Goal: Information Seeking & Learning: Learn about a topic

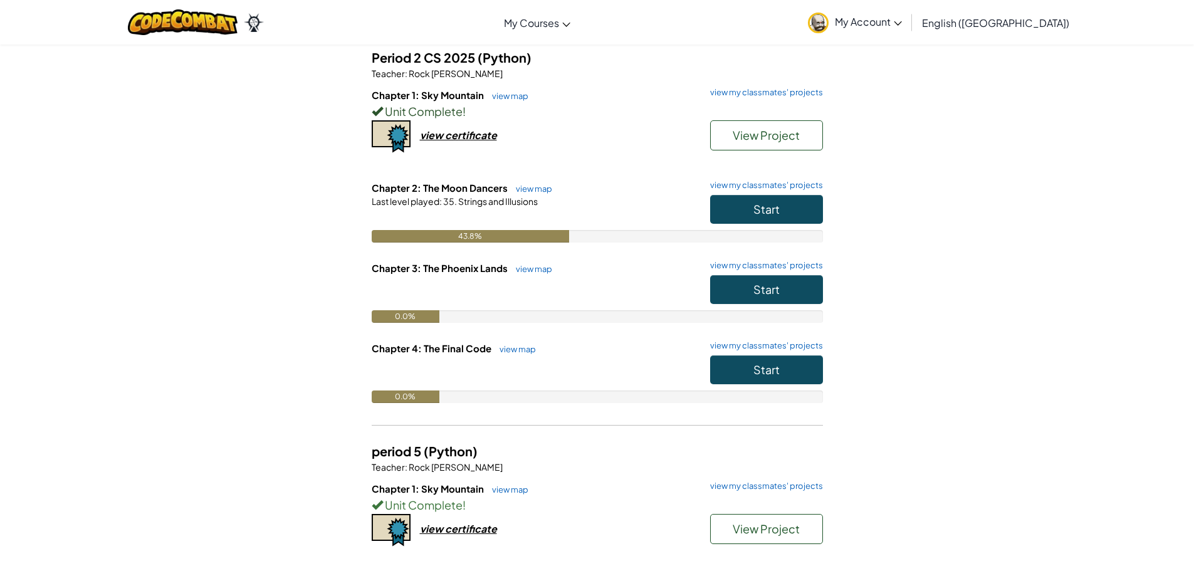
scroll to position [125, 0]
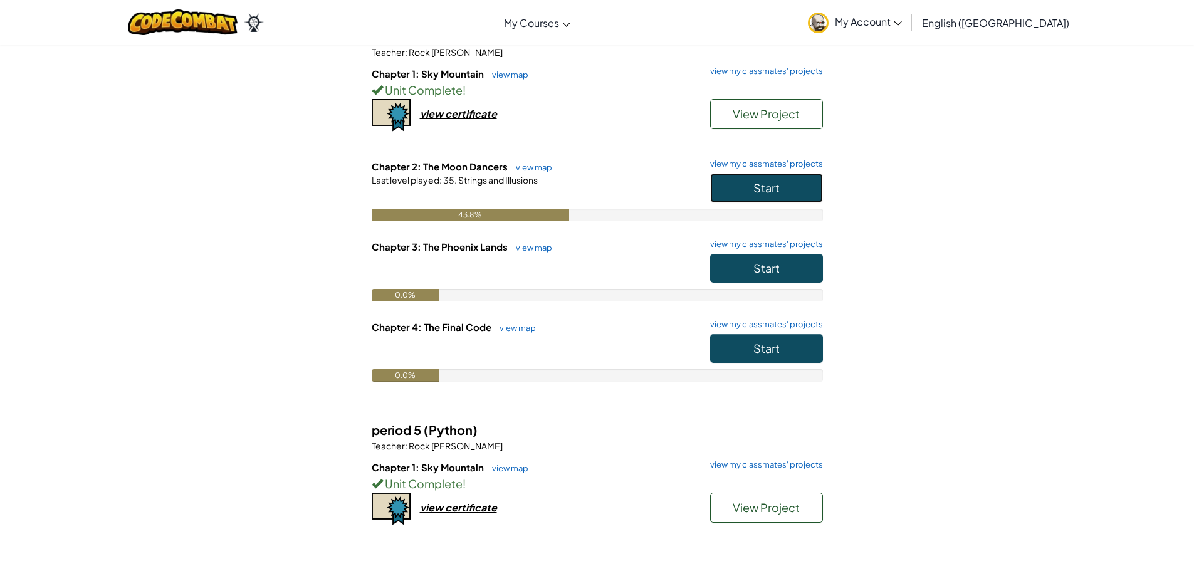
click at [768, 192] on span "Start" at bounding box center [767, 188] width 26 height 14
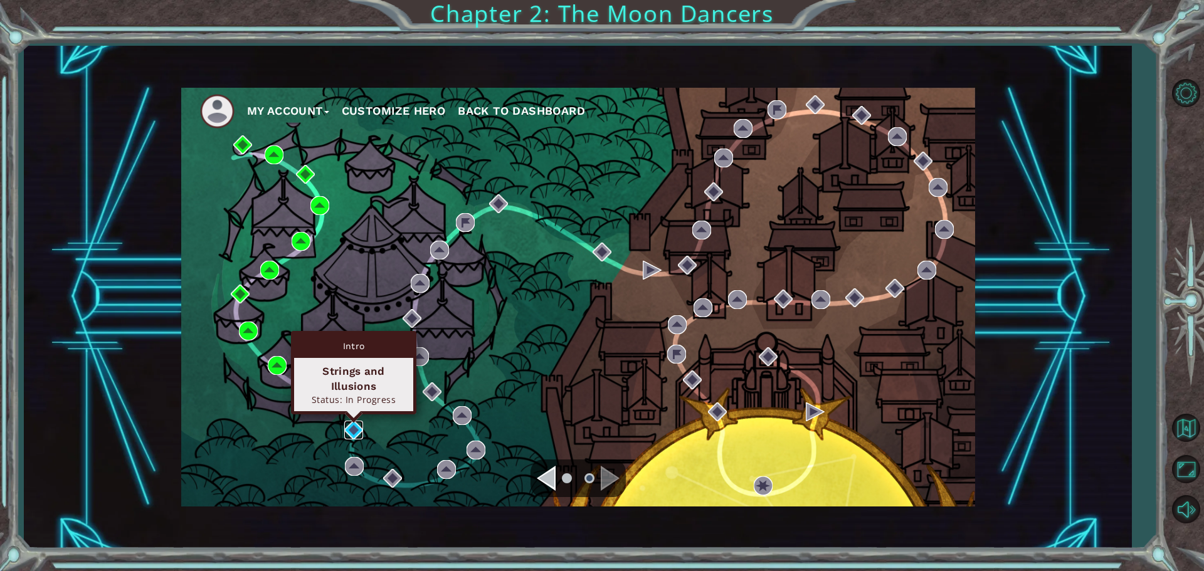
click at [350, 427] on img at bounding box center [353, 430] width 19 height 19
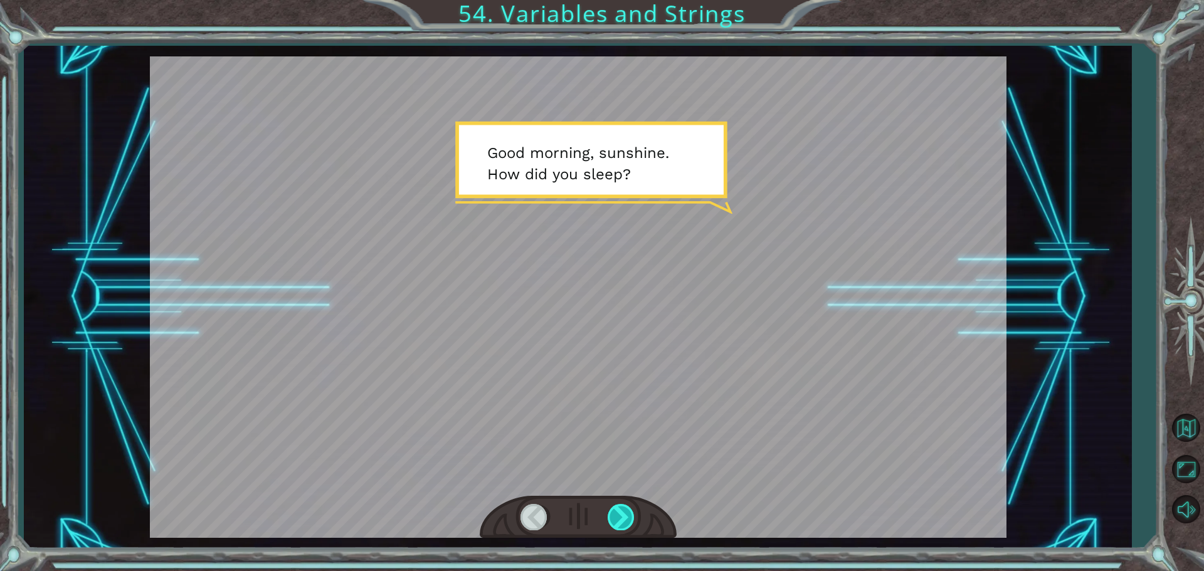
click at [621, 521] on div at bounding box center [621, 517] width 28 height 26
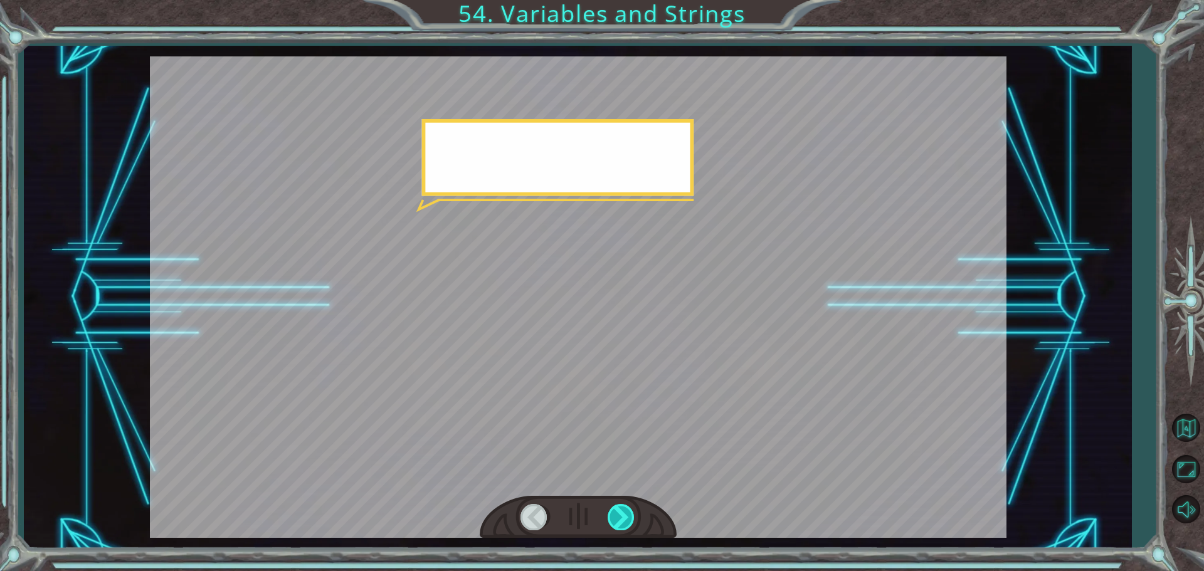
click at [621, 521] on div at bounding box center [621, 517] width 28 height 26
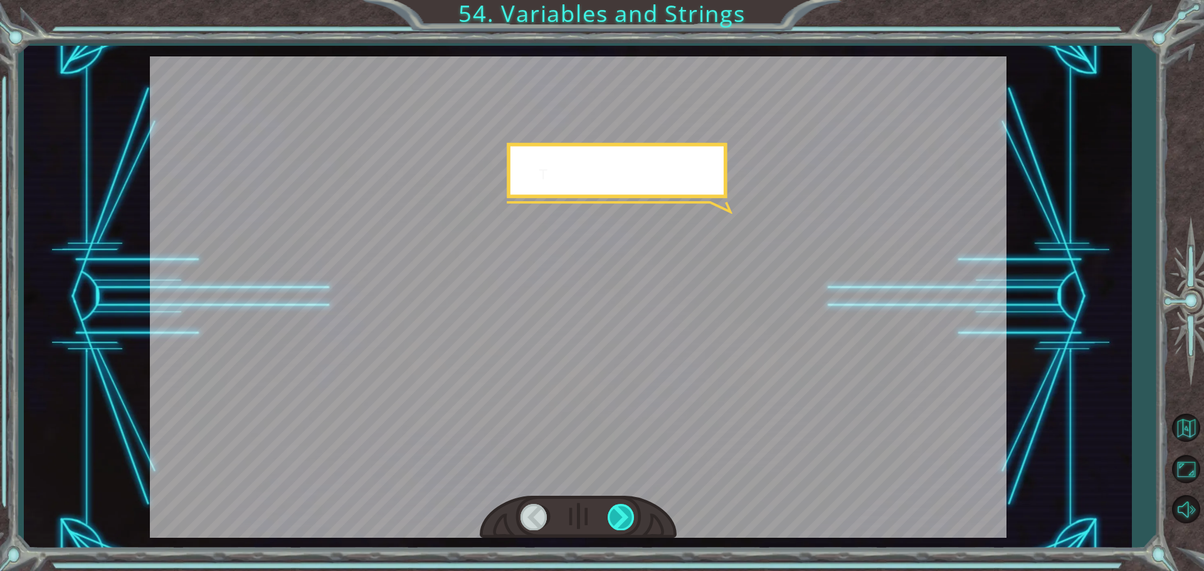
click at [621, 521] on div at bounding box center [621, 517] width 28 height 26
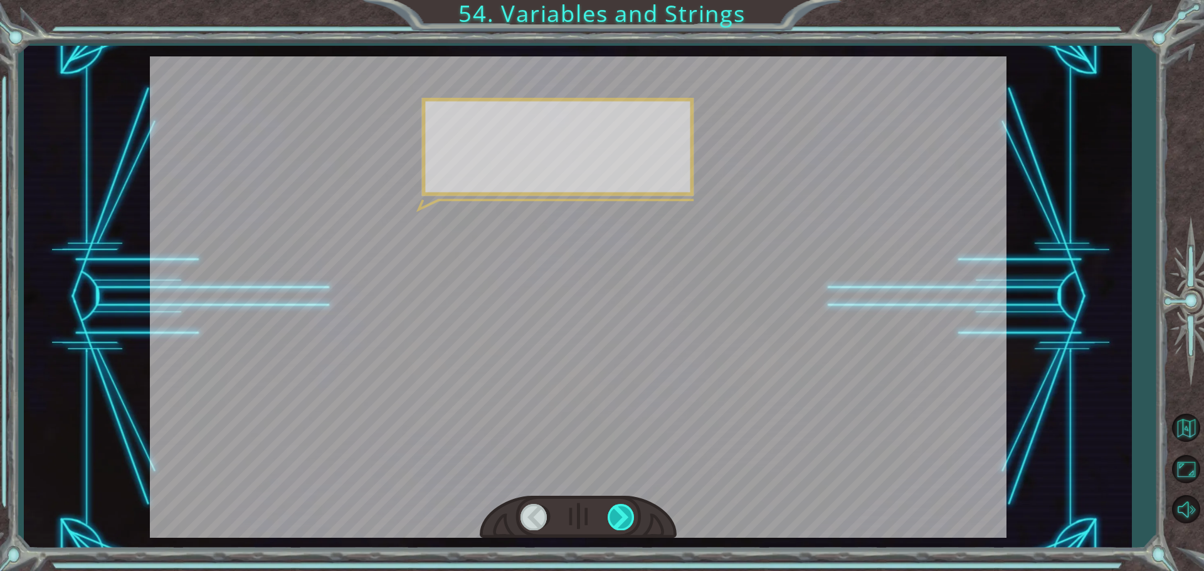
click at [621, 521] on div at bounding box center [621, 517] width 28 height 26
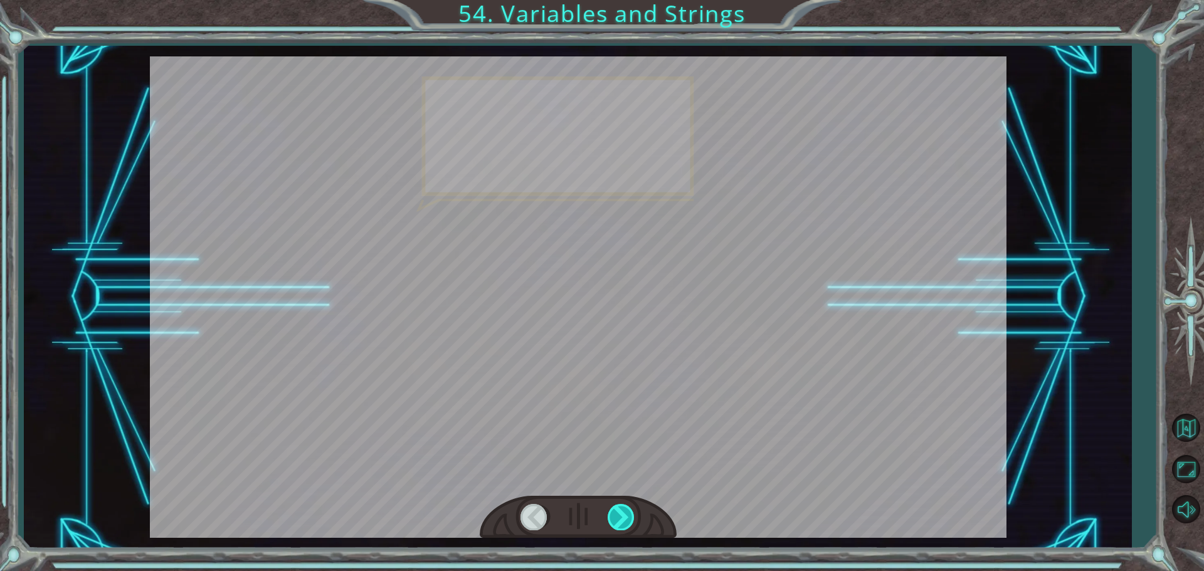
click at [621, 521] on div at bounding box center [621, 517] width 28 height 26
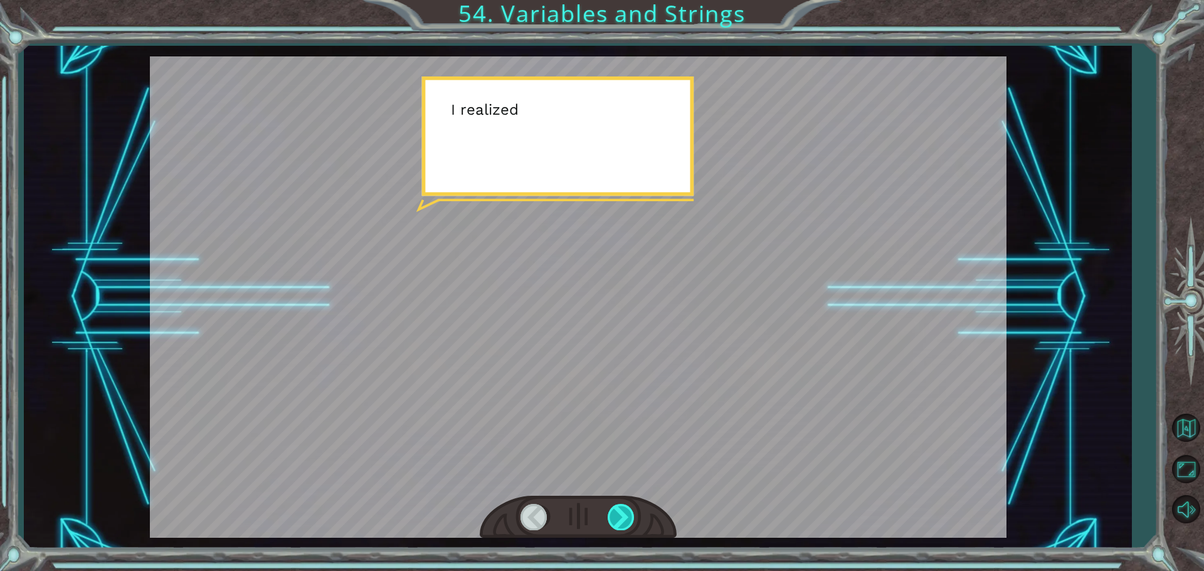
click at [621, 521] on div at bounding box center [621, 517] width 28 height 26
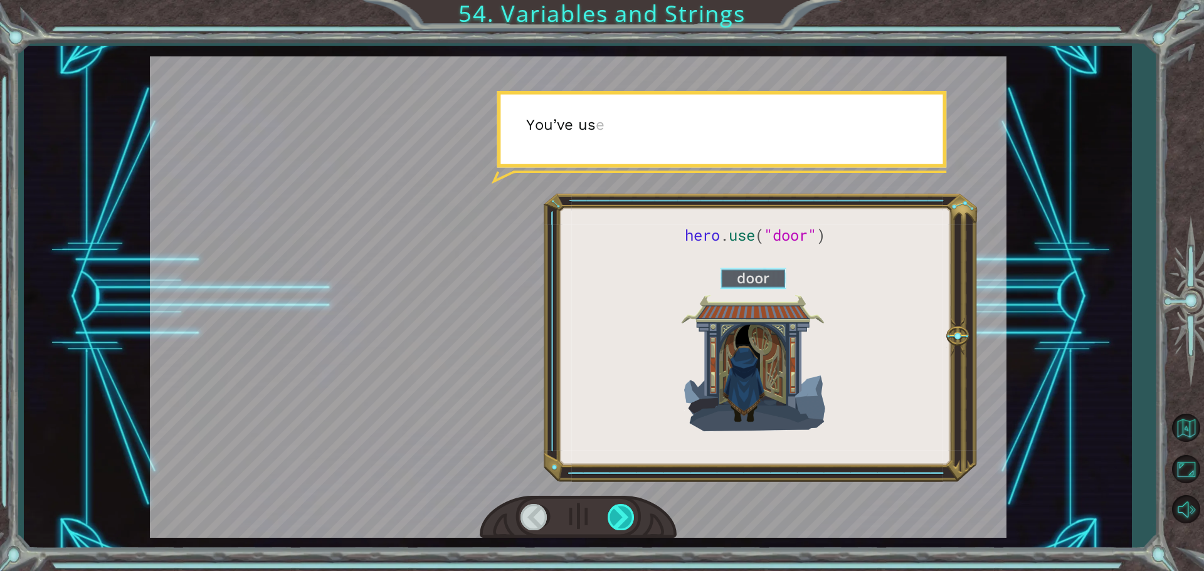
click at [621, 521] on div at bounding box center [621, 517] width 28 height 26
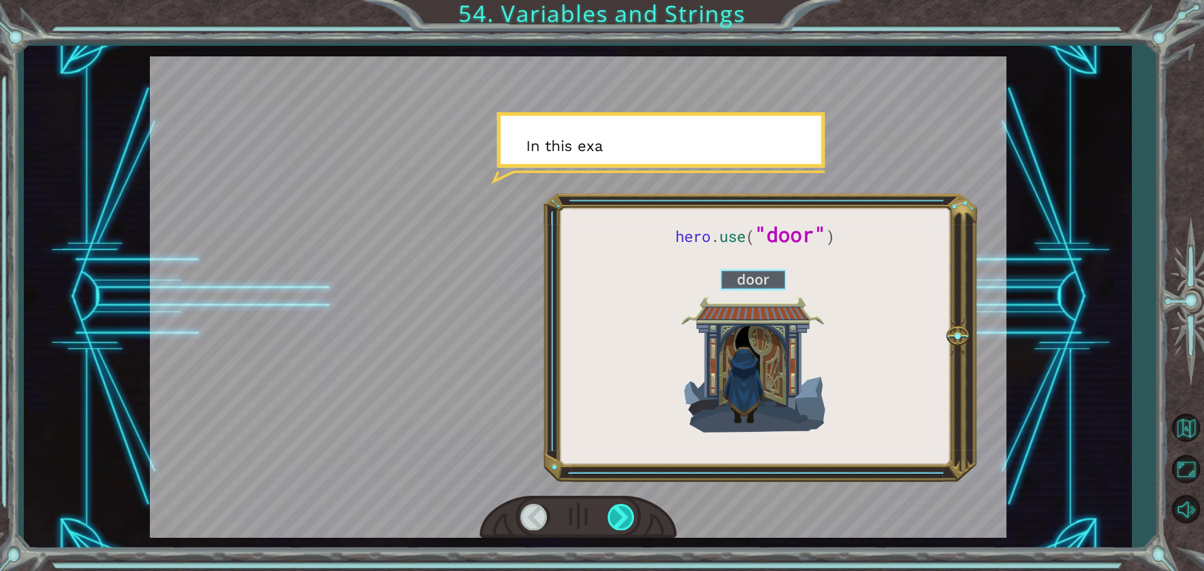
click at [621, 521] on div at bounding box center [621, 517] width 28 height 26
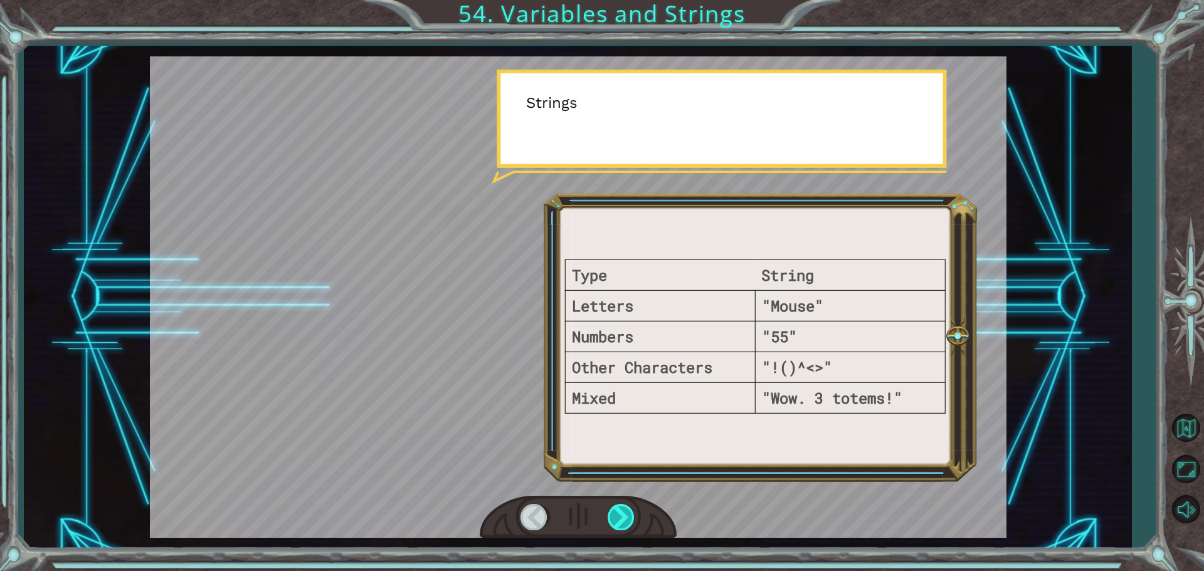
click at [621, 521] on div at bounding box center [621, 517] width 28 height 26
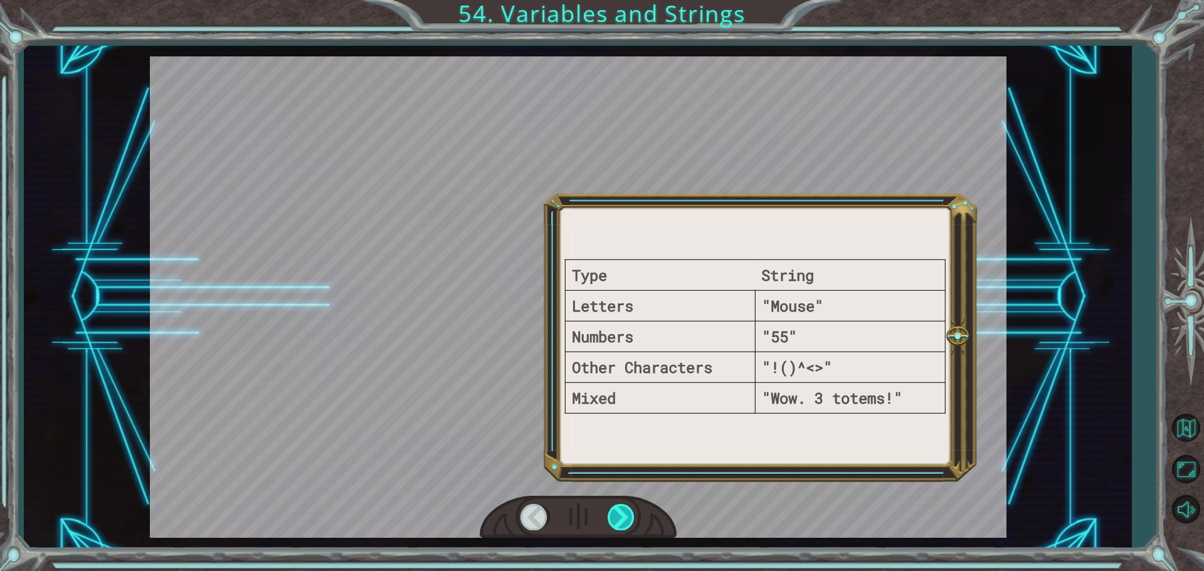
click at [621, 521] on div at bounding box center [621, 517] width 28 height 26
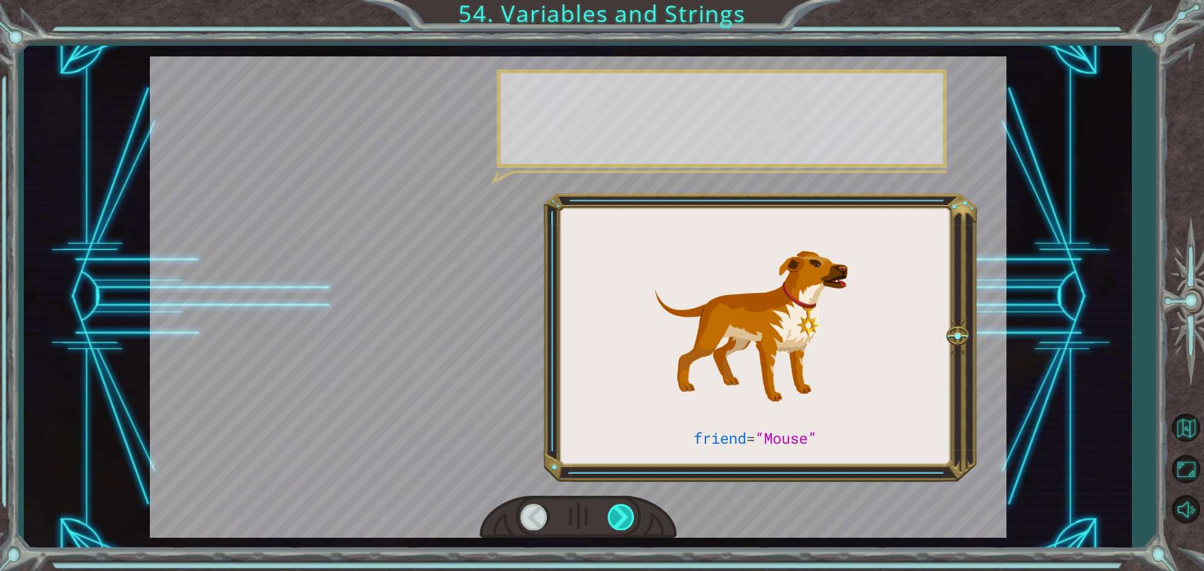
click at [621, 521] on div at bounding box center [621, 517] width 28 height 26
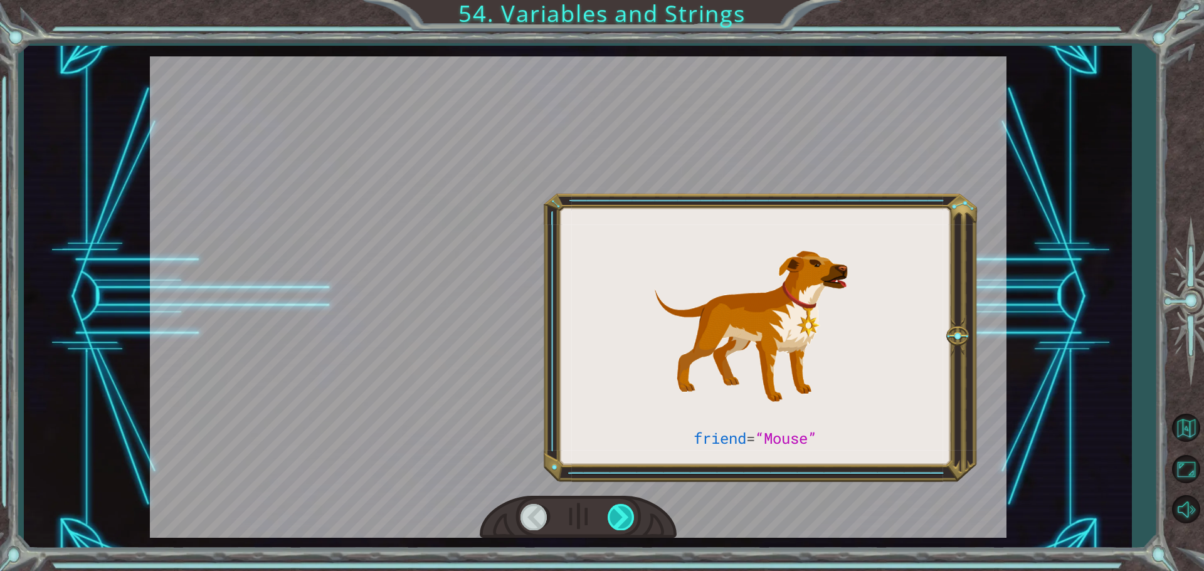
click at [621, 521] on div at bounding box center [621, 517] width 28 height 26
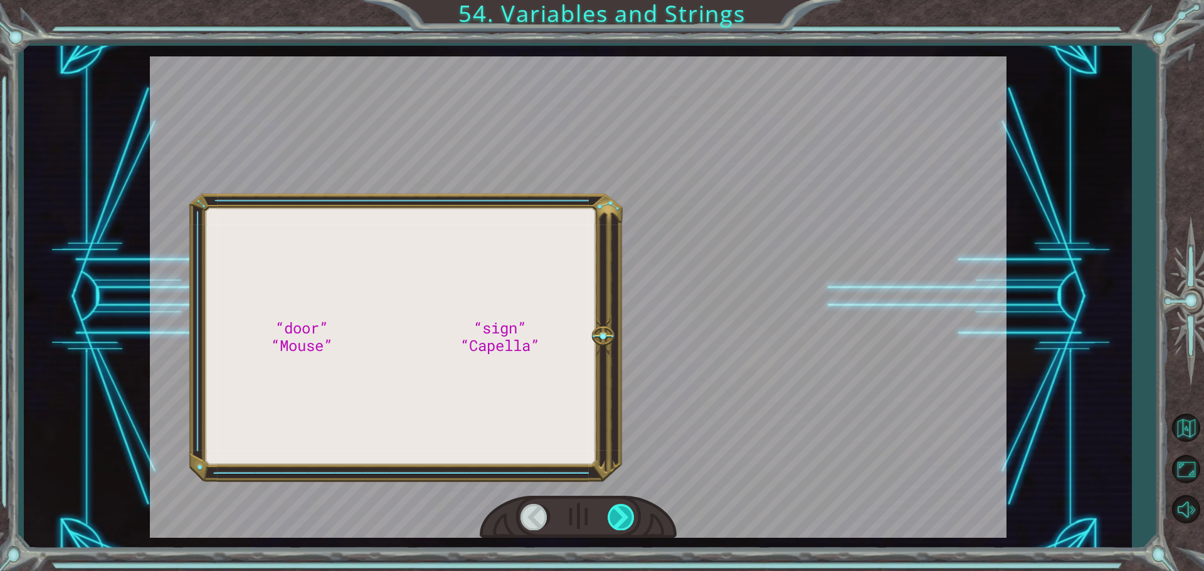
click at [621, 521] on div at bounding box center [621, 517] width 28 height 26
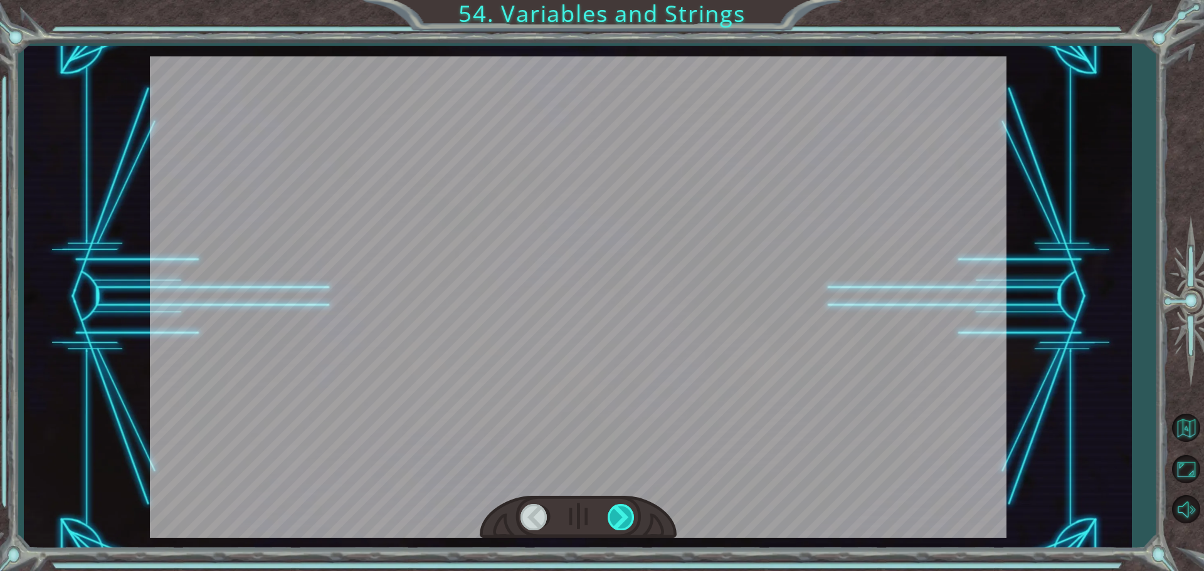
click at [621, 521] on div at bounding box center [621, 517] width 28 height 26
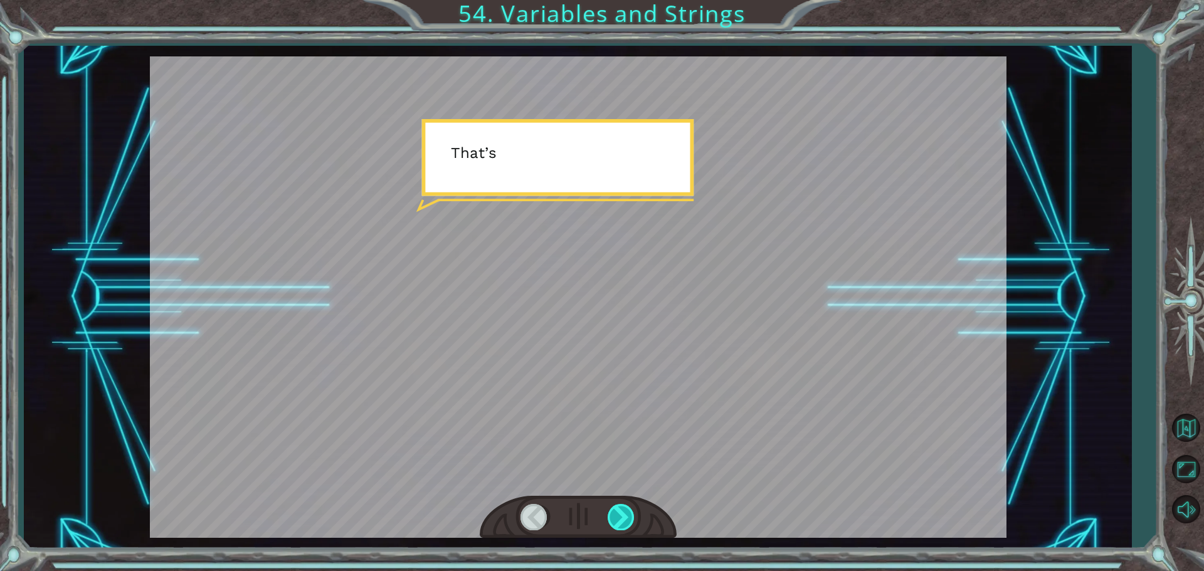
click at [621, 521] on div at bounding box center [621, 517] width 28 height 26
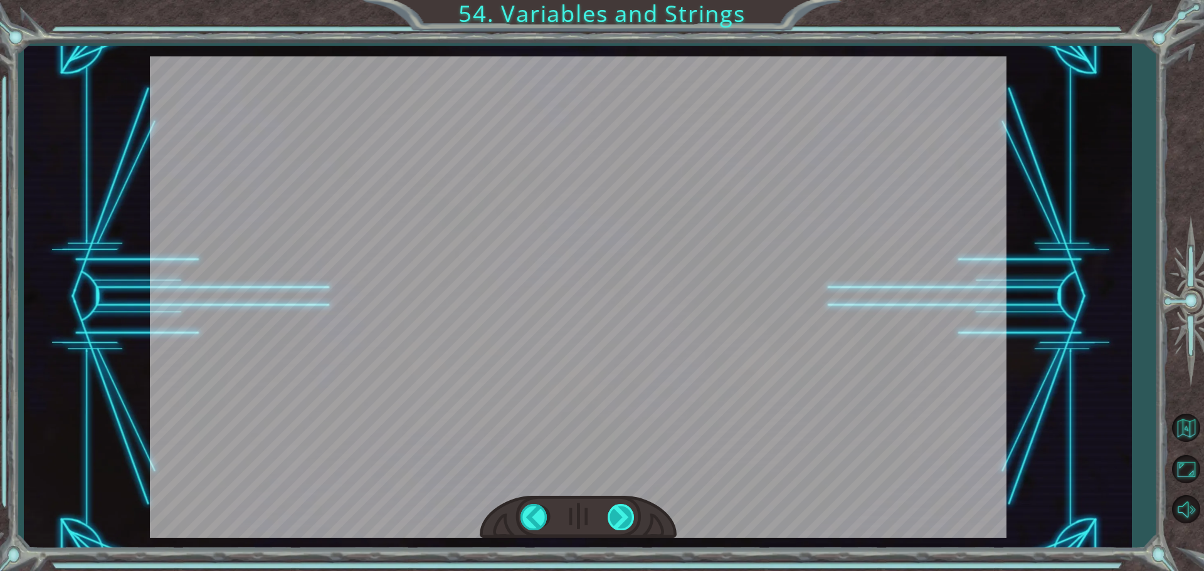
click at [621, 0] on div "“door” “Mouse” “sign” “Capella” G o o d m o r n i n g , s u n s h i n e . H o w…" at bounding box center [602, 0] width 1204 height 0
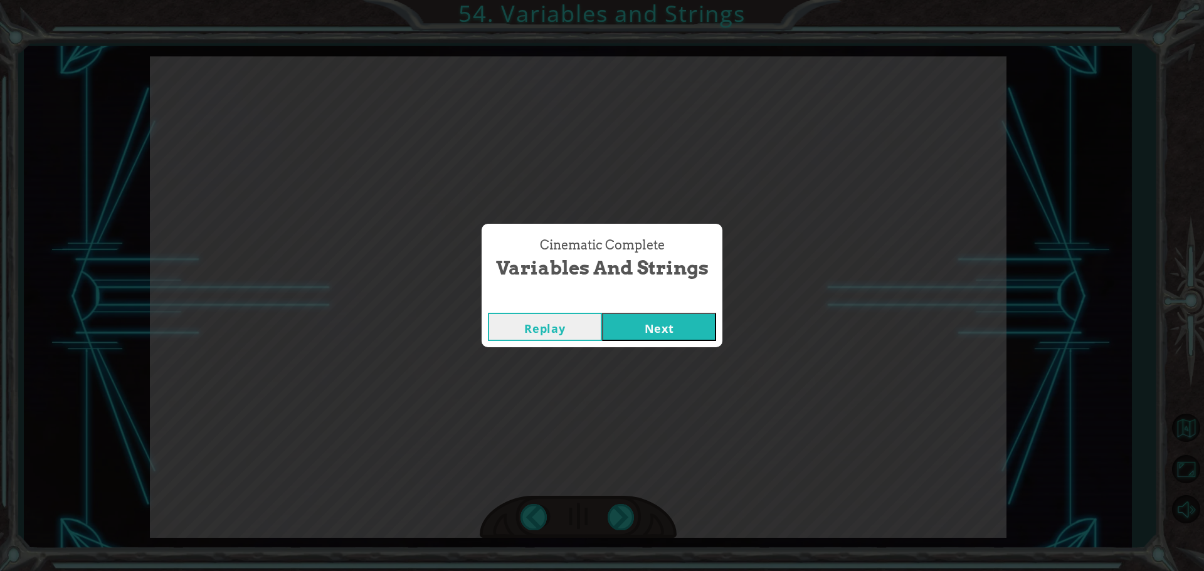
click at [661, 313] on button "Next" at bounding box center [659, 327] width 114 height 28
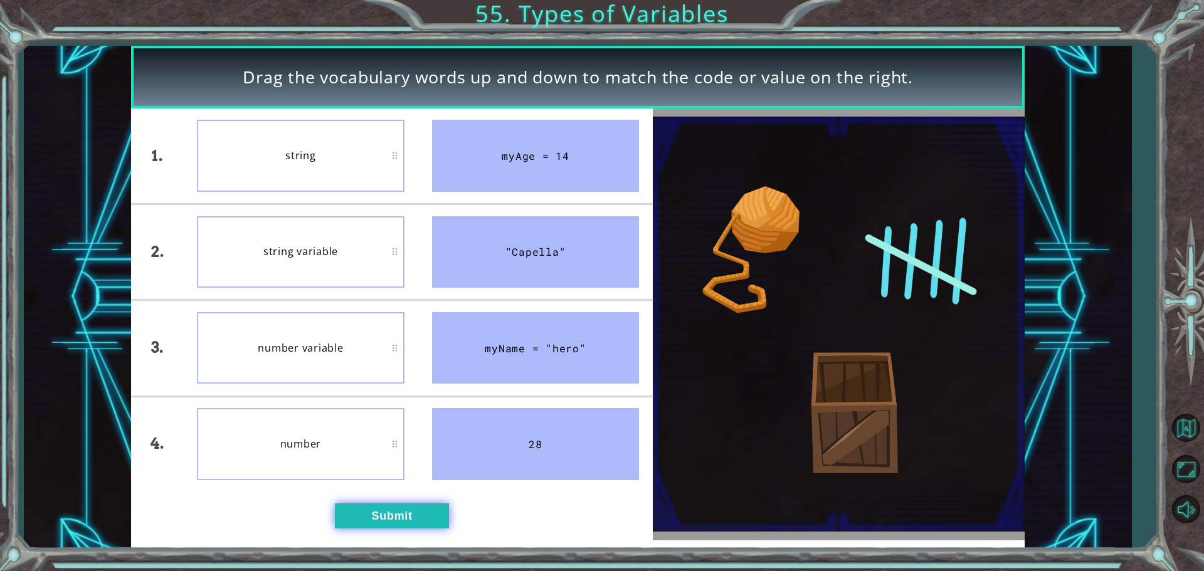
click at [351, 503] on button "Submit" at bounding box center [392, 515] width 114 height 25
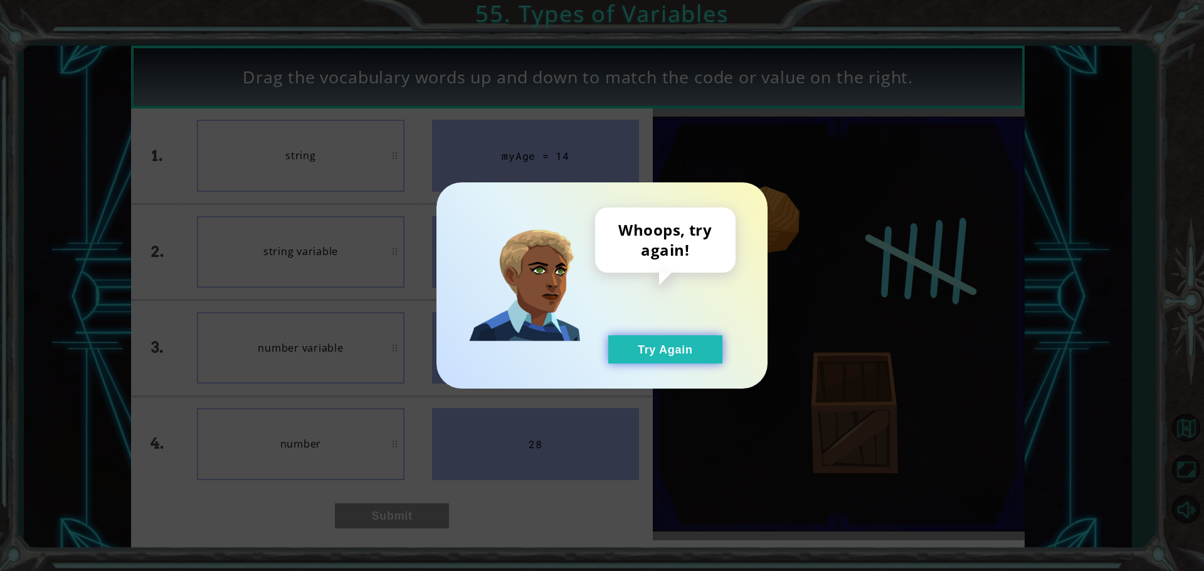
click at [643, 348] on button "Try Again" at bounding box center [665, 349] width 114 height 28
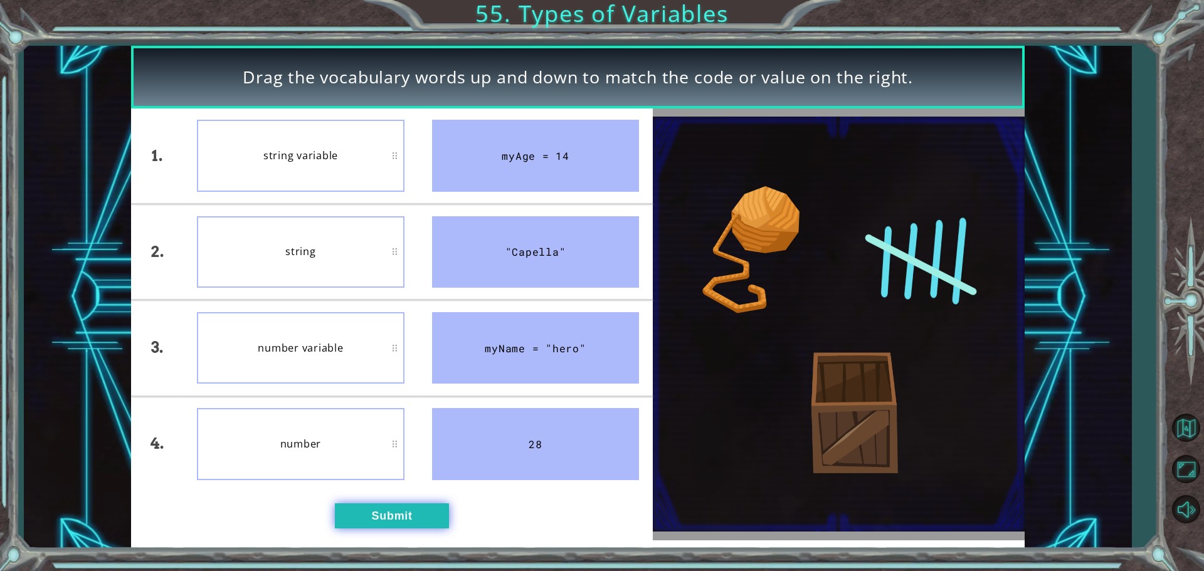
click at [386, 507] on button "Submit" at bounding box center [392, 515] width 114 height 25
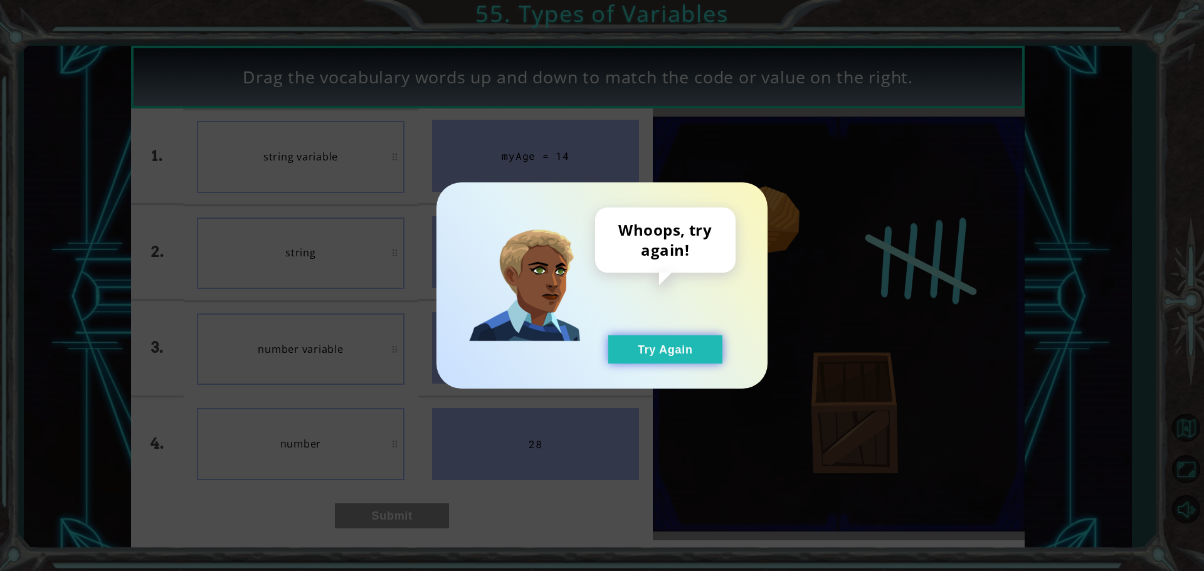
click at [705, 357] on button "Try Again" at bounding box center [665, 349] width 114 height 28
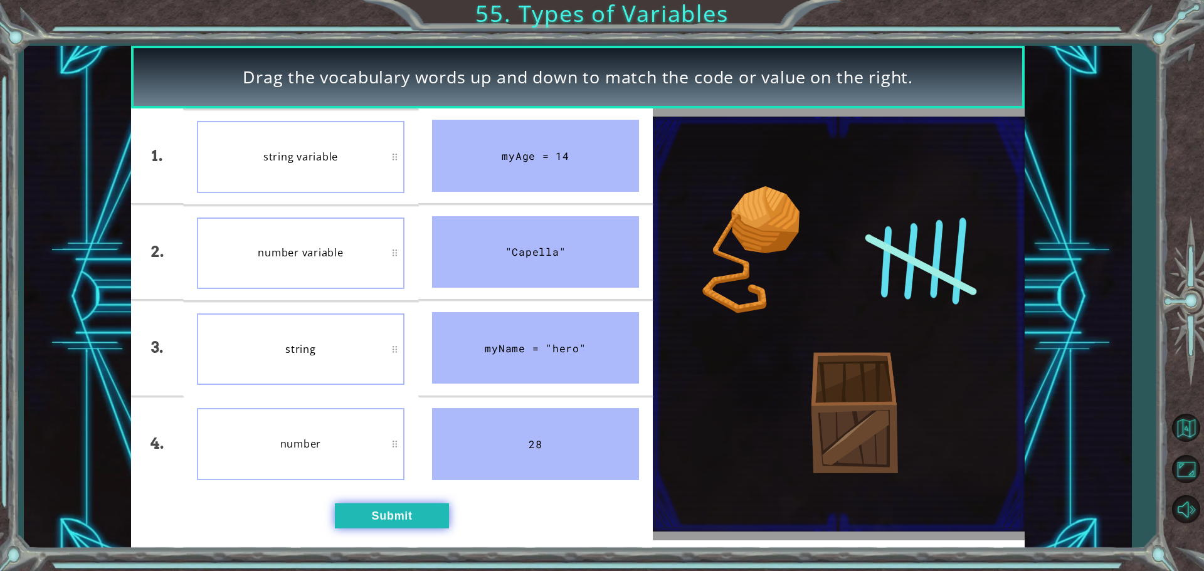
click at [375, 515] on button "Submit" at bounding box center [392, 515] width 114 height 25
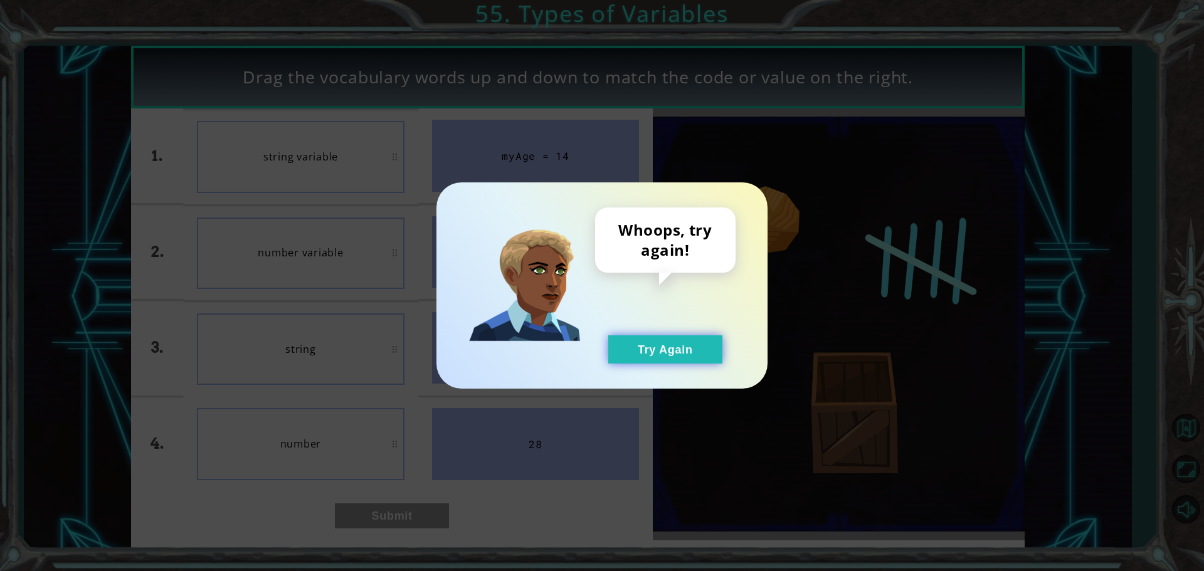
click at [651, 363] on button "Try Again" at bounding box center [665, 349] width 114 height 28
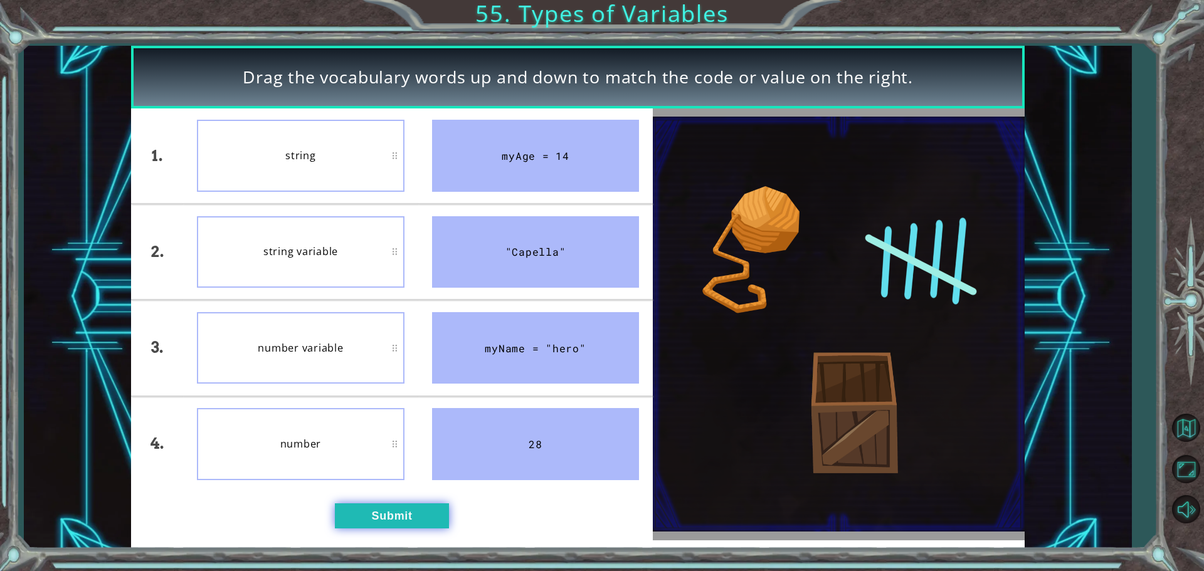
click at [365, 506] on button "Submit" at bounding box center [392, 515] width 114 height 25
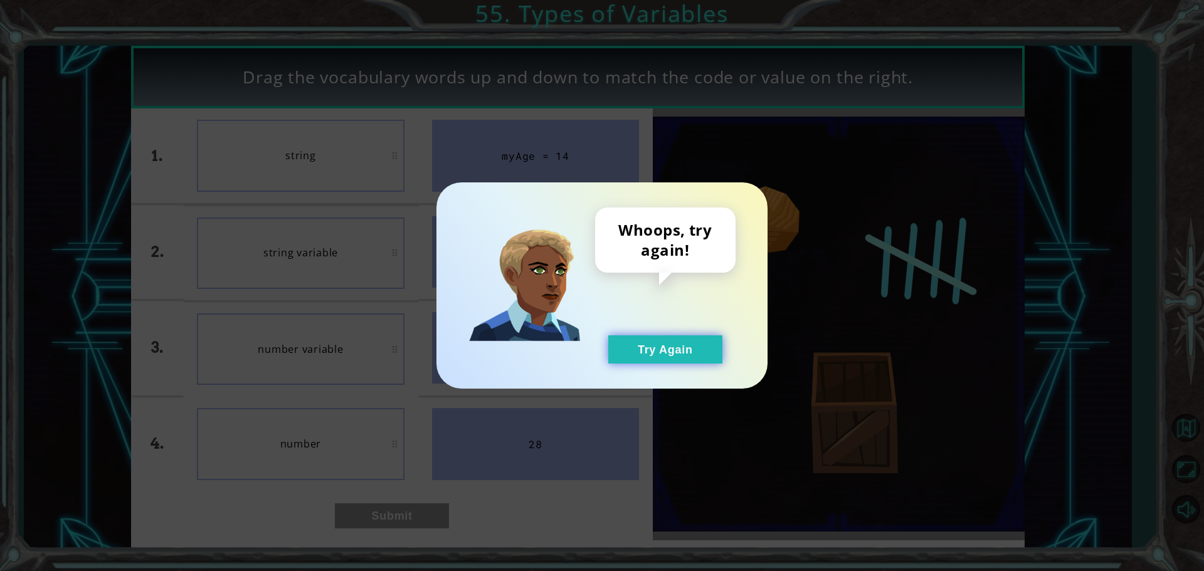
click at [644, 339] on button "Try Again" at bounding box center [665, 349] width 114 height 28
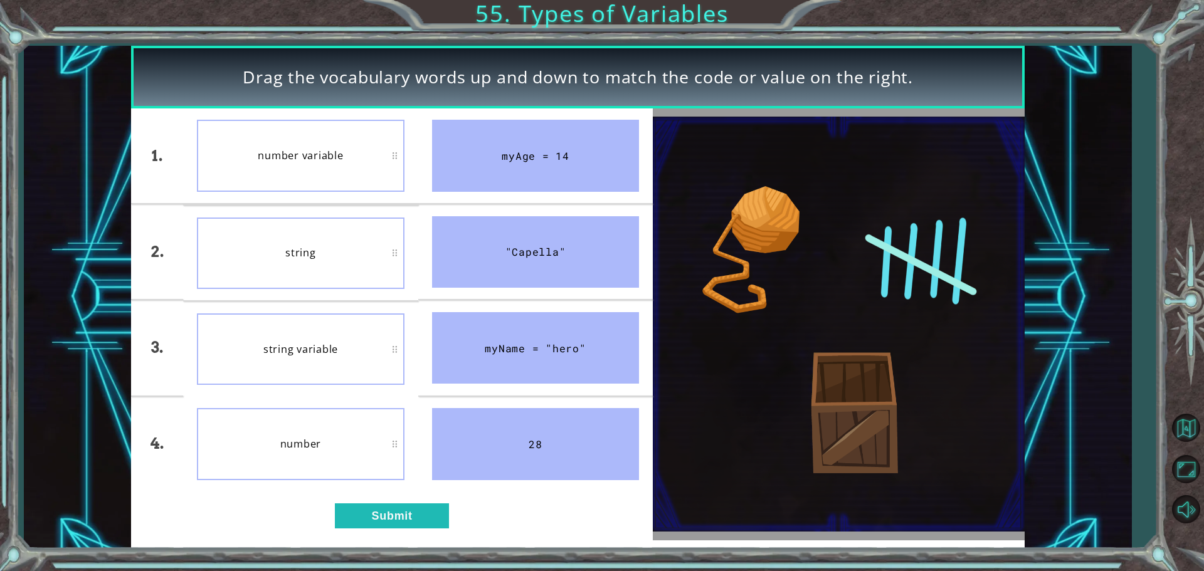
click at [374, 489] on li "number" at bounding box center [300, 444] width 235 height 95
click at [374, 499] on div "1. 2. 3. 4. number variable string string variable number myAge = 14 "Capella" …" at bounding box center [392, 324] width 522 height 432
click at [374, 515] on button "Submit" at bounding box center [392, 515] width 114 height 25
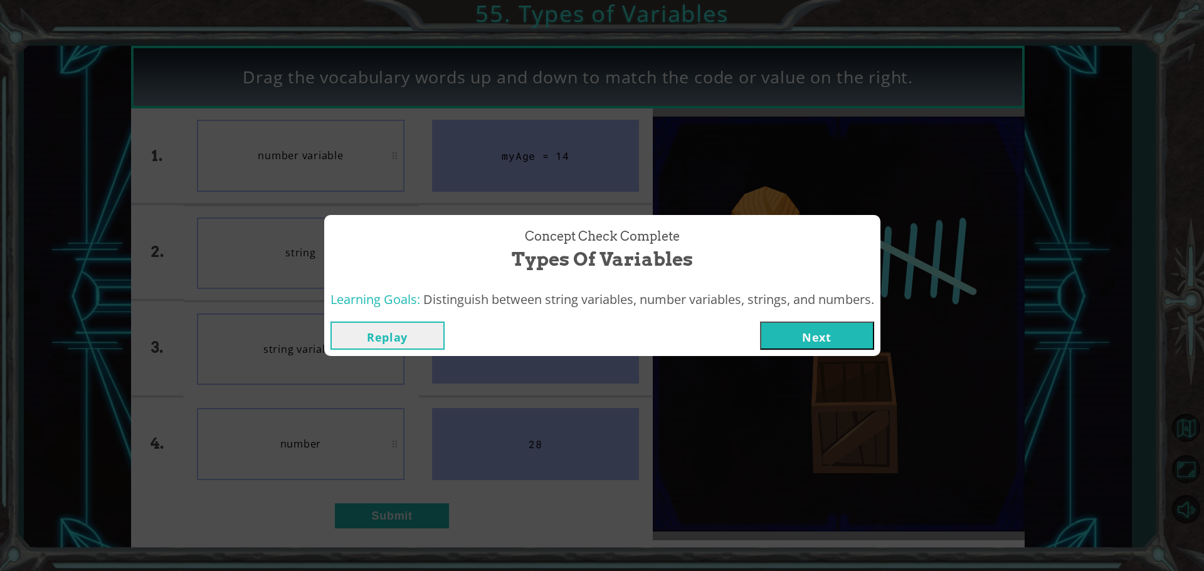
click at [789, 325] on button "Next" at bounding box center [817, 336] width 114 height 28
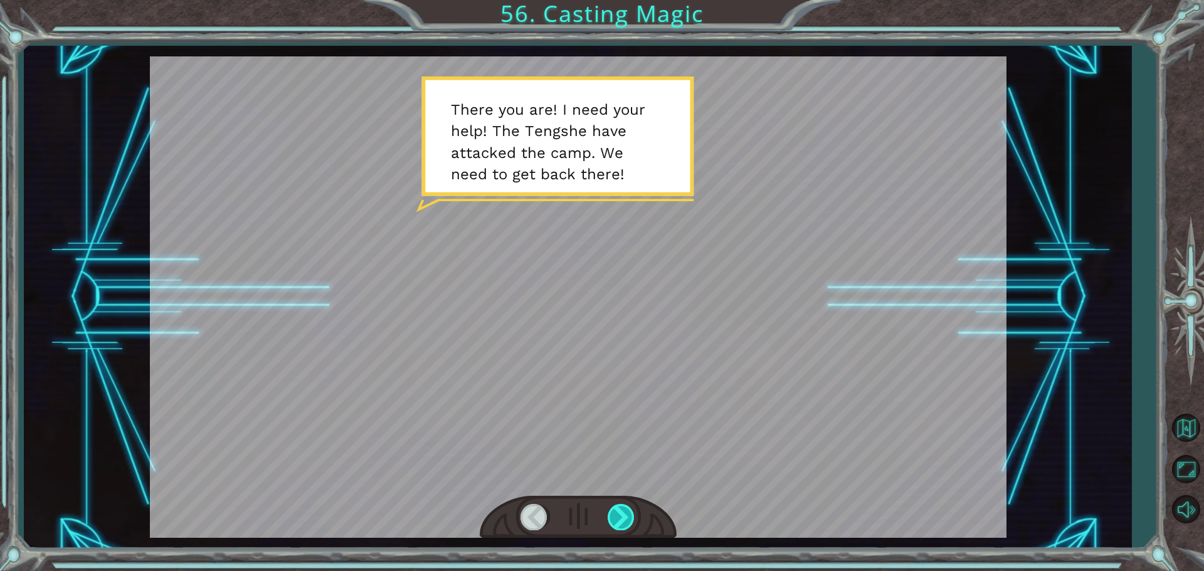
click at [625, 523] on div at bounding box center [621, 517] width 28 height 26
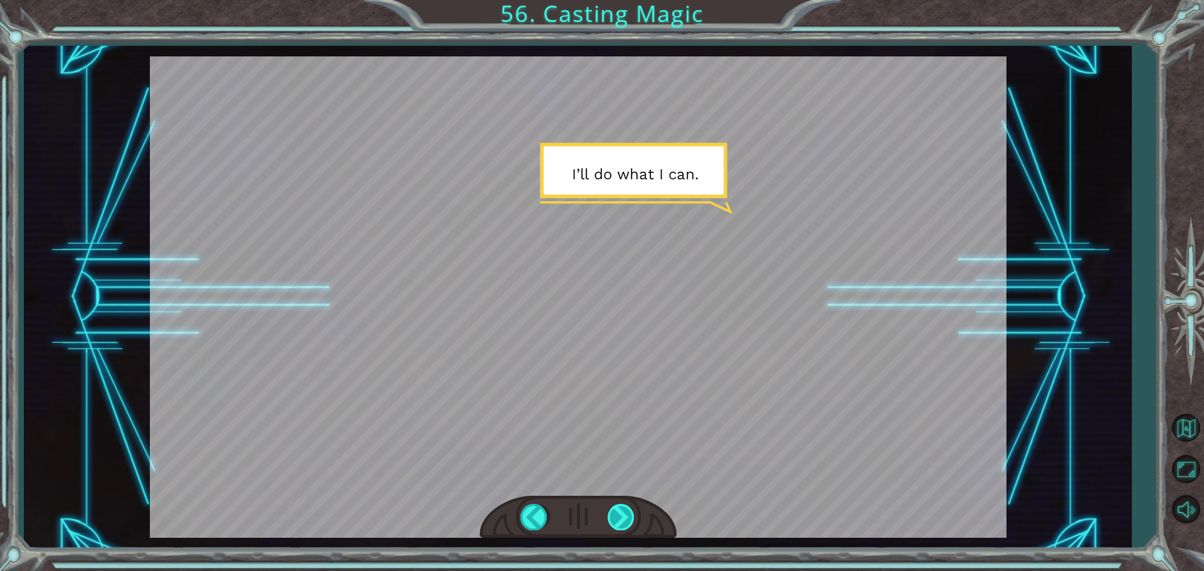
click at [625, 523] on div at bounding box center [621, 517] width 28 height 26
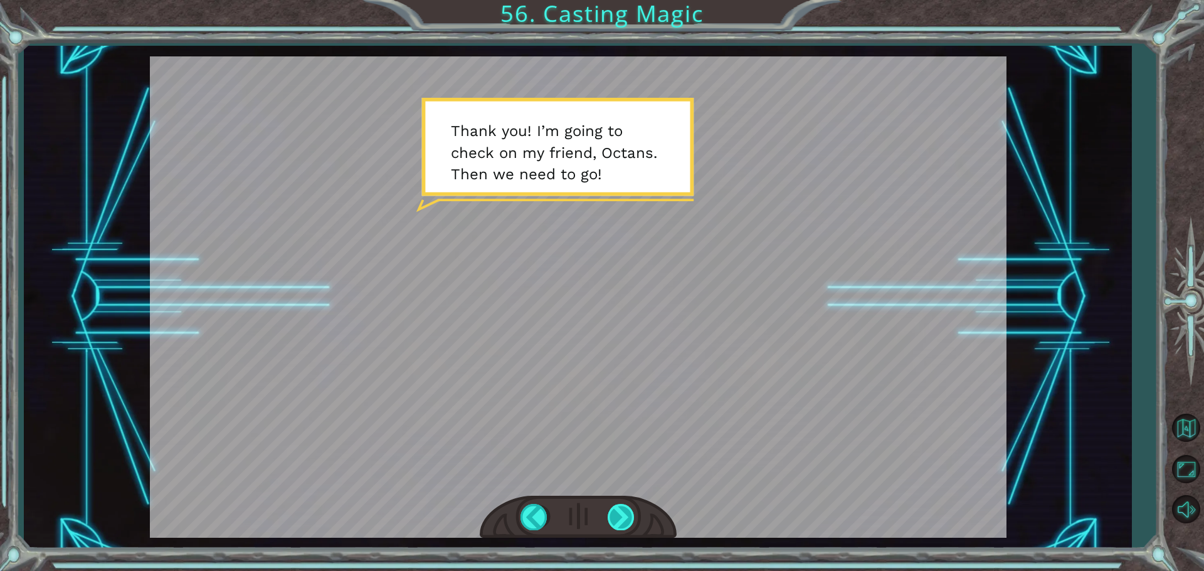
click at [625, 523] on div at bounding box center [621, 517] width 28 height 26
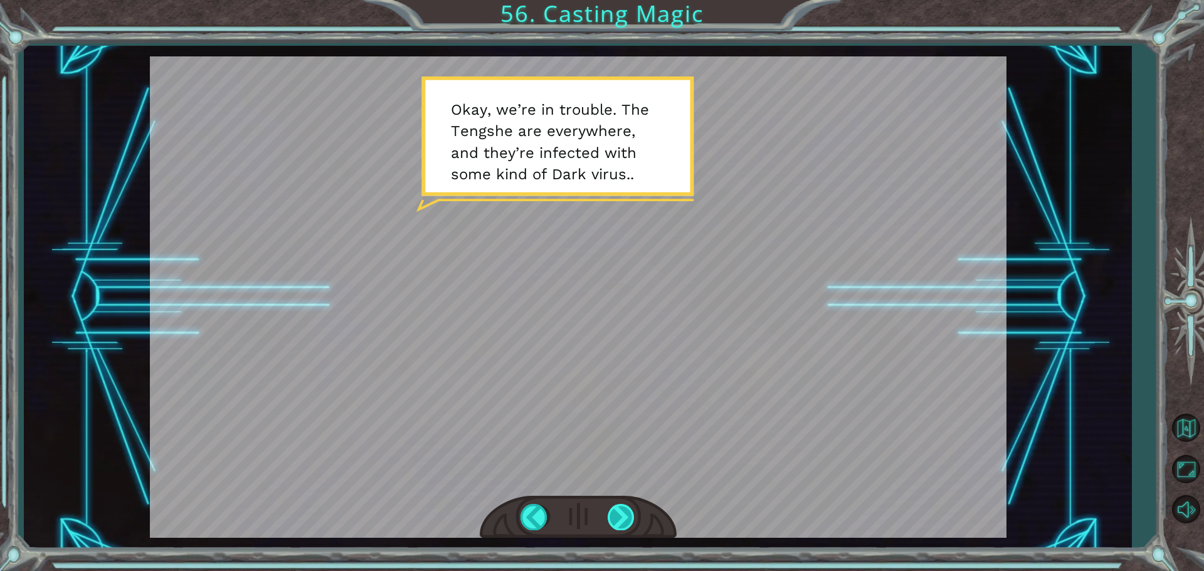
click at [625, 523] on div at bounding box center [621, 517] width 28 height 26
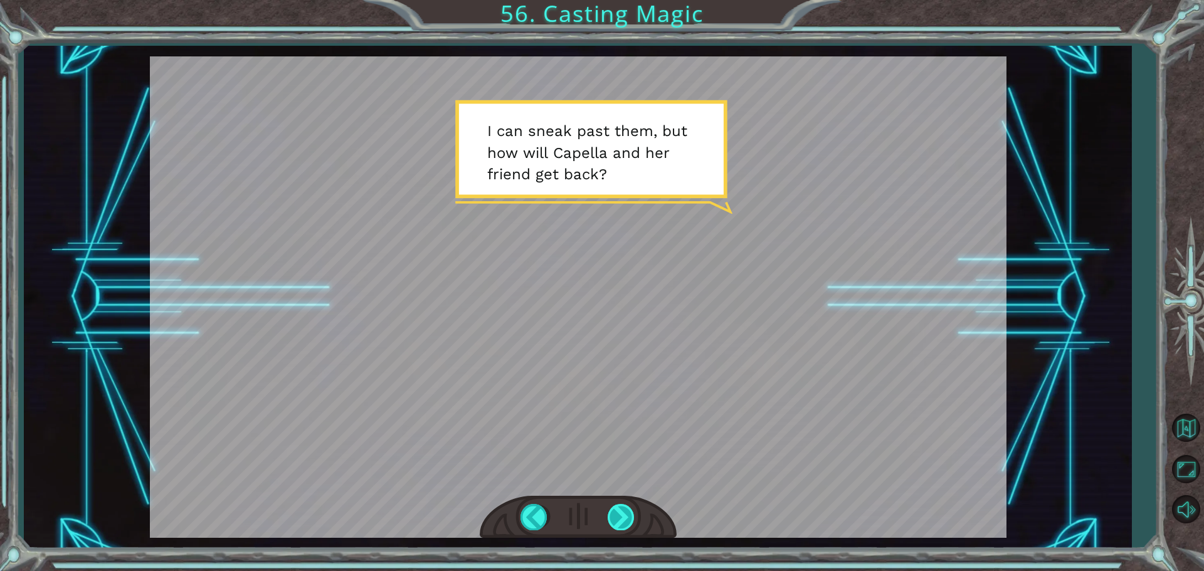
click at [625, 523] on div at bounding box center [621, 517] width 28 height 26
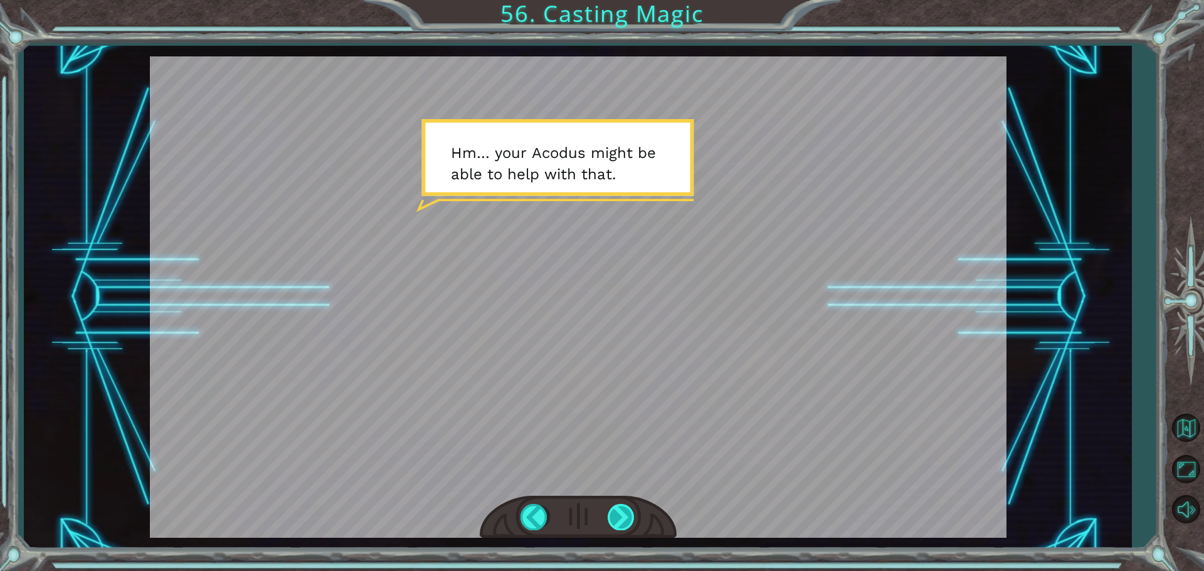
click at [625, 523] on div at bounding box center [621, 517] width 28 height 26
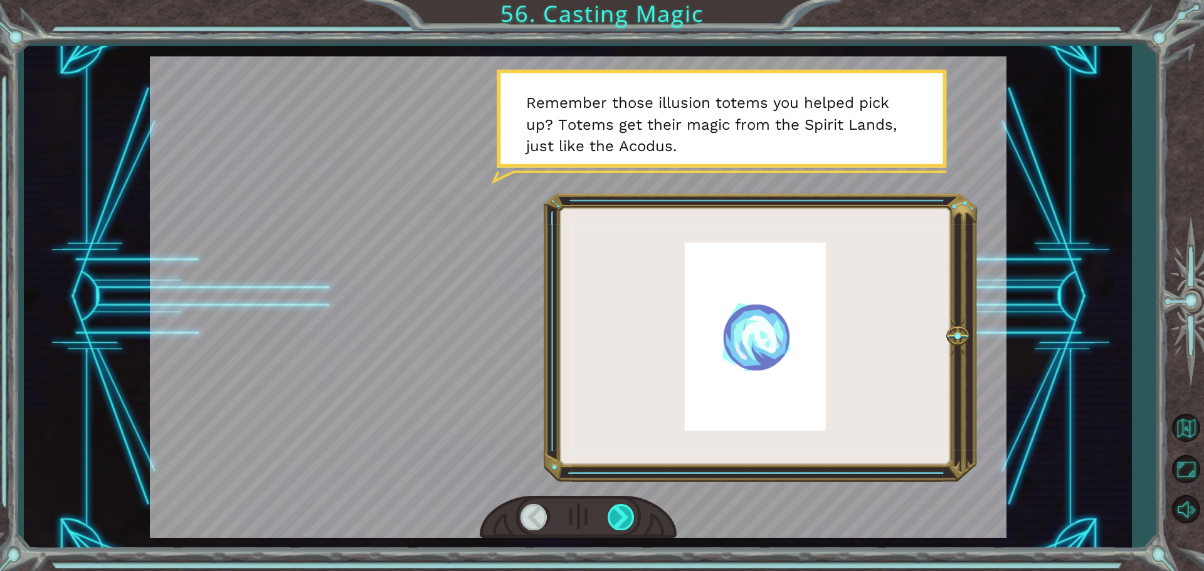
click at [625, 523] on div at bounding box center [621, 517] width 28 height 26
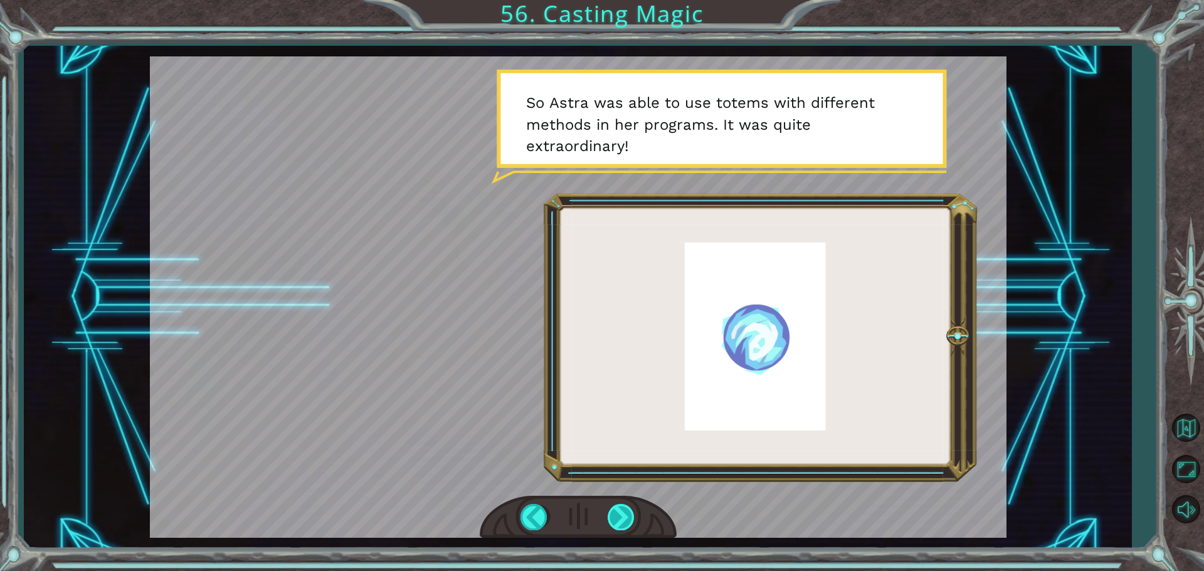
click at [625, 523] on div at bounding box center [621, 517] width 28 height 26
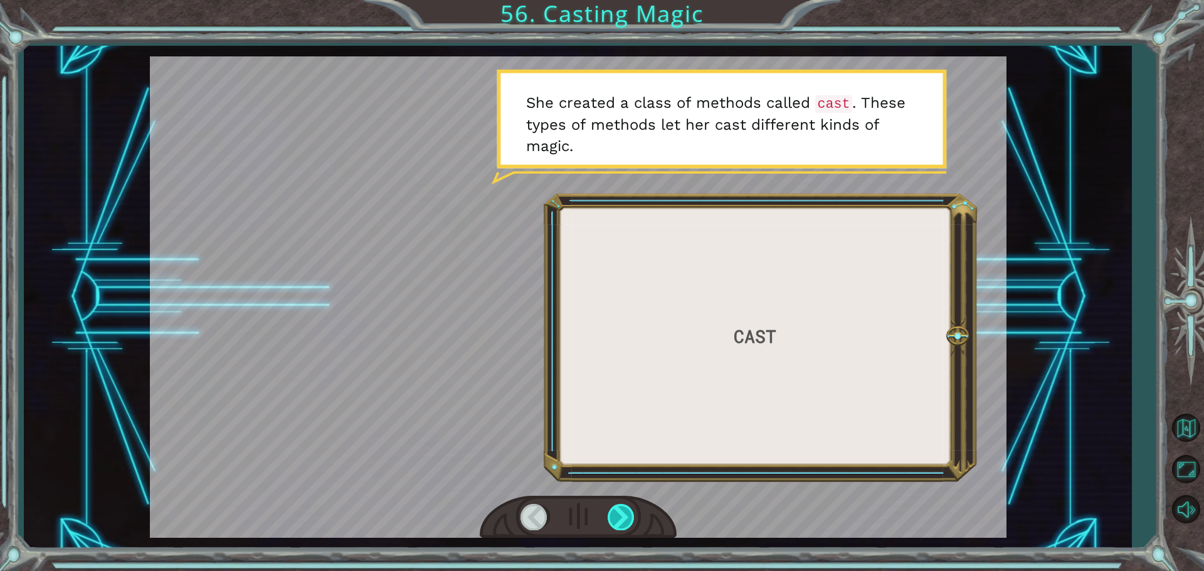
click at [625, 523] on div at bounding box center [621, 517] width 28 height 26
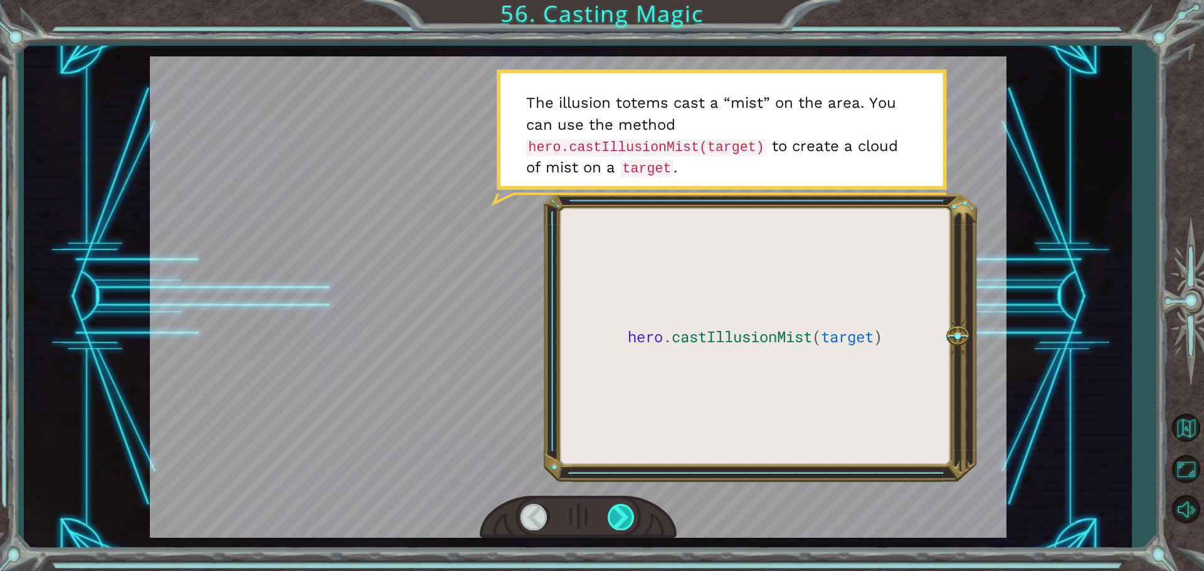
click at [625, 523] on div at bounding box center [621, 517] width 28 height 26
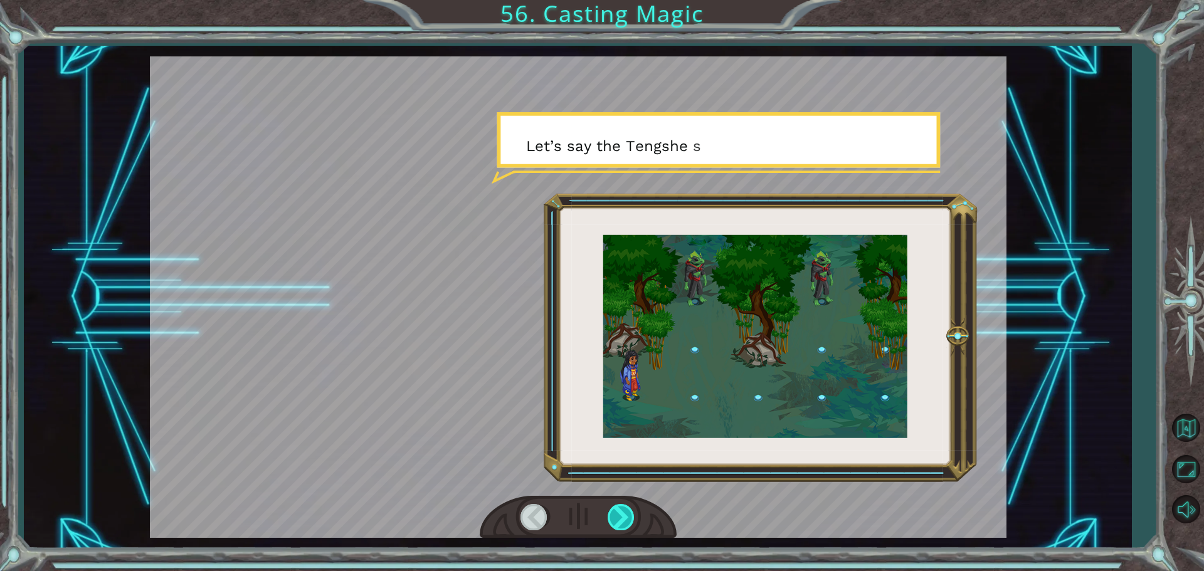
click at [625, 523] on div at bounding box center [621, 517] width 28 height 26
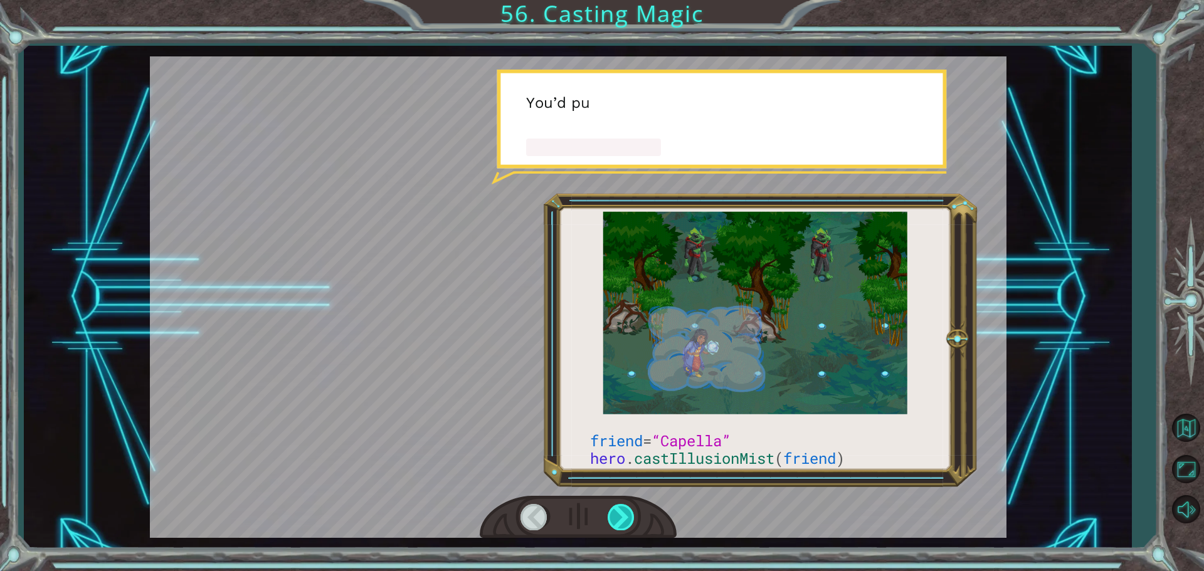
click at [625, 523] on div at bounding box center [621, 517] width 28 height 26
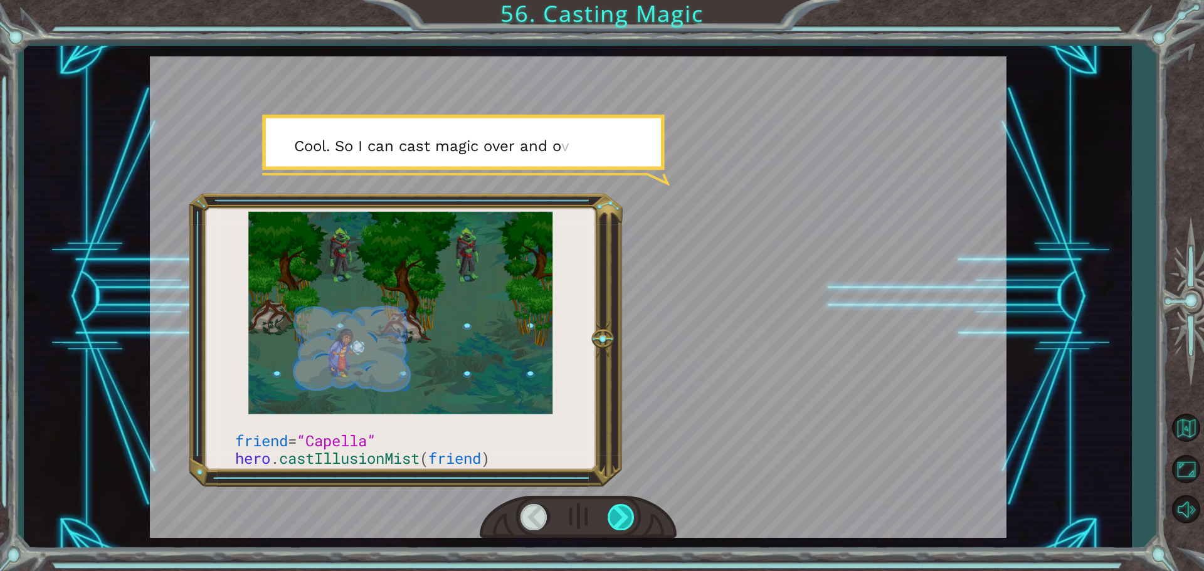
click at [625, 523] on div at bounding box center [621, 517] width 28 height 26
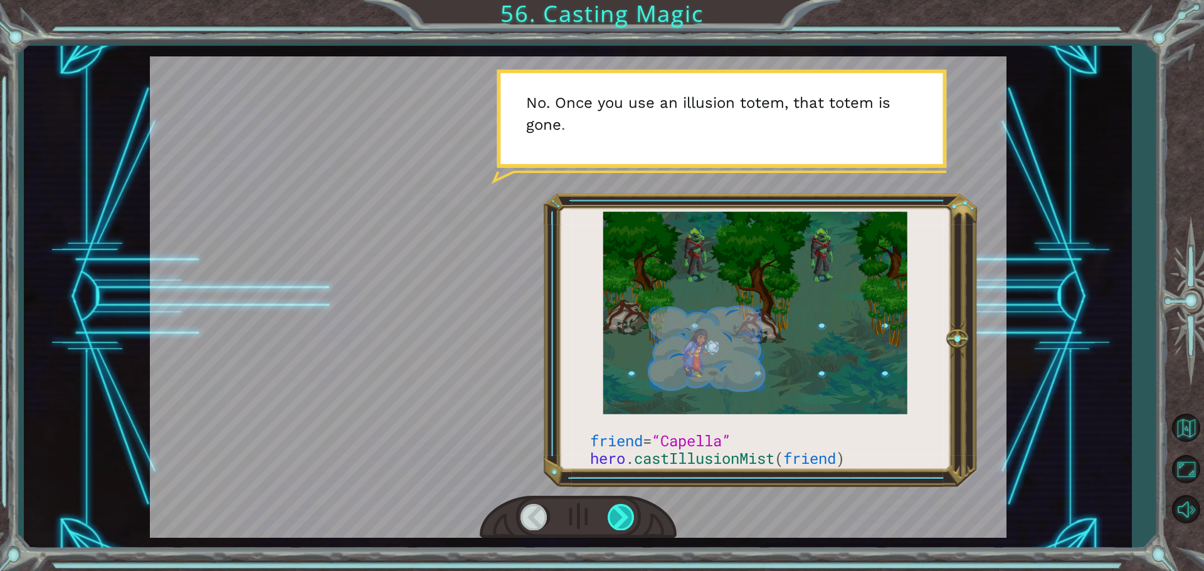
click at [625, 523] on div at bounding box center [621, 517] width 28 height 26
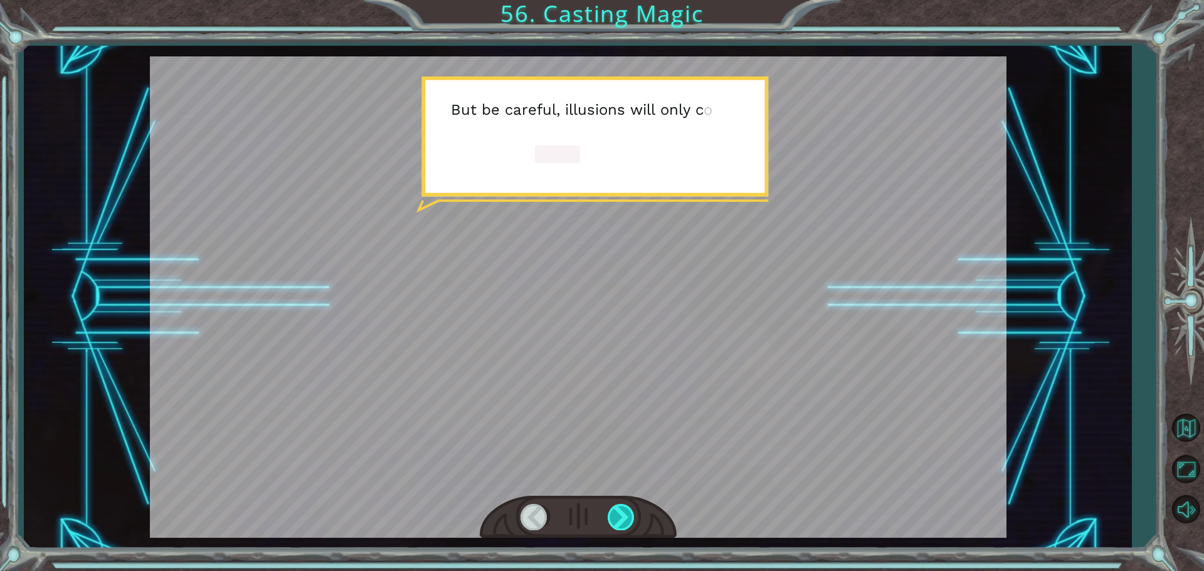
click at [625, 523] on div at bounding box center [621, 517] width 28 height 26
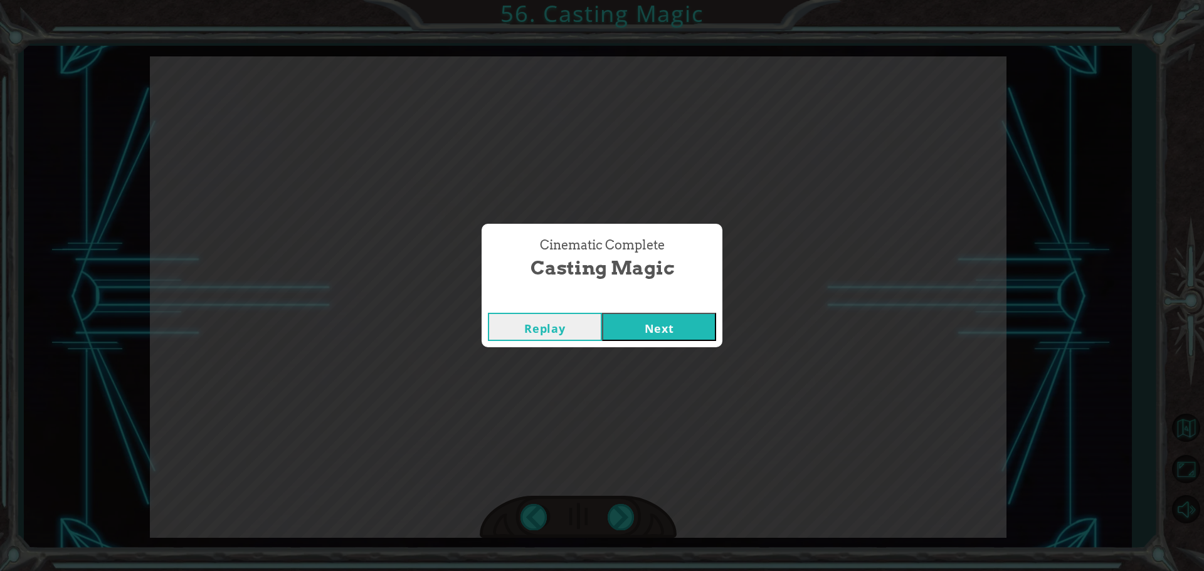
click at [629, 330] on button "Next" at bounding box center [659, 327] width 114 height 28
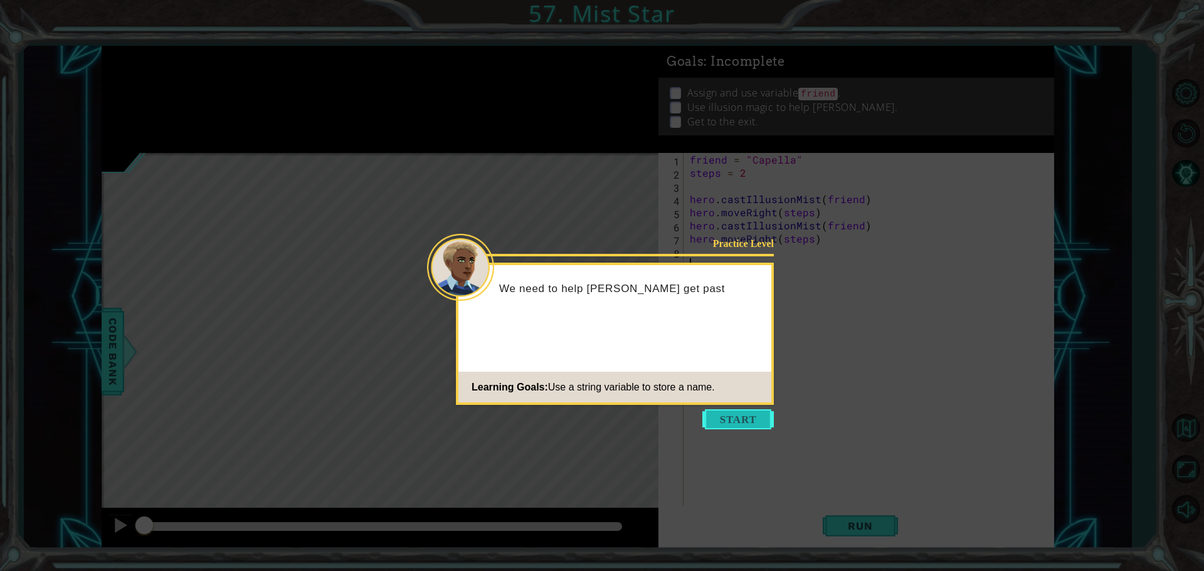
click at [749, 421] on button "Start" at bounding box center [737, 419] width 71 height 20
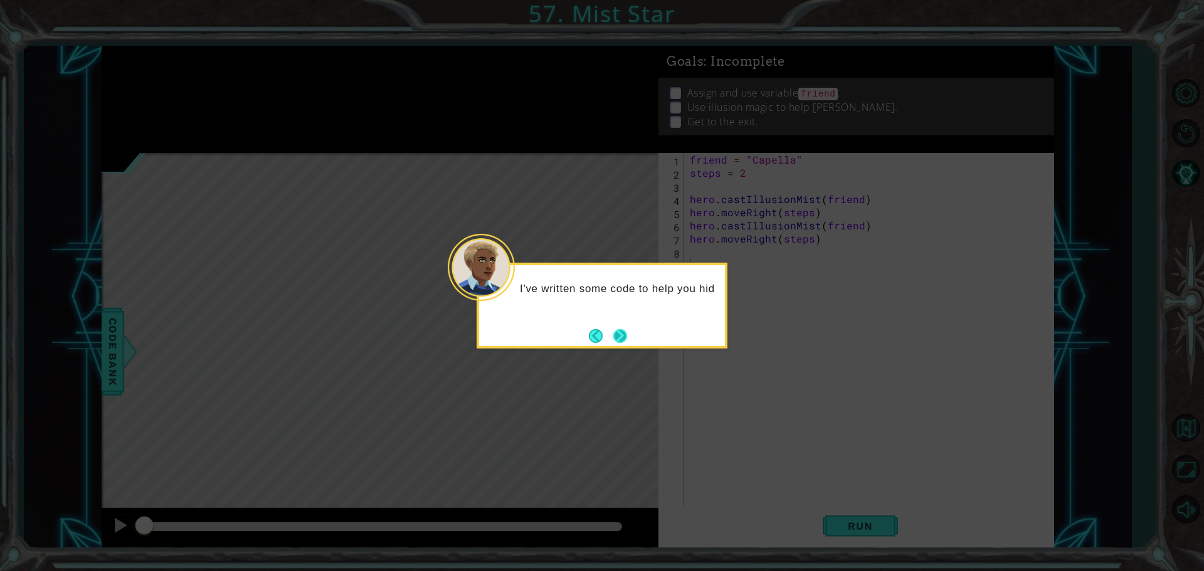
click at [623, 333] on button "Next" at bounding box center [620, 336] width 20 height 20
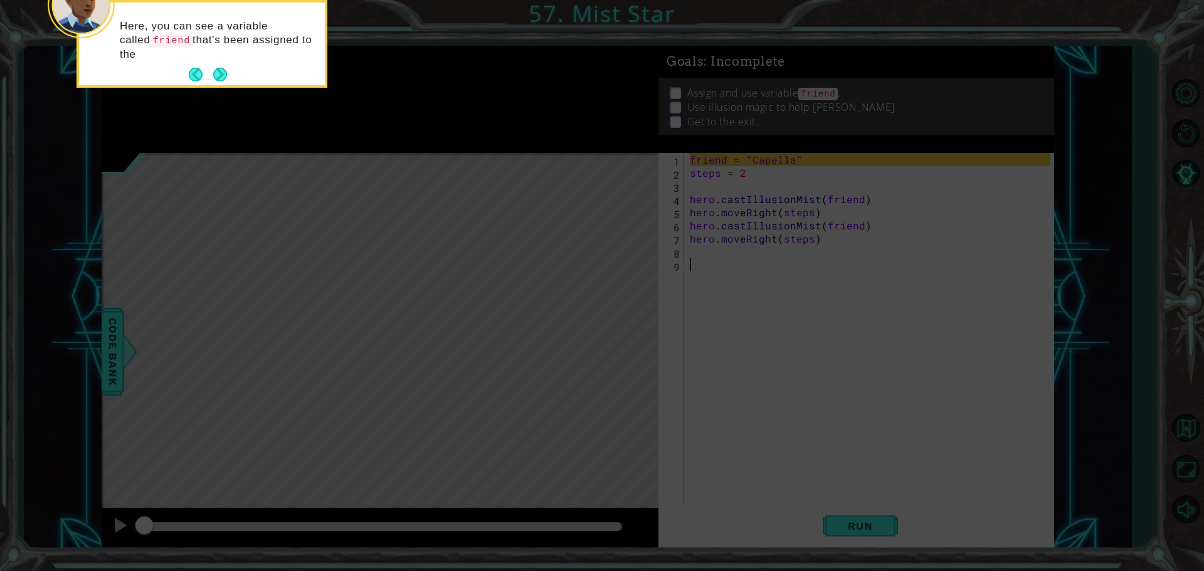
click at [754, 280] on icon at bounding box center [602, 85] width 1204 height 971
click at [223, 78] on button "Next" at bounding box center [220, 75] width 14 height 14
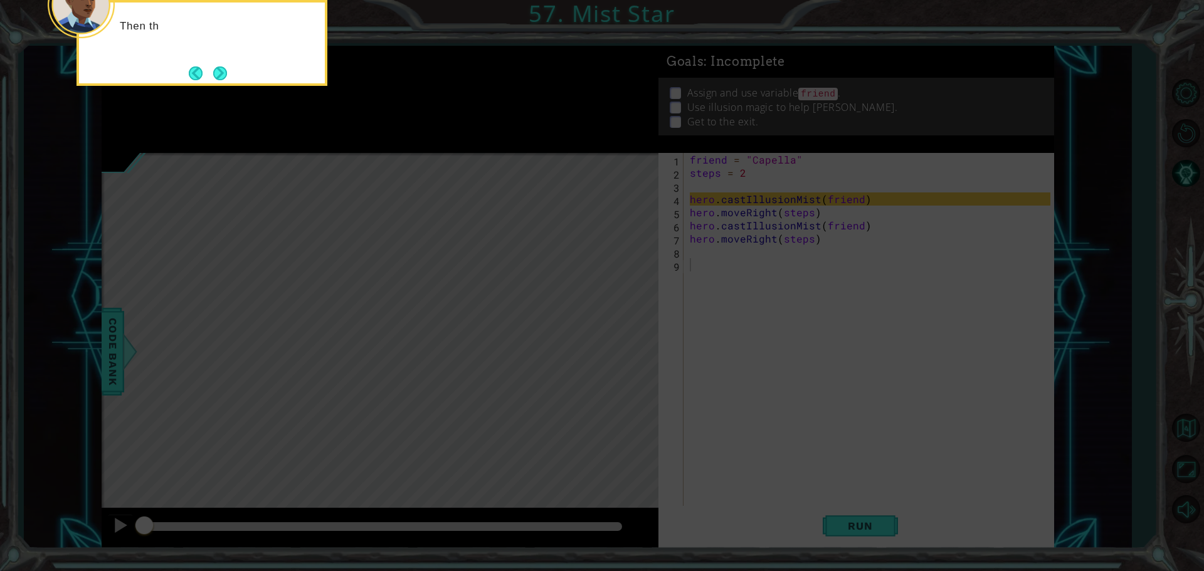
click at [223, 78] on button "Next" at bounding box center [220, 72] width 19 height 19
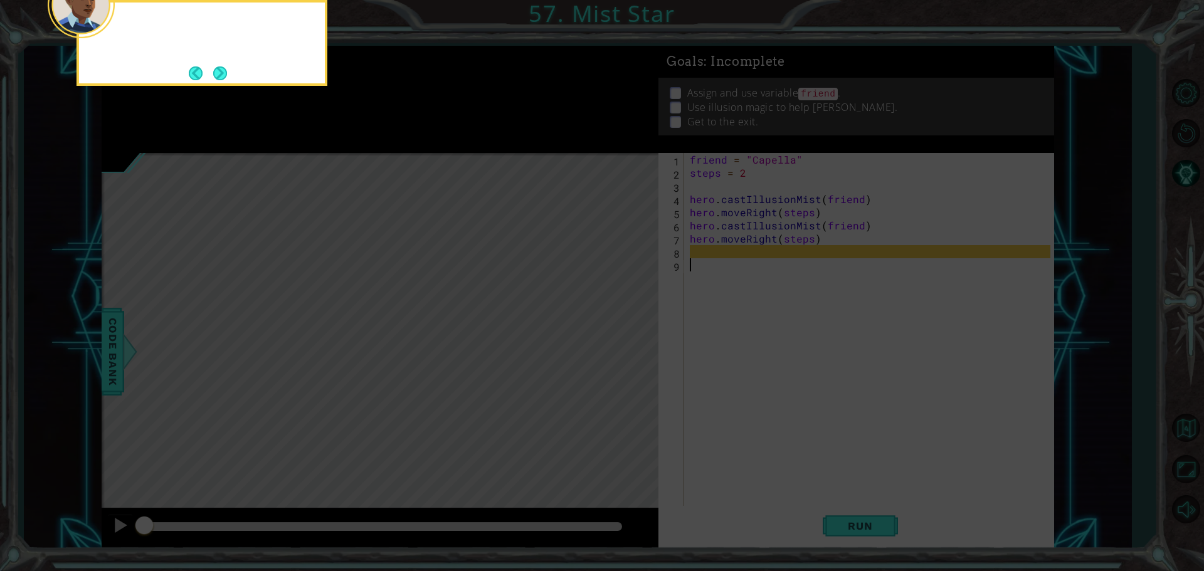
click at [223, 78] on button "Next" at bounding box center [220, 73] width 15 height 15
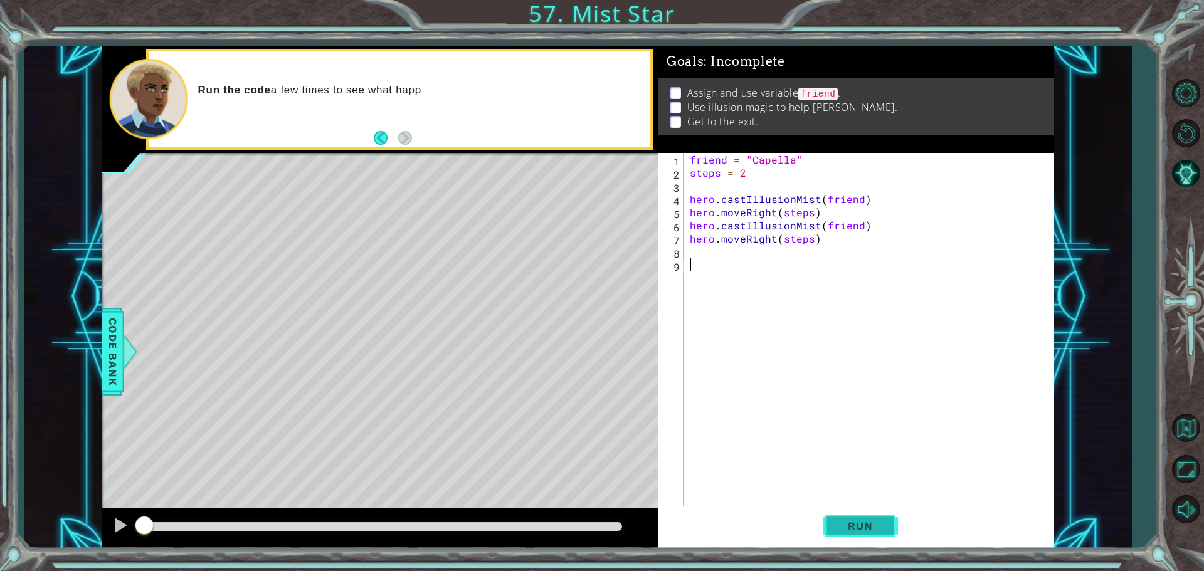
click at [876, 527] on span "Run" at bounding box center [860, 526] width 50 height 13
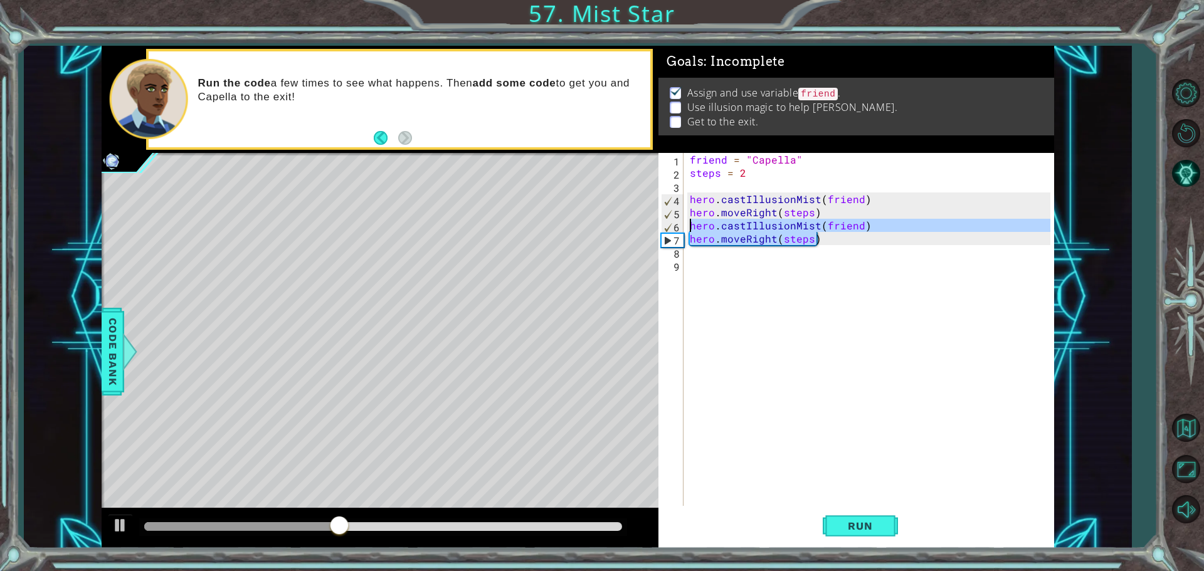
drag, startPoint x: 822, startPoint y: 239, endPoint x: 689, endPoint y: 228, distance: 134.0
click at [689, 228] on div "friend = "Capella" steps = 2 hero . castIllusionMist ( friend ) hero . moveRigh…" at bounding box center [871, 344] width 369 height 382
type textarea "hero.castIllusionMist(friend) hero.moveRight(steps)"
click at [707, 261] on div "friend = "Capella" steps = 2 hero . castIllusionMist ( friend ) hero . moveRigh…" at bounding box center [871, 344] width 369 height 382
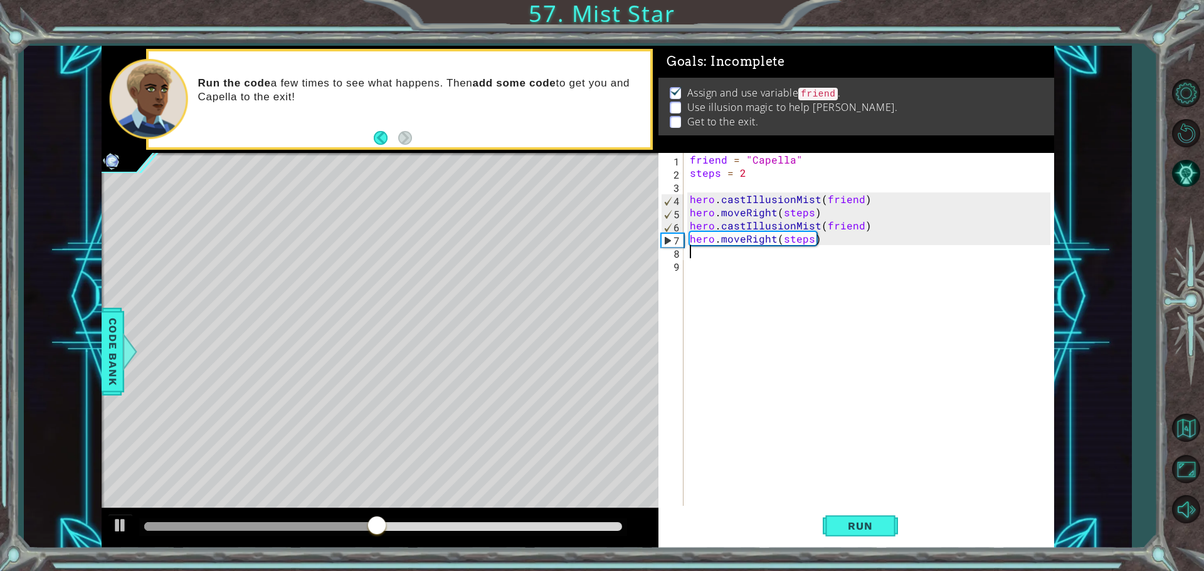
click at [696, 252] on div "friend = "Capella" steps = 2 hero . castIllusionMist ( friend ) hero . moveRigh…" at bounding box center [871, 344] width 369 height 382
paste textarea "hero.moveRight(steps)"
type textarea "hero.moveRight(steps)"
click at [837, 524] on span "Run" at bounding box center [860, 526] width 50 height 13
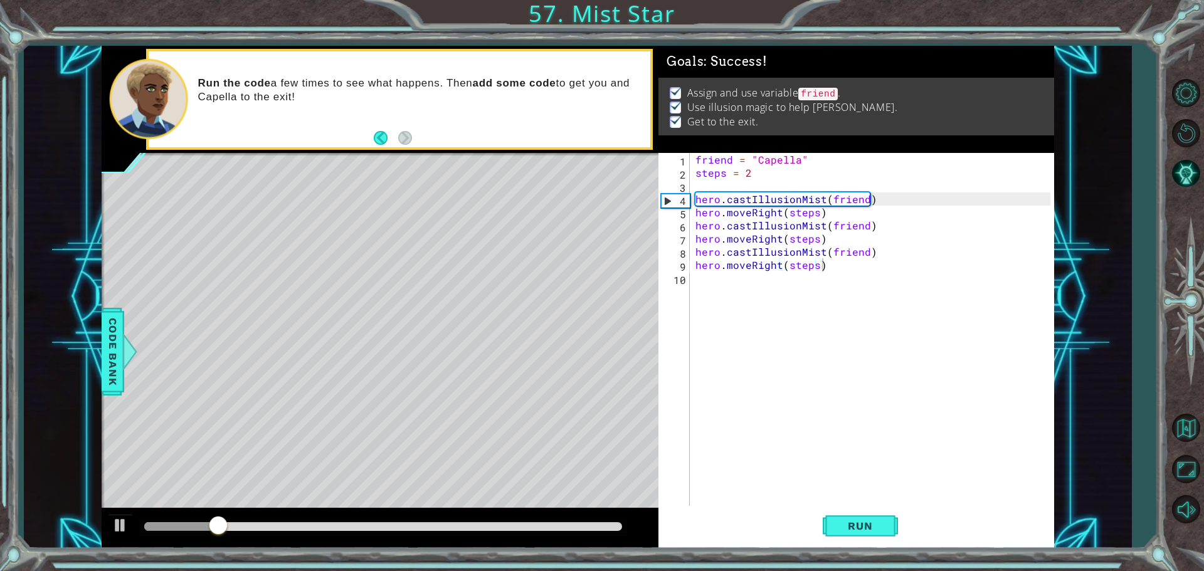
click at [447, 521] on div at bounding box center [383, 527] width 488 height 18
click at [410, 530] on div at bounding box center [383, 526] width 478 height 9
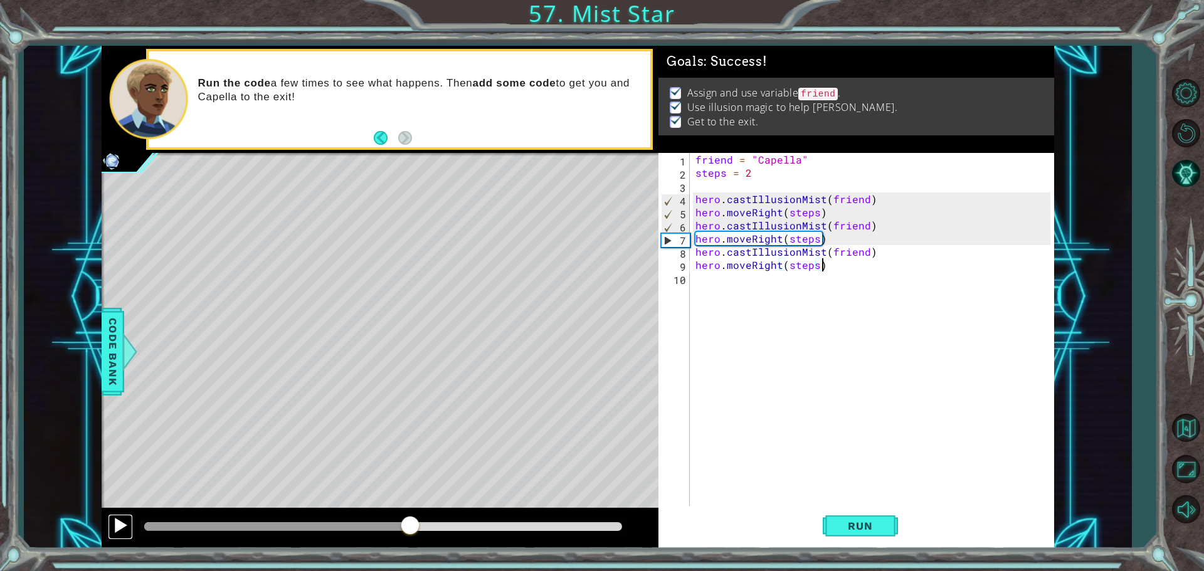
click at [125, 528] on div at bounding box center [120, 525] width 16 height 16
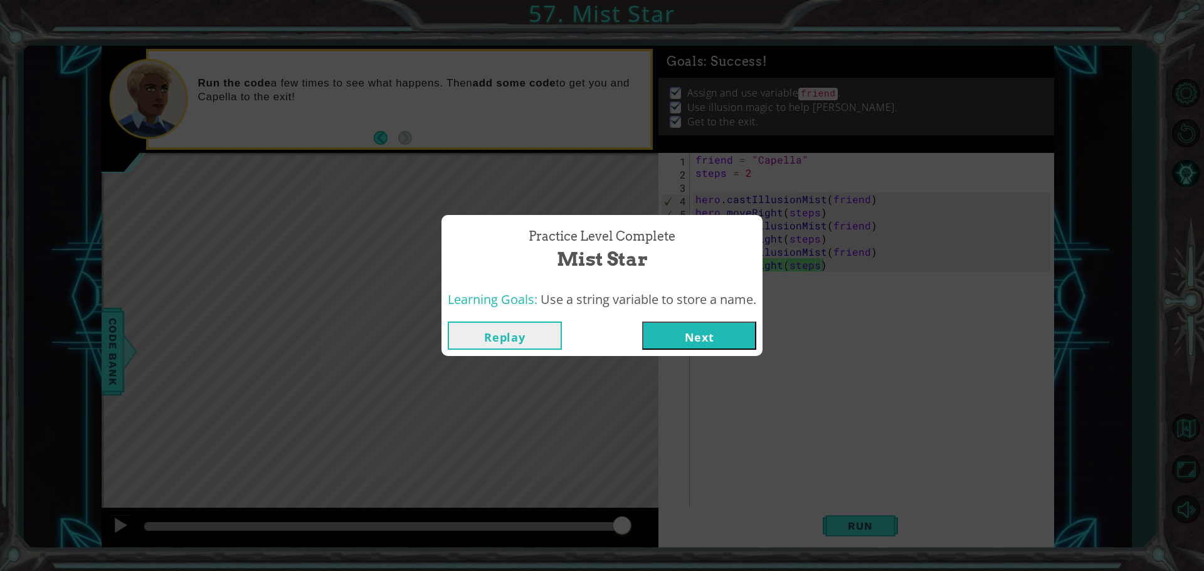
click at [725, 344] on button "Next" at bounding box center [699, 336] width 114 height 28
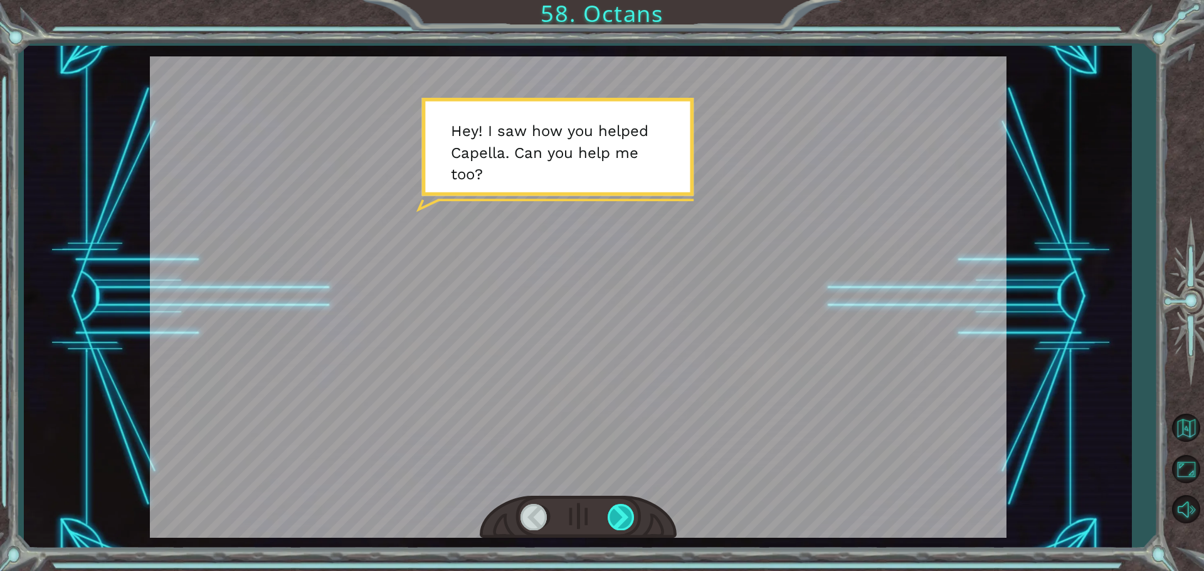
click at [624, 517] on div at bounding box center [621, 517] width 28 height 26
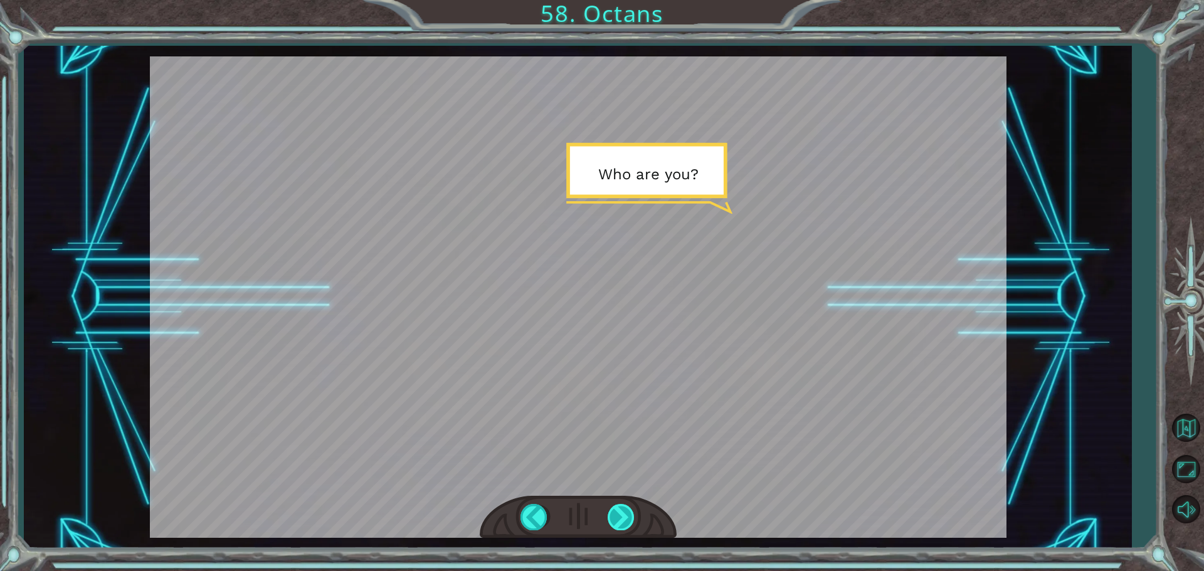
click at [624, 517] on div at bounding box center [621, 517] width 28 height 26
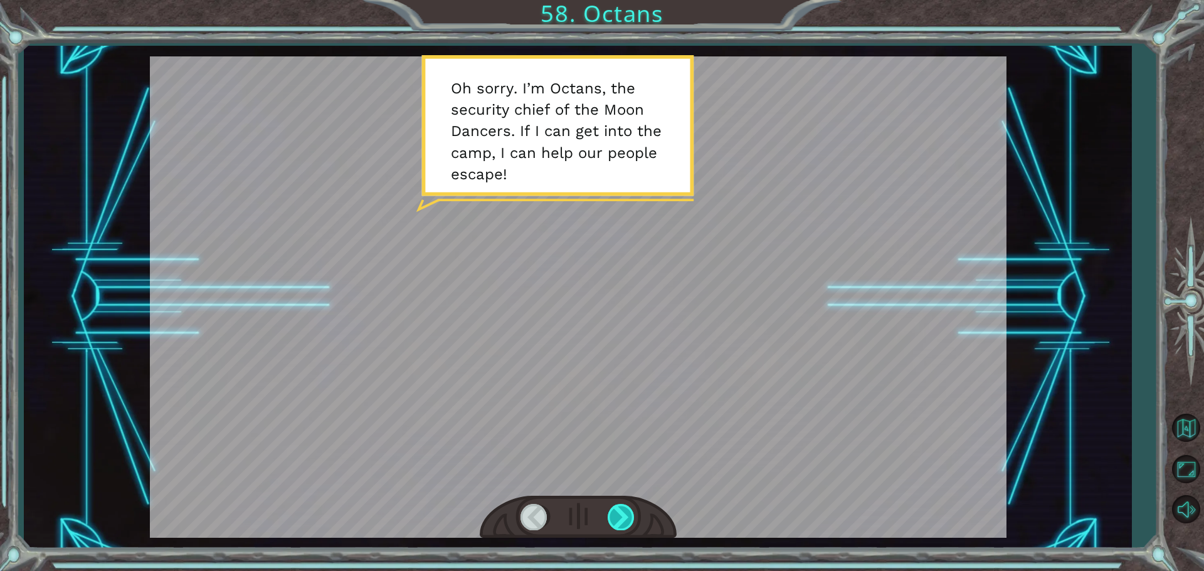
click at [624, 517] on div at bounding box center [621, 517] width 28 height 26
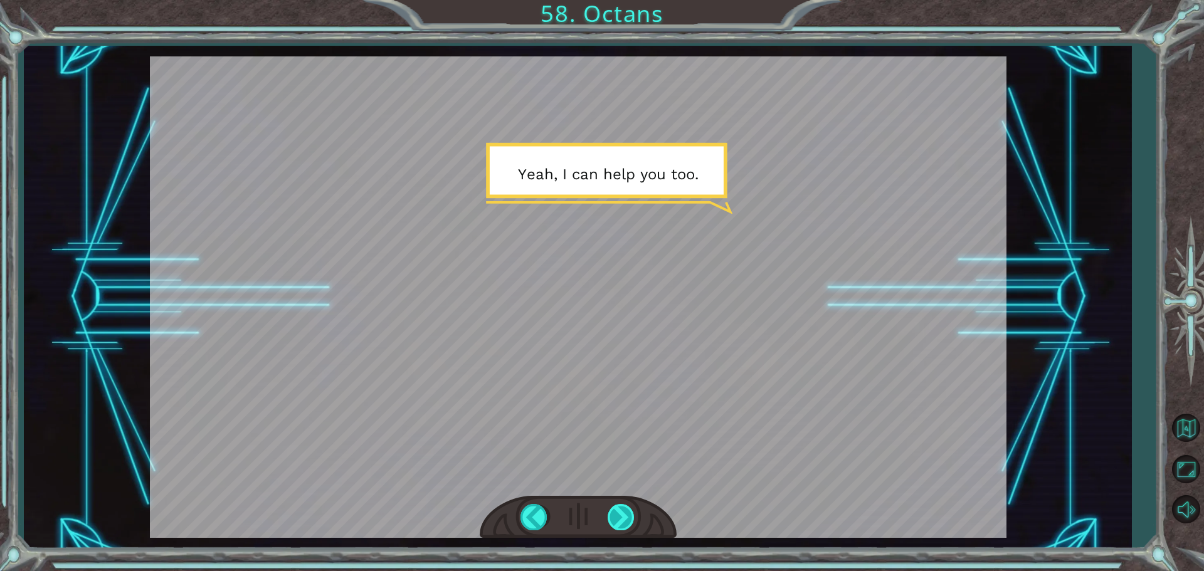
click at [624, 517] on div at bounding box center [621, 517] width 28 height 26
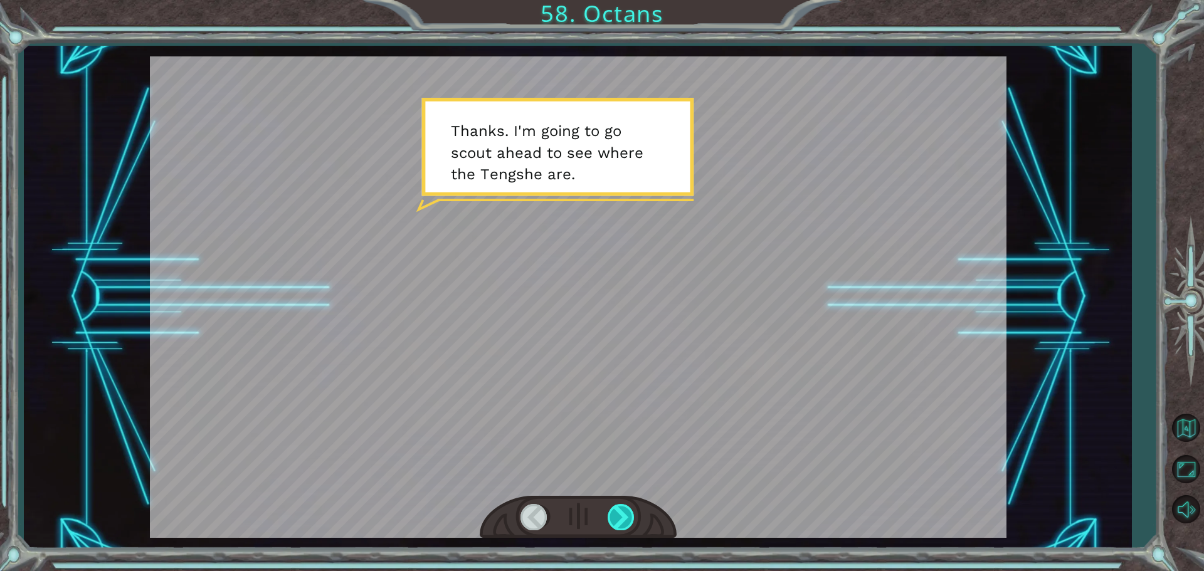
click at [624, 517] on div at bounding box center [621, 517] width 28 height 26
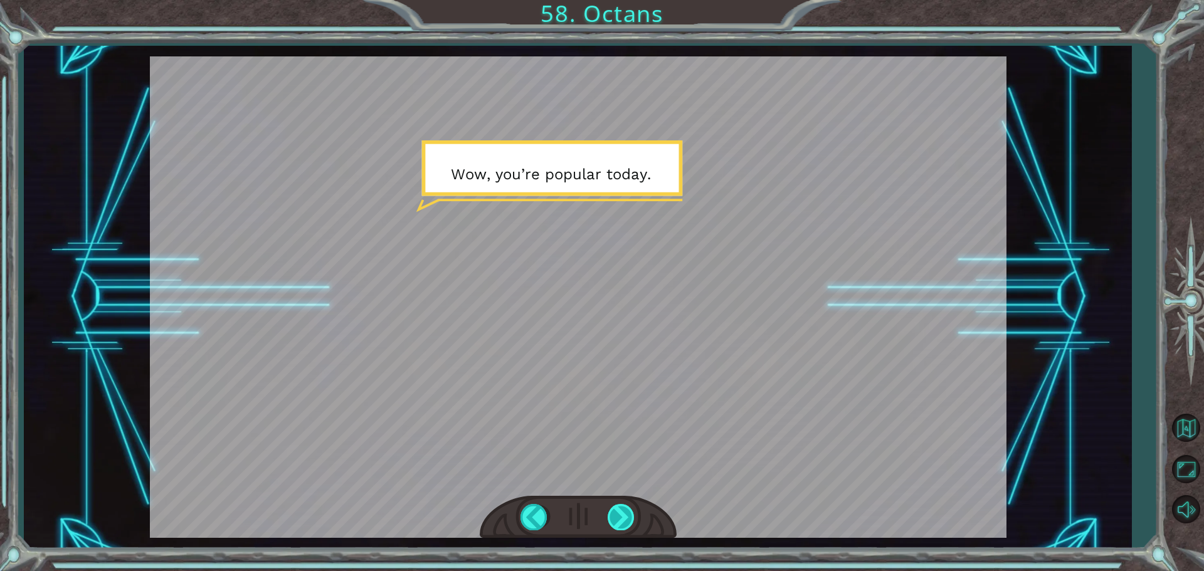
click at [624, 517] on div at bounding box center [621, 517] width 28 height 26
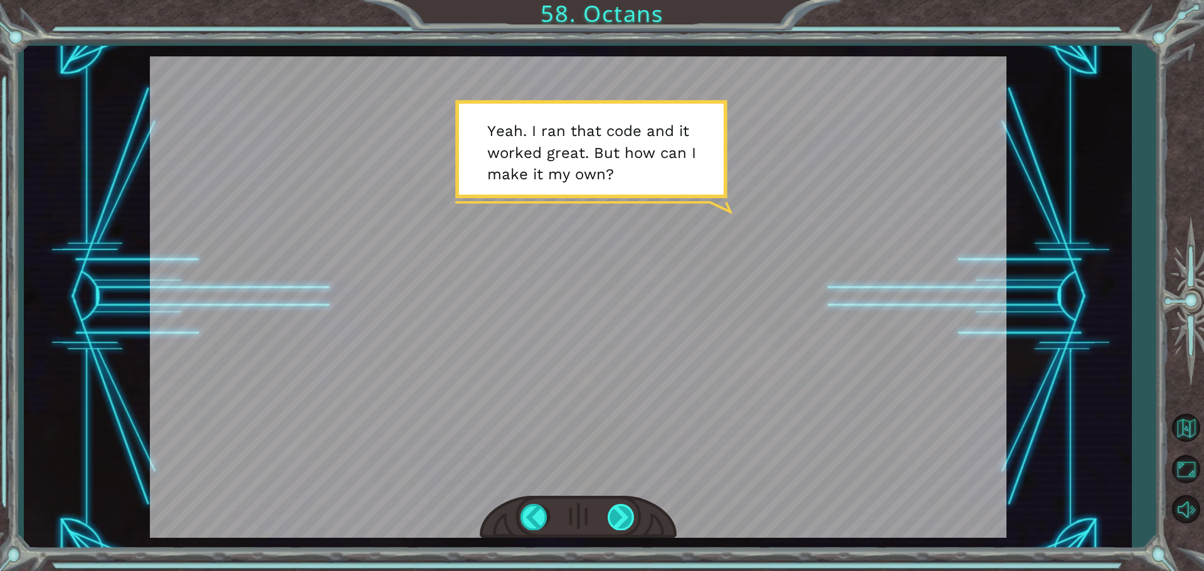
click at [624, 517] on div at bounding box center [621, 517] width 28 height 26
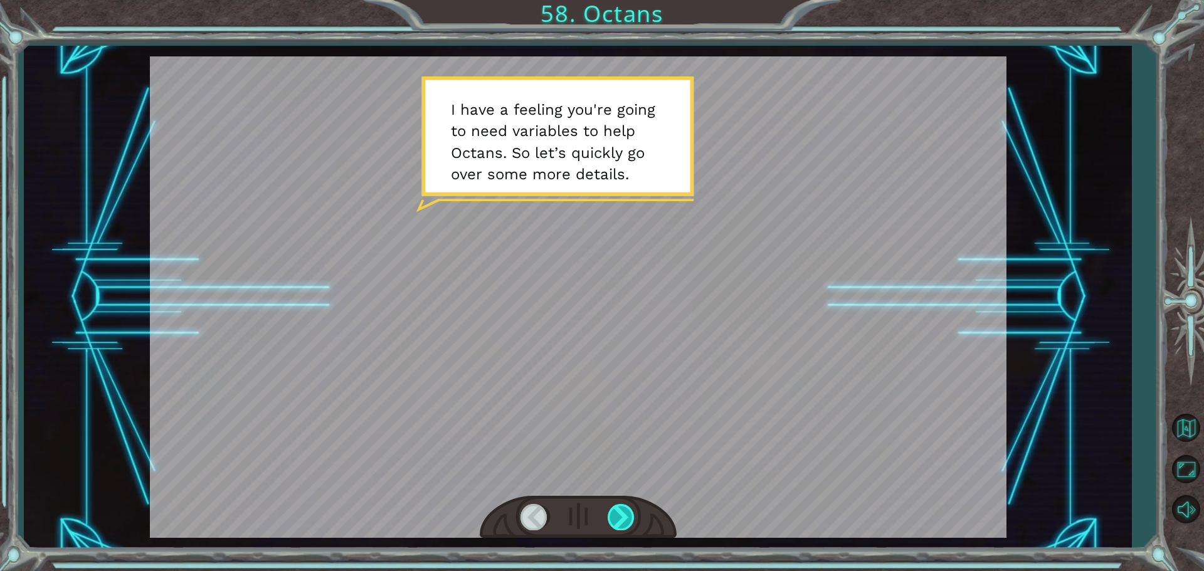
click at [624, 517] on div at bounding box center [621, 517] width 28 height 26
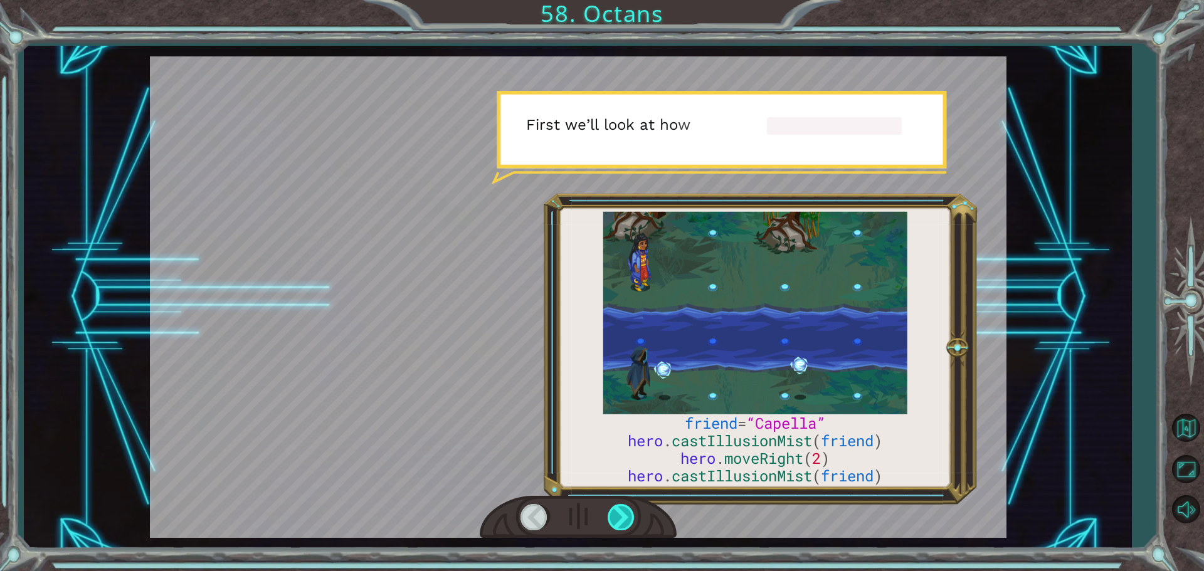
click at [624, 517] on div at bounding box center [621, 517] width 28 height 26
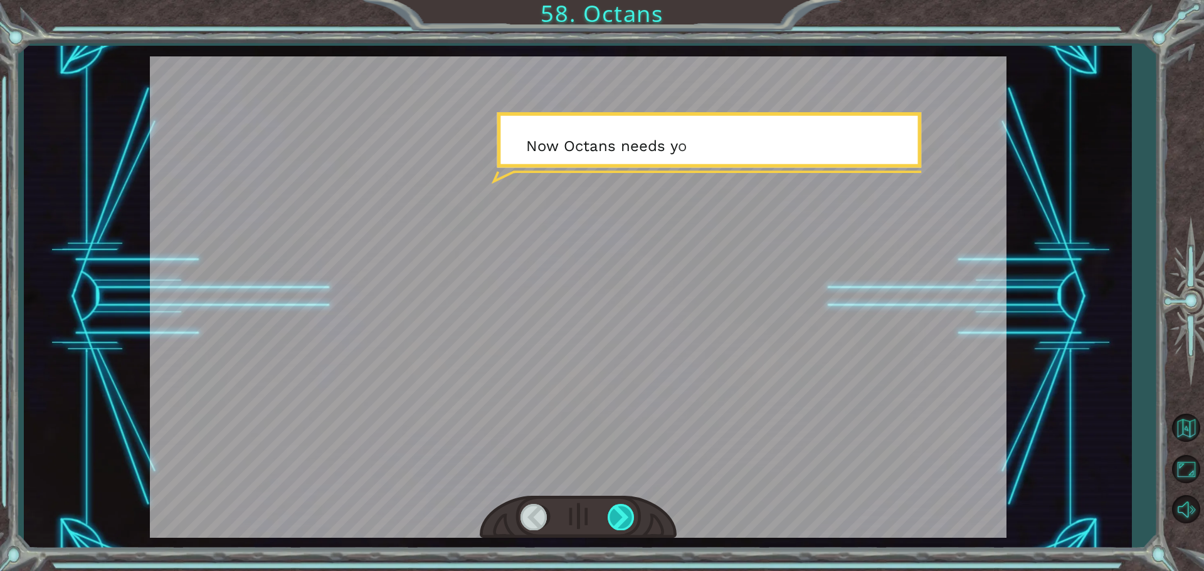
click at [624, 517] on div at bounding box center [621, 517] width 28 height 26
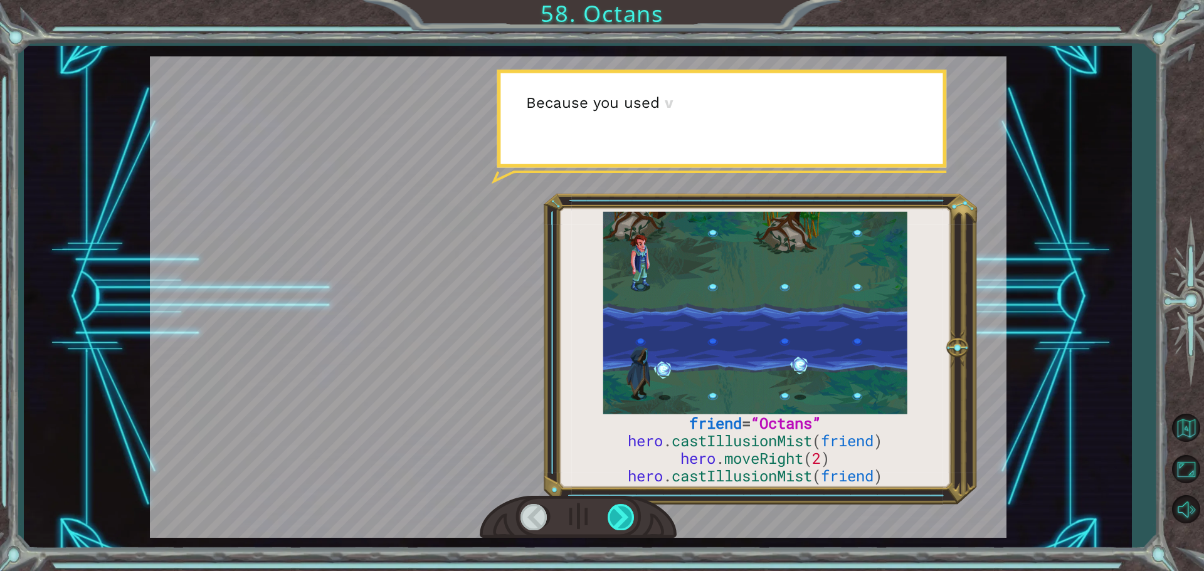
click at [624, 517] on div at bounding box center [621, 517] width 28 height 26
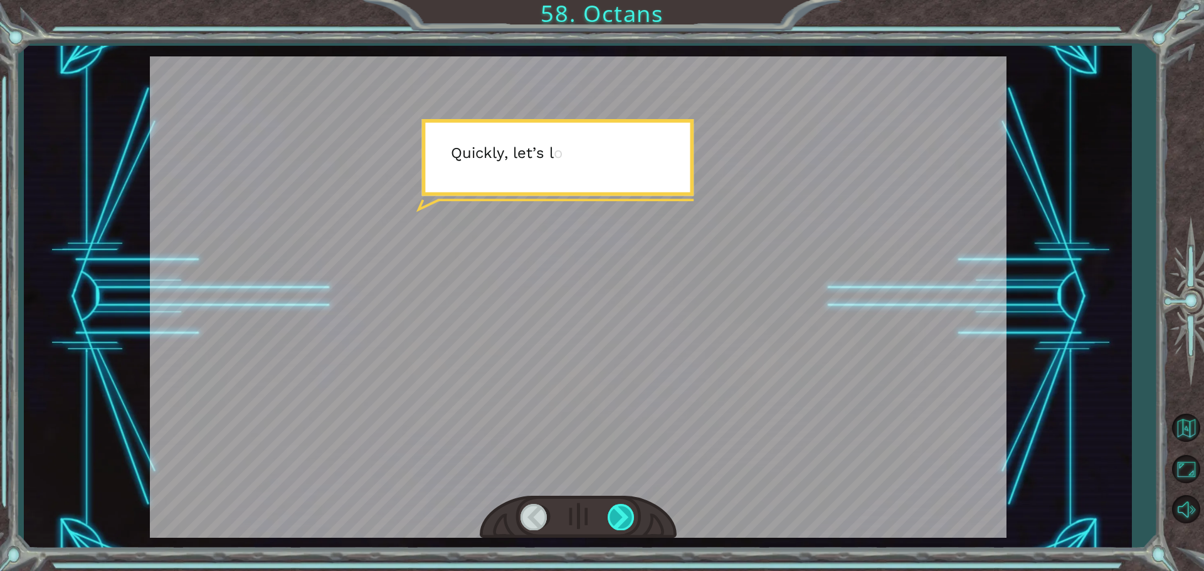
click at [624, 517] on div at bounding box center [621, 517] width 28 height 26
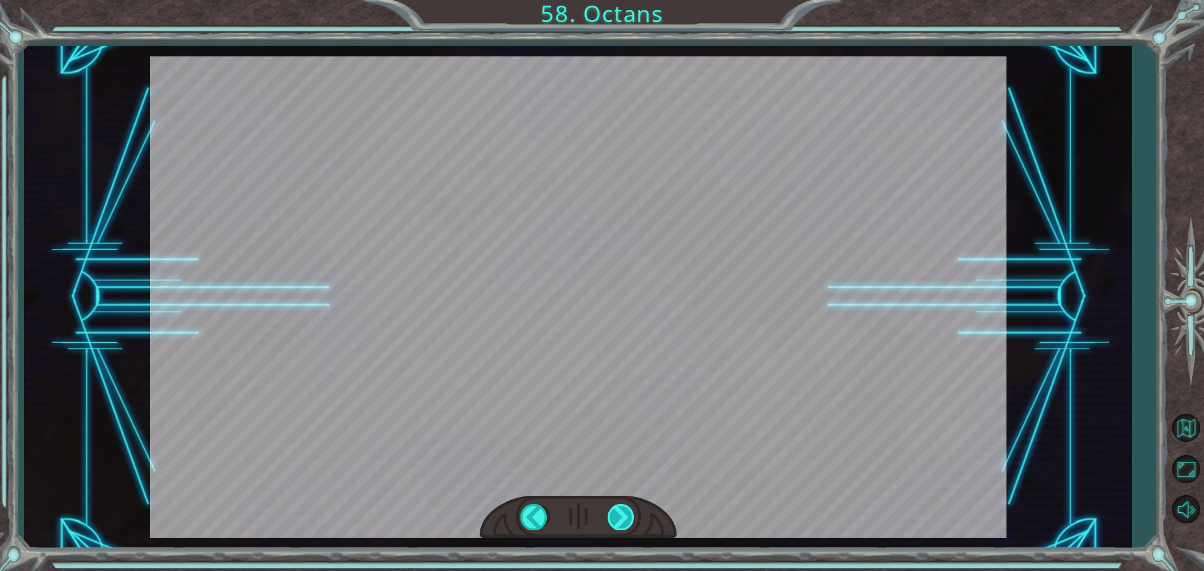
click at [624, 0] on div "friend = “Octans” hero . castIllusionMist ( friend ) hero . moveRight ( 2 ) her…" at bounding box center [602, 0] width 1204 height 0
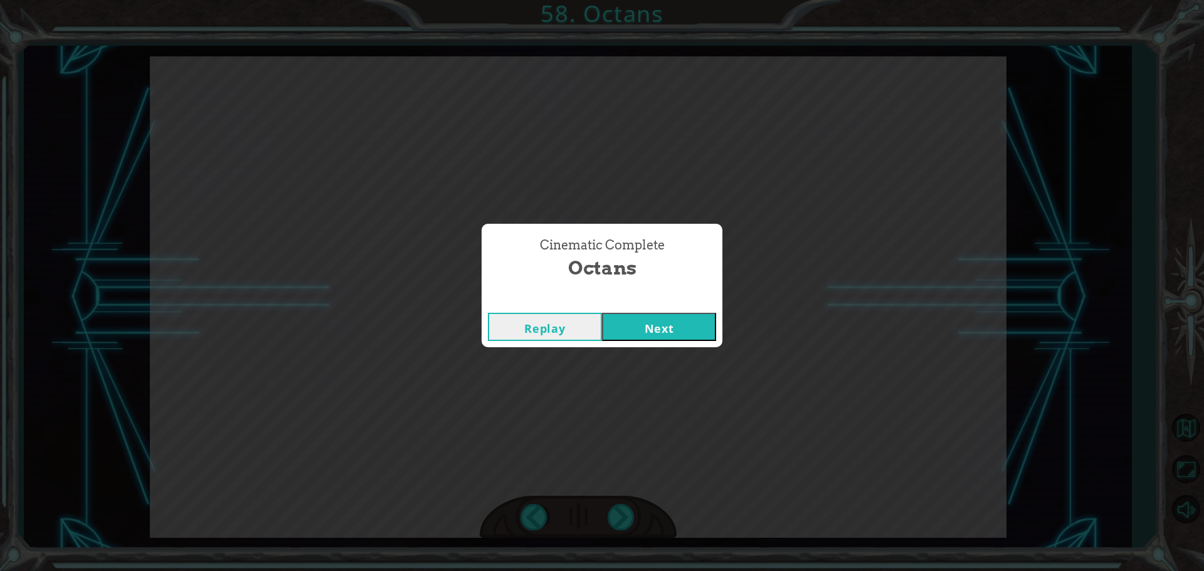
click at [648, 345] on div "Replay Next" at bounding box center [601, 327] width 241 height 41
click at [655, 334] on button "Next" at bounding box center [659, 327] width 114 height 28
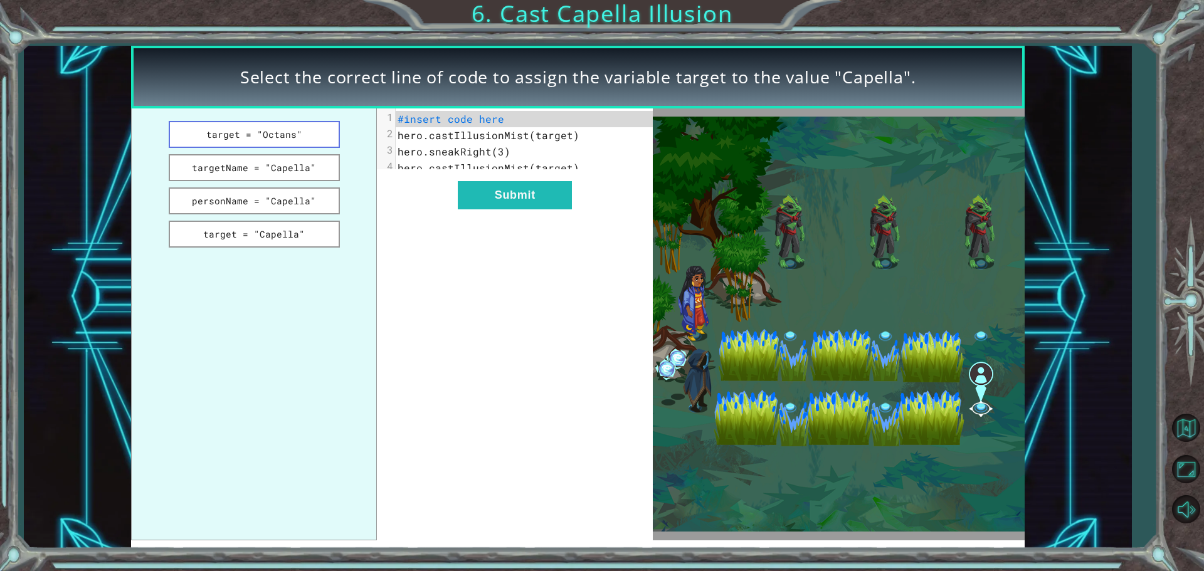
click at [308, 143] on button "target = "Octans"" at bounding box center [254, 134] width 171 height 27
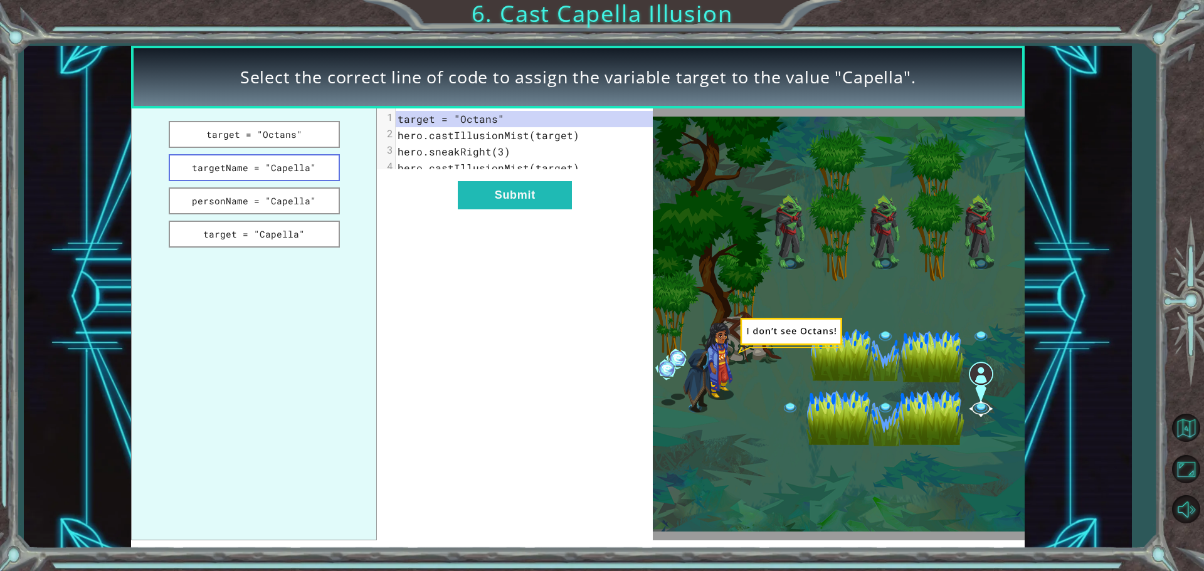
click at [315, 155] on button "targetName = "Capella"" at bounding box center [254, 167] width 171 height 27
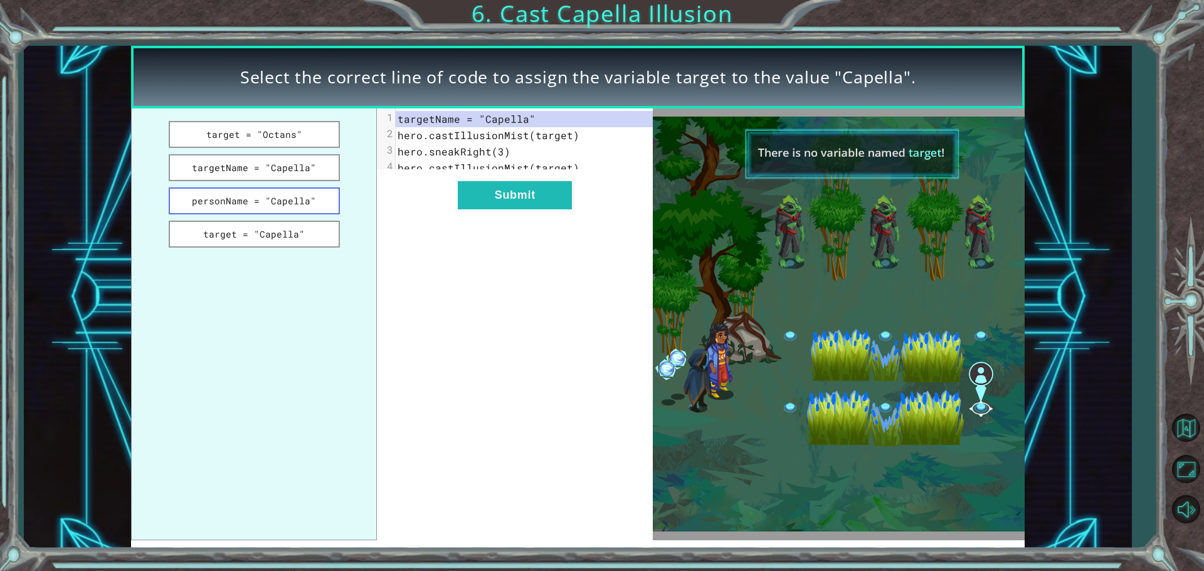
click at [311, 198] on button "personName = "Capella"" at bounding box center [254, 200] width 171 height 27
click at [298, 164] on button "targetName = "Capella"" at bounding box center [254, 167] width 171 height 27
click at [270, 244] on button "target = "Capella"" at bounding box center [254, 234] width 171 height 27
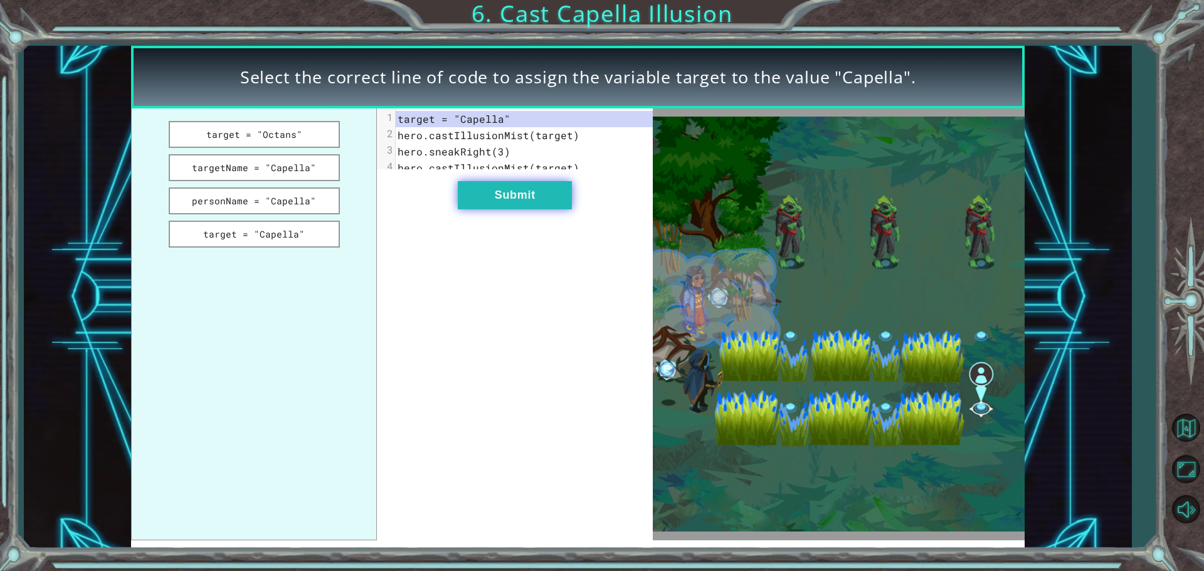
click at [513, 196] on button "Submit" at bounding box center [515, 195] width 114 height 28
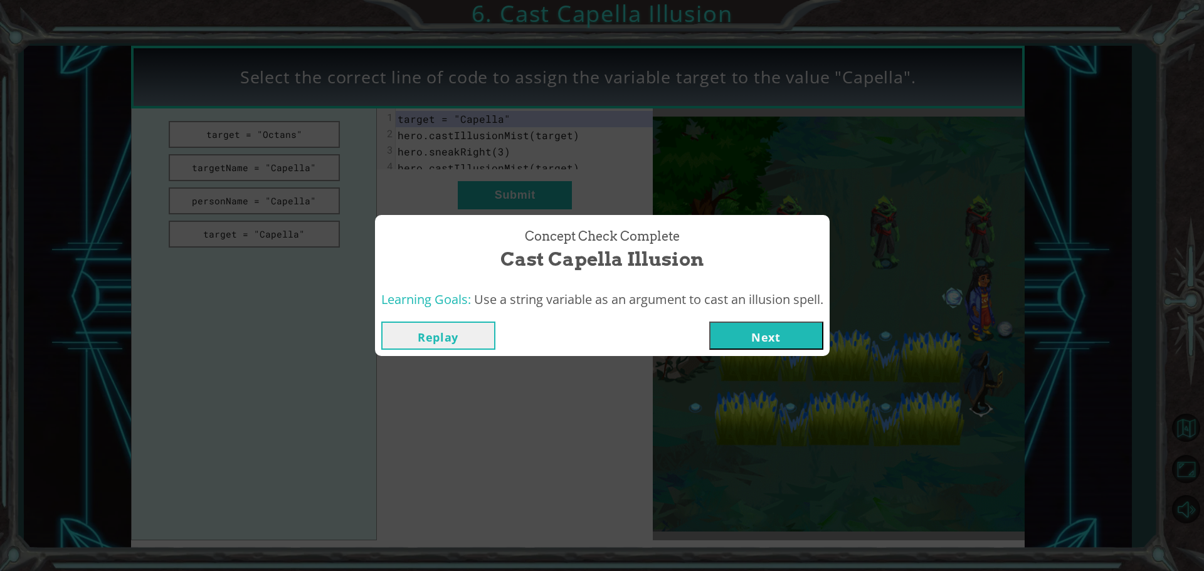
click at [806, 327] on button "Next" at bounding box center [766, 336] width 114 height 28
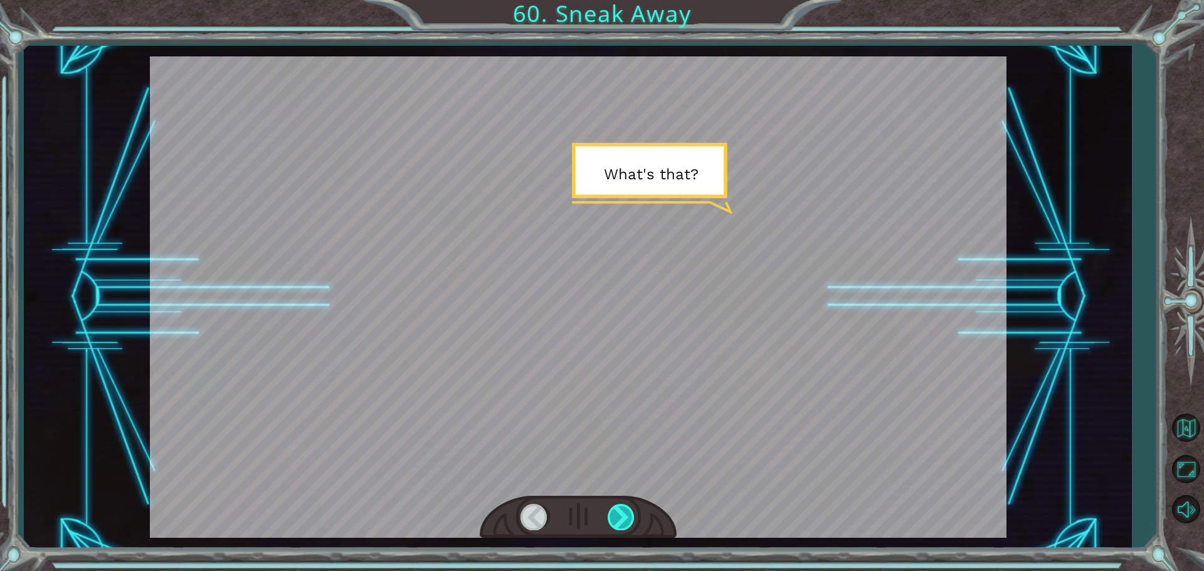
click at [631, 525] on div at bounding box center [621, 517] width 28 height 26
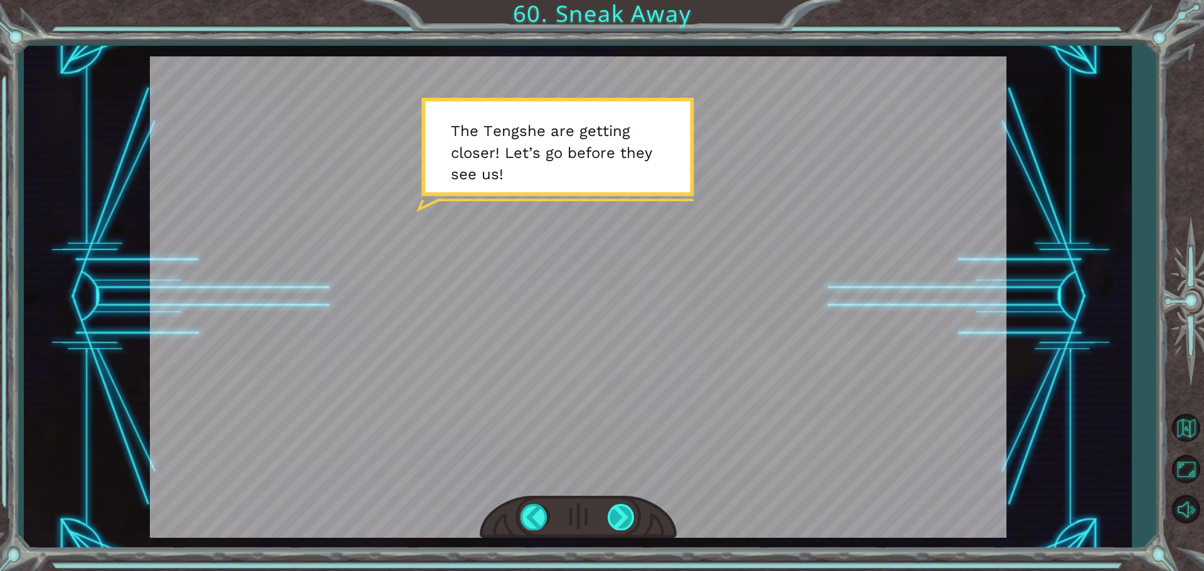
click at [631, 520] on div at bounding box center [621, 517] width 28 height 26
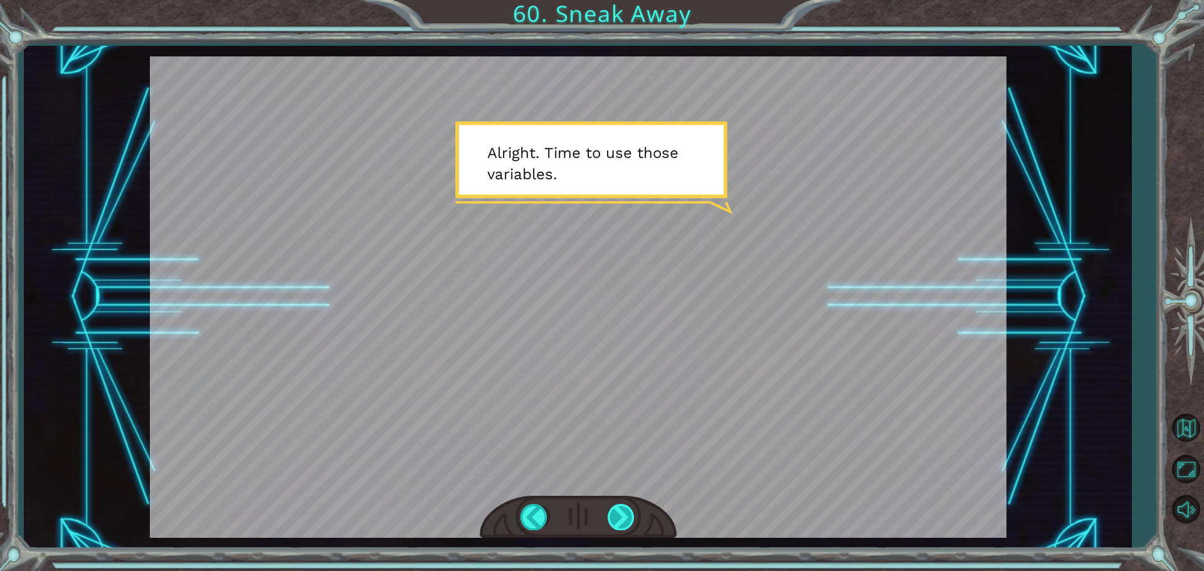
click at [631, 520] on div at bounding box center [621, 517] width 28 height 26
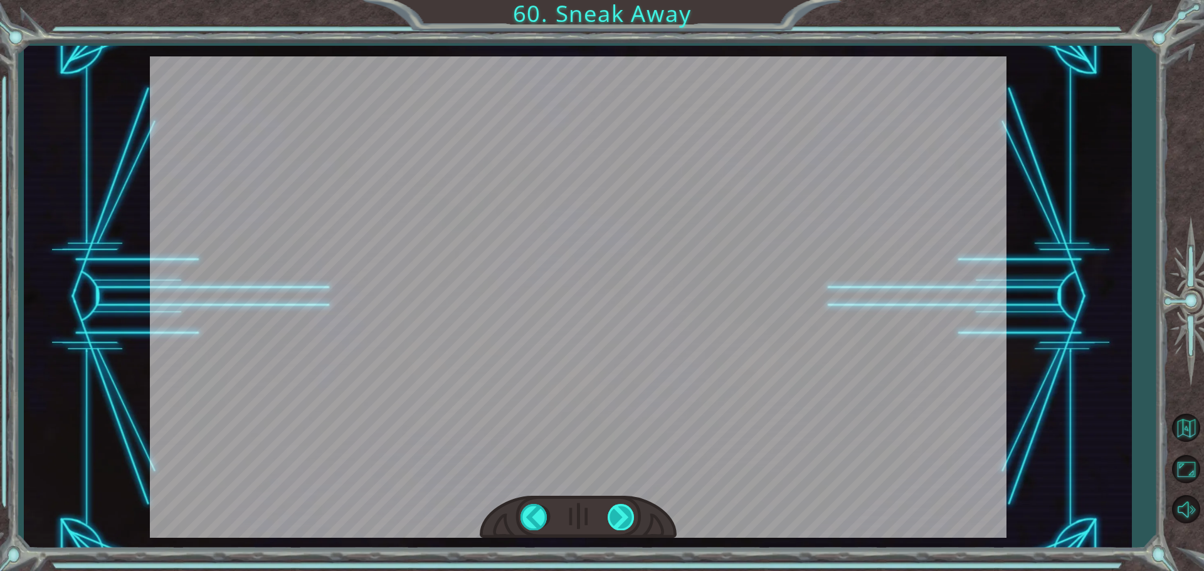
click at [631, 0] on div "Temporary Text W h a t ' s t h a t ? T h e T e n g s h e a r e g e t t i n g c …" at bounding box center [602, 0] width 1204 height 0
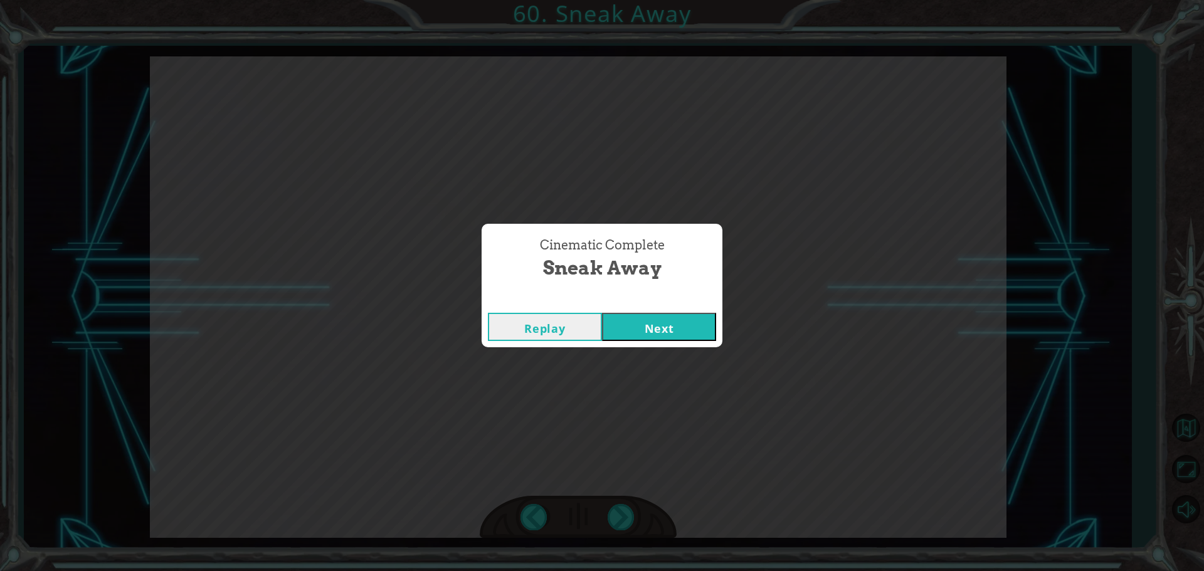
click at [643, 322] on button "Next" at bounding box center [659, 327] width 114 height 28
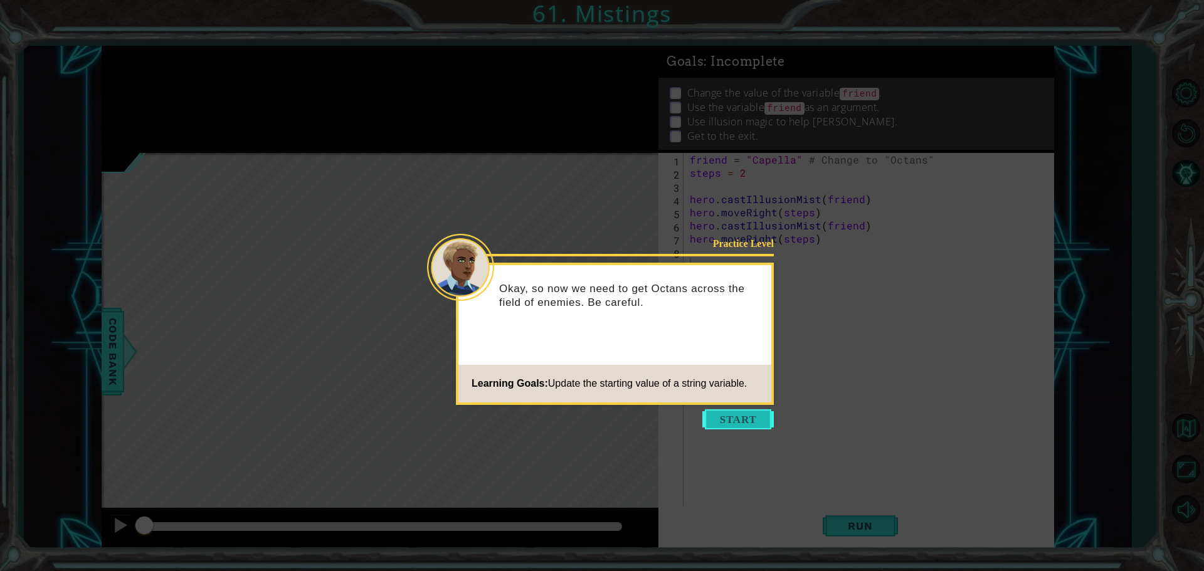
click at [754, 423] on button "Start" at bounding box center [737, 419] width 71 height 20
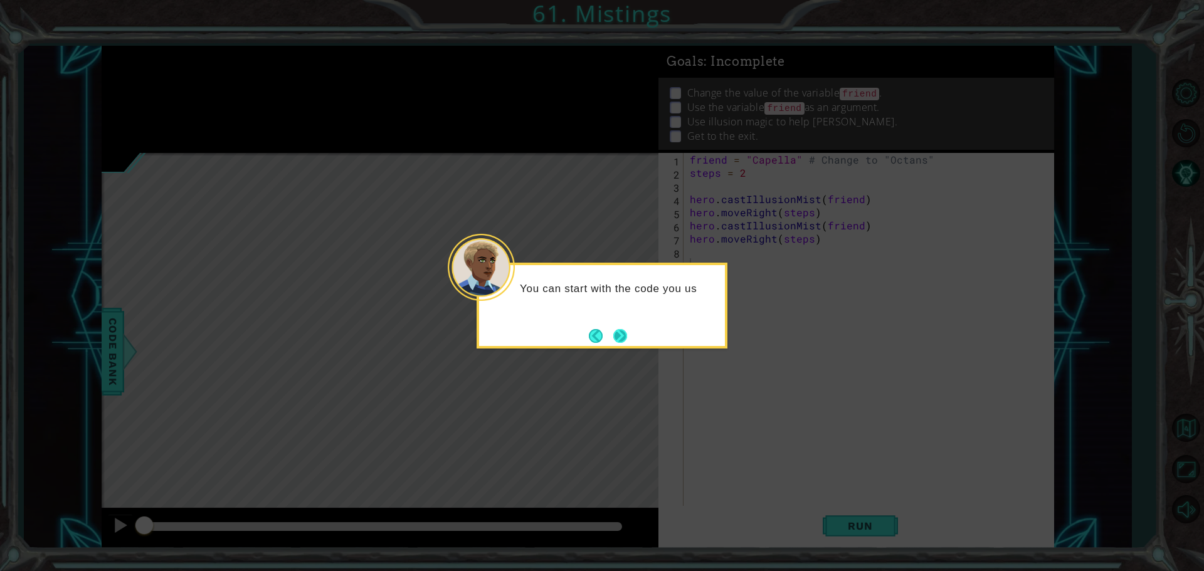
click at [624, 338] on button "Next" at bounding box center [620, 336] width 14 height 14
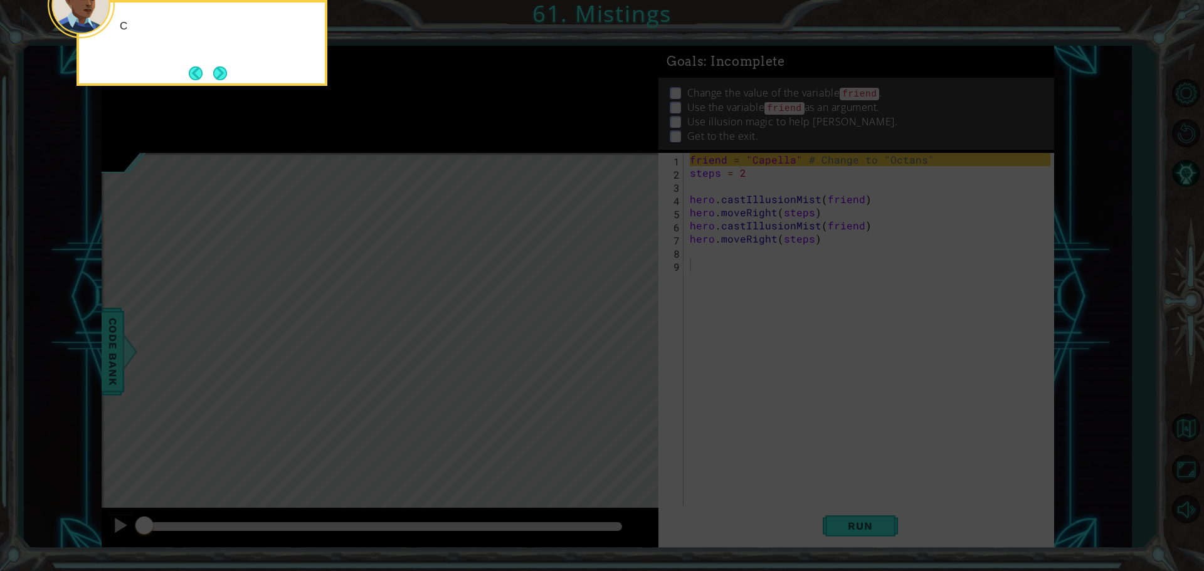
click at [624, 338] on icon at bounding box center [602, 85] width 1204 height 971
click at [762, 162] on icon at bounding box center [602, 85] width 1204 height 971
click at [227, 71] on button "Next" at bounding box center [220, 73] width 14 height 14
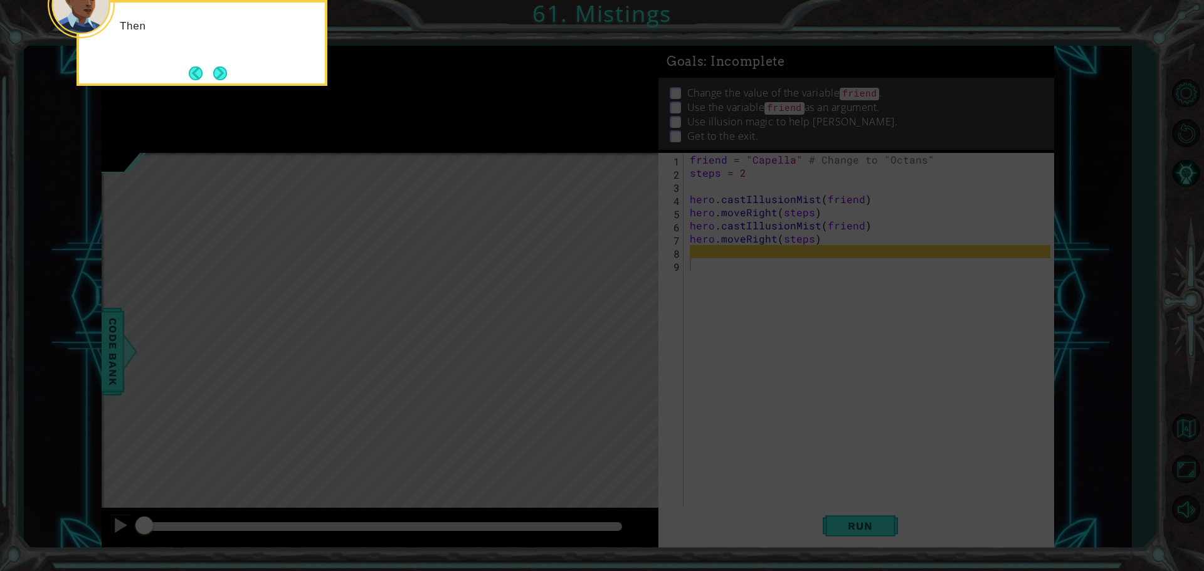
click at [229, 71] on button "Next" at bounding box center [220, 73] width 17 height 17
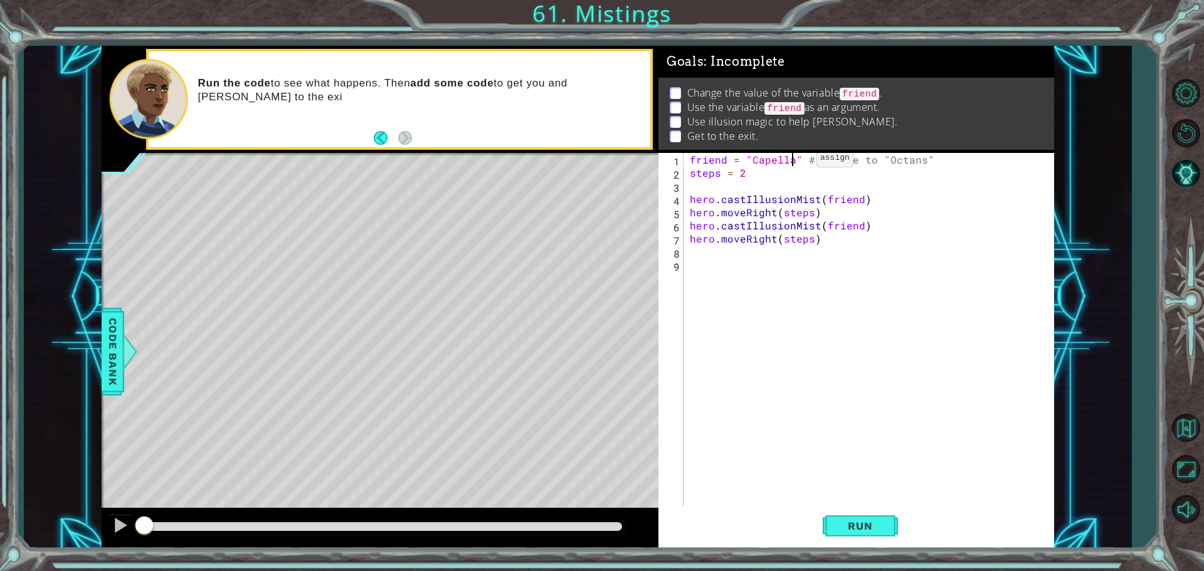
click at [795, 161] on div "friend = "Capella" # Change to "Octans" steps = 2 hero . castIllusionMist ( fri…" at bounding box center [871, 344] width 369 height 382
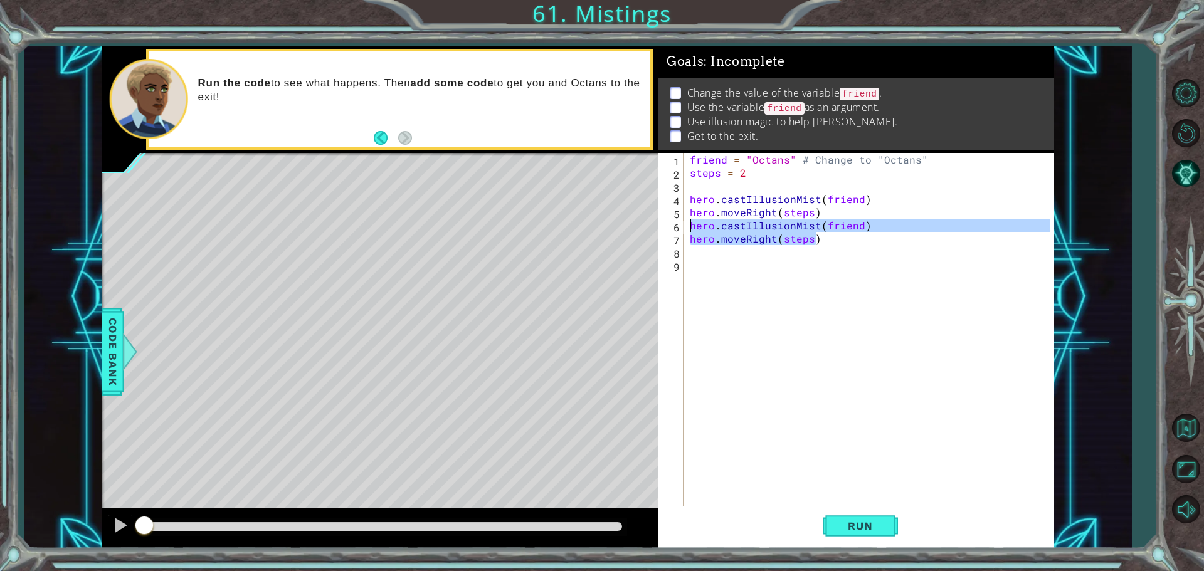
drag, startPoint x: 818, startPoint y: 239, endPoint x: 676, endPoint y: 221, distance: 142.8
click at [676, 221] on div "friend = "Octans" # Change to "Octans" 1 2 3 4 5 6 7 8 9 friend = "Octans" # Ch…" at bounding box center [854, 330] width 392 height 355
type textarea "hero.castIllusionMist(friend) hero.moveRight(steps)"
click at [709, 260] on div "friend = "Octans" # Change to "Octans" steps = 2 hero . castIllusionMist ( frie…" at bounding box center [871, 344] width 369 height 382
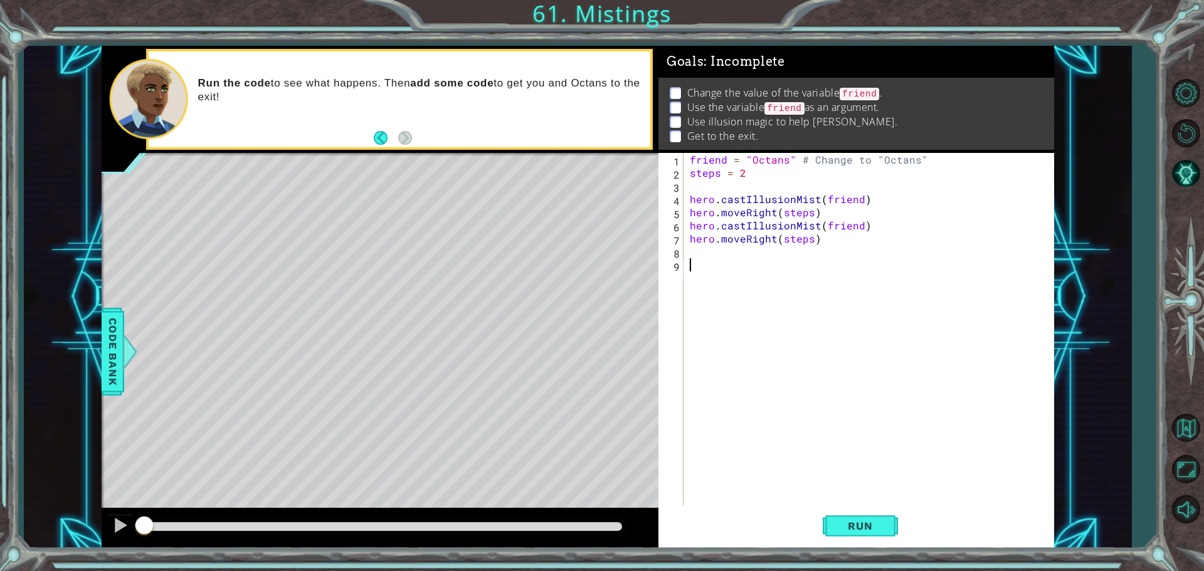
scroll to position [0, 0]
click at [705, 252] on div "friend = "Octans" # Change to "Octans" steps = 2 hero . castIllusionMist ( frie…" at bounding box center [871, 344] width 369 height 382
paste textarea "hero.moveRight(steps)"
type textarea "hero.moveRight(steps)"
click at [835, 527] on span "Run" at bounding box center [860, 526] width 50 height 13
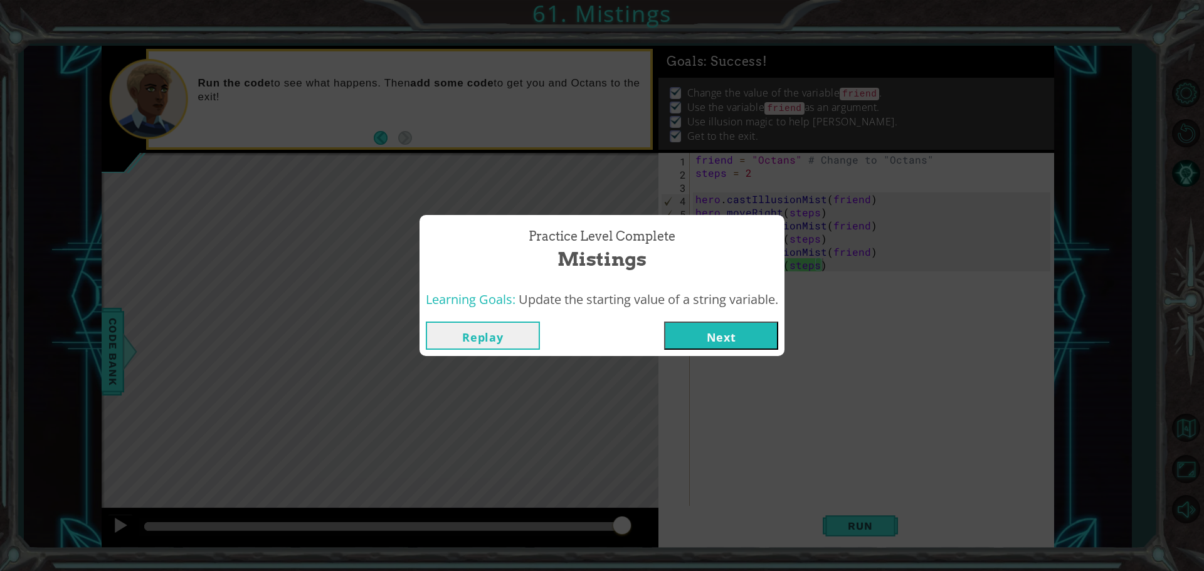
click at [712, 332] on button "Next" at bounding box center [721, 336] width 114 height 28
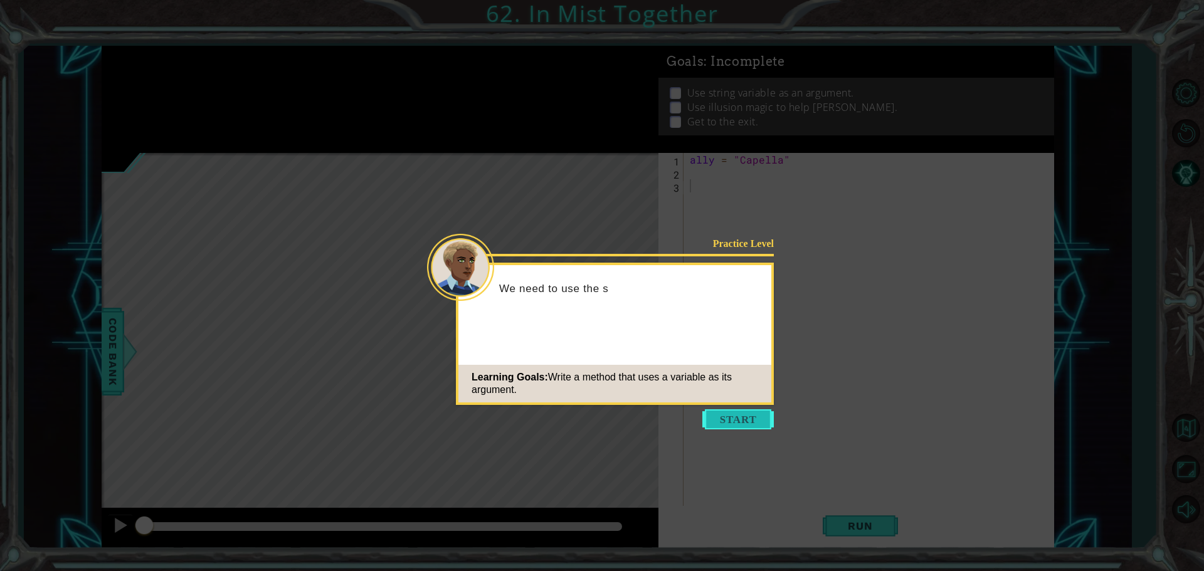
click at [724, 411] on button "Start" at bounding box center [737, 419] width 71 height 20
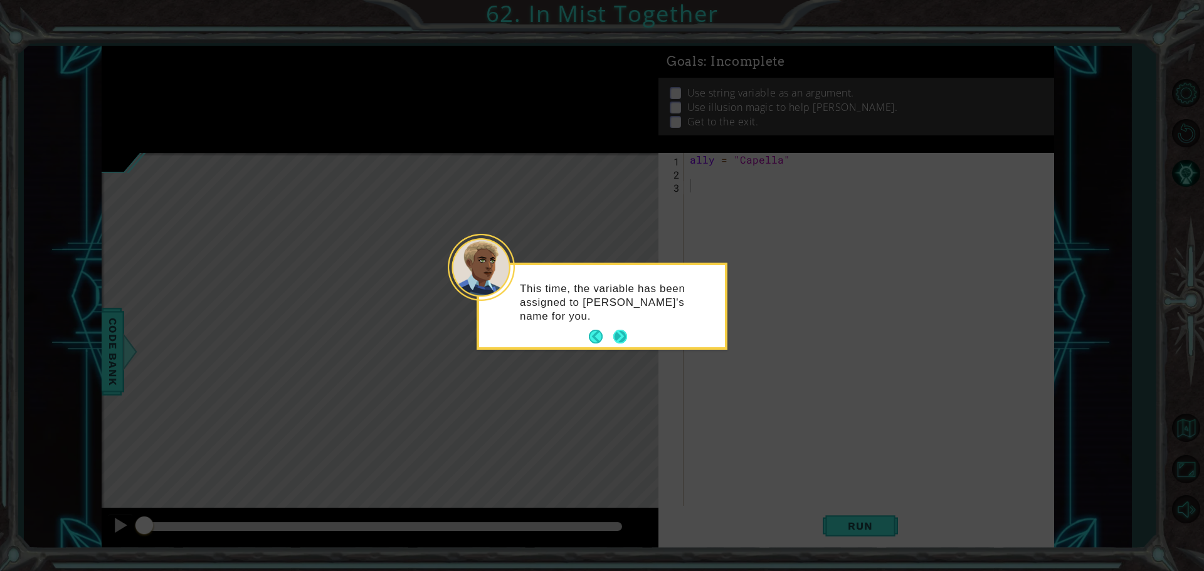
click at [613, 338] on button "Next" at bounding box center [620, 337] width 14 height 14
drag, startPoint x: 655, startPoint y: 298, endPoint x: 509, endPoint y: 302, distance: 146.1
click at [509, 302] on div "You need to write the hero.castIllusionMist() methods yourself and sneak to the…" at bounding box center [602, 309] width 246 height 78
copy code "hero.castIllusionMist()"
click at [619, 339] on button "Next" at bounding box center [619, 337] width 15 height 15
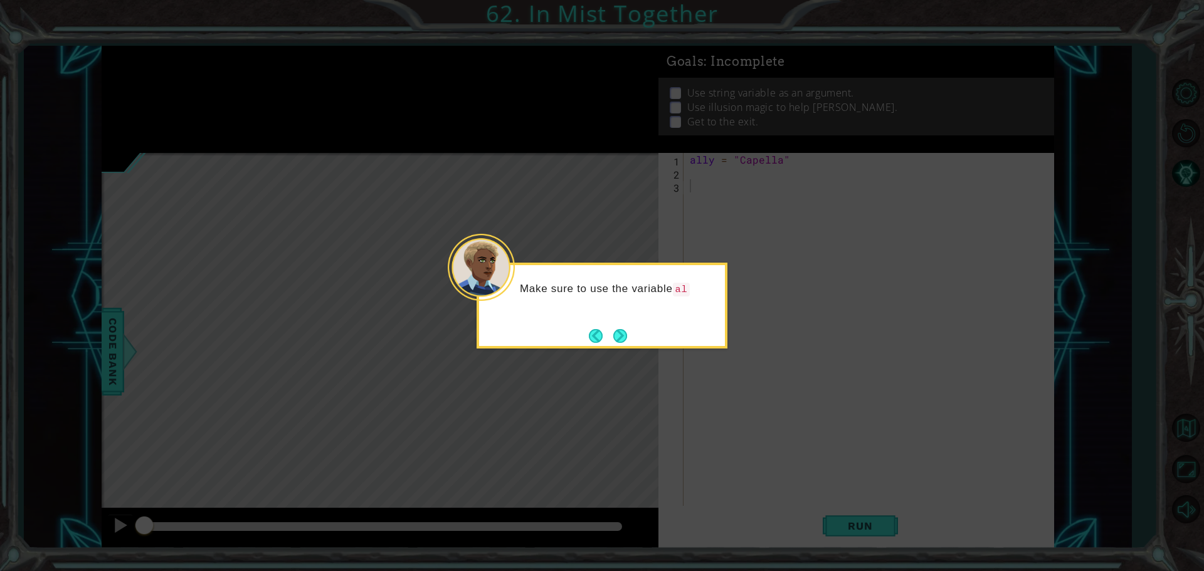
click at [619, 339] on button "Next" at bounding box center [620, 335] width 14 height 14
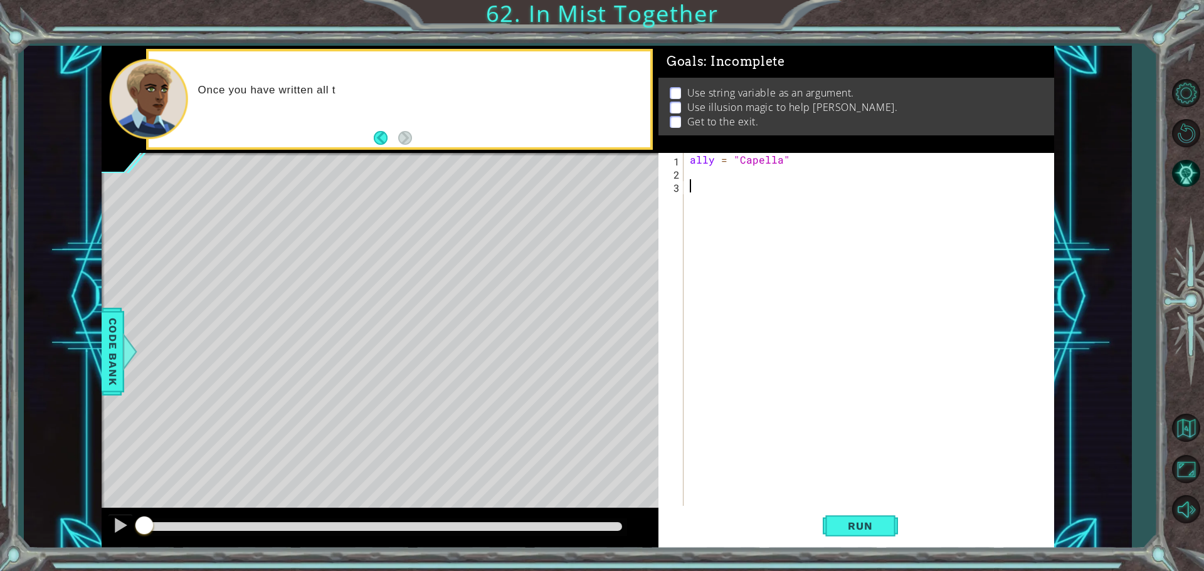
click at [701, 180] on div "ally = "Capella"" at bounding box center [871, 344] width 369 height 382
click at [695, 173] on div "ally = "Capella"" at bounding box center [871, 344] width 369 height 382
paste textarea "hero.castIllusionMist()"
type textarea "hero.castIllusionMist()"
click at [817, 179] on div "ally = "Capella" hero . castIllusionMist ( )" at bounding box center [871, 344] width 369 height 382
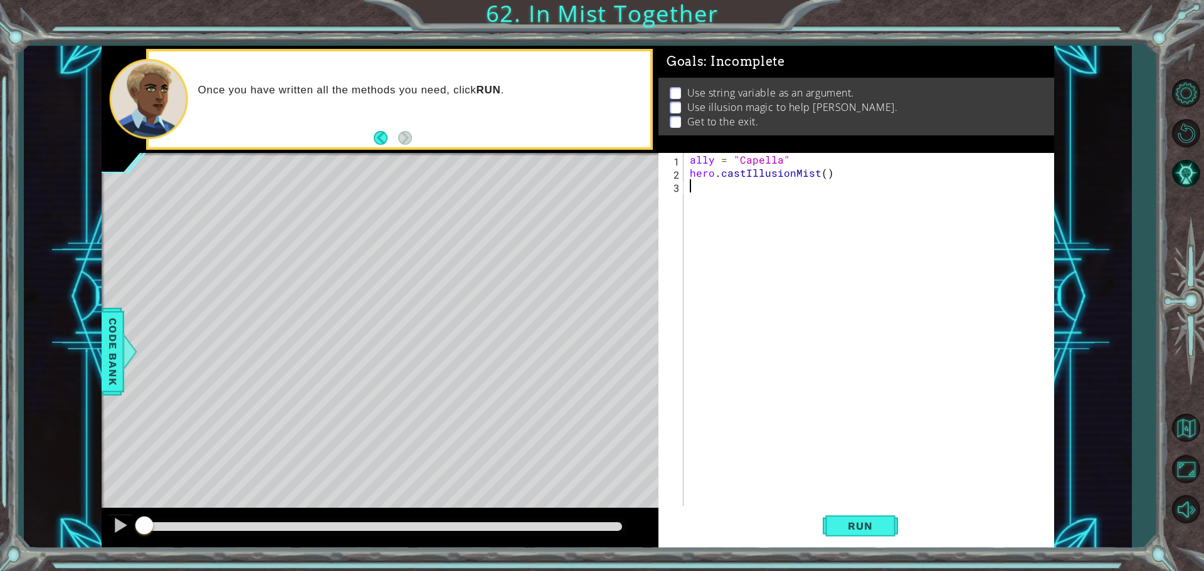
click at [819, 178] on div "ally = "Capella" hero . castIllusionMist ( )" at bounding box center [871, 344] width 369 height 382
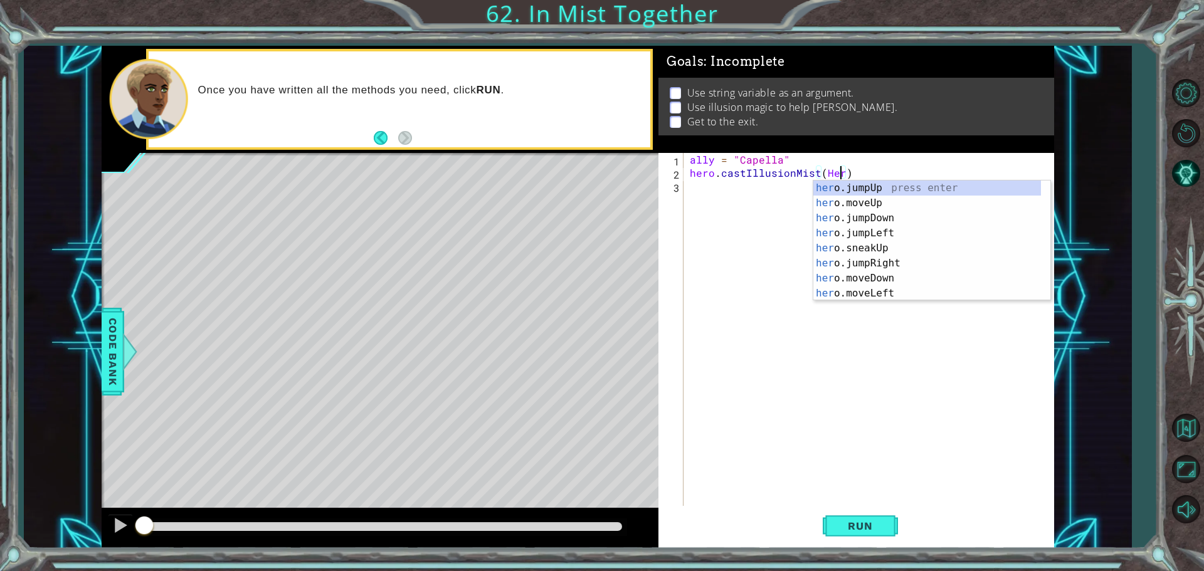
type textarea "hero.castIllusionMist(Hero)"
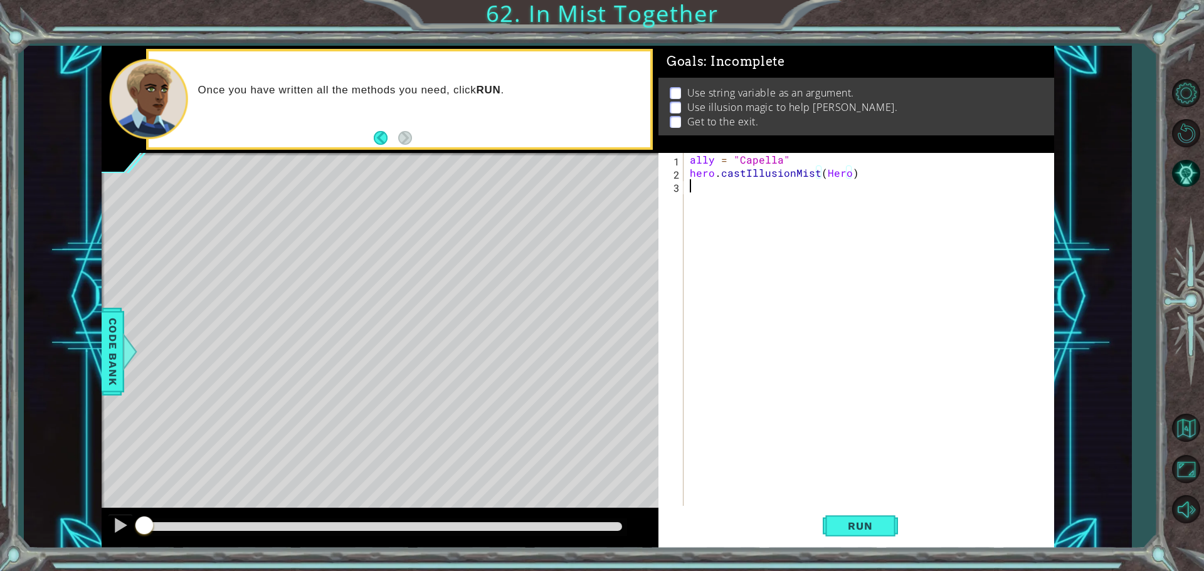
click at [760, 189] on div "ally = "Capella" hero . castIllusionMist ( Hero )" at bounding box center [871, 344] width 369 height 382
click at [843, 516] on button "Run" at bounding box center [859, 525] width 75 height 39
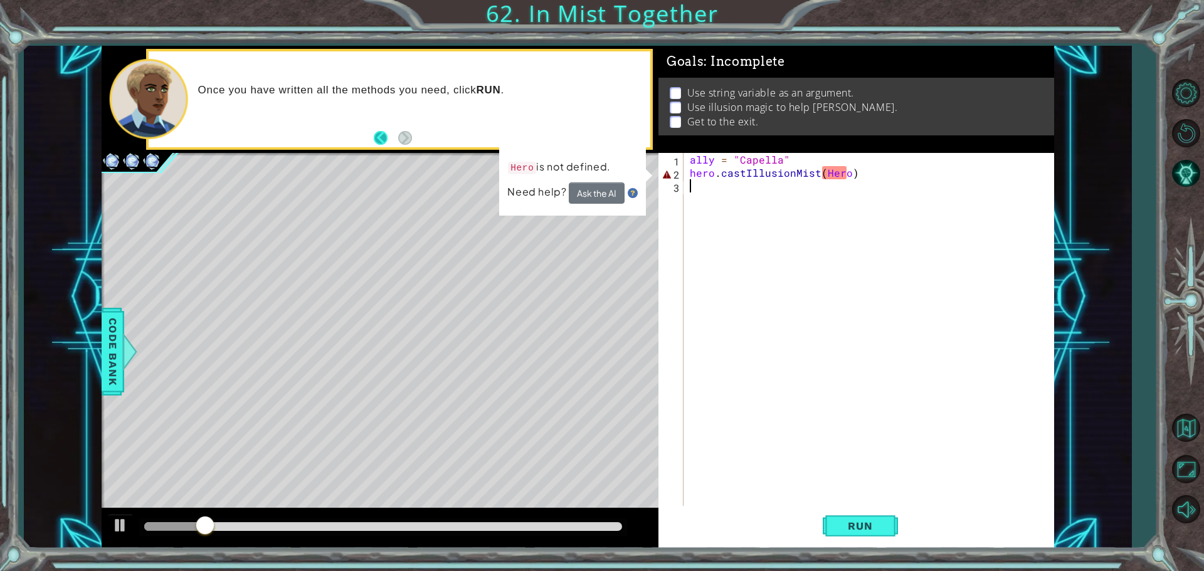
click at [377, 143] on button "Back" at bounding box center [386, 138] width 24 height 14
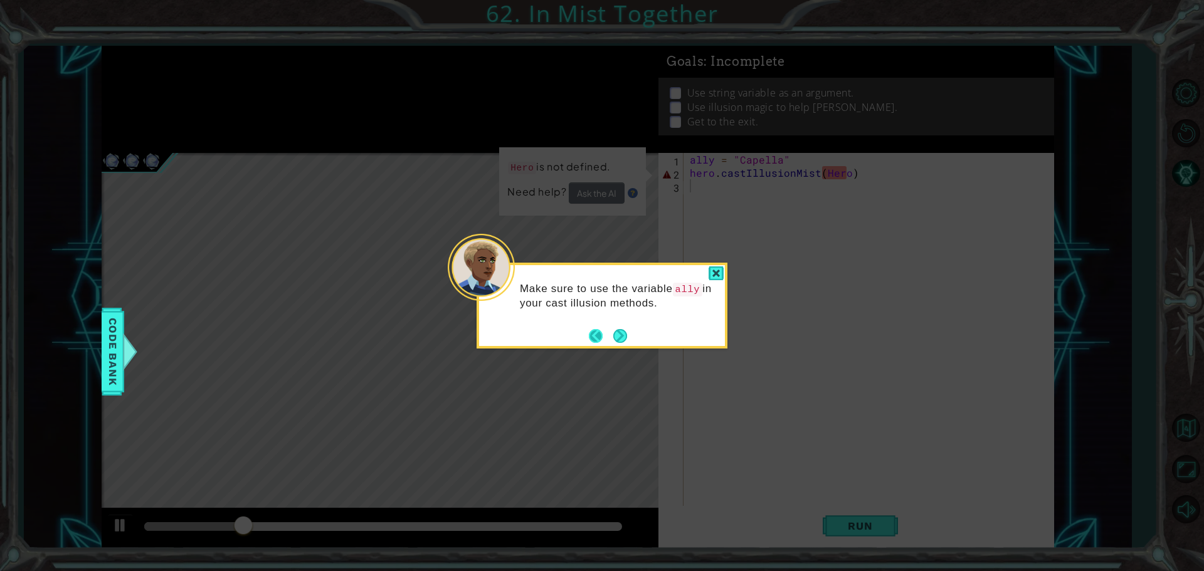
click at [601, 333] on button "Back" at bounding box center [601, 336] width 24 height 14
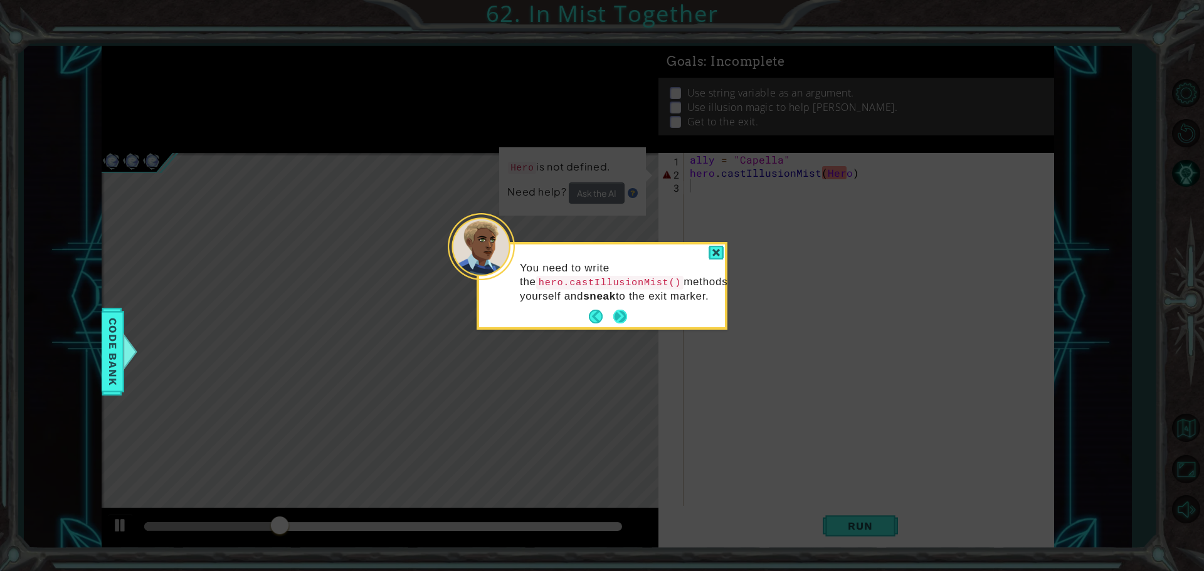
click at [618, 315] on button "Next" at bounding box center [620, 317] width 16 height 16
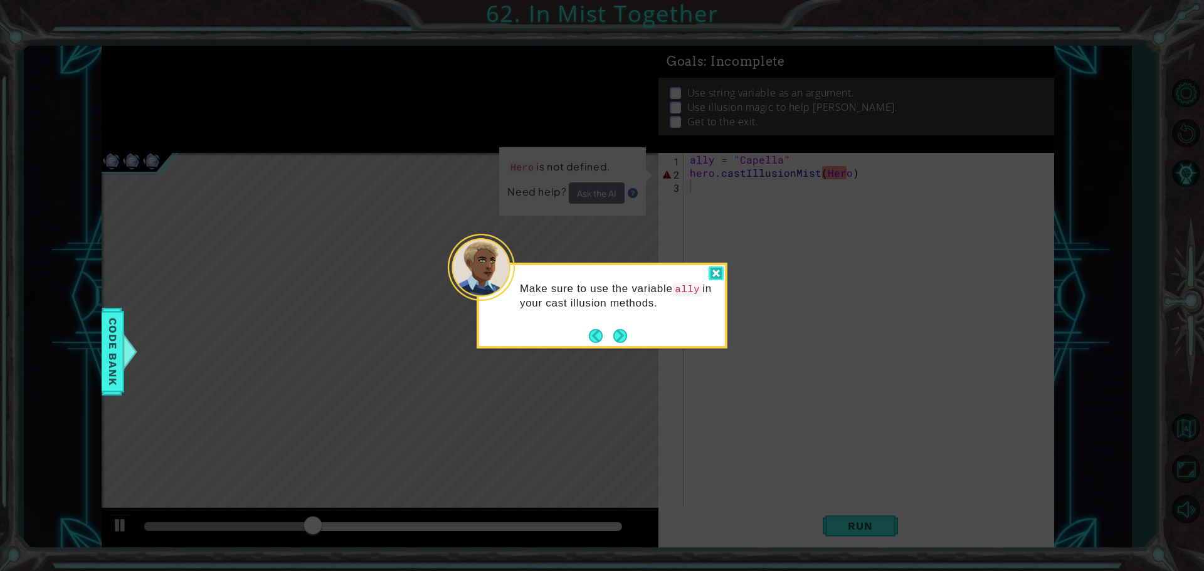
click at [718, 275] on div at bounding box center [715, 273] width 15 height 14
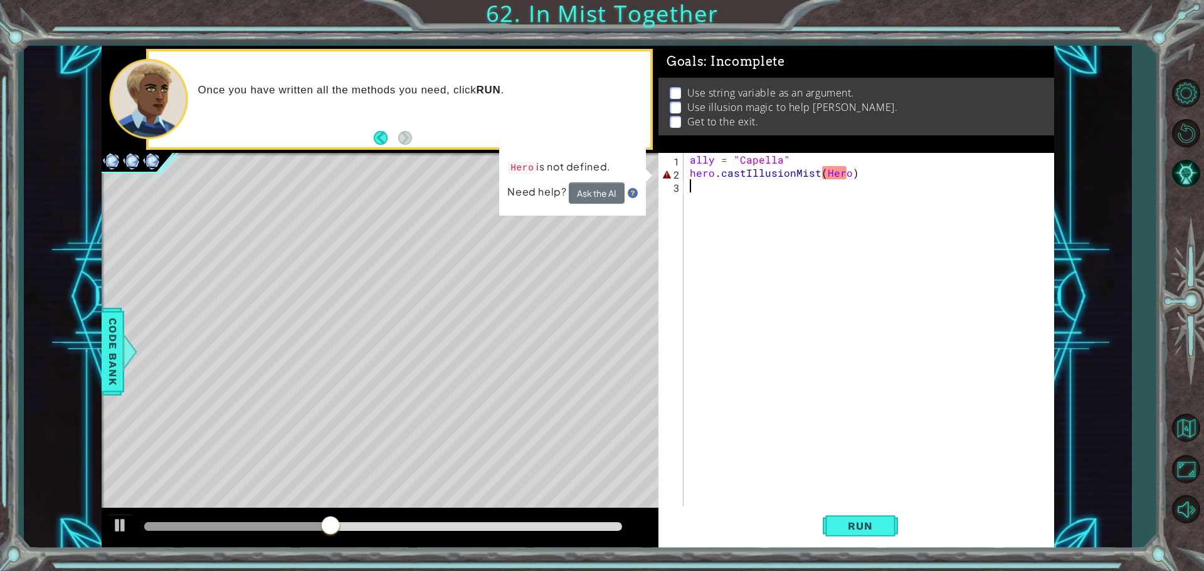
click at [847, 176] on div "ally = "Capella" hero . castIllusionMist ( Hero )" at bounding box center [871, 344] width 369 height 382
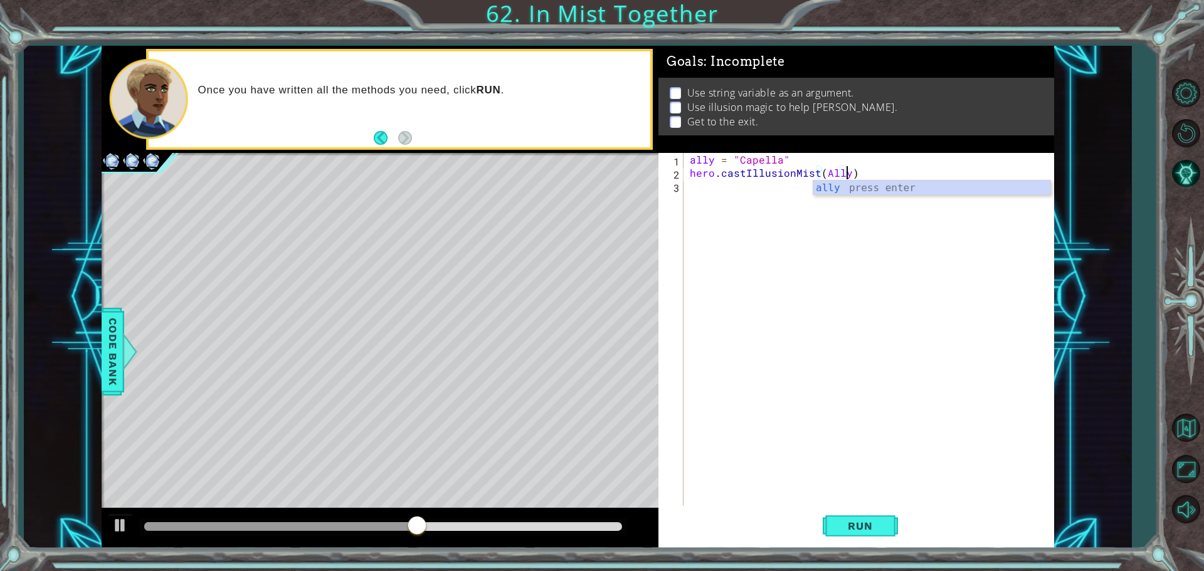
scroll to position [0, 9]
click at [865, 535] on button "Run" at bounding box center [859, 525] width 75 height 39
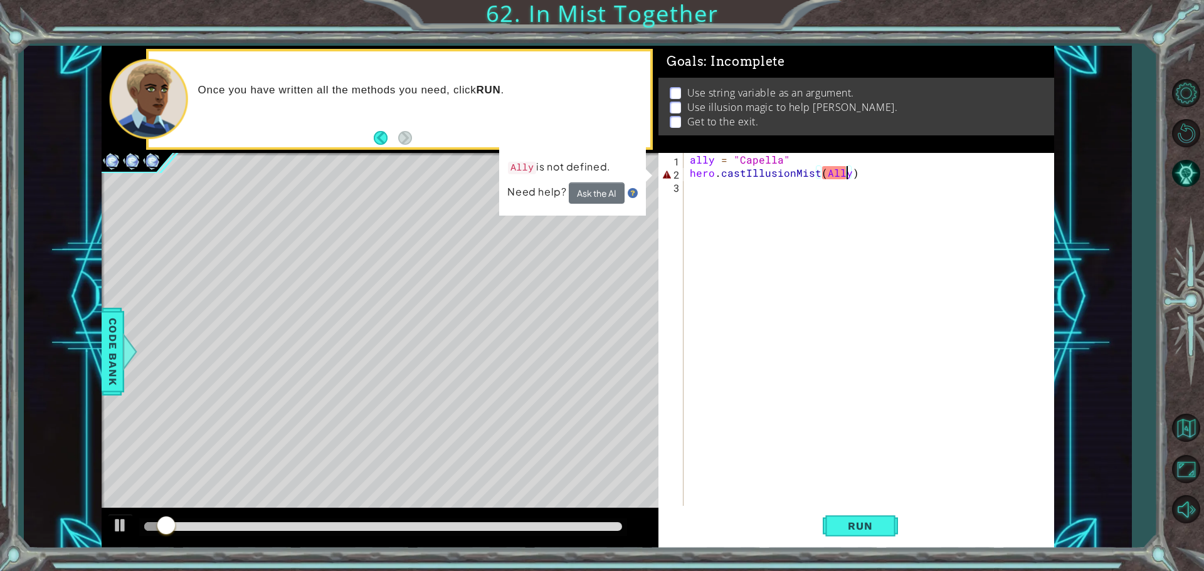
click at [843, 174] on div "ally = "Capella" hero . castIllusionMist ( Ally )" at bounding box center [871, 344] width 369 height 382
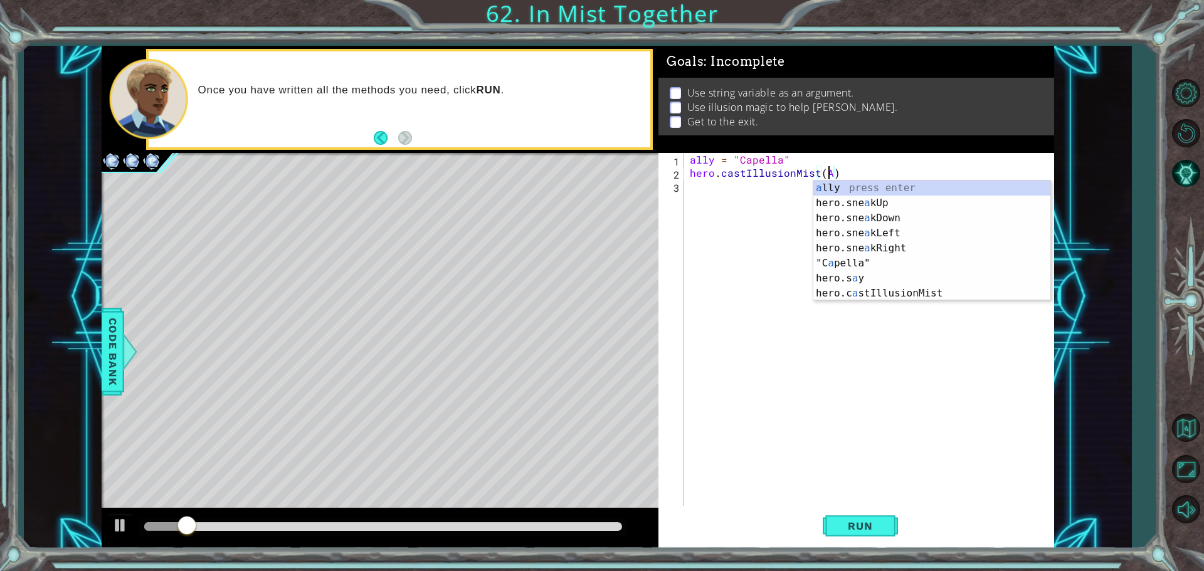
scroll to position [0, 8]
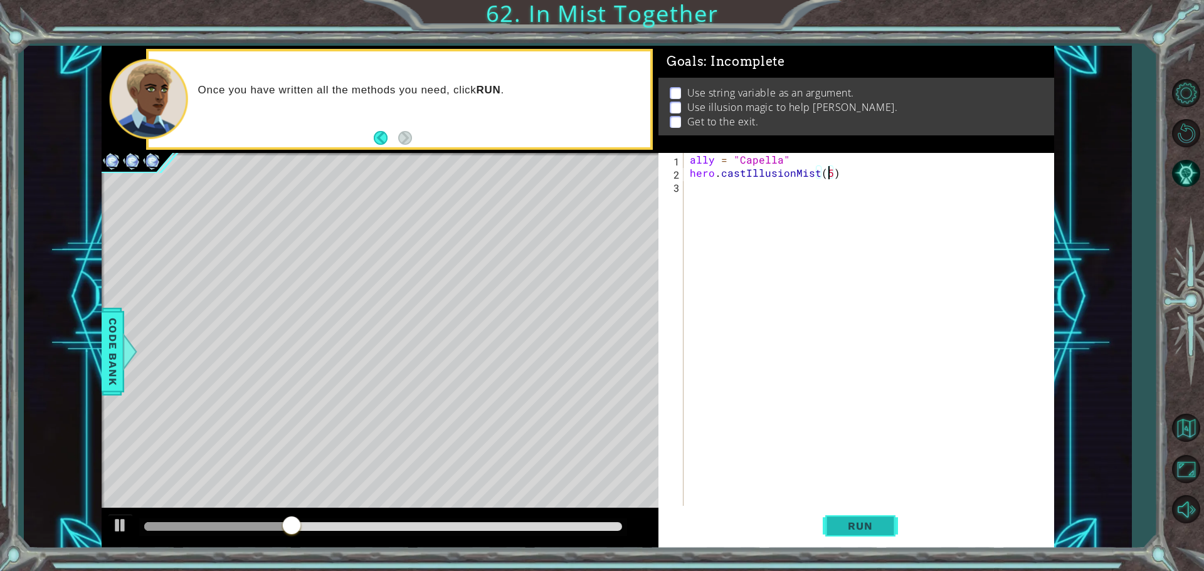
type textarea "hero.castIllusionMist(5)"
click at [860, 522] on span "Run" at bounding box center [860, 526] width 50 height 13
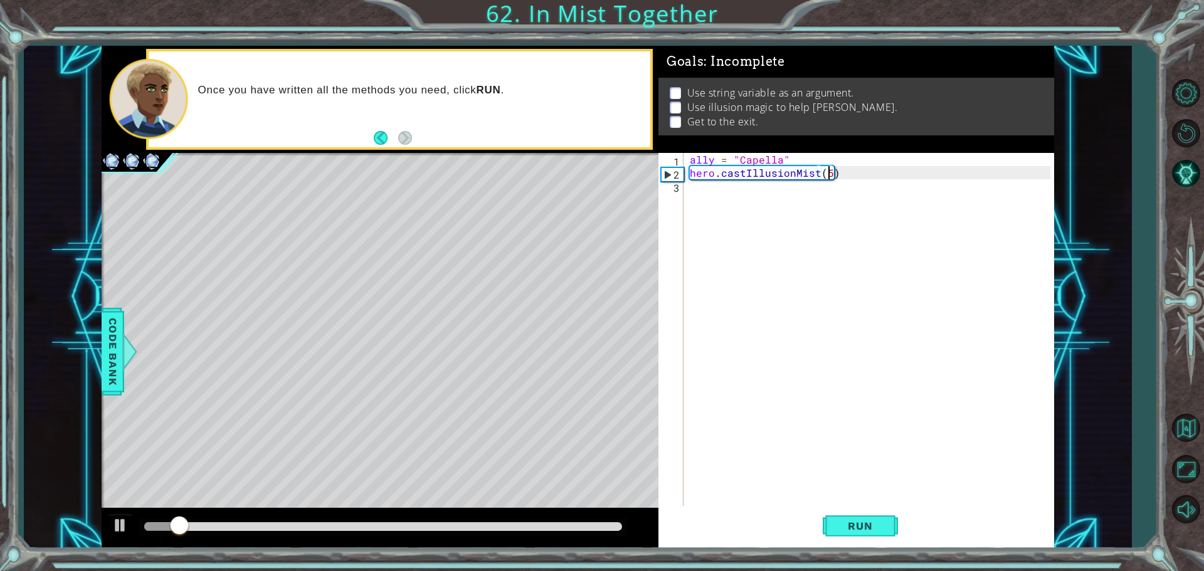
click at [693, 189] on div "ally = "Capella" hero . castIllusionMist ( 5 )" at bounding box center [871, 344] width 369 height 382
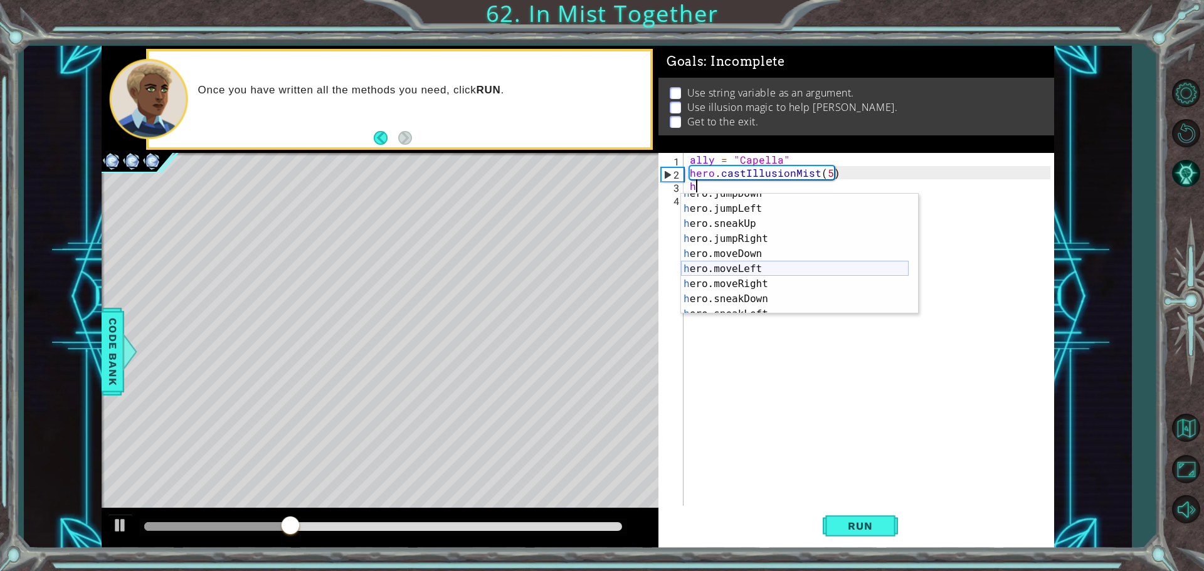
scroll to position [38, 0]
click at [760, 276] on div "h ero.jumpDown press enter h ero.jumpLeft press enter h ero.sneakUp press enter…" at bounding box center [795, 261] width 228 height 150
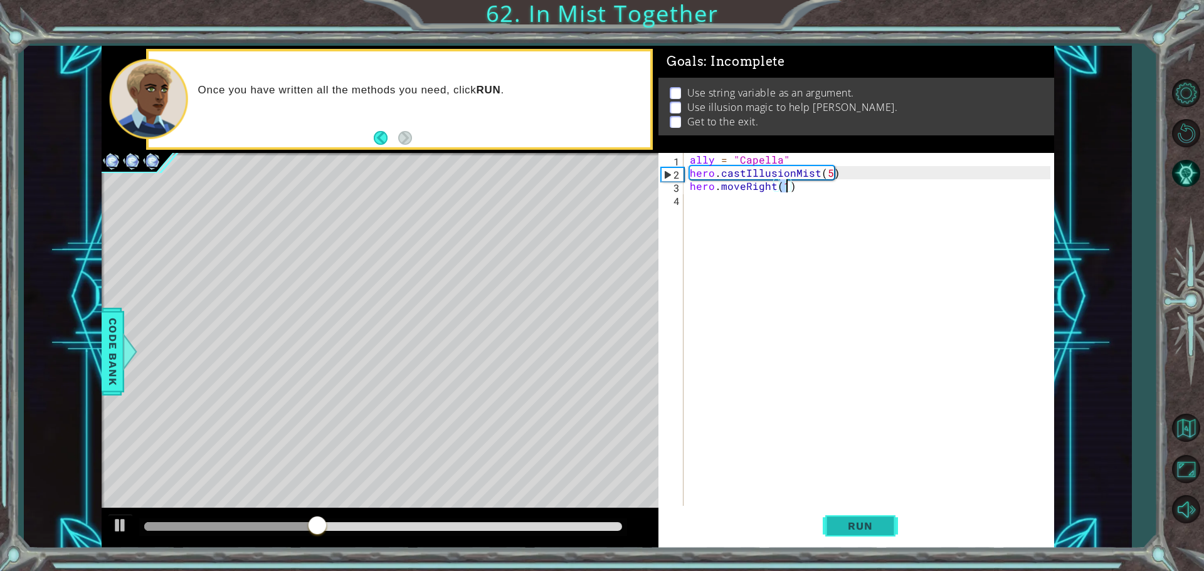
click at [842, 526] on span "Run" at bounding box center [860, 526] width 50 height 13
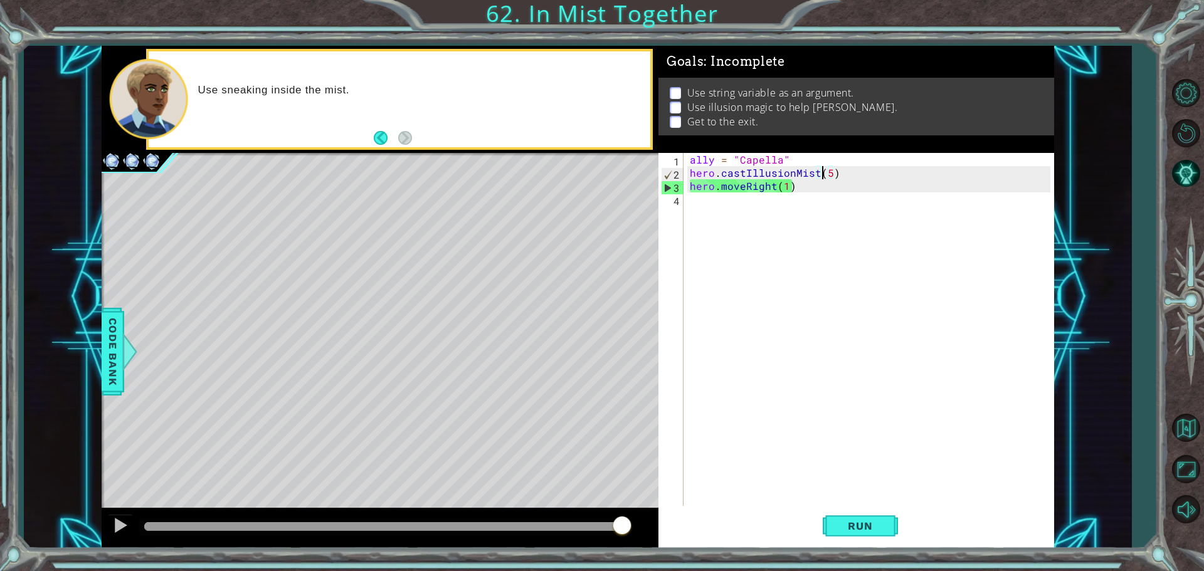
click at [825, 174] on div "ally = "Capella" hero . castIllusionMist ( 5 ) hero . moveRight ( 1 )" at bounding box center [871, 344] width 369 height 382
click at [829, 169] on div "ally = "Capella" hero . castIllusionMist ( 5 ) hero . moveRight ( 1 )" at bounding box center [871, 344] width 369 height 382
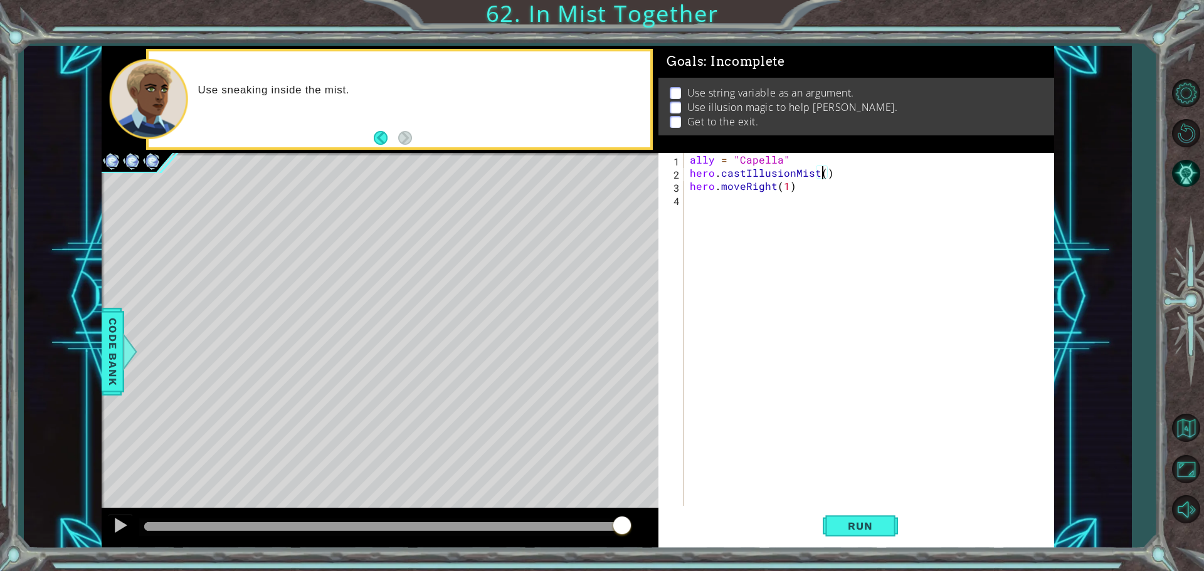
scroll to position [0, 8]
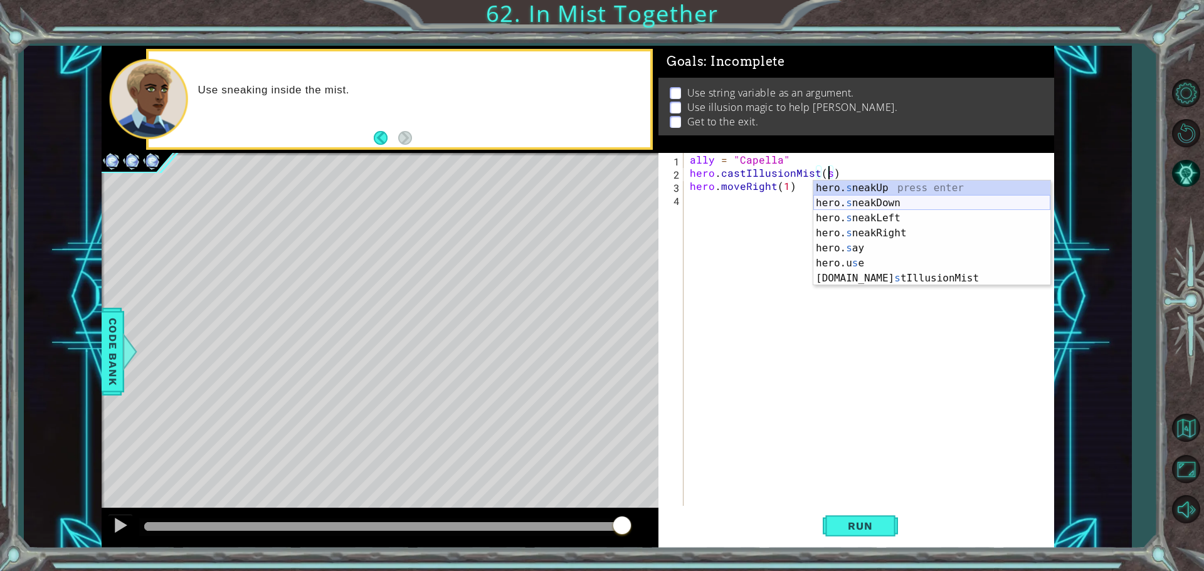
click at [878, 207] on div "hero. s neakUp press enter hero. s neakDown press enter hero. s neakLeft press …" at bounding box center [931, 248] width 237 height 135
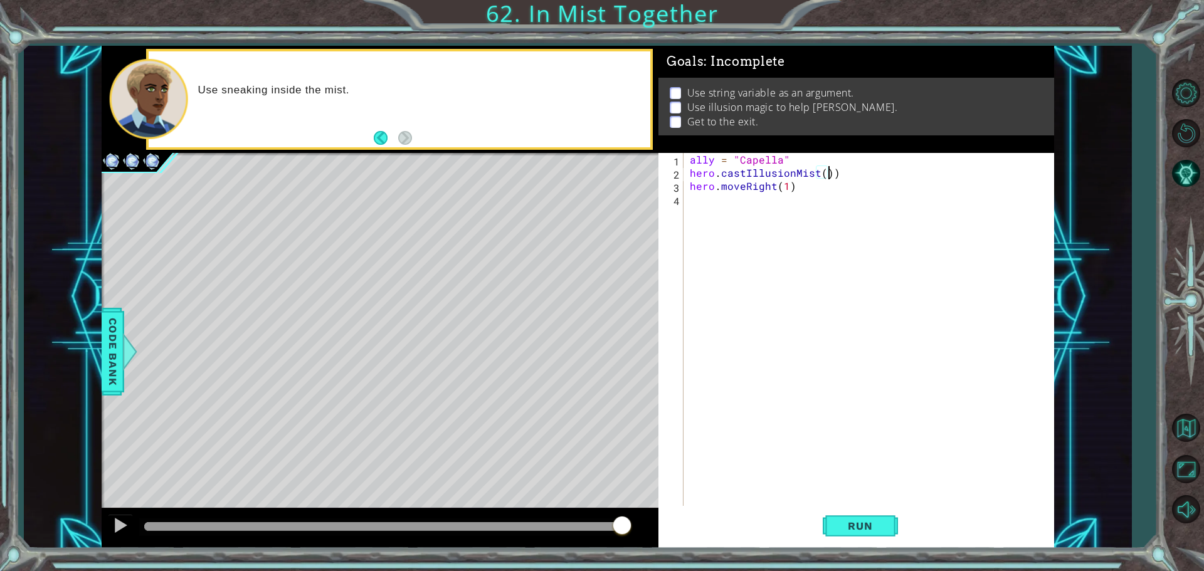
type textarea "hero.castIllusionMist()"
click at [776, 192] on div "ally = "Capella" hero . castIllusionMist ( ) hero . moveRight ( 1 )" at bounding box center [871, 344] width 369 height 382
click at [773, 186] on div "ally = "Capella" hero . castIllusionMist ( ) hero . moveRight ( 1 )" at bounding box center [871, 344] width 369 height 382
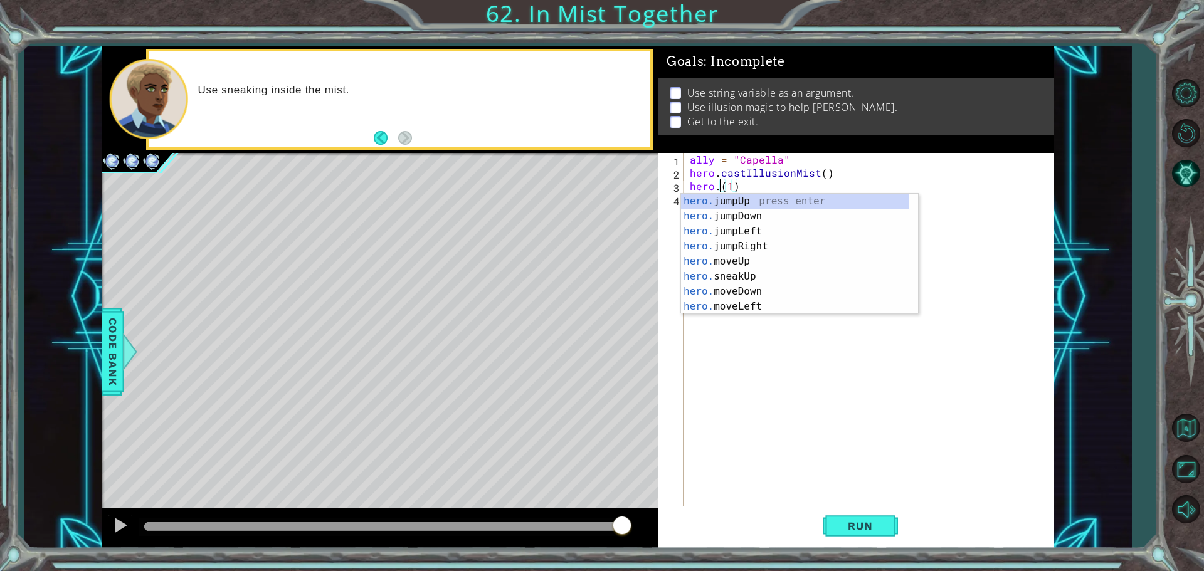
scroll to position [0, 2]
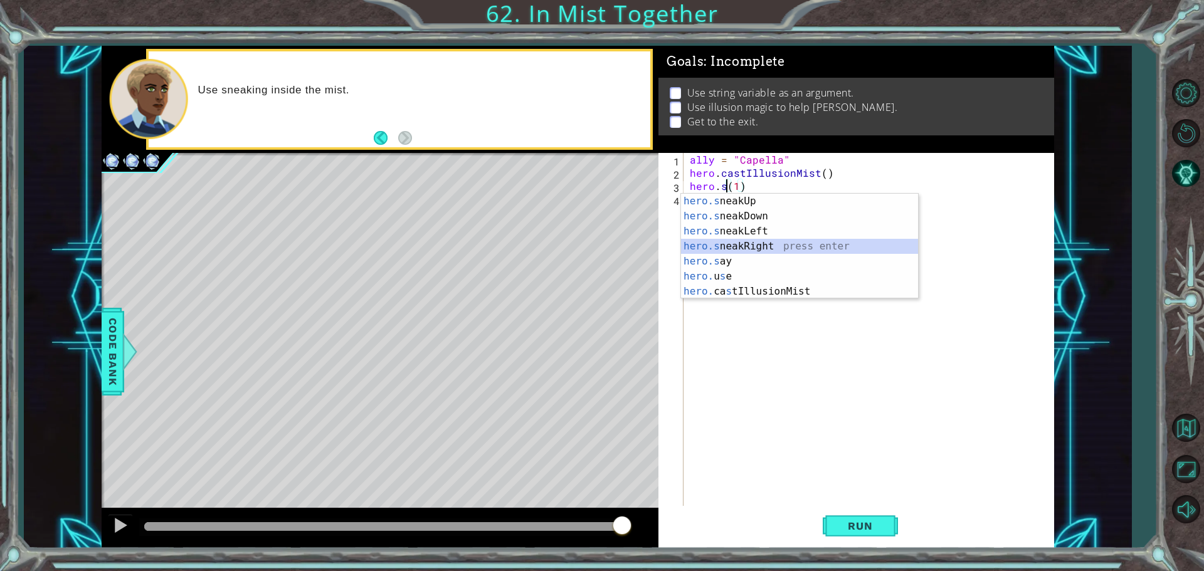
click at [814, 249] on div "hero.s neakUp press enter hero.s neakDown press enter hero.s neakLeft press ent…" at bounding box center [799, 261] width 237 height 135
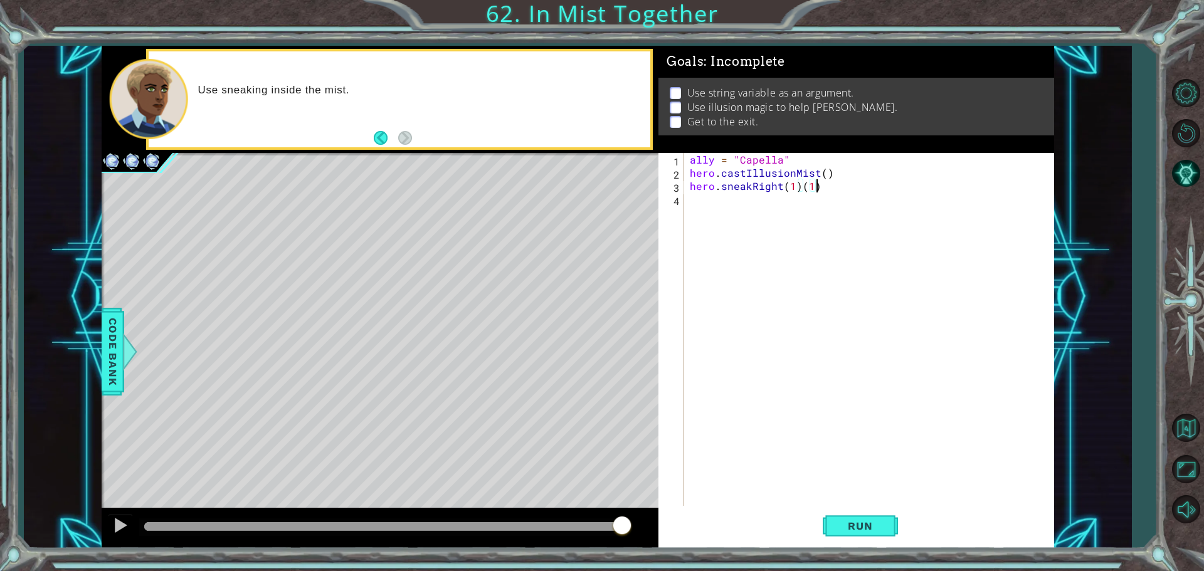
click at [823, 187] on div "ally = "Capella" hero . castIllusionMist ( ) hero . sneakRight ( 1 ) ( 1 )" at bounding box center [871, 344] width 369 height 382
click at [834, 529] on button "Run" at bounding box center [859, 525] width 75 height 39
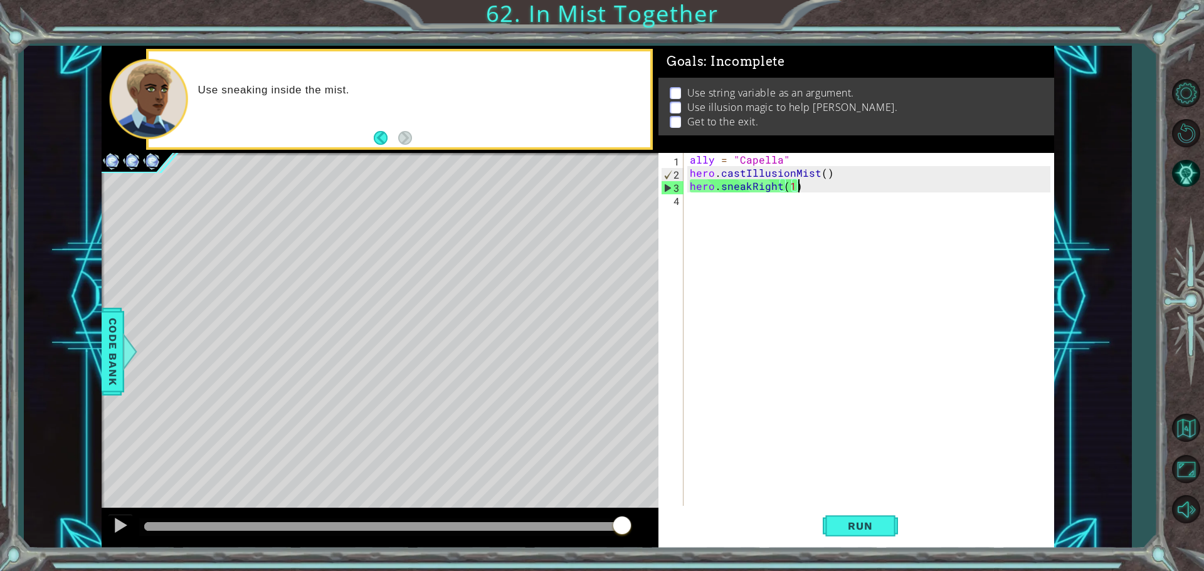
click at [817, 183] on div "ally = "Capella" hero . castIllusionMist ( ) hero . sneakRight ( 1 )" at bounding box center [871, 344] width 369 height 382
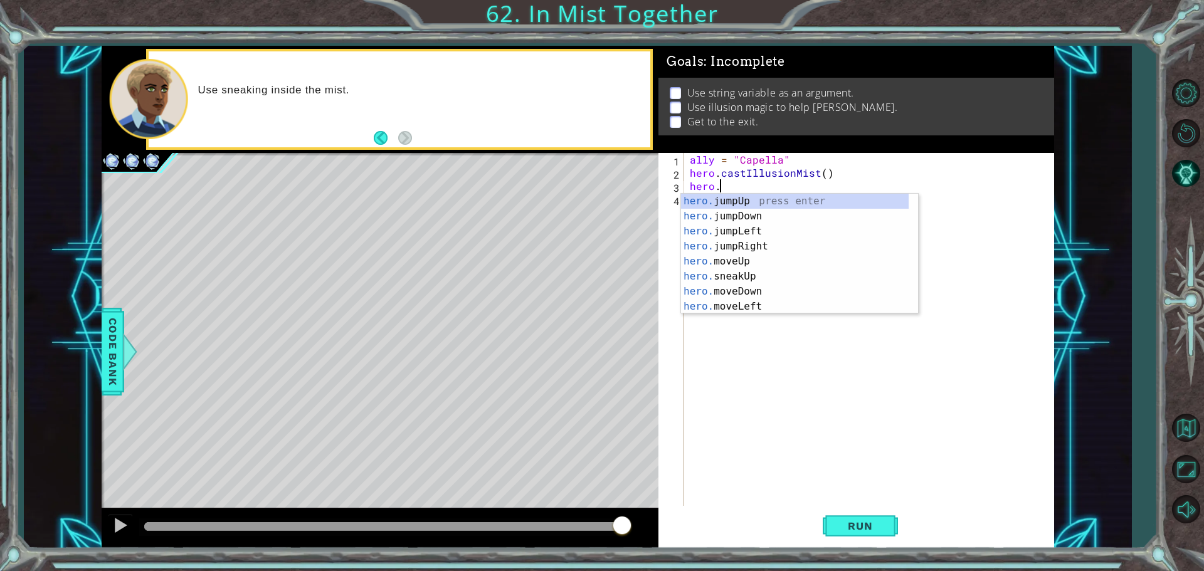
scroll to position [0, 0]
type textarea "h"
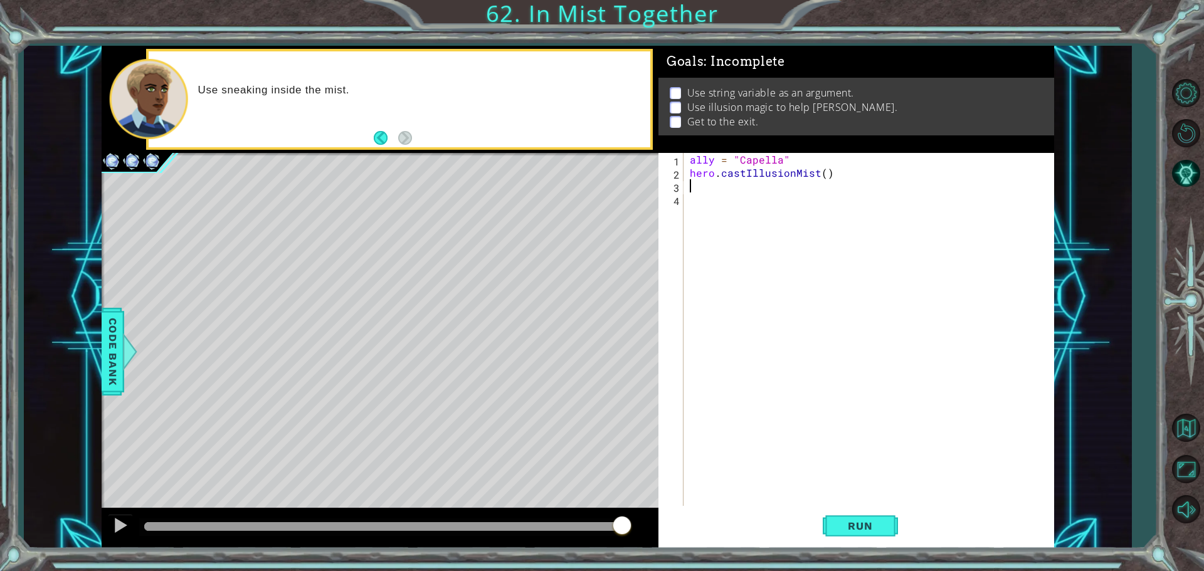
click at [821, 172] on div "ally = "Capella" hero . castIllusionMist ( )" at bounding box center [871, 344] width 369 height 382
click at [873, 517] on button "Run" at bounding box center [859, 525] width 75 height 39
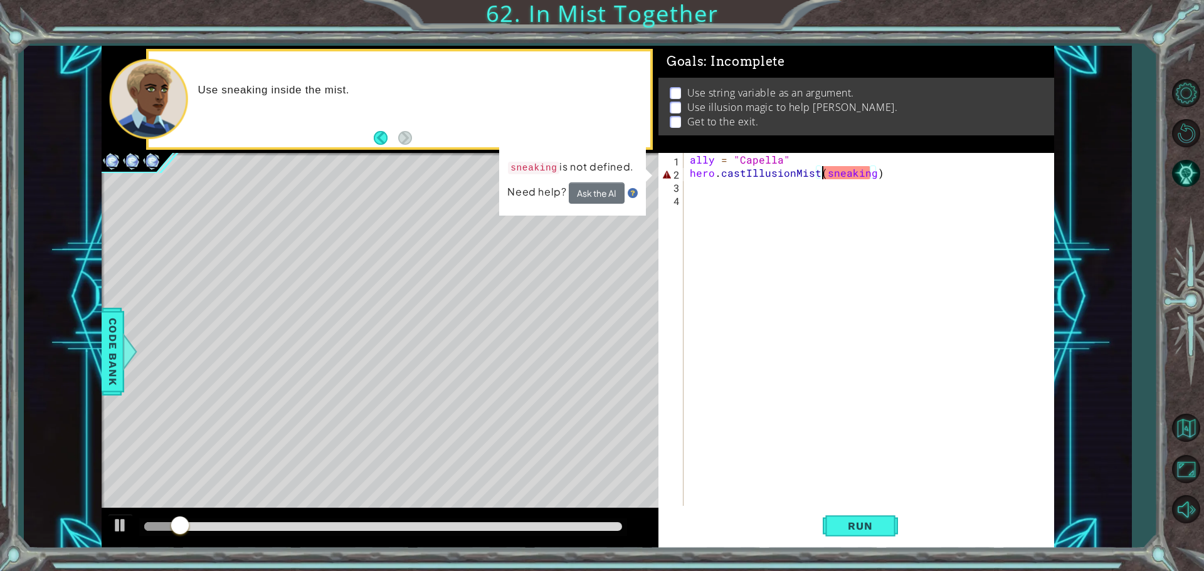
click at [869, 176] on div "ally = "Capella" hero . castIllusionMist ( sneaking )" at bounding box center [871, 344] width 369 height 382
click at [380, 129] on footer at bounding box center [393, 138] width 38 height 19
click at [374, 137] on button "Back" at bounding box center [386, 138] width 24 height 14
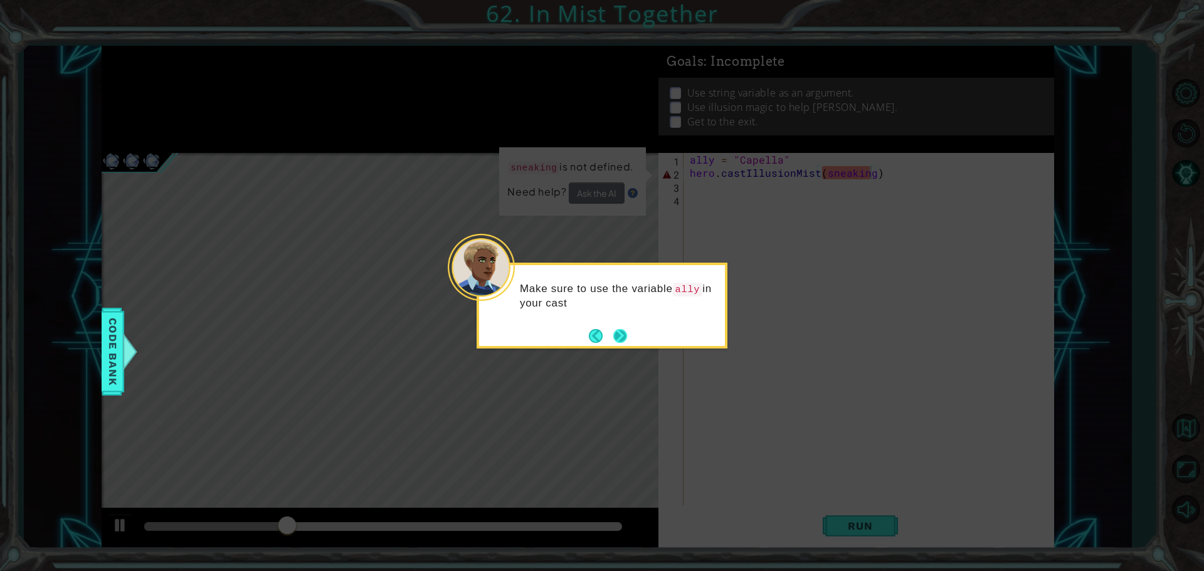
click at [621, 343] on button "Next" at bounding box center [620, 335] width 14 height 14
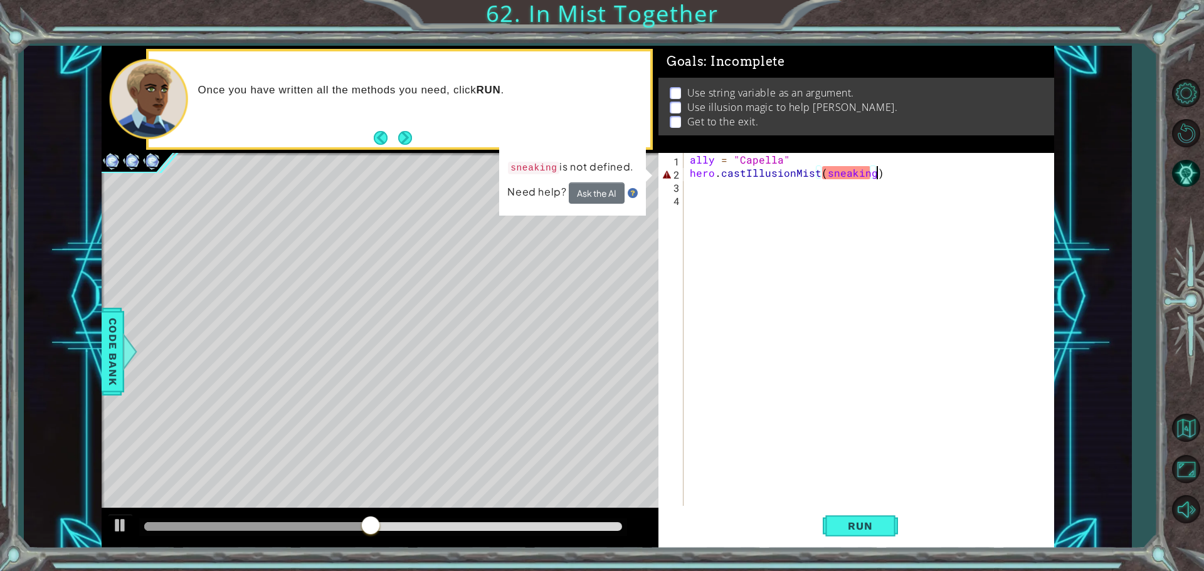
click at [886, 176] on div "ally = "Capella" hero . castIllusionMist ( sneaking )" at bounding box center [871, 344] width 369 height 382
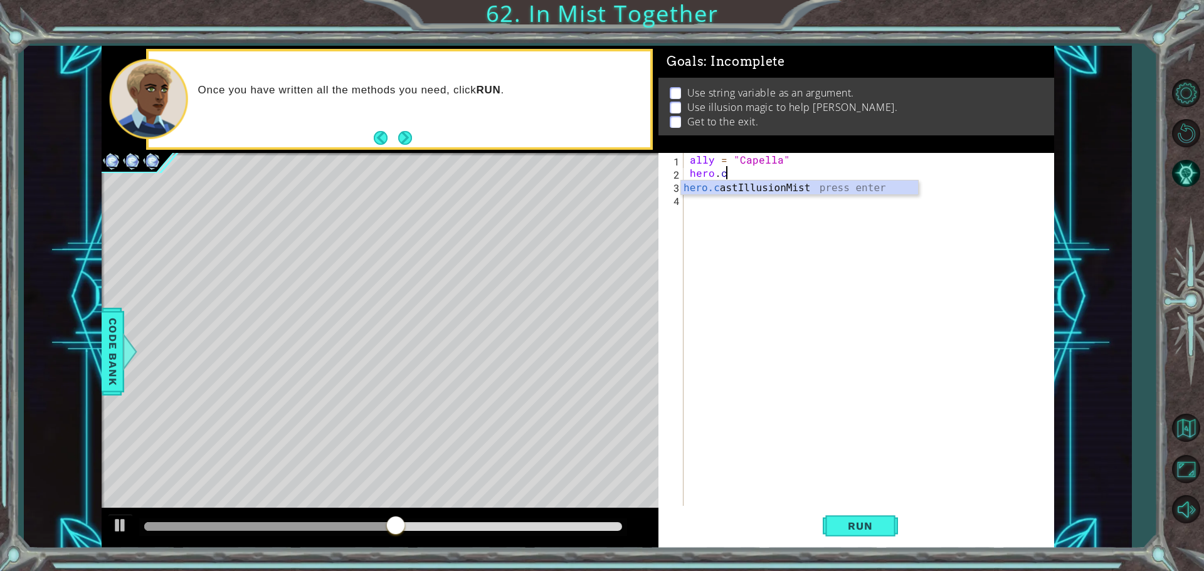
scroll to position [0, 0]
type textarea "h"
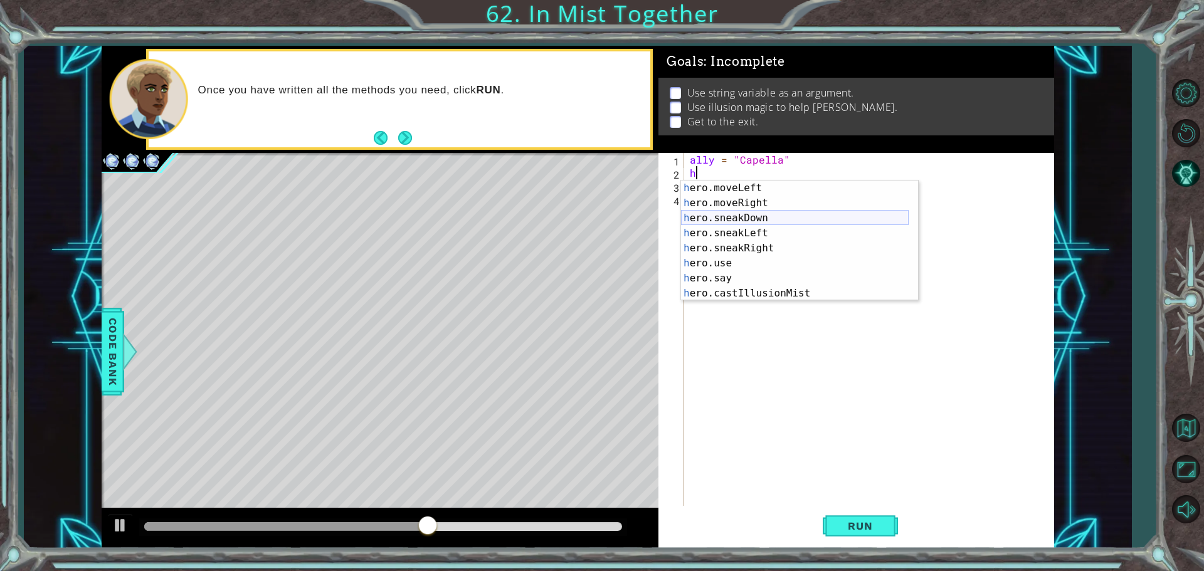
scroll to position [105, 0]
click at [795, 292] on div "h ero.moveLeft press enter h ero.moveRight press enter h ero.sneakDown press en…" at bounding box center [795, 256] width 228 height 150
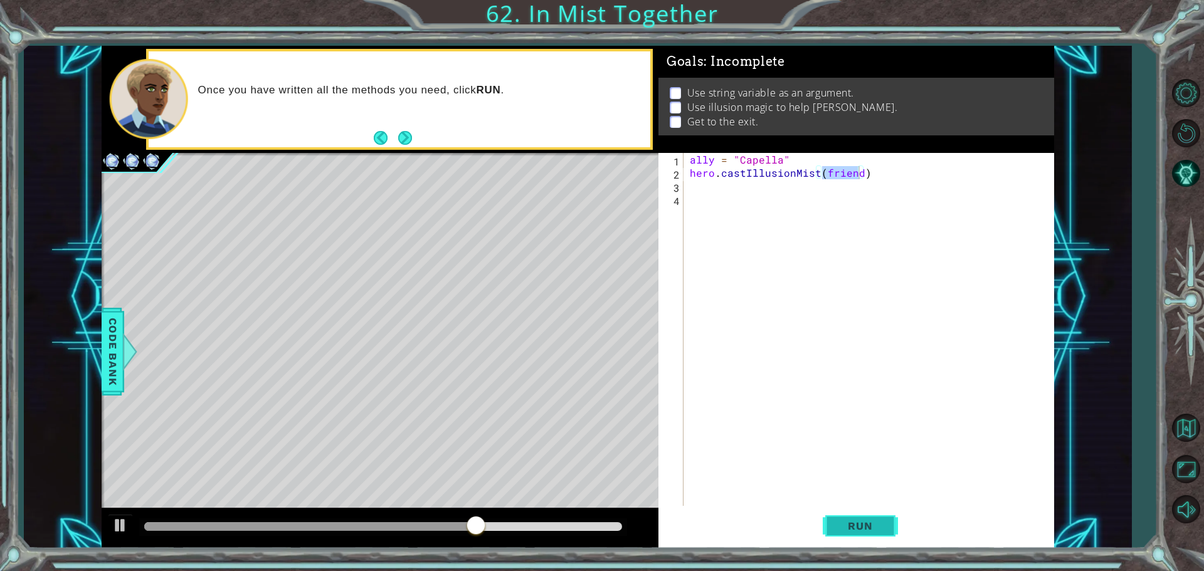
click at [853, 525] on span "Run" at bounding box center [860, 526] width 50 height 13
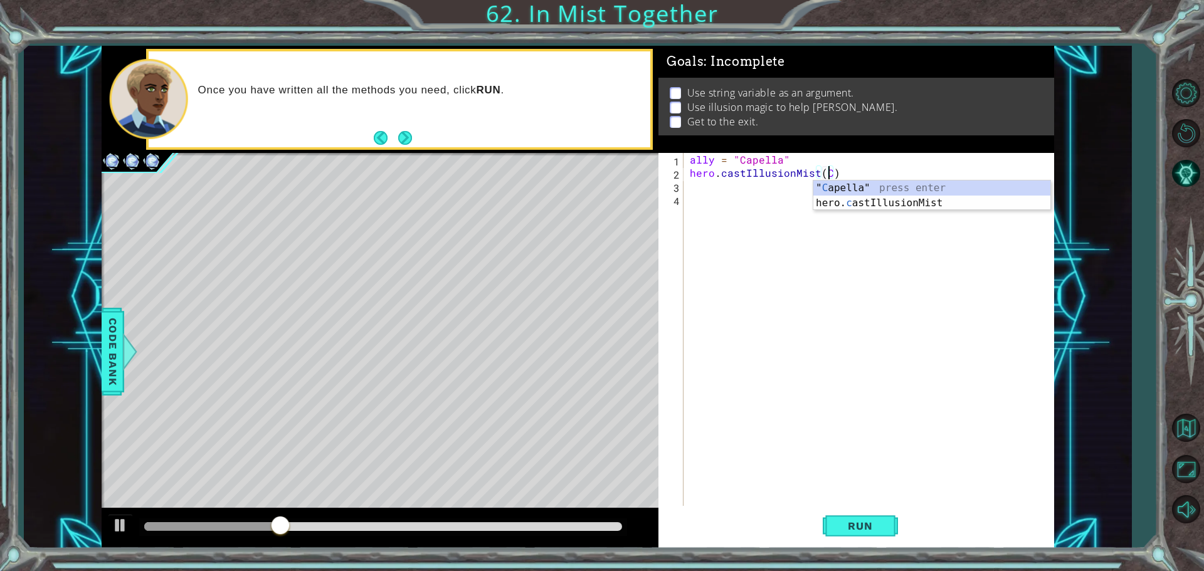
scroll to position [0, 9]
click at [850, 186] on div "" Cap [PERSON_NAME]" press enter" at bounding box center [931, 203] width 237 height 45
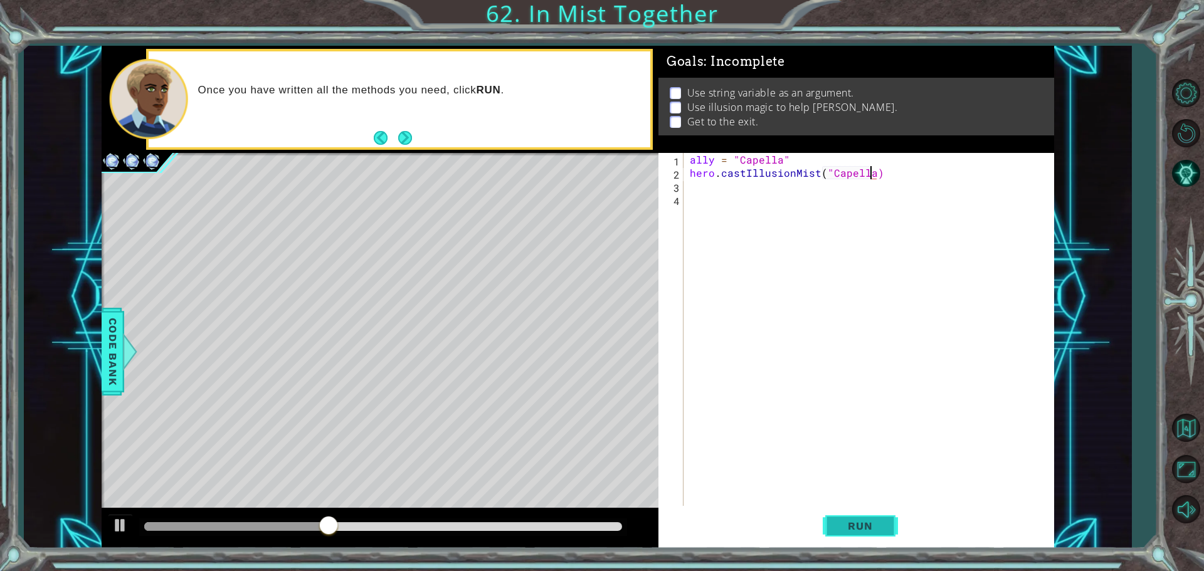
click at [875, 515] on button "Run" at bounding box center [859, 525] width 75 height 39
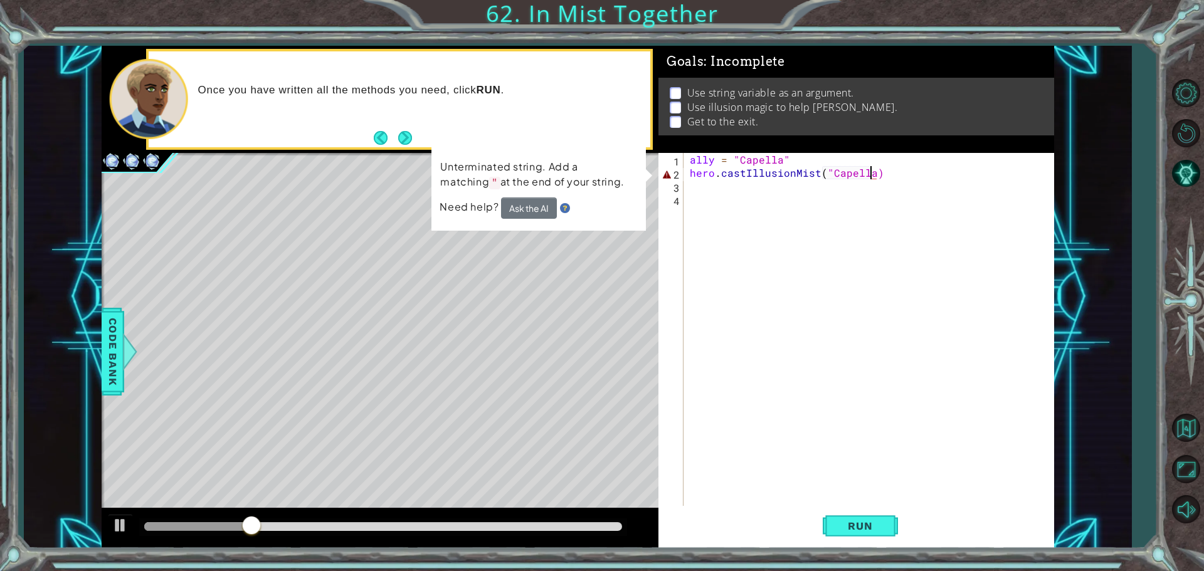
scroll to position [0, 11]
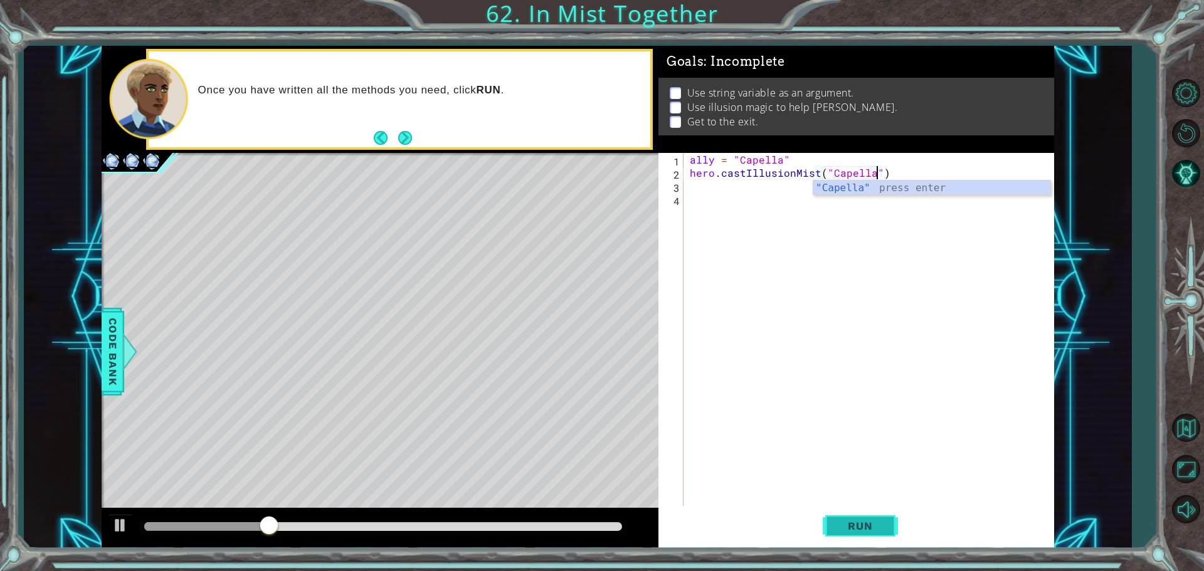
type textarea "hero.castIllusionMist("Capella")"
click at [827, 522] on button "Run" at bounding box center [859, 525] width 75 height 39
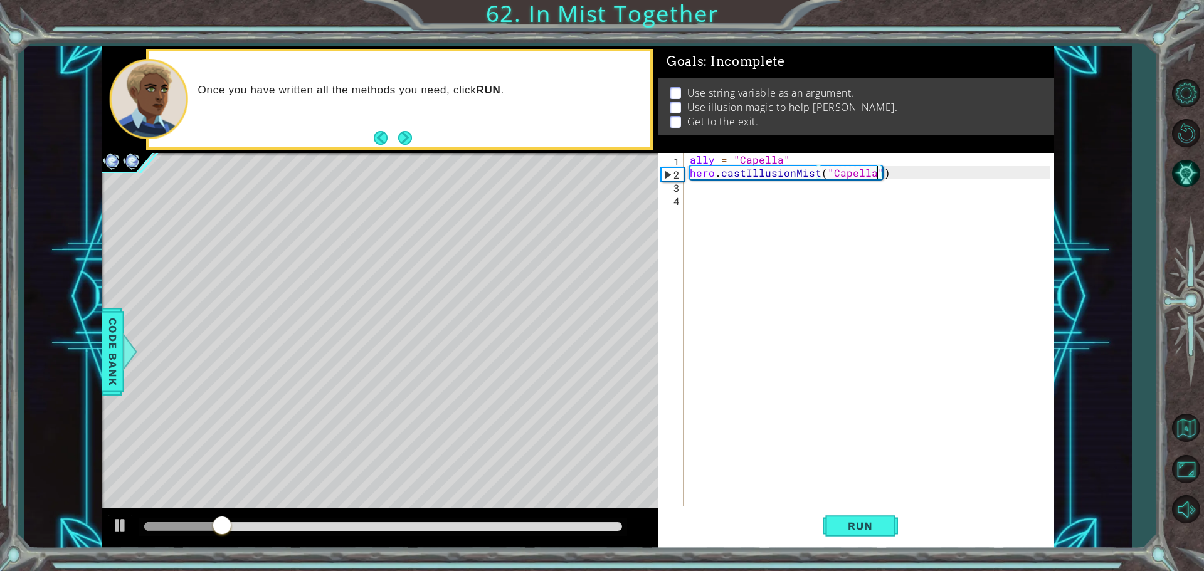
click at [760, 195] on div "ally = "Capella" hero . castIllusionMist ( "Capella" )" at bounding box center [871, 344] width 369 height 382
click at [720, 191] on div "ally = "Capella" hero . castIllusionMist ( "Capella" )" at bounding box center [871, 344] width 369 height 382
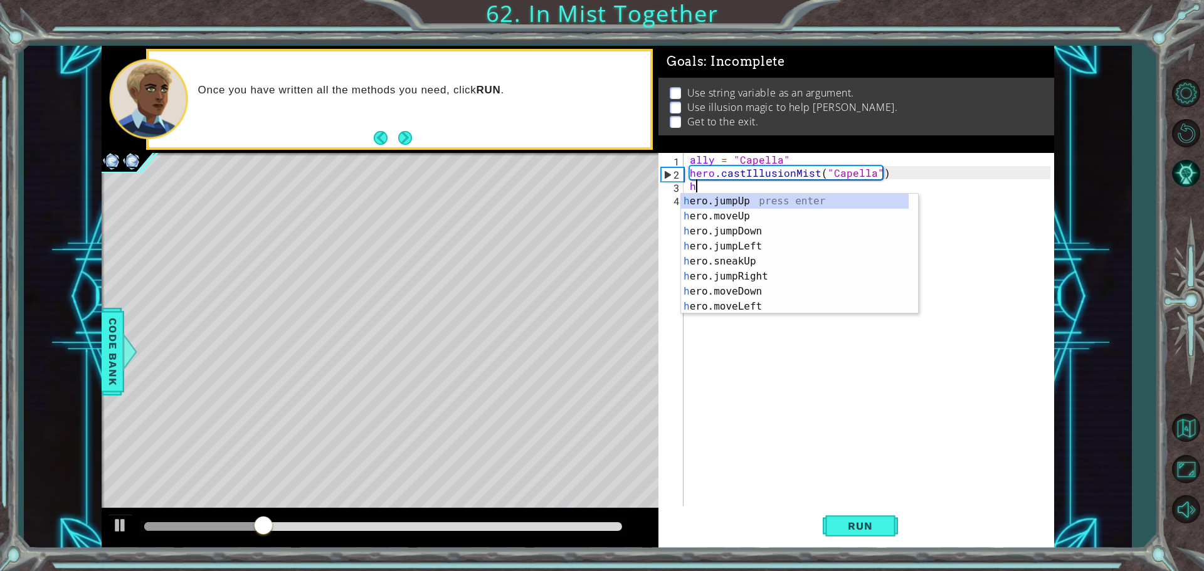
type textarea "h"
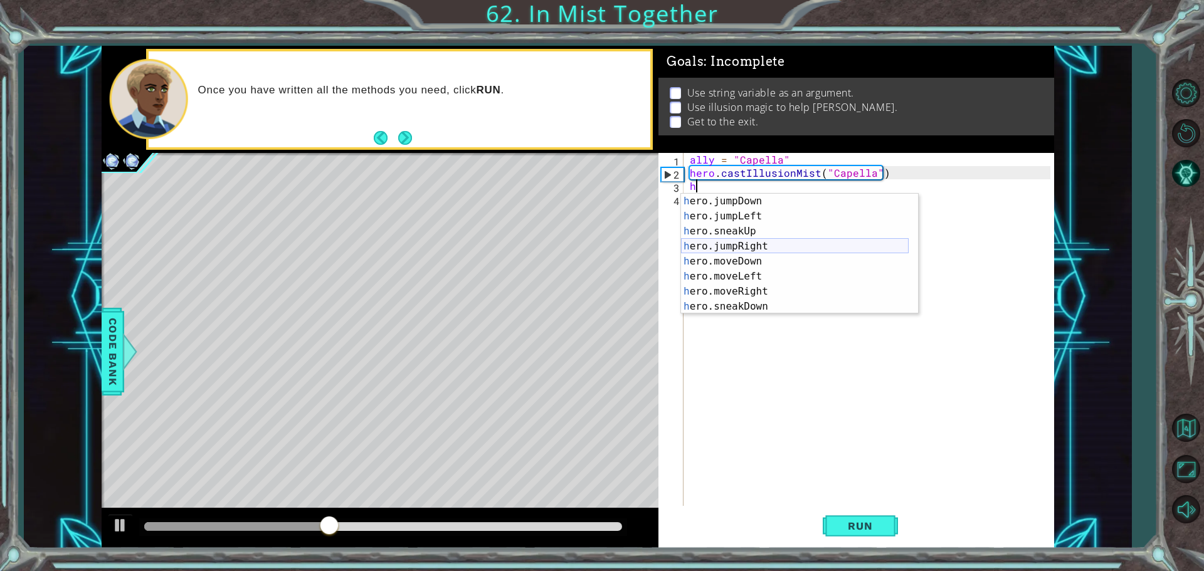
click at [765, 247] on div "h ero.jumpDown press enter h ero.jumpLeft press enter h ero.sneakUp press enter…" at bounding box center [795, 269] width 228 height 150
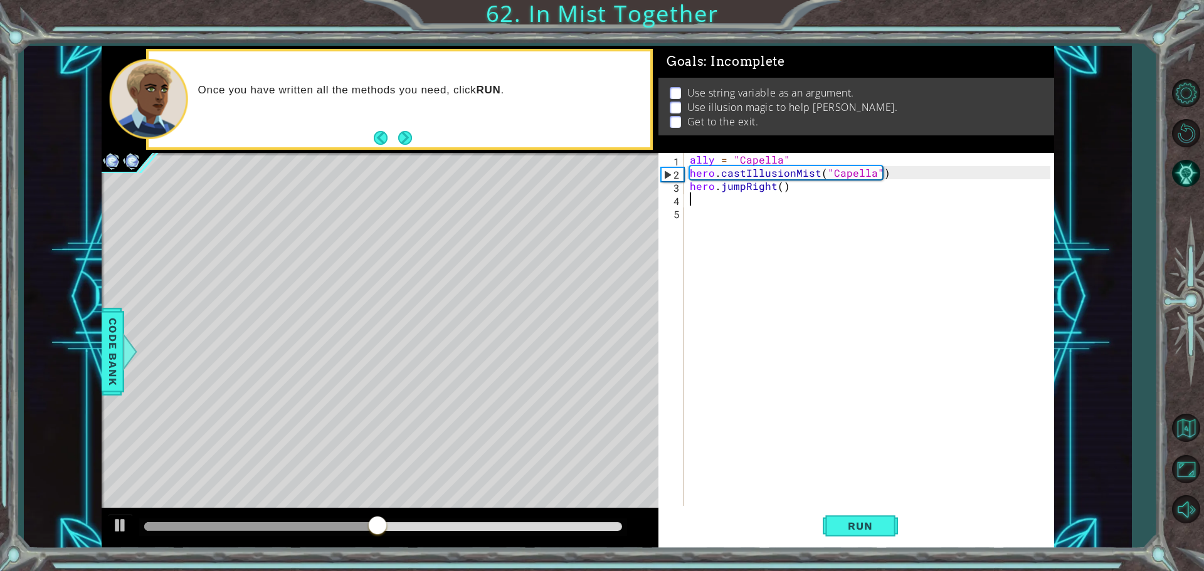
click at [777, 191] on div "ally = "Capella" hero . castIllusionMist ( "Capella" ) hero . jumpRight ( )" at bounding box center [871, 344] width 369 height 382
click at [782, 191] on div "ally = "Capella" hero . castIllusionMist ( "Capella" ) hero . jumpRight ( )" at bounding box center [871, 344] width 369 height 382
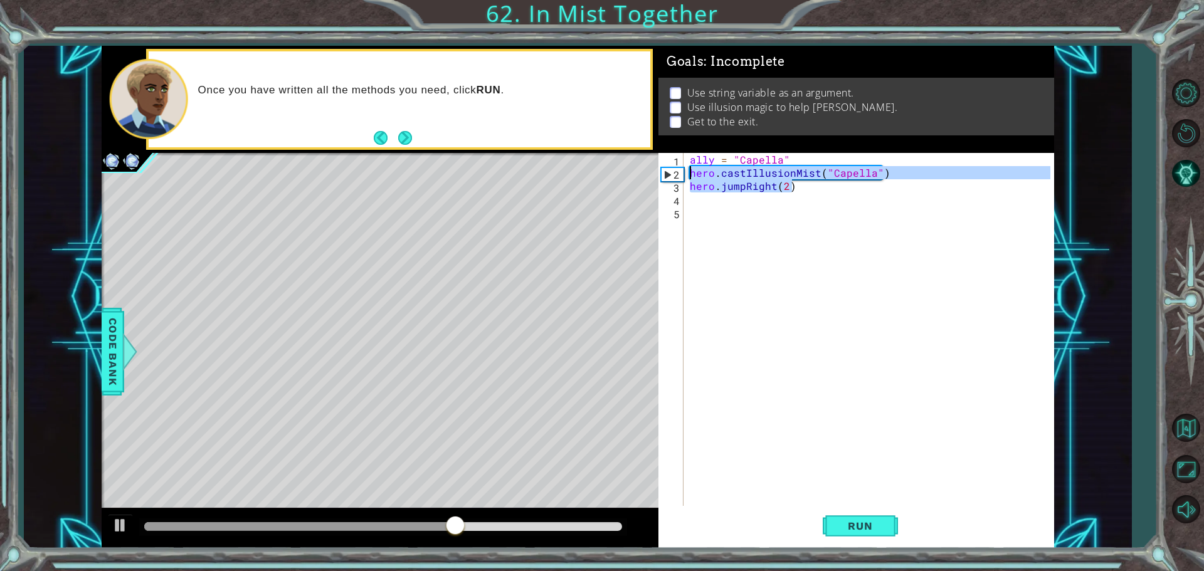
drag, startPoint x: 815, startPoint y: 187, endPoint x: 691, endPoint y: 172, distance: 125.0
click at [691, 172] on div "ally = "Capella" hero . castIllusionMist ( "Capella" ) hero . jumpRight ( 2 )" at bounding box center [871, 344] width 369 height 382
type textarea "hero.castIllusionMist("Capella") hero.jumpRight(2)"
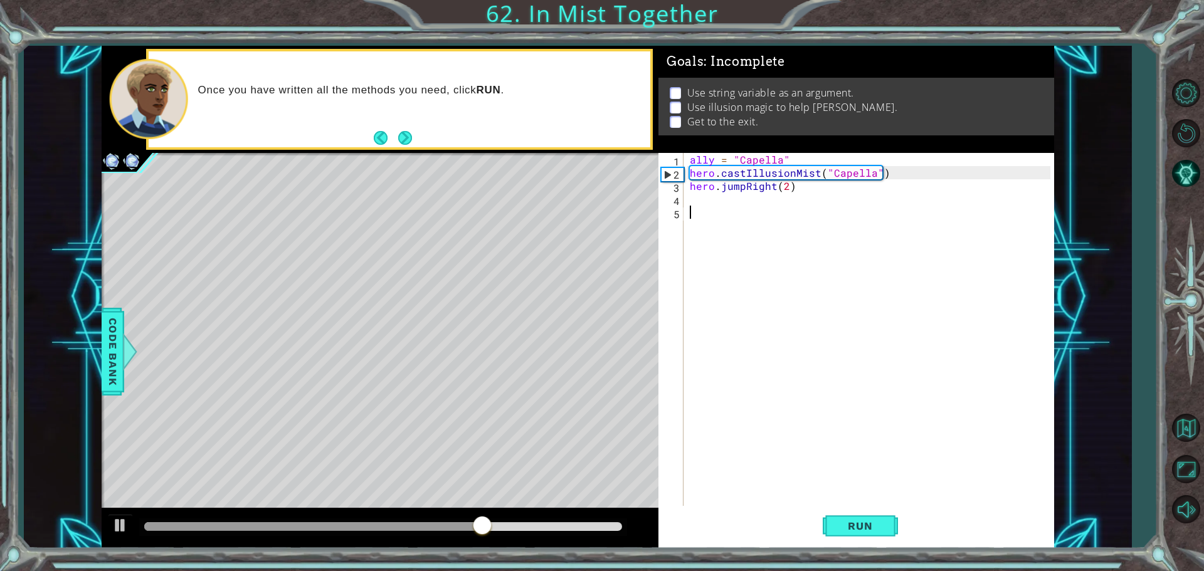
click at [708, 207] on div "ally = "Capella" hero . castIllusionMist ( "Capella" ) hero . jumpRight ( 2 )" at bounding box center [871, 344] width 369 height 382
click at [702, 204] on div "ally = "Capella" hero . castIllusionMist ( "Capella" ) hero . jumpRight ( 2 )" at bounding box center [871, 344] width 369 height 382
paste textarea "hero.jumpRight(2)"
type textarea "hero.jumpRight(2)"
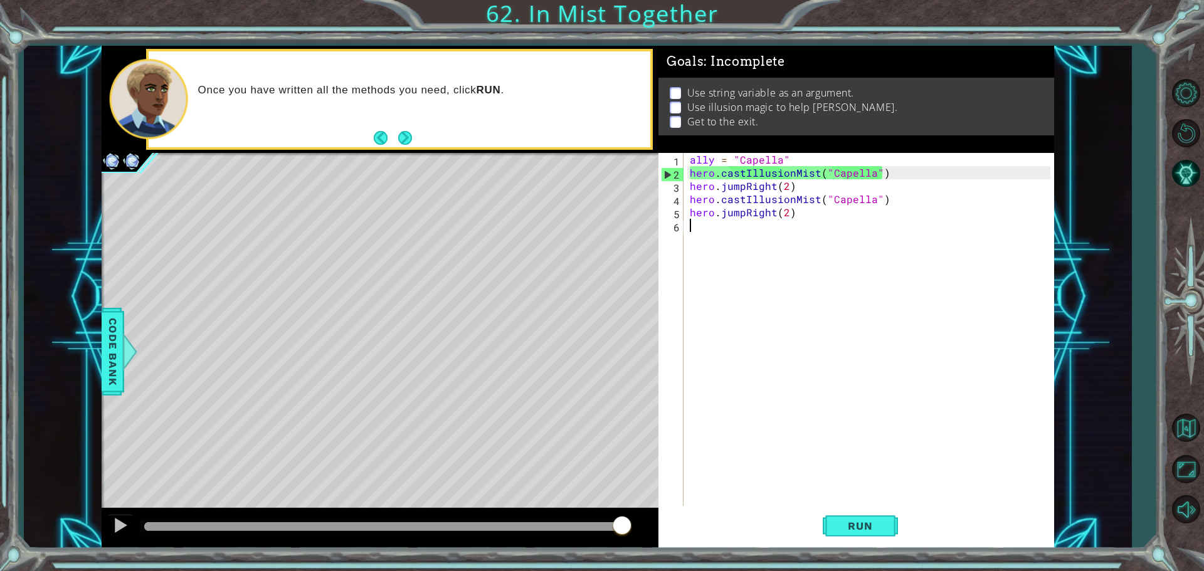
click at [705, 230] on div "ally = "Capella" hero . castIllusionMist ( "Capella" ) hero . jumpRight ( 2 ) h…" at bounding box center [871, 344] width 369 height 382
paste textarea "hero.jumpRight(2)"
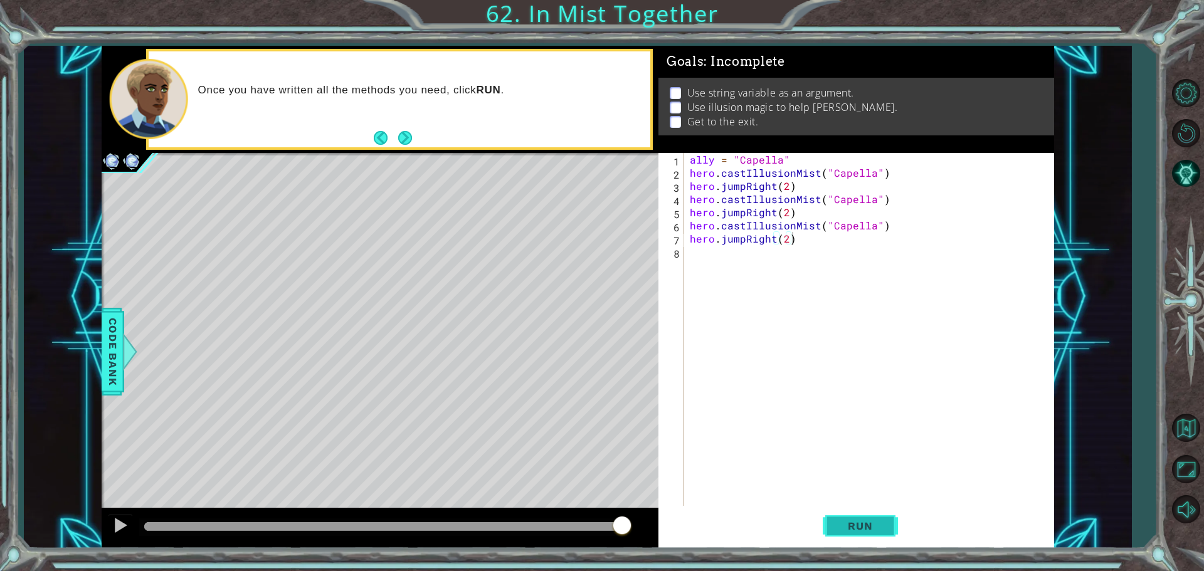
click at [860, 535] on button "Run" at bounding box center [859, 525] width 75 height 39
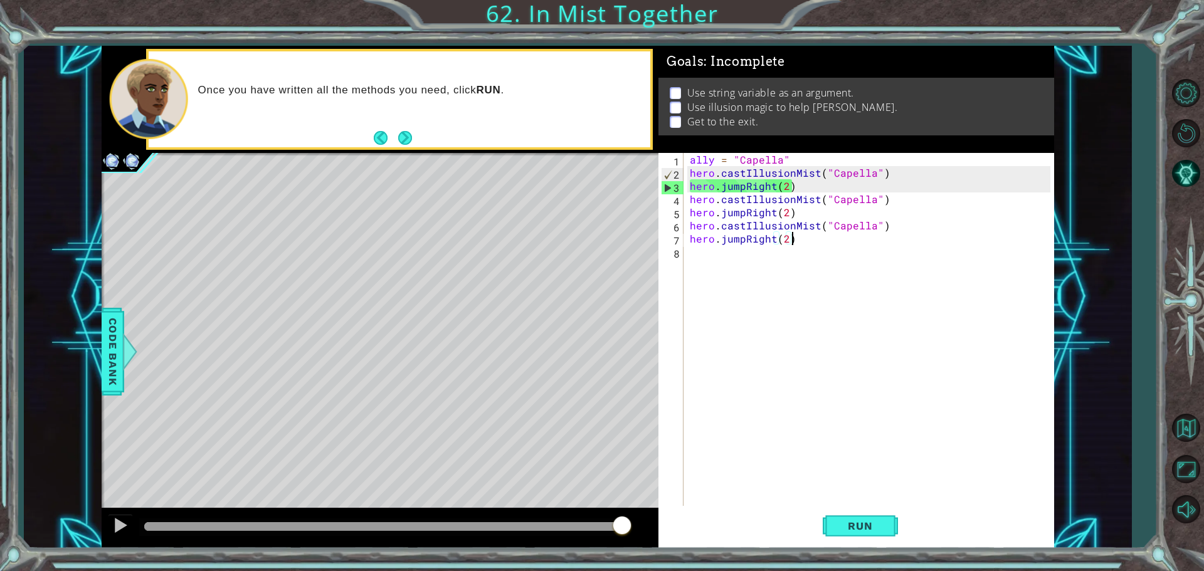
click at [745, 236] on div "ally = "Capella" hero . castIllusionMist ( "Capella" ) hero . jumpRight ( 2 ) h…" at bounding box center [871, 344] width 369 height 382
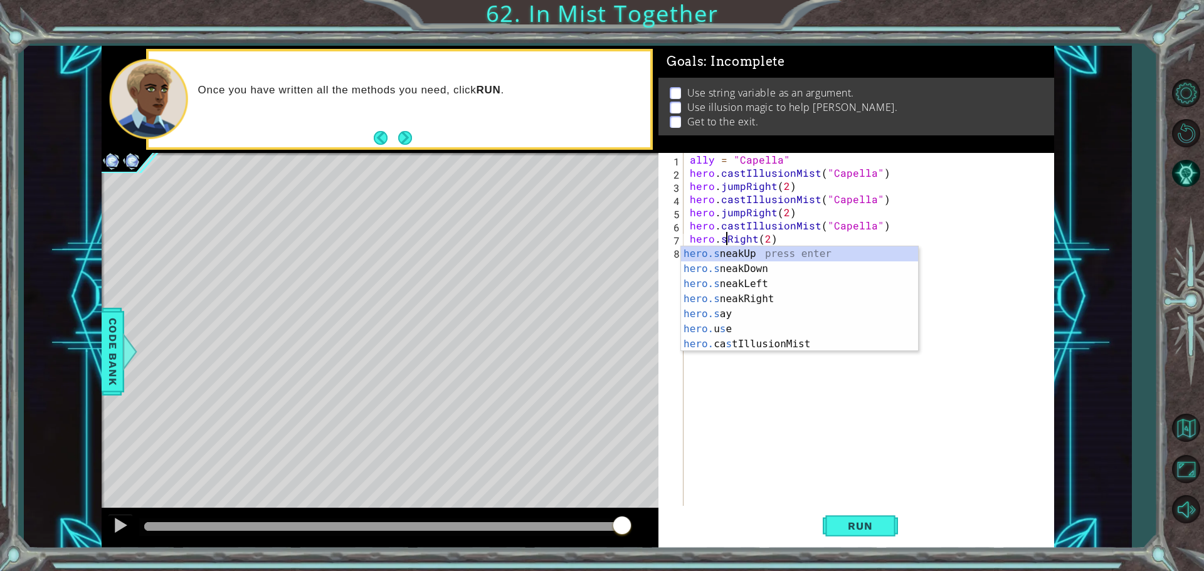
scroll to position [0, 2]
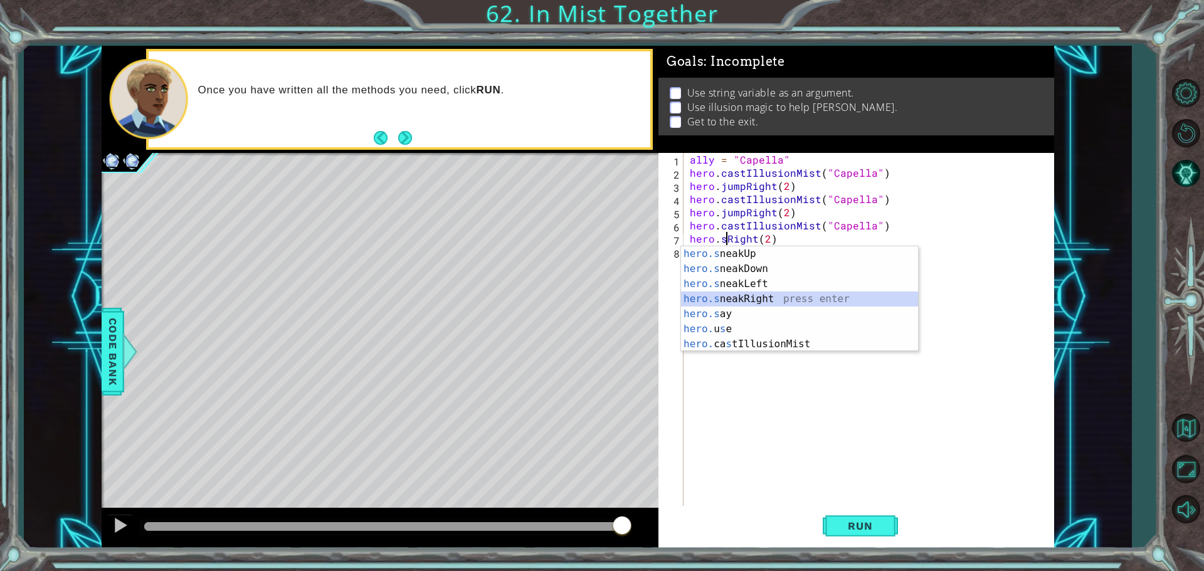
click at [772, 298] on div "hero.s neakUp press enter hero.s neakDown press enter hero.s neakLeft press ent…" at bounding box center [799, 313] width 237 height 135
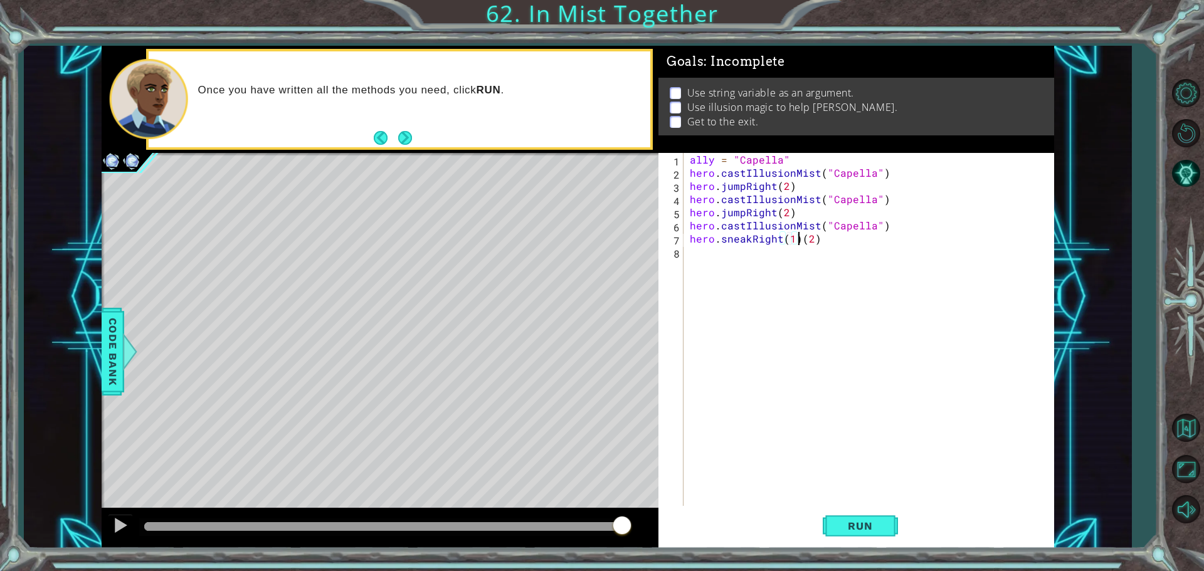
click at [801, 241] on div "ally = "Capella" hero . castIllusionMist ( "Capella" ) hero . jumpRight ( 2 ) h…" at bounding box center [871, 344] width 369 height 382
click at [743, 211] on div "ally = "Capella" hero . castIllusionMist ( "Capella" ) hero . jumpRight ( 2 ) h…" at bounding box center [871, 344] width 369 height 382
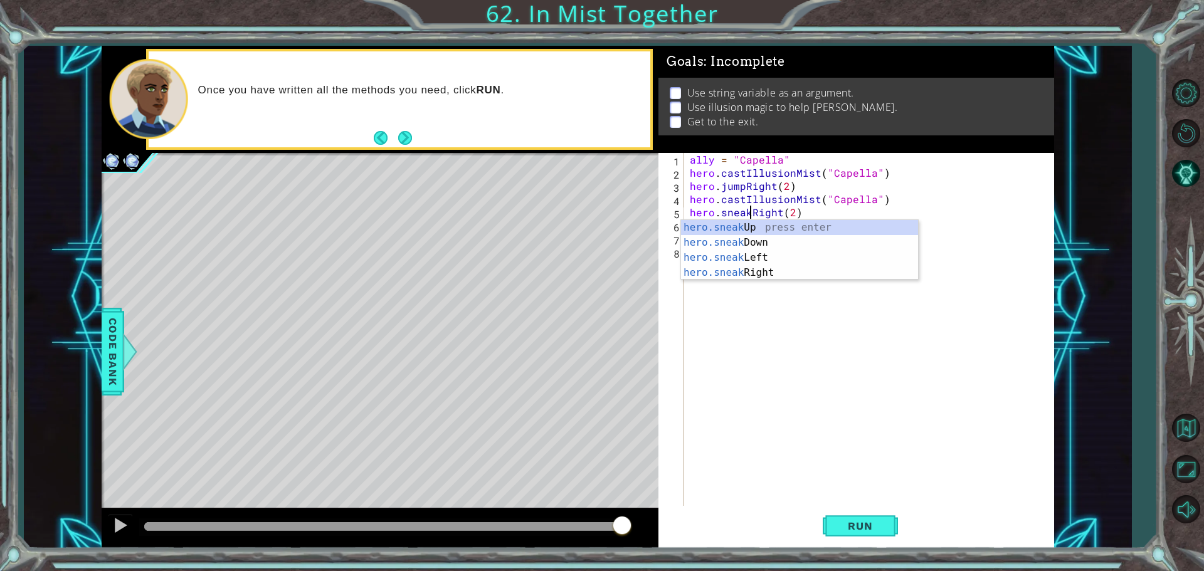
scroll to position [0, 4]
click at [743, 188] on div "ally = "Capella" hero . castIllusionMist ( "Capella" ) hero . jumpRight ( 2 ) h…" at bounding box center [871, 344] width 369 height 382
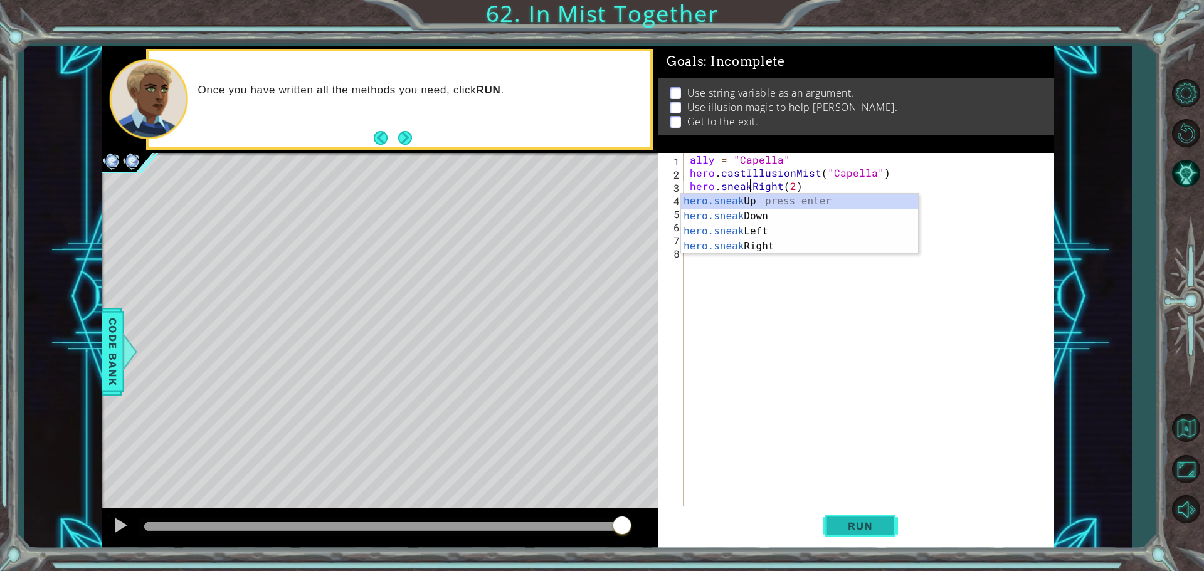
click at [870, 522] on span "Run" at bounding box center [860, 526] width 50 height 13
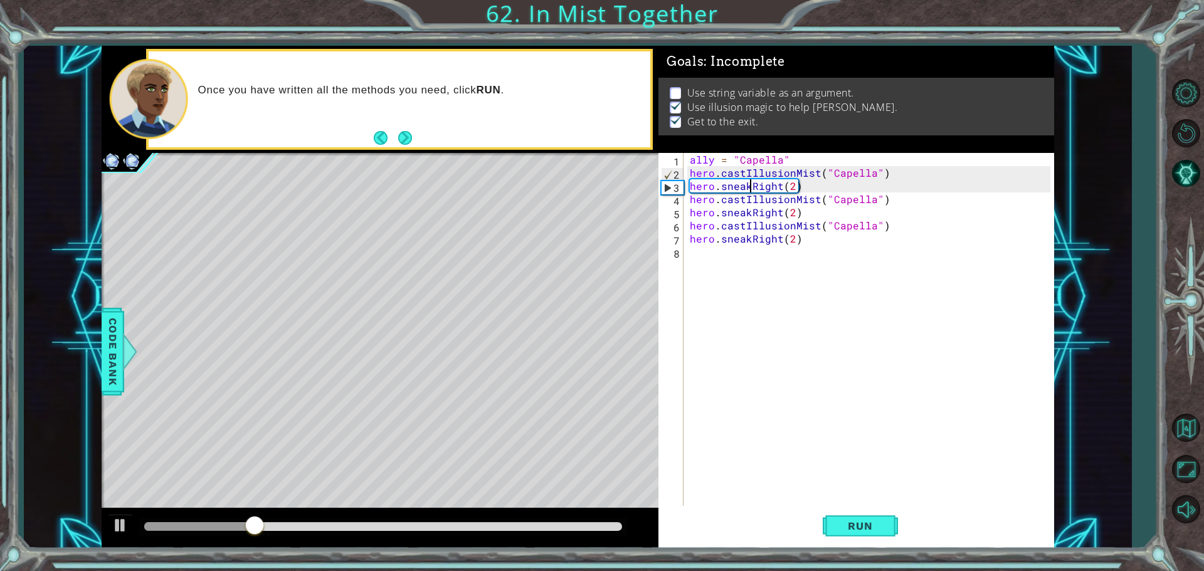
click at [791, 156] on div "ally = "Capella" hero . castIllusionMist ( "Capella" ) hero . sneakRight ( 2 ) …" at bounding box center [871, 344] width 369 height 382
type textarea "ally = "Capella""
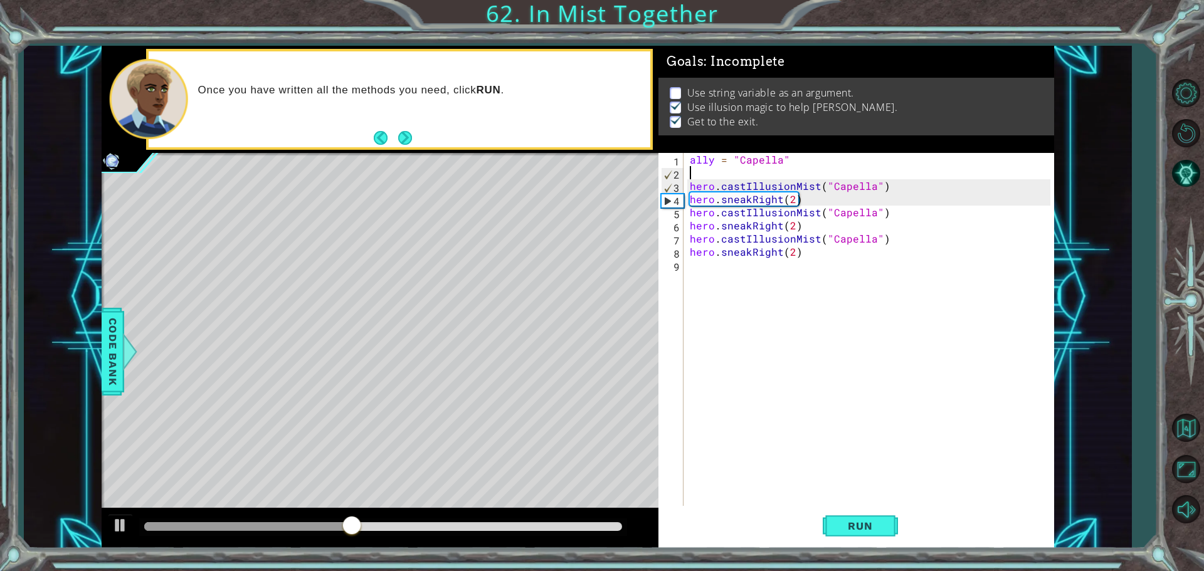
type textarea "ally = "Capella""
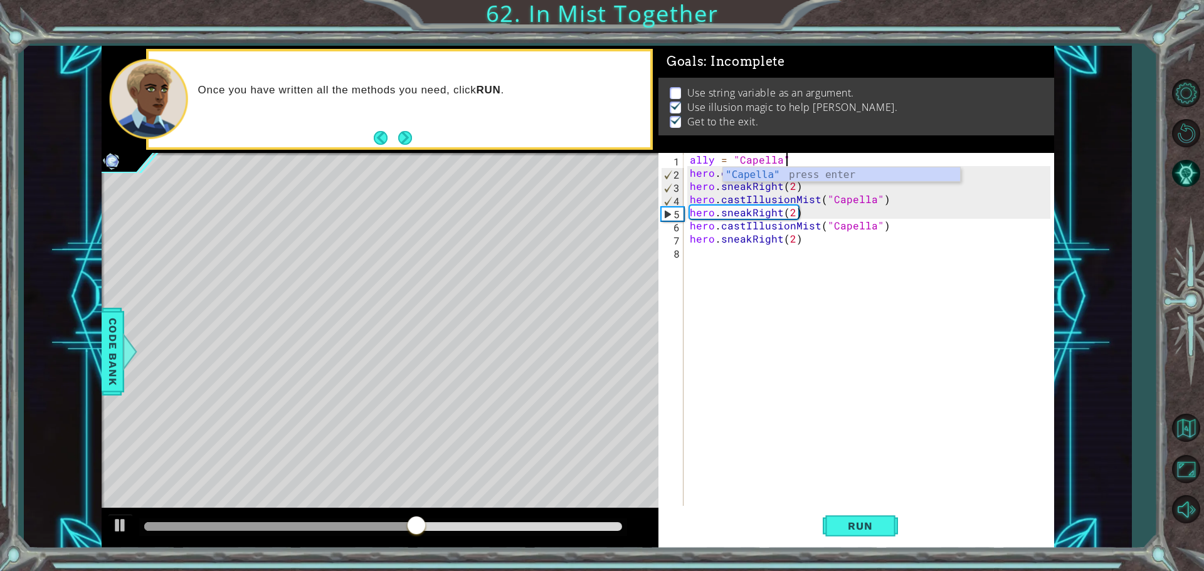
click at [690, 161] on div "ally = "Capella" hero . castIllusionMist ( "Capella" ) hero . sneakRight ( 2 ) …" at bounding box center [871, 344] width 369 height 382
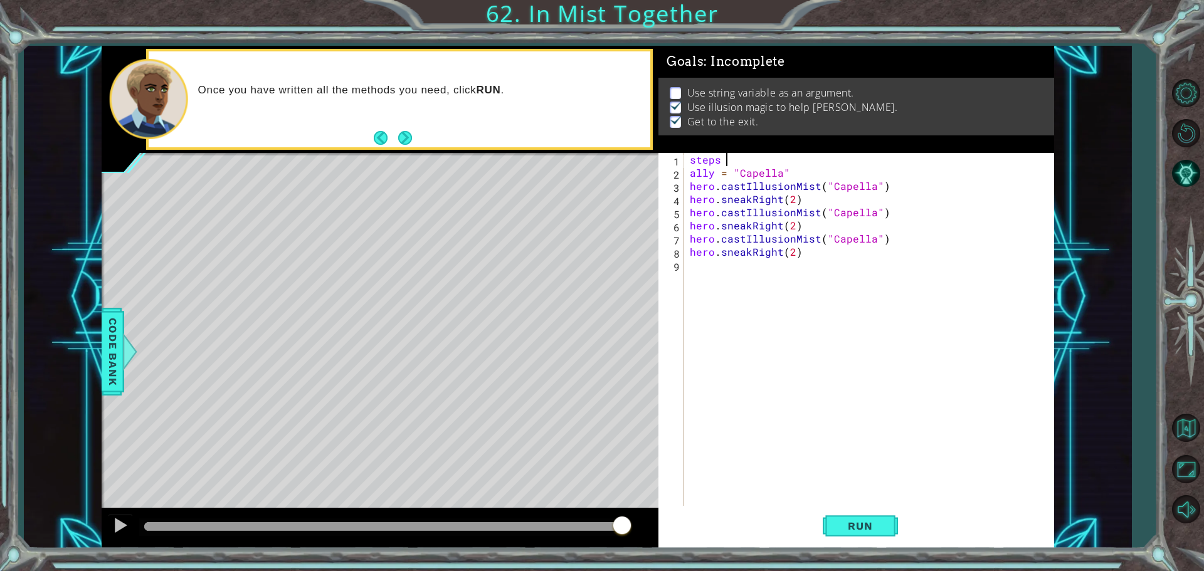
scroll to position [0, 2]
type textarea "steps = 2"
click at [792, 260] on div "steps = 2 ally = "Capella" hero . castIllusionMist ( "Capella" ) hero . sneakRi…" at bounding box center [871, 344] width 369 height 382
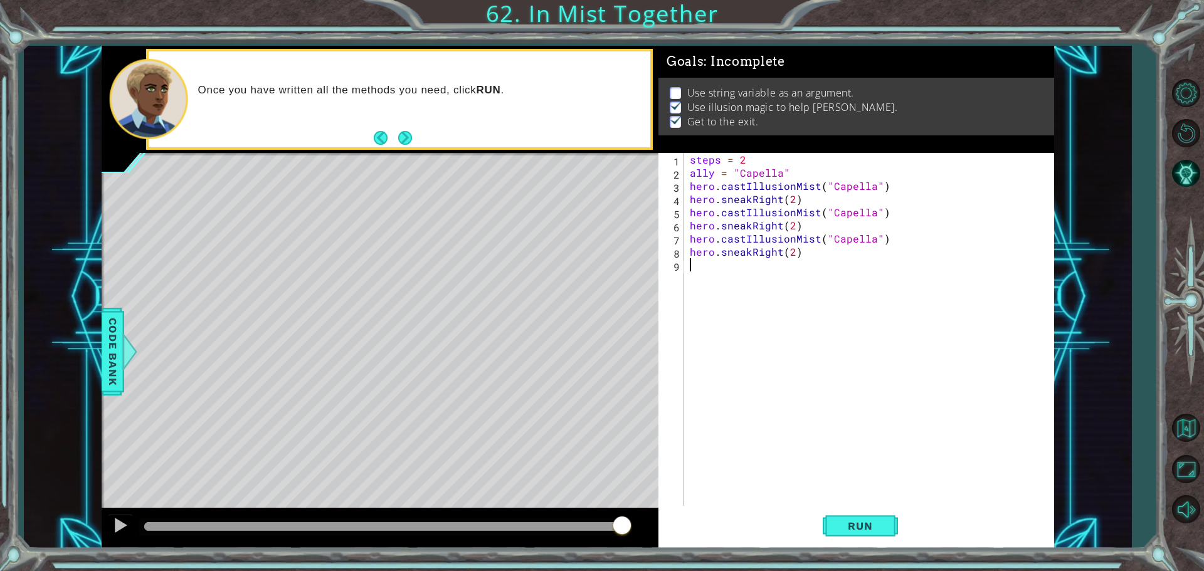
click at [793, 257] on div "steps = 2 ally = "Capella" hero . castIllusionMist ( "Capella" ) hero . sneakRi…" at bounding box center [871, 344] width 369 height 382
click at [785, 233] on div "steps = 2 ally = "Capella" hero . castIllusionMist ( "Capella" ) hero . sneakRi…" at bounding box center [871, 344] width 369 height 382
click at [782, 226] on div "steps = 2 ally = "Capella" hero . castIllusionMist ( "Capella" ) hero . sneakRi…" at bounding box center [871, 344] width 369 height 382
click at [786, 257] on div "steps = 2 ally = "Capella" hero . castIllusionMist ( "Capella" ) hero . sneakRi…" at bounding box center [871, 344] width 369 height 382
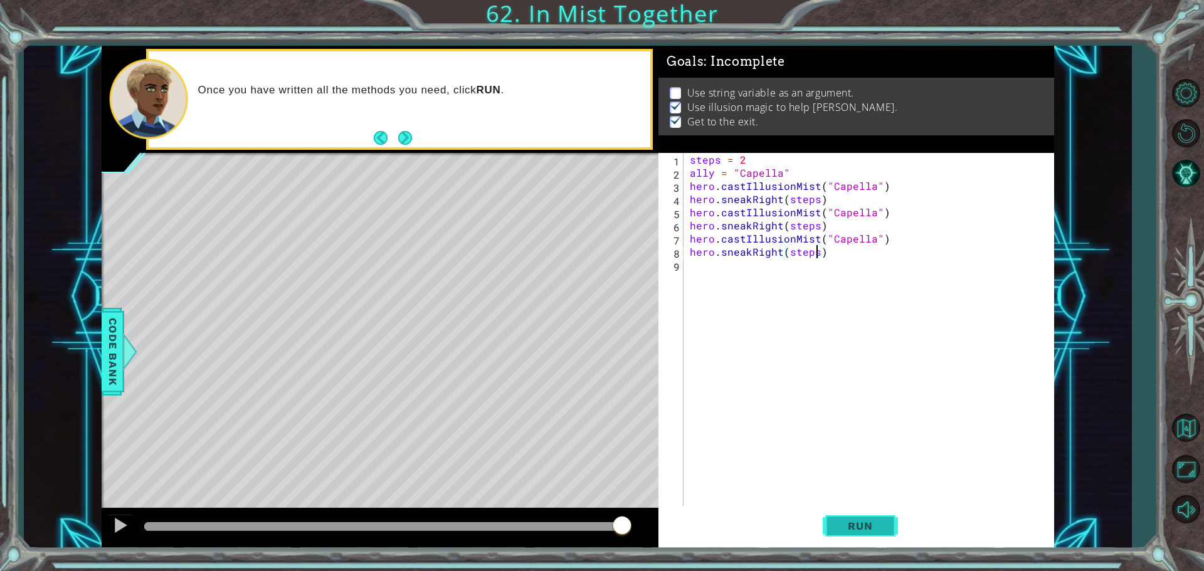
click at [855, 538] on button "Run" at bounding box center [859, 525] width 75 height 39
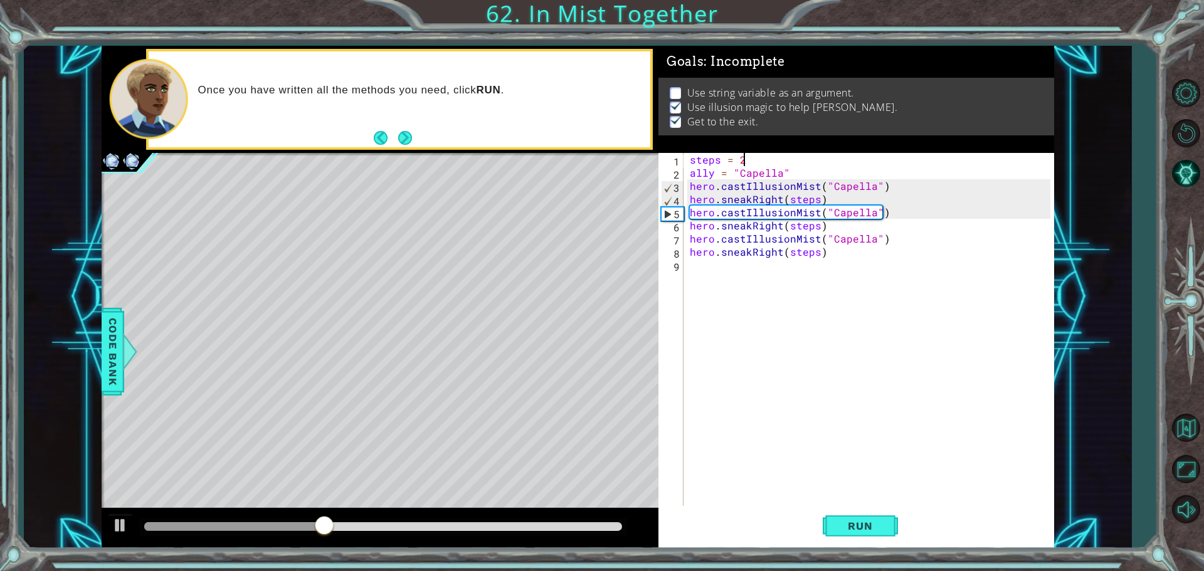
click at [769, 157] on div "steps = 2 ally = "Capella" hero . castIllusionMist ( "Capella" ) hero . sneakRi…" at bounding box center [871, 344] width 369 height 382
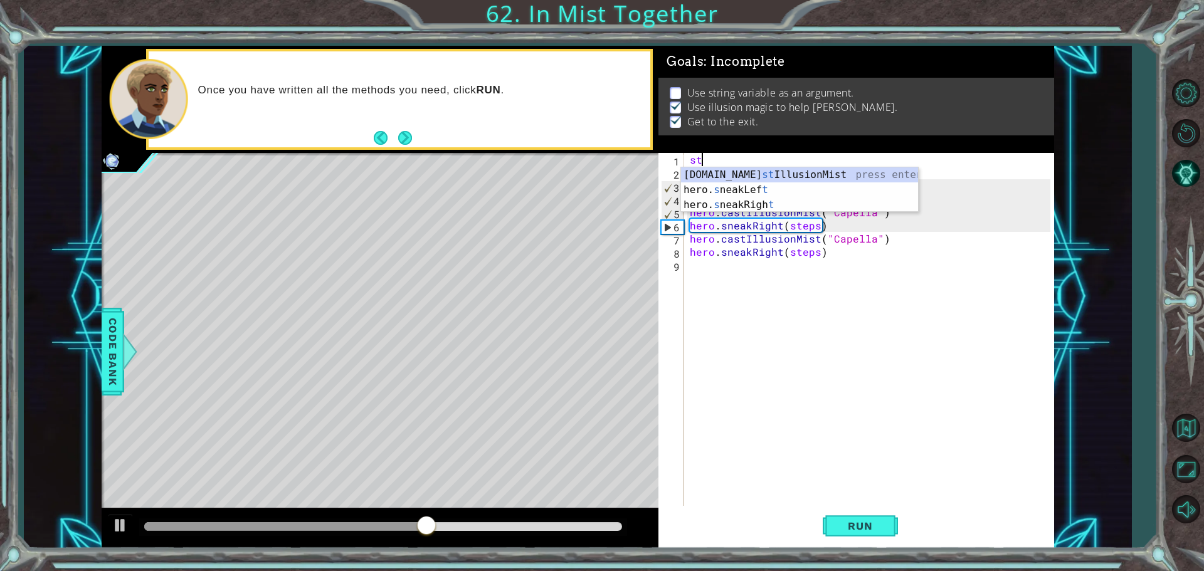
scroll to position [0, 0]
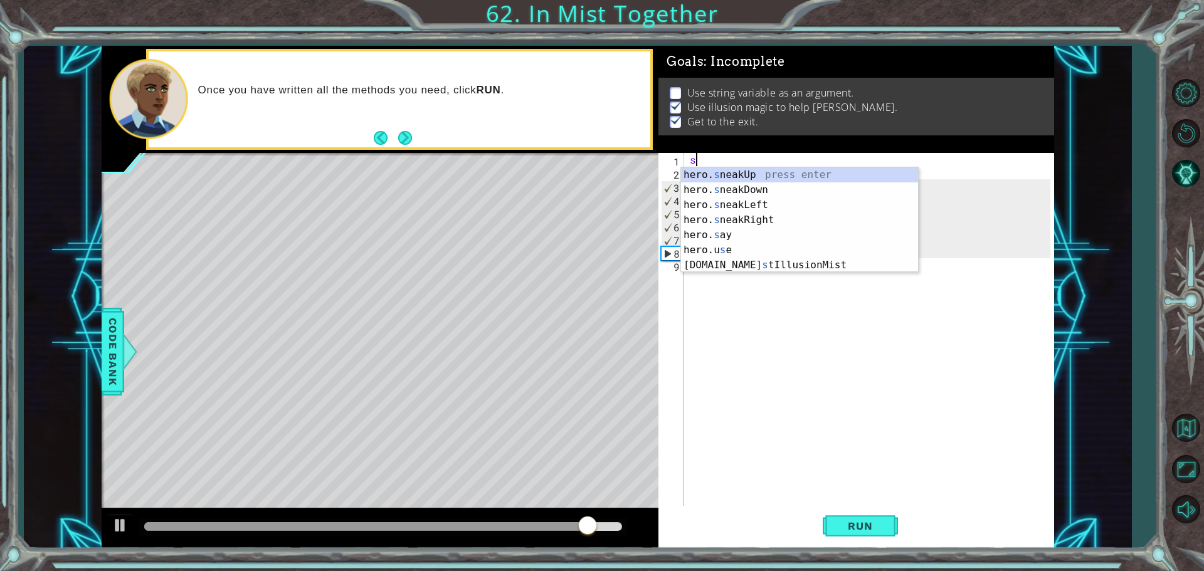
type textarea "s"
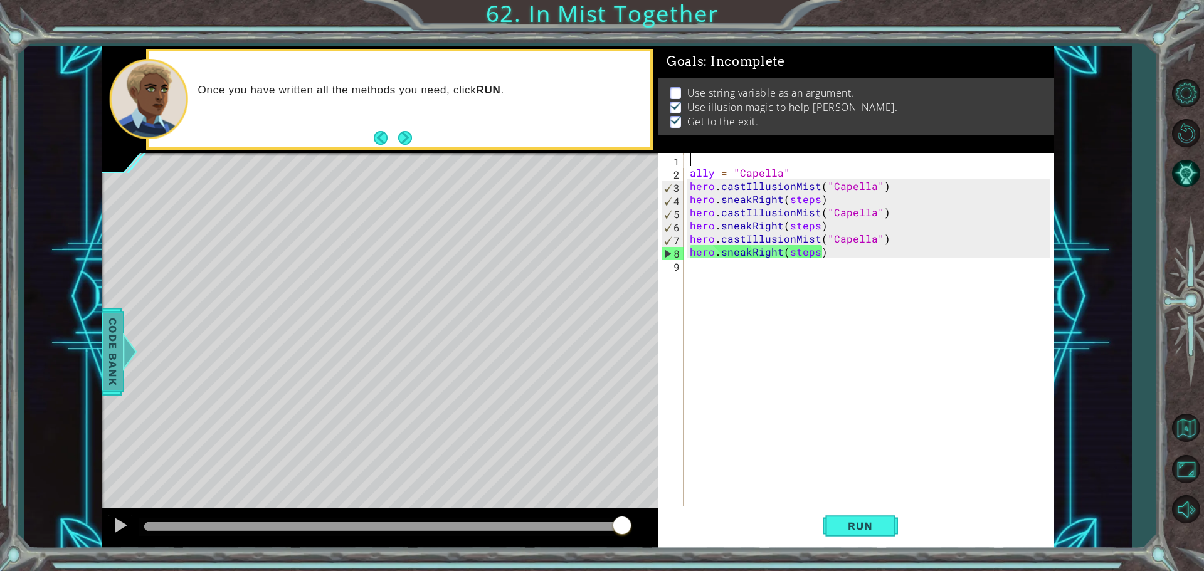
click at [102, 359] on div "Code Bank" at bounding box center [113, 352] width 23 height 88
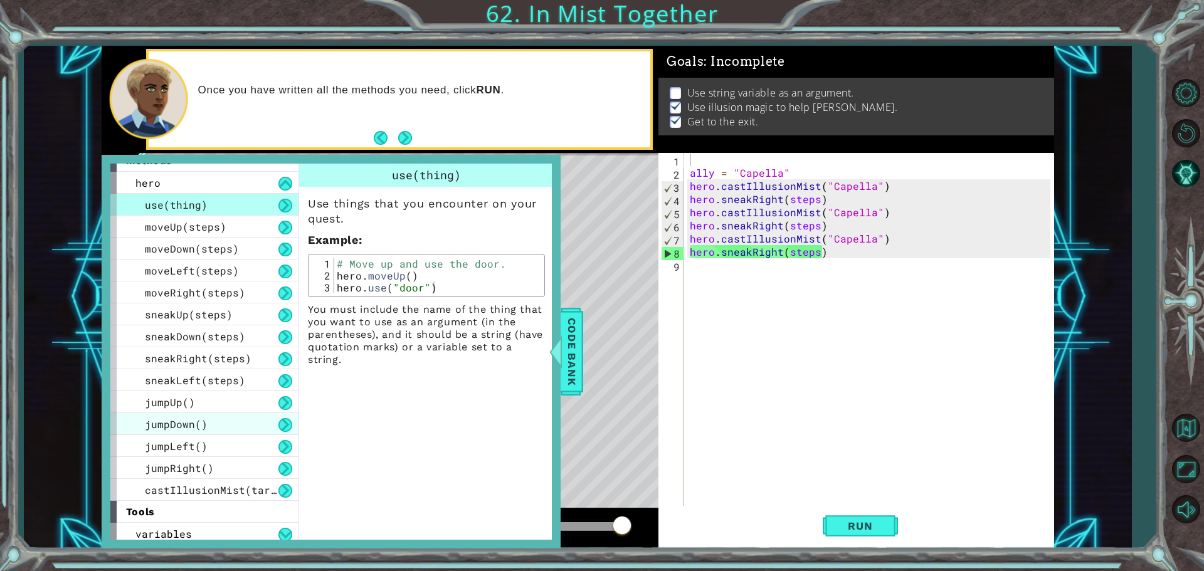
scroll to position [19, 0]
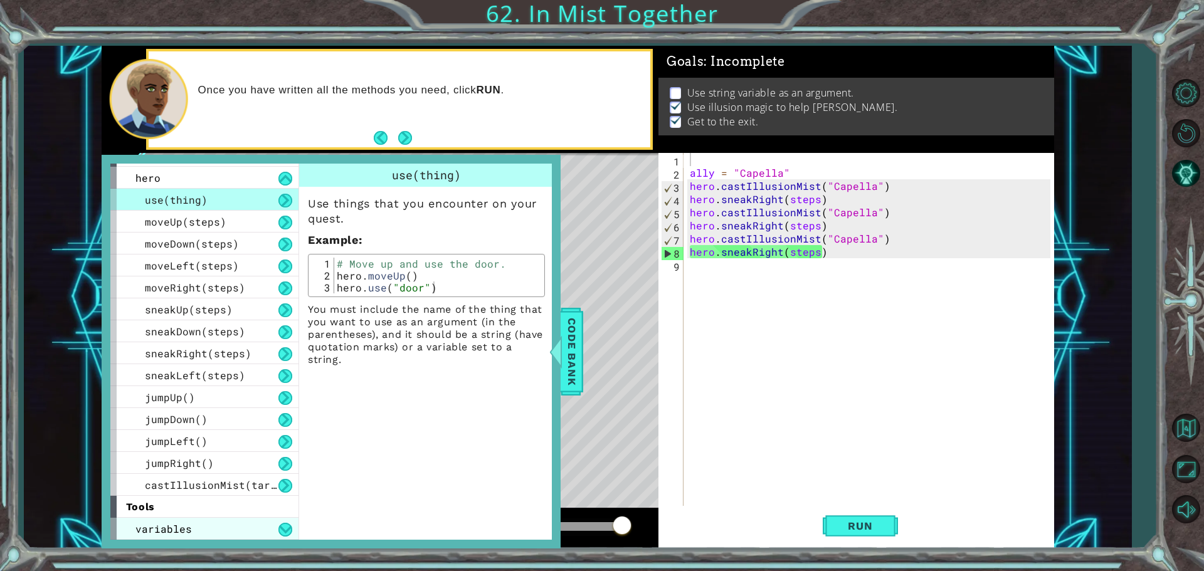
click at [211, 527] on div "variables" at bounding box center [204, 529] width 188 height 22
click at [252, 528] on div "variables" at bounding box center [204, 529] width 188 height 22
click at [273, 532] on div "variables" at bounding box center [204, 529] width 188 height 22
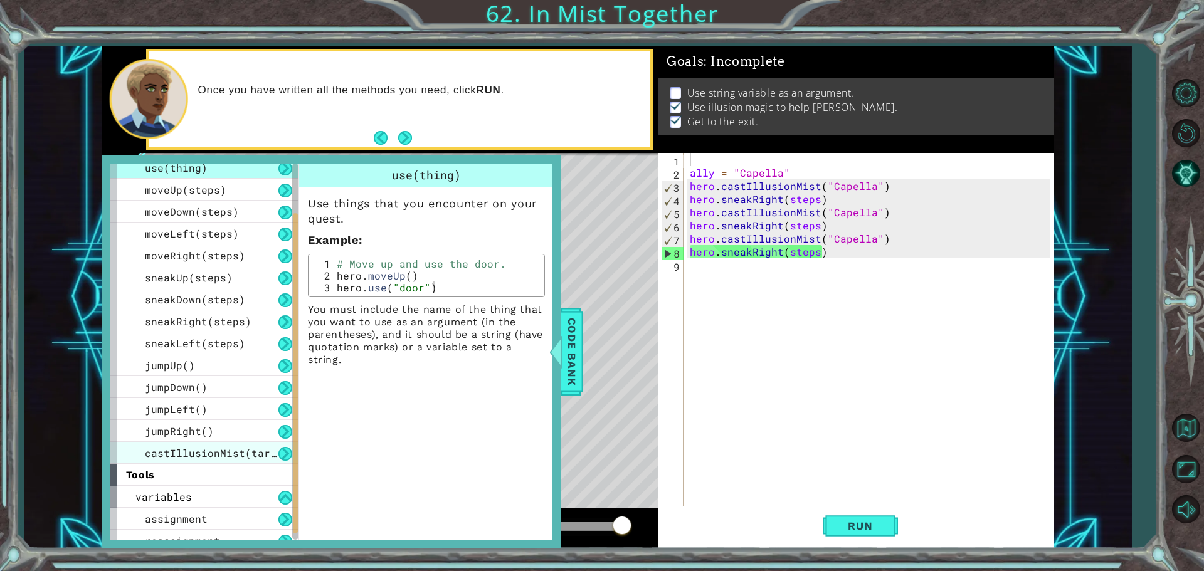
scroll to position [63, 0]
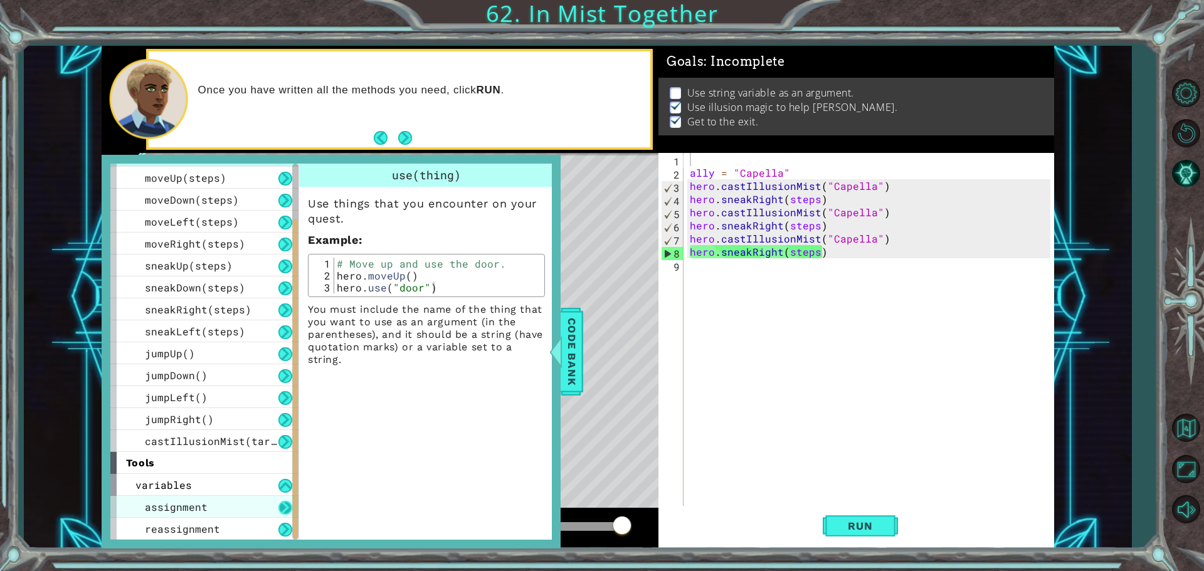
click at [282, 509] on button at bounding box center [285, 508] width 14 height 14
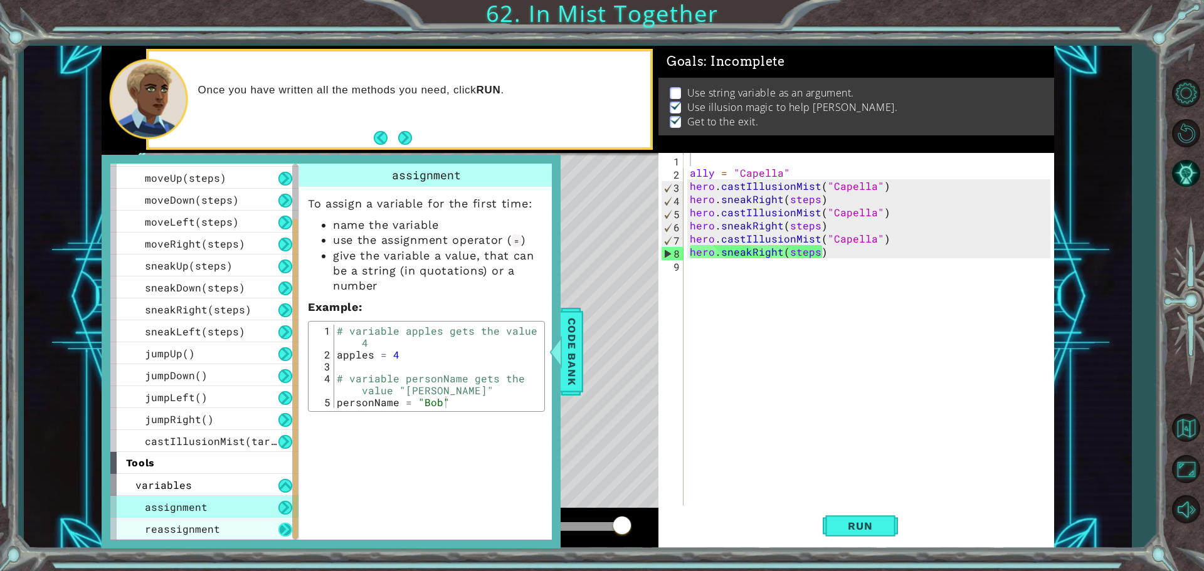
click at [287, 525] on button at bounding box center [285, 530] width 14 height 14
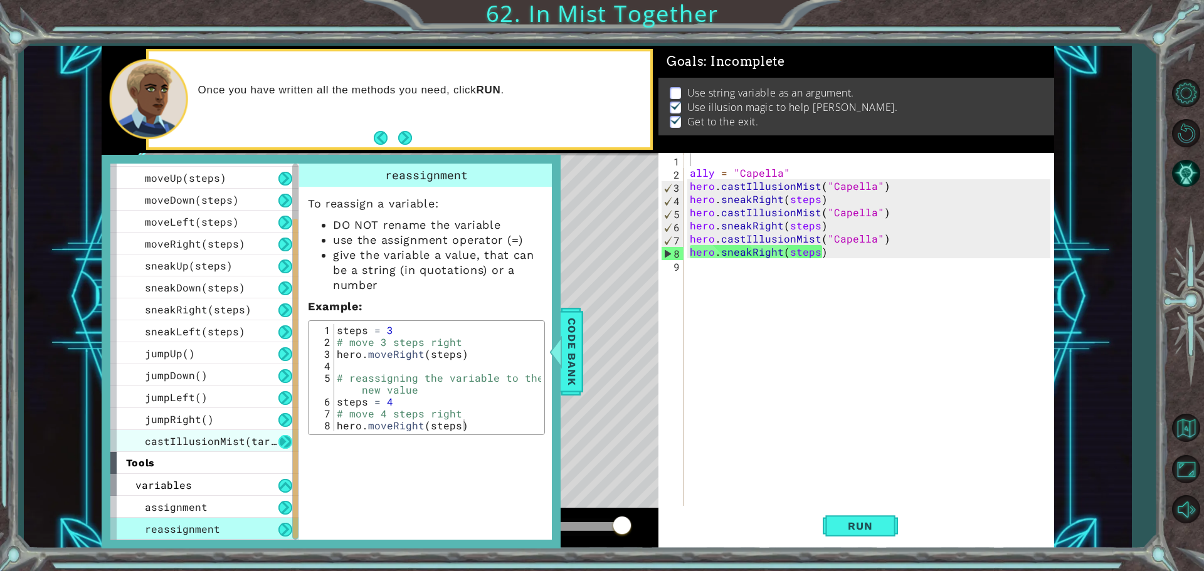
click at [286, 445] on button at bounding box center [285, 442] width 14 height 14
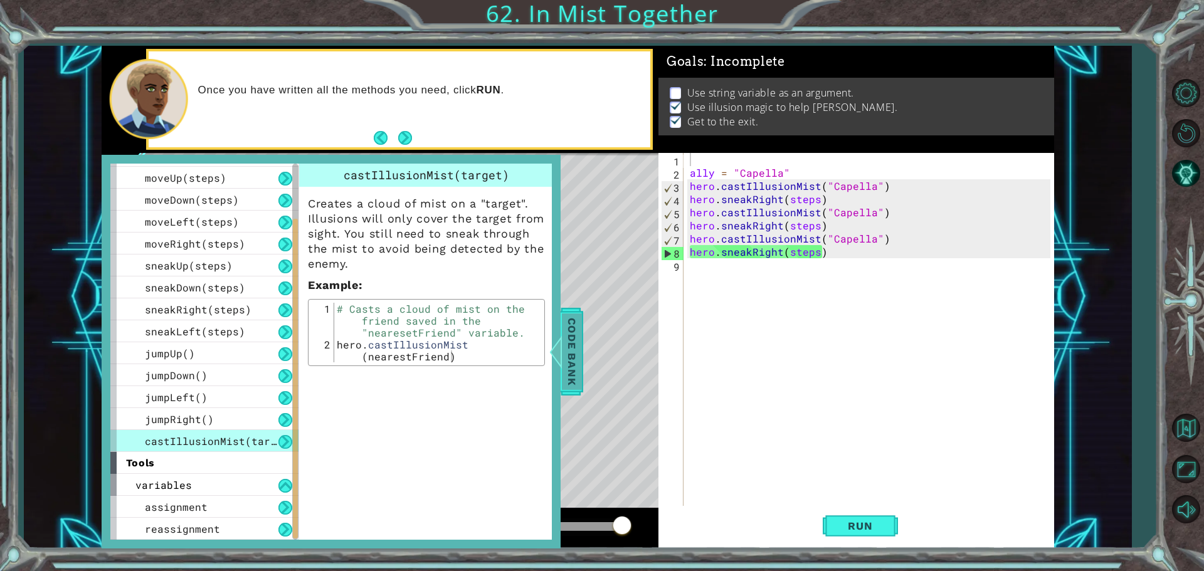
click at [579, 370] on span "Code Bank" at bounding box center [572, 351] width 20 height 76
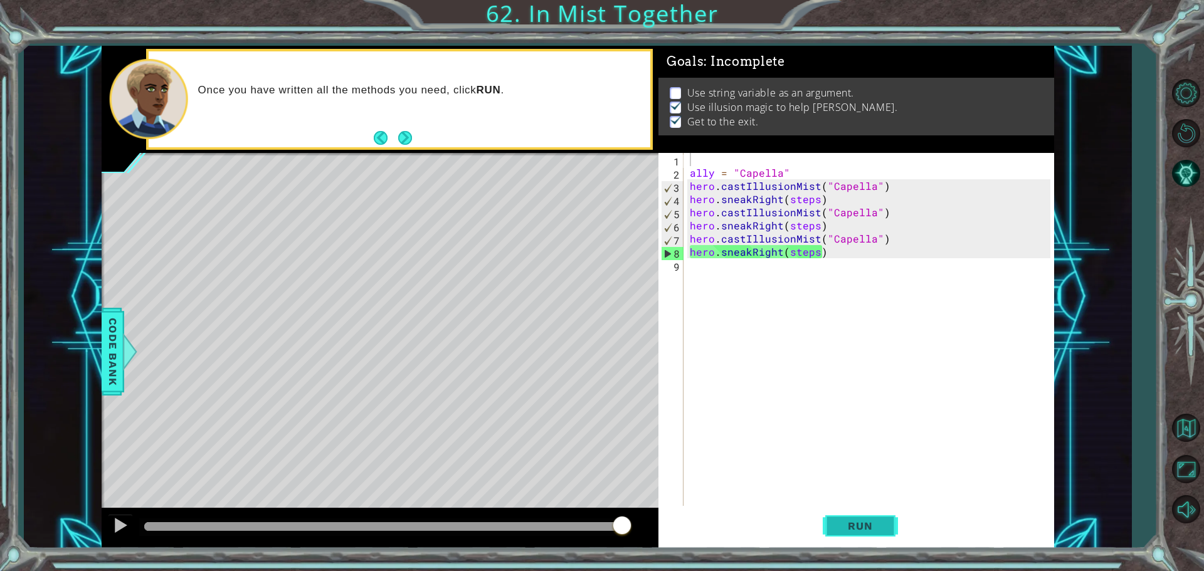
click at [844, 532] on button "Run" at bounding box center [859, 525] width 75 height 39
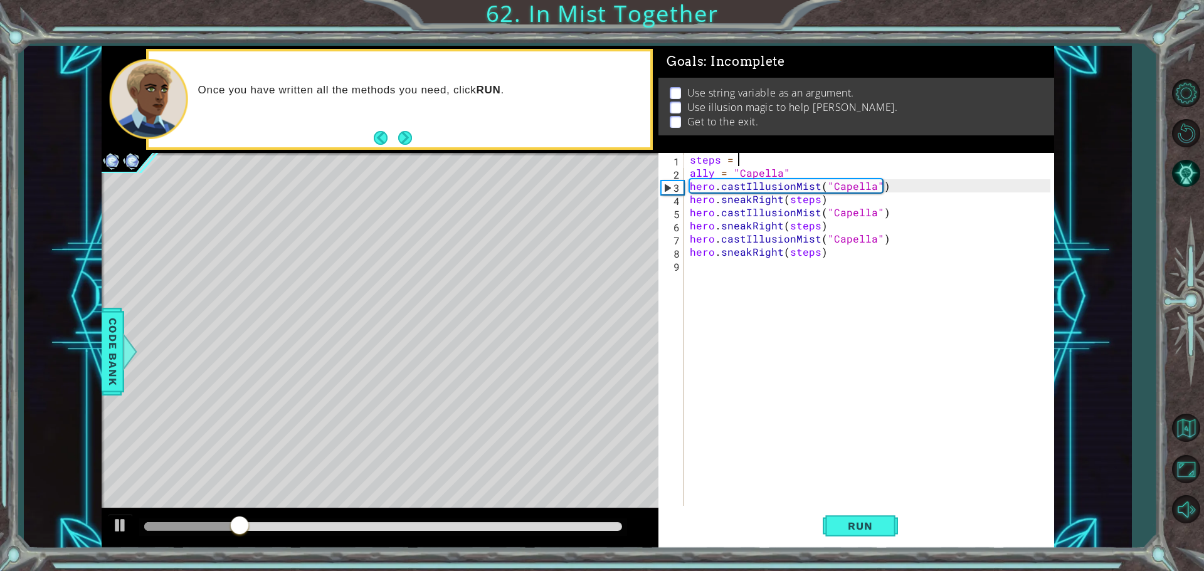
scroll to position [0, 3]
click at [849, 533] on button "Run" at bounding box center [859, 525] width 75 height 39
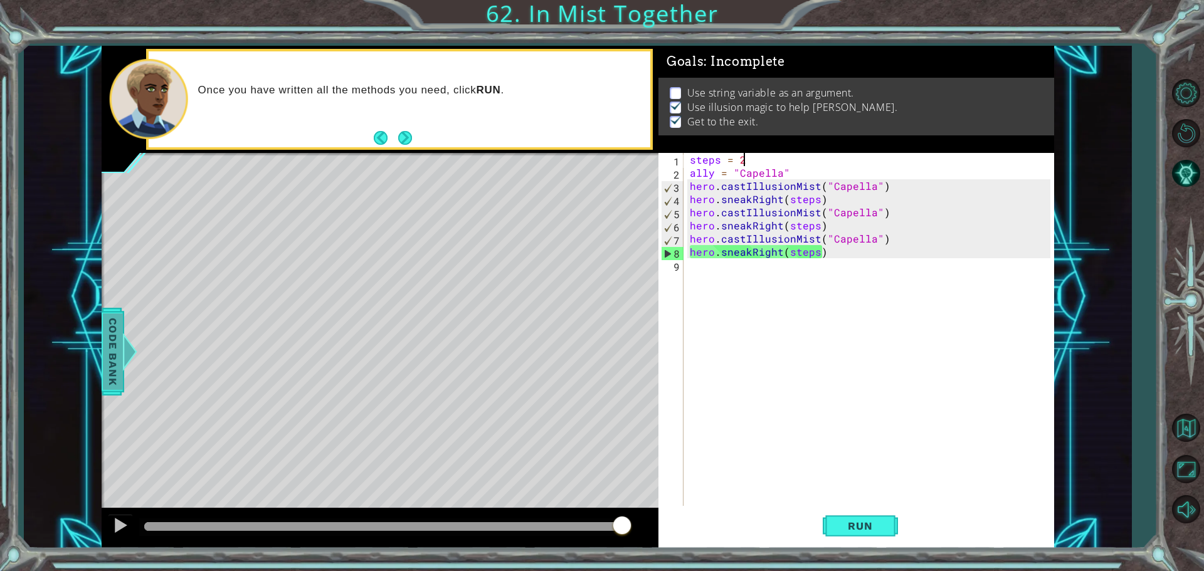
click at [108, 344] on span "Code Bank" at bounding box center [113, 351] width 20 height 76
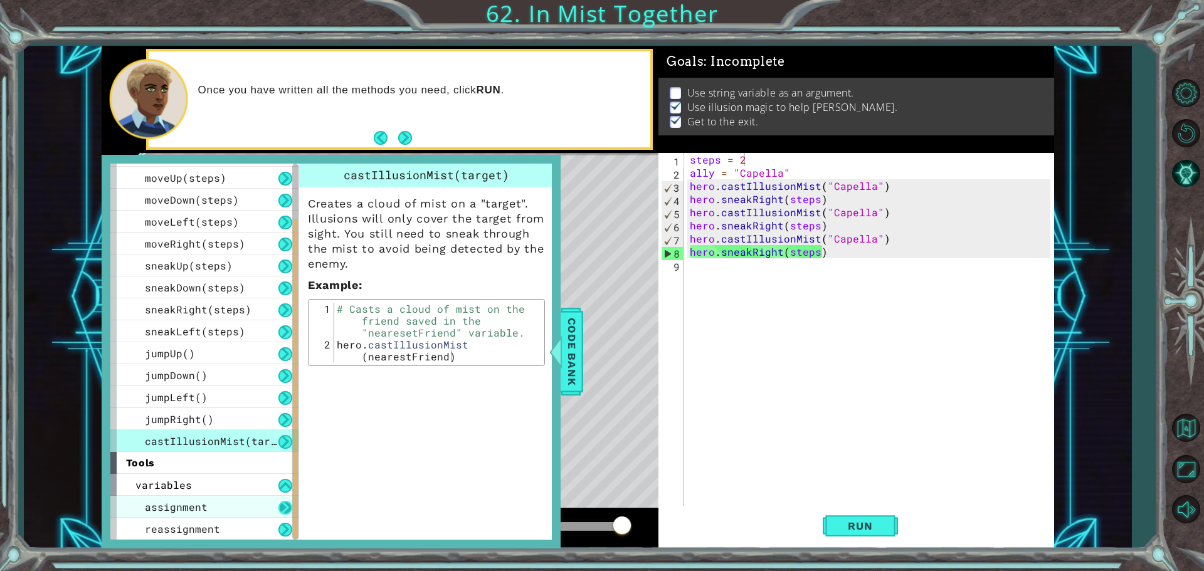
click at [285, 503] on button at bounding box center [285, 508] width 14 height 14
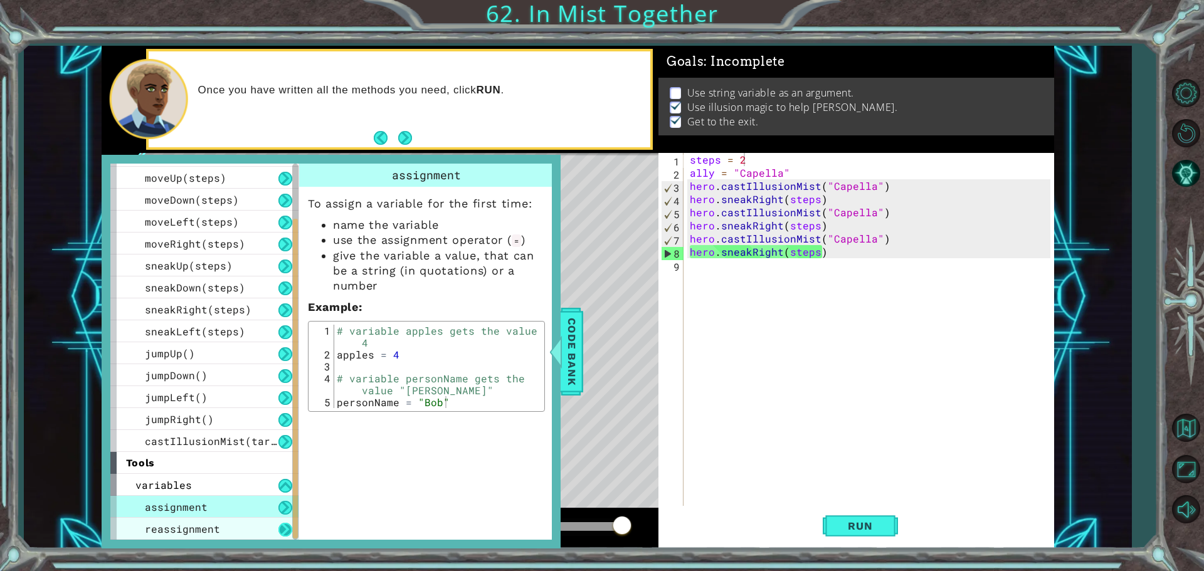
click at [281, 528] on button at bounding box center [285, 530] width 14 height 14
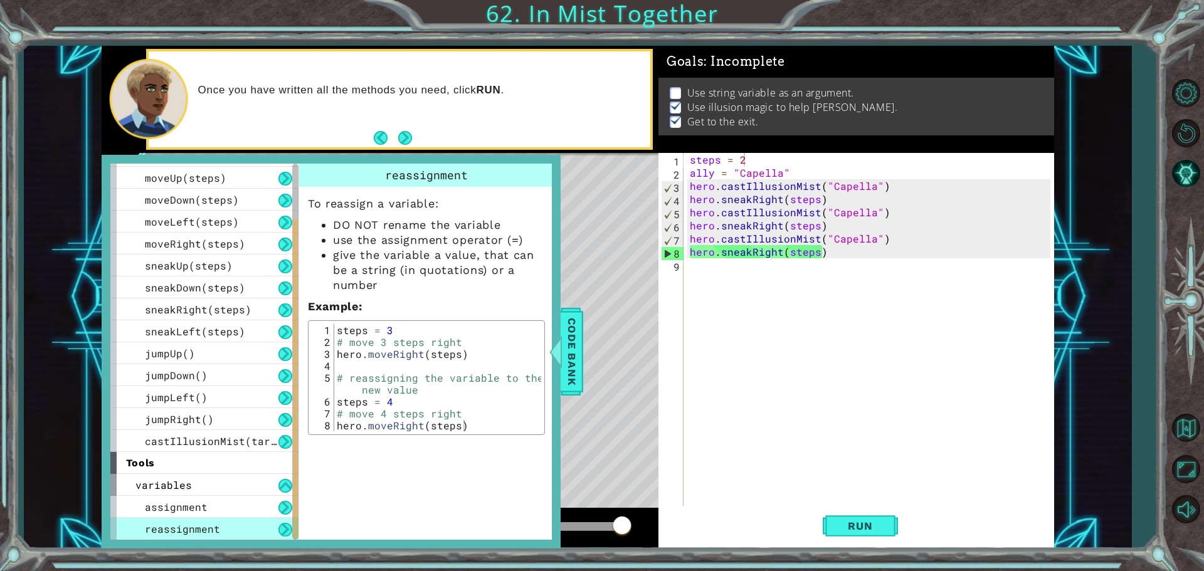
click at [281, 528] on button at bounding box center [285, 530] width 14 height 14
click at [382, 139] on button "Back" at bounding box center [386, 138] width 24 height 14
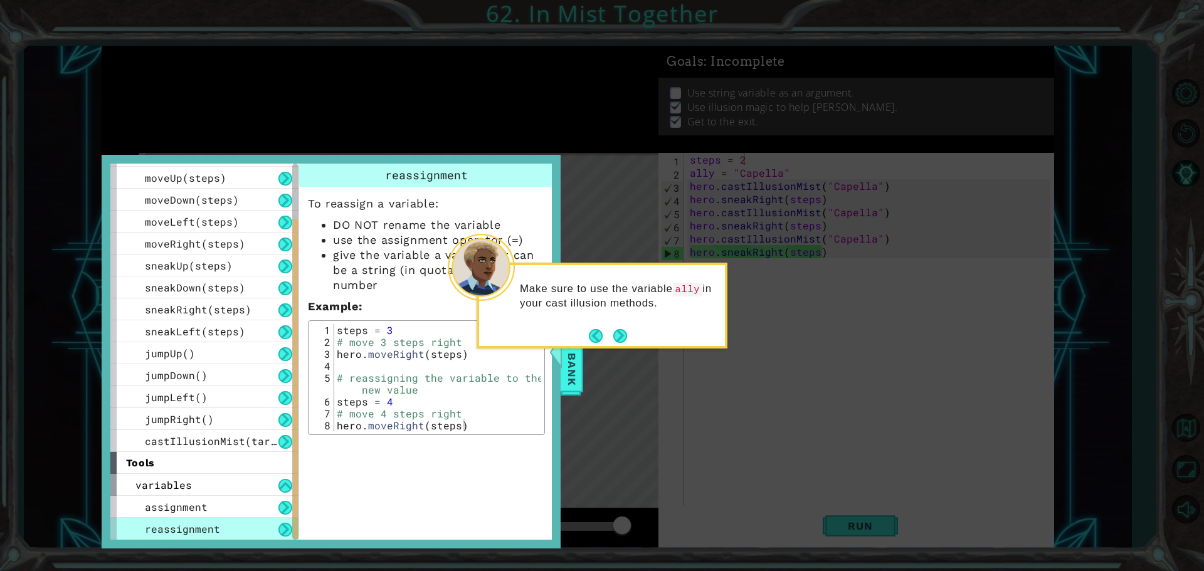
click at [382, 139] on icon at bounding box center [602, 285] width 1204 height 571
click at [602, 332] on button "Back" at bounding box center [601, 336] width 24 height 14
click at [598, 333] on button "Back" at bounding box center [601, 336] width 24 height 14
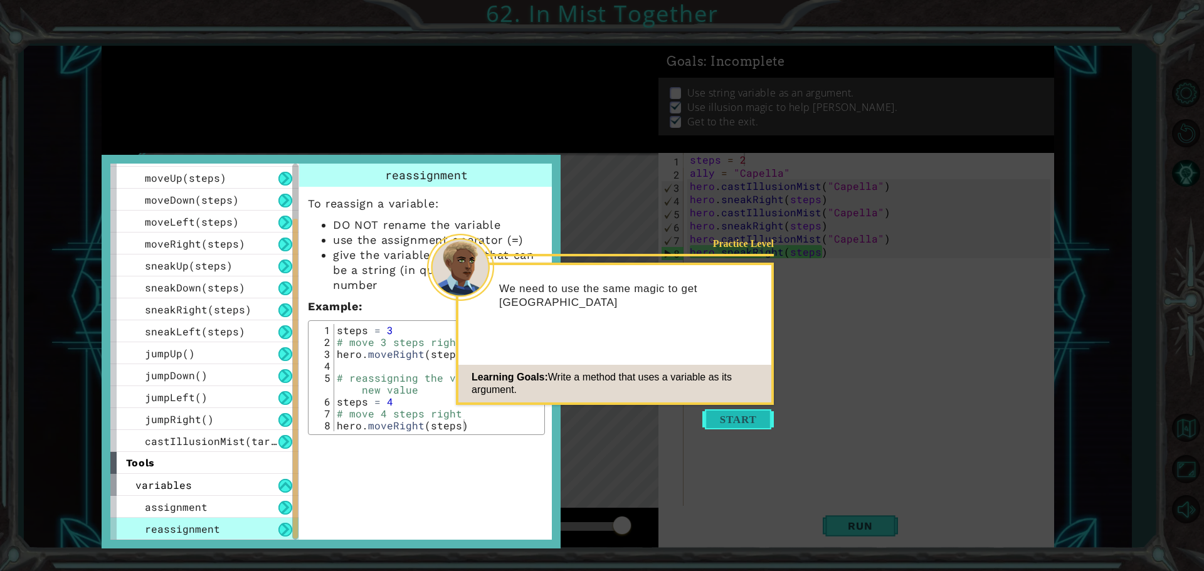
click at [705, 412] on button "Start" at bounding box center [737, 419] width 71 height 20
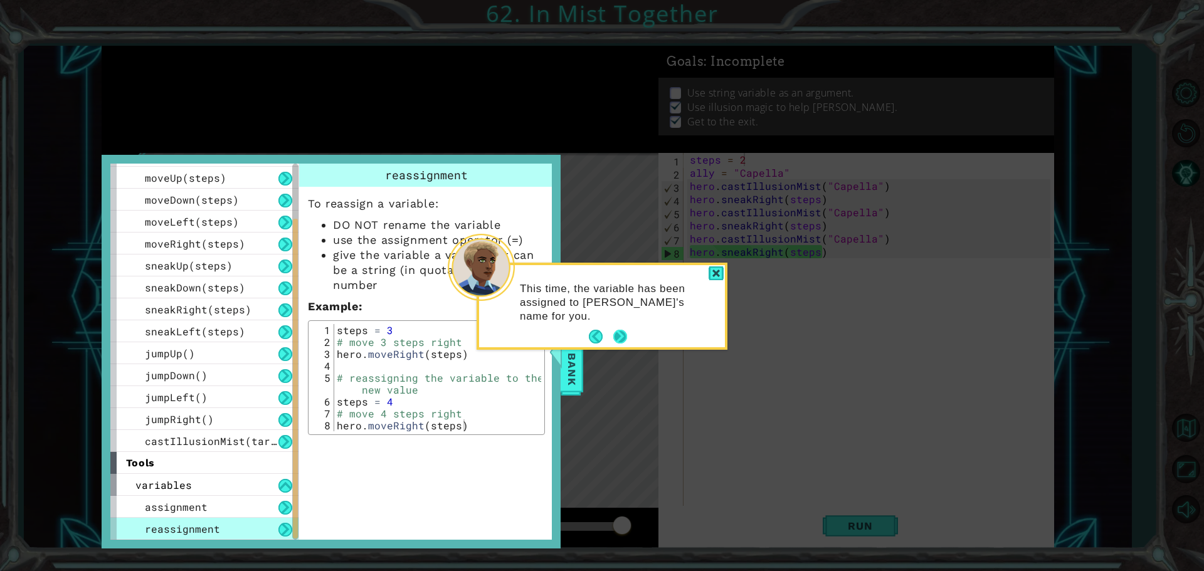
click at [624, 331] on button "Next" at bounding box center [620, 337] width 14 height 14
click at [615, 335] on button "Next" at bounding box center [620, 338] width 16 height 16
click at [615, 335] on button "Next" at bounding box center [620, 336] width 14 height 14
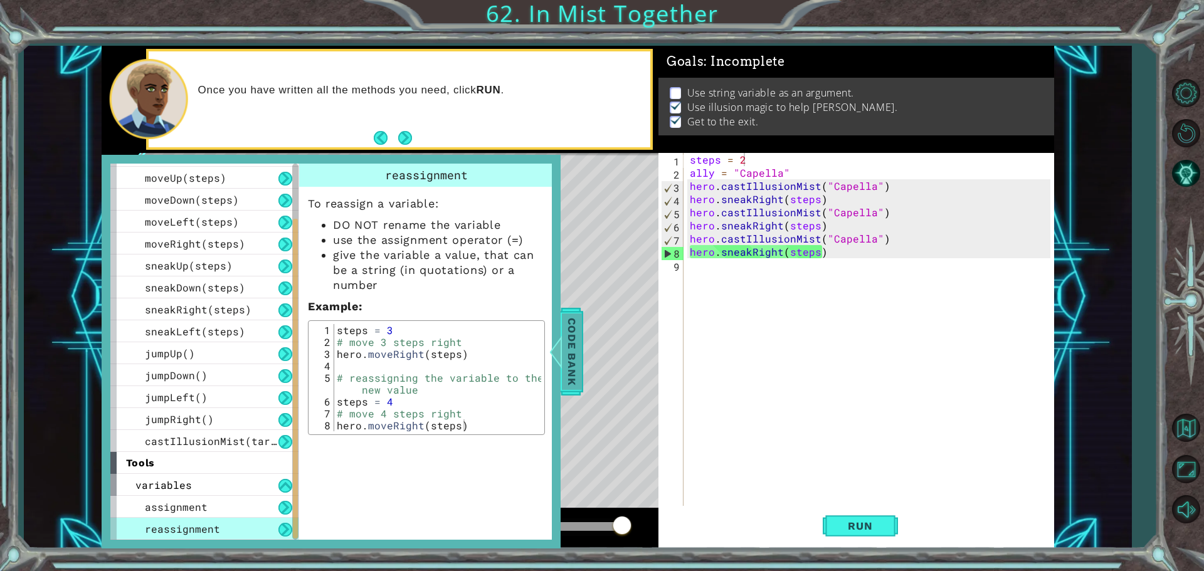
click at [576, 349] on span "Code Bank" at bounding box center [572, 351] width 20 height 76
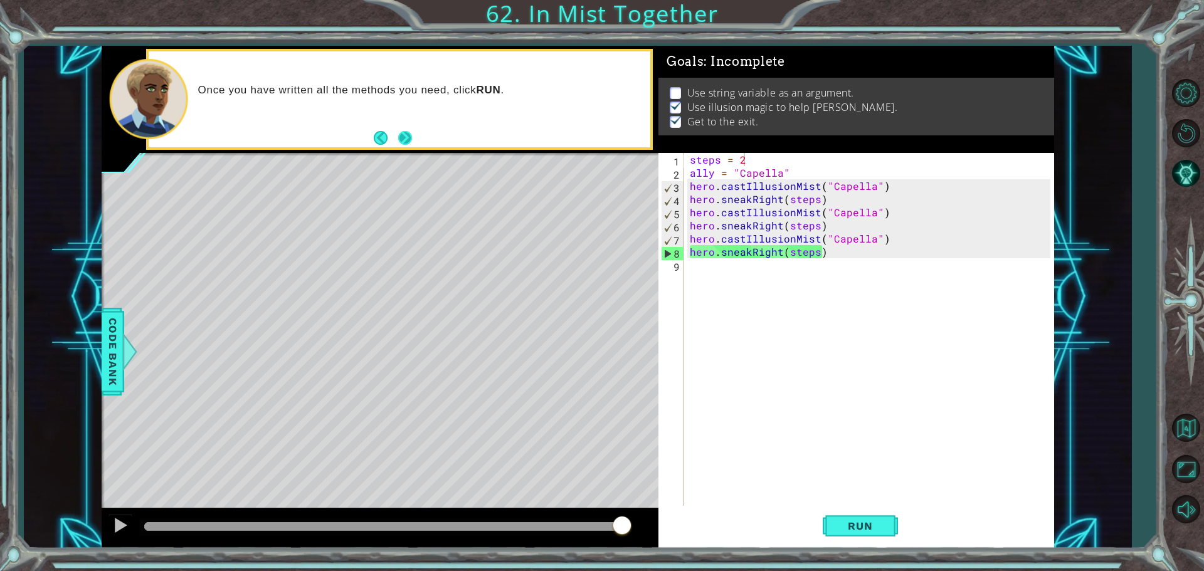
click at [410, 141] on button "Next" at bounding box center [405, 138] width 14 height 14
click at [777, 163] on div "steps = 2 ally = "Capella" hero . castIllusionMist ( "Capella" ) hero . sneakRi…" at bounding box center [871, 344] width 369 height 382
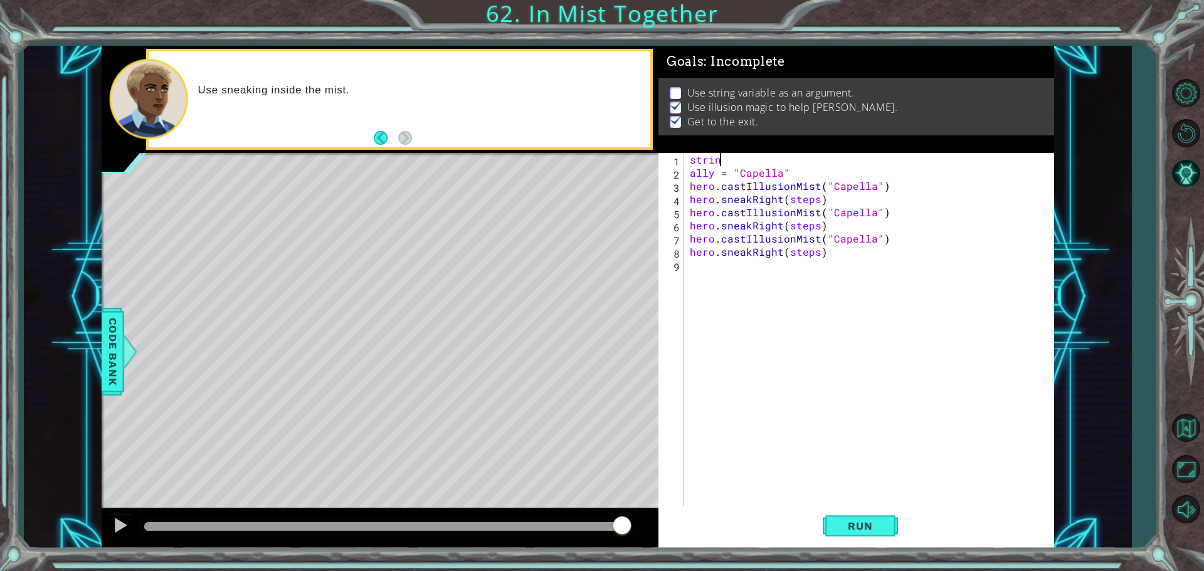
scroll to position [0, 1]
type textarea "string"
click at [851, 520] on span "Run" at bounding box center [860, 526] width 50 height 13
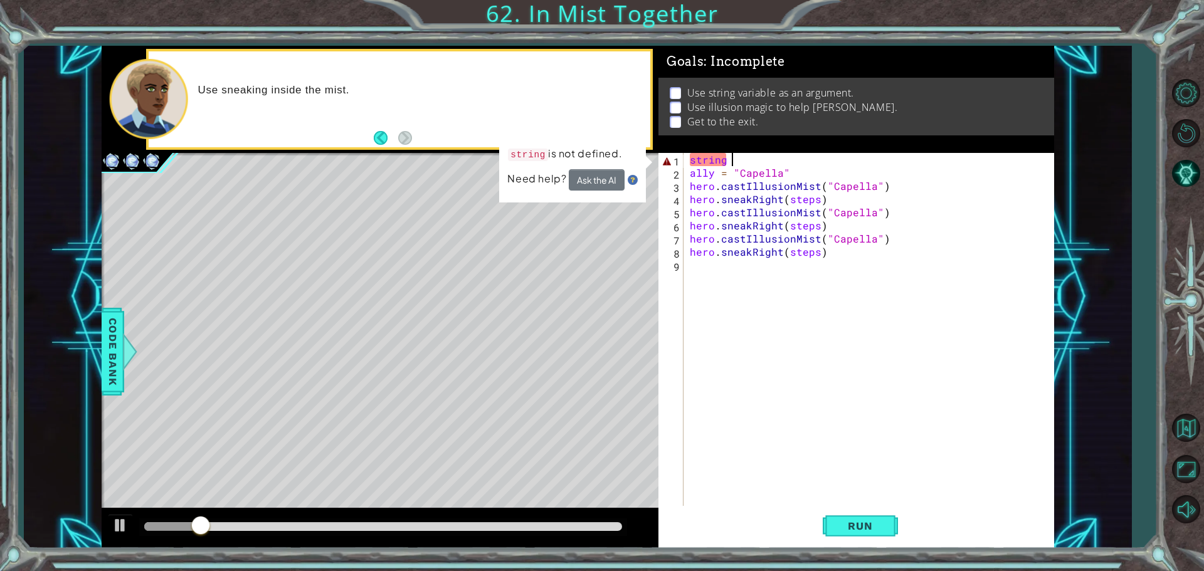
click at [737, 160] on div "string ally = "Capella" hero . castIllusionMist ( "Capella" ) hero . sneakRight…" at bounding box center [871, 344] width 369 height 382
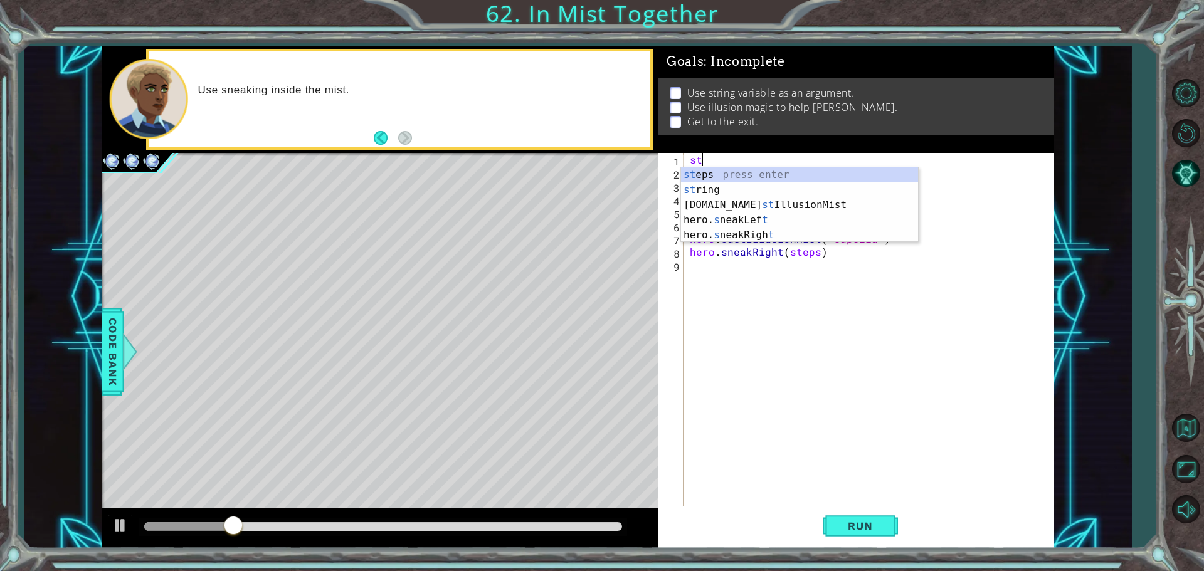
type textarea "s"
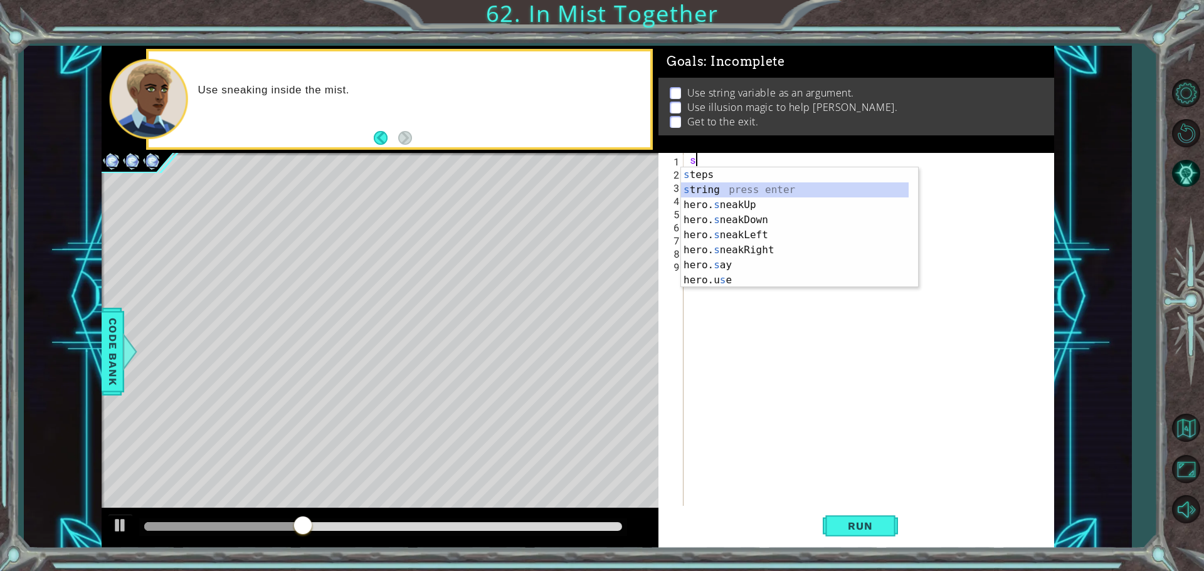
click at [702, 187] on div "s teps press enter s tring press enter hero. s neakUp press enter hero. s neakD…" at bounding box center [795, 242] width 228 height 150
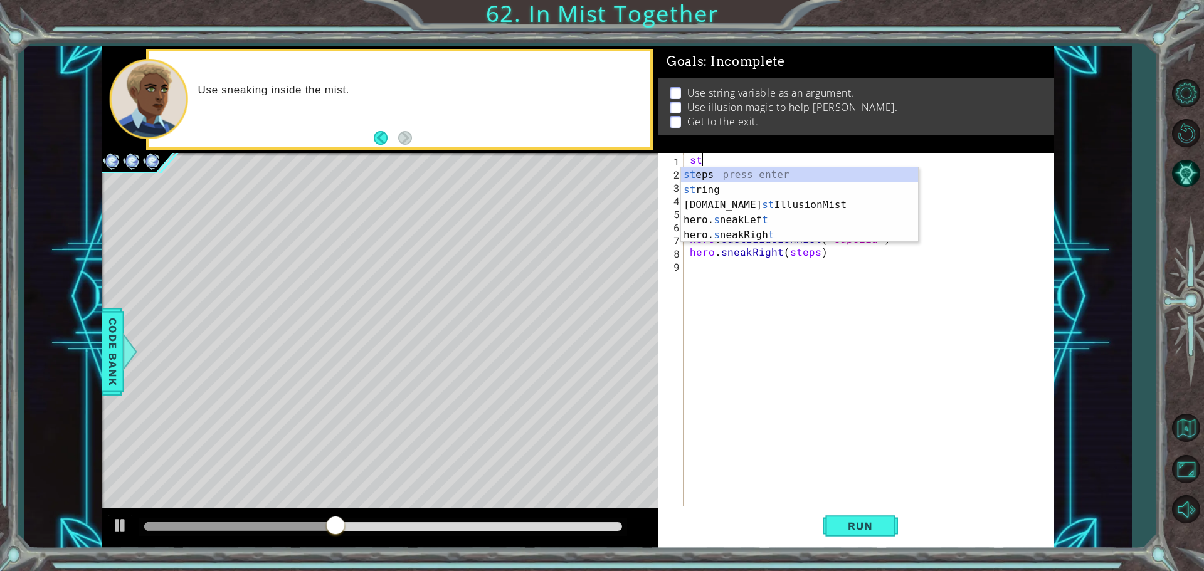
type textarea "s"
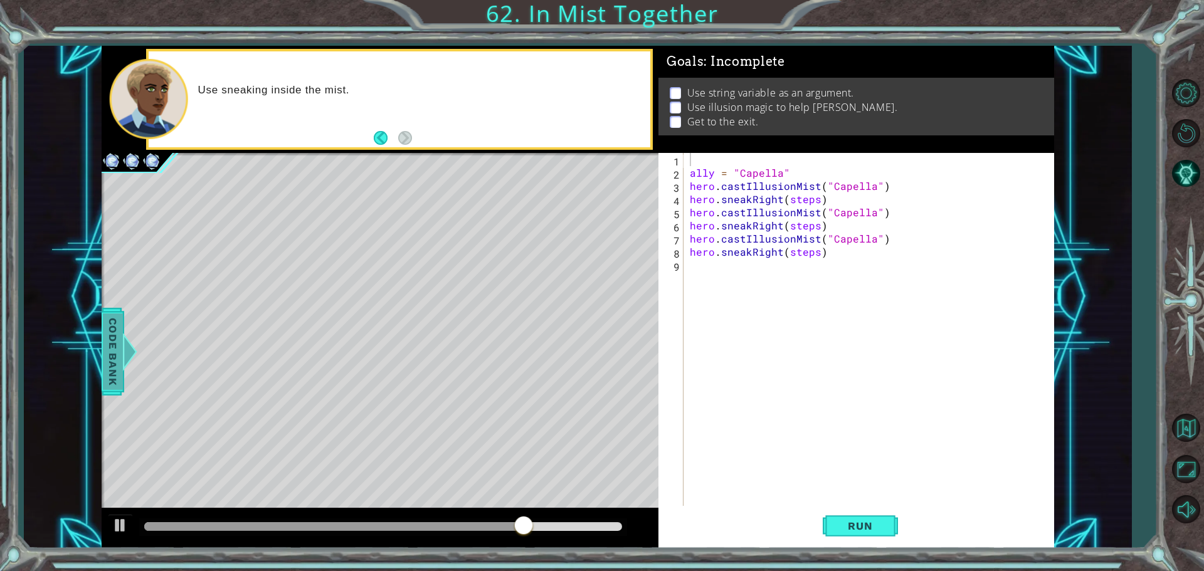
click at [119, 360] on span "Code Bank" at bounding box center [113, 351] width 20 height 76
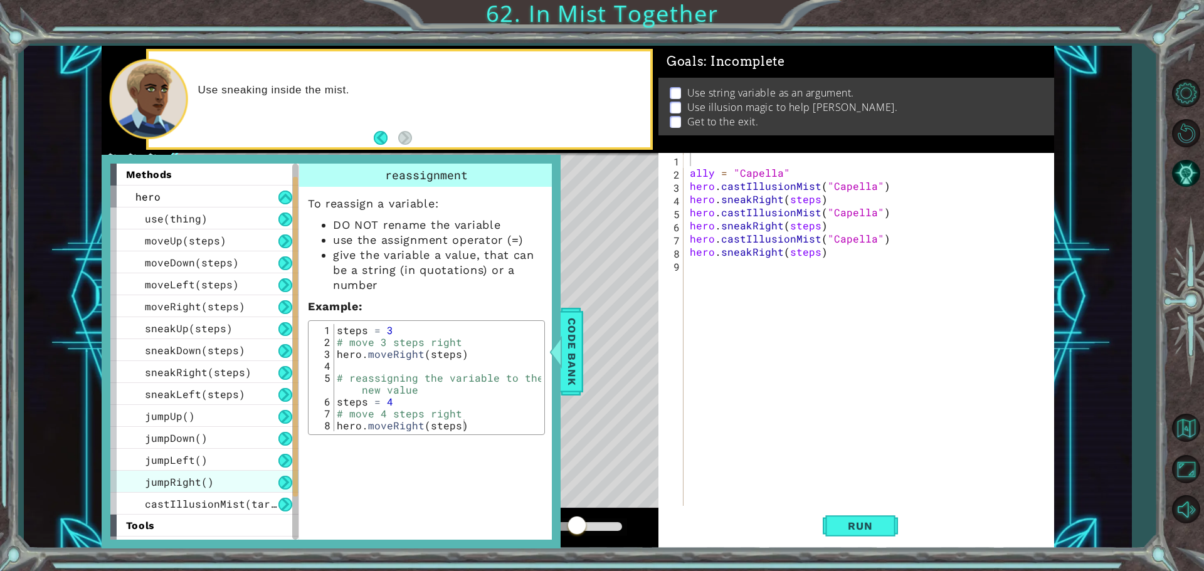
scroll to position [63, 0]
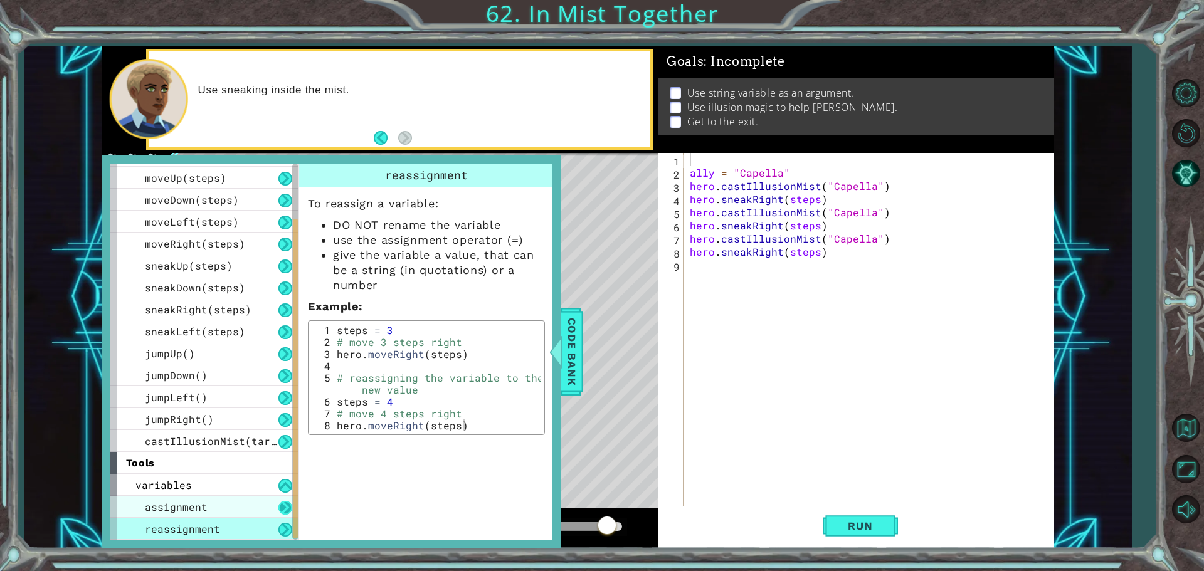
click at [283, 506] on button at bounding box center [285, 508] width 14 height 14
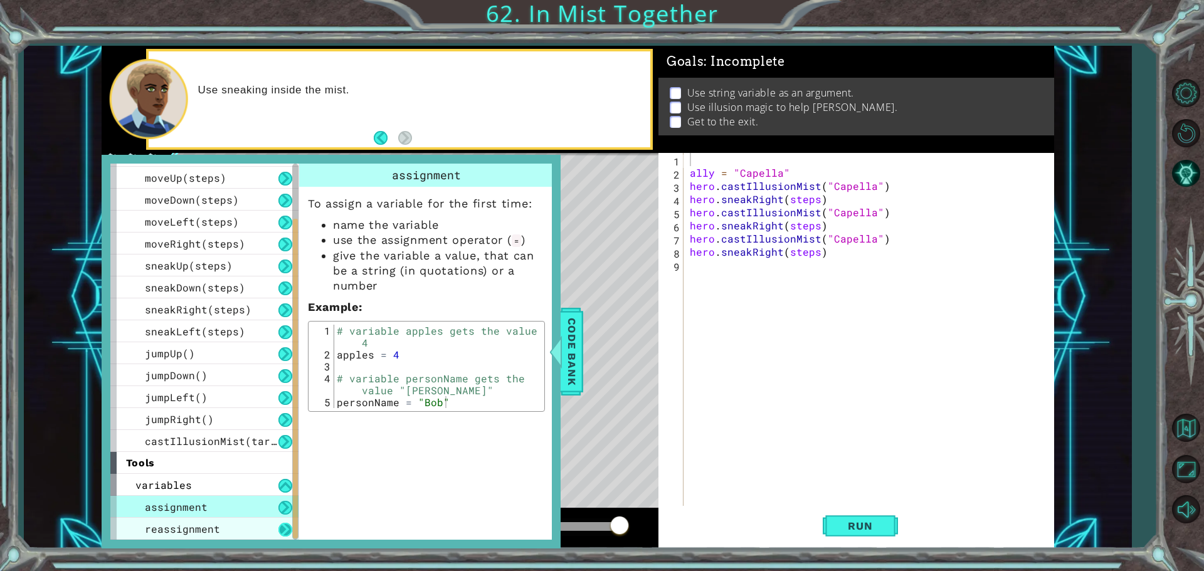
click at [290, 530] on button at bounding box center [285, 530] width 14 height 14
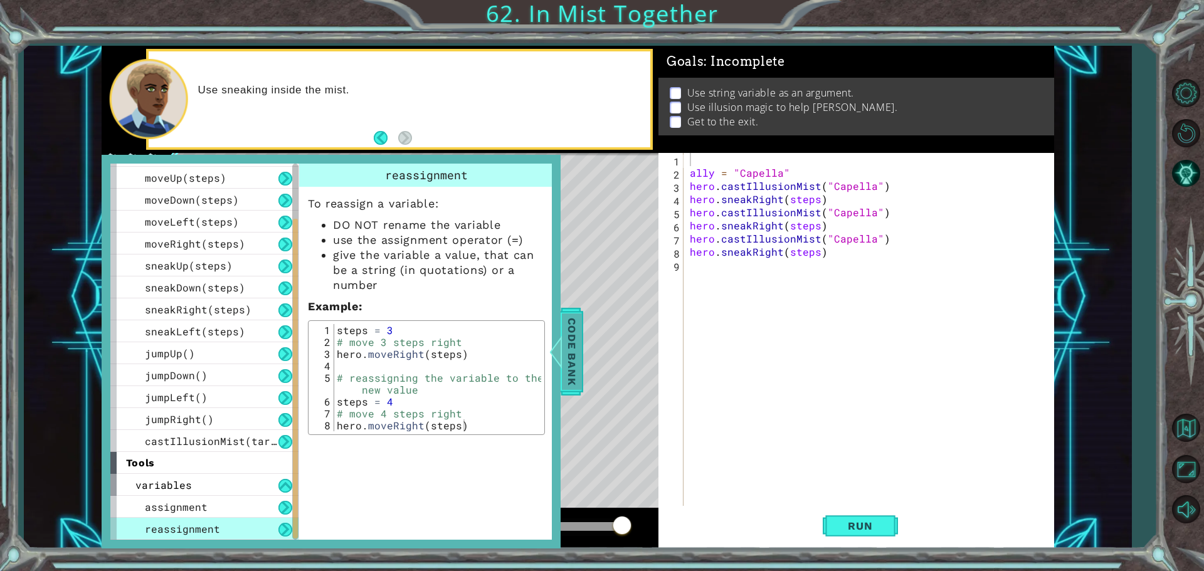
click at [577, 345] on span "Code Bank" at bounding box center [572, 351] width 20 height 76
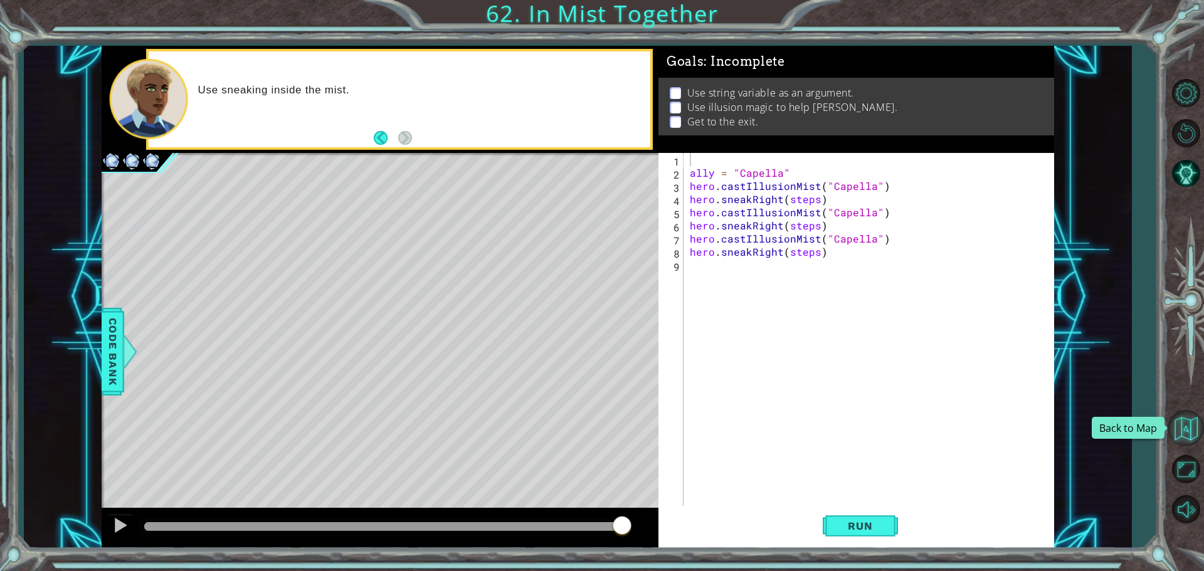
click at [1192, 425] on button "Back to Map" at bounding box center [1185, 428] width 36 height 36
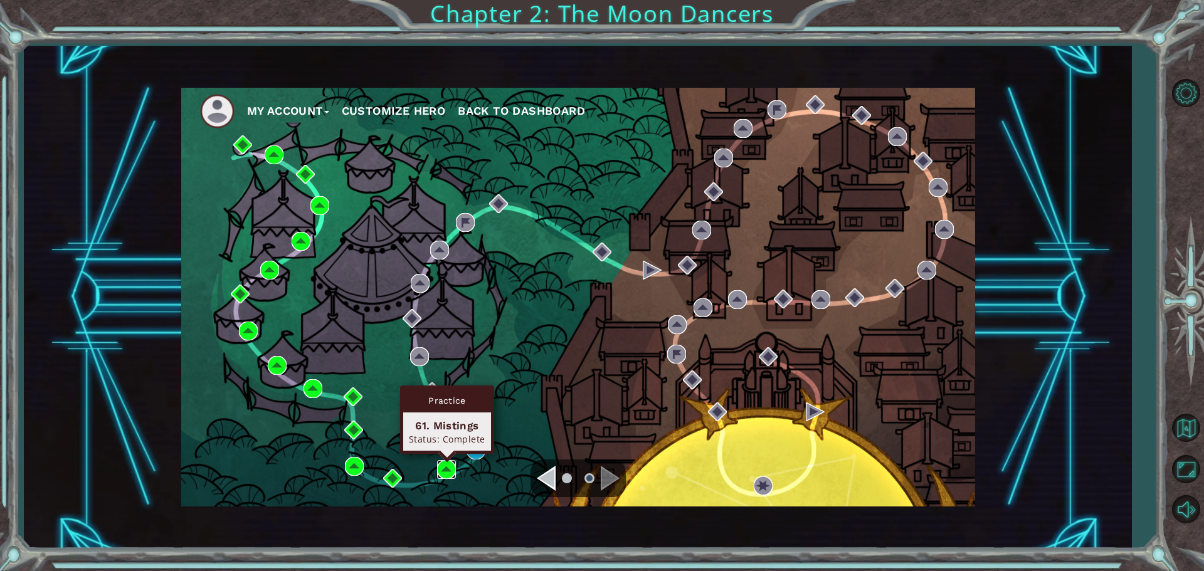
click at [448, 466] on img at bounding box center [446, 469] width 19 height 19
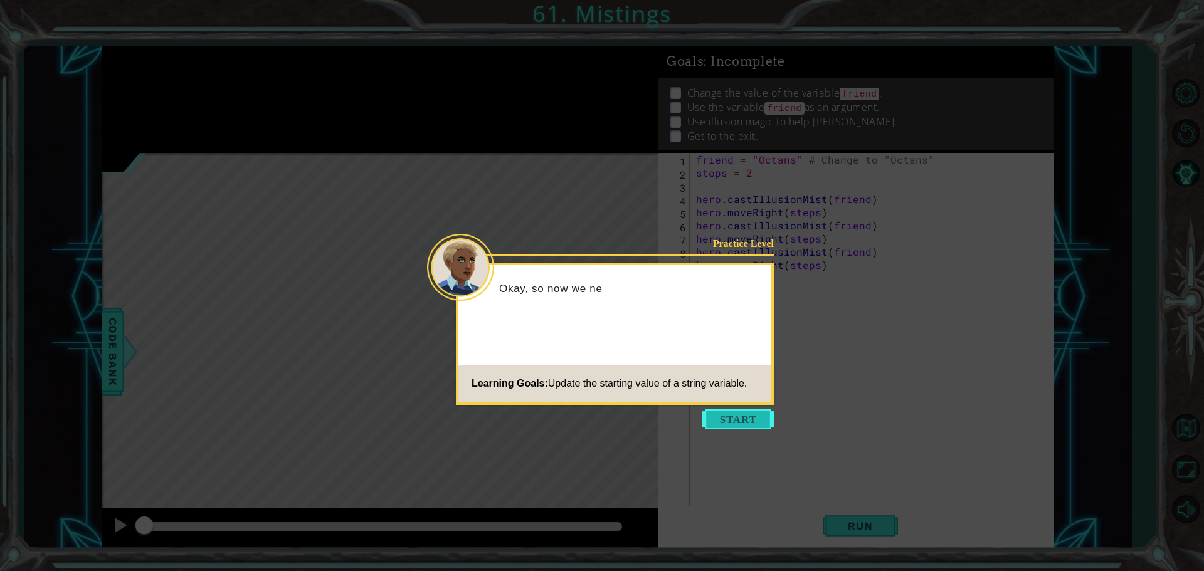
click at [736, 411] on button "Start" at bounding box center [737, 419] width 71 height 20
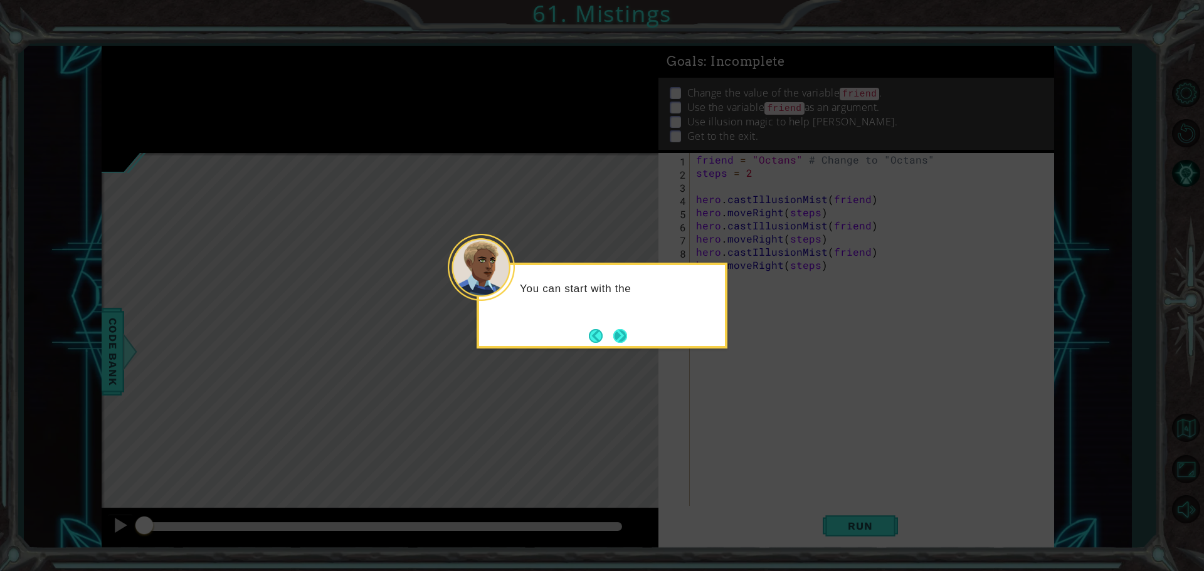
click at [622, 337] on button "Next" at bounding box center [620, 336] width 14 height 14
click at [622, 337] on icon at bounding box center [602, 285] width 1204 height 571
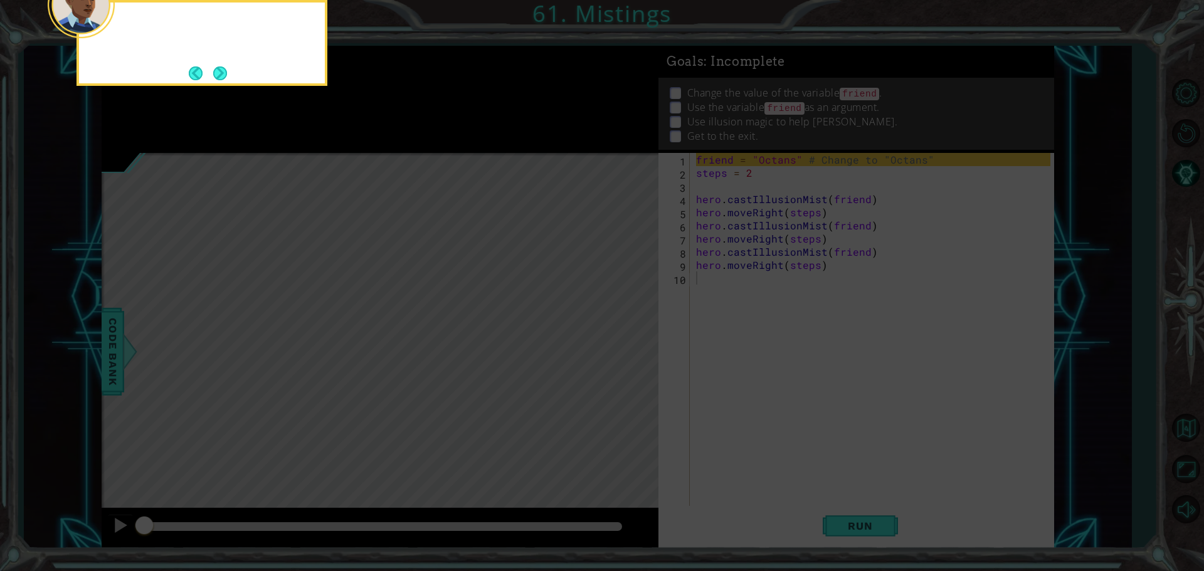
click at [622, 337] on icon at bounding box center [602, 85] width 1204 height 971
click at [627, 335] on icon at bounding box center [602, 85] width 1204 height 971
click at [225, 78] on button "Next" at bounding box center [220, 73] width 14 height 14
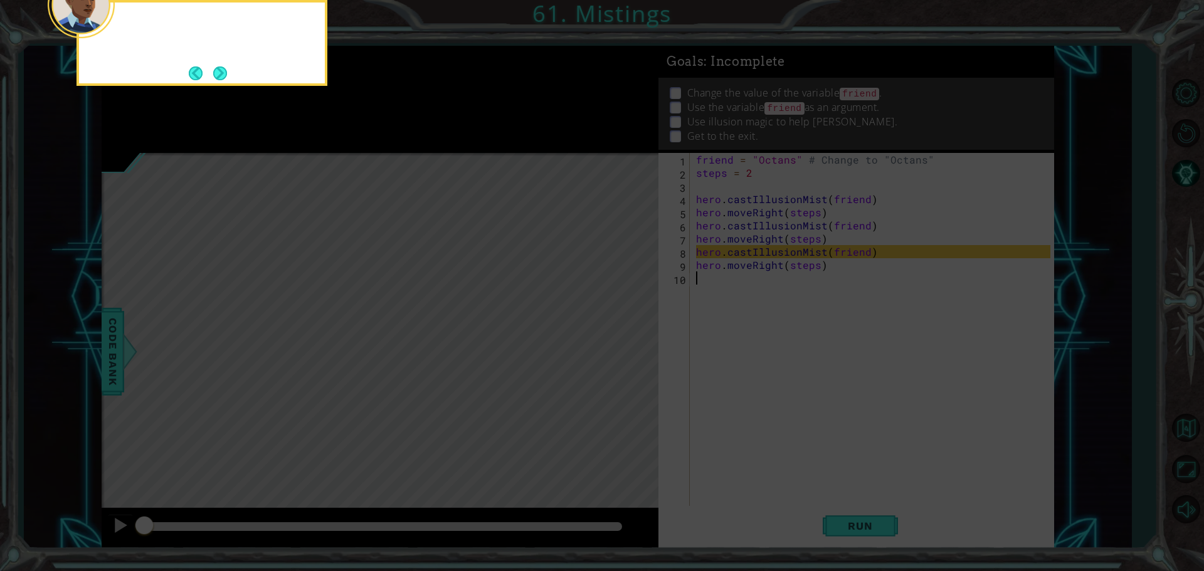
click at [225, 77] on button "Next" at bounding box center [220, 73] width 14 height 14
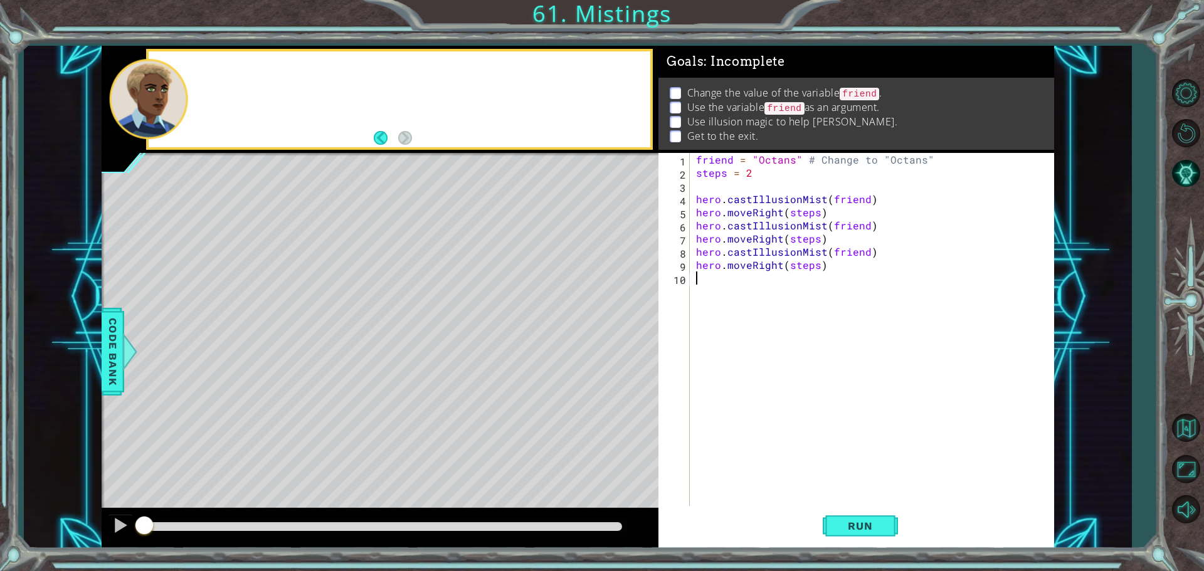
click at [225, 77] on div at bounding box center [399, 99] width 501 height 96
click at [1180, 429] on button "Back to Map" at bounding box center [1185, 428] width 36 height 36
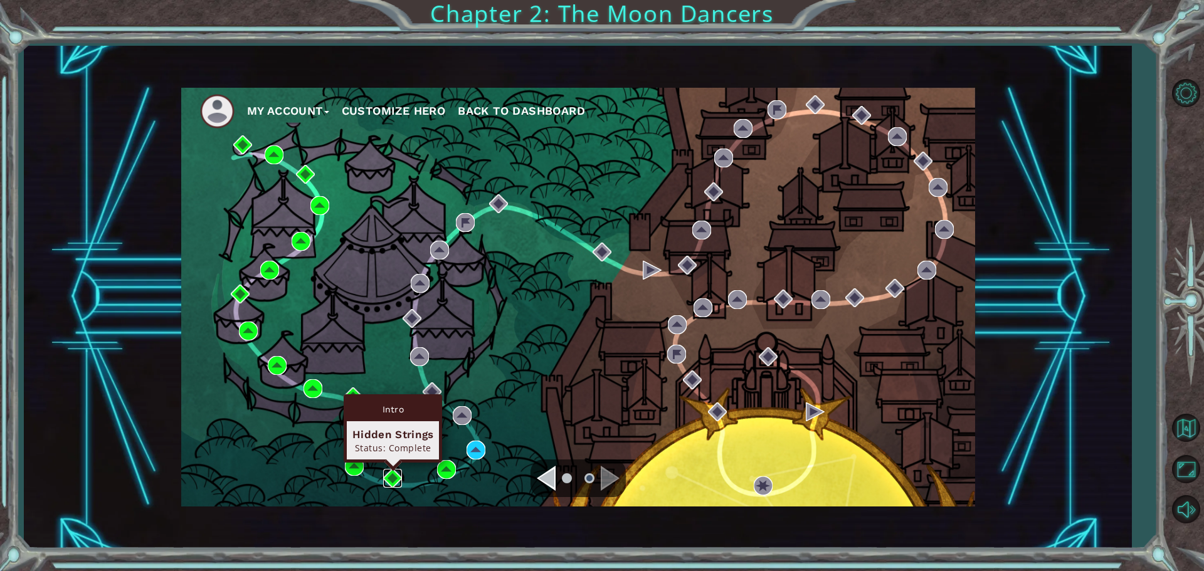
click at [388, 474] on img at bounding box center [392, 478] width 19 height 19
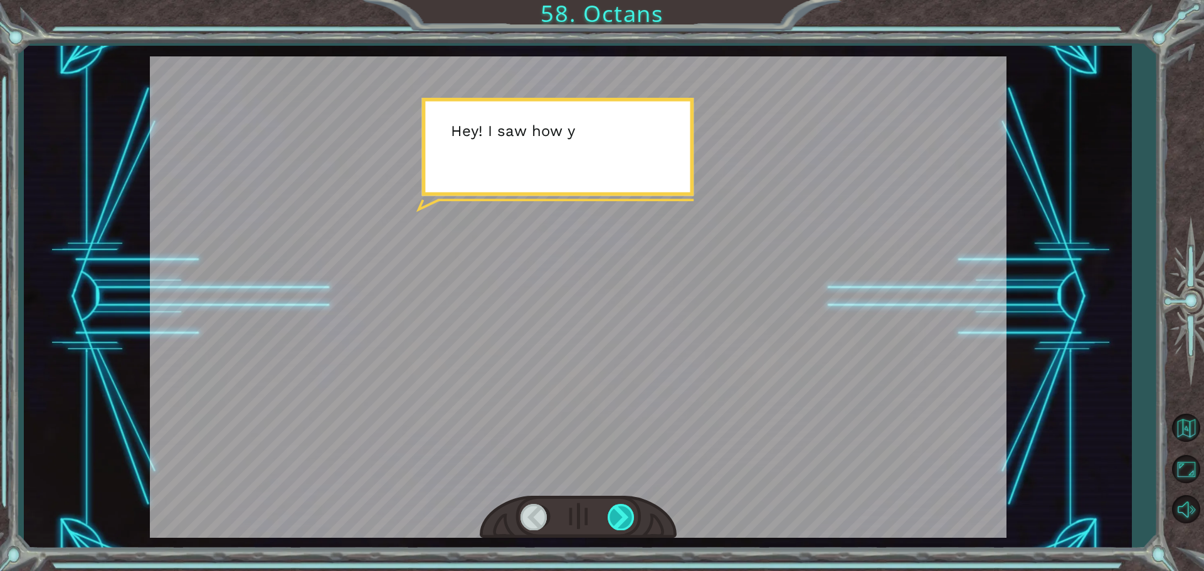
click at [620, 507] on div at bounding box center [621, 517] width 28 height 26
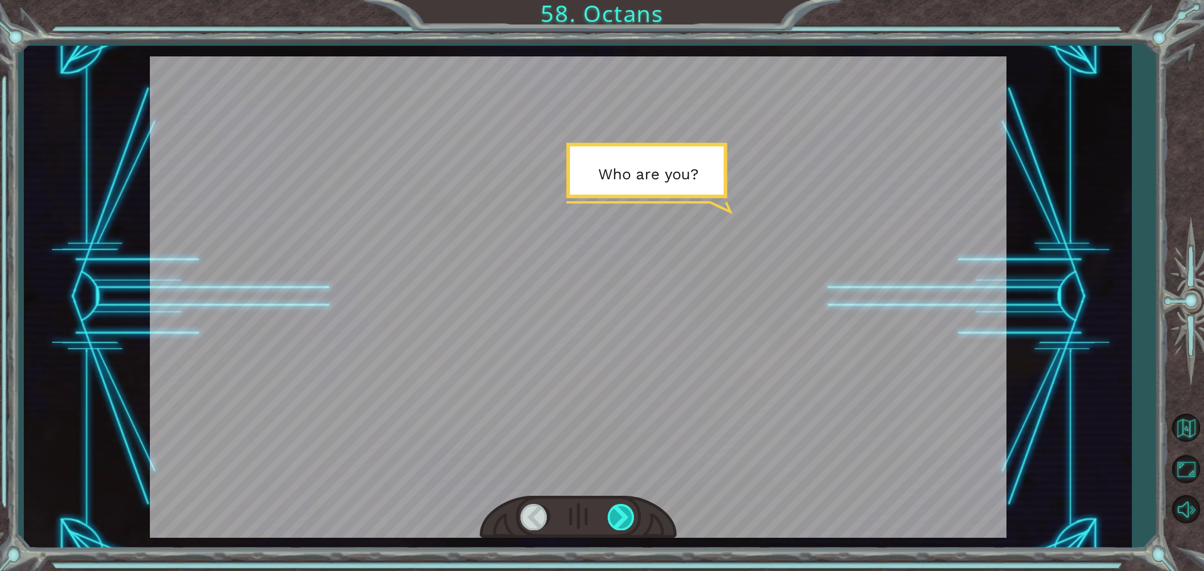
click at [620, 507] on div at bounding box center [621, 517] width 28 height 26
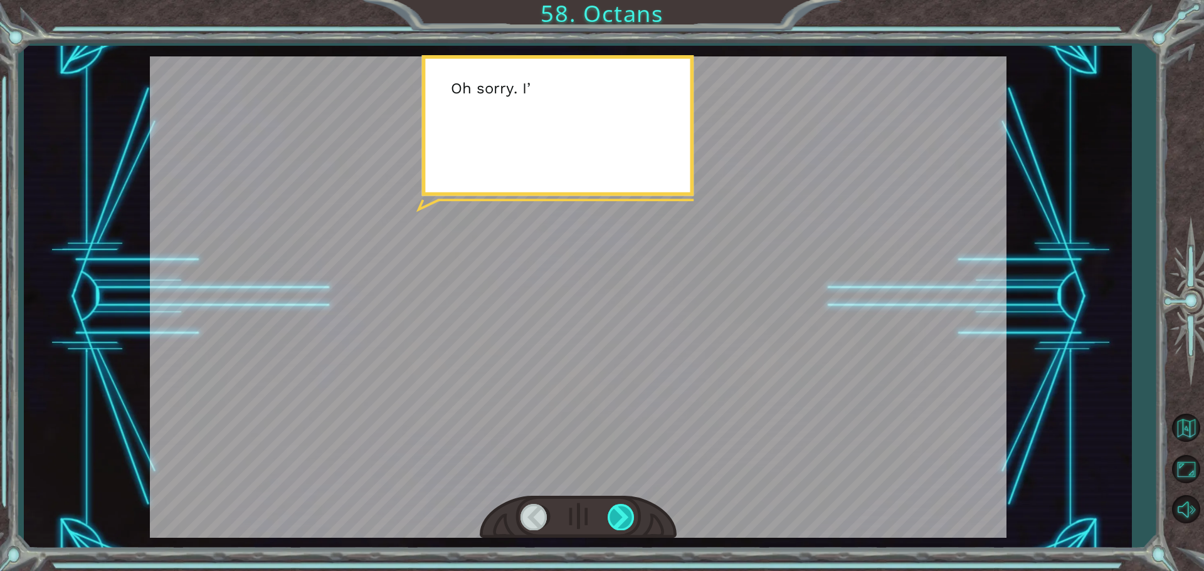
click at [620, 507] on div at bounding box center [621, 517] width 28 height 26
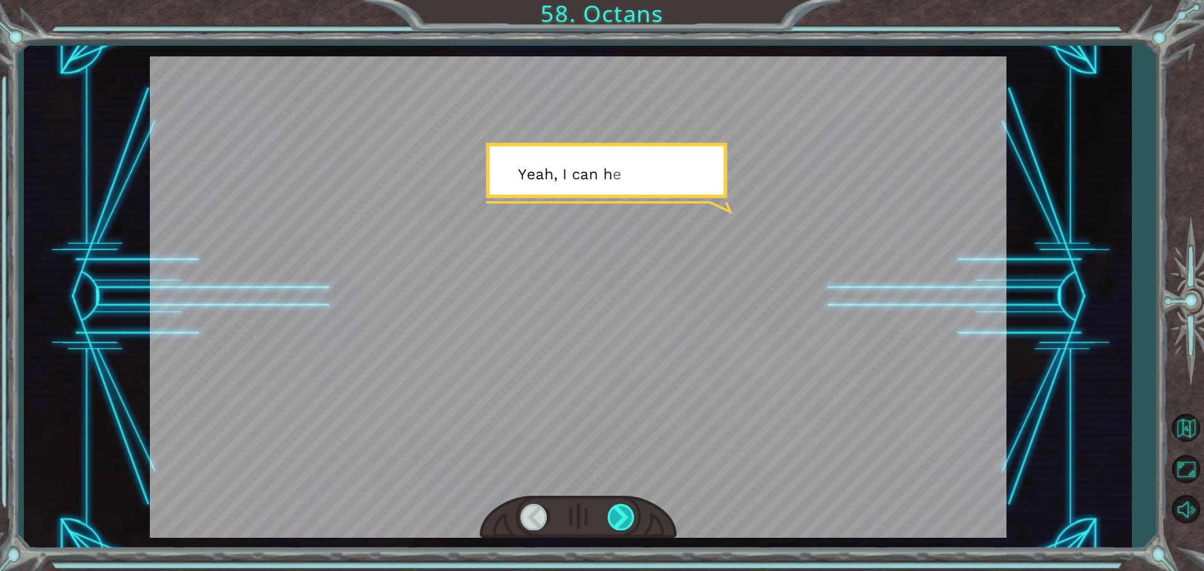
click at [620, 507] on div at bounding box center [621, 517] width 28 height 26
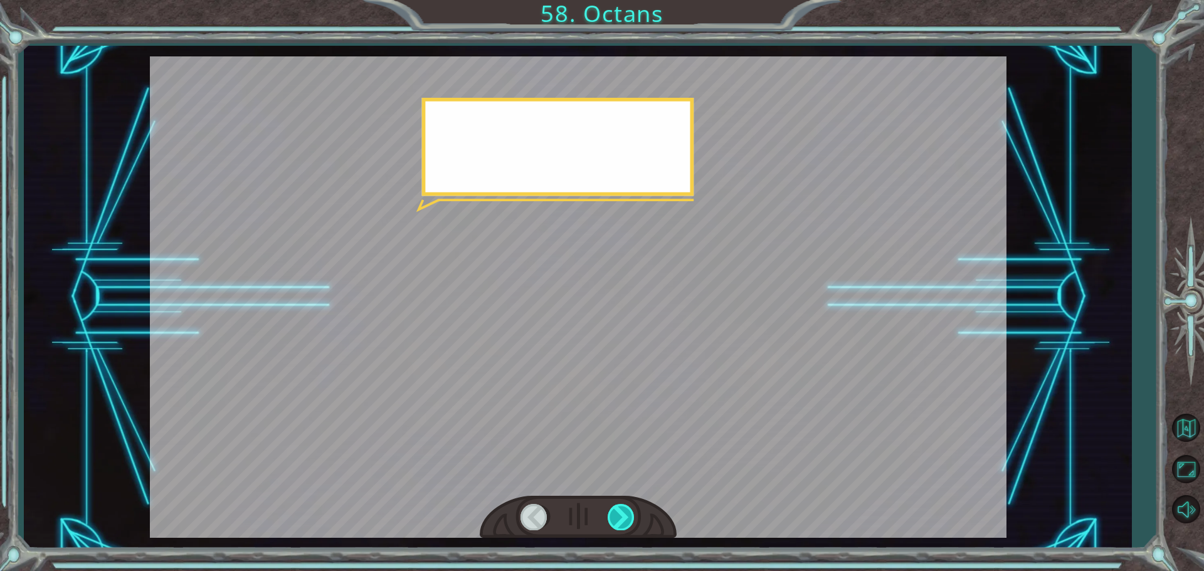
click at [620, 507] on div at bounding box center [621, 517] width 28 height 26
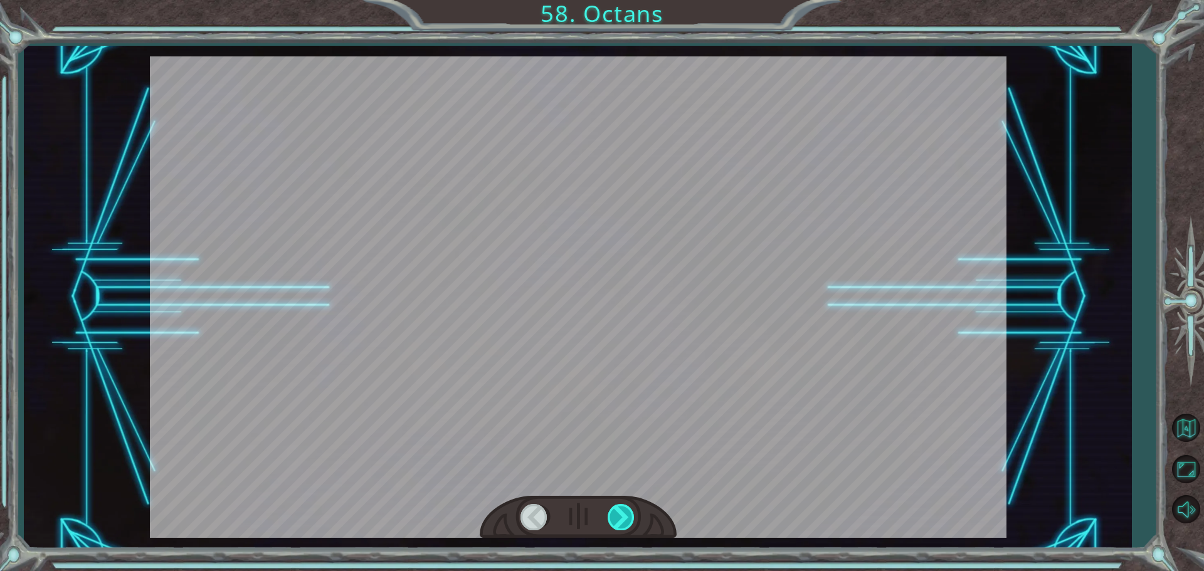
click at [620, 507] on div at bounding box center [621, 517] width 28 height 26
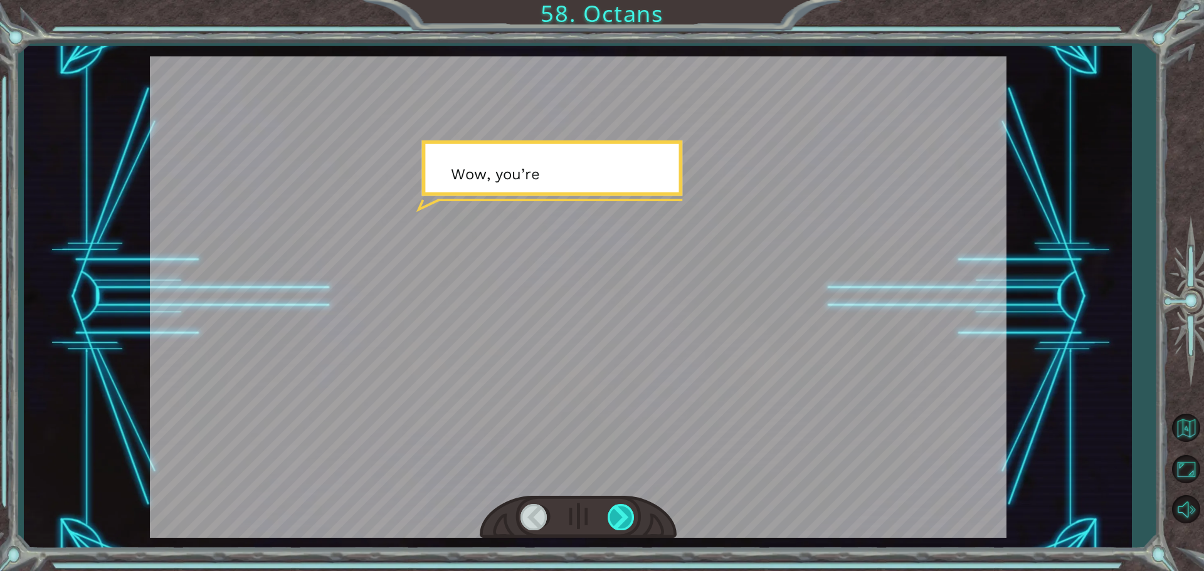
click at [620, 507] on div at bounding box center [621, 517] width 28 height 26
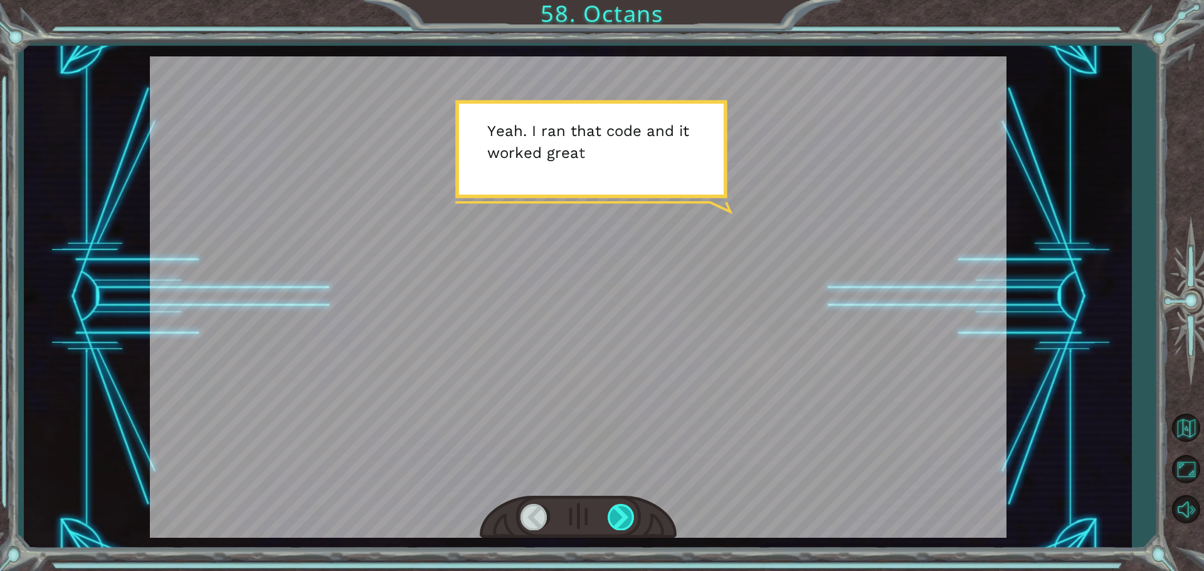
click at [620, 507] on div at bounding box center [621, 517] width 28 height 26
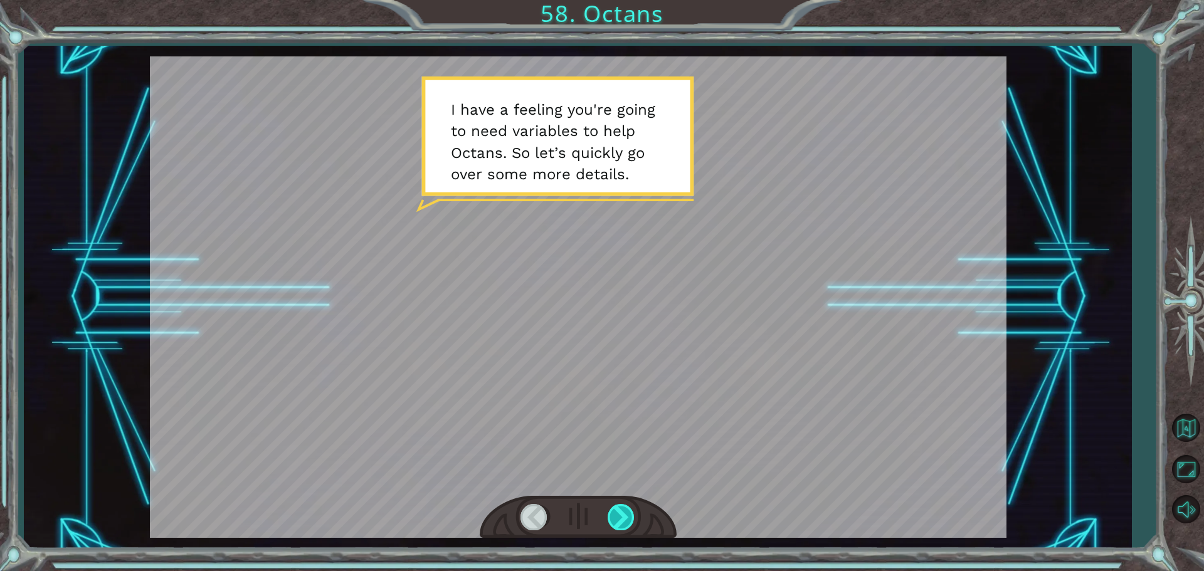
click at [620, 507] on div at bounding box center [621, 517] width 28 height 26
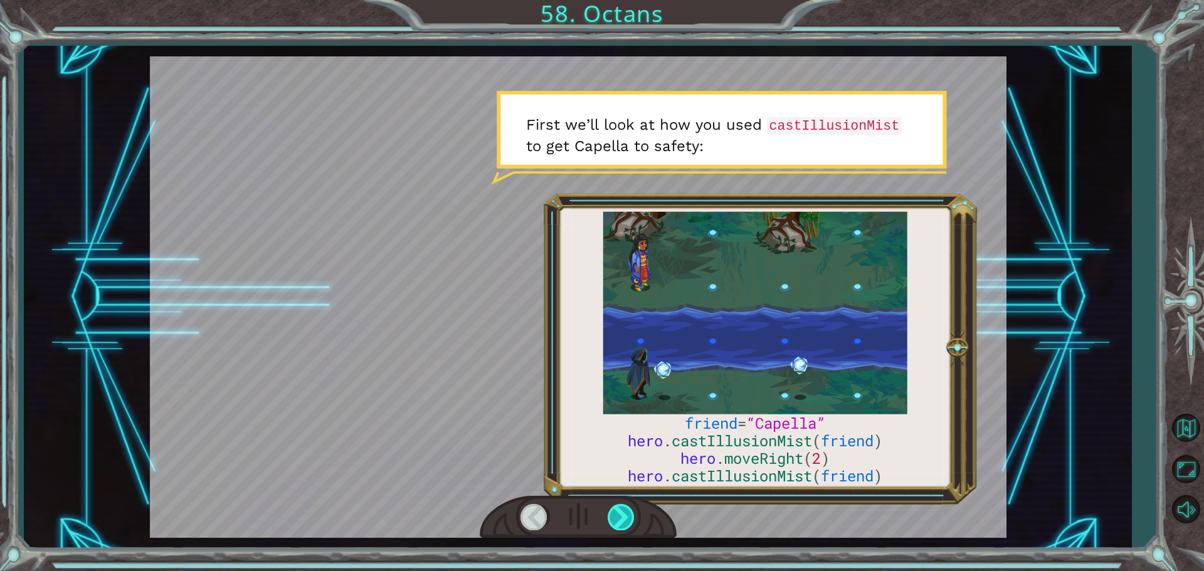
click at [620, 507] on div at bounding box center [621, 517] width 28 height 26
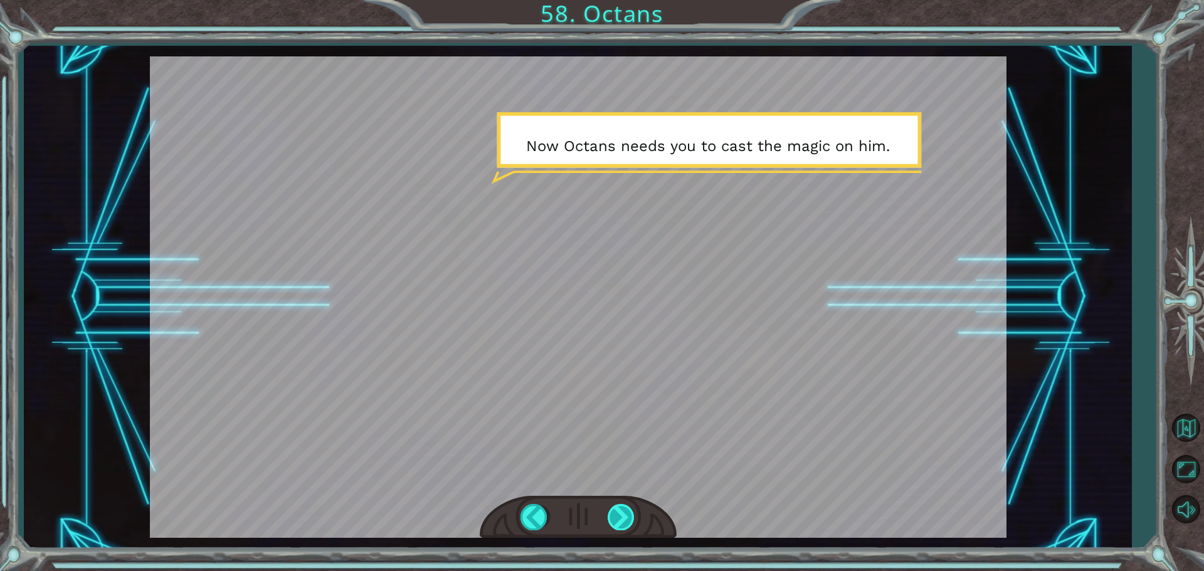
click at [620, 507] on div at bounding box center [621, 517] width 28 height 26
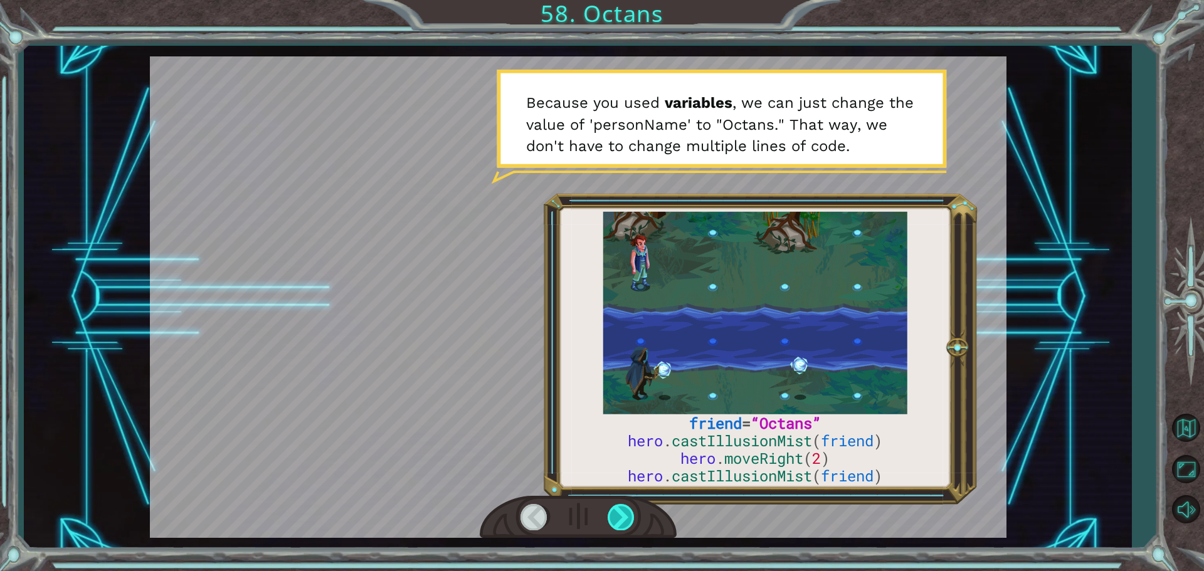
click at [620, 507] on div at bounding box center [621, 517] width 28 height 26
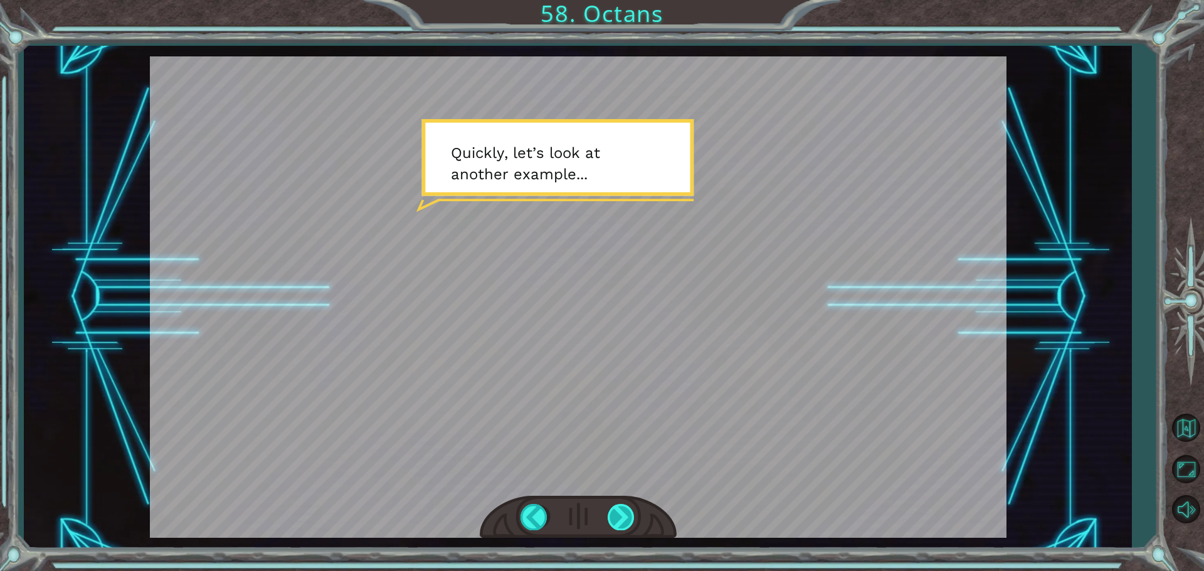
click at [620, 507] on div at bounding box center [621, 517] width 28 height 26
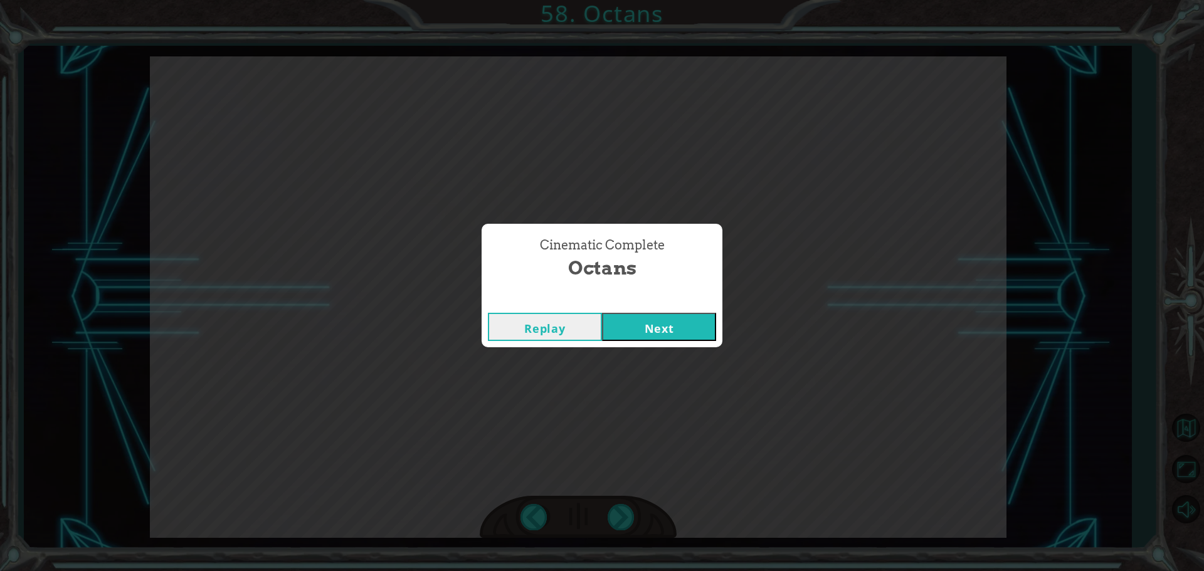
click at [577, 322] on button "Replay" at bounding box center [545, 327] width 114 height 28
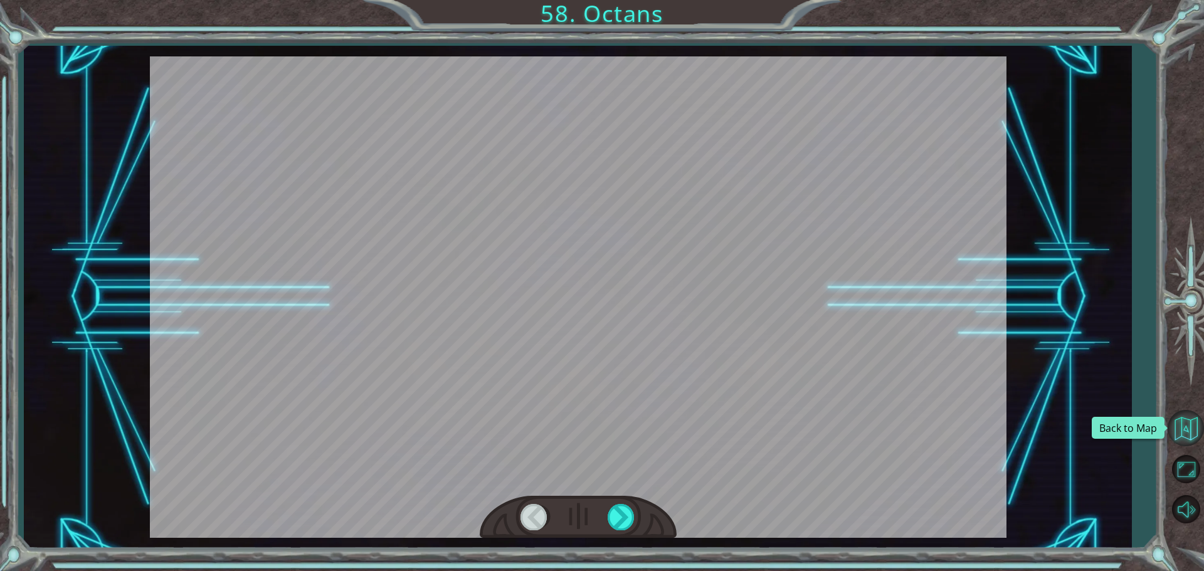
click at [1178, 428] on button "Back to Map" at bounding box center [1185, 428] width 36 height 36
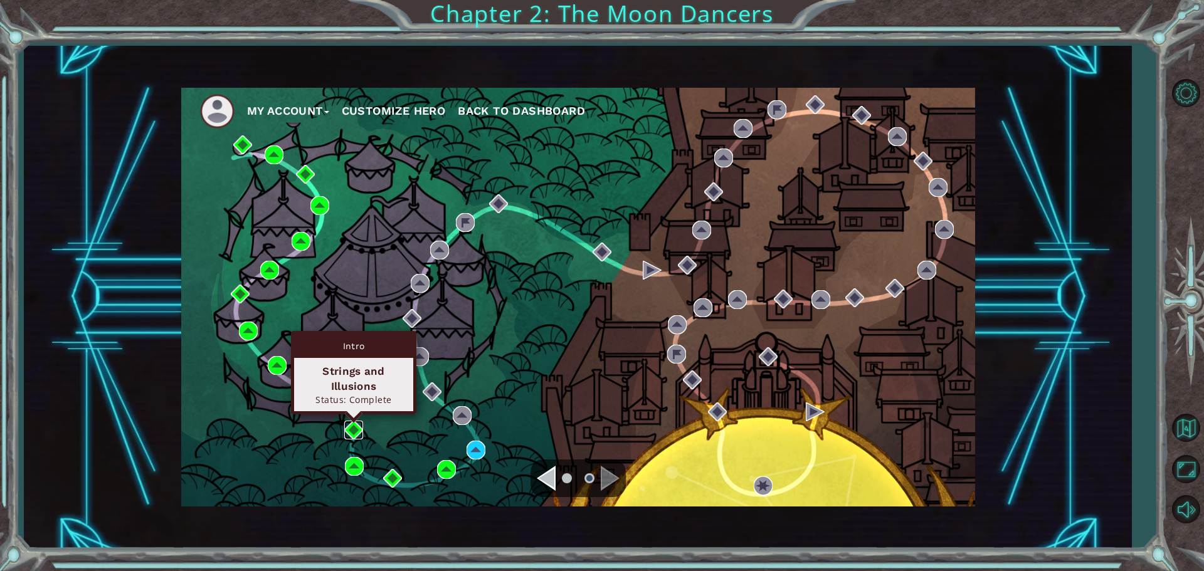
click at [354, 426] on img at bounding box center [353, 430] width 19 height 19
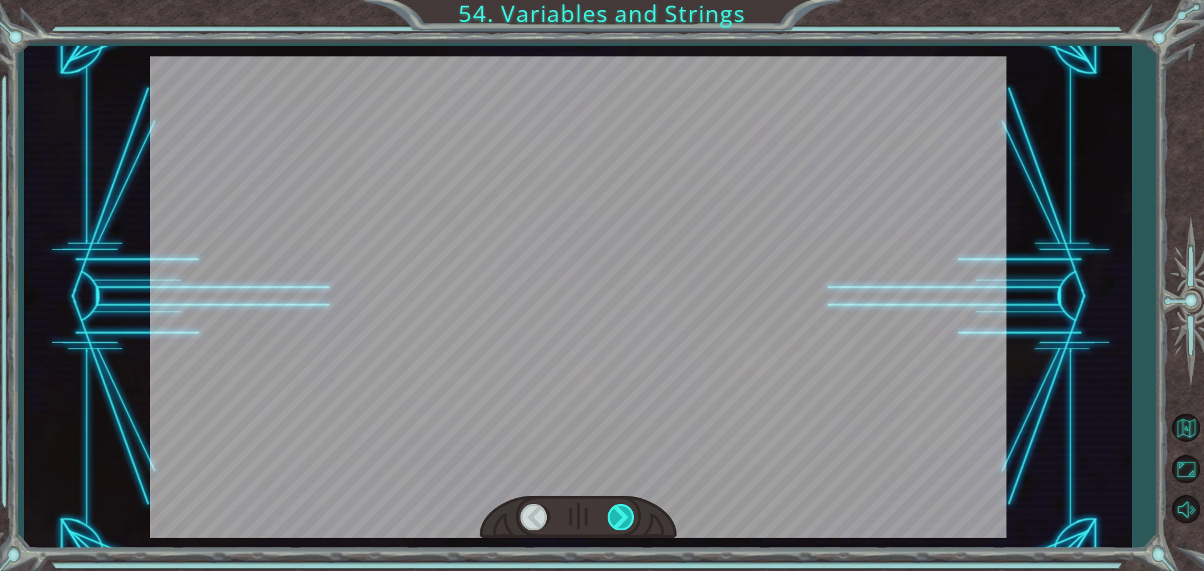
click at [614, 517] on div at bounding box center [621, 517] width 28 height 26
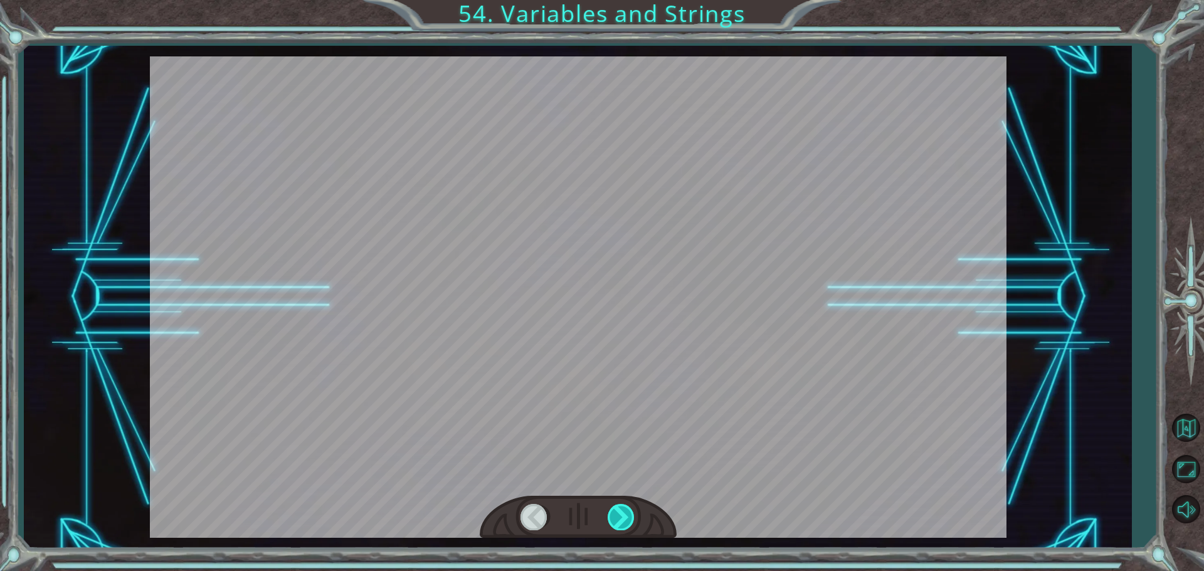
click at [614, 517] on div at bounding box center [621, 517] width 28 height 26
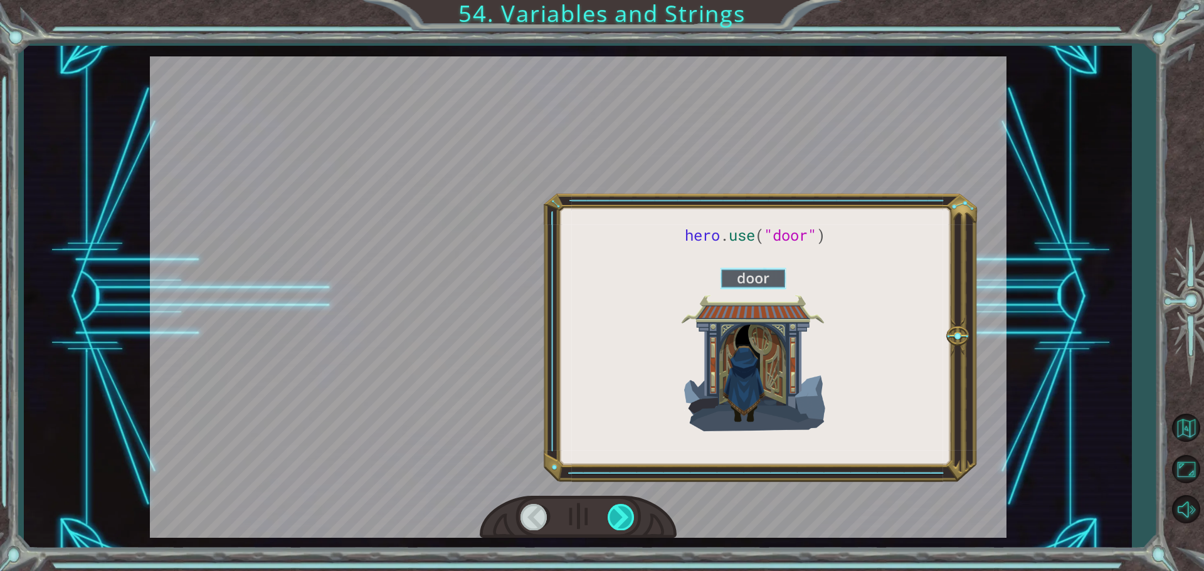
click at [614, 517] on div at bounding box center [621, 517] width 28 height 26
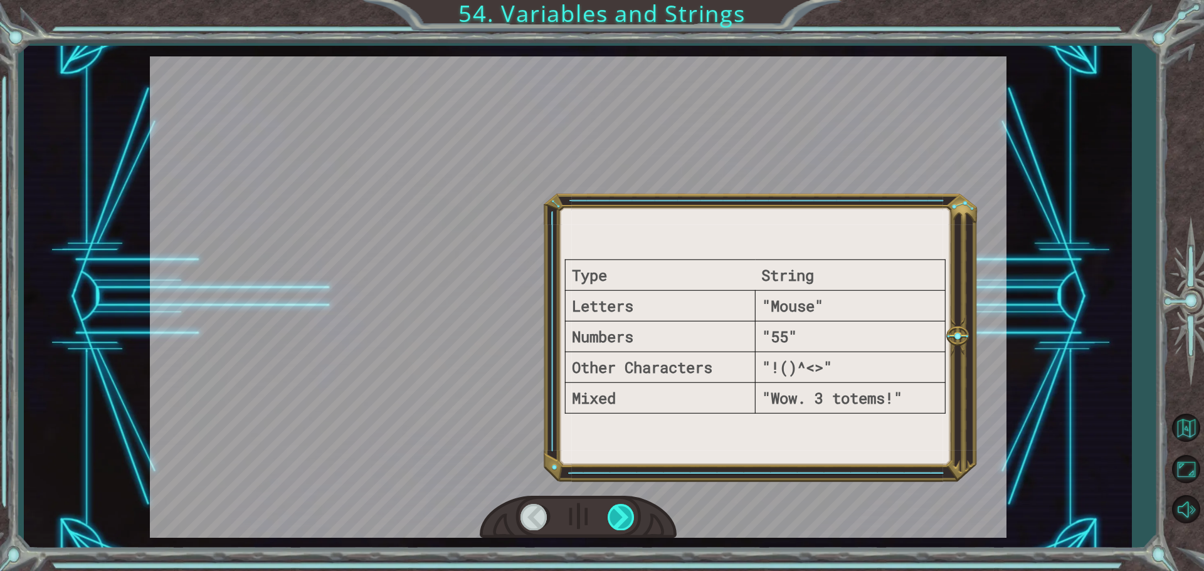
click at [622, 509] on div at bounding box center [621, 517] width 28 height 26
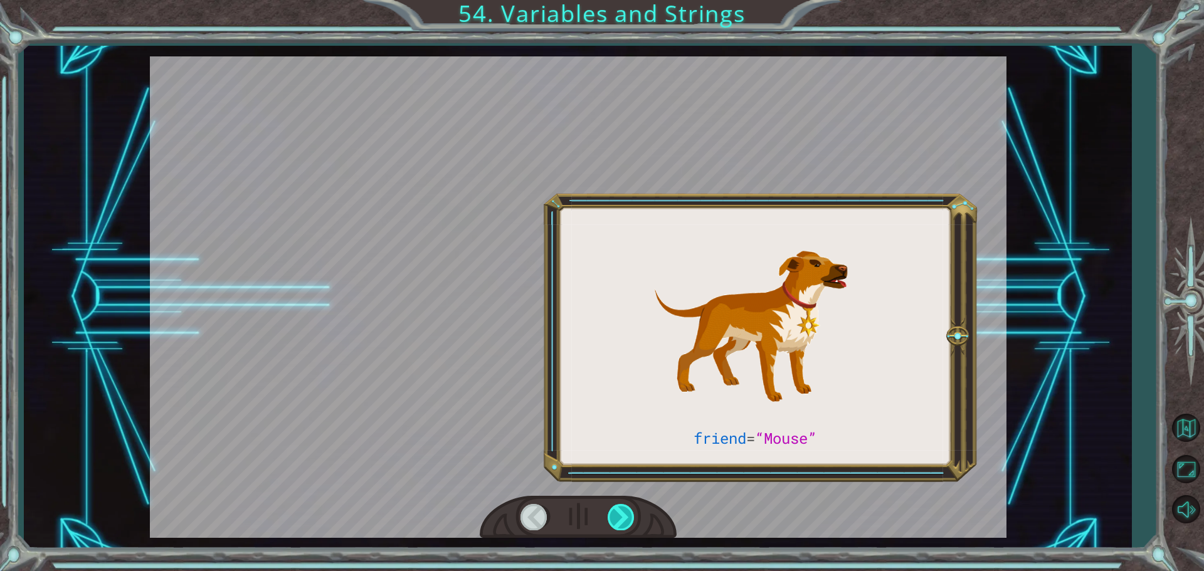
click at [622, 509] on div at bounding box center [621, 517] width 28 height 26
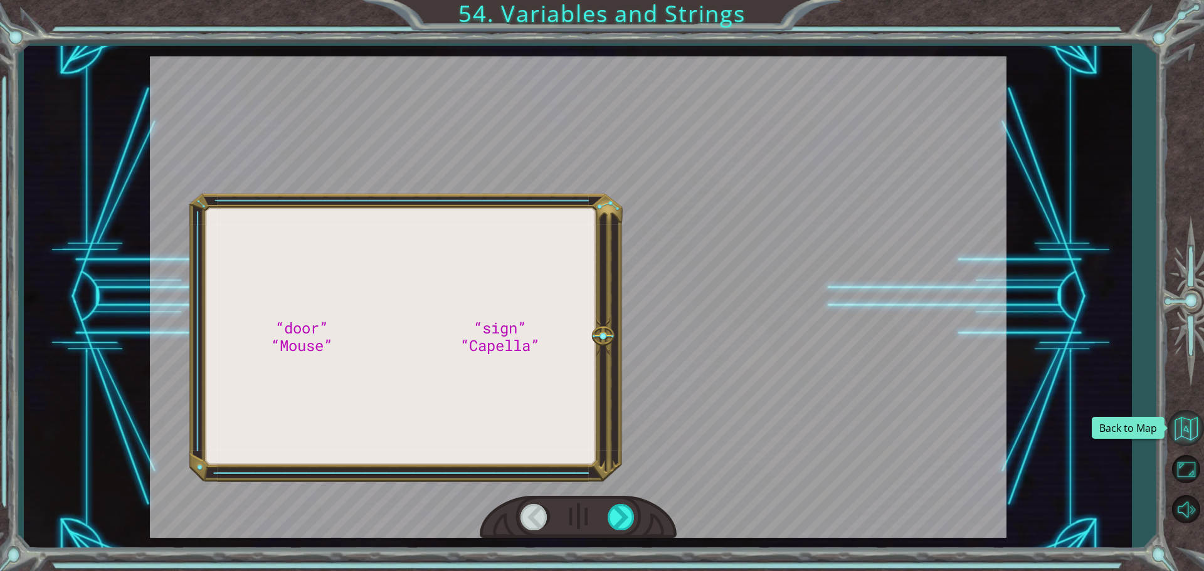
click at [1193, 431] on button "Back to Map" at bounding box center [1185, 428] width 36 height 36
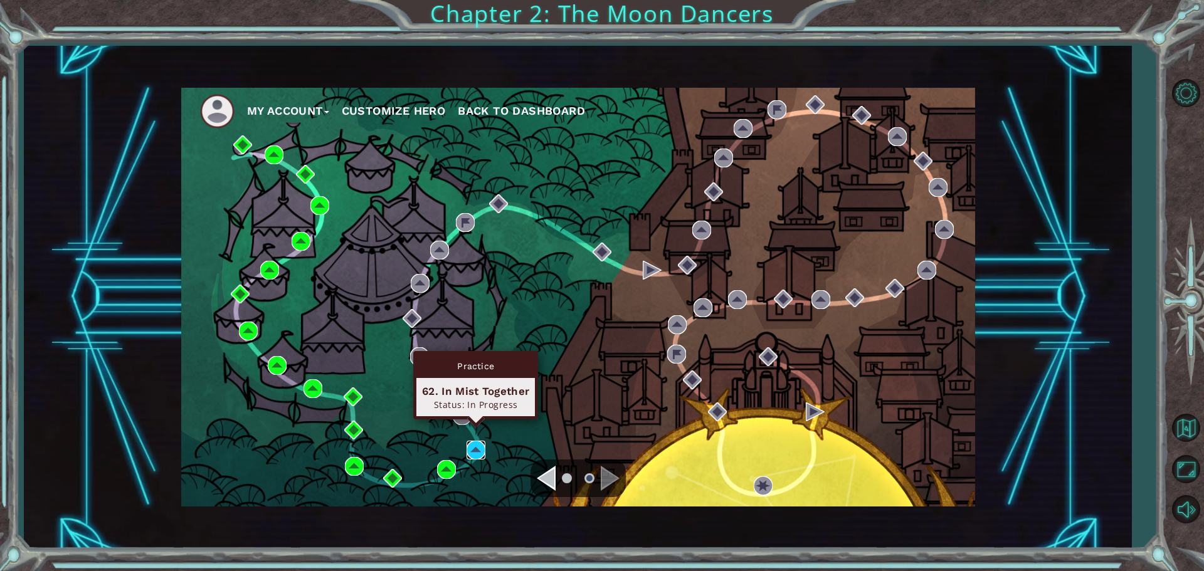
click at [472, 449] on img at bounding box center [475, 450] width 19 height 19
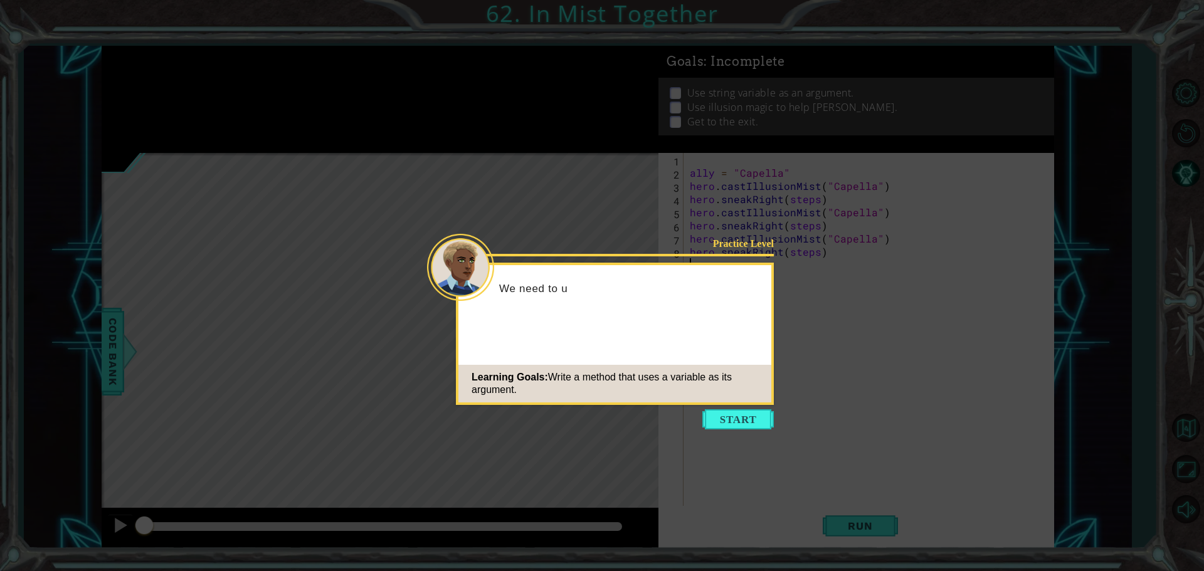
click at [723, 433] on icon at bounding box center [602, 285] width 1204 height 571
click at [730, 423] on button "Start" at bounding box center [737, 419] width 71 height 20
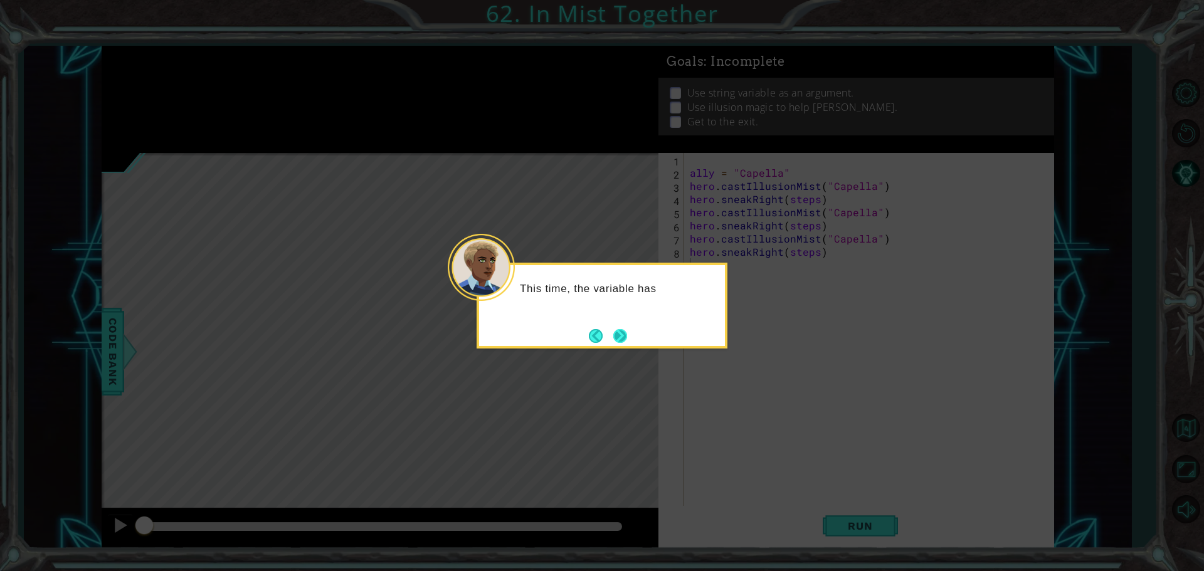
click at [621, 333] on button "Next" at bounding box center [620, 335] width 14 height 14
click at [621, 333] on button "Next" at bounding box center [620, 336] width 14 height 14
click at [619, 317] on div "Ma" at bounding box center [602, 295] width 246 height 50
click at [619, 329] on button "Next" at bounding box center [620, 336] width 14 height 14
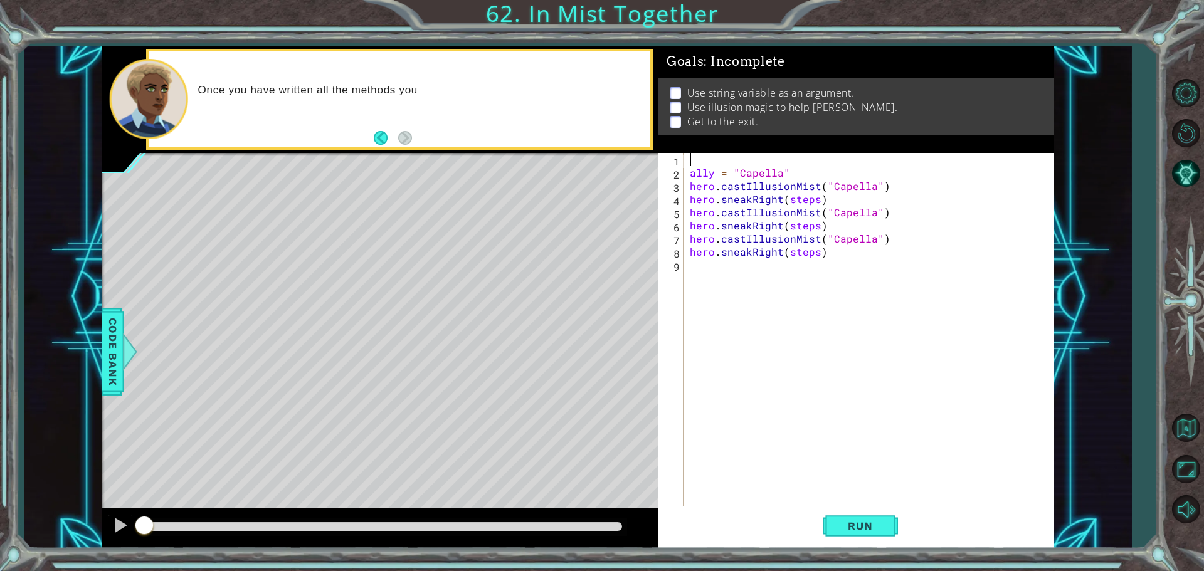
click at [730, 157] on div "ally = "Capella" hero . castIllusionMist ( "Capella" ) hero . sneakRight ( step…" at bounding box center [871, 344] width 369 height 382
type textarea "steps = 2"
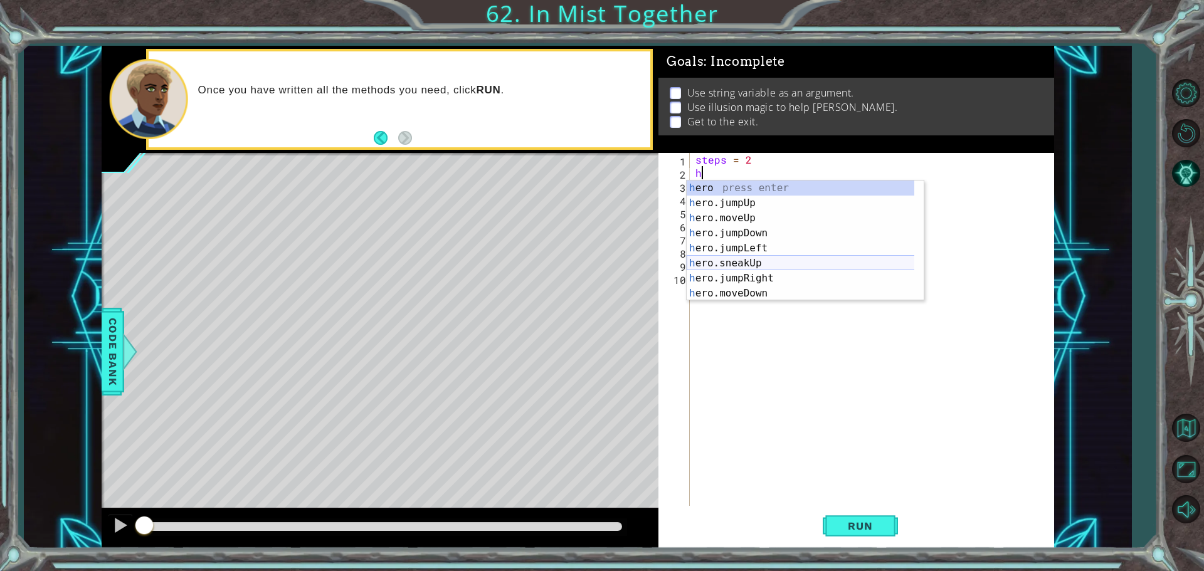
scroll to position [120, 0]
click at [747, 265] on div "h ero.moveLeft press enter h ero.moveRight press enter h ero.sneakDown press en…" at bounding box center [800, 256] width 228 height 150
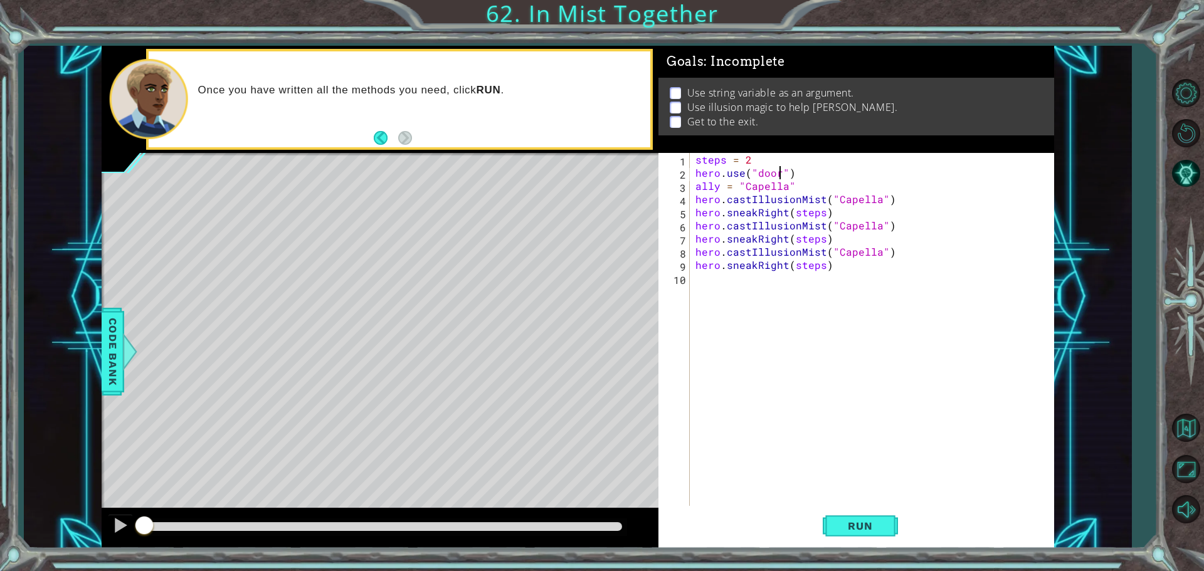
scroll to position [0, 5]
click at [873, 524] on span "Run" at bounding box center [860, 526] width 50 height 13
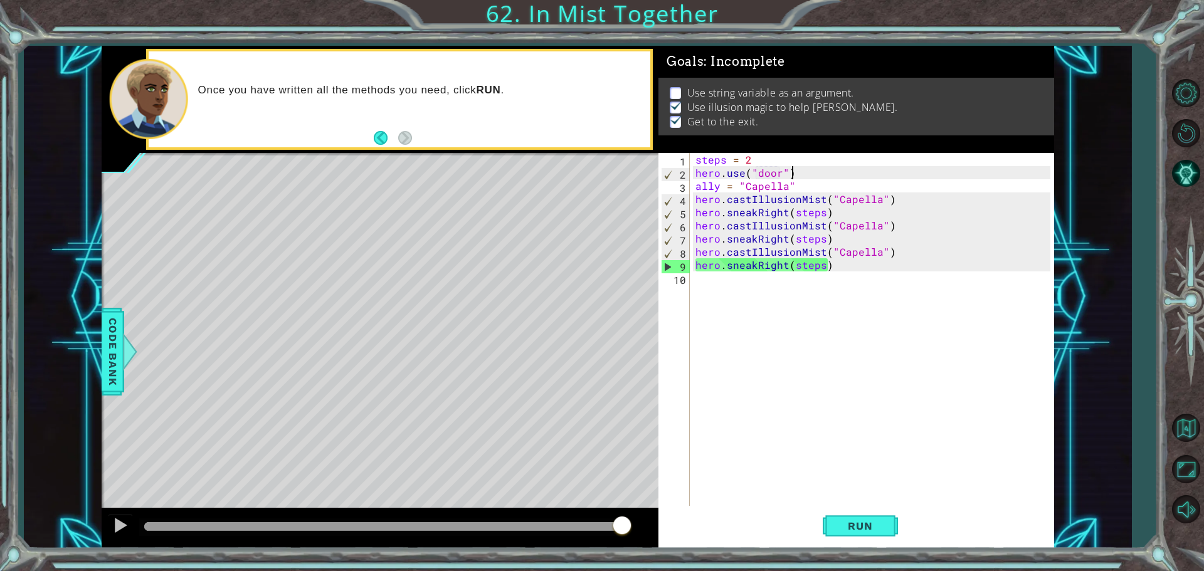
click at [806, 169] on div "steps = 2 hero . use ( "door" ) ally = "Capella" hero . castIllusionMist ( "Cap…" at bounding box center [875, 344] width 364 height 382
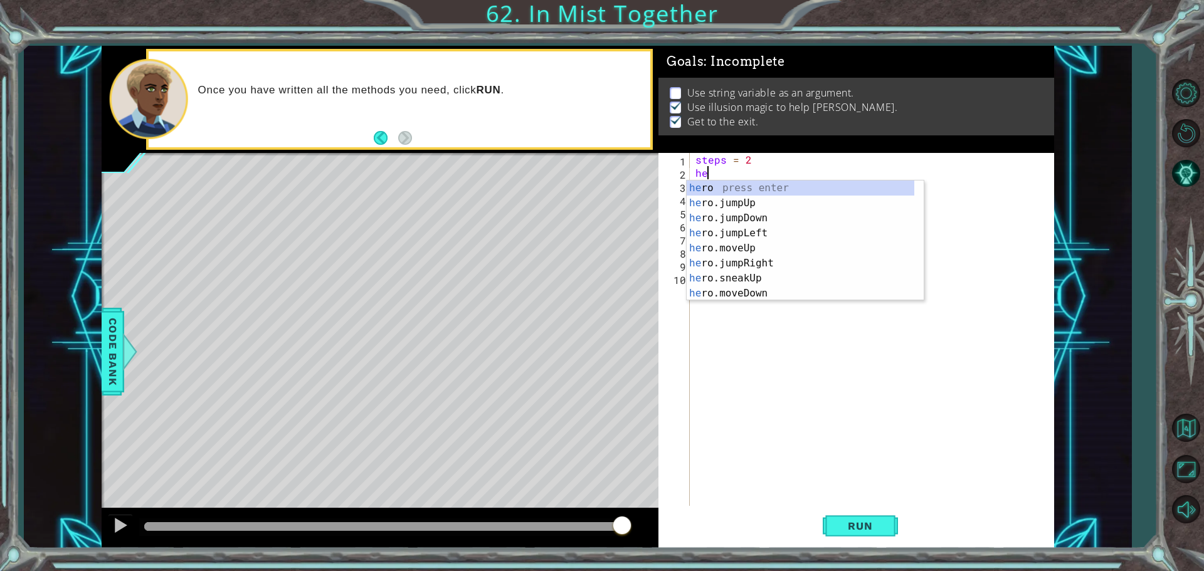
scroll to position [0, 0]
type textarea "h"
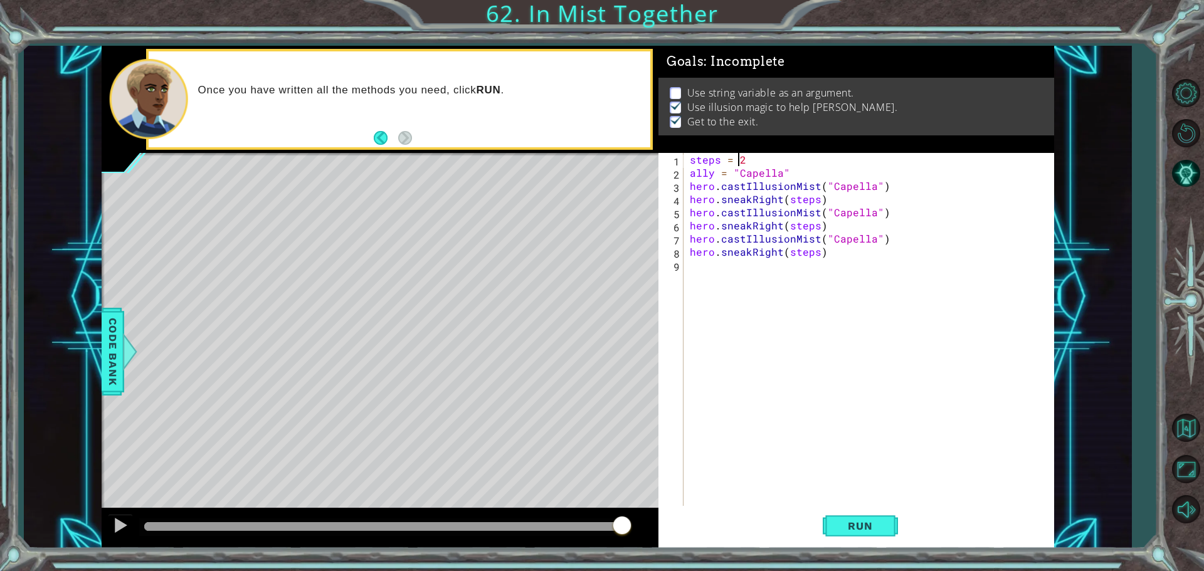
scroll to position [0, 3]
click at [848, 516] on button "Run" at bounding box center [859, 525] width 75 height 39
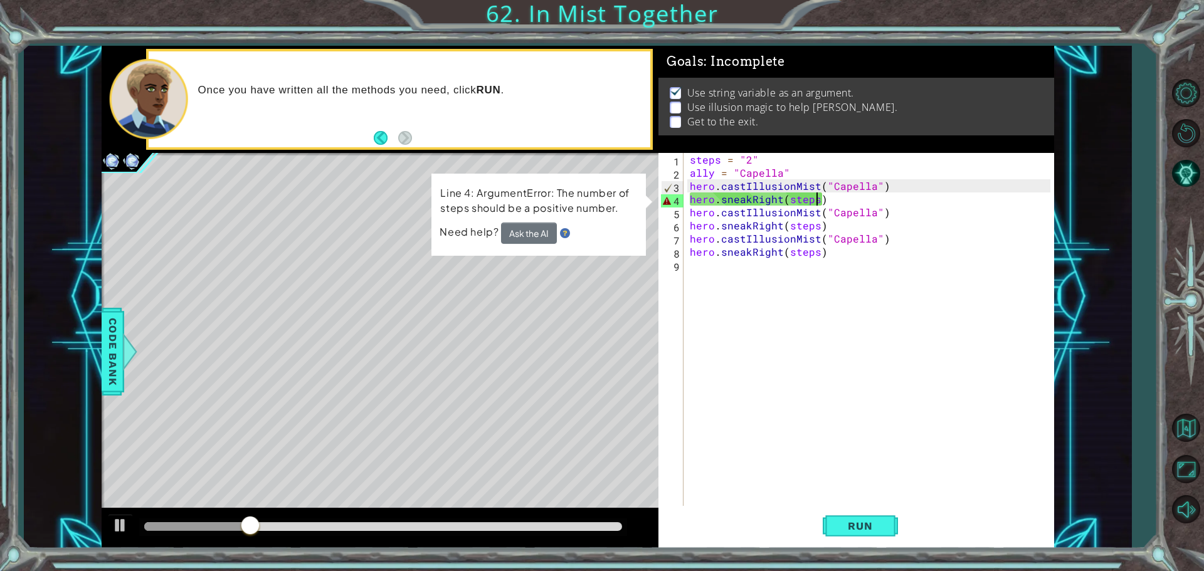
click at [818, 197] on div "steps = "2" ally = "Capella" hero . castIllusionMist ( "Capella" ) hero . sneak…" at bounding box center [871, 344] width 369 height 382
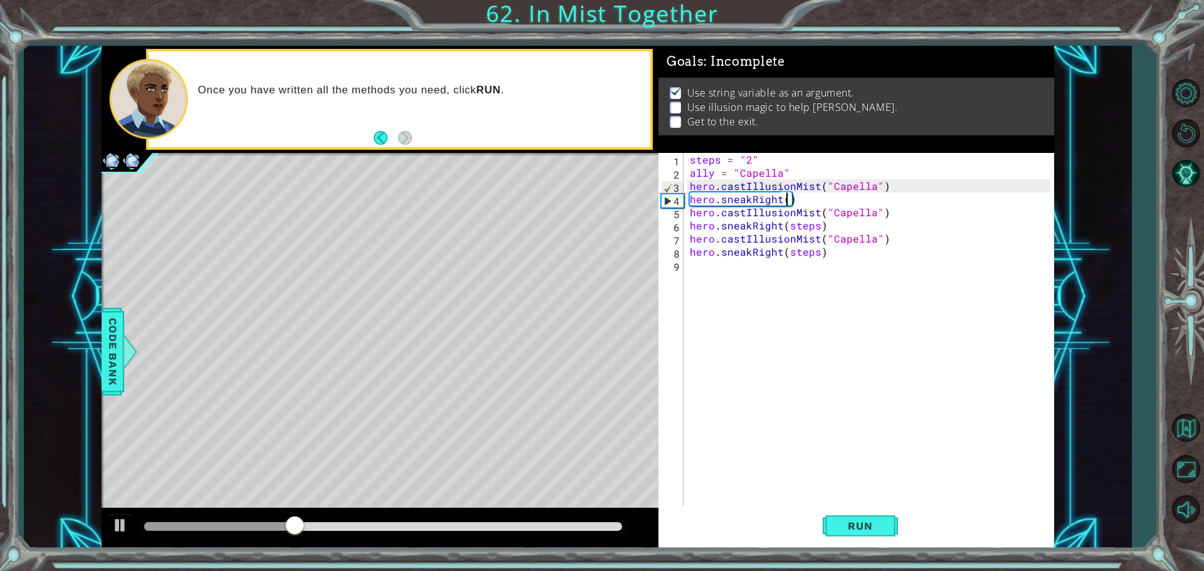
scroll to position [0, 6]
click at [815, 224] on div "steps = "2" ally = "Capella" hero . castIllusionMist ( "Capella" ) hero . sneak…" at bounding box center [871, 344] width 369 height 382
click at [815, 249] on div "steps = "2" ally = "Capella" hero . castIllusionMist ( "Capella" ) hero . sneak…" at bounding box center [871, 344] width 369 height 382
click at [863, 532] on button "Run" at bounding box center [859, 525] width 75 height 39
click at [753, 159] on div "steps = "2" ally = "Capella" hero . castIllusionMist ( "Capella" ) hero . sneak…" at bounding box center [871, 344] width 369 height 382
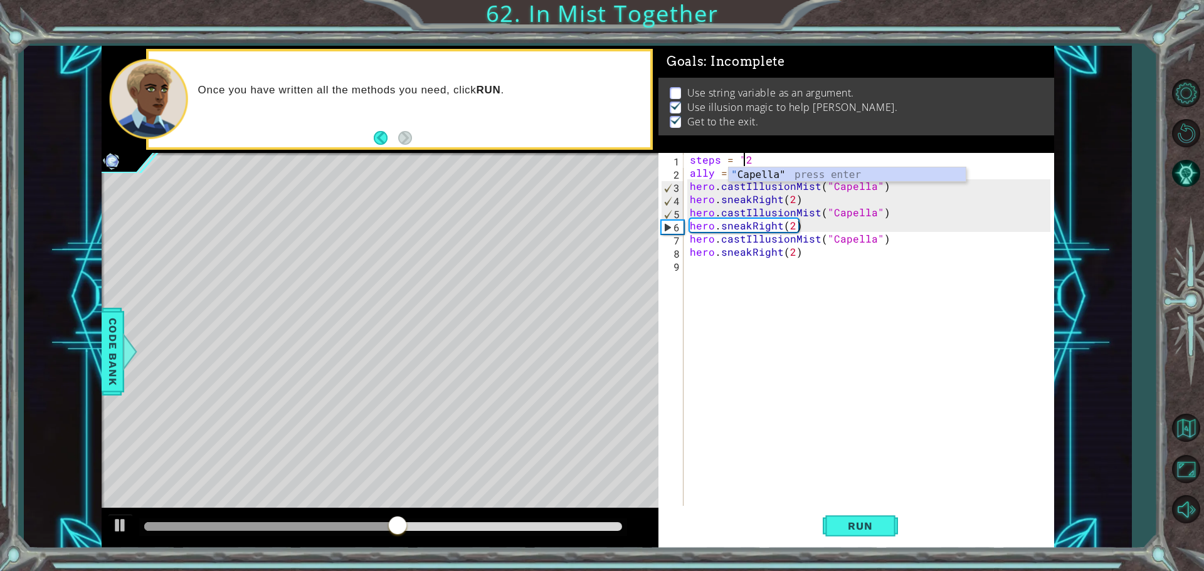
scroll to position [0, 3]
type textarea "steps = "2""
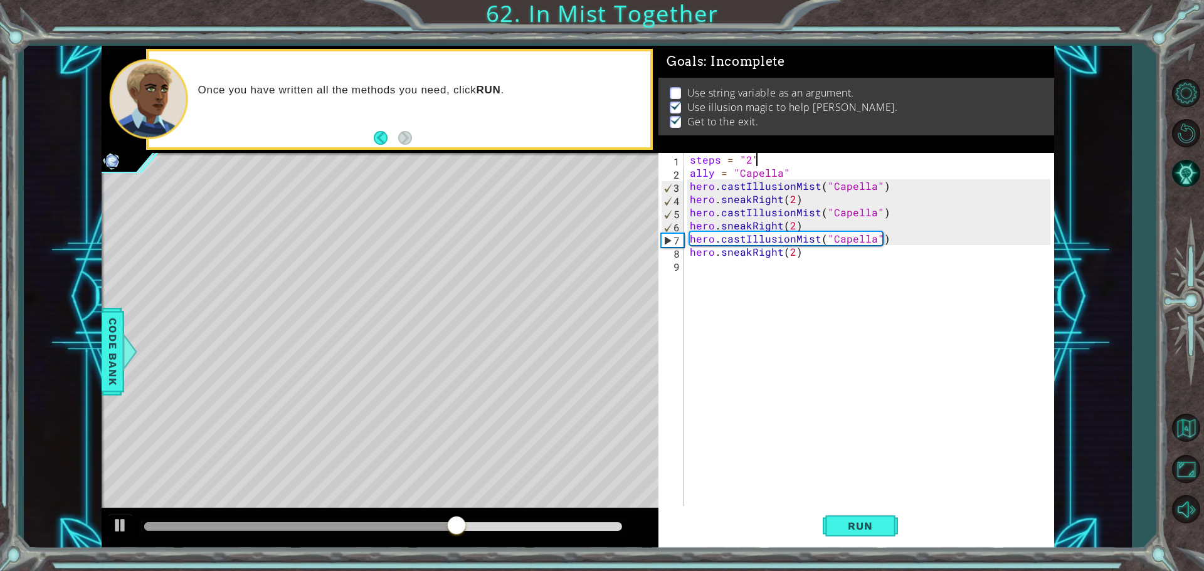
click at [695, 268] on div "steps = "2" ally = "Capella" hero . castIllusionMist ( "Capella" ) hero . sneak…" at bounding box center [871, 344] width 369 height 382
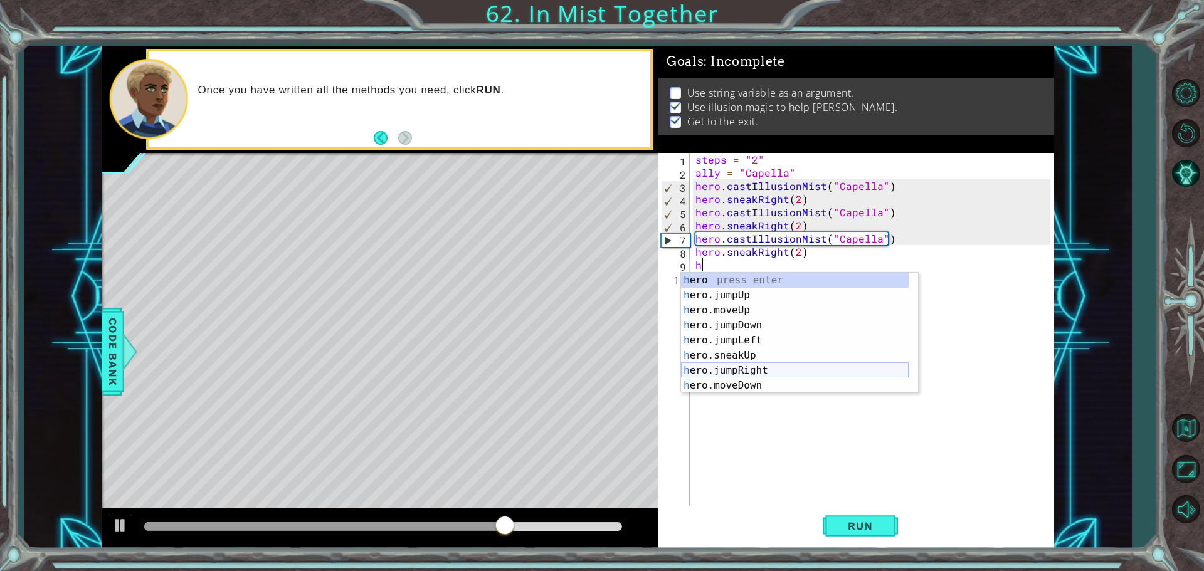
scroll to position [75, 0]
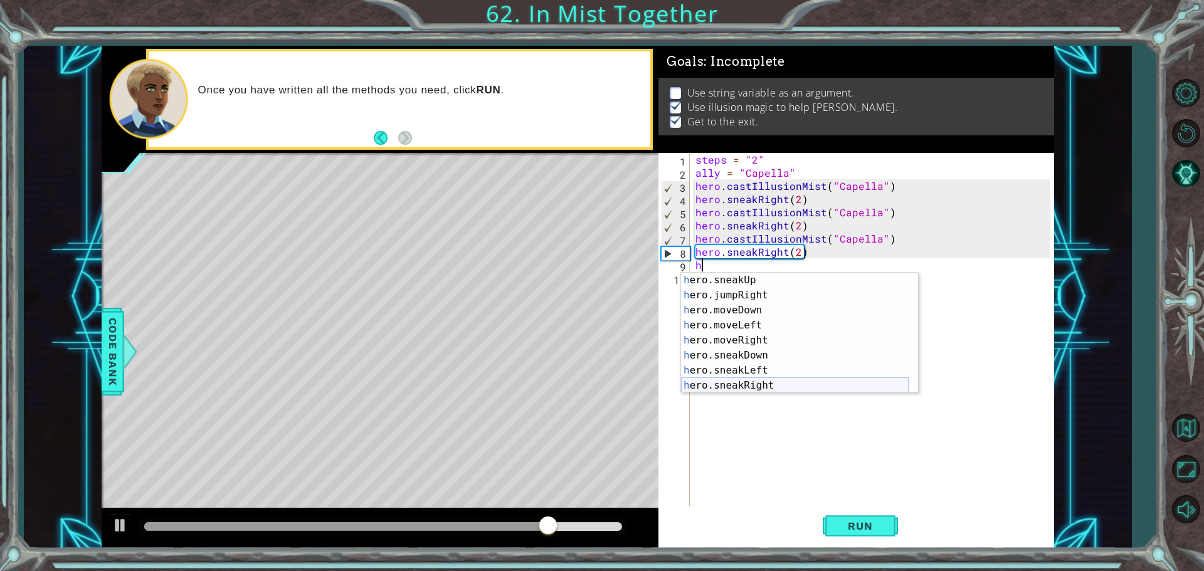
click at [761, 382] on div "h ero.sneakUp press enter h ero.jumpRight press enter h ero.moveDown press ente…" at bounding box center [795, 348] width 228 height 150
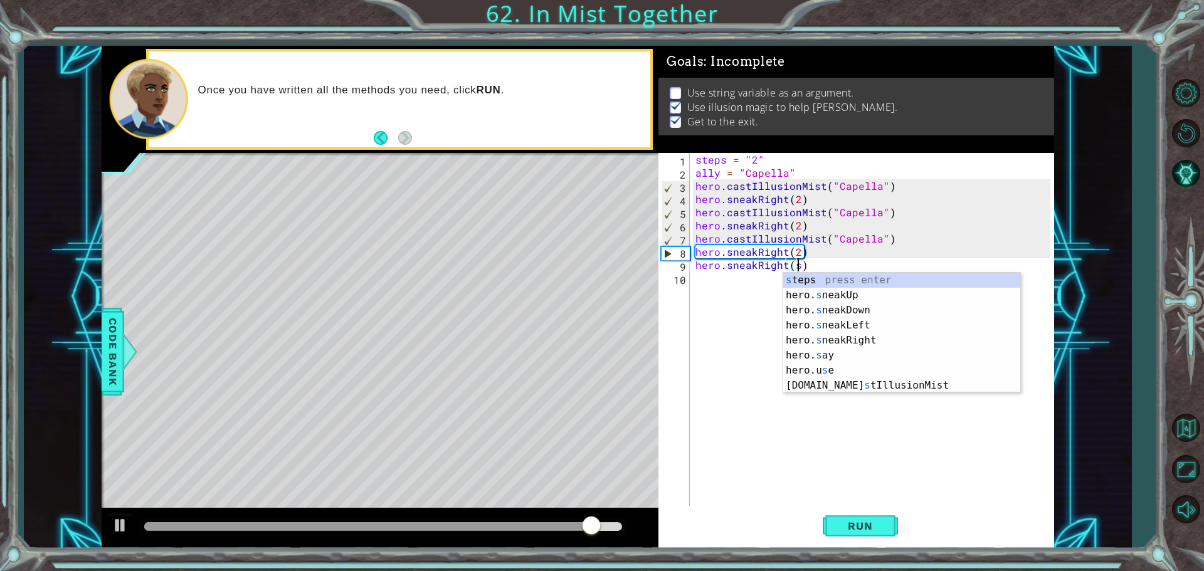
scroll to position [0, 6]
click at [844, 273] on div "s teps press enter hero. s neakUp press enter hero. s neakDown press enter hero…" at bounding box center [901, 348] width 237 height 150
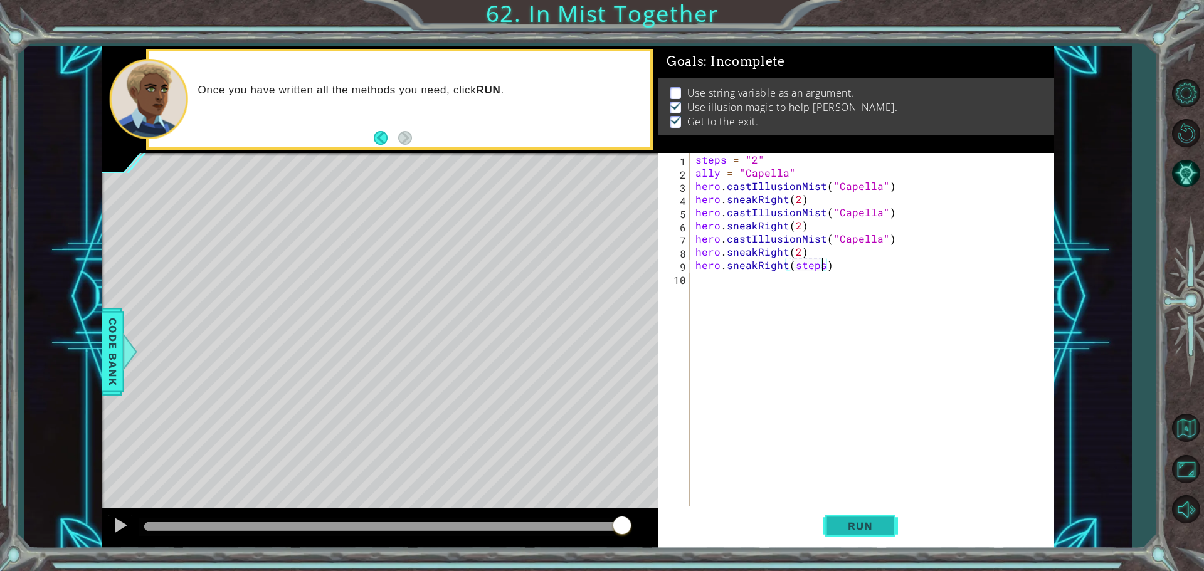
type textarea "hero.sneakRight(steps)"
click at [838, 538] on button "Run" at bounding box center [859, 525] width 75 height 39
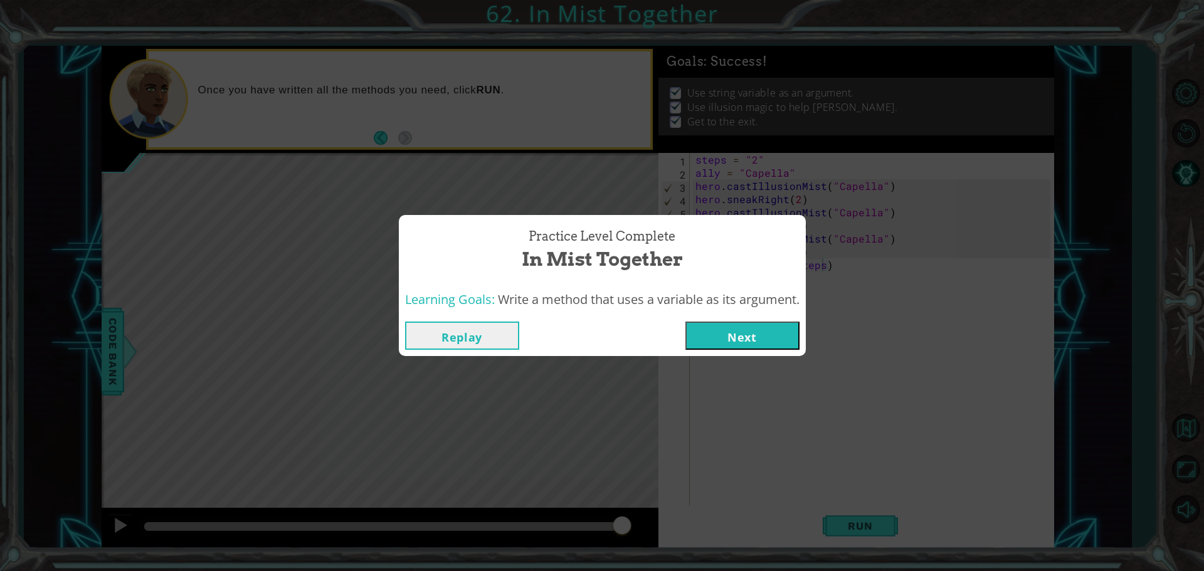
click at [781, 335] on button "Next" at bounding box center [742, 336] width 114 height 28
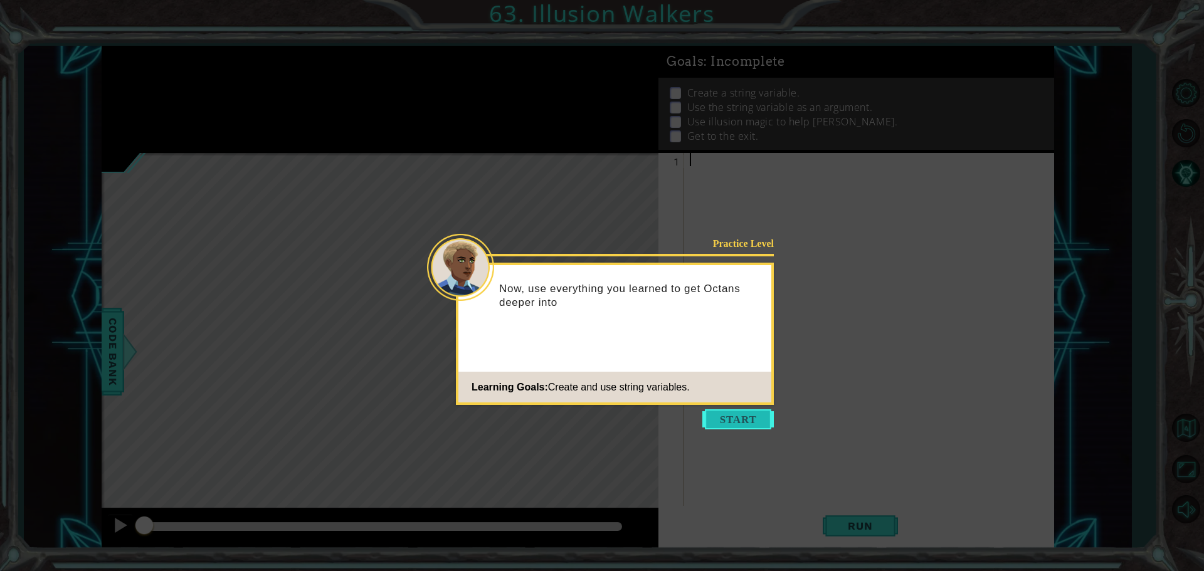
click at [722, 412] on button "Start" at bounding box center [737, 419] width 71 height 20
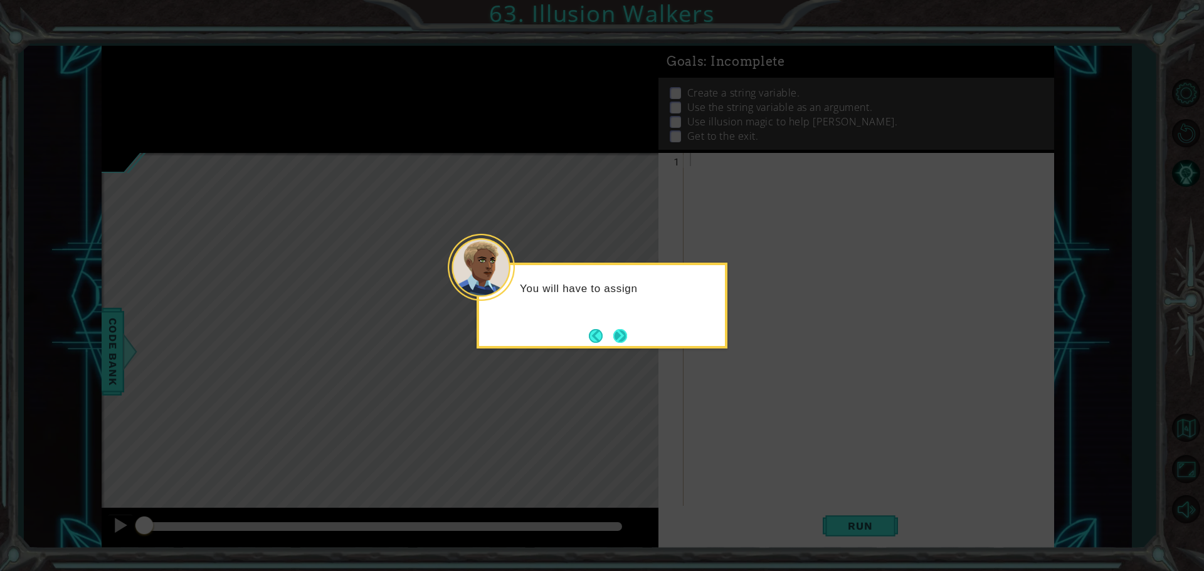
click at [627, 334] on button "Next" at bounding box center [620, 335] width 14 height 14
click at [627, 334] on button "Next" at bounding box center [620, 336] width 14 height 14
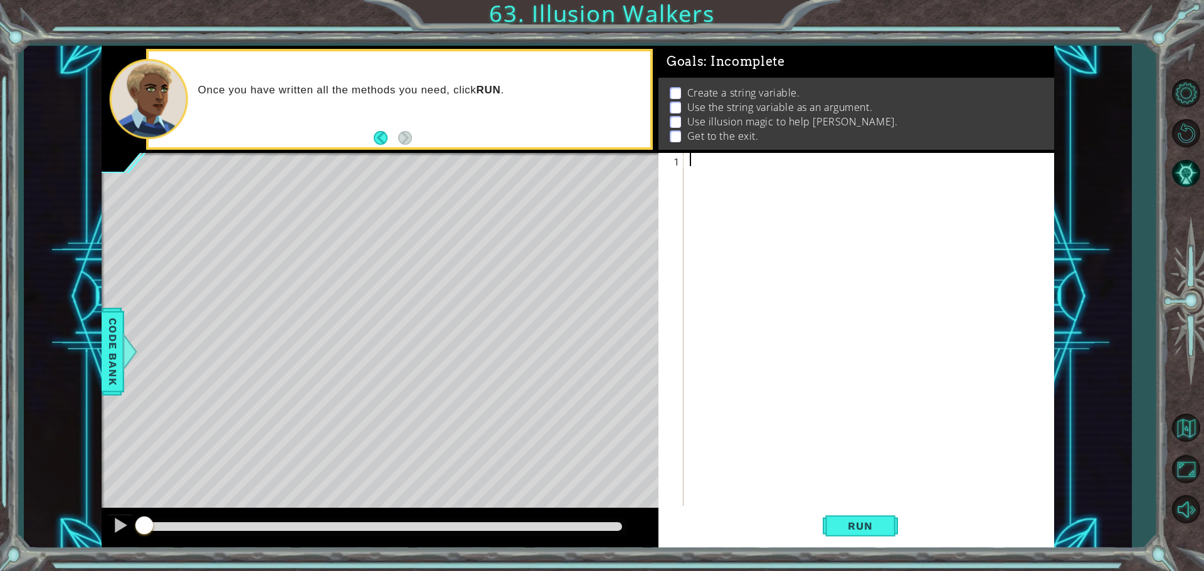
type textarea "h"
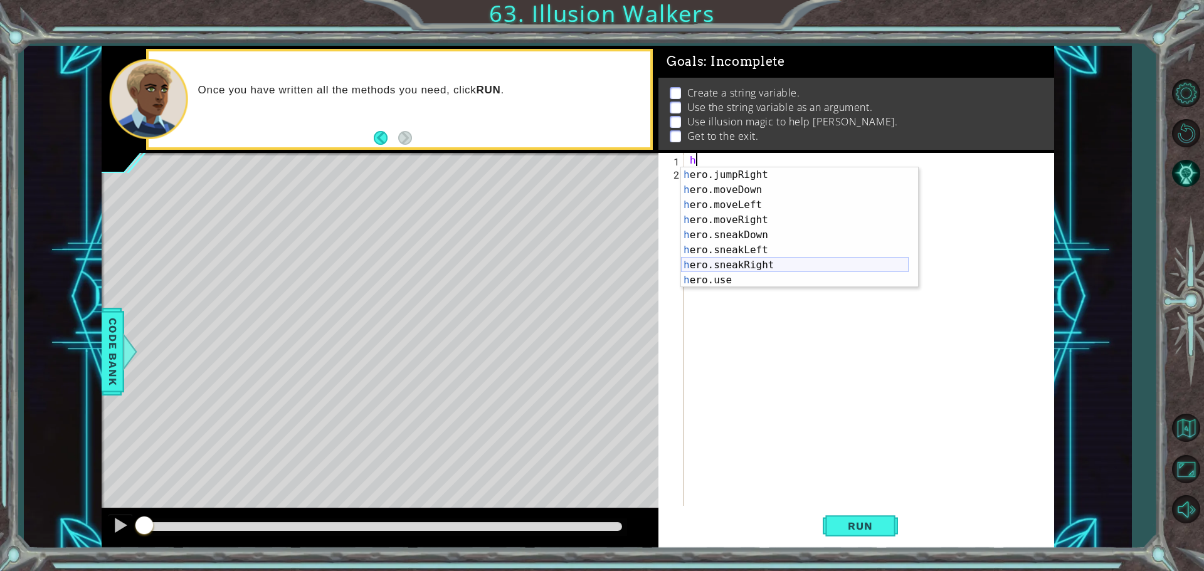
scroll to position [105, 0]
click at [755, 330] on div "h" at bounding box center [871, 344] width 369 height 382
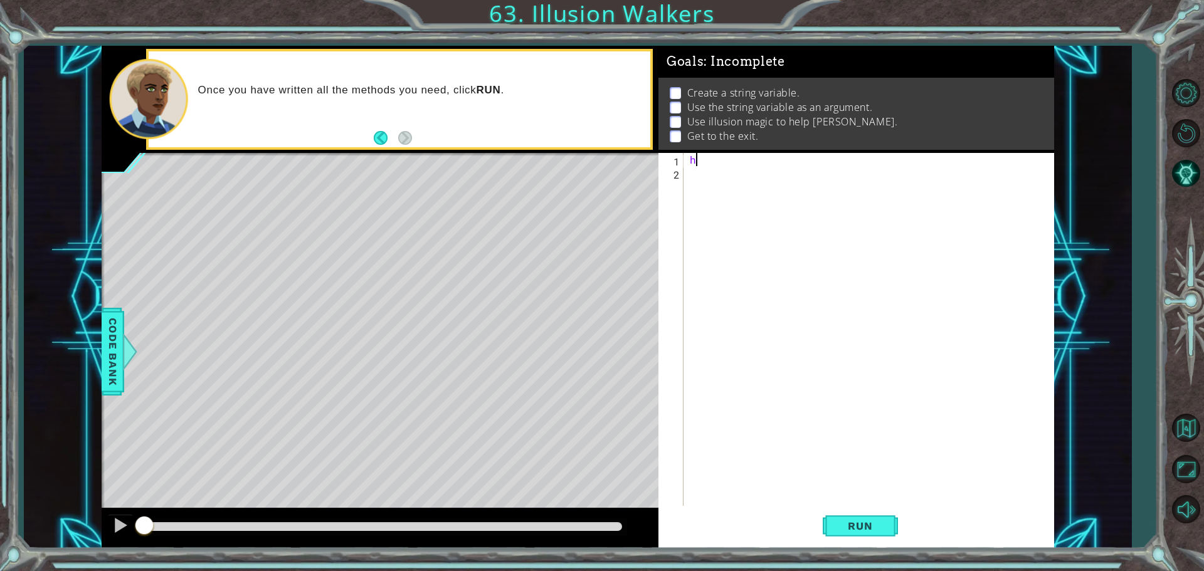
click at [715, 155] on div "h" at bounding box center [871, 344] width 369 height 382
type textarea "h"
click at [115, 357] on span "Code Bank" at bounding box center [113, 351] width 20 height 76
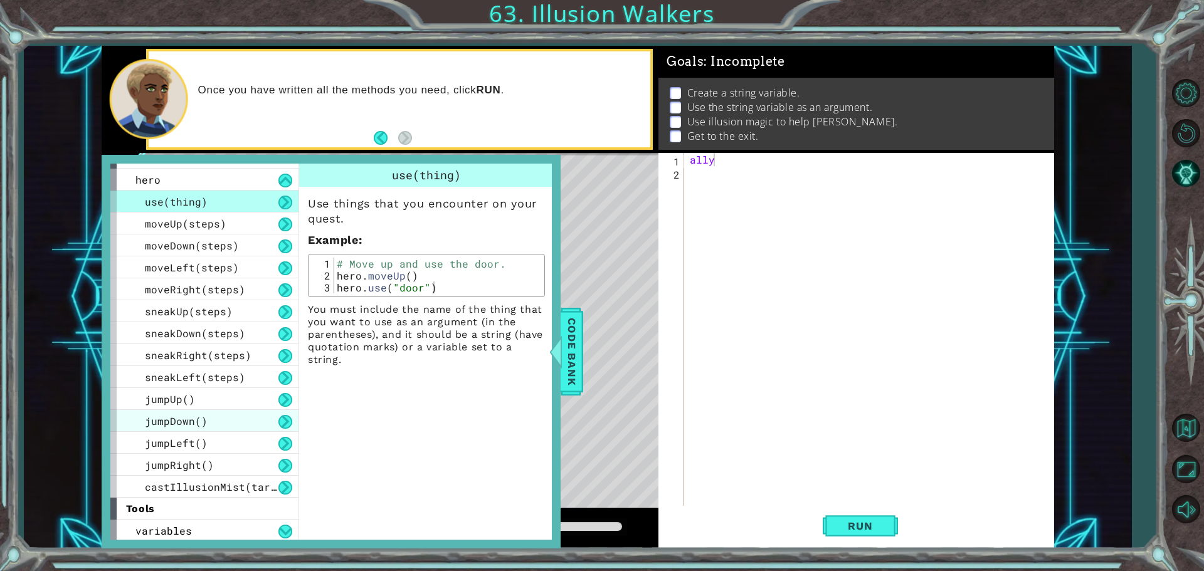
scroll to position [19, 0]
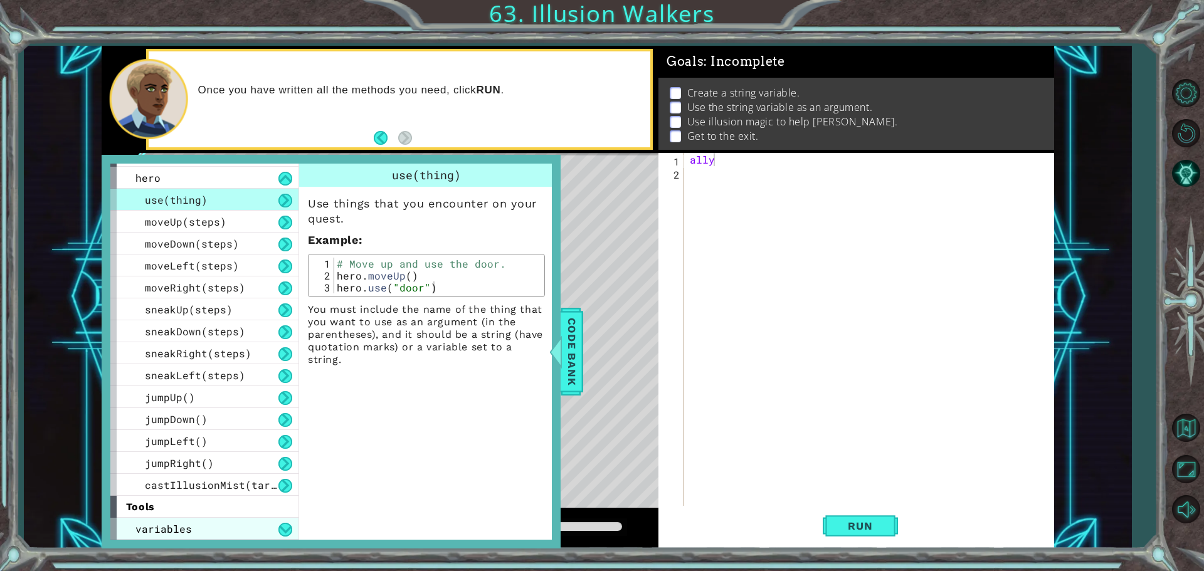
click at [277, 528] on div "variables" at bounding box center [204, 529] width 188 height 22
click at [280, 529] on button at bounding box center [285, 530] width 14 height 14
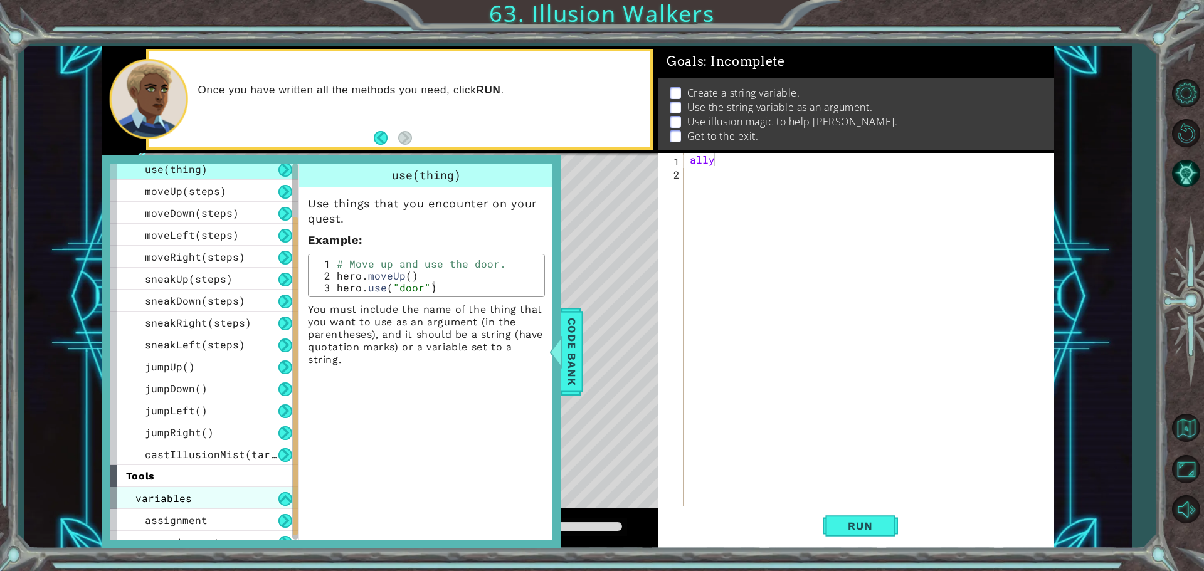
scroll to position [63, 0]
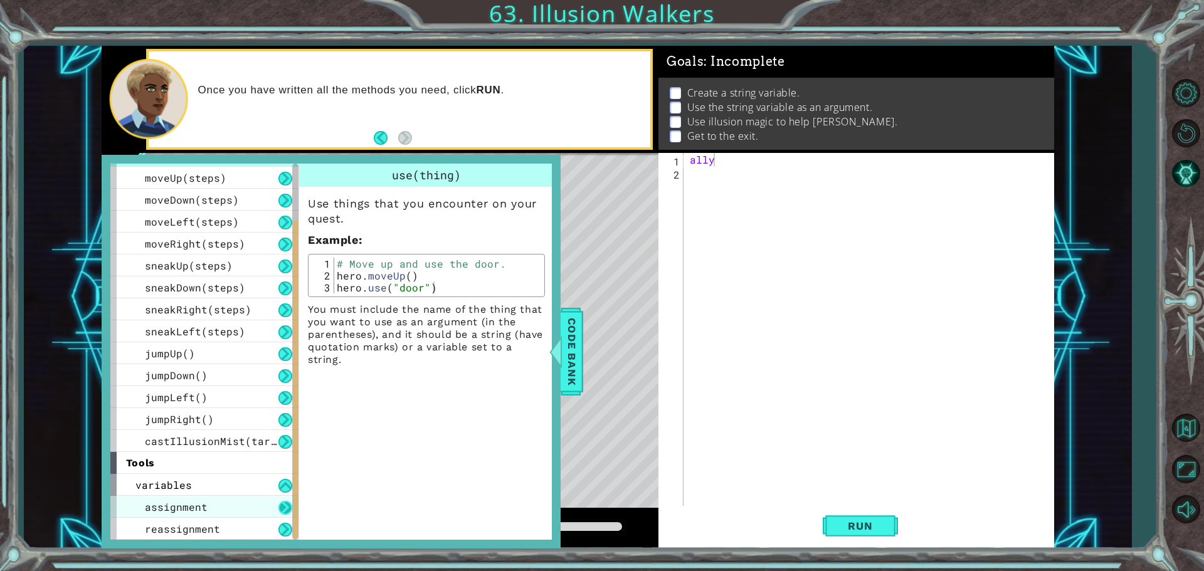
click at [281, 512] on button at bounding box center [285, 508] width 14 height 14
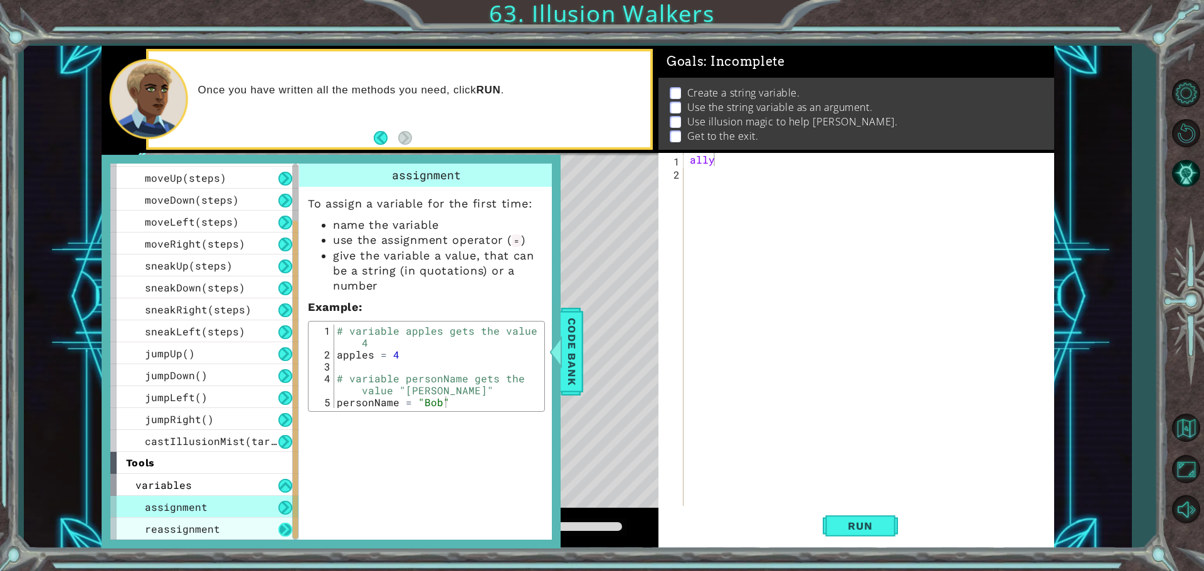
click at [286, 523] on button at bounding box center [285, 530] width 14 height 14
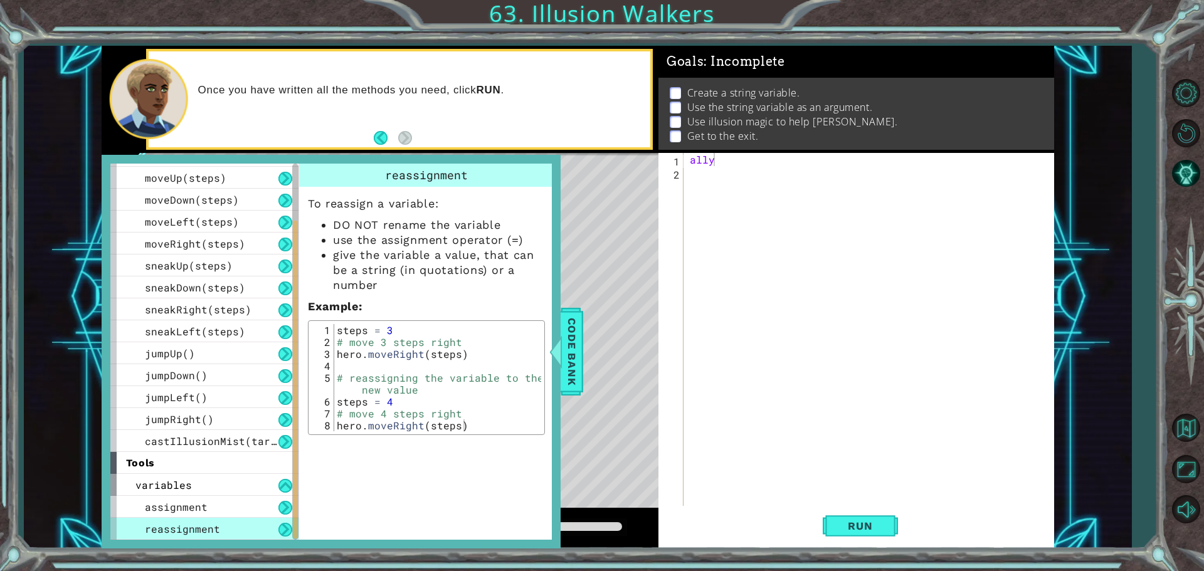
click at [725, 164] on div "ally" at bounding box center [871, 344] width 369 height 382
type textarea "ally = [PERSON_NAME]"
click at [861, 511] on button "Run" at bounding box center [859, 525] width 75 height 39
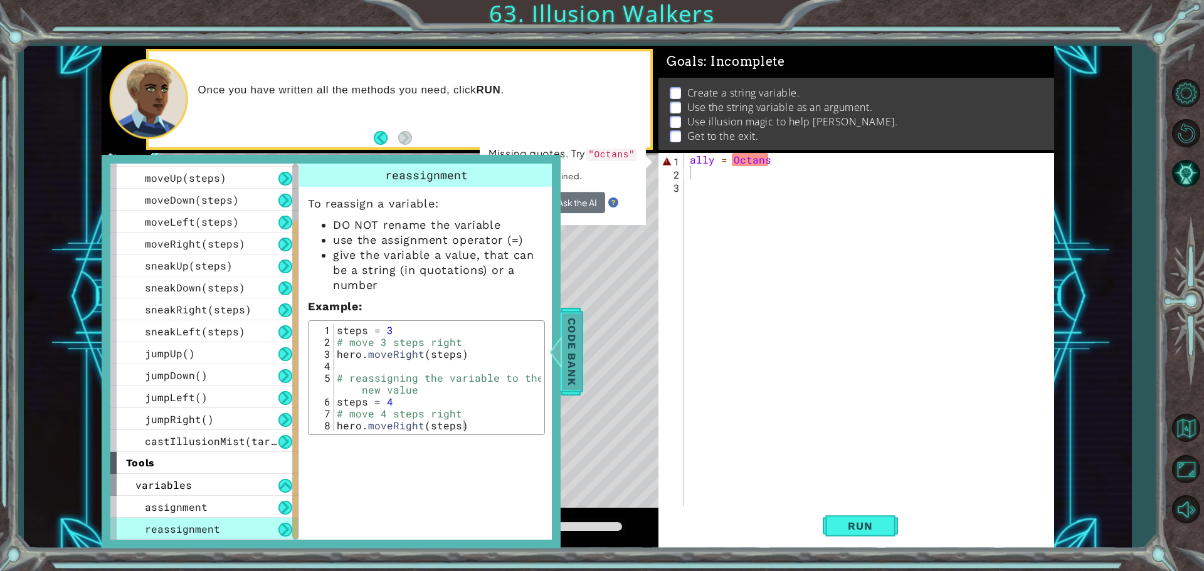
click at [569, 344] on span "Code Bank" at bounding box center [572, 351] width 20 height 76
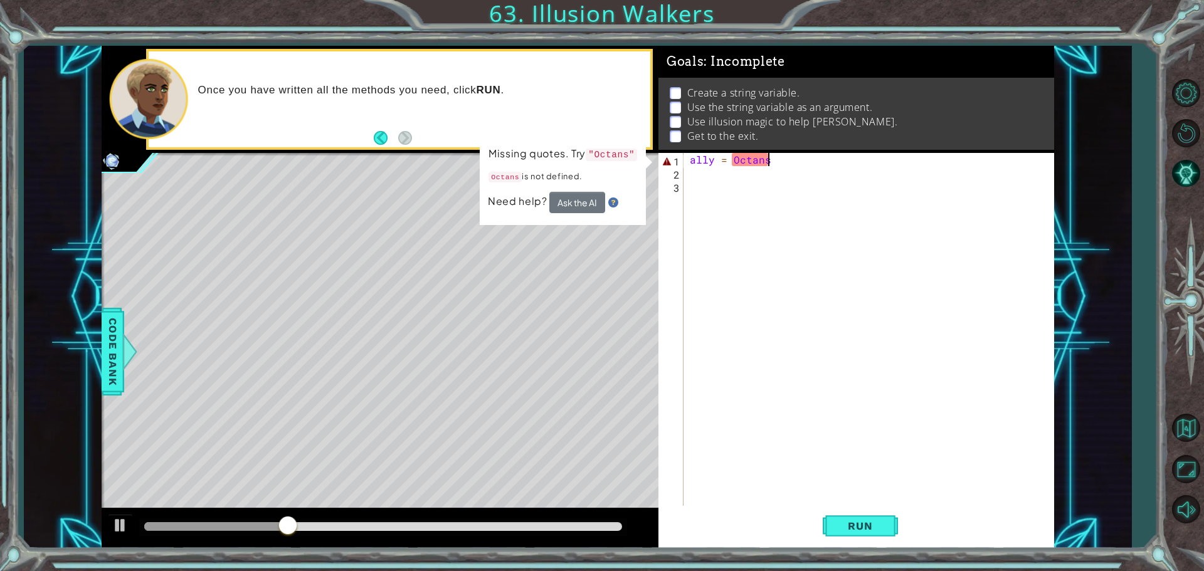
click at [776, 160] on div "ally = [PERSON_NAME]" at bounding box center [871, 344] width 369 height 382
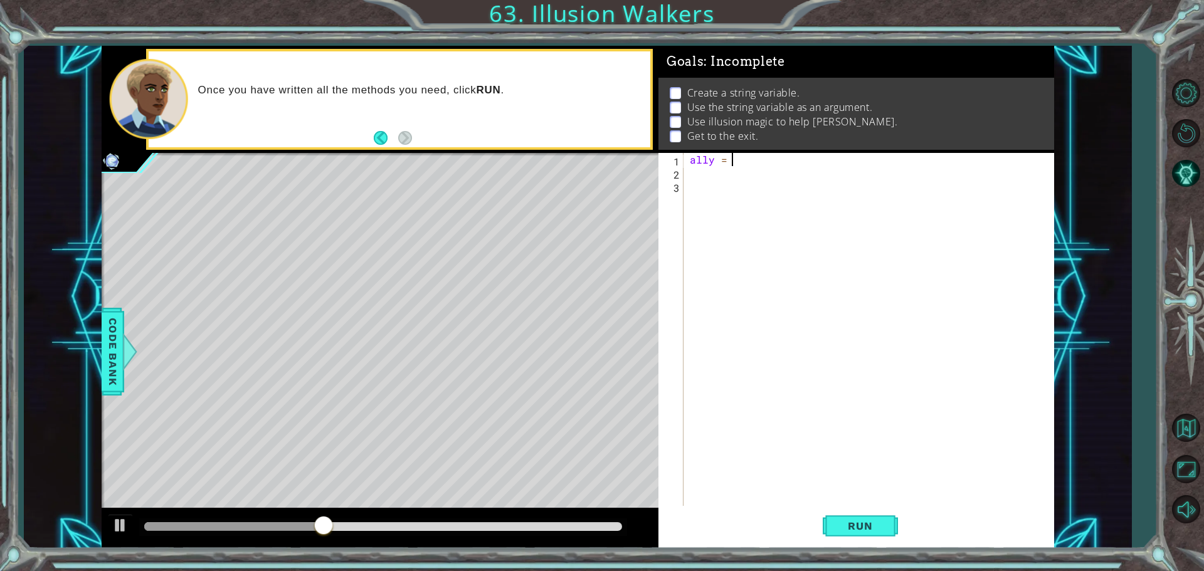
type textarea "a"
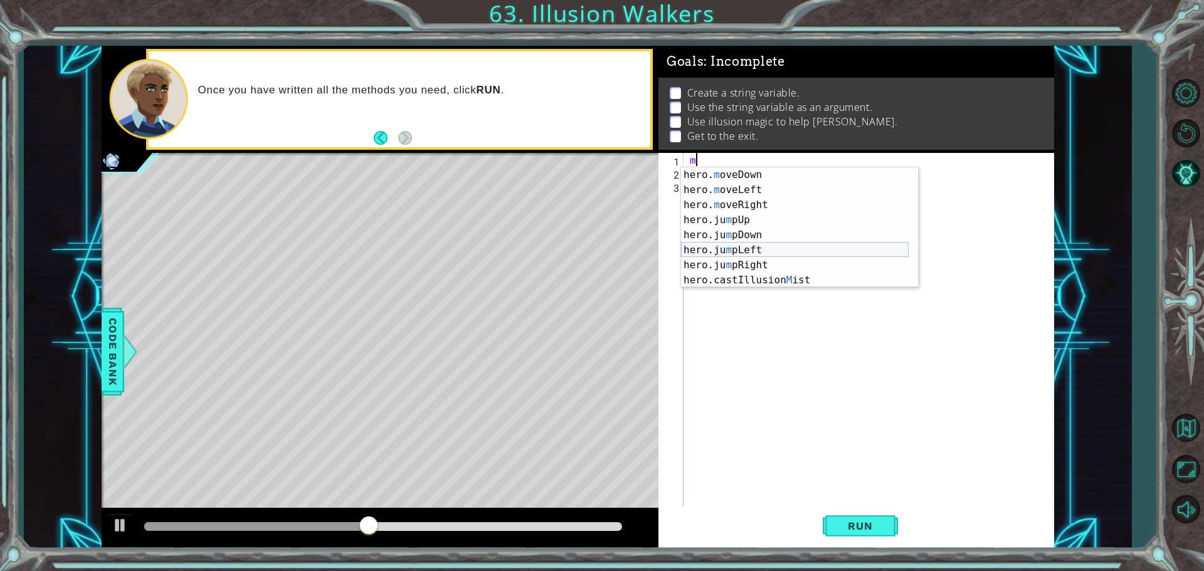
scroll to position [15, 0]
click at [751, 280] on div "hero. m oveDown press enter hero. m oveLeft press enter hero. m oveRight press …" at bounding box center [795, 242] width 228 height 150
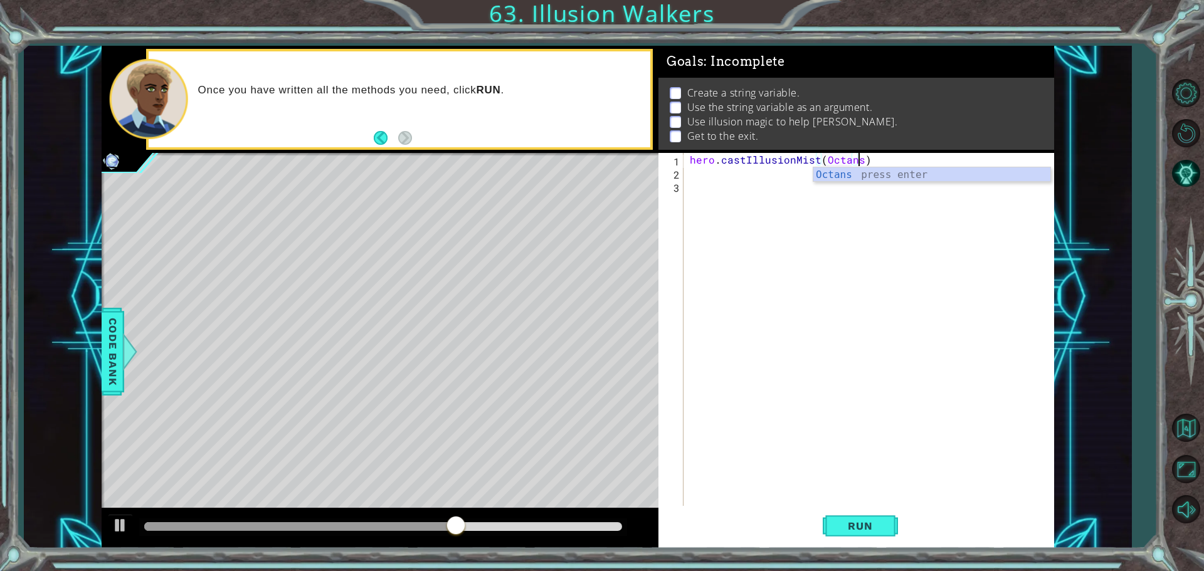
scroll to position [0, 10]
type textarea "hero.castIllusionMist(Octans)"
click at [896, 515] on button "Run" at bounding box center [859, 525] width 75 height 39
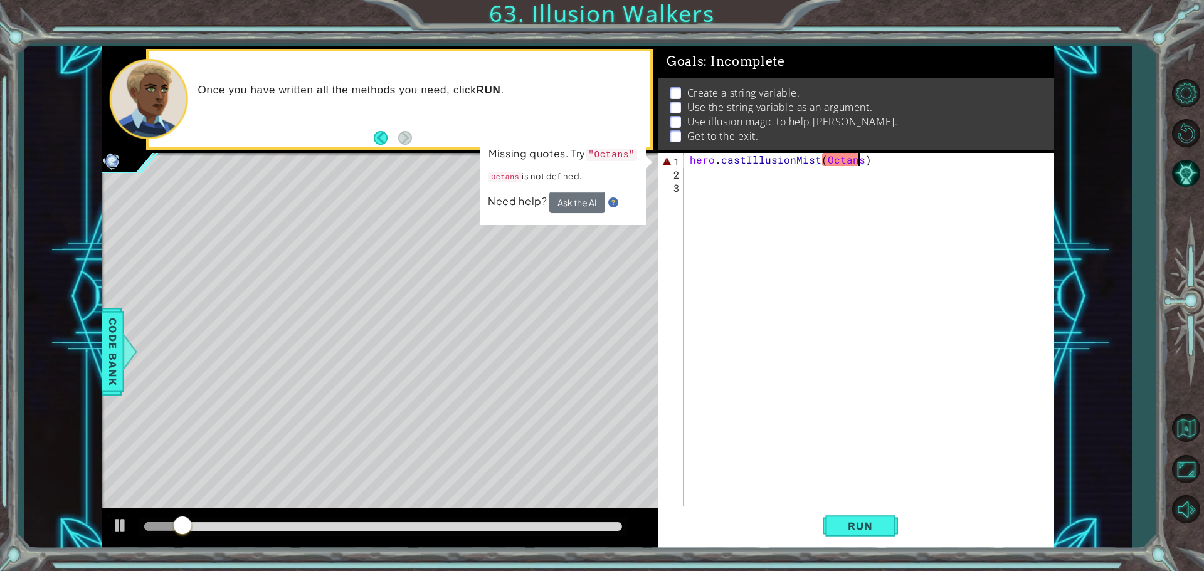
click at [757, 182] on div "hero . castIllusionMist ( Octans )" at bounding box center [871, 344] width 369 height 382
click at [731, 177] on div "hero . castIllusionMist ( Octans )" at bounding box center [871, 344] width 369 height 382
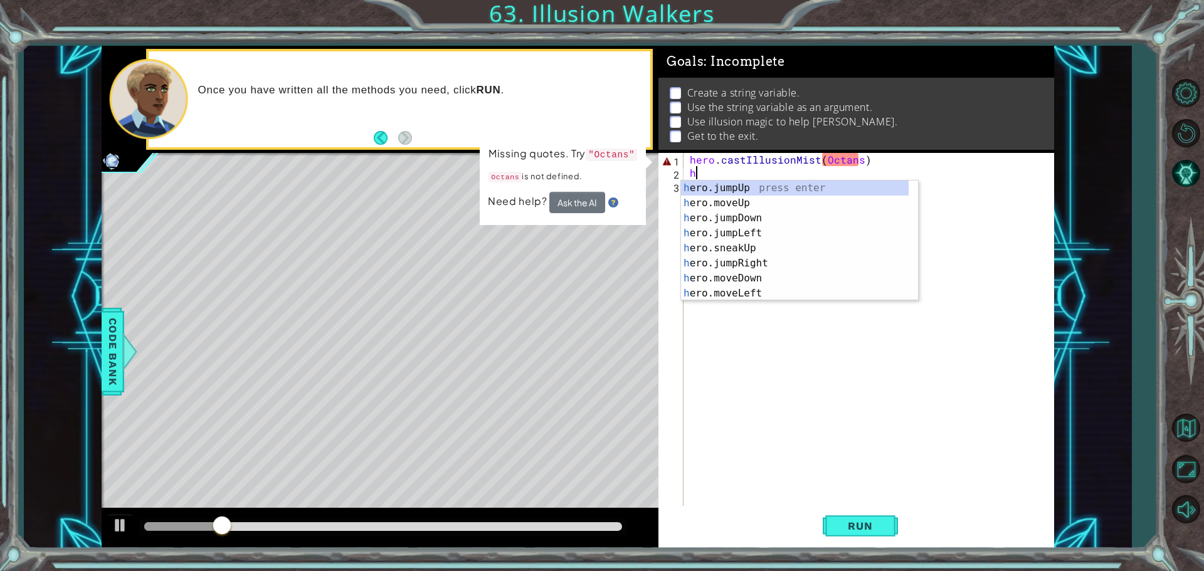
type textarea "h"
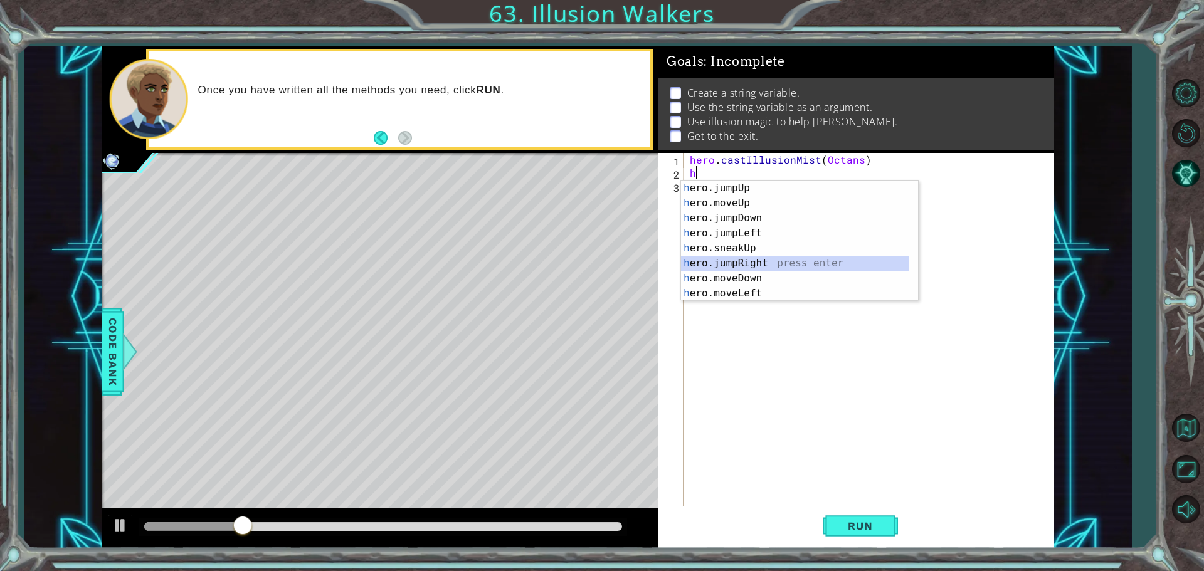
click at [754, 260] on div "h ero.jumpUp press enter h ero.moveUp press enter h ero.jumpDown press enter h …" at bounding box center [799, 256] width 237 height 150
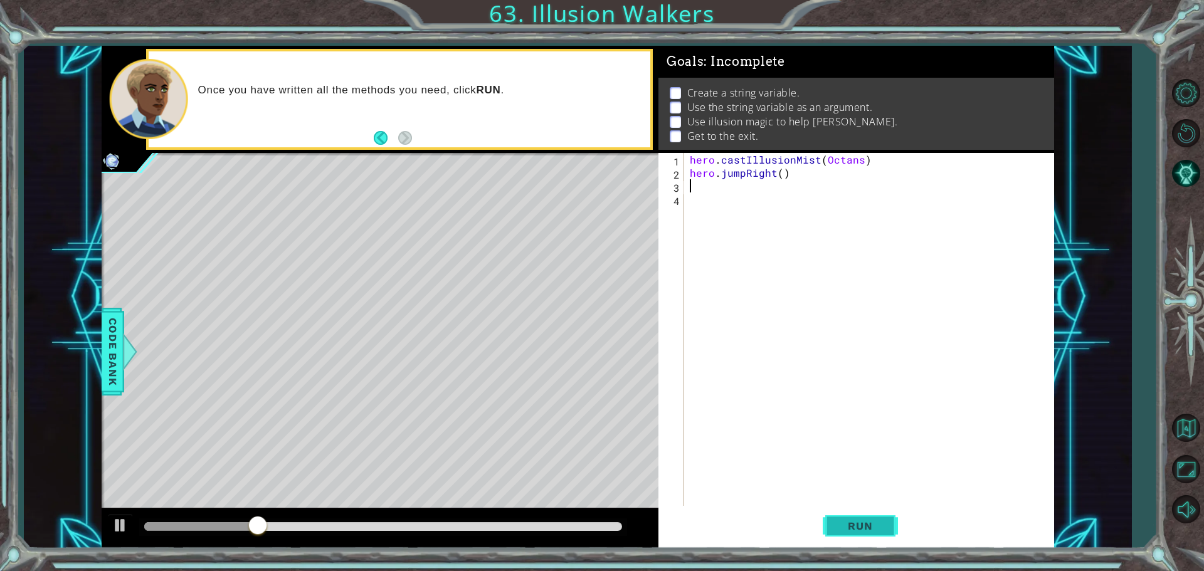
click at [845, 528] on span "Run" at bounding box center [860, 526] width 50 height 13
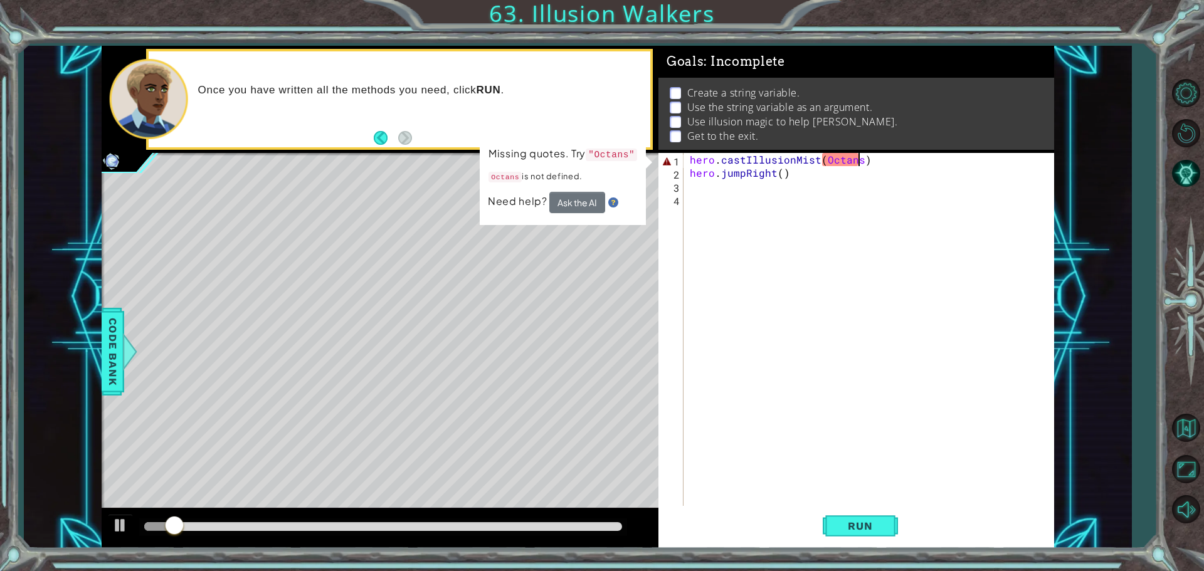
click at [857, 164] on div "hero . castIllusionMist ( Octans ) hero . jumpRight ( )" at bounding box center [871, 344] width 369 height 382
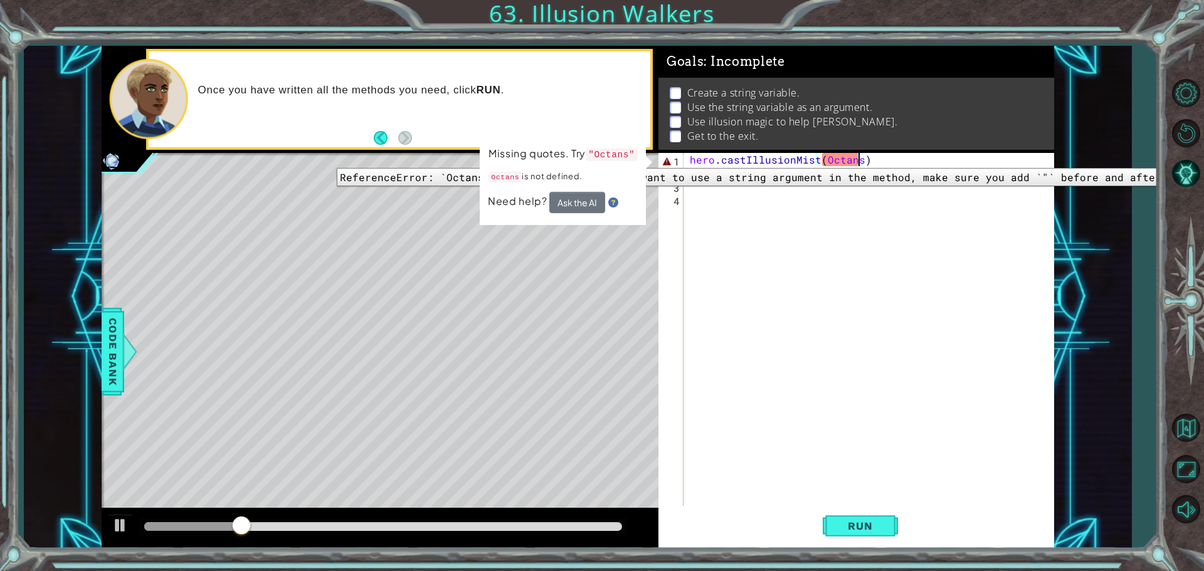
click at [680, 159] on div "1" at bounding box center [672, 161] width 23 height 13
type textarea "hero.castIllusionMist(Octans)"
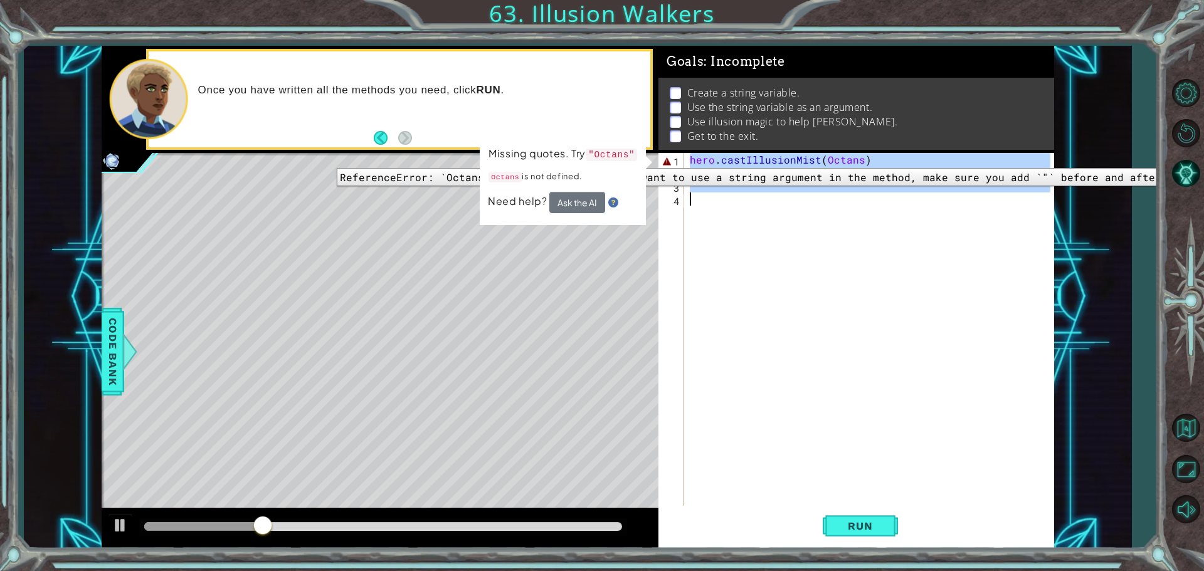
click at [680, 159] on div "1" at bounding box center [672, 161] width 23 height 13
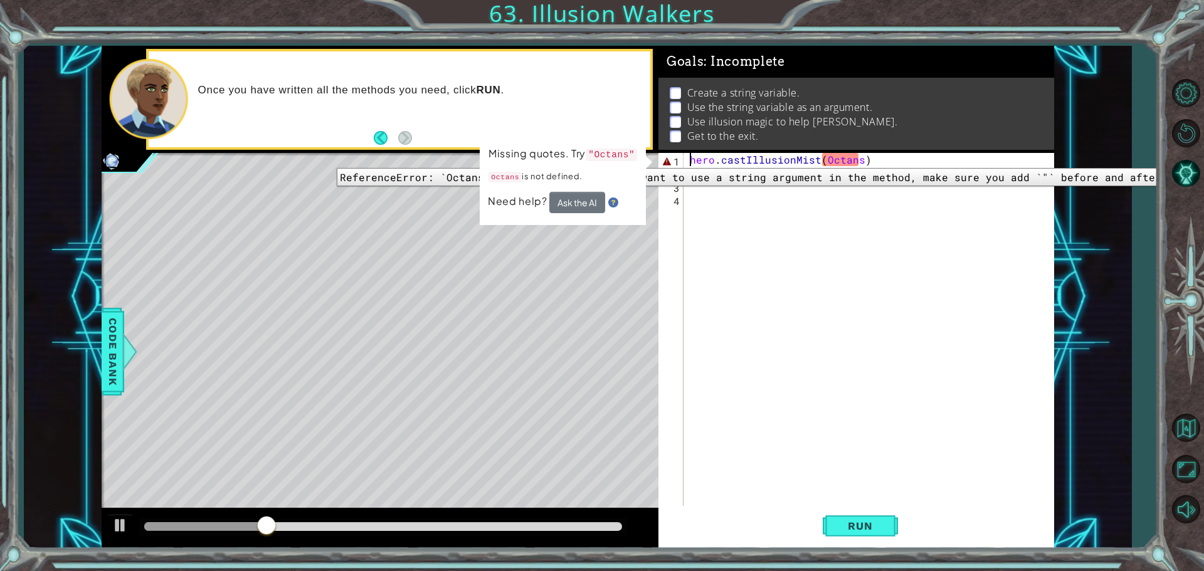
type textarea "hero.castIllusionMist(Octans)"
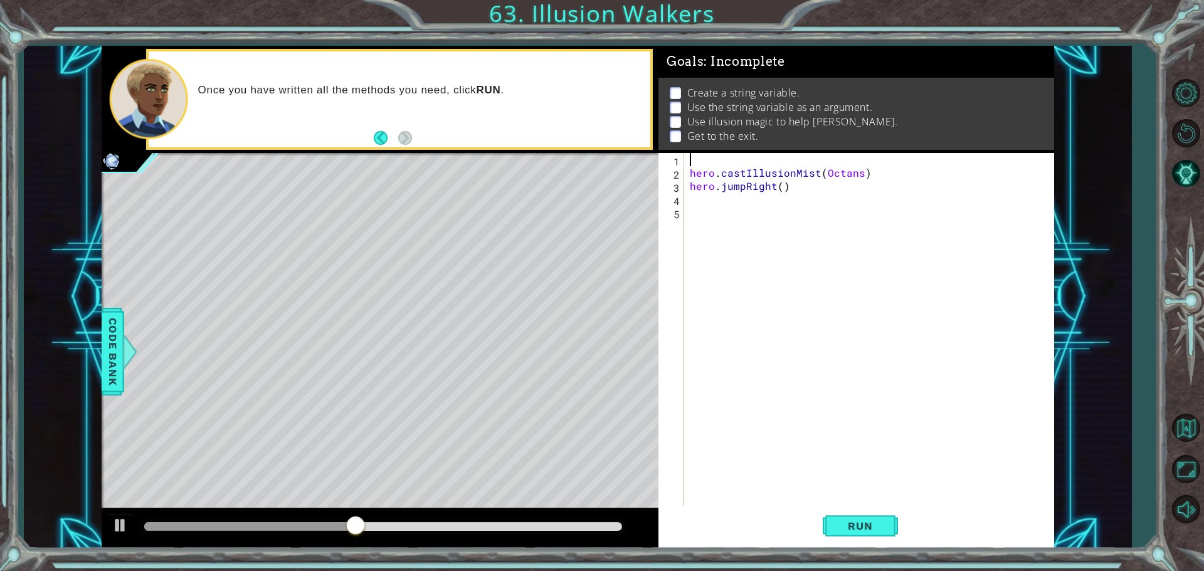
type textarea "h"
click at [1172, 431] on button "Back to Map" at bounding box center [1185, 428] width 36 height 36
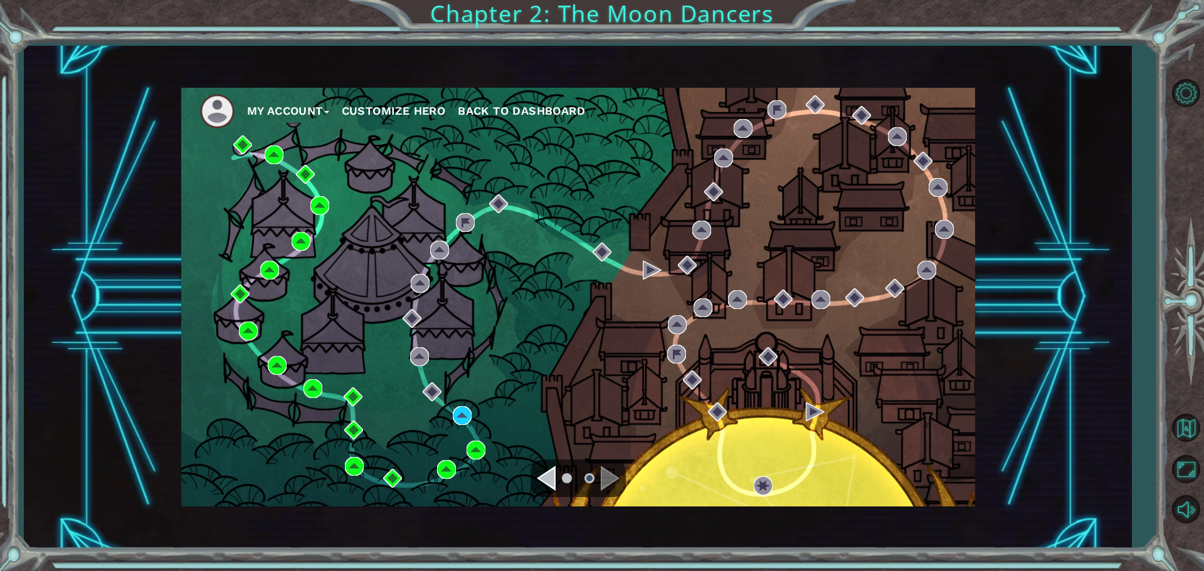
click at [465, 453] on div "My Account Customize Hero Back to Dashboard" at bounding box center [578, 297] width 794 height 419
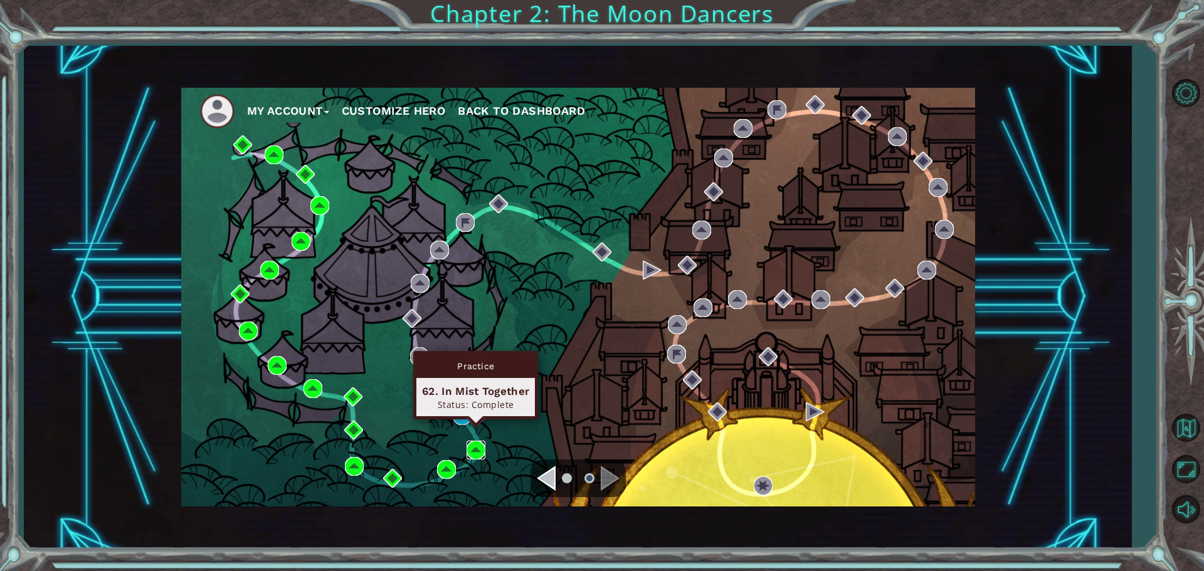
click at [470, 452] on img at bounding box center [475, 450] width 19 height 19
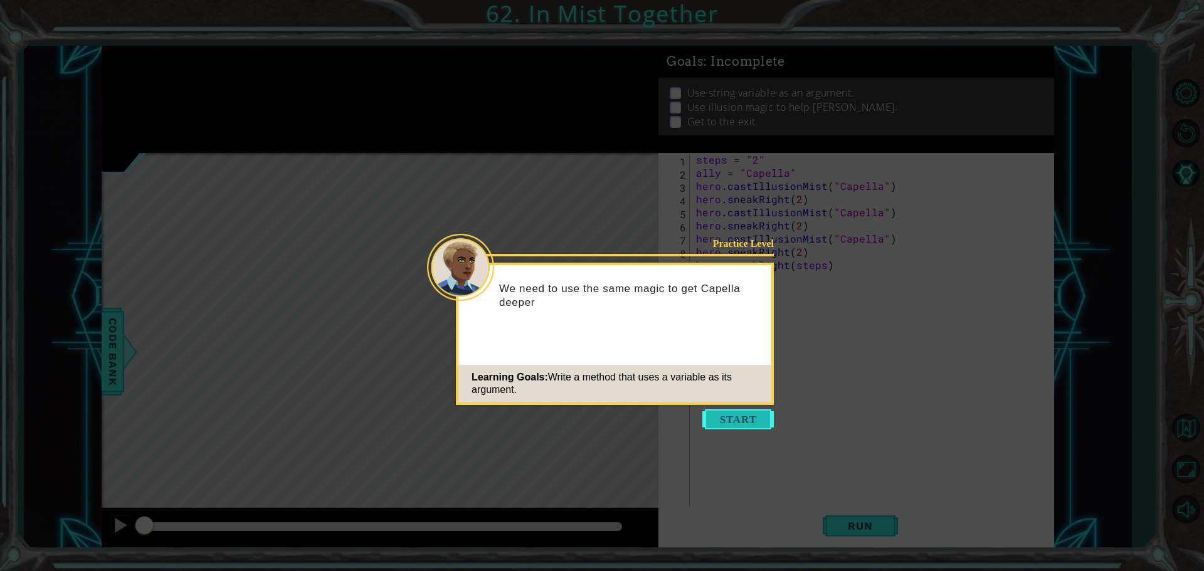
click at [738, 414] on button "Start" at bounding box center [737, 419] width 71 height 20
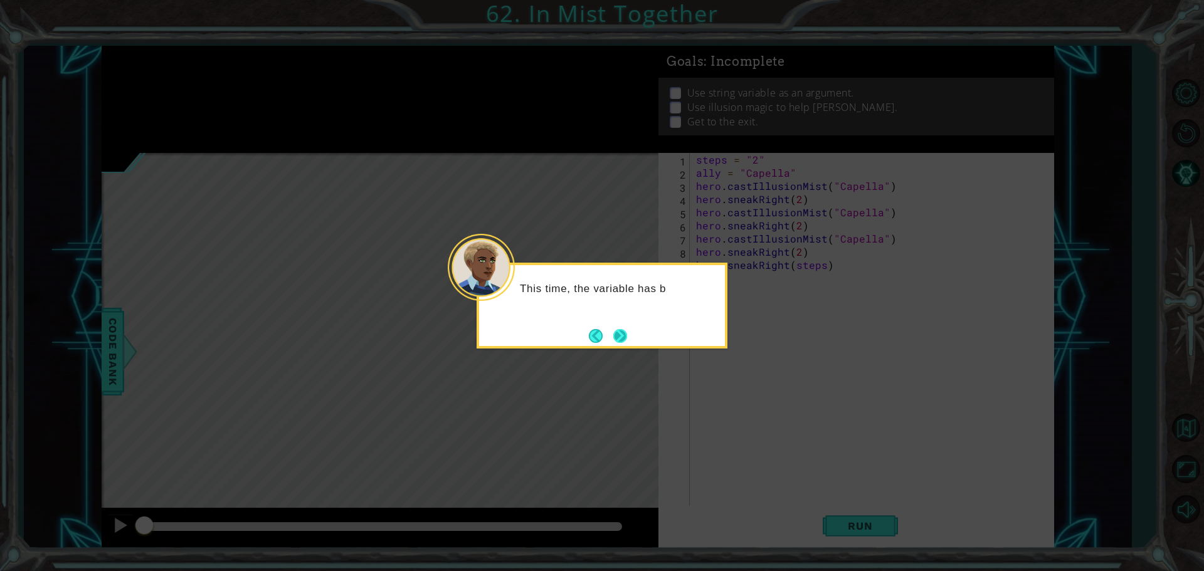
click at [627, 337] on button "Next" at bounding box center [620, 336] width 14 height 14
click at [629, 337] on div at bounding box center [601, 306] width 251 height 86
click at [627, 334] on button "Next" at bounding box center [620, 336] width 14 height 14
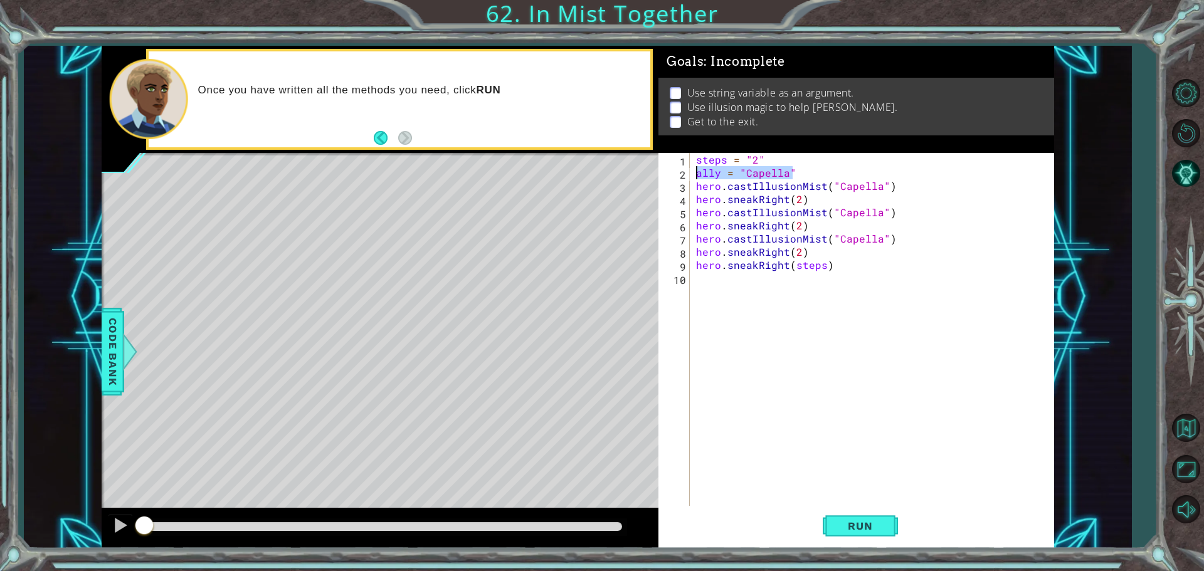
drag, startPoint x: 796, startPoint y: 176, endPoint x: 694, endPoint y: 175, distance: 101.6
click at [694, 175] on div "steps = "2" ally = "Capella" hero . castIllusionMist ( "Capella" ) hero . sneak…" at bounding box center [874, 344] width 363 height 382
type textarea "ally = "Capella""
click at [1194, 442] on button "Back to Map" at bounding box center [1185, 428] width 36 height 36
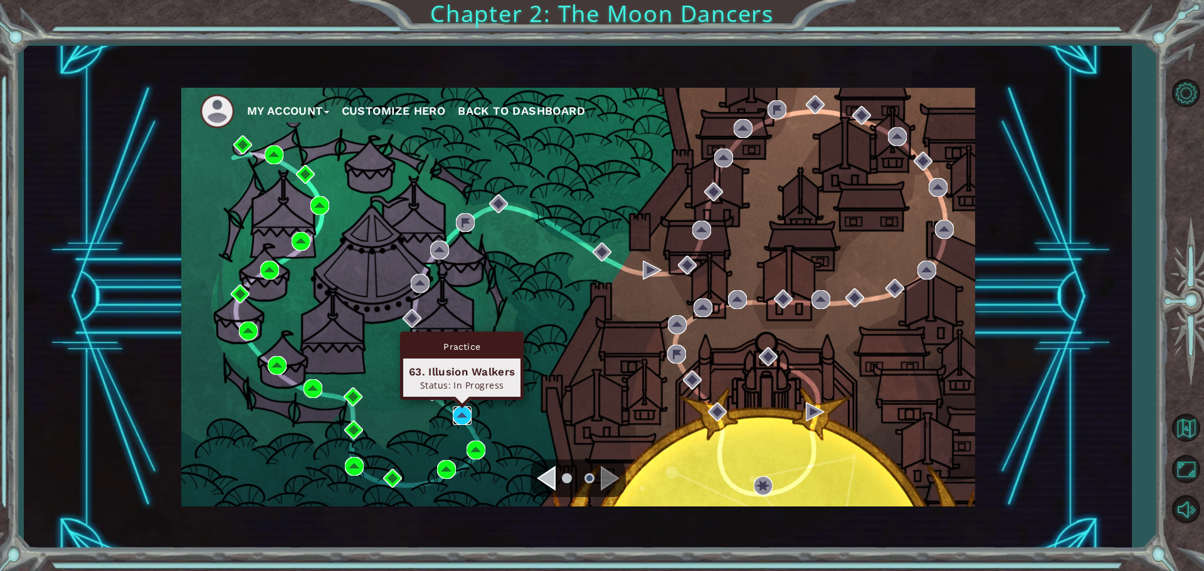
click at [470, 413] on img at bounding box center [462, 415] width 19 height 19
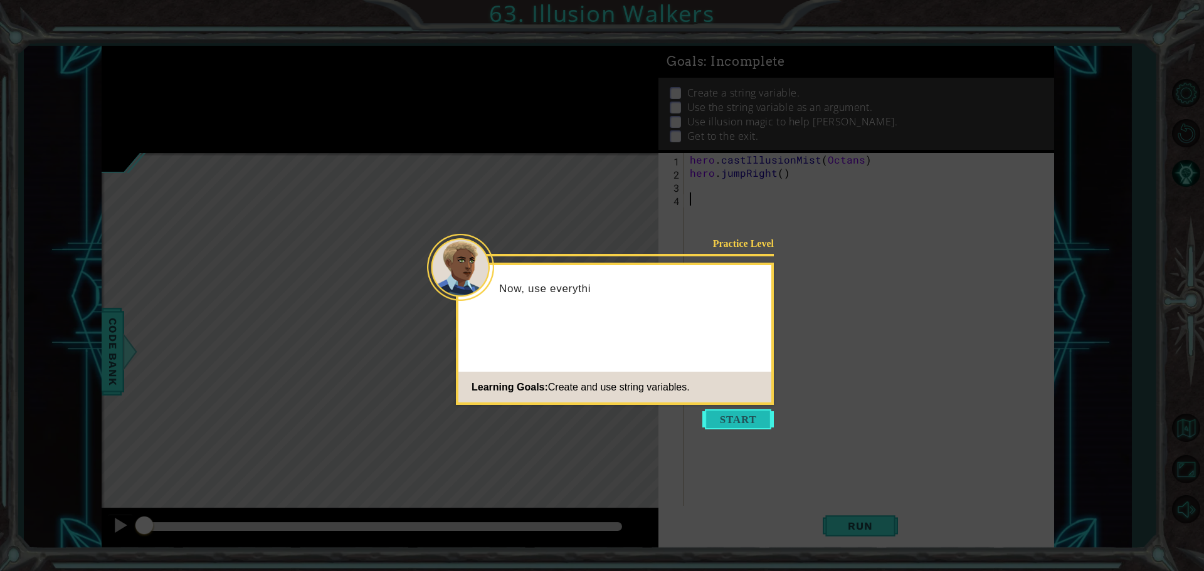
click at [746, 428] on button "Start" at bounding box center [737, 419] width 71 height 20
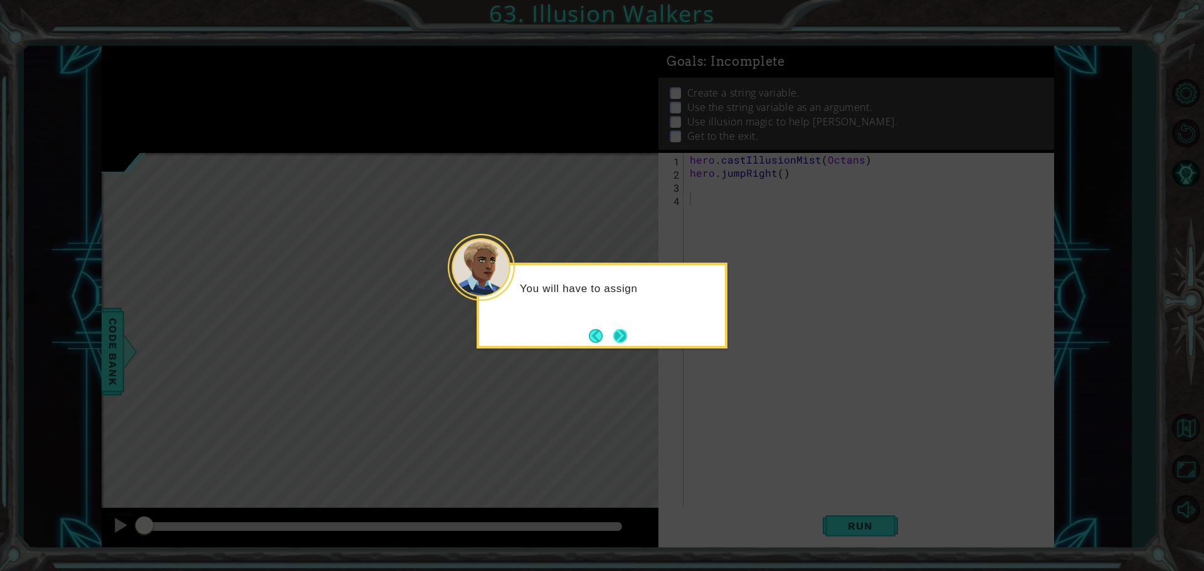
click at [627, 338] on button "Next" at bounding box center [620, 335] width 14 height 14
click at [622, 335] on button "Next" at bounding box center [620, 336] width 14 height 14
click at [616, 332] on button "Next" at bounding box center [620, 336] width 14 height 14
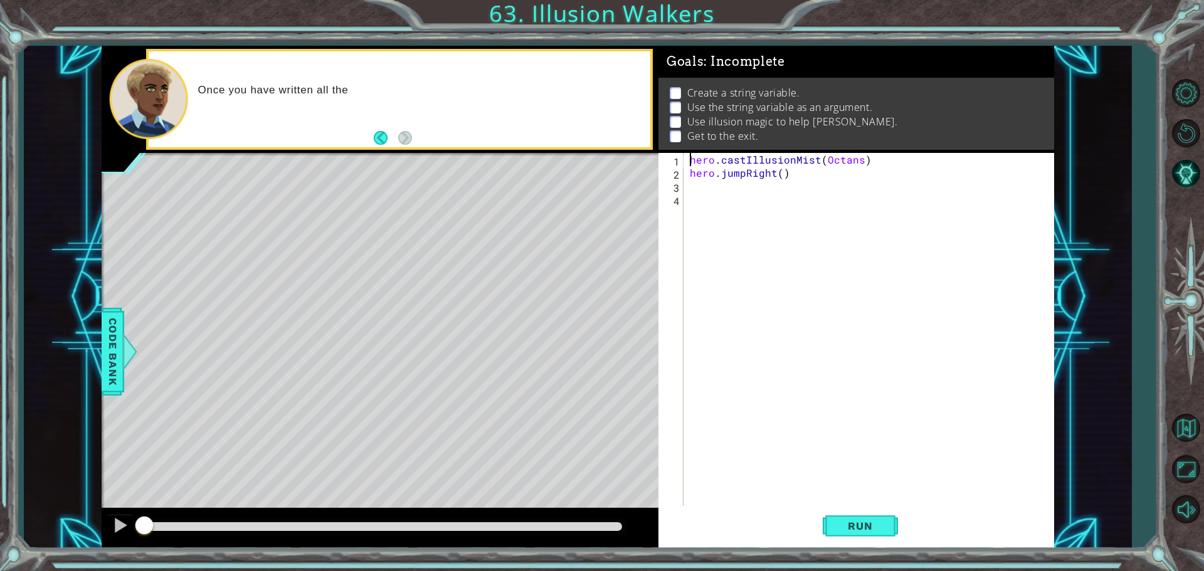
click at [688, 159] on div "hero . castIllusionMist ( Octans ) hero . jumpRight ( )" at bounding box center [871, 344] width 369 height 382
type textarea "hero.castIllusionMist(Octans)"
paste textarea "ally = "Capella""
click at [856, 181] on div "ally = "Capella" hero . castIllusionMist ( Octans ) hero . jumpRight ( )" at bounding box center [871, 344] width 369 height 382
click at [856, 172] on div "ally = "Capella" hero . castIllusionMist ( Octans ) hero . jumpRight ( )" at bounding box center [871, 344] width 369 height 382
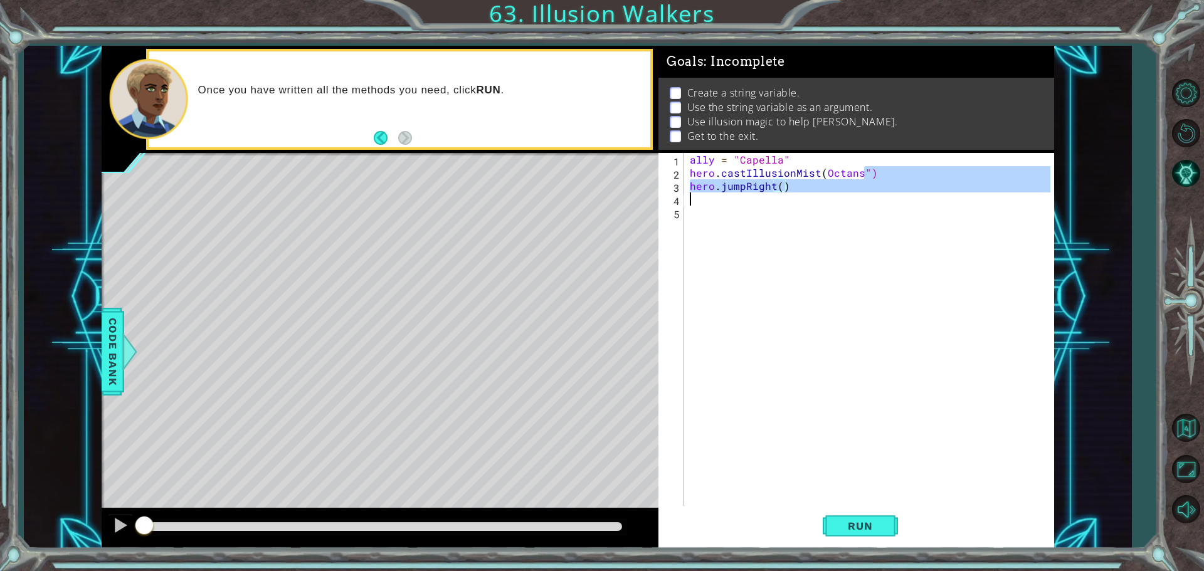
scroll to position [0, 6]
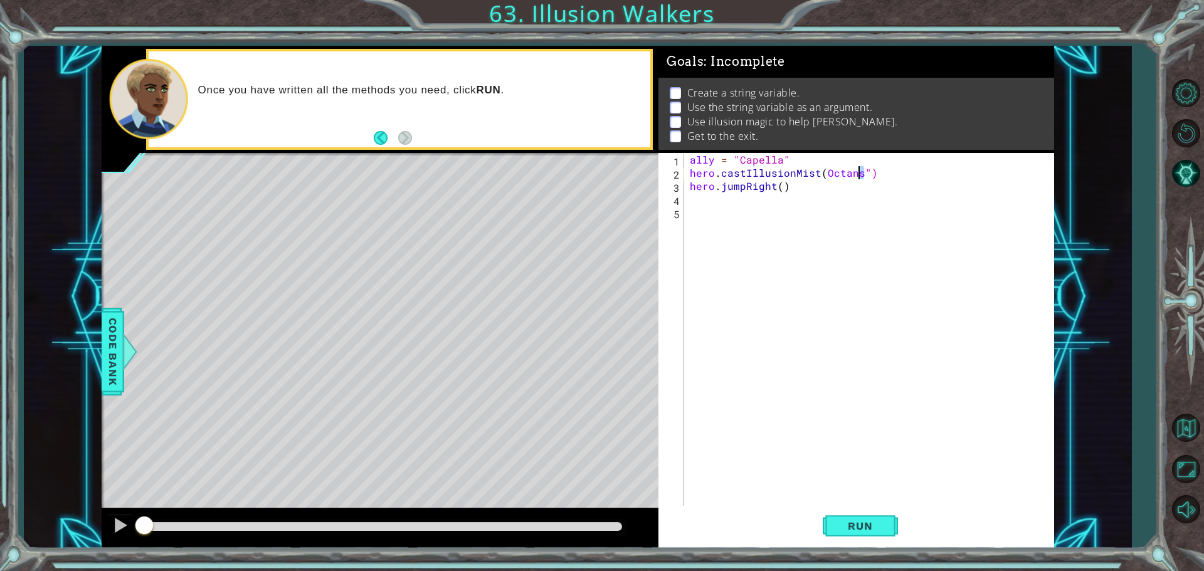
click at [819, 173] on div "ally = "Capella" hero . castIllusionMist ( Octans ") hero . jumpRight ( )" at bounding box center [871, 344] width 369 height 382
click at [821, 174] on div "ally = "Capella" hero . castIllusionMist ( Octans ") hero . jumpRight ( )" at bounding box center [871, 344] width 369 height 382
click at [777, 188] on div "ally = "Capella" hero . castIllusionMist ( "Octans" ) hero . jumpRight ( )" at bounding box center [871, 344] width 369 height 382
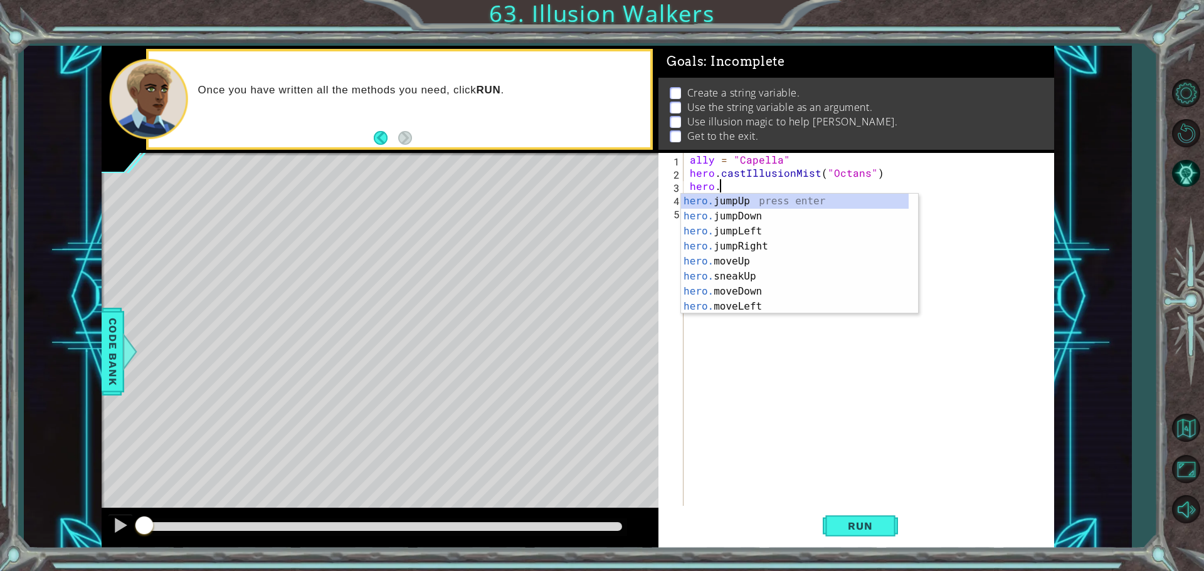
scroll to position [0, 1]
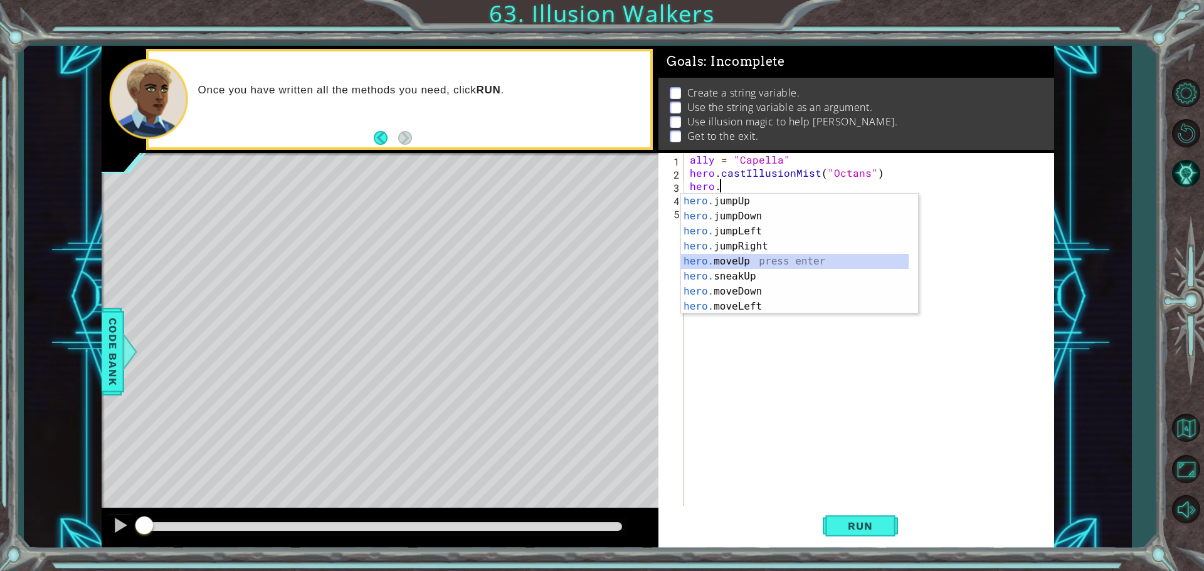
click at [748, 264] on div "hero. jumpUp press enter hero. jumpDown press enter hero. jumpLeft press enter …" at bounding box center [795, 269] width 228 height 150
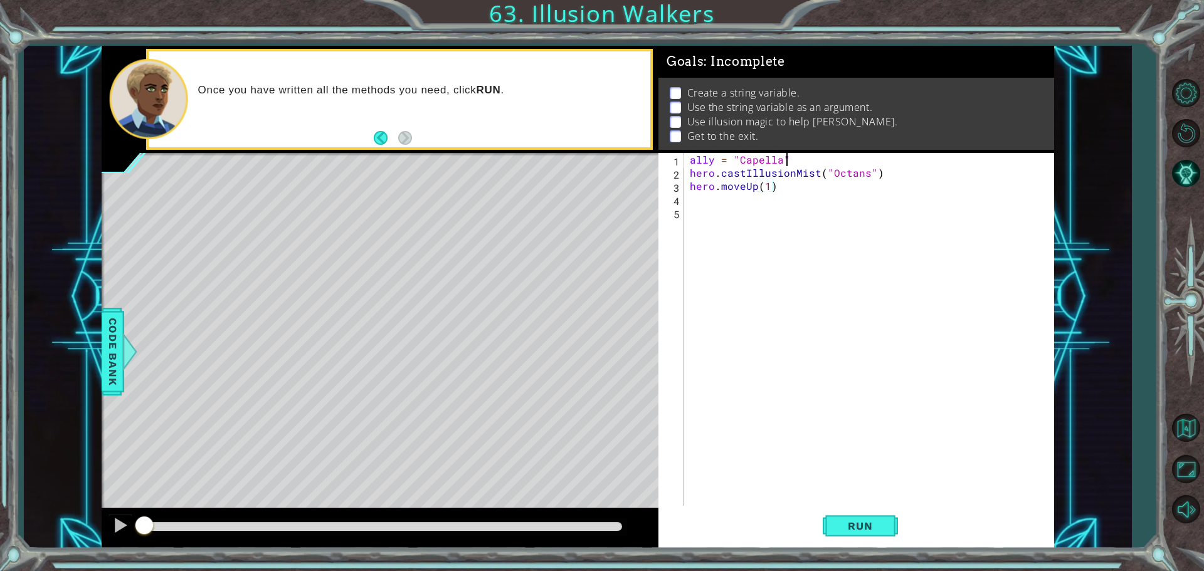
click at [786, 158] on div "ally = "Capella" hero . castIllusionMist ( "Octans" ) hero . moveUp ( 1 )" at bounding box center [871, 344] width 369 height 382
type textarea "ally = "Capella""
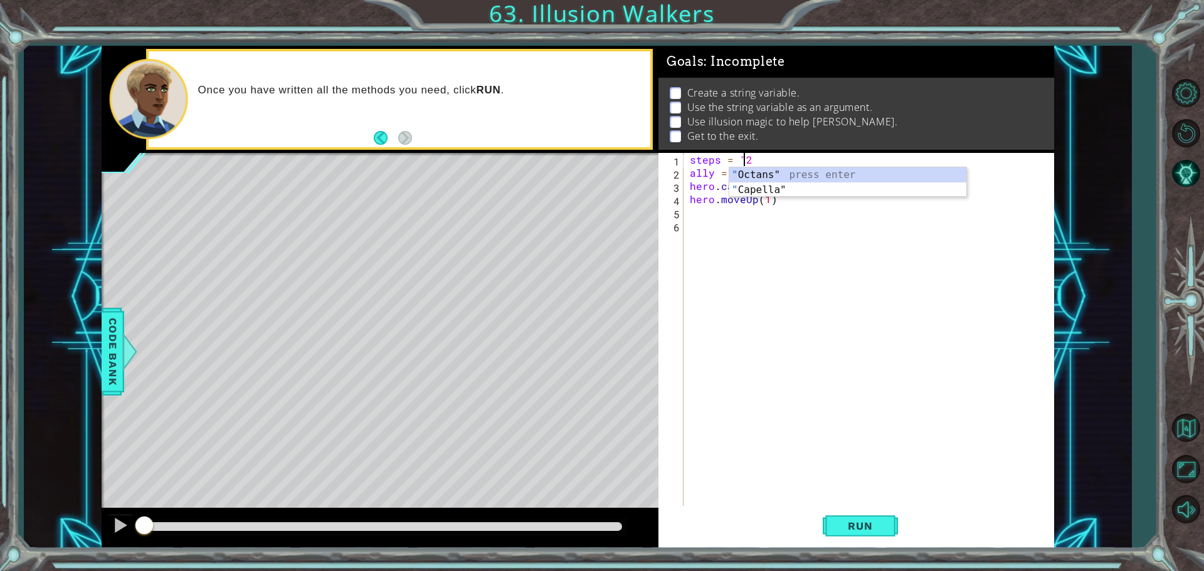
scroll to position [0, 3]
click at [767, 205] on div "steps = "2" ally = "Capella" hero . castIllusionMist ( "Octans" ) hero . moveUp…" at bounding box center [871, 344] width 369 height 382
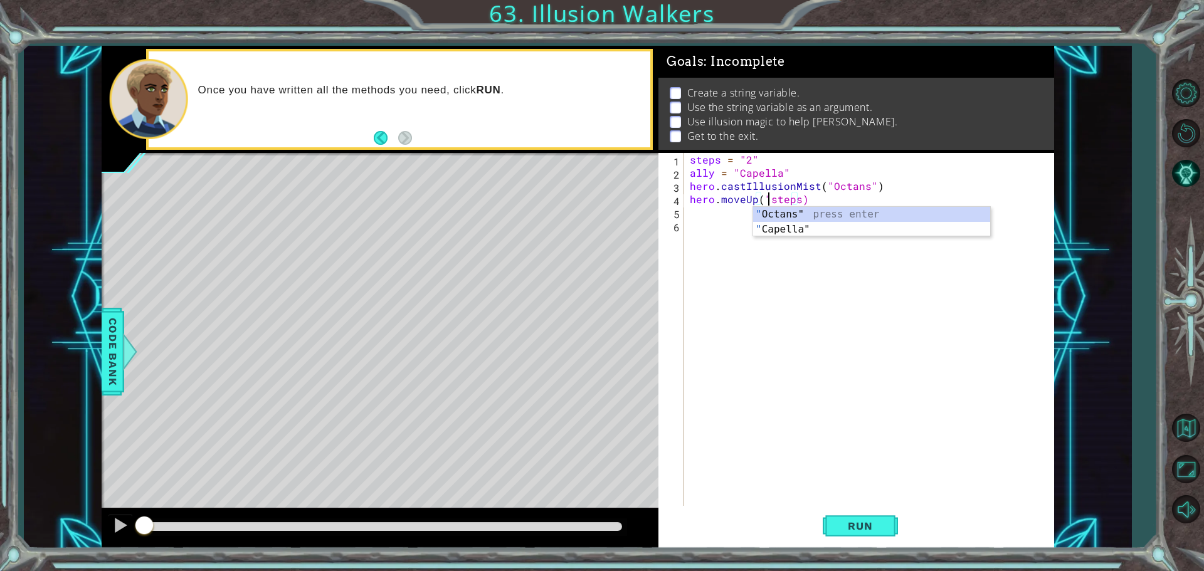
scroll to position [0, 5]
type textarea "hero.moveUp("steps")"
click at [849, 526] on span "Run" at bounding box center [860, 526] width 50 height 13
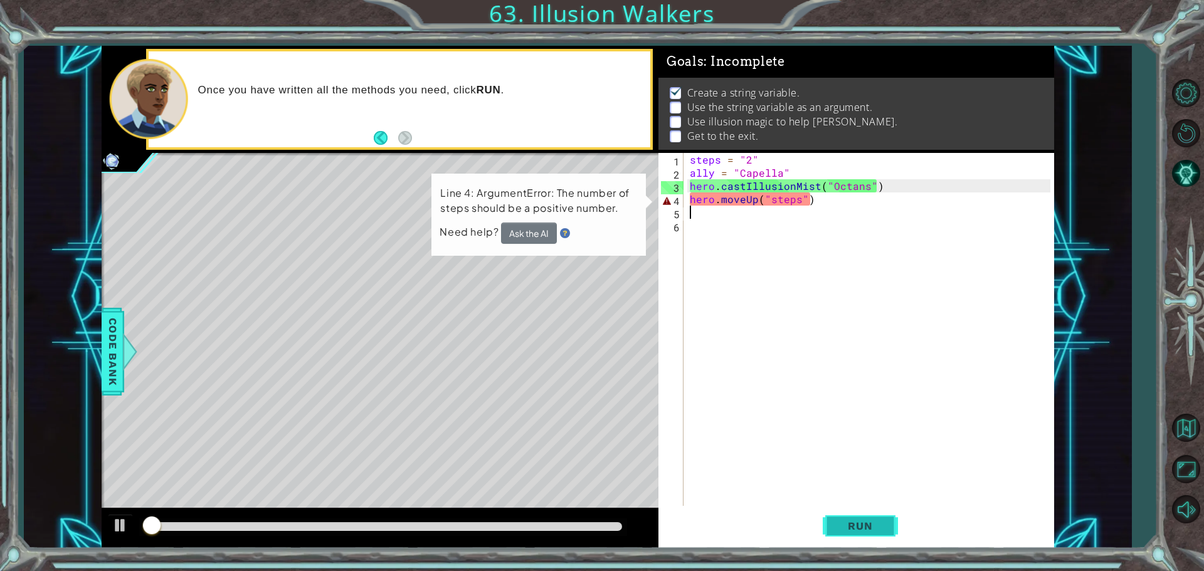
scroll to position [6, 0]
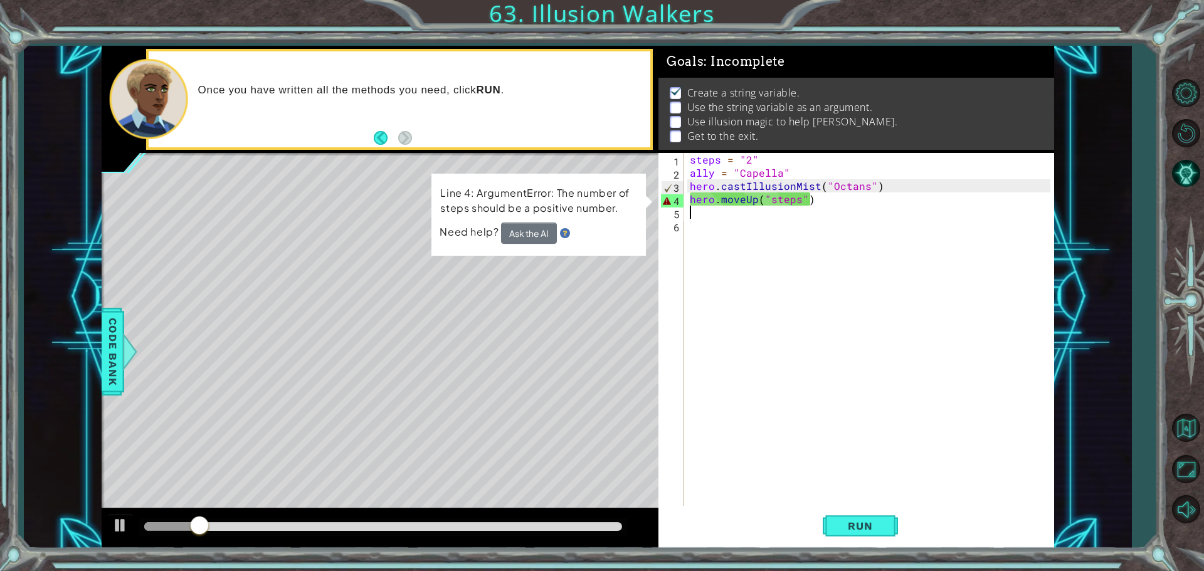
click at [816, 197] on div "steps = "2" ally = "Capella" hero . castIllusionMist ( "Octans" ) hero . moveUp…" at bounding box center [871, 344] width 369 height 382
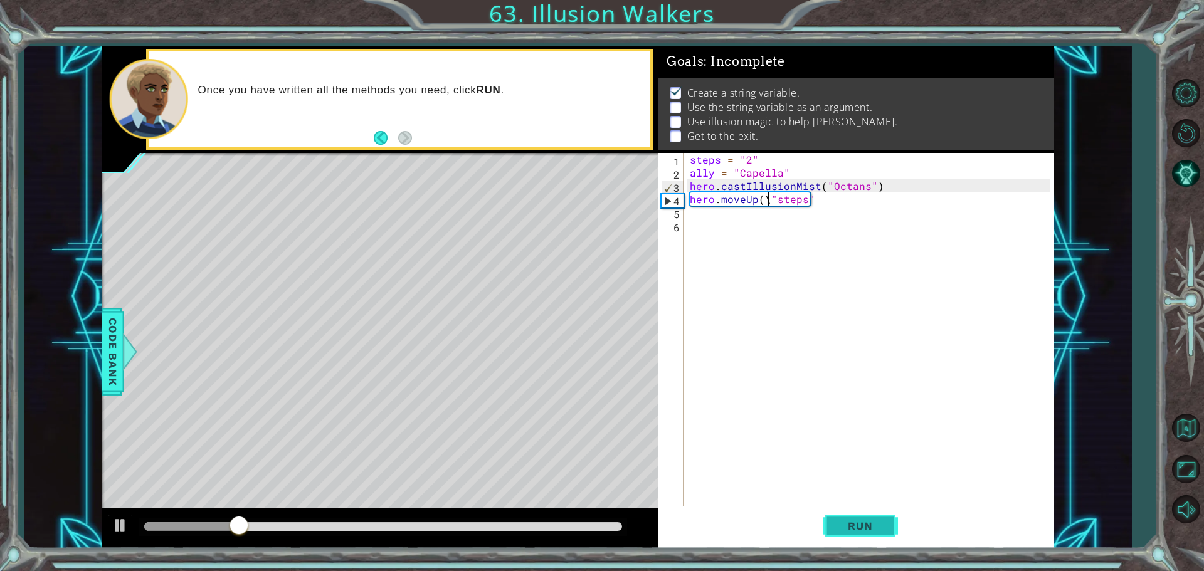
scroll to position [0, 4]
click at [853, 527] on span "Run" at bounding box center [860, 526] width 50 height 13
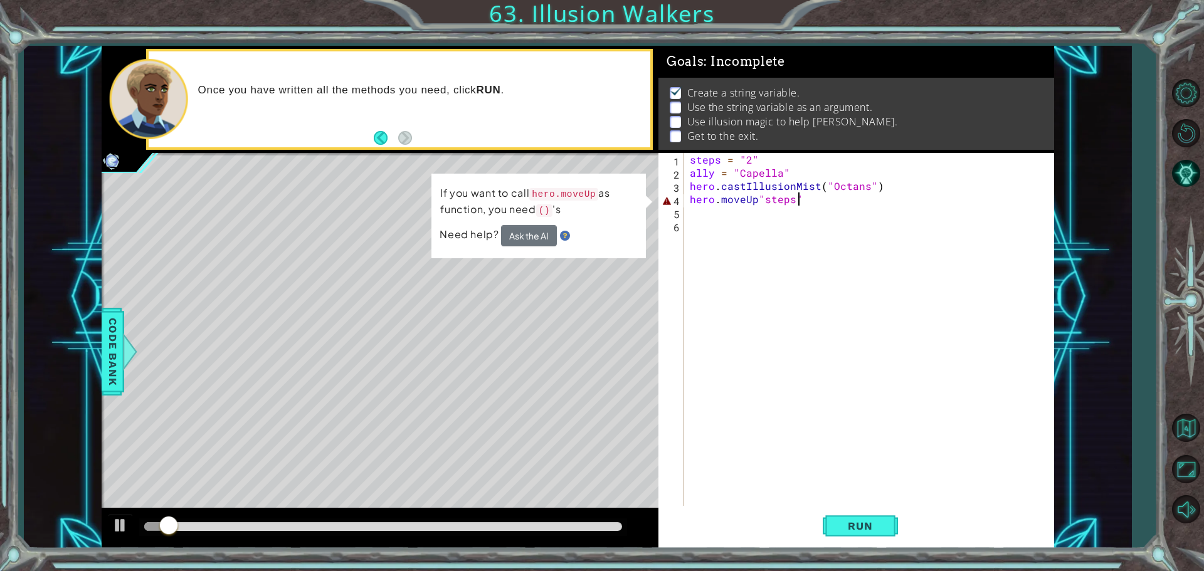
click at [797, 202] on div "steps = "2" ally = "Capella" hero . castIllusionMist ( "Octans" ) hero . moveUp…" at bounding box center [871, 344] width 369 height 382
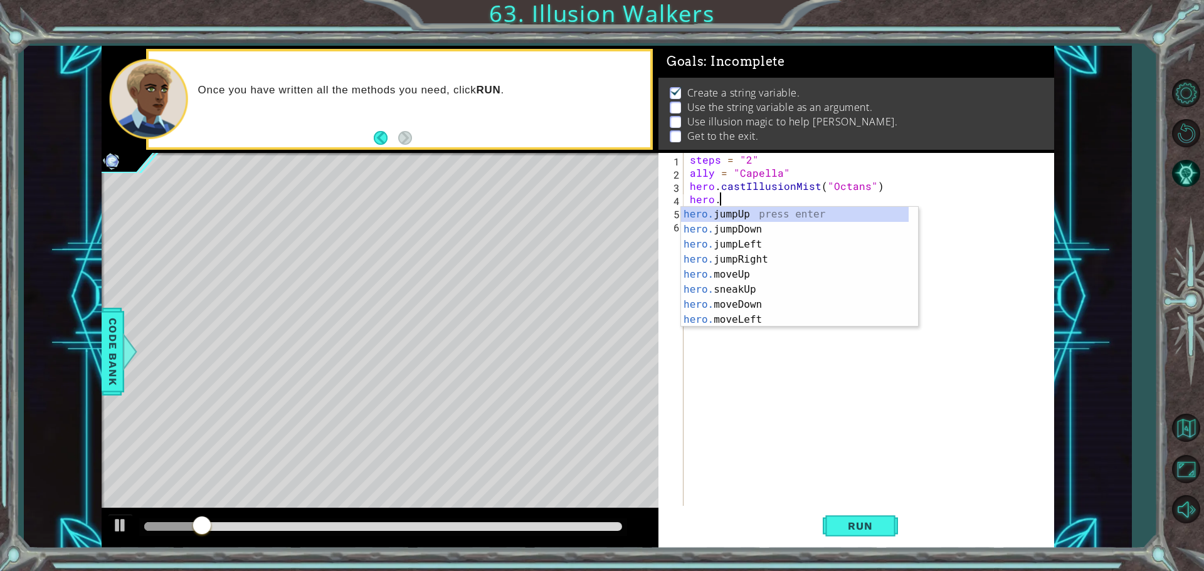
scroll to position [0, 1]
click at [750, 275] on div "hero. jumpUp press enter hero. jumpDown press enter hero. jumpLeft press enter …" at bounding box center [795, 282] width 228 height 150
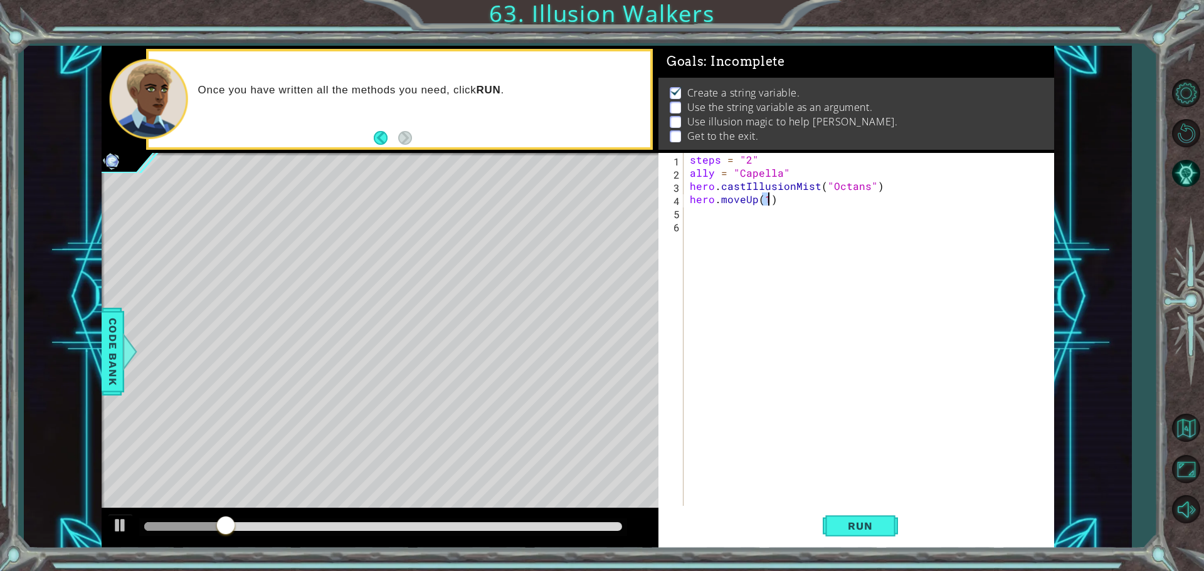
type textarea "hero.moveUp(1)"
click at [718, 220] on div "steps = "2" ally = "Capella" hero . castIllusionMist ( "Octans" ) hero . moveUp…" at bounding box center [871, 344] width 369 height 382
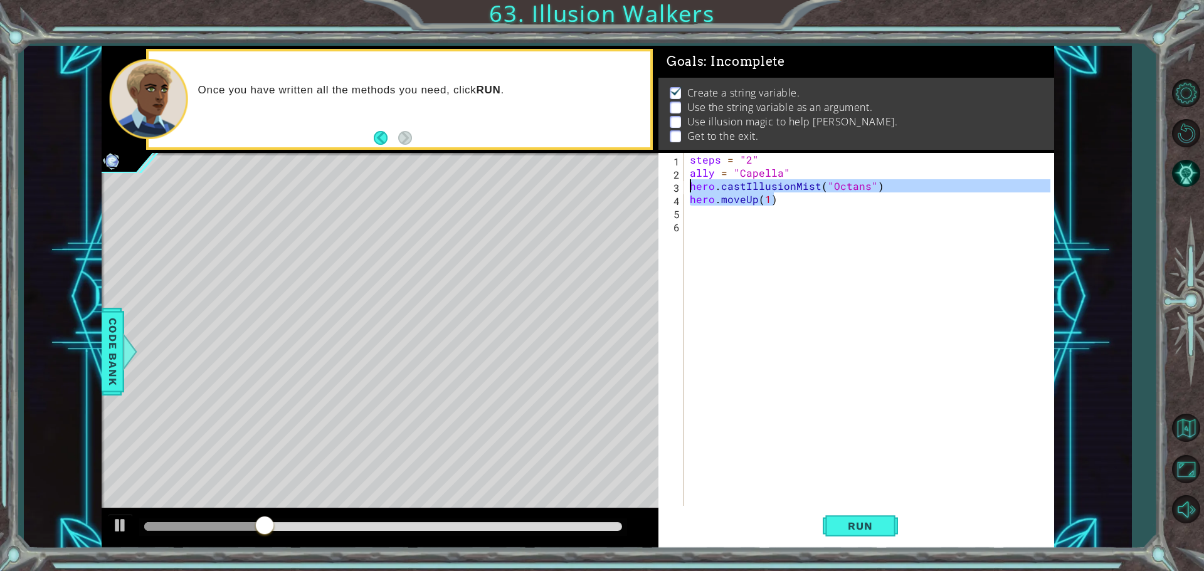
drag, startPoint x: 791, startPoint y: 201, endPoint x: 683, endPoint y: 183, distance: 110.0
click at [683, 183] on div "1 2 3 4 5 6 steps = "2" ally = "Capella" hero . castIllusionMist ( "Octans" ) h…" at bounding box center [854, 330] width 392 height 355
type textarea "hero.castIllusionMist("Octans") hero.moveUp(1)"
click at [743, 223] on div "steps = "2" ally = "Capella" hero . castIllusionMist ( "Octans" ) hero . moveUp…" at bounding box center [871, 344] width 369 height 382
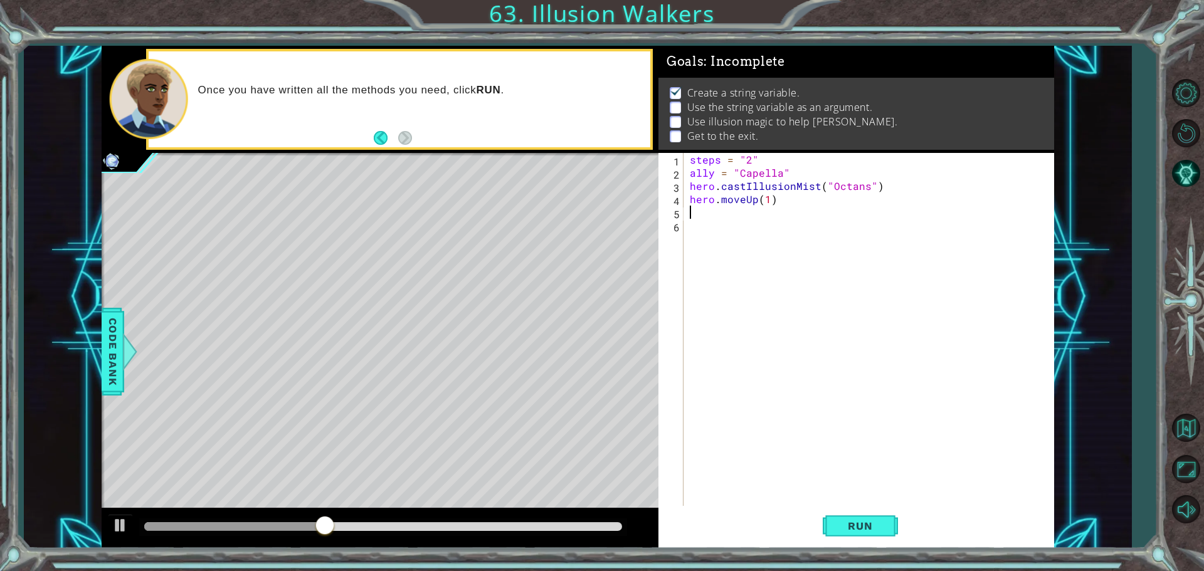
click at [733, 212] on div "steps = "2" ally = "Capella" hero . castIllusionMist ( "Octans" ) hero . moveUp…" at bounding box center [871, 344] width 369 height 382
paste textarea "hero.moveUp(1)"
type textarea "hero.moveUp(1)"
click at [701, 243] on div "steps = "2" ally = "Capella" hero . castIllusionMist ( "Octans" ) hero . moveUp…" at bounding box center [871, 344] width 369 height 382
paste textarea "hero.moveUp(1)"
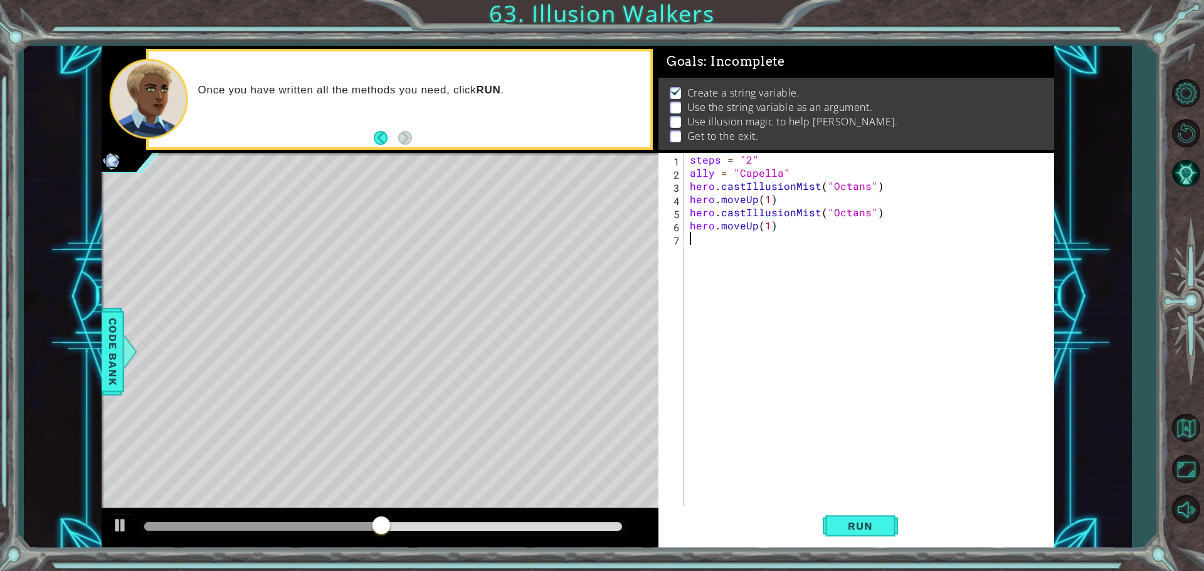
type textarea "hero.moveUp(1)"
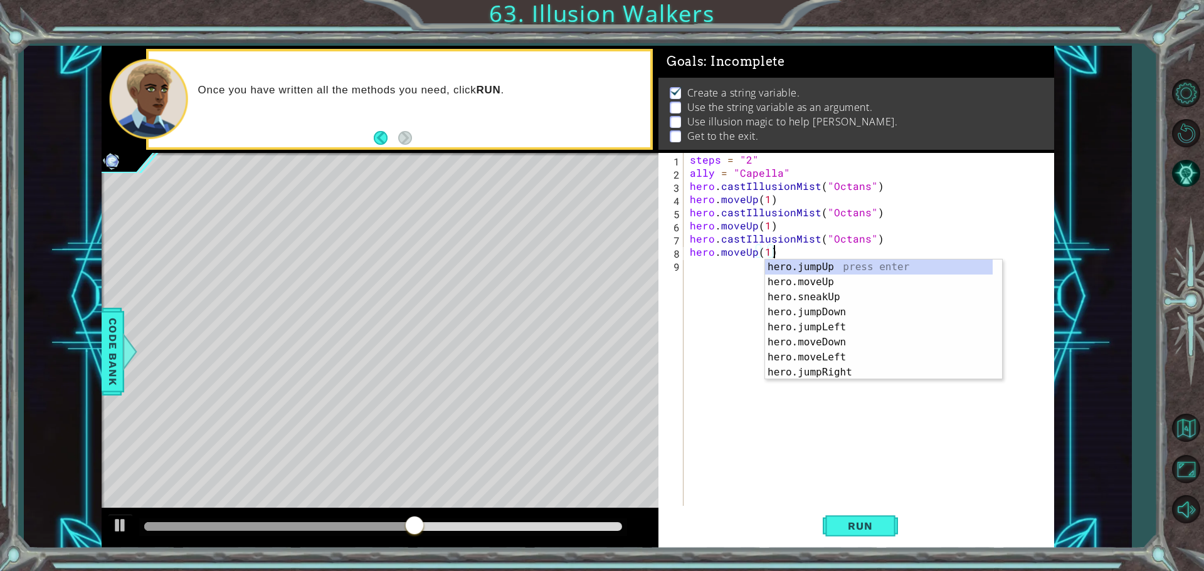
click at [717, 283] on div "steps = "2" ally = "Capella" hero . castIllusionMist ( "Octans" ) hero . moveUp…" at bounding box center [871, 344] width 369 height 382
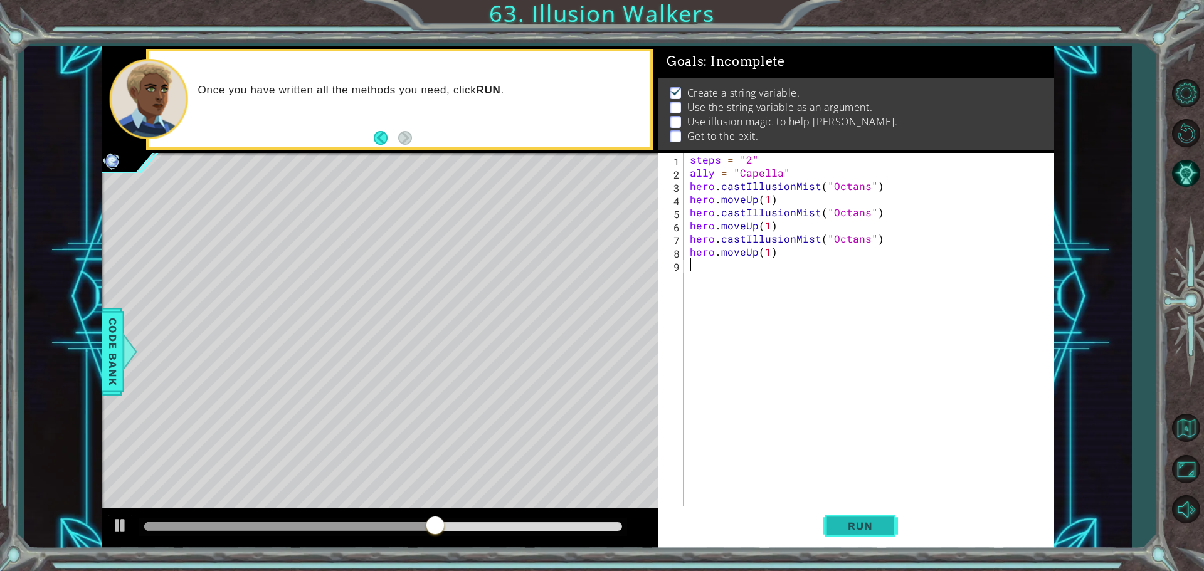
click at [875, 529] on span "Run" at bounding box center [860, 526] width 50 height 13
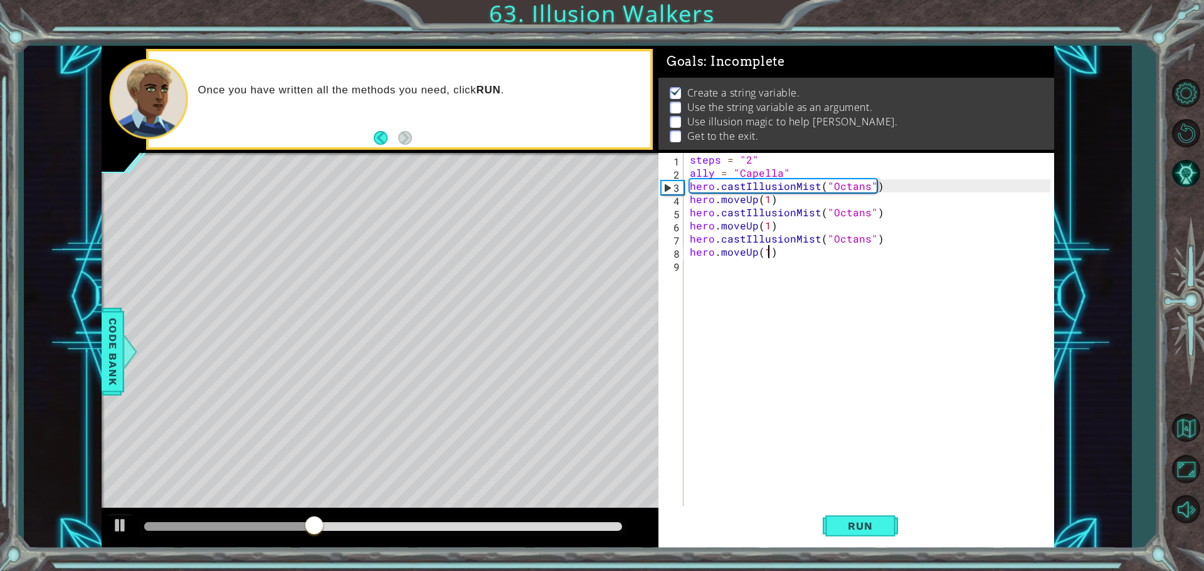
click at [768, 255] on div "steps = "2" ally = "Capella" hero . castIllusionMist ( "Octans" ) hero . moveUp…" at bounding box center [871, 344] width 369 height 382
click at [768, 196] on div "steps = "2" ally = "Capella" hero . castIllusionMist ( "Octans" ) hero . moveUp…" at bounding box center [871, 344] width 369 height 382
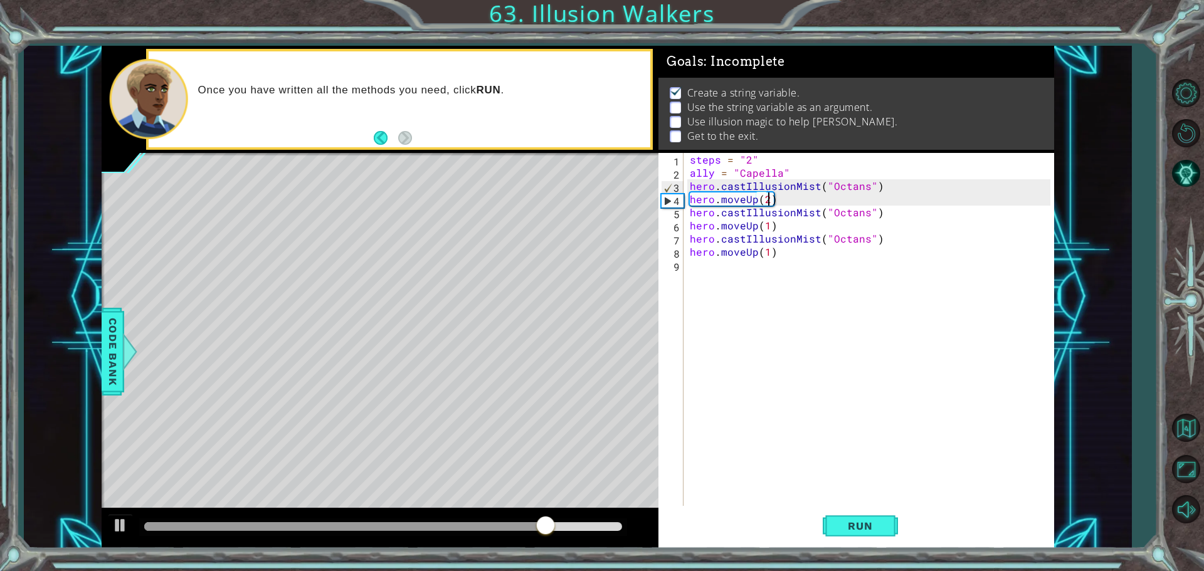
scroll to position [0, 4]
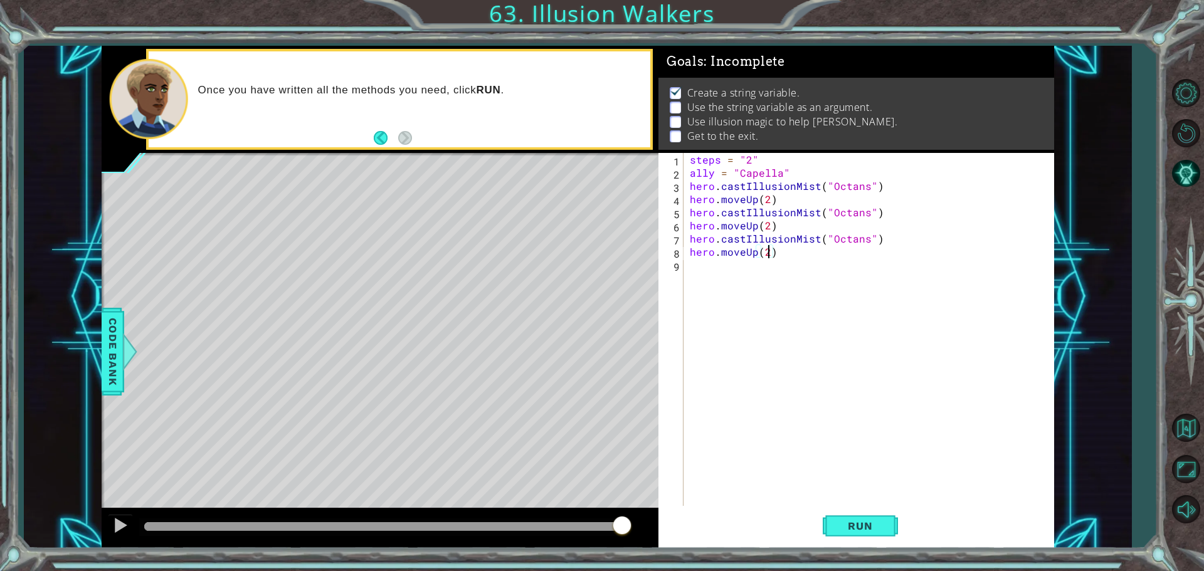
click at [755, 251] on div "steps = "2" ally = "Capella" hero . castIllusionMist ( "Octans" ) hero . moveUp…" at bounding box center [871, 344] width 369 height 382
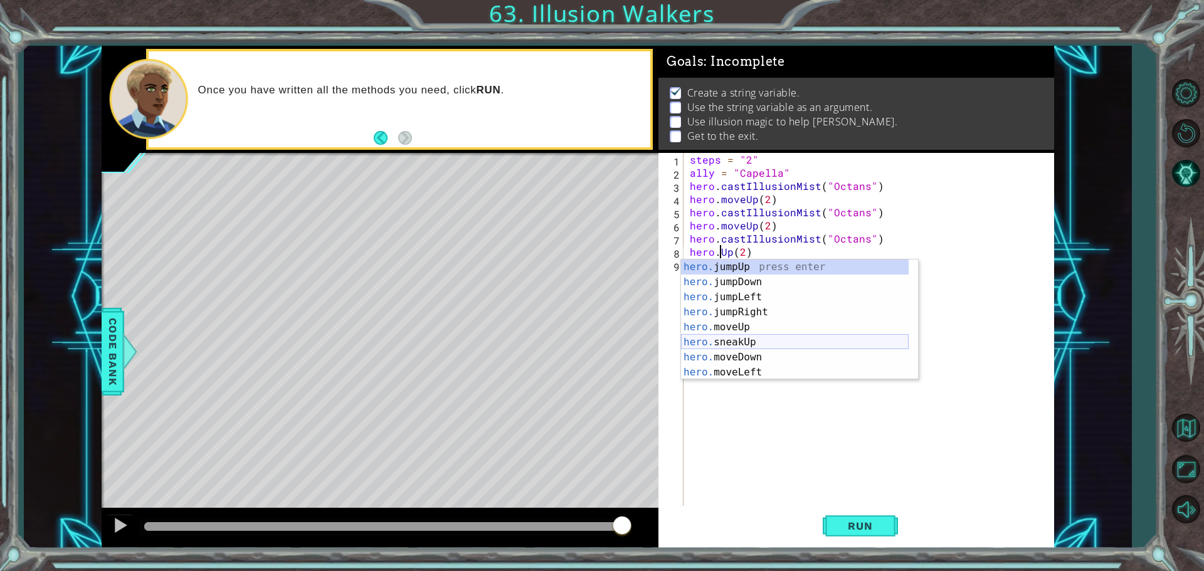
scroll to position [75, 0]
click at [742, 272] on div "hero. sneakUp press enter hero. moveDown press enter hero. moveLeft press enter…" at bounding box center [795, 335] width 228 height 150
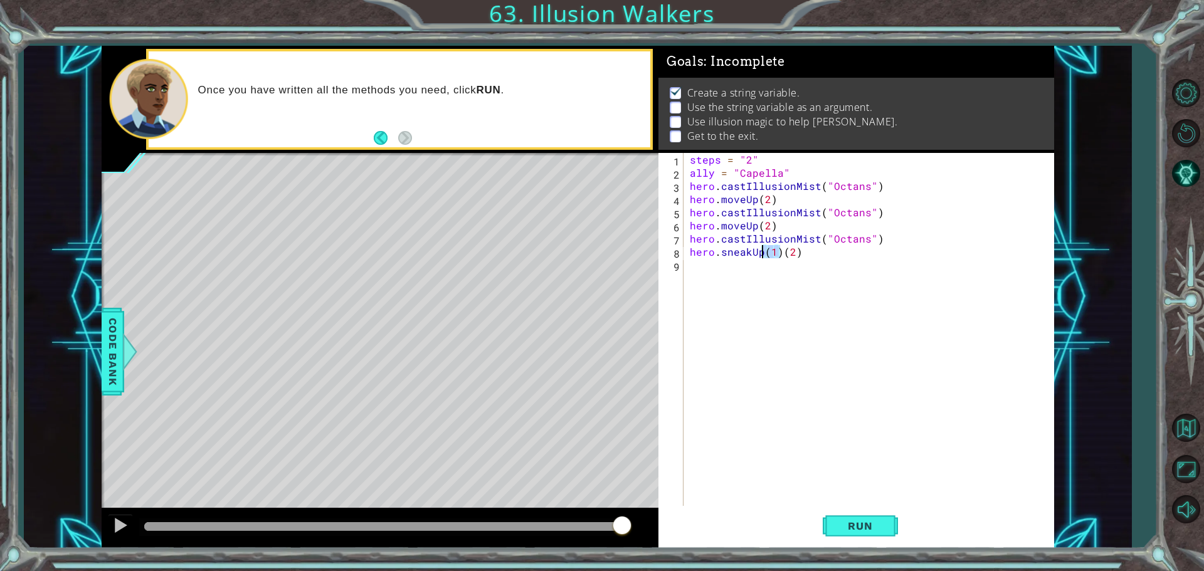
drag, startPoint x: 780, startPoint y: 256, endPoint x: 765, endPoint y: 249, distance: 16.5
click at [765, 249] on div "steps = "2" ally = "Capella" hero . castIllusionMist ( "Octans" ) hero . moveUp…" at bounding box center [871, 344] width 369 height 382
drag, startPoint x: 786, startPoint y: 253, endPoint x: 769, endPoint y: 248, distance: 17.7
click at [769, 248] on div "steps = "2" ally = "Capella" hero . castIllusionMist ( "Octans" ) hero . moveUp…" at bounding box center [875, 344] width 364 height 382
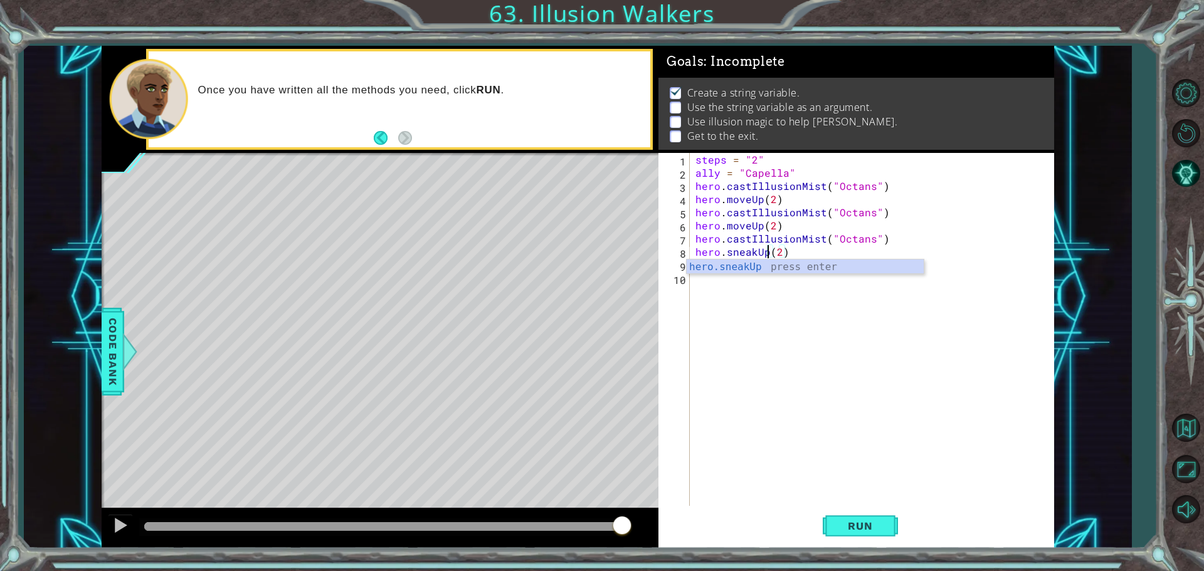
click at [747, 225] on div "steps = "2" ally = "Capella" hero . castIllusionMist ( "Octans" ) hero . moveUp…" at bounding box center [875, 344] width 364 height 382
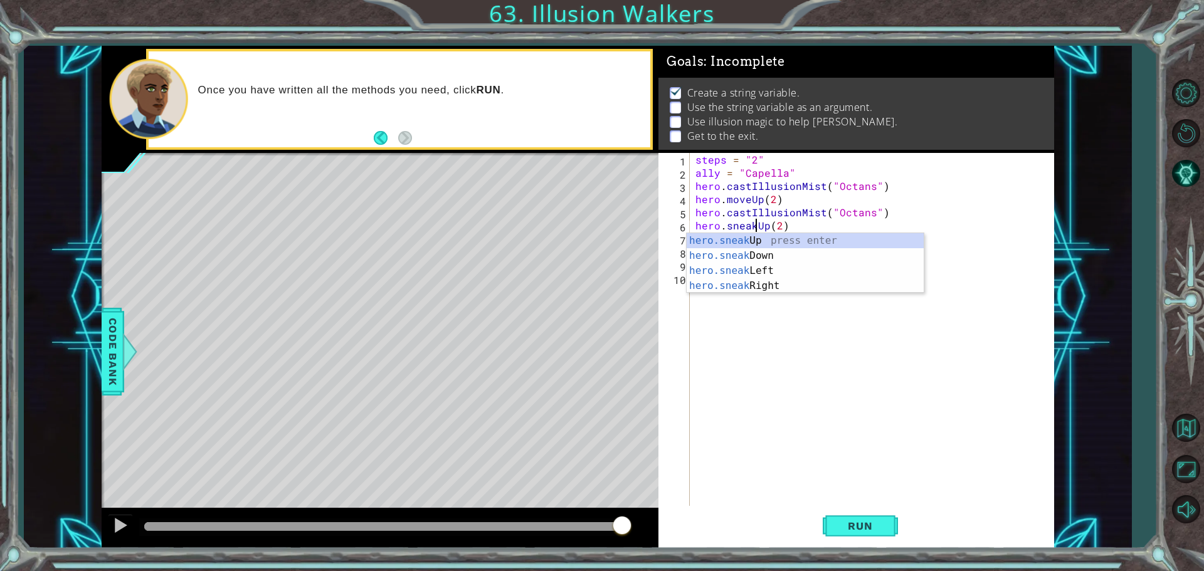
scroll to position [0, 4]
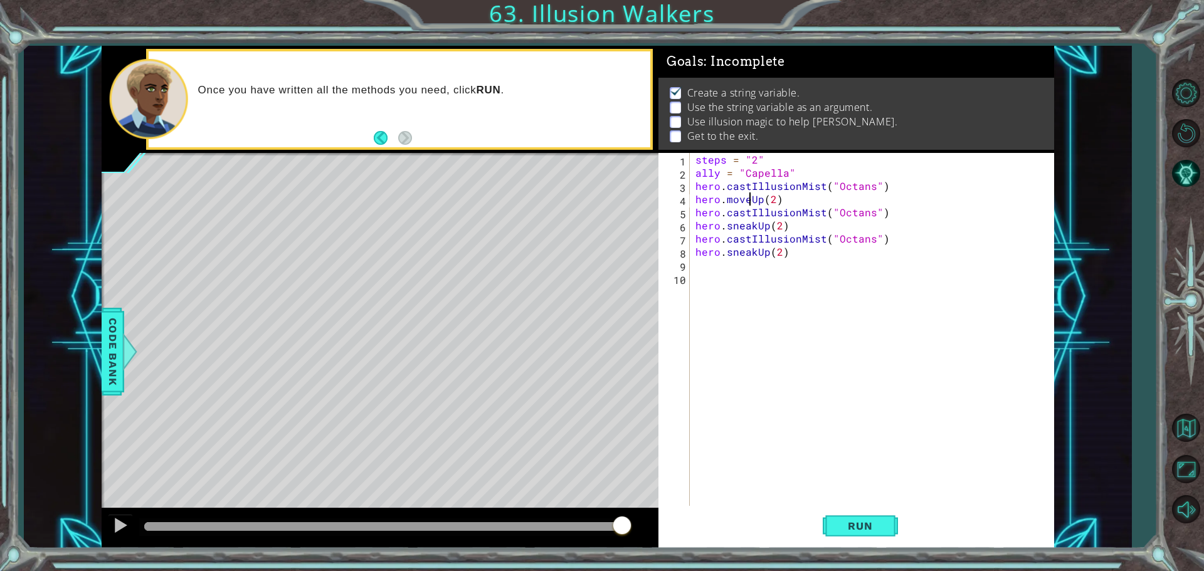
click at [750, 201] on div "steps = "2" ally = "Capella" hero . castIllusionMist ( "Octans" ) hero . moveUp…" at bounding box center [875, 344] width 364 height 382
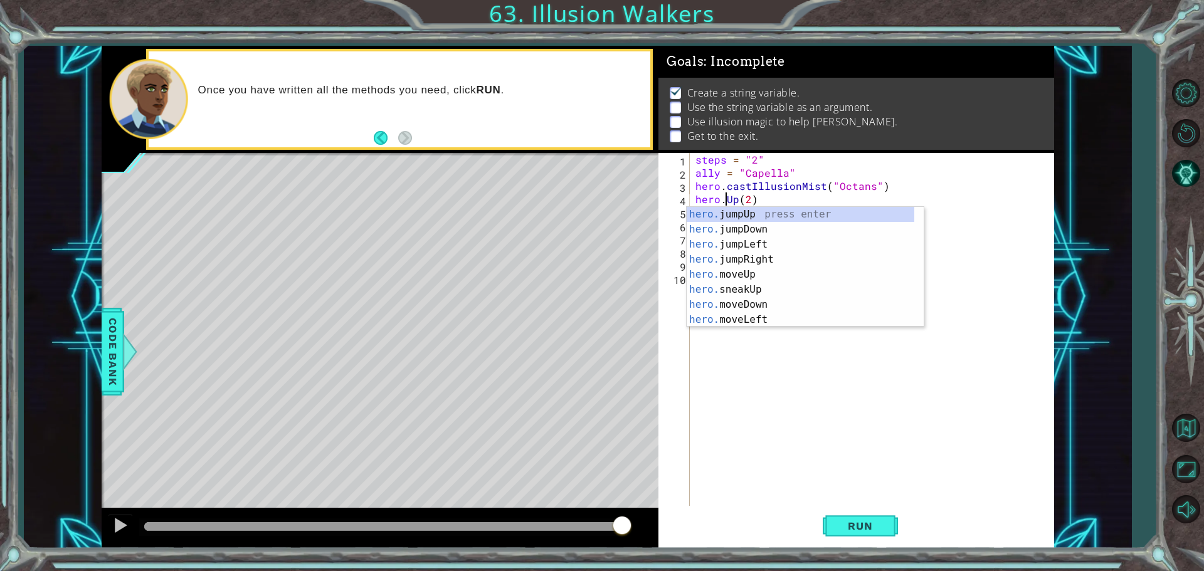
scroll to position [0, 3]
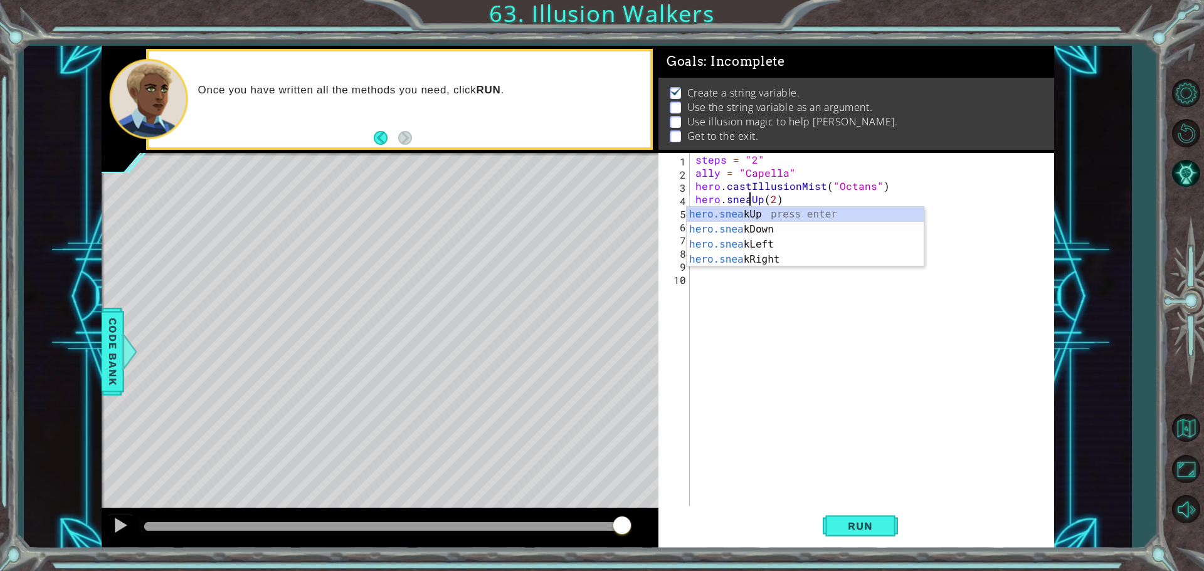
type textarea "hero.sneakUp(2)"
click at [817, 308] on div "steps = "2" ally = "Capella" hero . castIllusionMist ( "Octans" ) hero . sneakU…" at bounding box center [875, 344] width 364 height 382
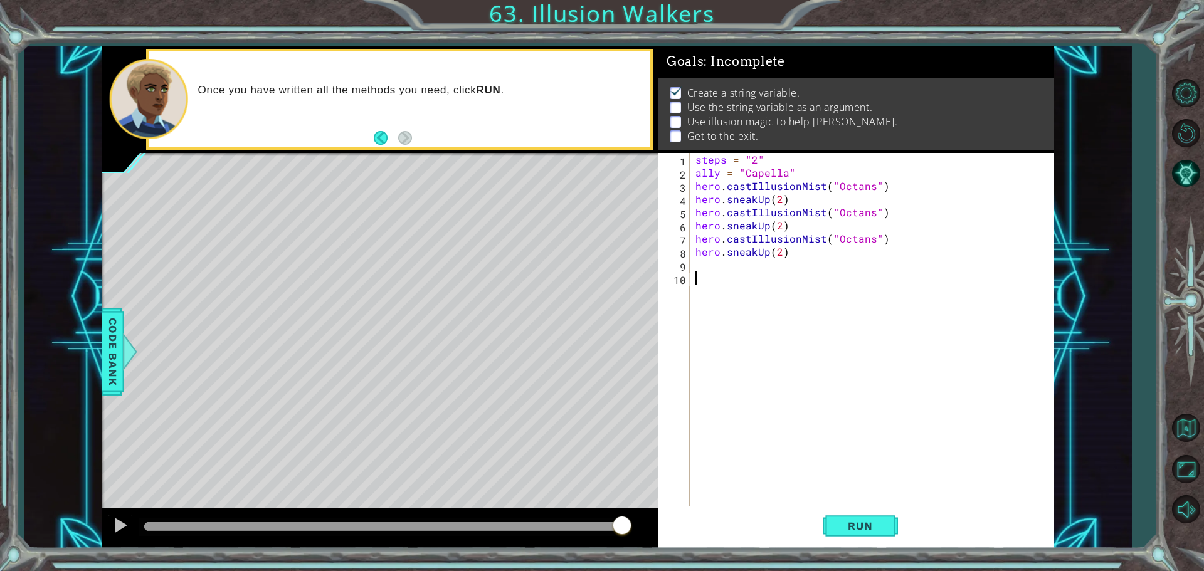
scroll to position [0, 0]
click at [718, 266] on div "steps = "2" ally = "Capella" hero . castIllusionMist ( "Octans" ) hero . sneakU…" at bounding box center [875, 344] width 364 height 382
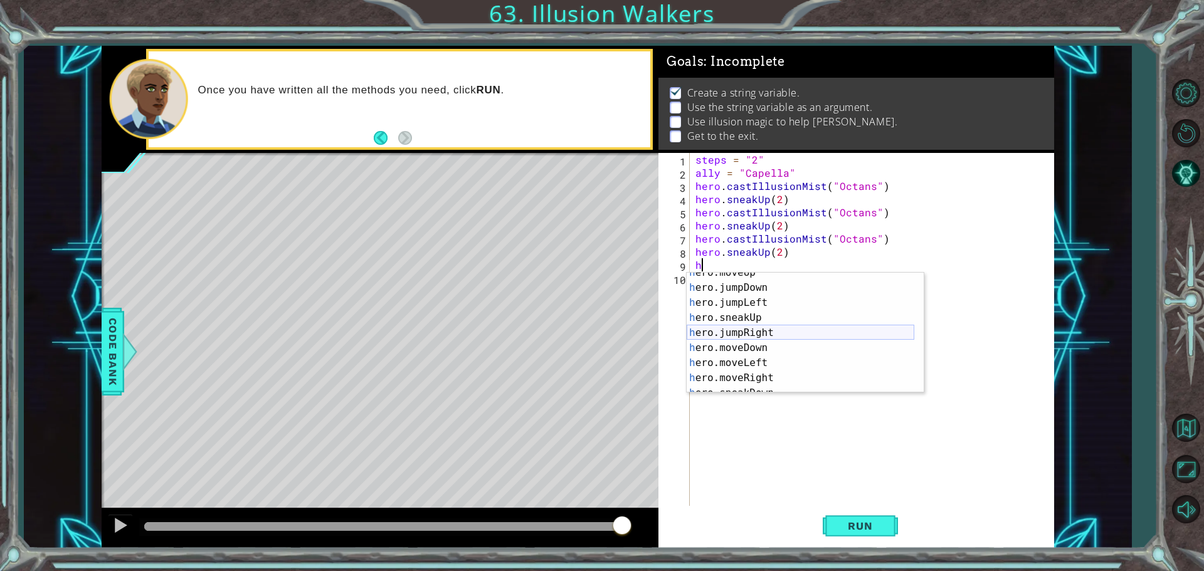
scroll to position [113, 0]
click at [768, 349] on div "h ero.moveDown press enter h ero.moveLeft press enter h ero.moveRight press ent…" at bounding box center [800, 340] width 228 height 150
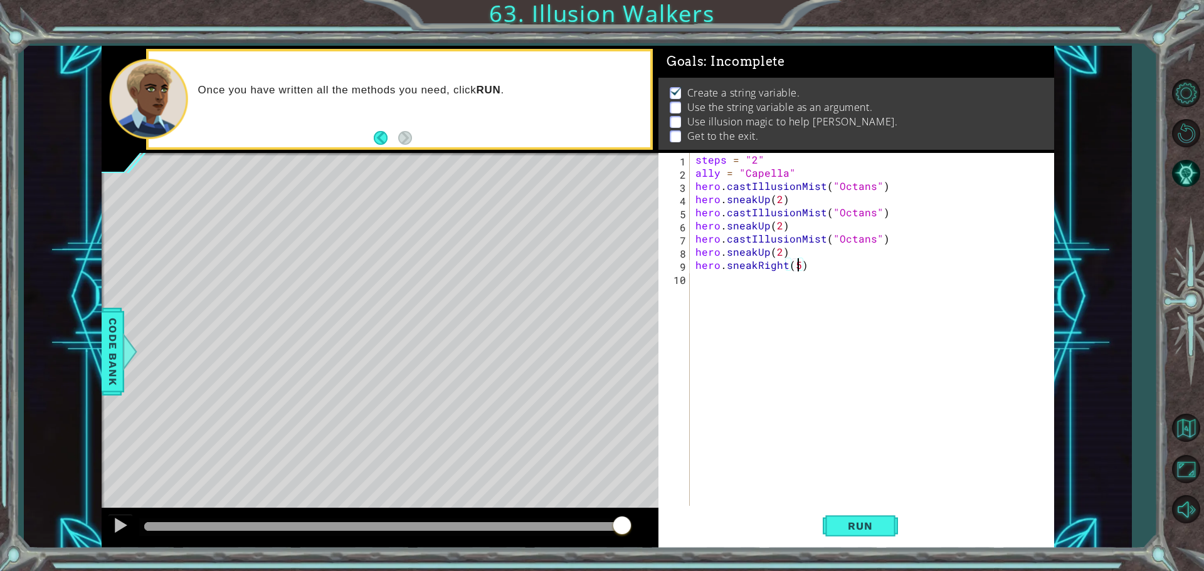
scroll to position [0, 6]
click at [893, 522] on button "Run" at bounding box center [859, 525] width 75 height 39
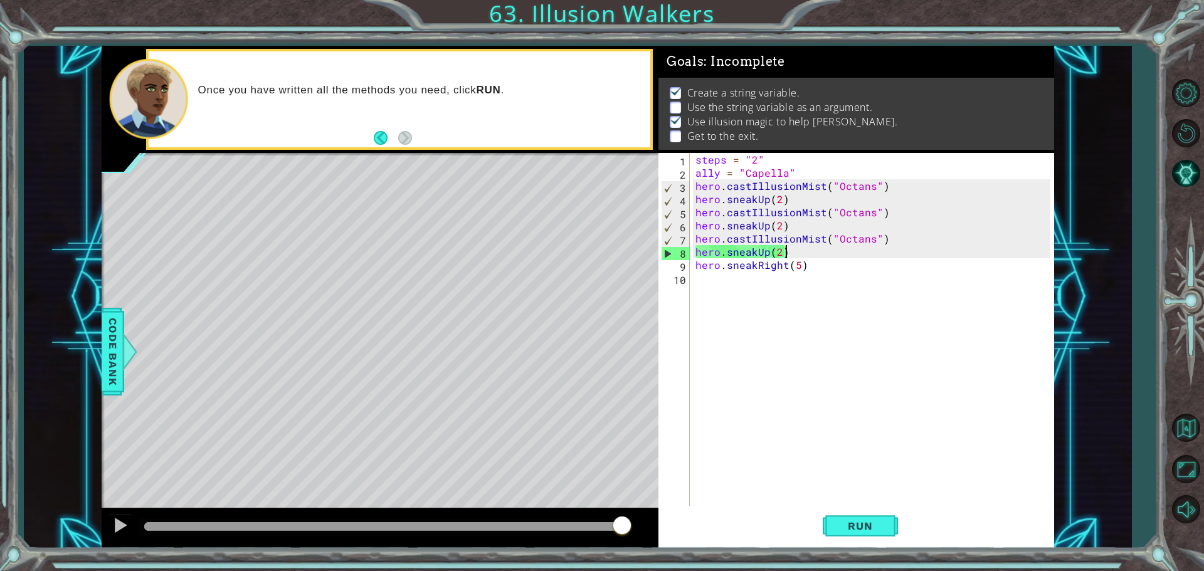
click at [783, 253] on div "steps = "2" ally = "Capella" hero . castIllusionMist ( "Octans" ) hero . sneakU…" at bounding box center [875, 344] width 364 height 382
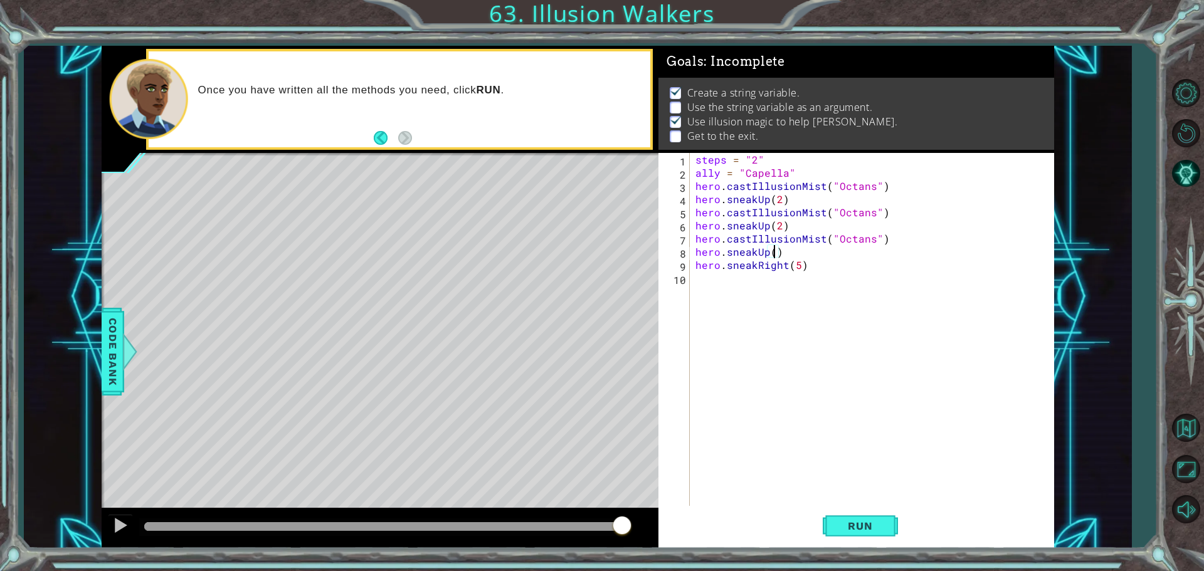
scroll to position [0, 5]
type textarea "hero.sneakUp(1)"
click at [858, 517] on button "Run" at bounding box center [859, 525] width 75 height 39
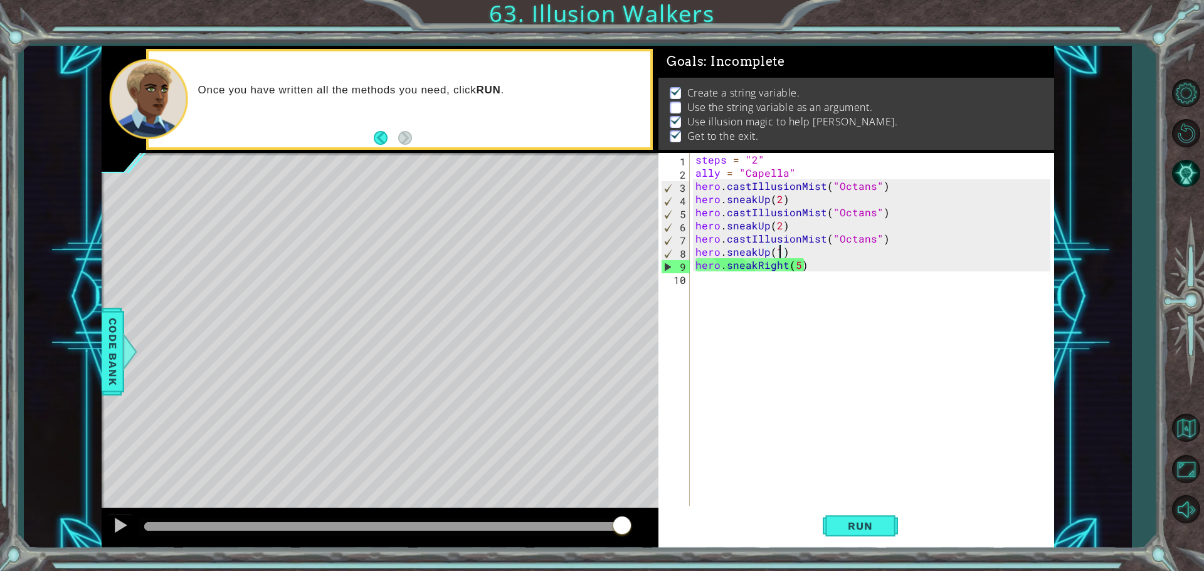
click at [706, 290] on div "steps = "2" ally = "Capella" hero . castIllusionMist ( "Octans" ) hero . sneakU…" at bounding box center [875, 344] width 364 height 382
type textarea "h"
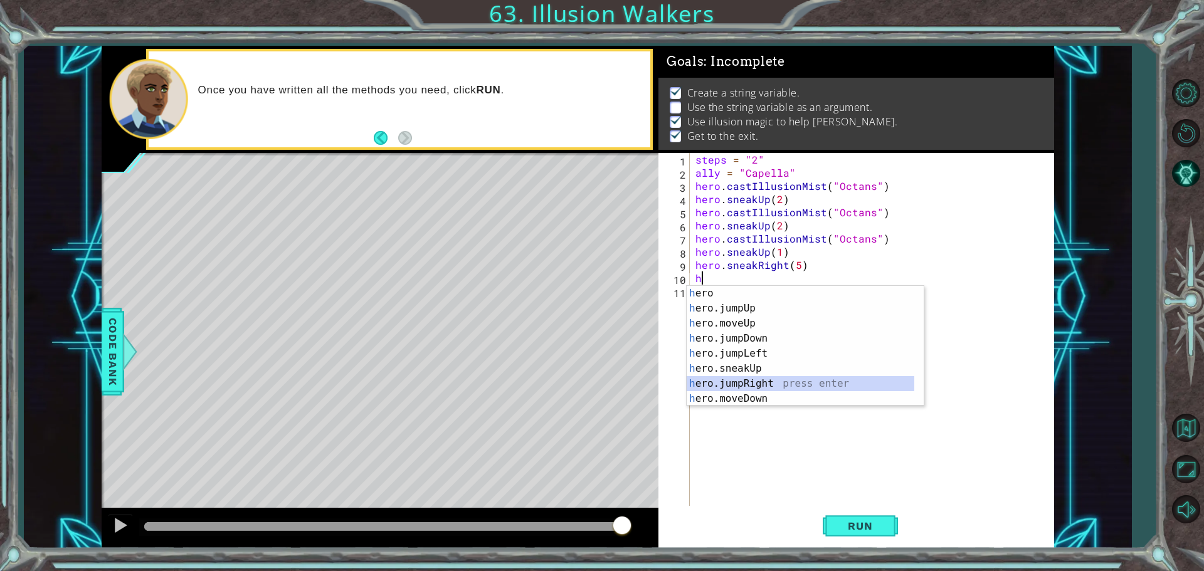
click at [772, 379] on div "h ero press enter h ero.jumpUp press enter h ero.moveUp press enter h ero.jumpD…" at bounding box center [800, 361] width 228 height 150
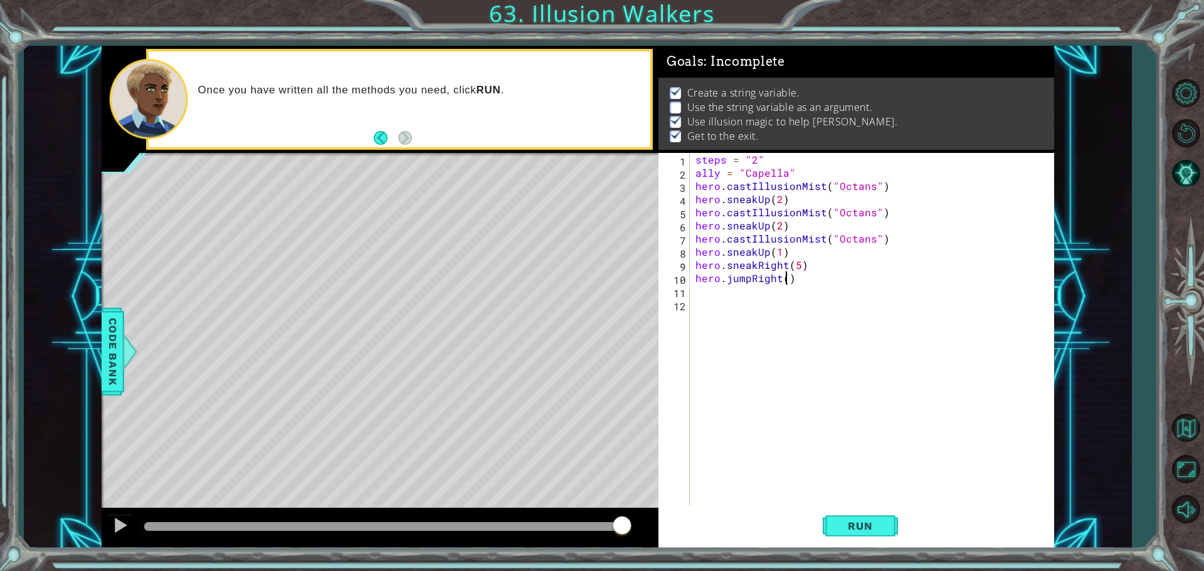
click at [785, 282] on div "steps = "2" ally = "Capella" hero . castIllusionMist ( "Octans" ) hero . sneakU…" at bounding box center [875, 344] width 364 height 382
type textarea "hero.jumpRight(steps)"
click at [838, 530] on span "Run" at bounding box center [860, 526] width 50 height 13
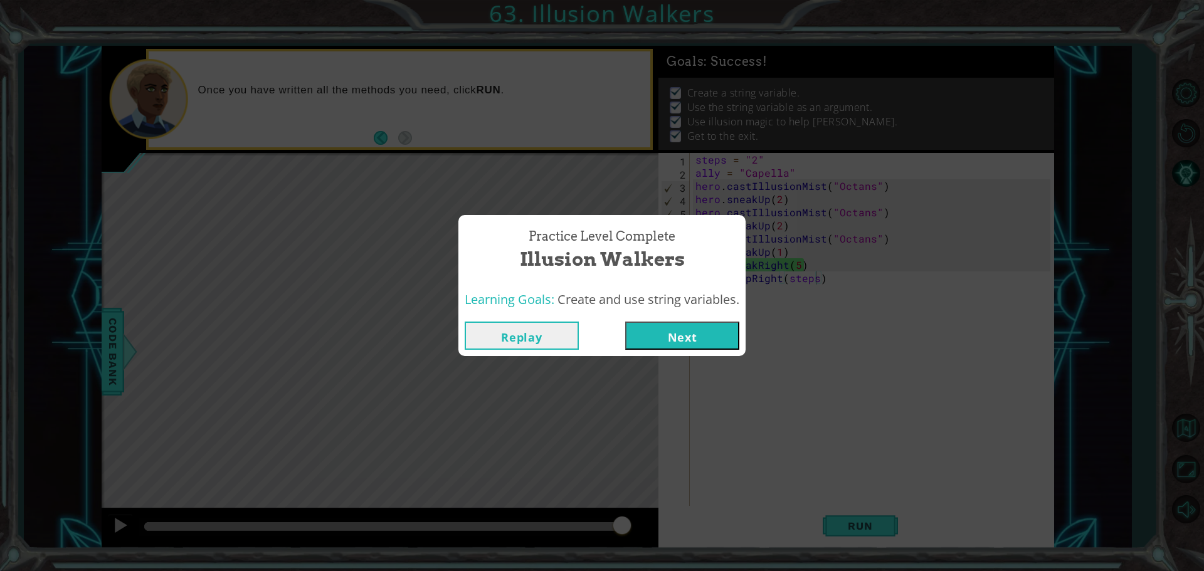
click at [637, 339] on button "Next" at bounding box center [682, 336] width 114 height 28
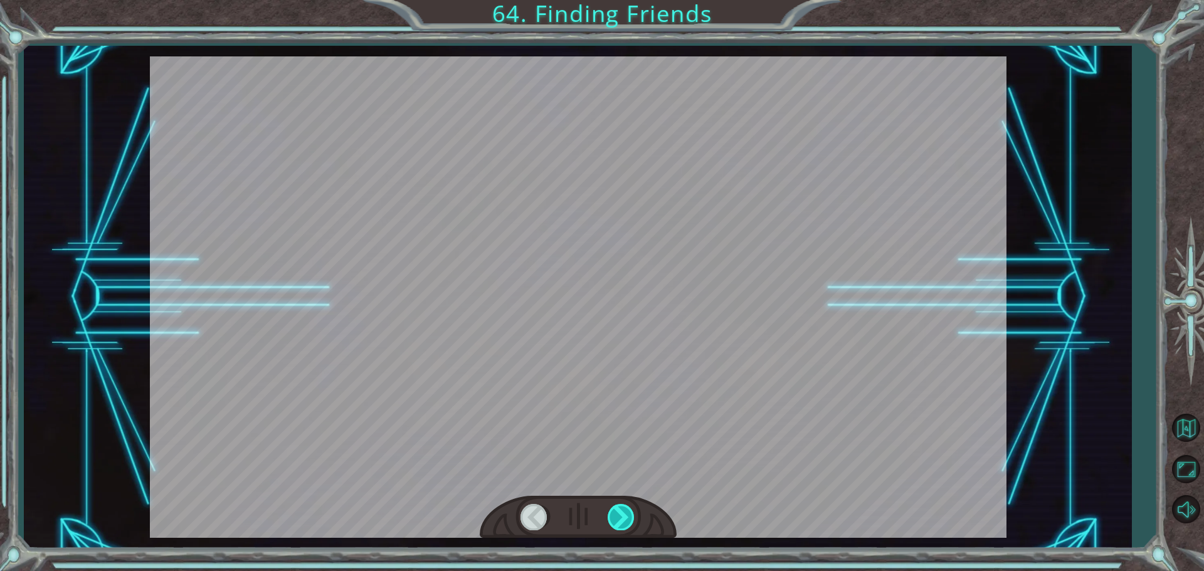
click at [622, 527] on div at bounding box center [621, 517] width 28 height 26
click at [628, 515] on div at bounding box center [621, 517] width 28 height 26
click at [579, 488] on div at bounding box center [578, 296] width 856 height 481
click at [611, 512] on div at bounding box center [621, 517] width 28 height 26
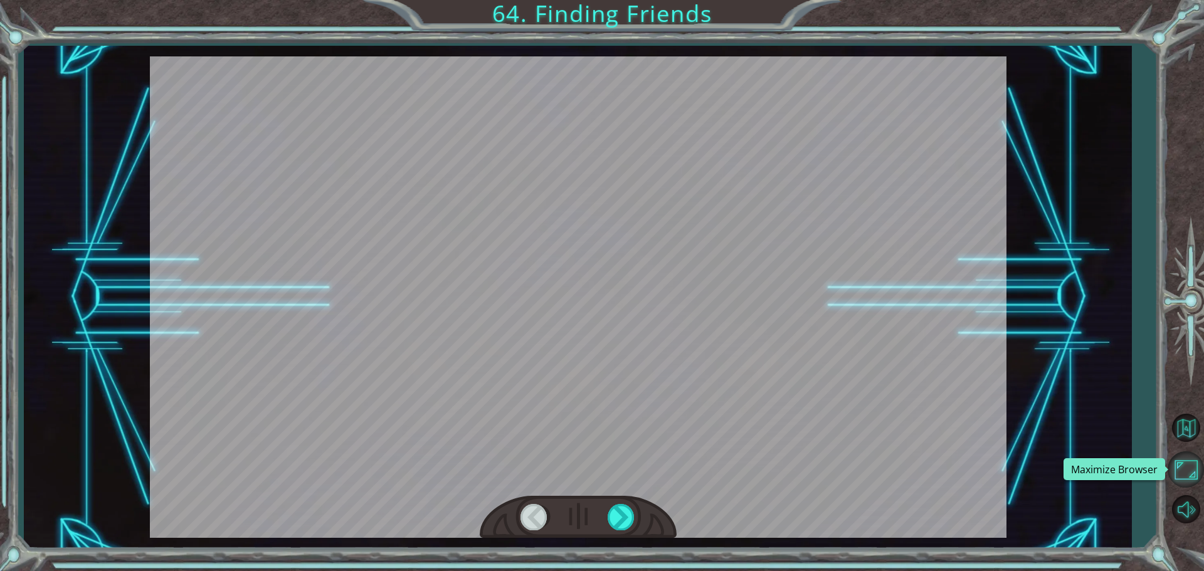
click at [1191, 455] on button "Maximize Browser" at bounding box center [1185, 469] width 36 height 36
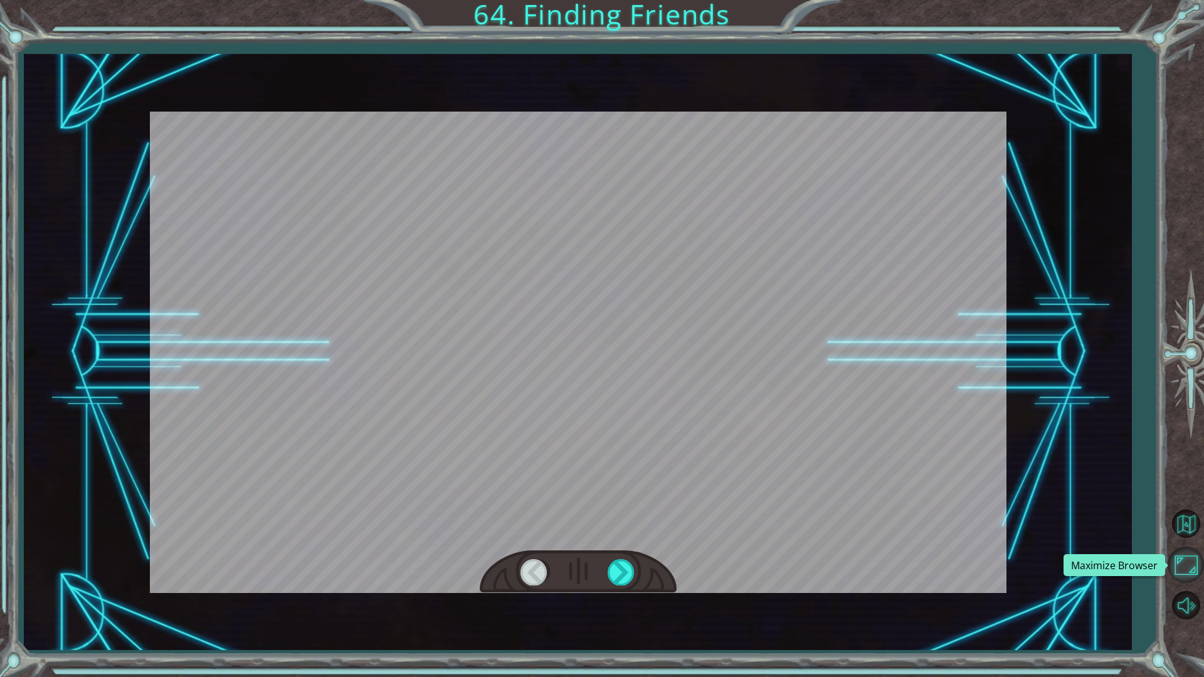
click at [1194, 555] on button "Maximize Browser" at bounding box center [1185, 565] width 36 height 36
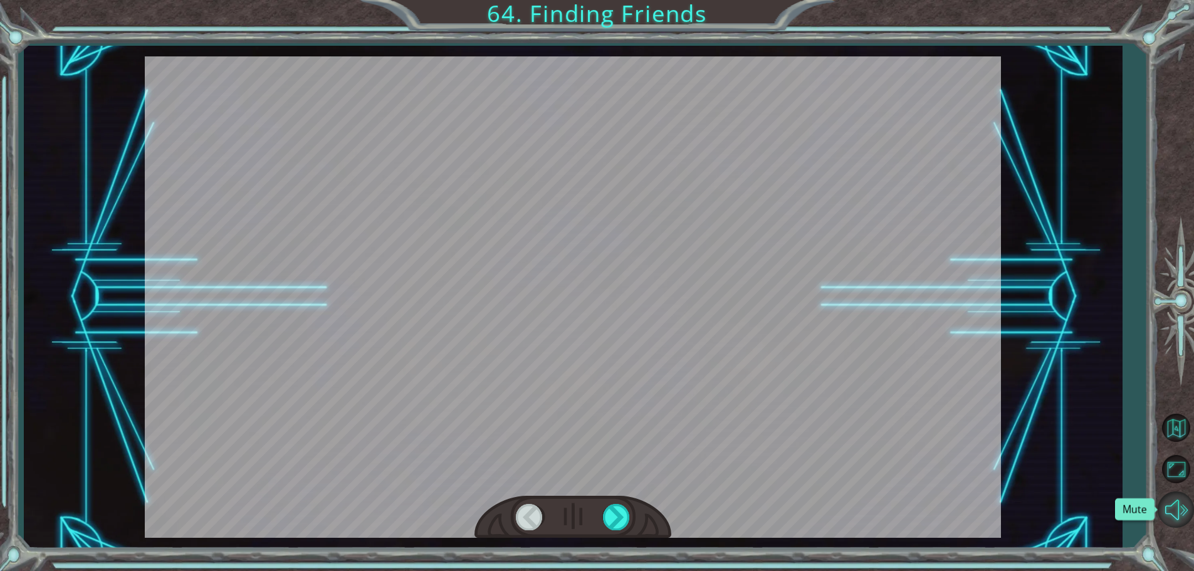
click at [1183, 494] on button "Mute" at bounding box center [1176, 509] width 36 height 36
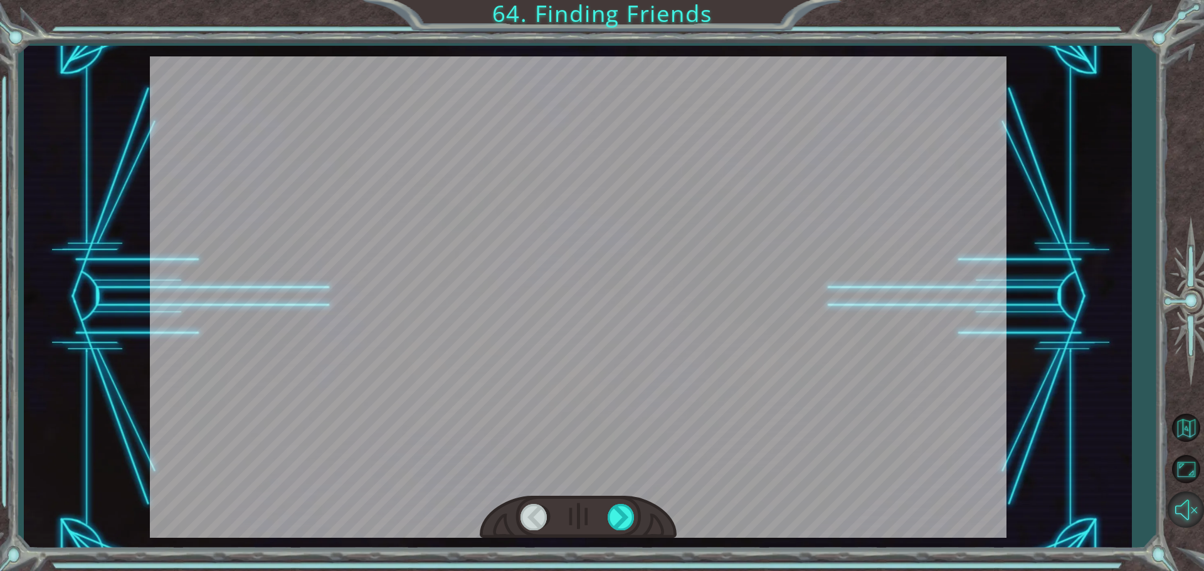
click at [1183, 501] on button "Unmute" at bounding box center [1185, 509] width 36 height 36
click at [1192, 426] on button "Back to Map" at bounding box center [1185, 428] width 36 height 36
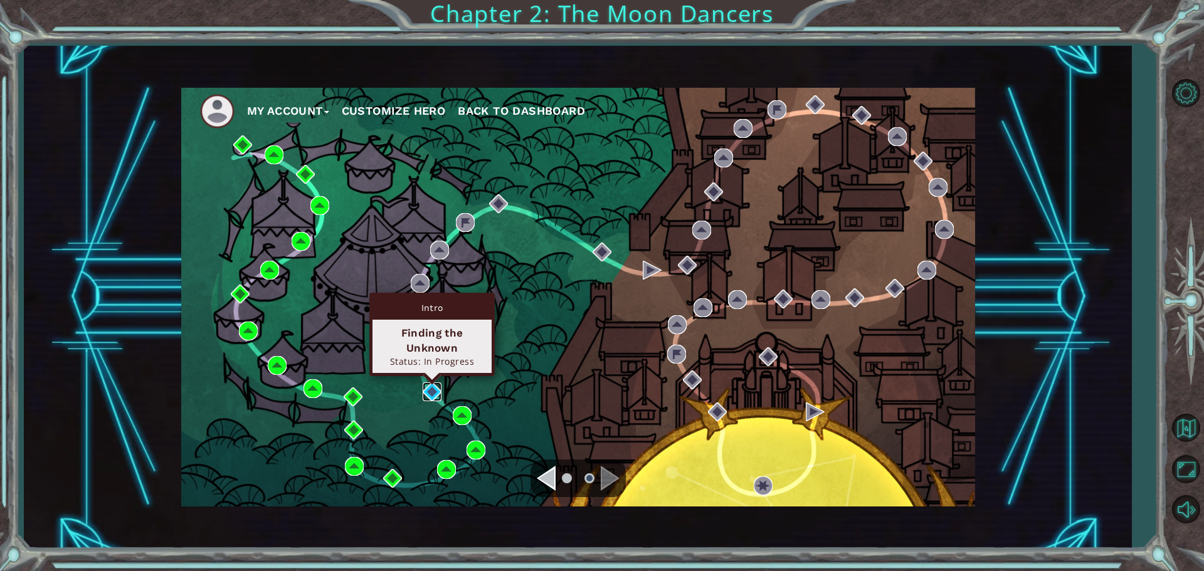
click at [434, 384] on img at bounding box center [432, 391] width 19 height 19
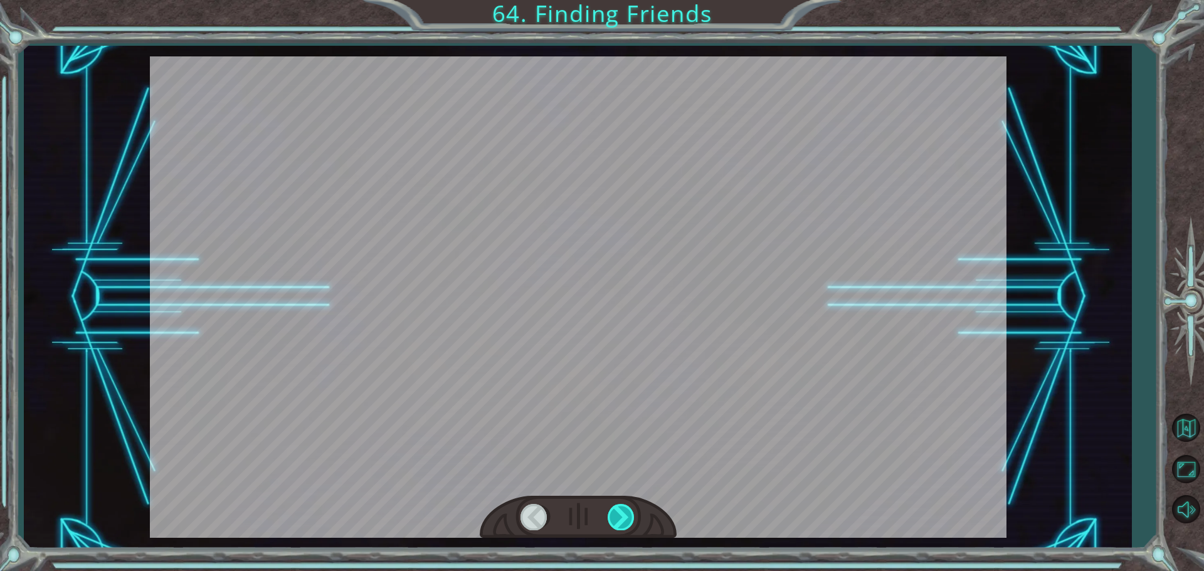
click at [615, 505] on div at bounding box center [621, 517] width 28 height 26
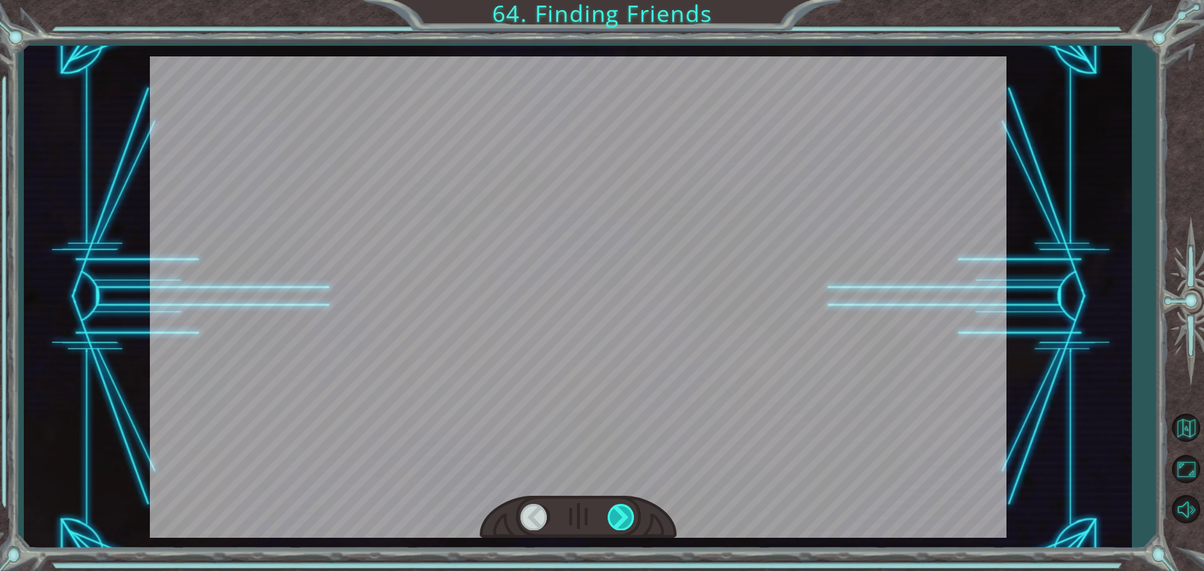
click at [623, 520] on div at bounding box center [621, 517] width 28 height 26
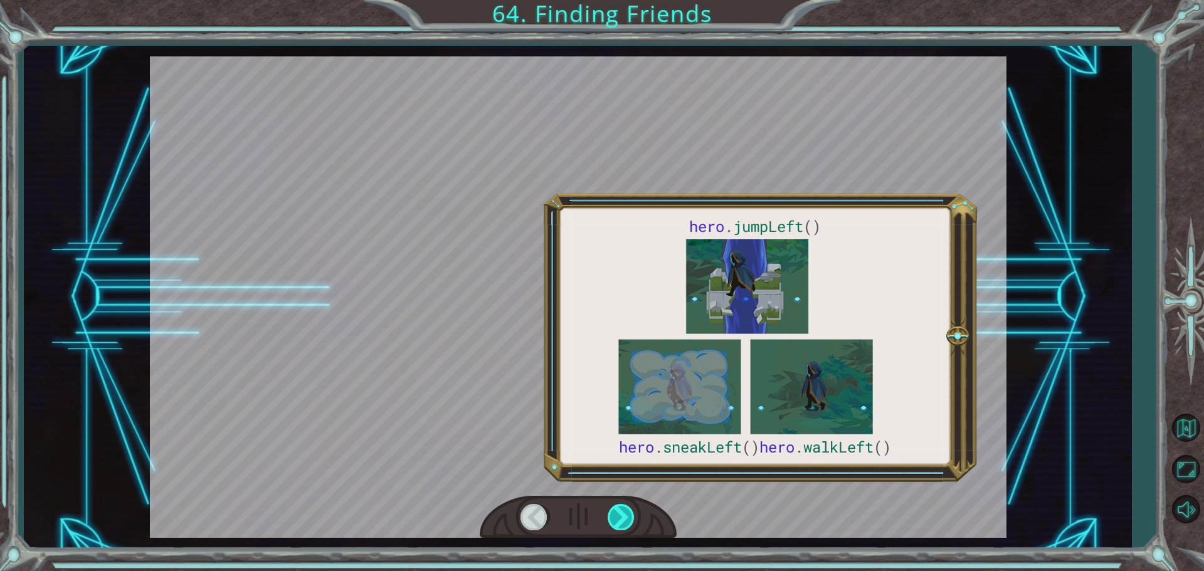
click at [624, 514] on div at bounding box center [621, 517] width 28 height 26
click at [944, 448] on div at bounding box center [578, 296] width 856 height 481
click at [616, 515] on div at bounding box center [621, 517] width 28 height 26
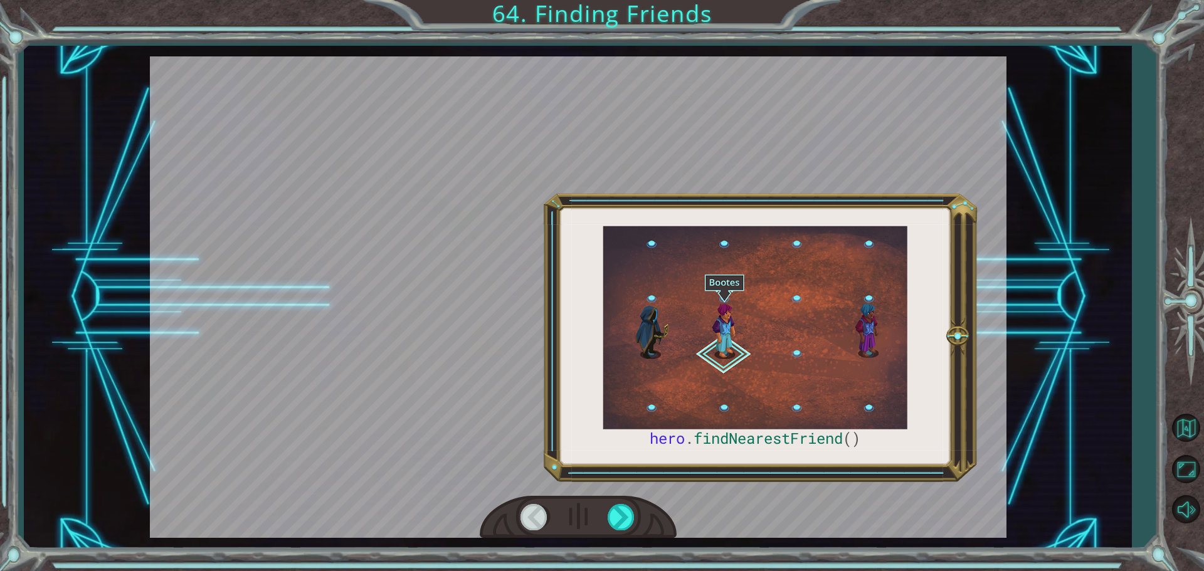
click at [626, 496] on div at bounding box center [578, 517] width 197 height 43
click at [626, 515] on div at bounding box center [621, 517] width 28 height 26
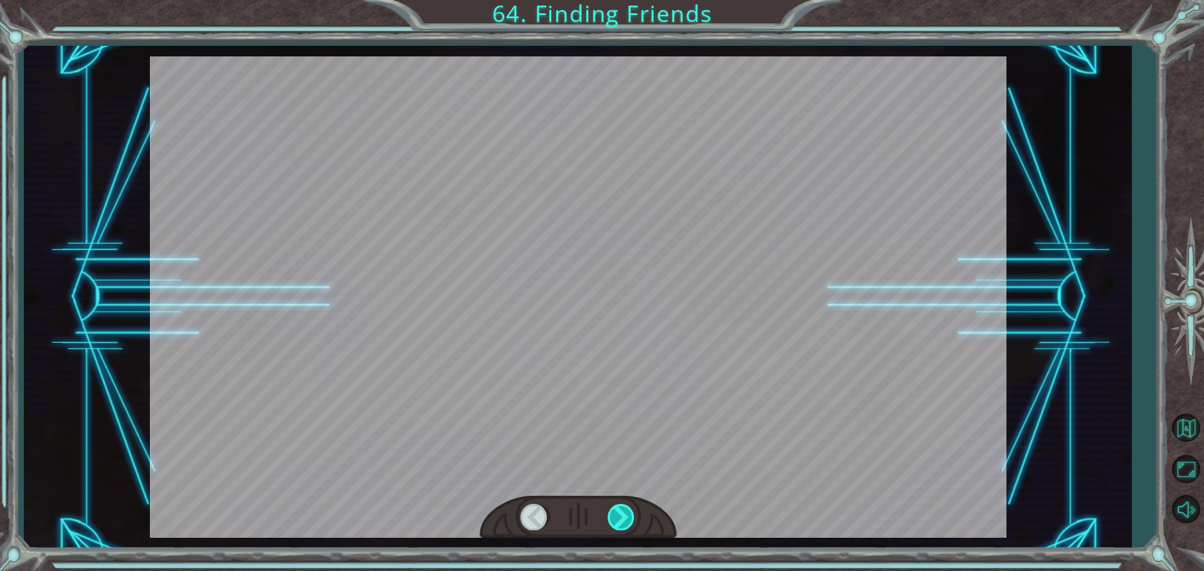
click at [624, 514] on div at bounding box center [621, 517] width 28 height 26
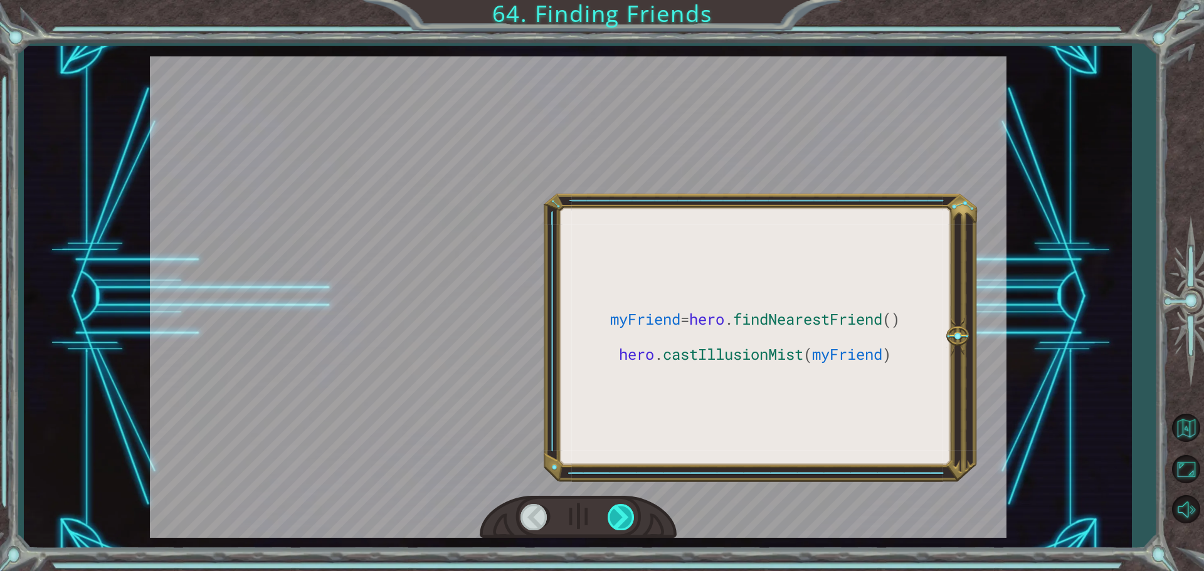
click at [624, 514] on div at bounding box center [621, 517] width 28 height 26
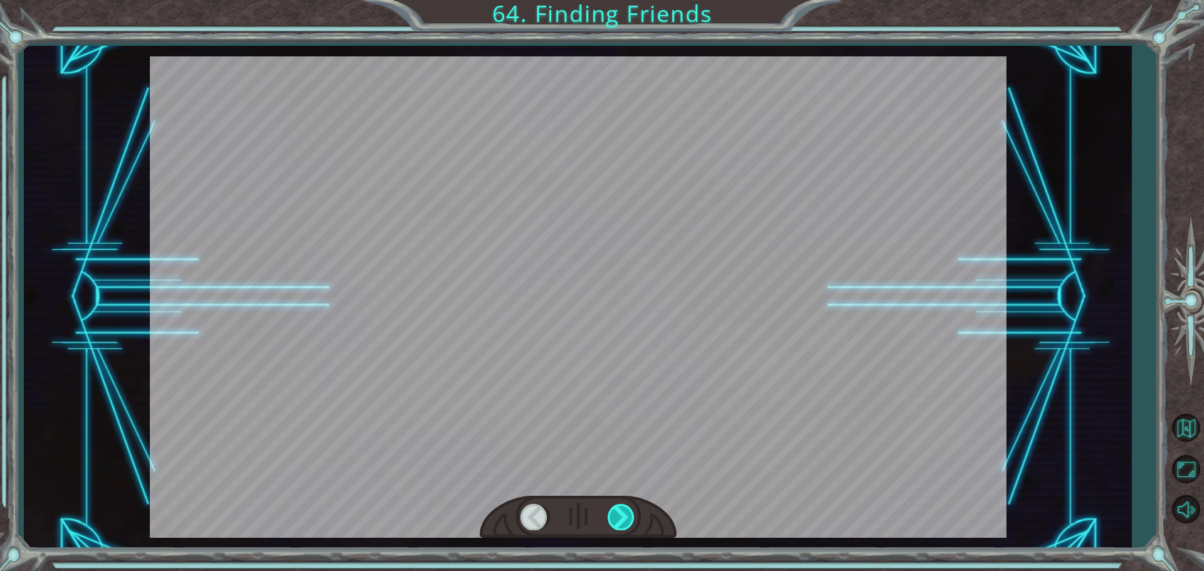
click at [624, 514] on div at bounding box center [621, 517] width 28 height 26
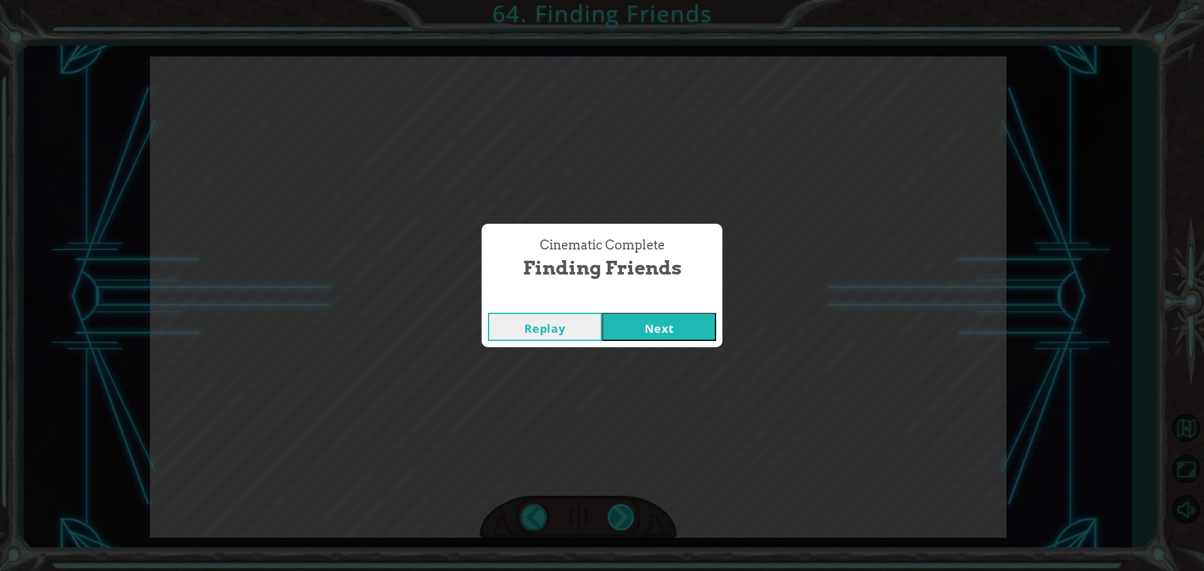
click at [624, 514] on div "Cinematic Complete Finding Friends Replay Next" at bounding box center [602, 285] width 1204 height 571
click at [636, 335] on button "Next" at bounding box center [659, 327] width 114 height 28
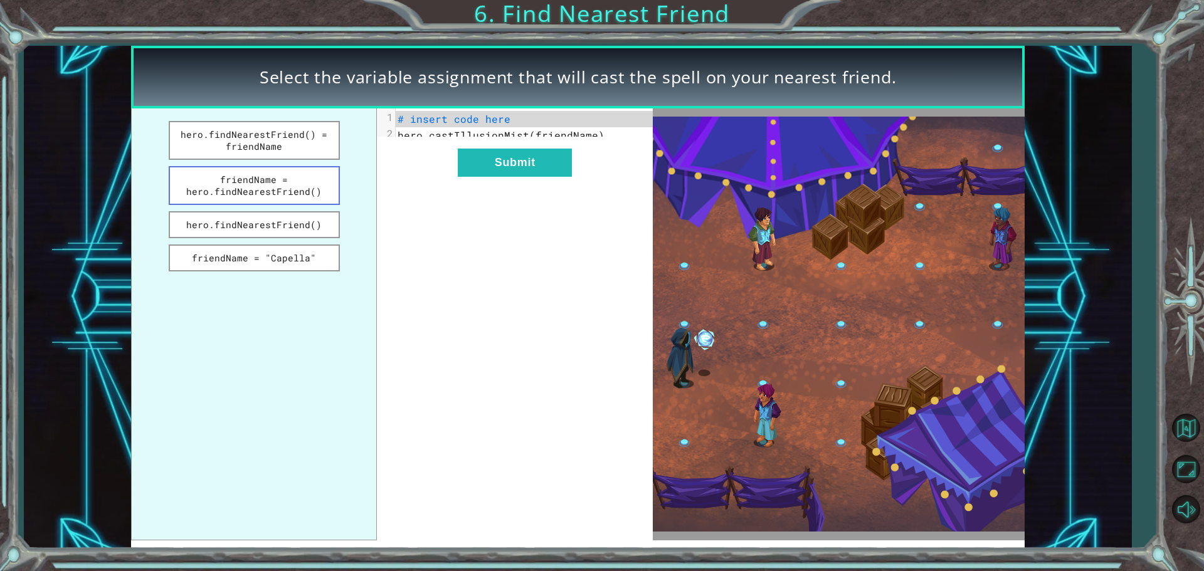
click at [256, 179] on button "friendName = hero.findNearestFriend()" at bounding box center [254, 185] width 171 height 39
click at [284, 229] on button "hero.findNearestFriend()" at bounding box center [254, 224] width 171 height 27
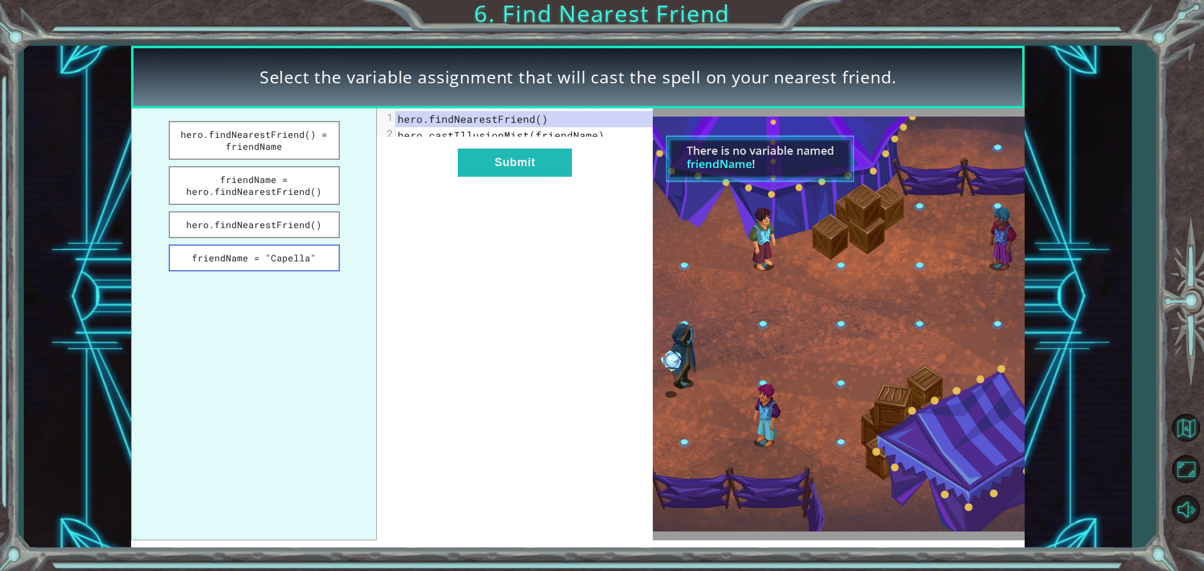
click at [287, 263] on button "friendName = "Capella"" at bounding box center [254, 257] width 171 height 27
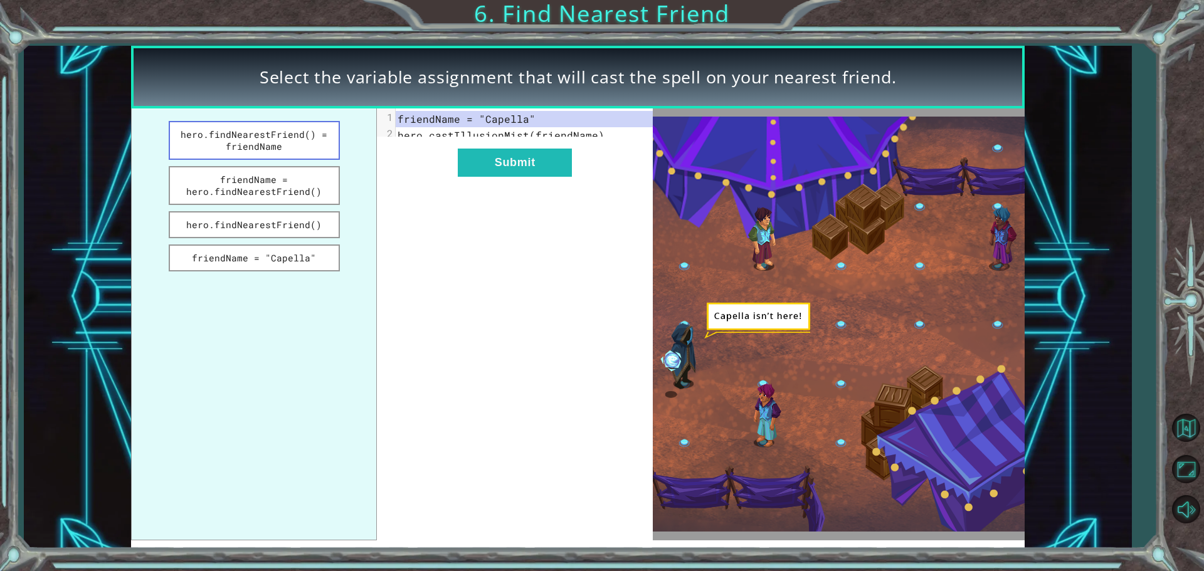
click at [288, 140] on button "hero.findNearestFriend() = friendName" at bounding box center [254, 140] width 171 height 39
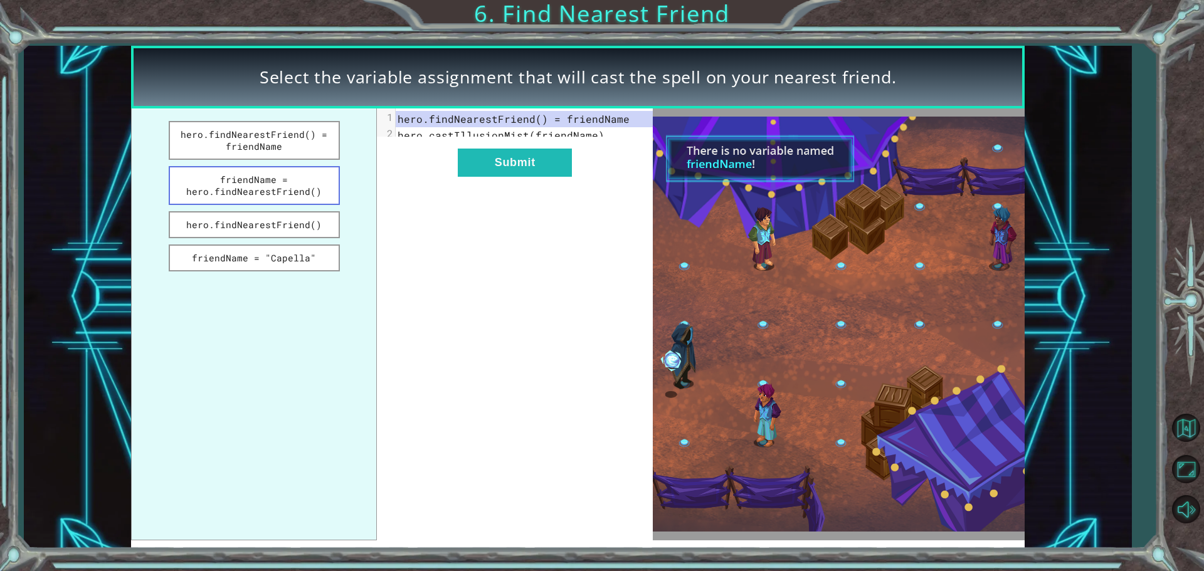
click at [263, 186] on button "friendName = hero.findNearestFriend()" at bounding box center [254, 185] width 171 height 39
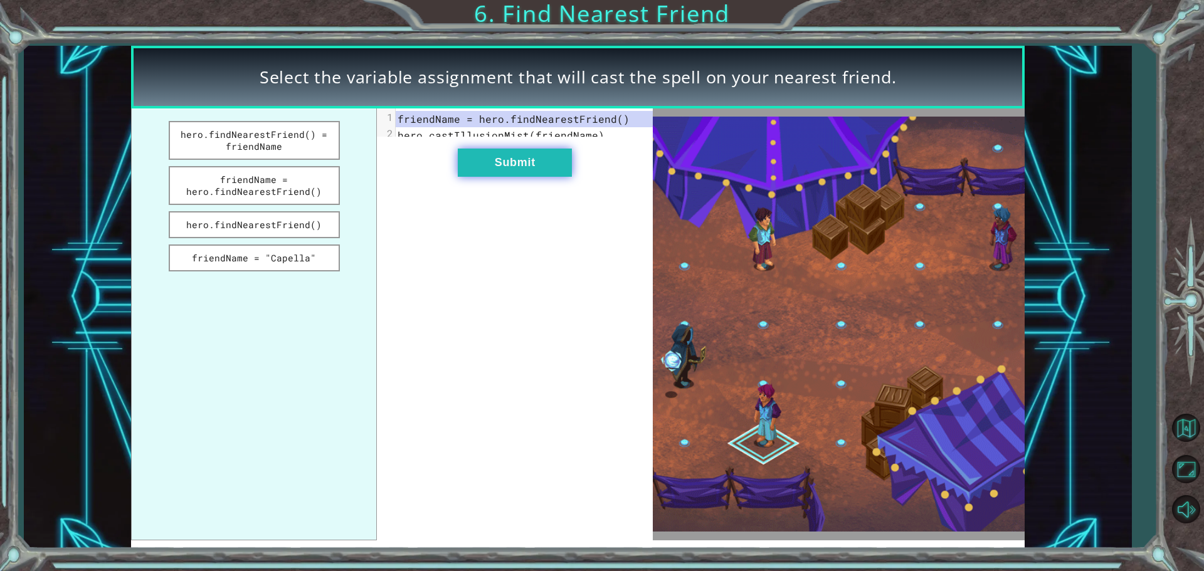
click at [507, 174] on button "Submit" at bounding box center [515, 163] width 114 height 28
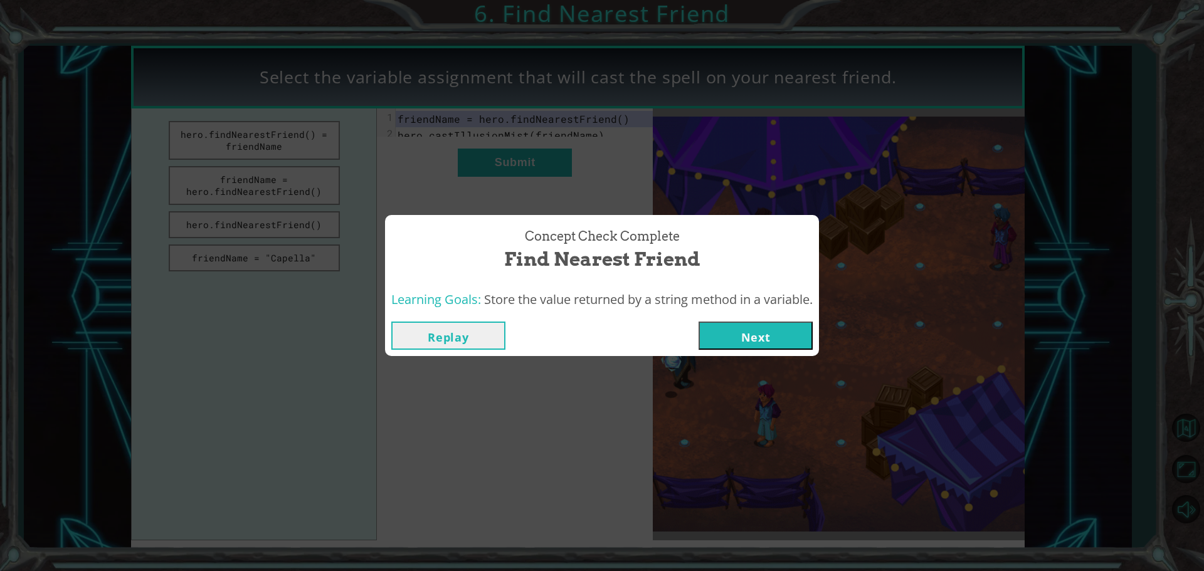
click at [764, 329] on button "Next" at bounding box center [755, 336] width 114 height 28
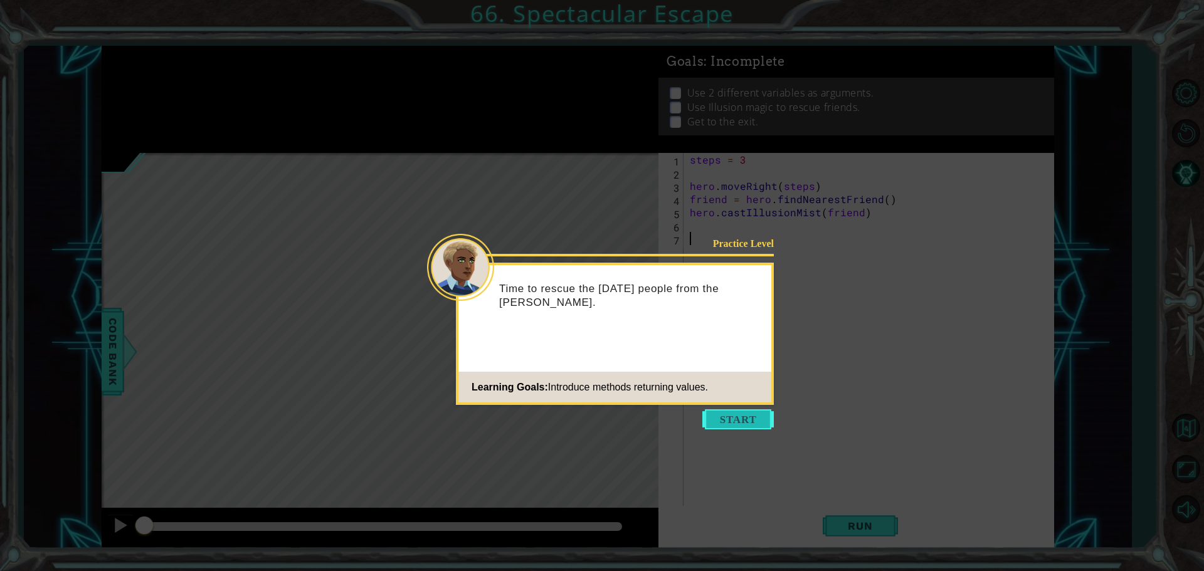
click at [709, 415] on button "Start" at bounding box center [737, 419] width 71 height 20
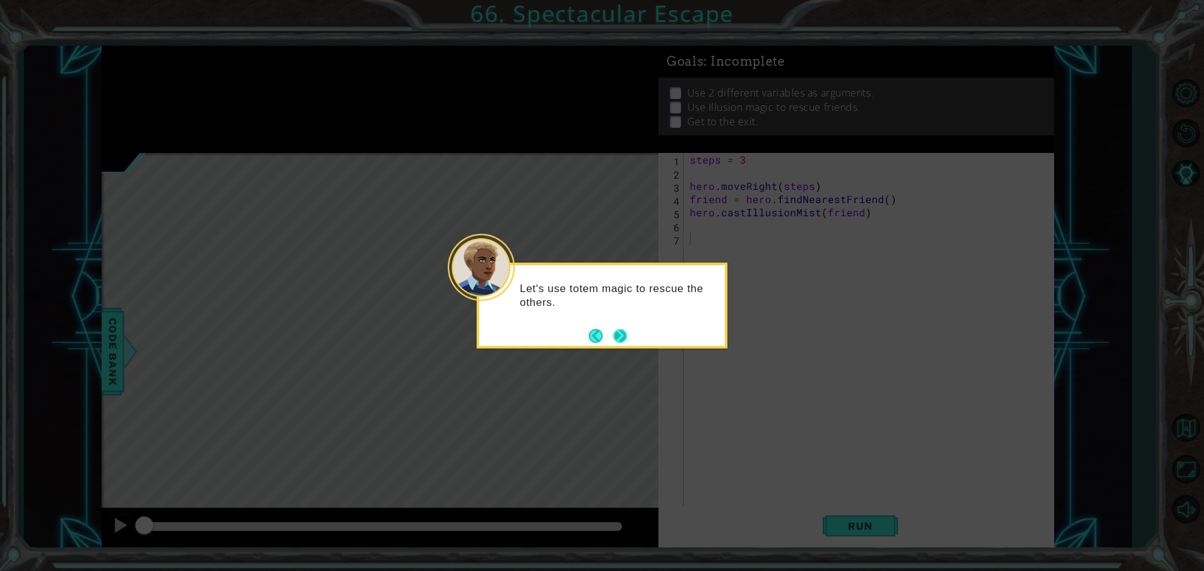
click at [617, 331] on button "Next" at bounding box center [620, 336] width 14 height 14
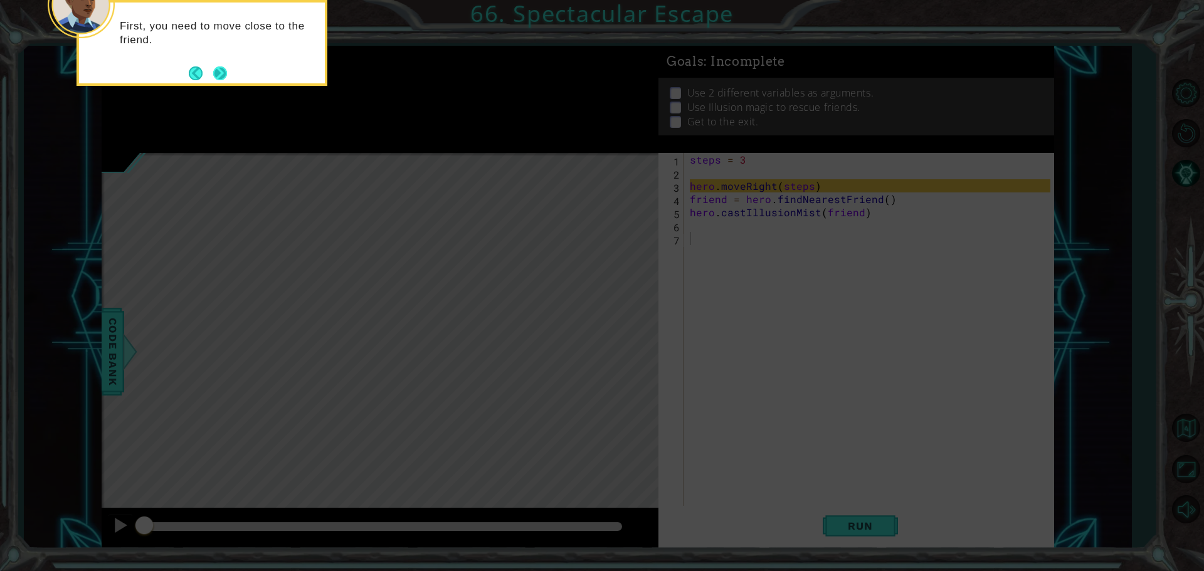
click at [219, 73] on button "Next" at bounding box center [220, 73] width 14 height 14
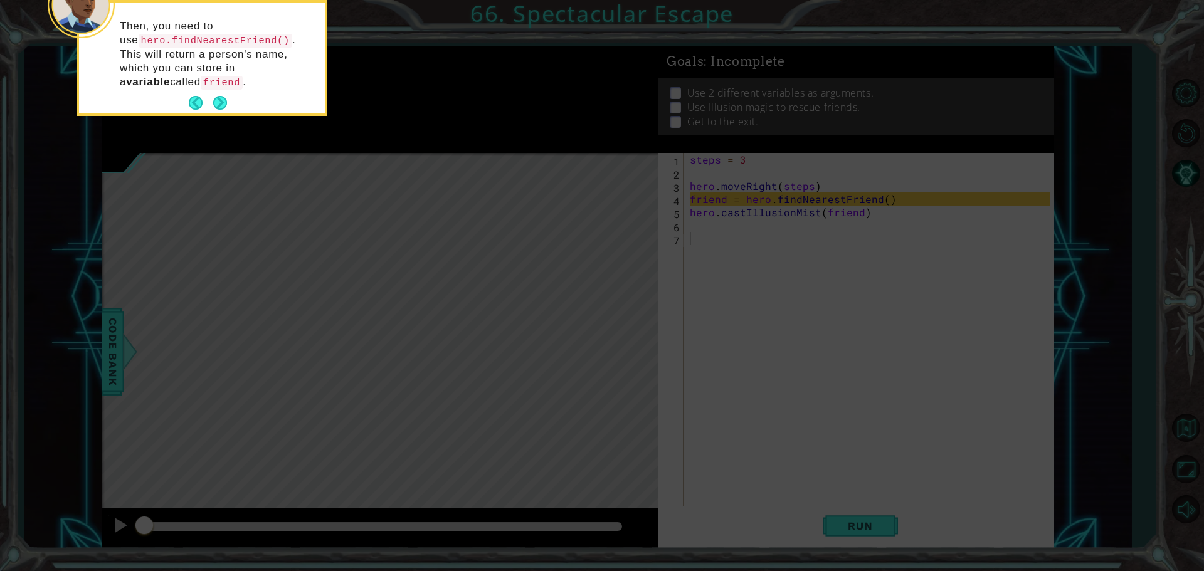
click at [231, 103] on div "Then, you need to use hero.findNearestFriend() . This will return a person's na…" at bounding box center [202, 61] width 246 height 106
click at [222, 100] on button "Next" at bounding box center [220, 103] width 14 height 14
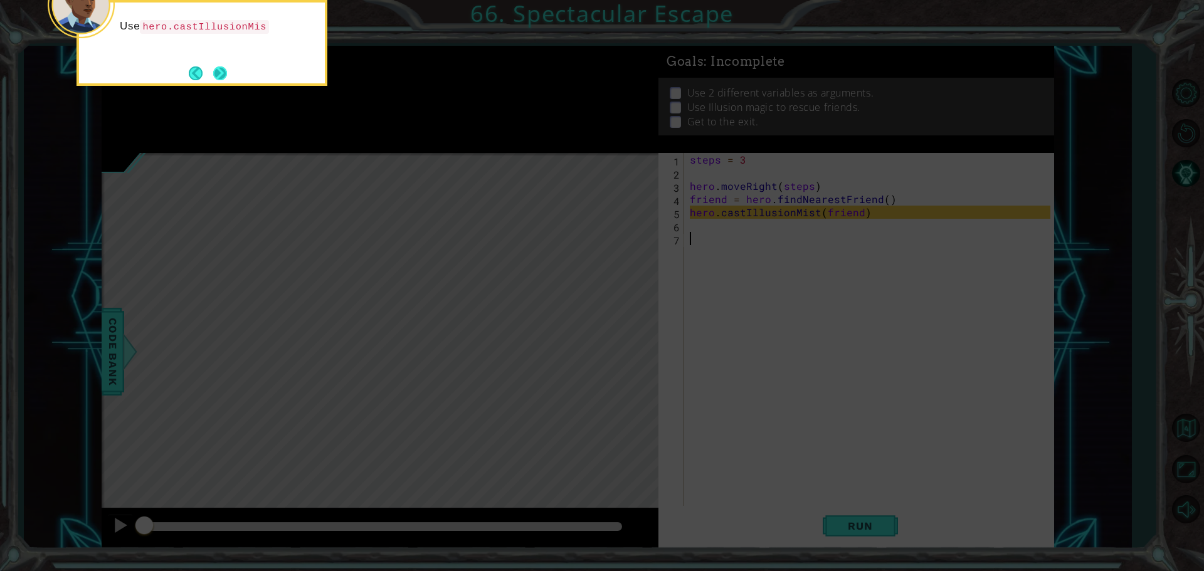
click at [215, 78] on button "Next" at bounding box center [220, 73] width 14 height 14
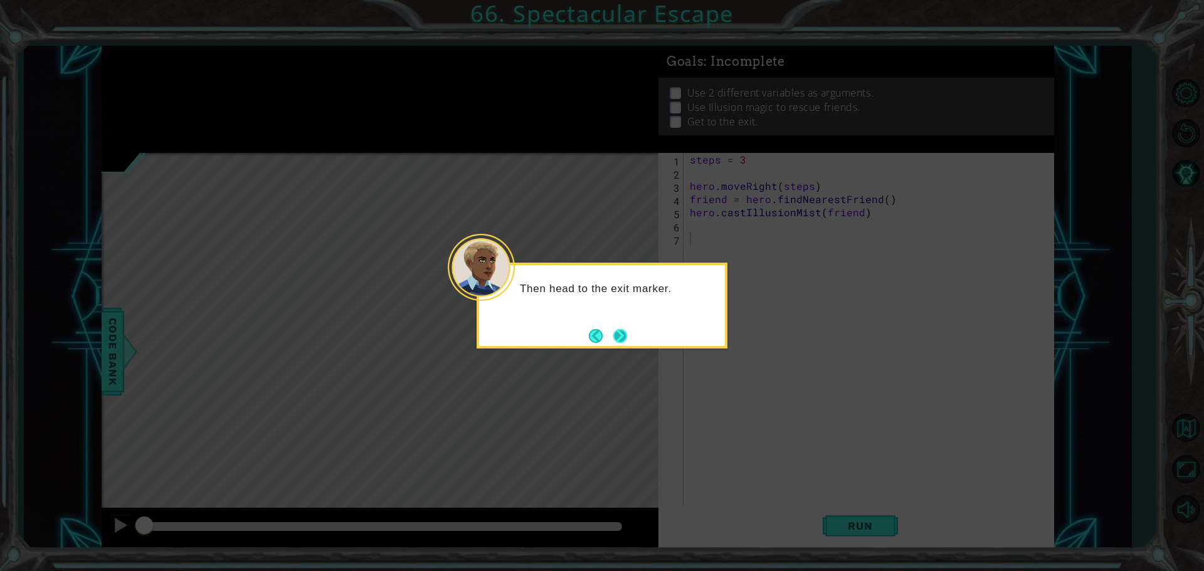
click at [621, 340] on button "Next" at bounding box center [620, 336] width 14 height 14
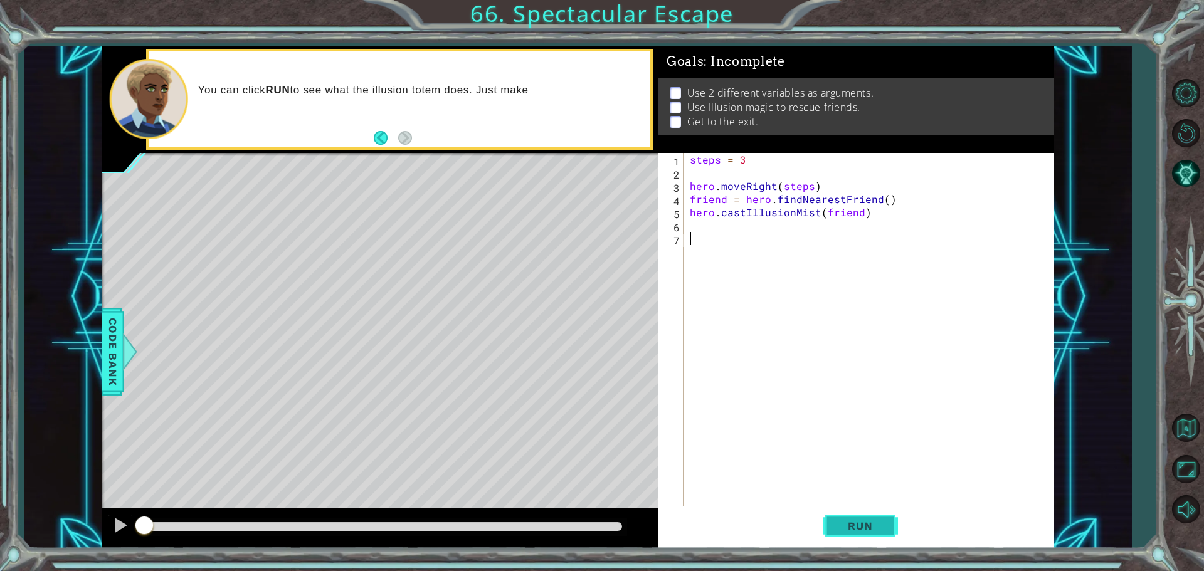
click at [838, 517] on button "Run" at bounding box center [859, 525] width 75 height 39
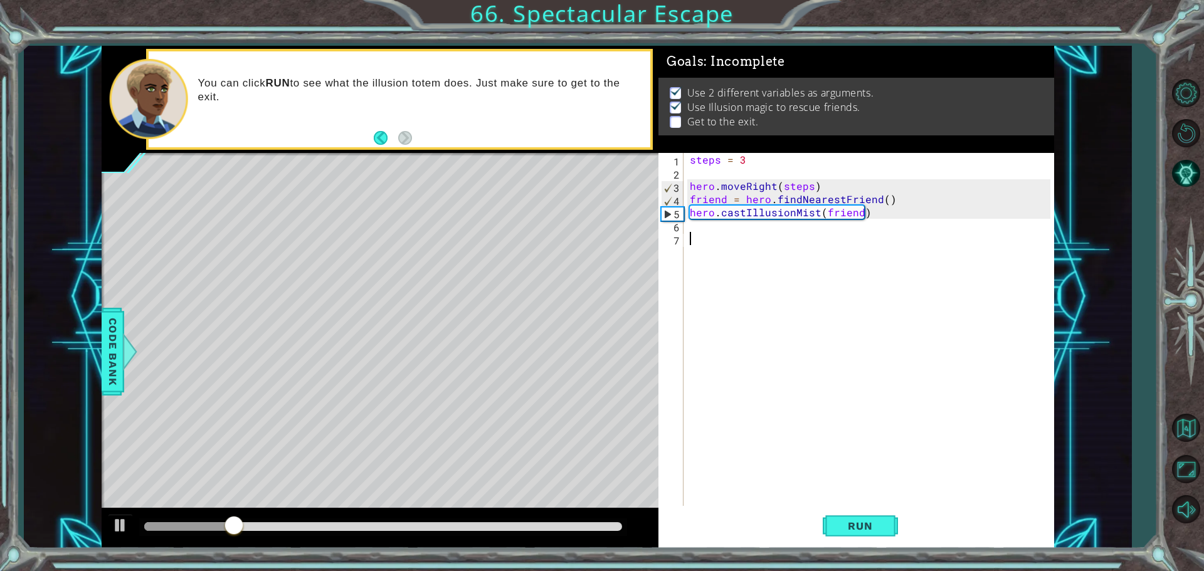
click at [699, 229] on div "steps = 3 hero . moveRight ( steps ) friend = hero . findNearestFriend ( ) hero…" at bounding box center [871, 344] width 369 height 382
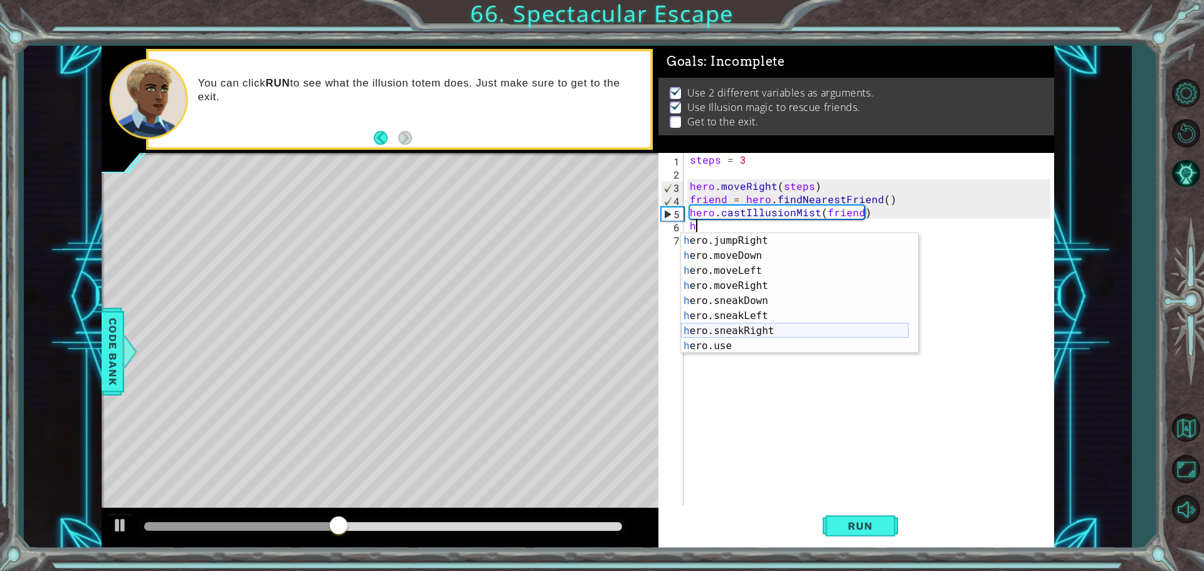
scroll to position [75, 0]
click at [750, 293] on div "h ero.jumpRight press enter h ero.moveDown press enter h ero.moveLeft press ent…" at bounding box center [795, 308] width 228 height 150
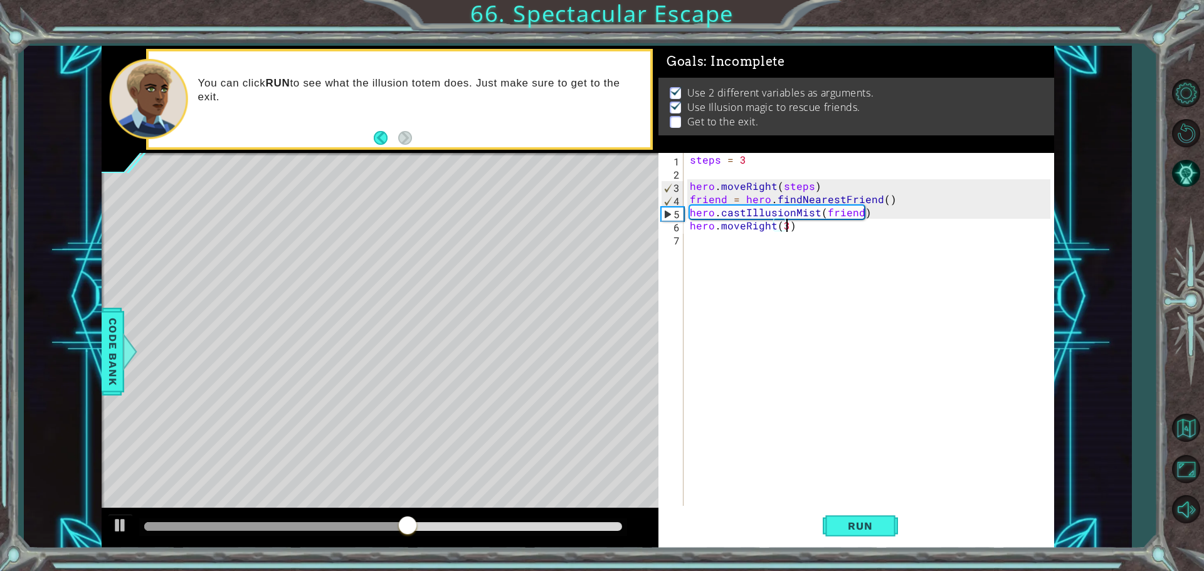
scroll to position [0, 6]
type textarea "hero.moveRight(3)"
click at [866, 517] on button "Run" at bounding box center [859, 525] width 75 height 39
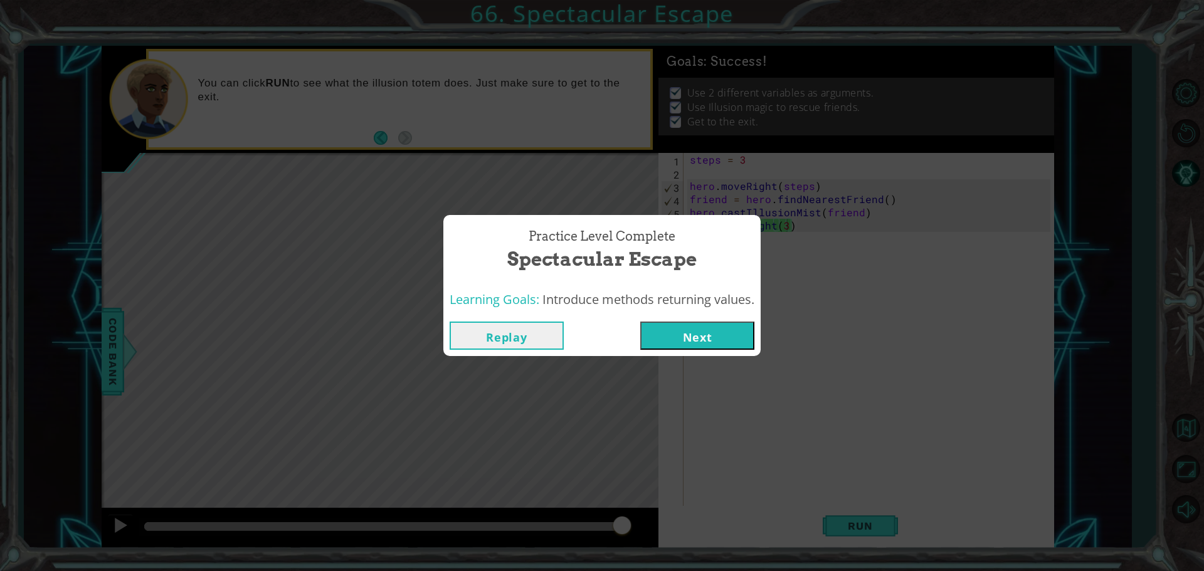
click at [714, 340] on button "Next" at bounding box center [697, 336] width 114 height 28
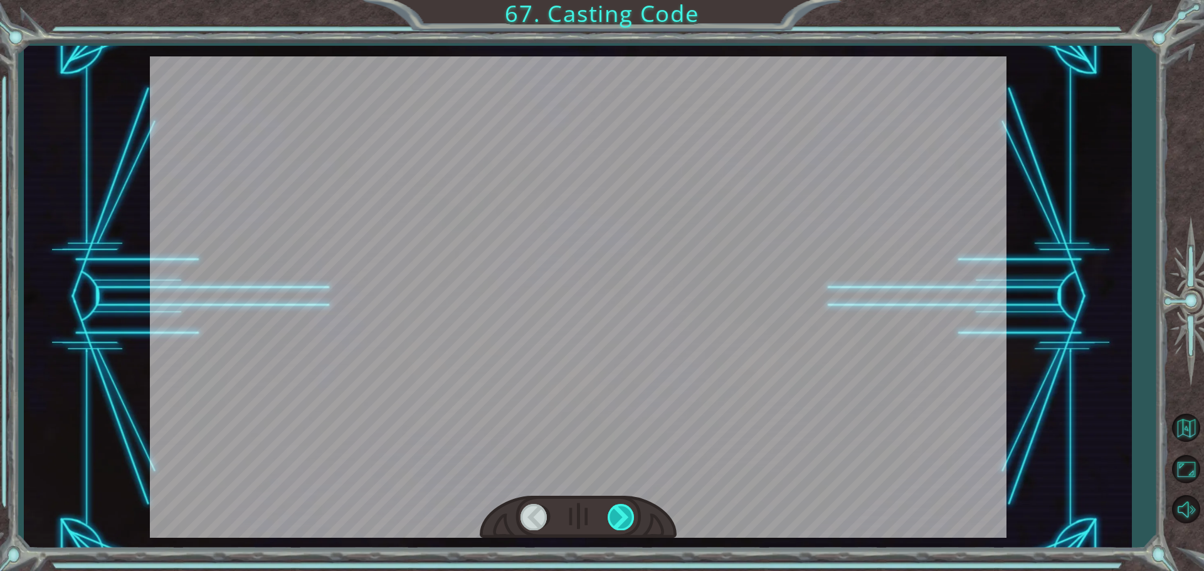
click at [613, 518] on div at bounding box center [621, 517] width 28 height 26
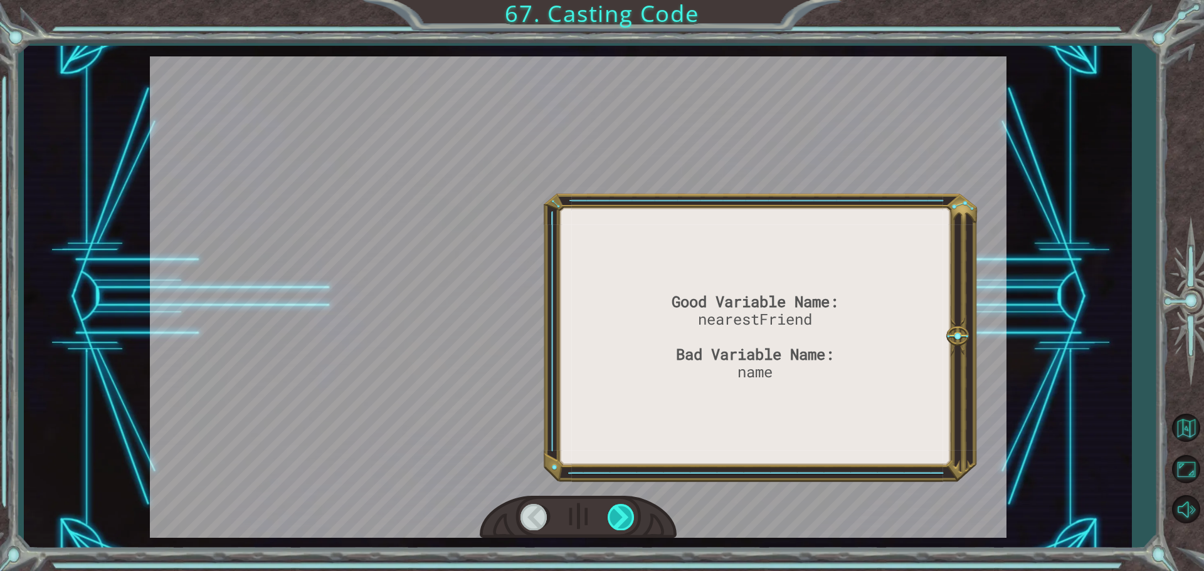
click at [613, 518] on div at bounding box center [621, 517] width 28 height 26
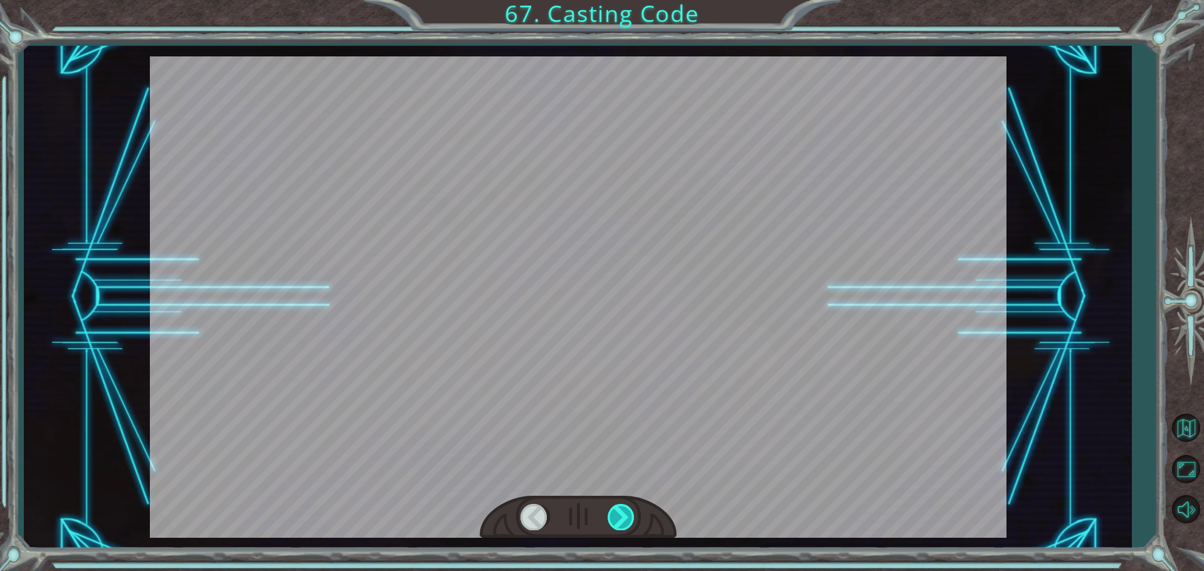
click at [613, 518] on div at bounding box center [621, 517] width 28 height 26
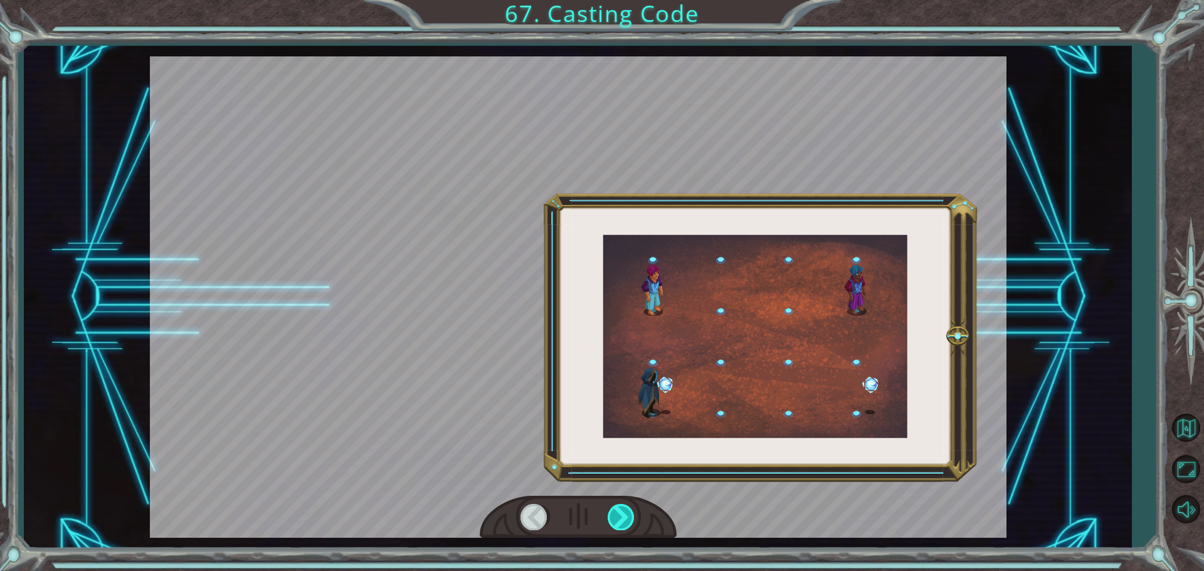
click at [613, 518] on div at bounding box center [621, 517] width 28 height 26
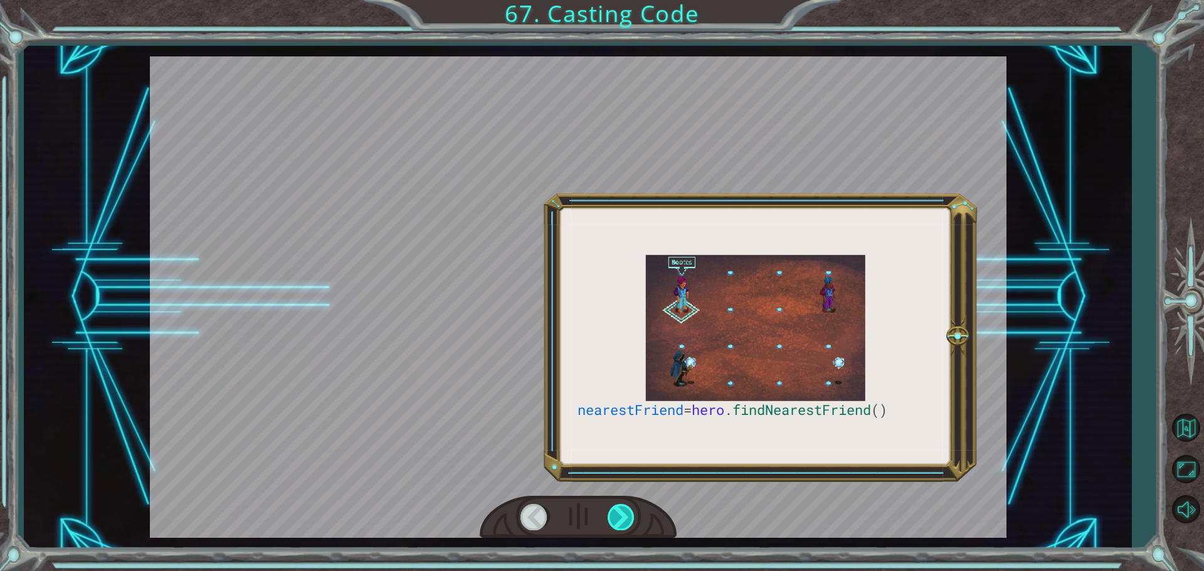
click at [613, 518] on div at bounding box center [621, 517] width 28 height 26
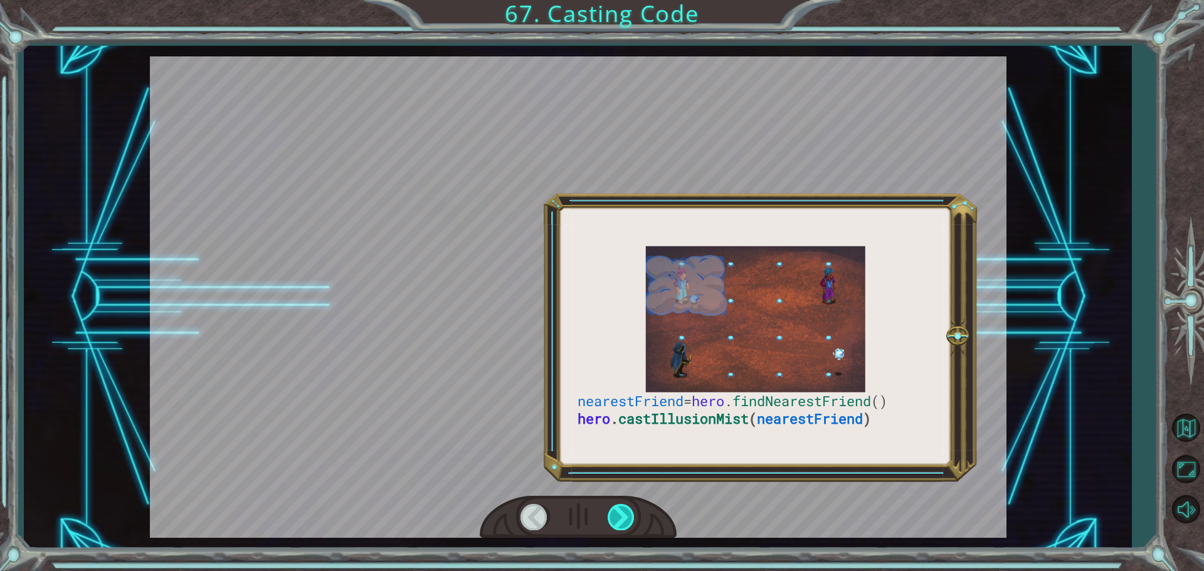
click at [613, 518] on div at bounding box center [621, 517] width 28 height 26
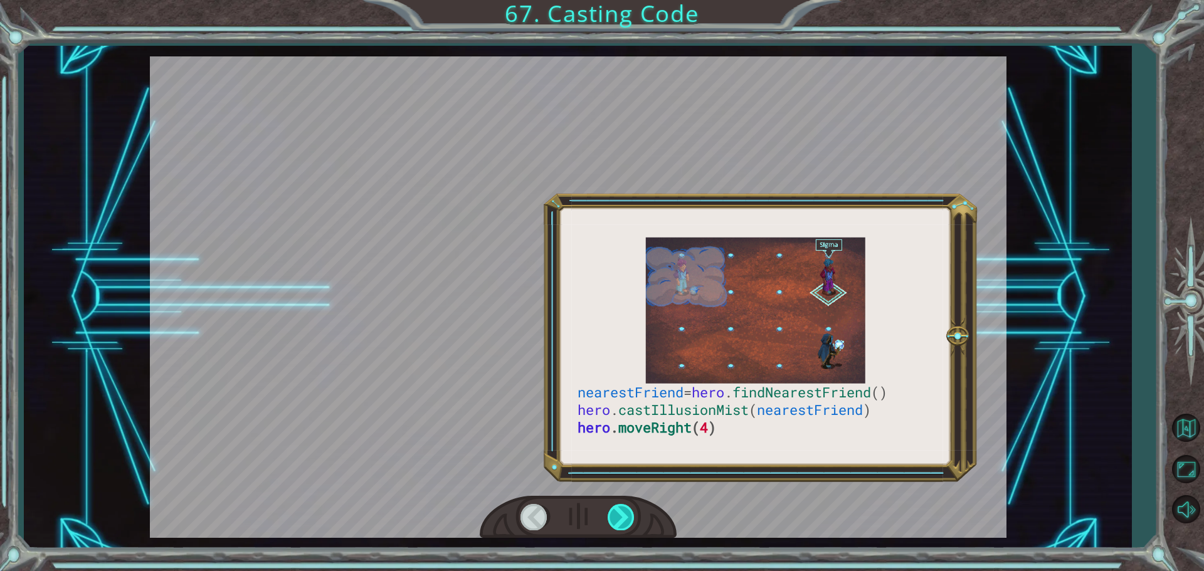
click at [613, 518] on div at bounding box center [621, 517] width 28 height 26
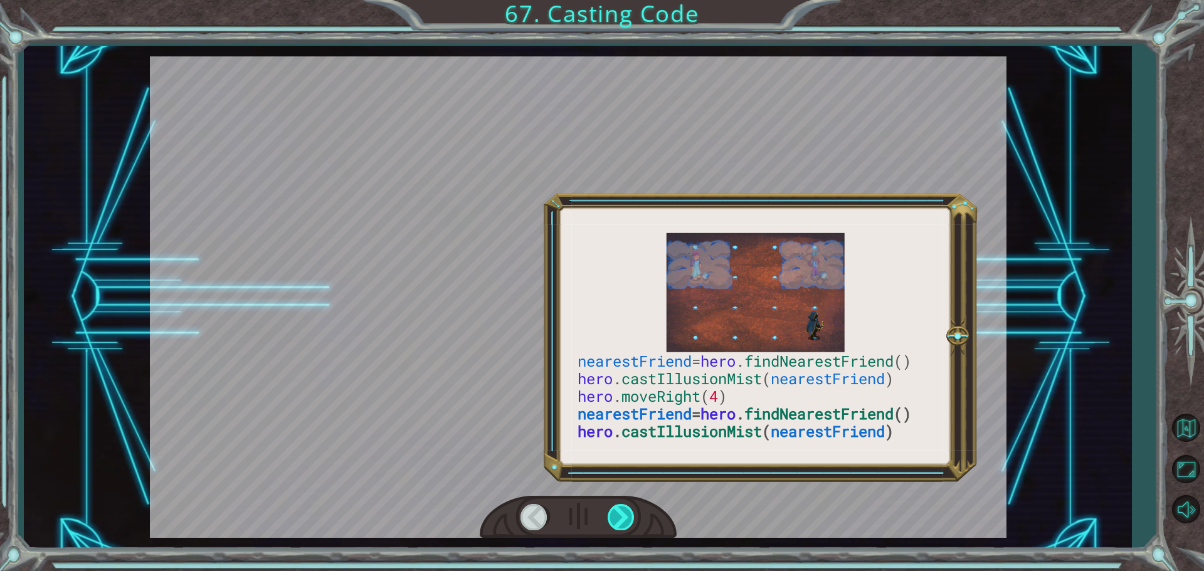
click at [613, 518] on div at bounding box center [621, 517] width 28 height 26
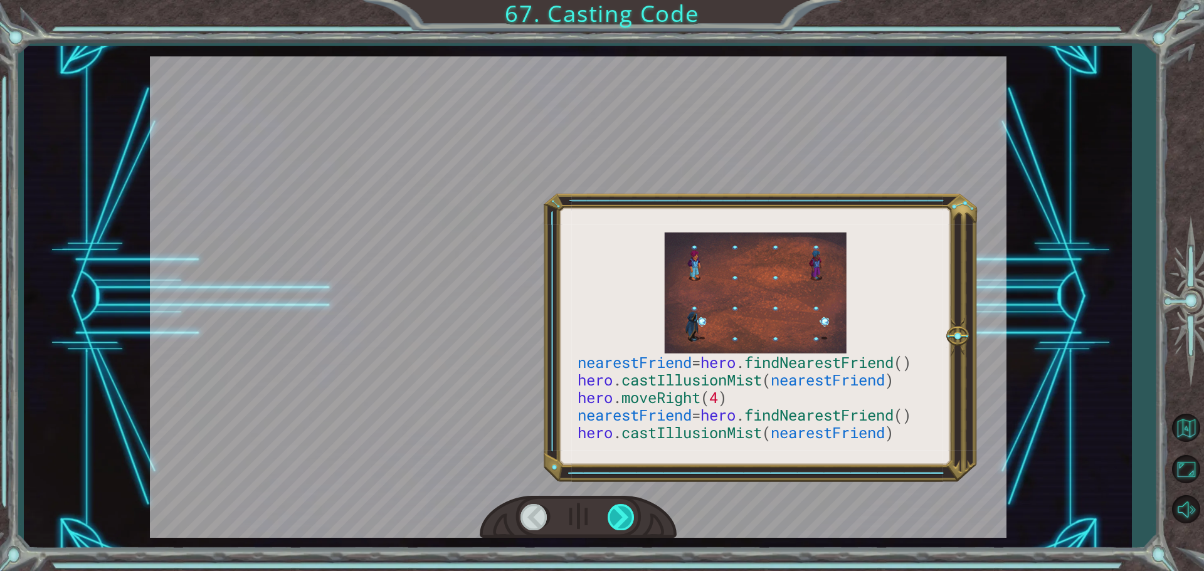
click at [613, 518] on div at bounding box center [621, 517] width 28 height 26
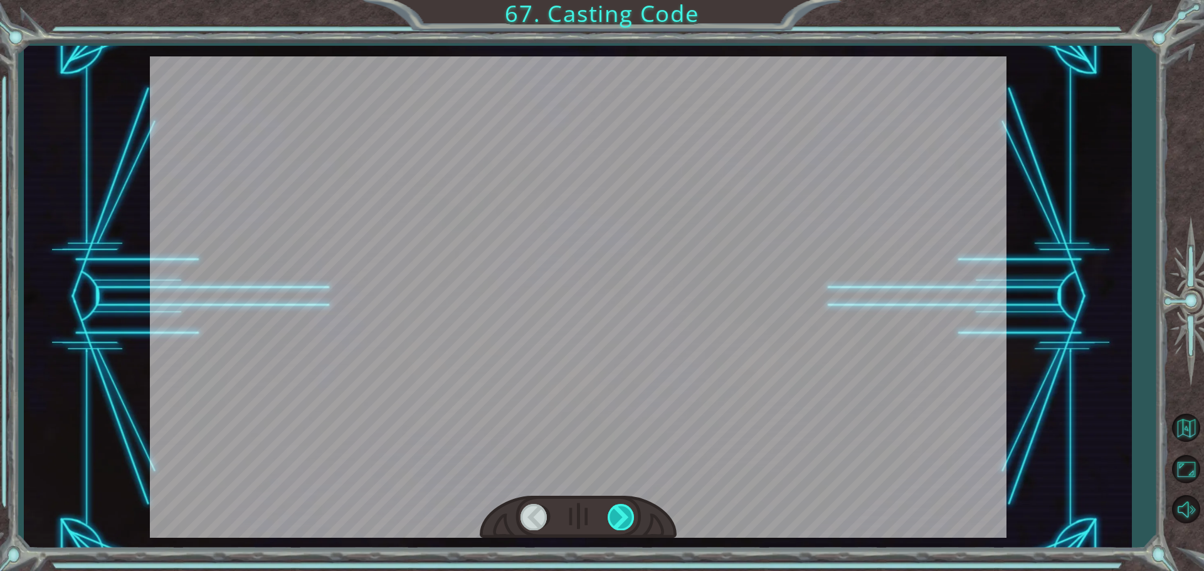
click at [613, 518] on div at bounding box center [621, 517] width 28 height 26
click at [613, 0] on div "nearestFriend = hero . findNearestFriend () hero . castIllusionMist ( nearestFr…" at bounding box center [602, 0] width 1204 height 0
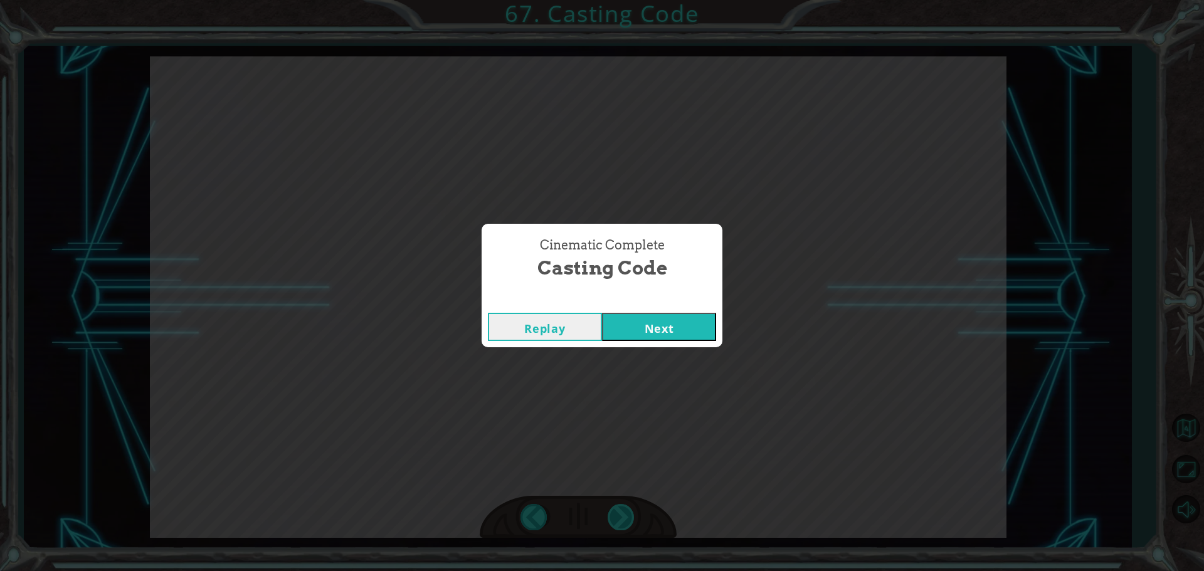
click at [613, 518] on div "Cinematic Complete Casting Code Replay Next" at bounding box center [602, 285] width 1204 height 571
click at [649, 332] on button "Next" at bounding box center [659, 327] width 114 height 28
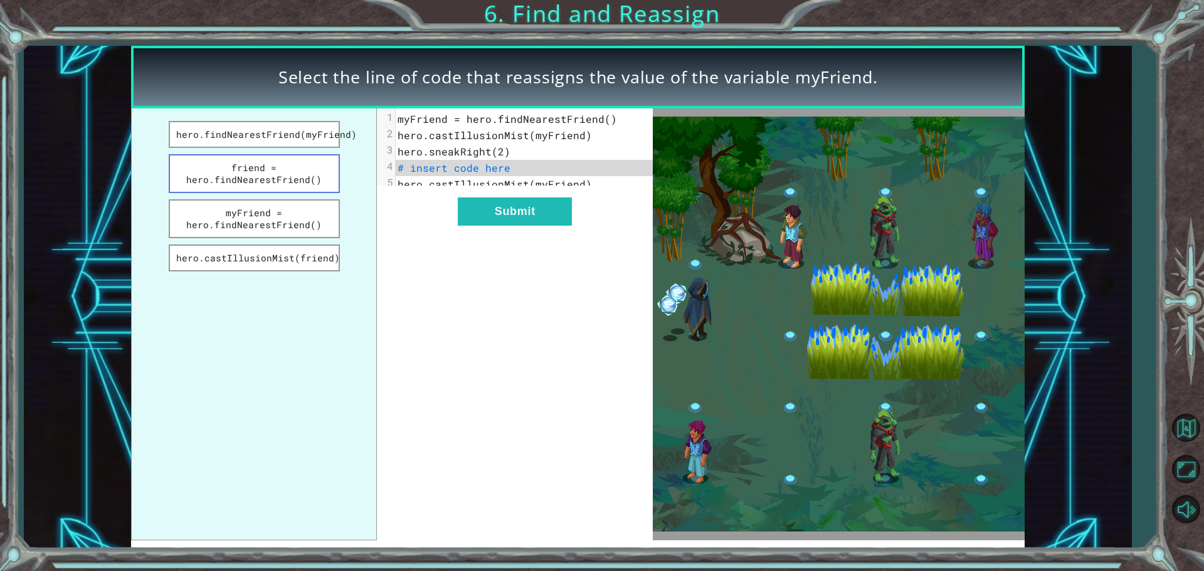
click at [269, 188] on button "friend = hero.findNearestFriend()" at bounding box center [254, 173] width 171 height 39
click at [274, 137] on button "hero.findNearestFriend(myFriend)" at bounding box center [254, 134] width 171 height 27
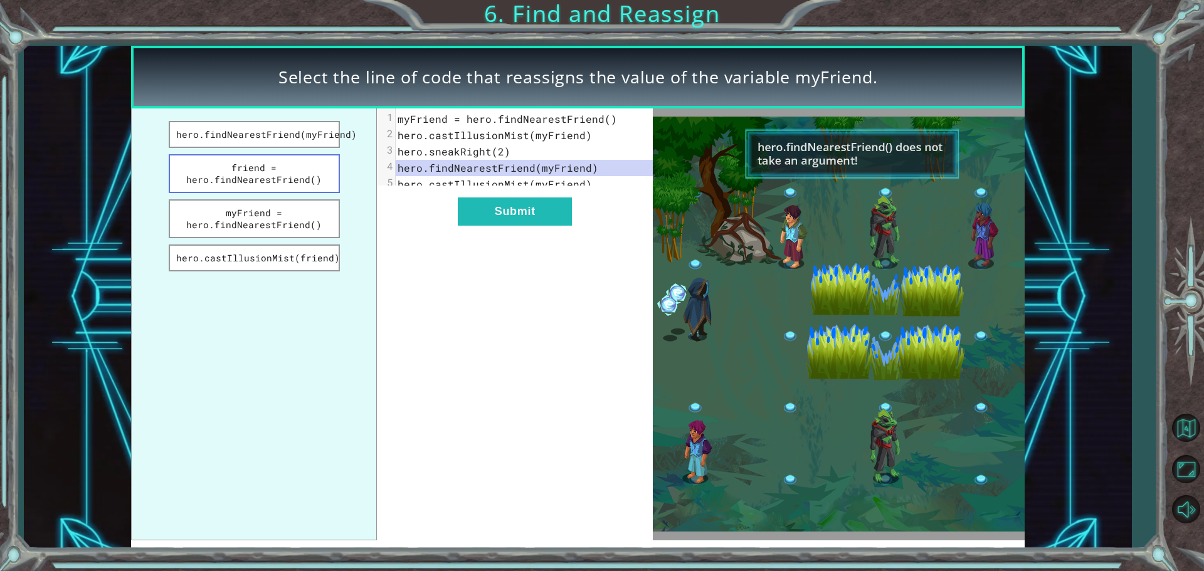
click at [299, 177] on button "friend = hero.findNearestFriend()" at bounding box center [254, 173] width 171 height 39
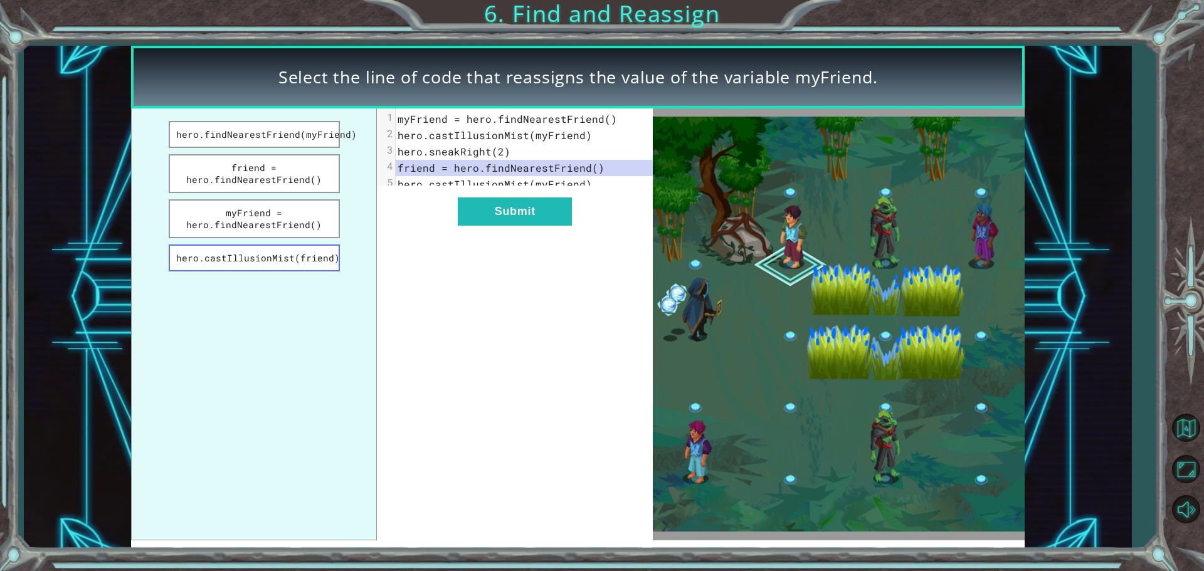
click at [315, 256] on button "hero.castIllusionMist(friend)" at bounding box center [254, 257] width 171 height 27
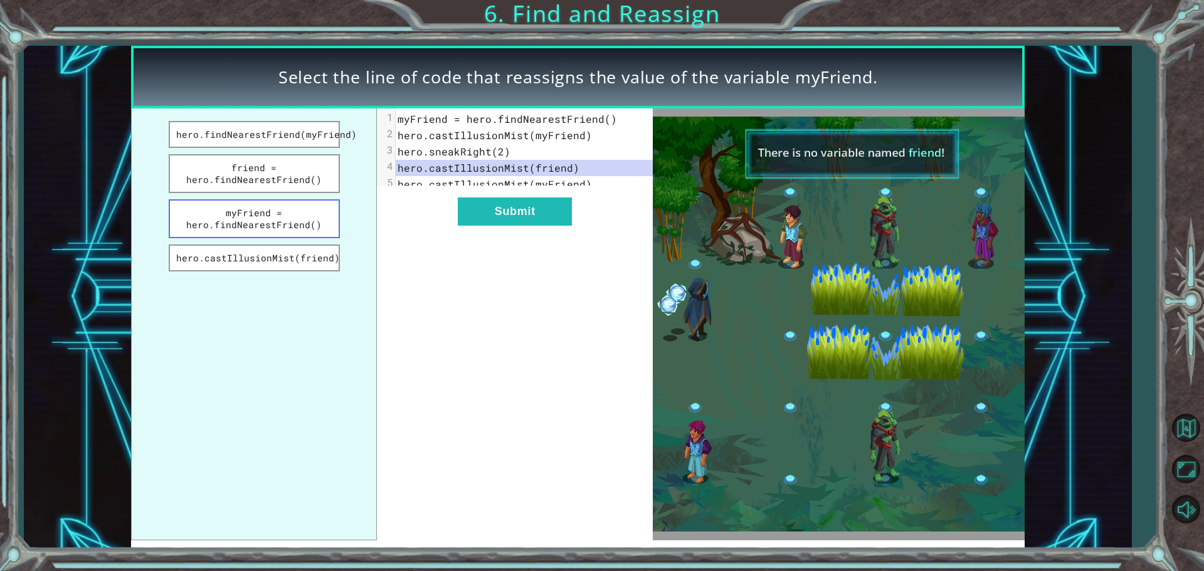
click at [249, 230] on button "myFriend = hero.findNearestFriend()" at bounding box center [254, 218] width 171 height 39
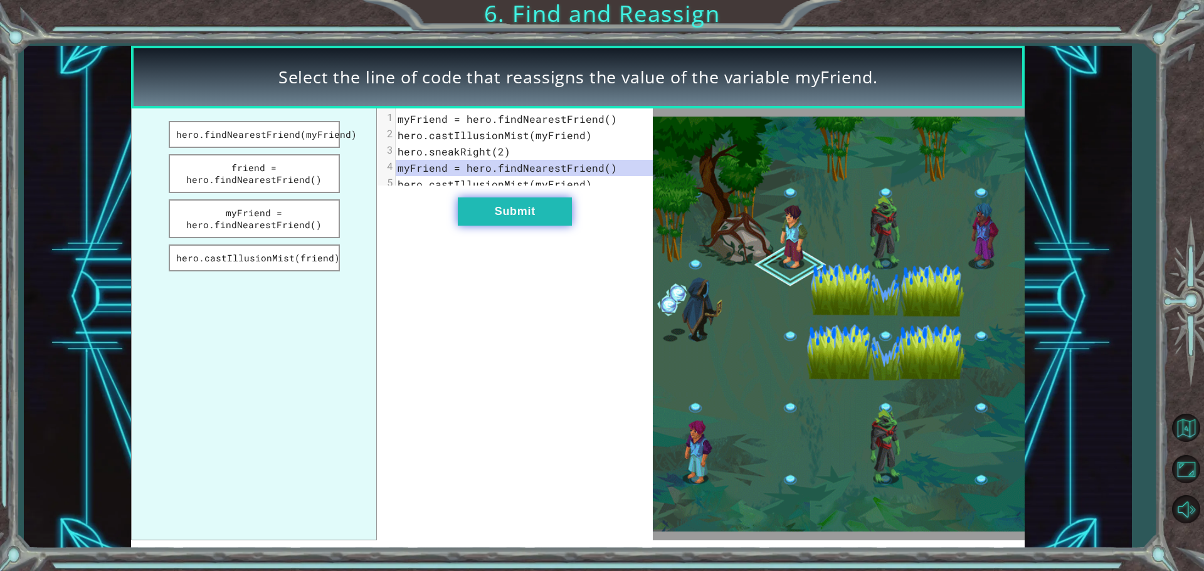
click at [507, 226] on button "Submit" at bounding box center [515, 211] width 114 height 28
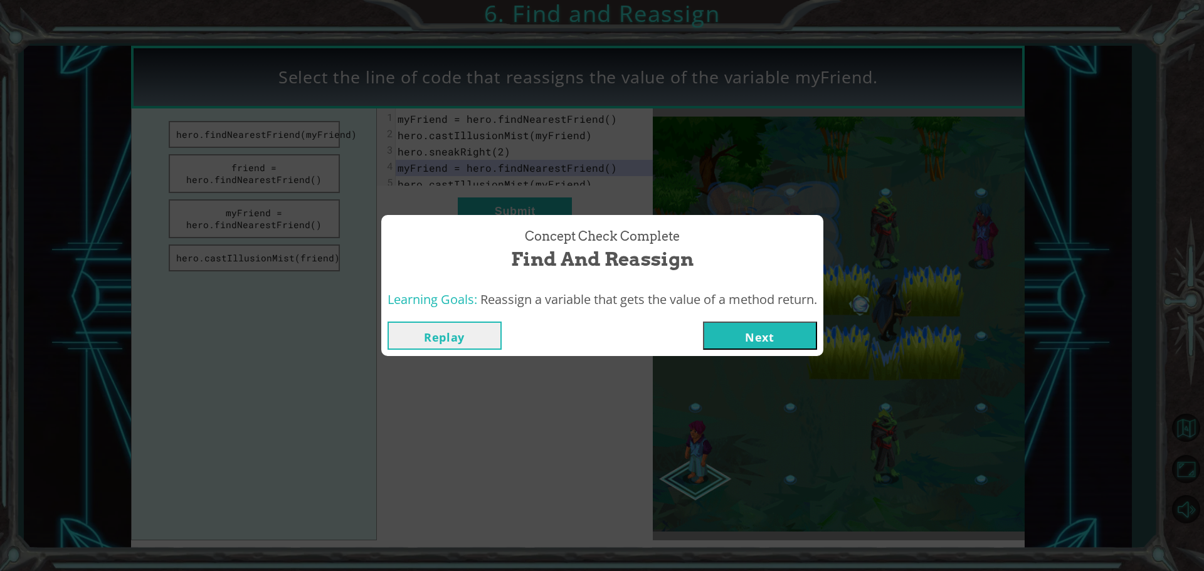
click at [738, 336] on button "Next" at bounding box center [760, 336] width 114 height 28
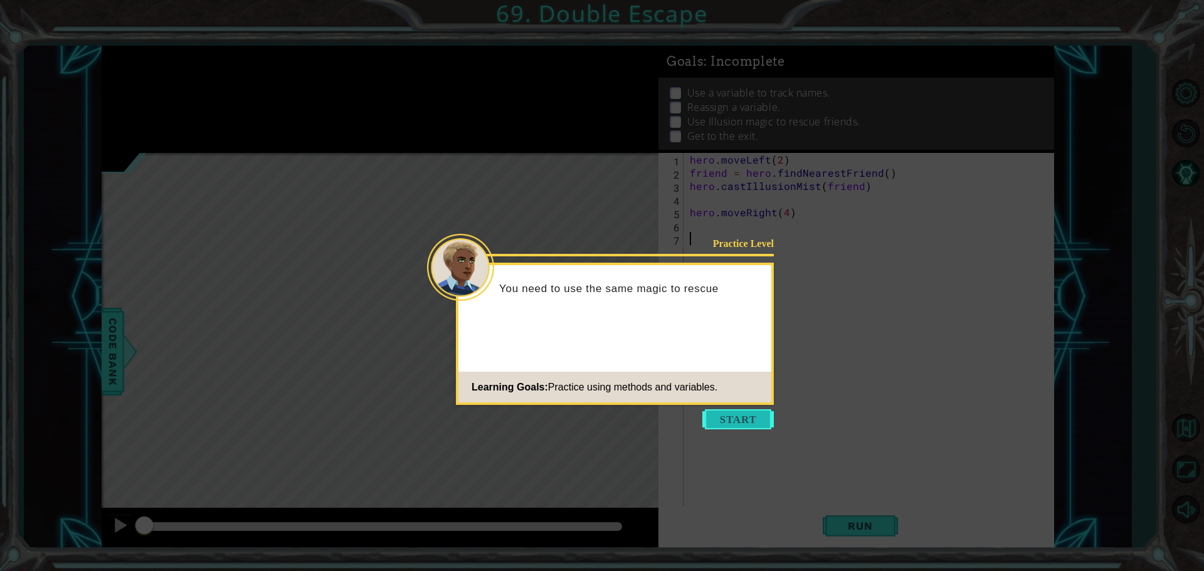
click at [757, 411] on button "Start" at bounding box center [737, 419] width 71 height 20
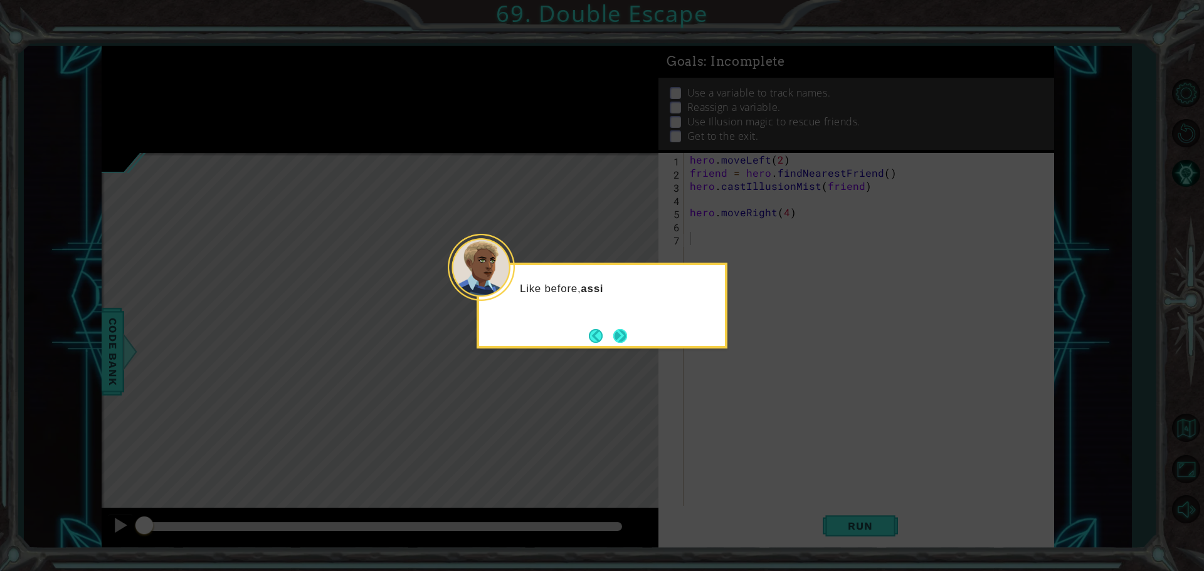
click at [616, 336] on button "Next" at bounding box center [620, 336] width 14 height 14
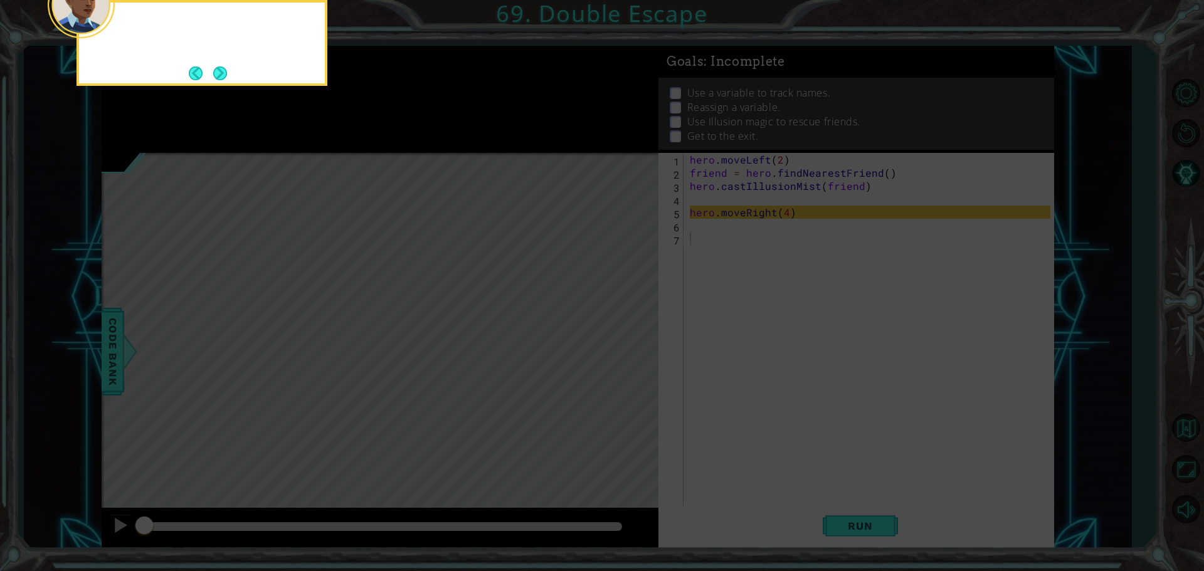
click at [616, 336] on icon at bounding box center [602, 85] width 1204 height 971
click at [213, 68] on button "Next" at bounding box center [220, 73] width 14 height 14
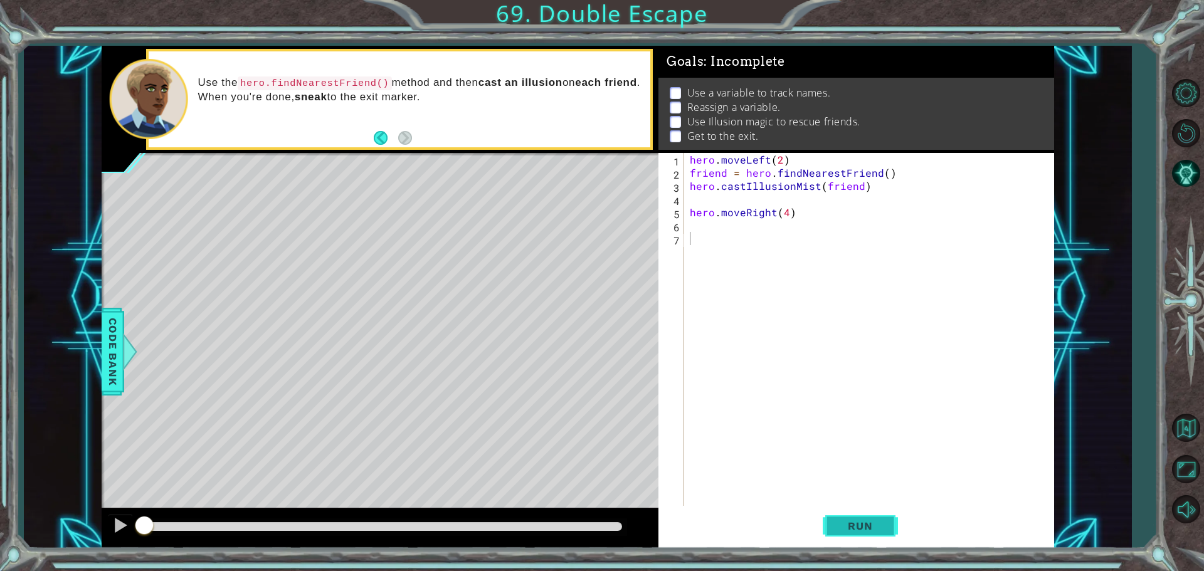
click at [854, 527] on span "Run" at bounding box center [860, 526] width 50 height 13
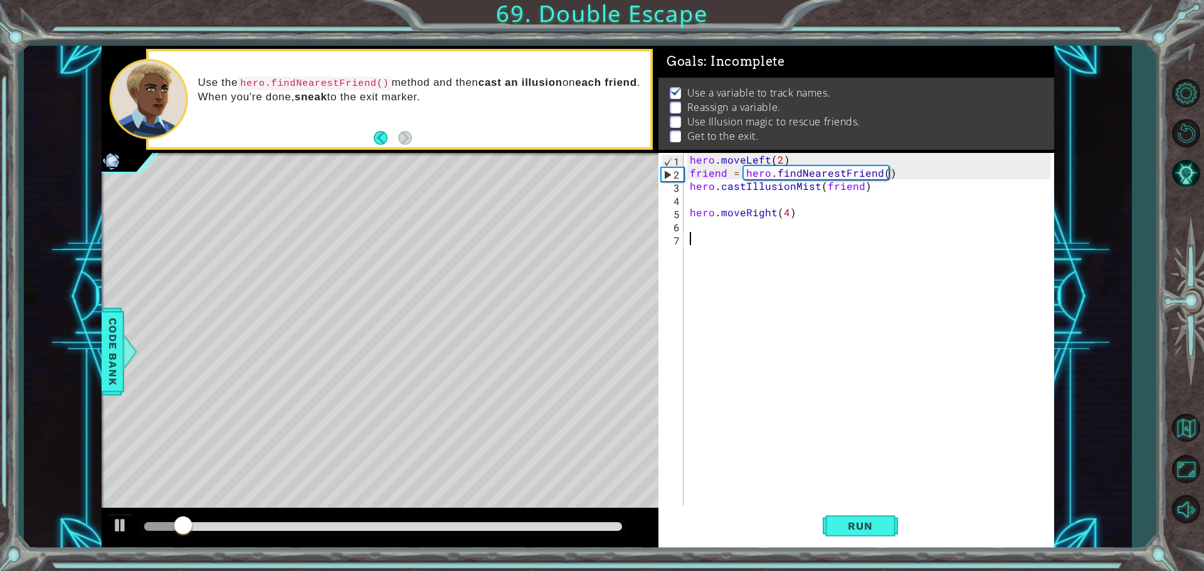
click at [693, 224] on div "hero . moveLeft ( 2 ) friend = hero . findNearestFriend ( ) hero . castIllusion…" at bounding box center [871, 344] width 369 height 382
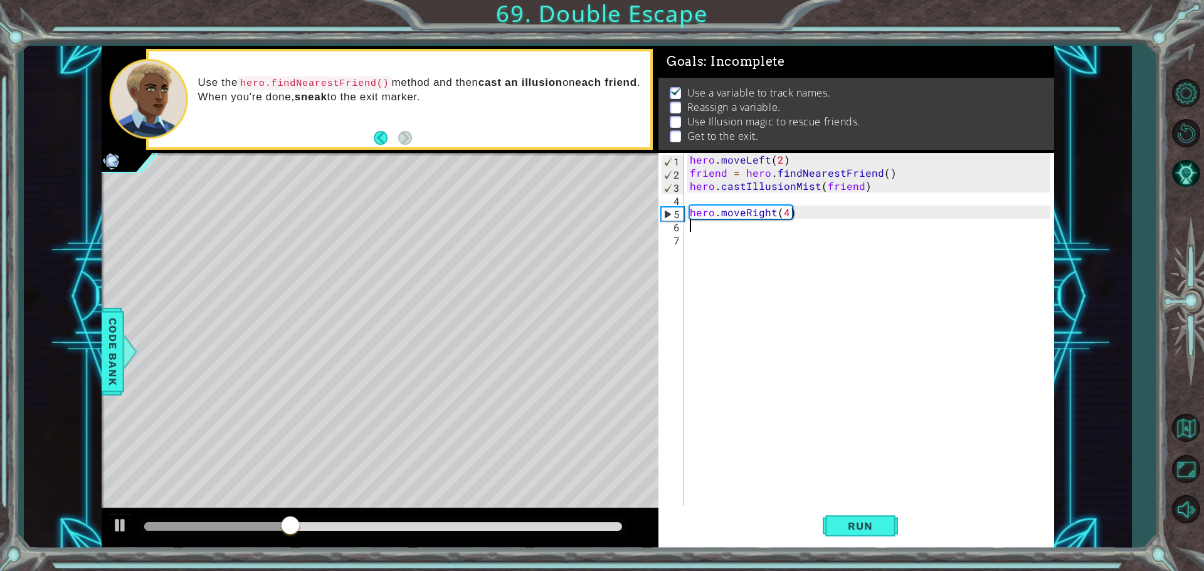
type textarea "h"
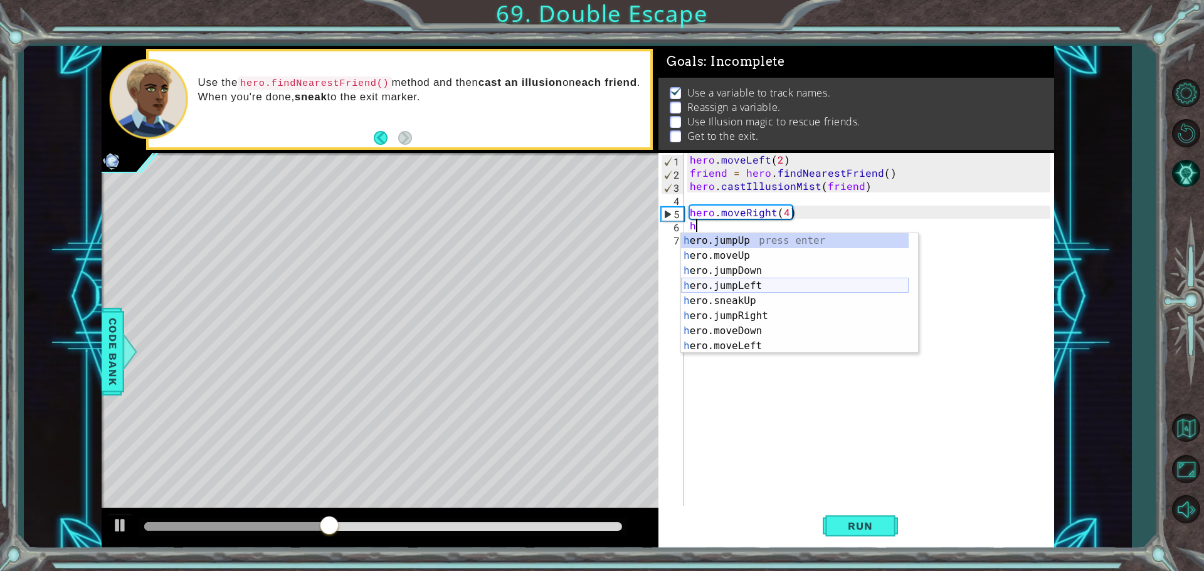
scroll to position [135, 0]
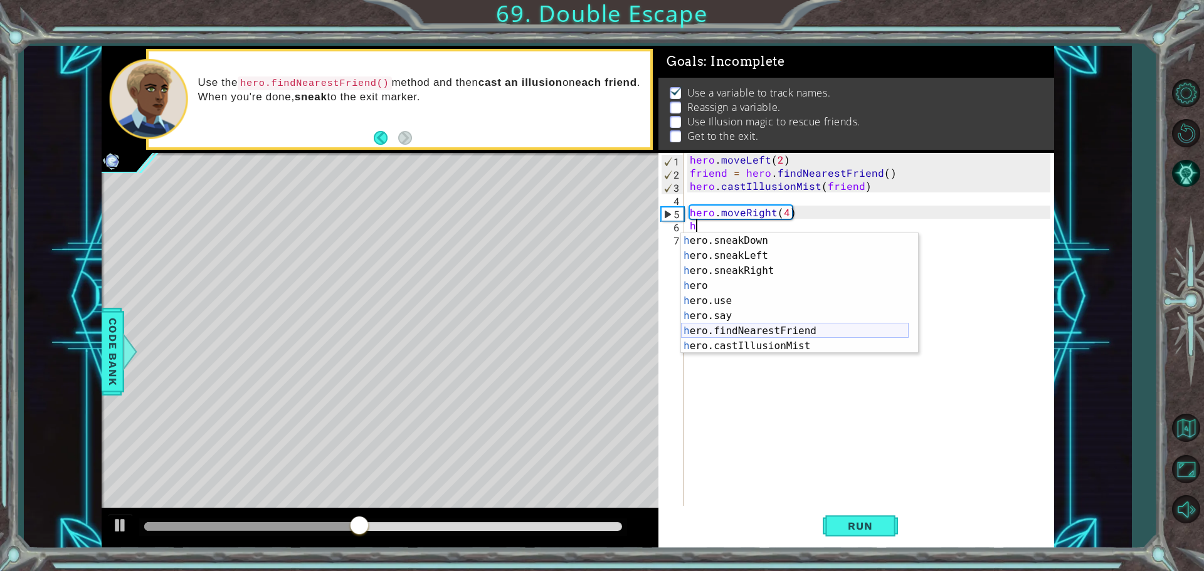
click at [772, 335] on div "h ero.sneakDown press enter h ero.sneakLeft press enter h ero.sneakRight press …" at bounding box center [795, 308] width 228 height 150
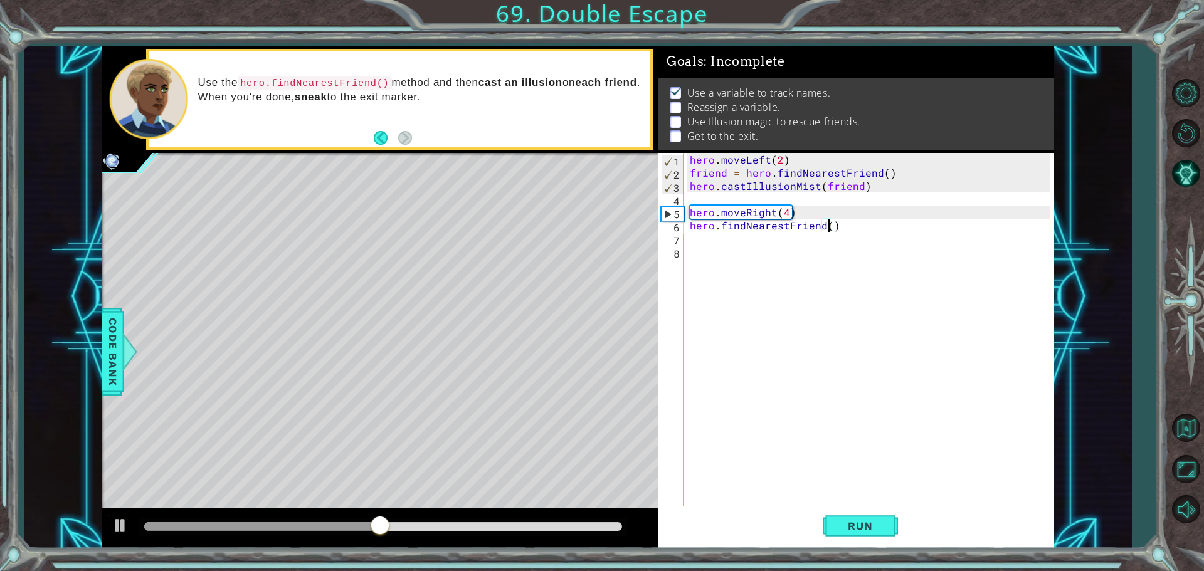
click at [829, 228] on div "hero . moveLeft ( 2 ) friend = hero . findNearestFriend ( ) hero . castIllusion…" at bounding box center [871, 344] width 369 height 382
click at [688, 225] on div "hero . moveLeft ( 2 ) friend = hero . findNearestFriend ( ) hero . castIllusion…" at bounding box center [871, 344] width 369 height 382
click at [720, 224] on div "hero . moveLeft ( 2 ) friend = hero . findNearestFriend ( ) hero . castIllusion…" at bounding box center [871, 344] width 369 height 382
click at [691, 226] on div "hero . moveLeft ( 2 ) friend = hero . findNearestFriend ( ) hero . castIllusion…" at bounding box center [871, 344] width 369 height 382
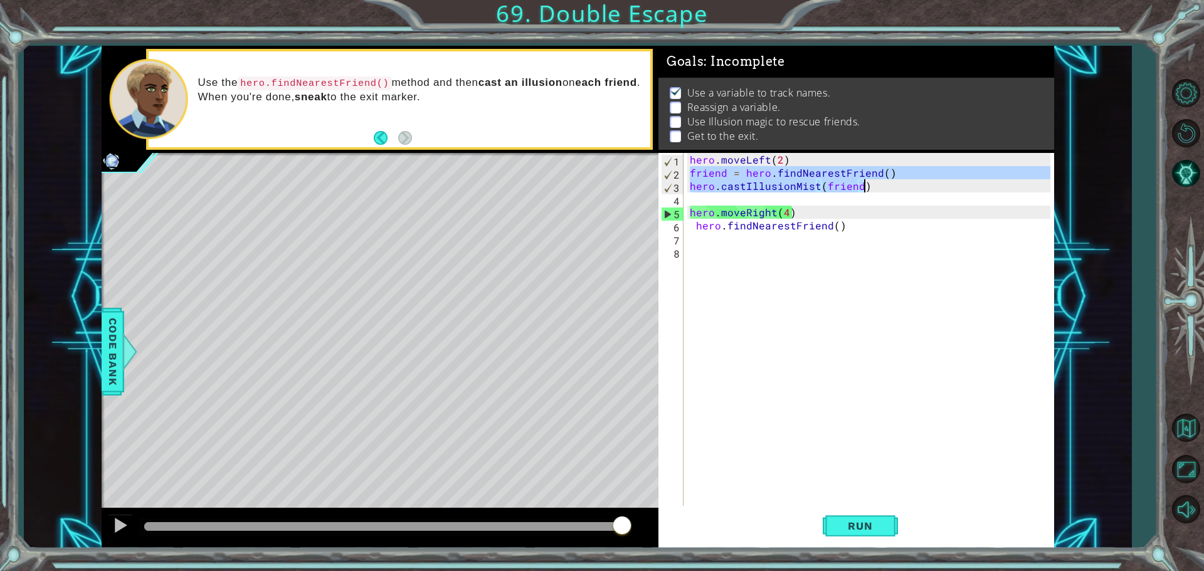
drag, startPoint x: 690, startPoint y: 171, endPoint x: 868, endPoint y: 187, distance: 178.7
click at [868, 187] on div "hero . moveLeft ( 2 ) friend = hero . findNearestFriend ( ) hero . castIllusion…" at bounding box center [871, 344] width 369 height 382
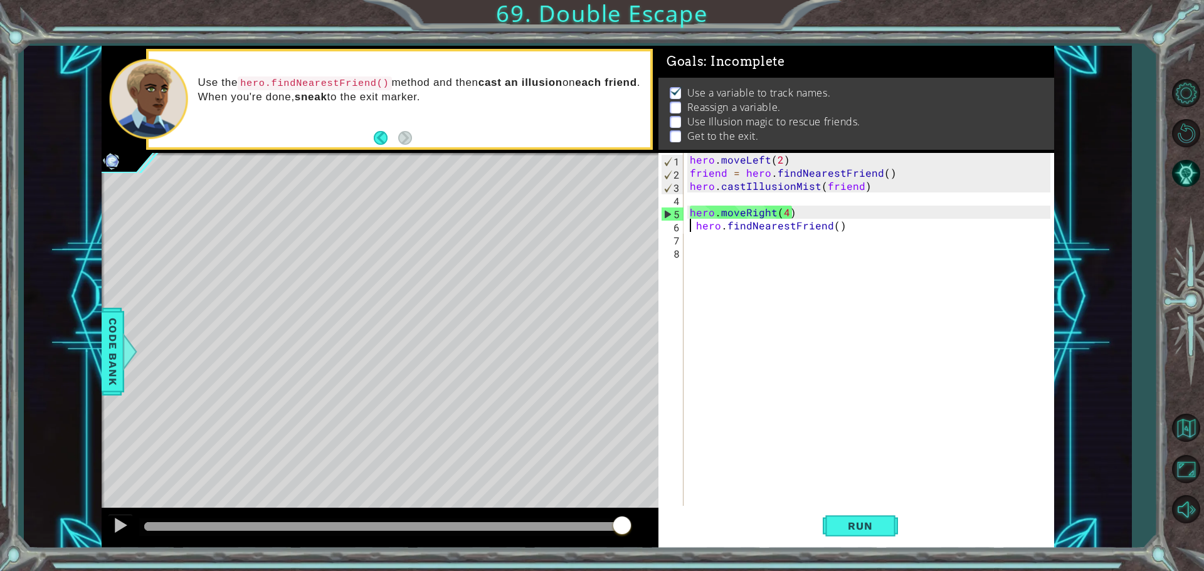
click at [691, 226] on div "hero . moveLeft ( 2 ) friend = hero . findNearestFriend ( ) hero . castIllusion…" at bounding box center [871, 344] width 369 height 382
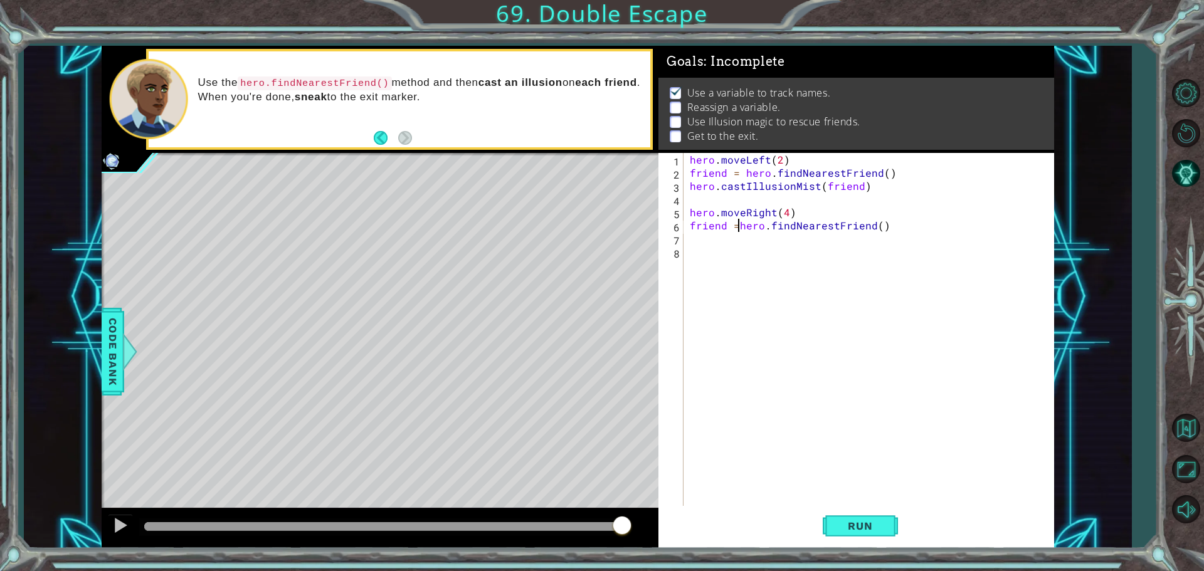
scroll to position [0, 3]
type textarea "friend = hero.findNearestFriend()"
click at [733, 242] on div "hero . moveLeft ( 2 ) friend = hero . findNearestFriend ( ) hero . castIllusion…" at bounding box center [871, 344] width 369 height 382
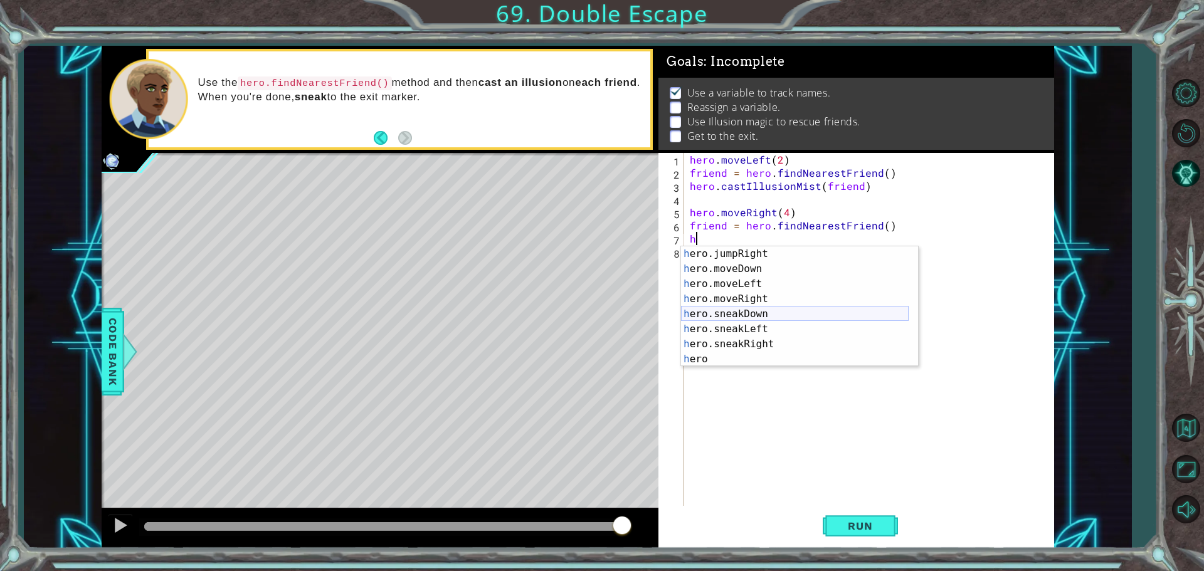
scroll to position [75, 0]
click at [747, 288] on div "h ero.jumpRight press enter h ero.moveDown press enter h ero.moveLeft press ent…" at bounding box center [795, 321] width 228 height 150
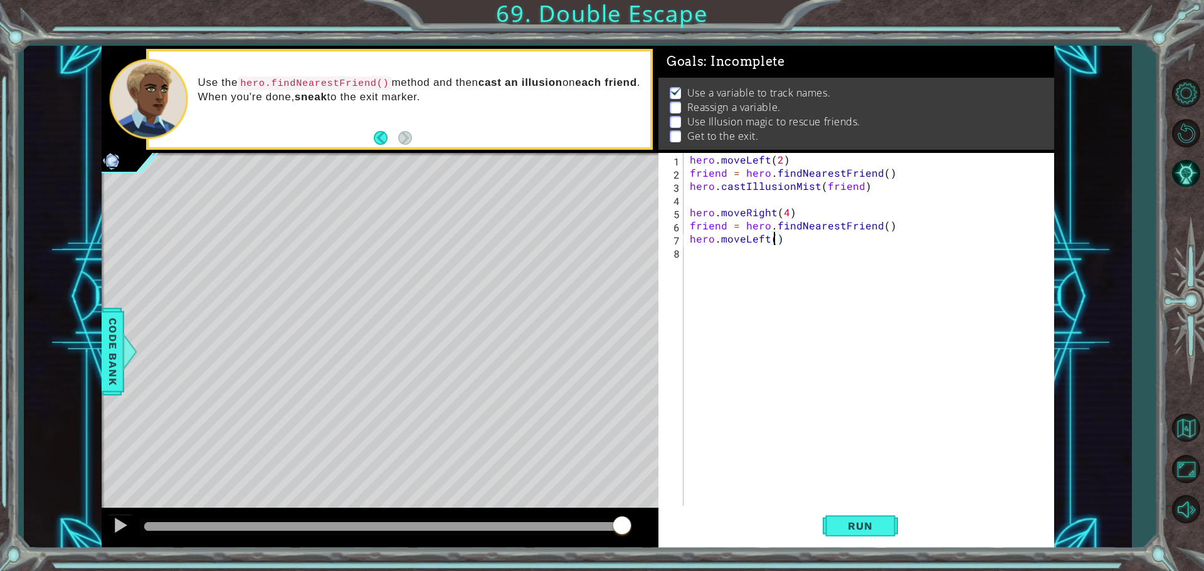
type textarea "hero.moveLeft(2)"
click at [698, 255] on div "hero . moveLeft ( 2 ) friend = hero . findNearestFriend ( ) hero . castIllusion…" at bounding box center [871, 344] width 369 height 382
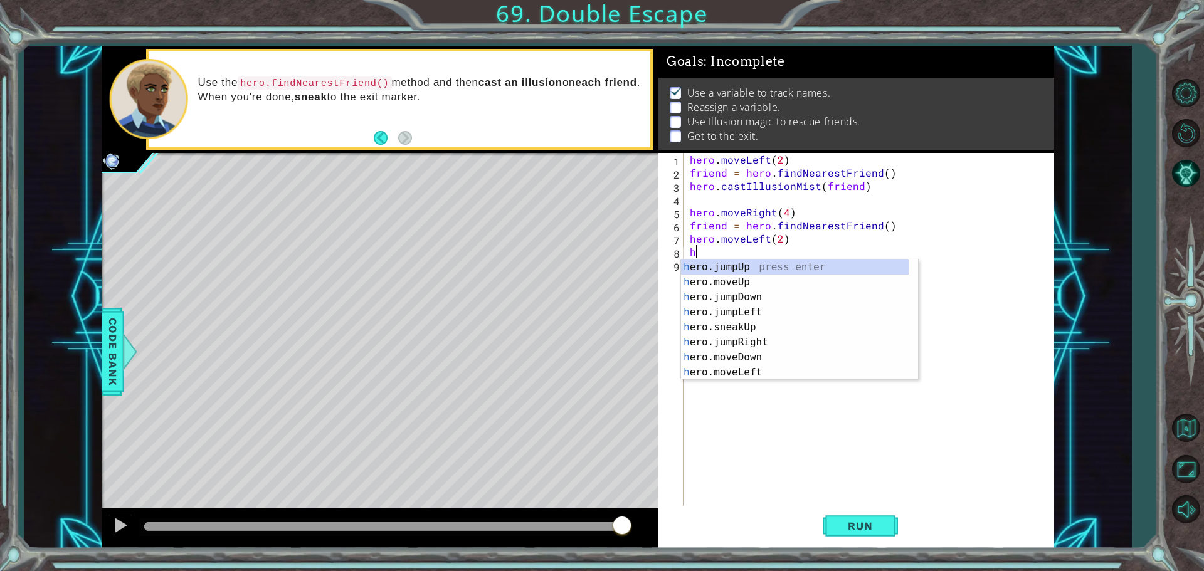
scroll to position [0, 0]
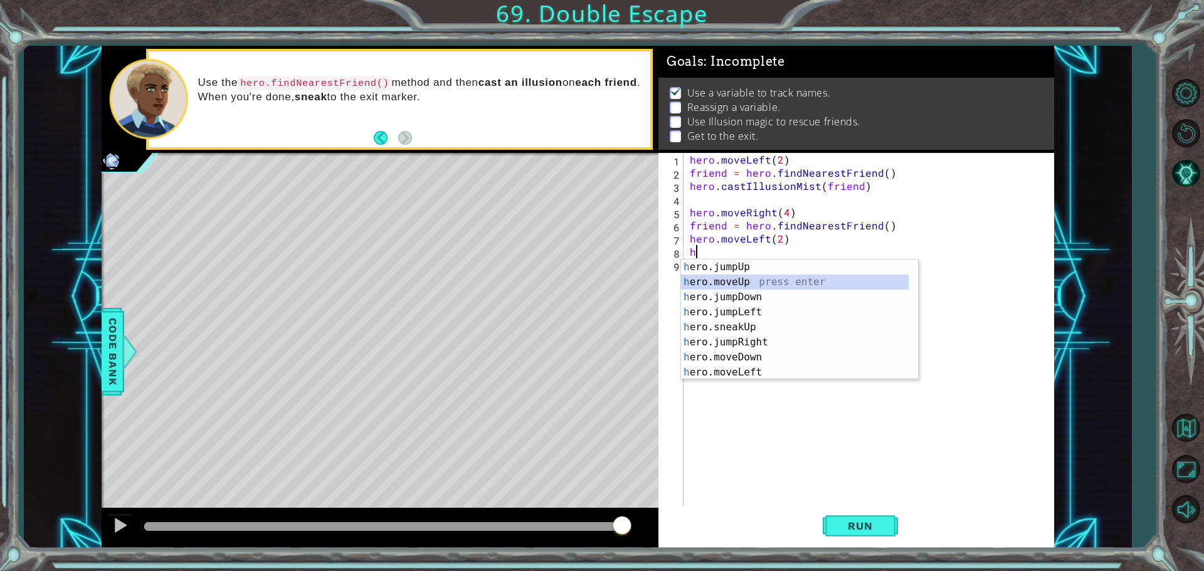
click at [760, 279] on div "h ero.jumpUp press enter h ero.moveUp press enter h ero.jumpDown press enter h …" at bounding box center [795, 335] width 228 height 150
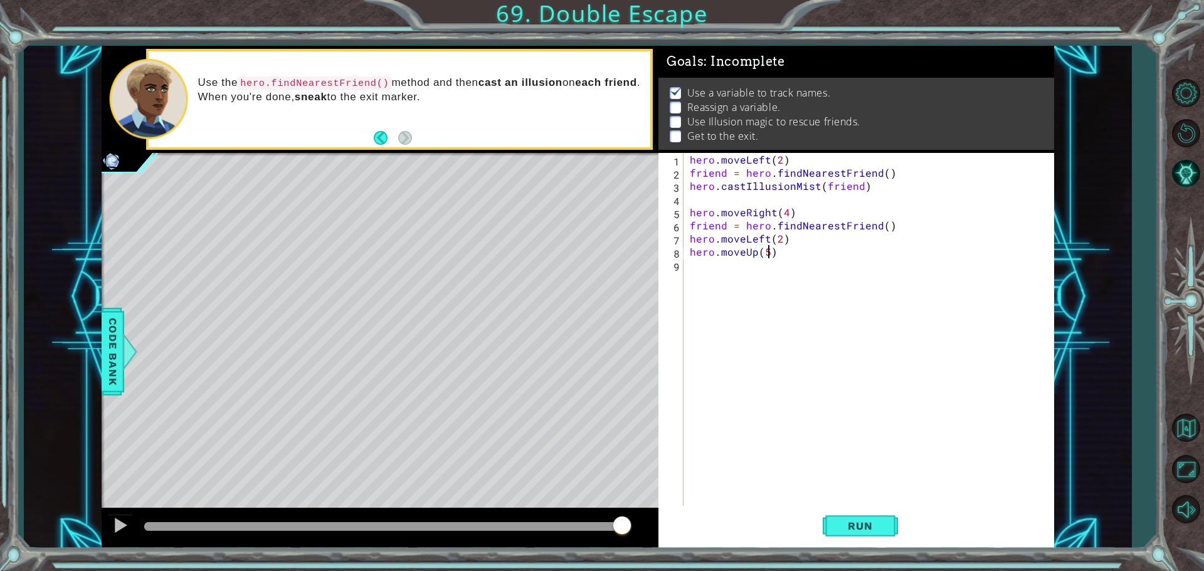
scroll to position [0, 4]
click at [844, 532] on button "Run" at bounding box center [859, 525] width 75 height 39
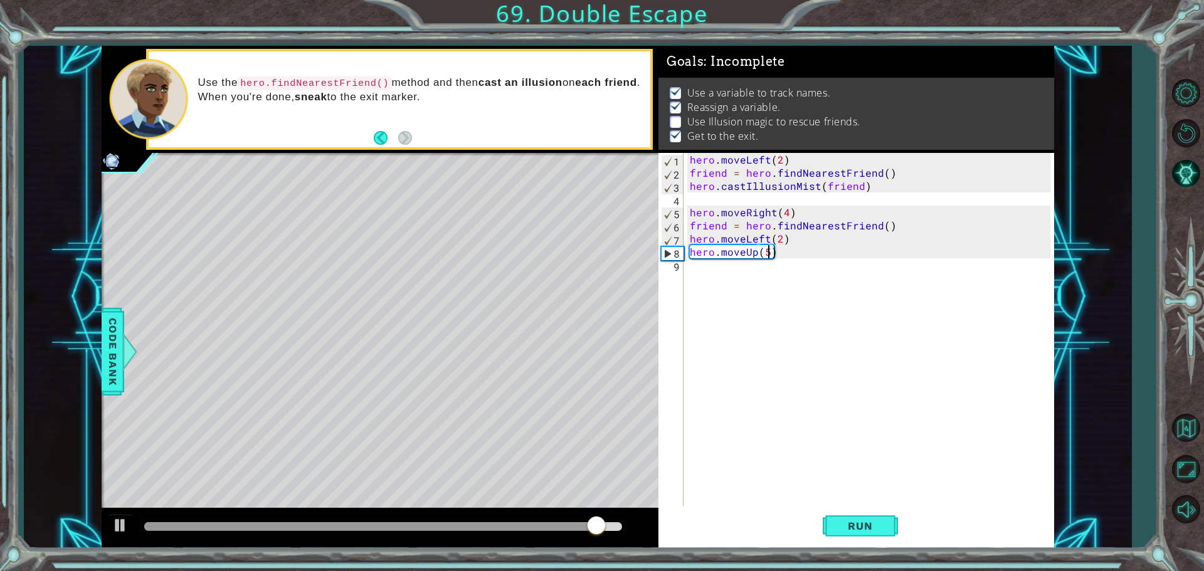
click at [901, 222] on div "hero . moveLeft ( 2 ) friend = hero . findNearestFriend ( ) hero . castIllusion…" at bounding box center [871, 344] width 369 height 382
type textarea "friend = hero.findNearestFriend()"
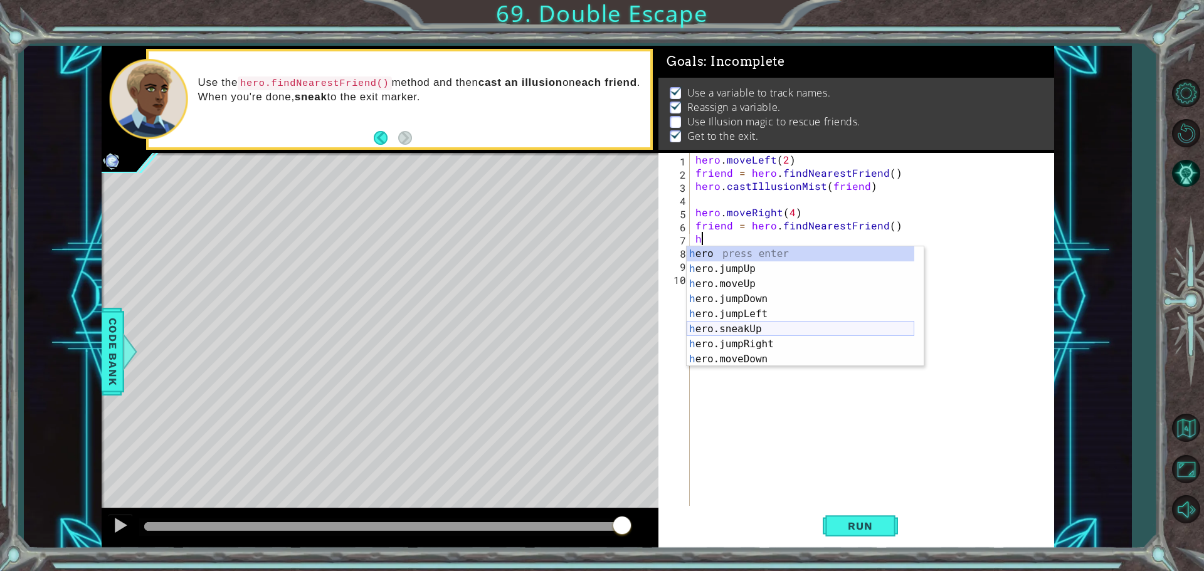
scroll to position [135, 0]
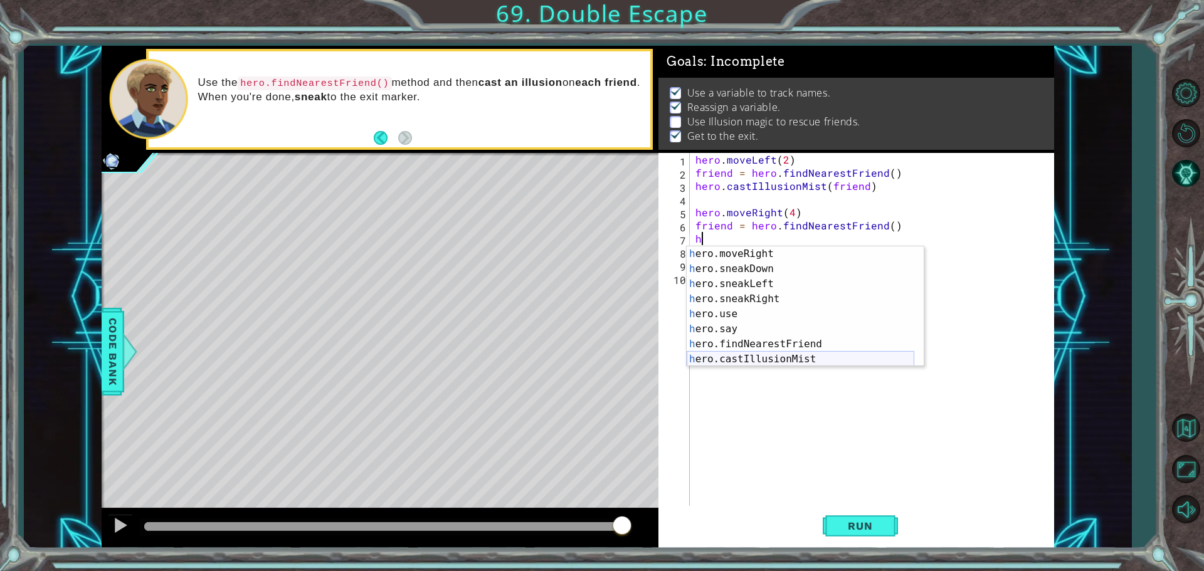
click at [750, 354] on div "h ero.moveRight press enter h ero.sneakDown press enter h ero.sneakLeft press e…" at bounding box center [800, 321] width 228 height 150
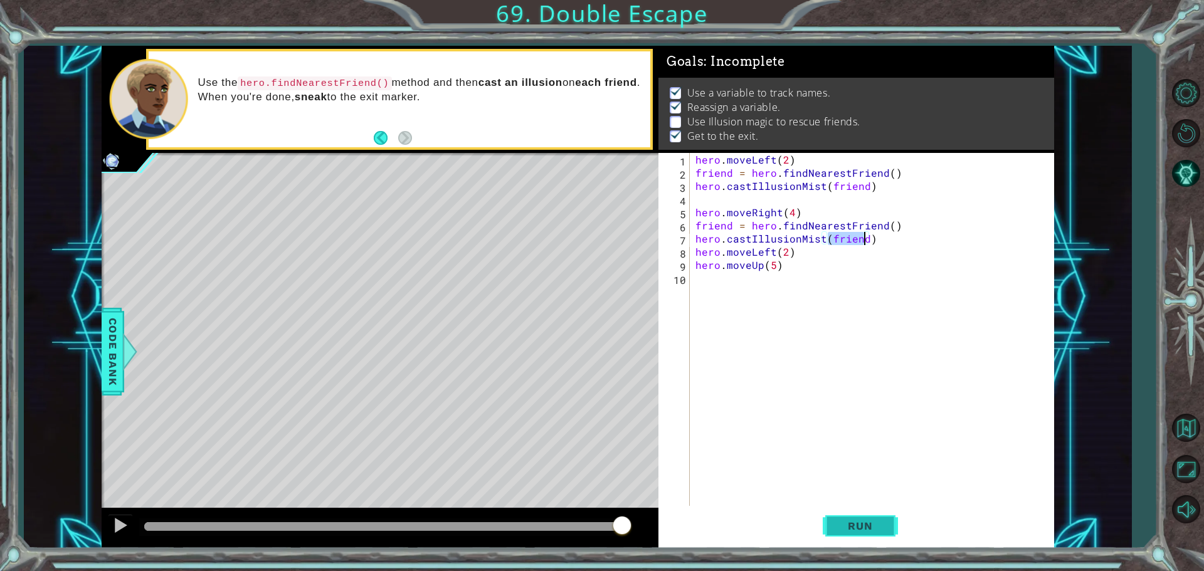
type textarea "hero.castIllusionMist(friend)"
click at [850, 524] on span "Run" at bounding box center [860, 526] width 50 height 13
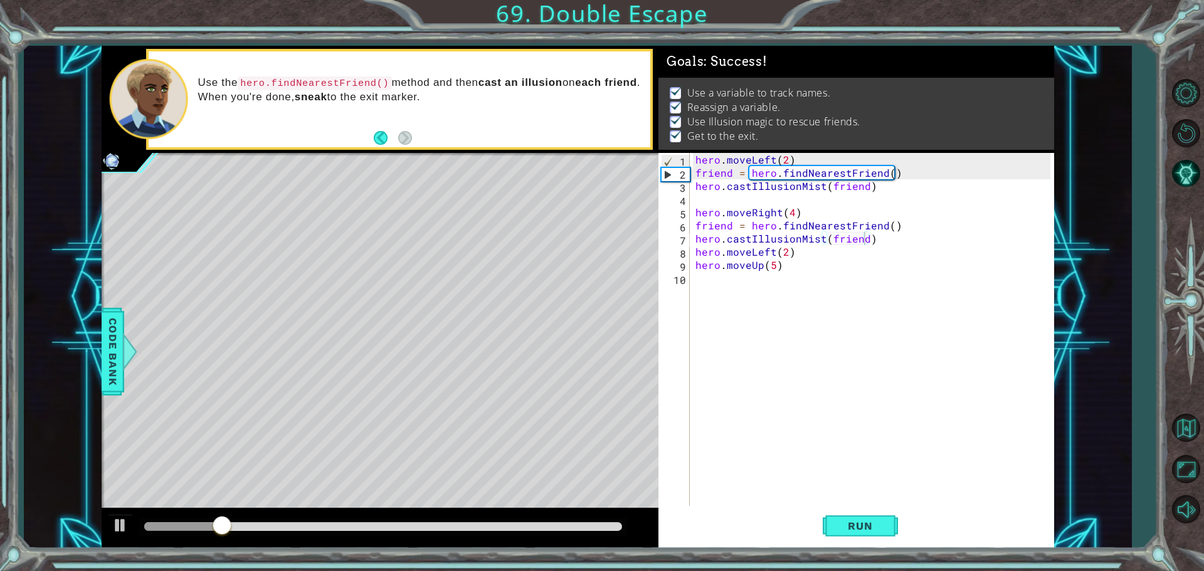
drag, startPoint x: 537, startPoint y: 518, endPoint x: 584, endPoint y: 520, distance: 46.4
click at [584, 520] on div at bounding box center [383, 527] width 488 height 18
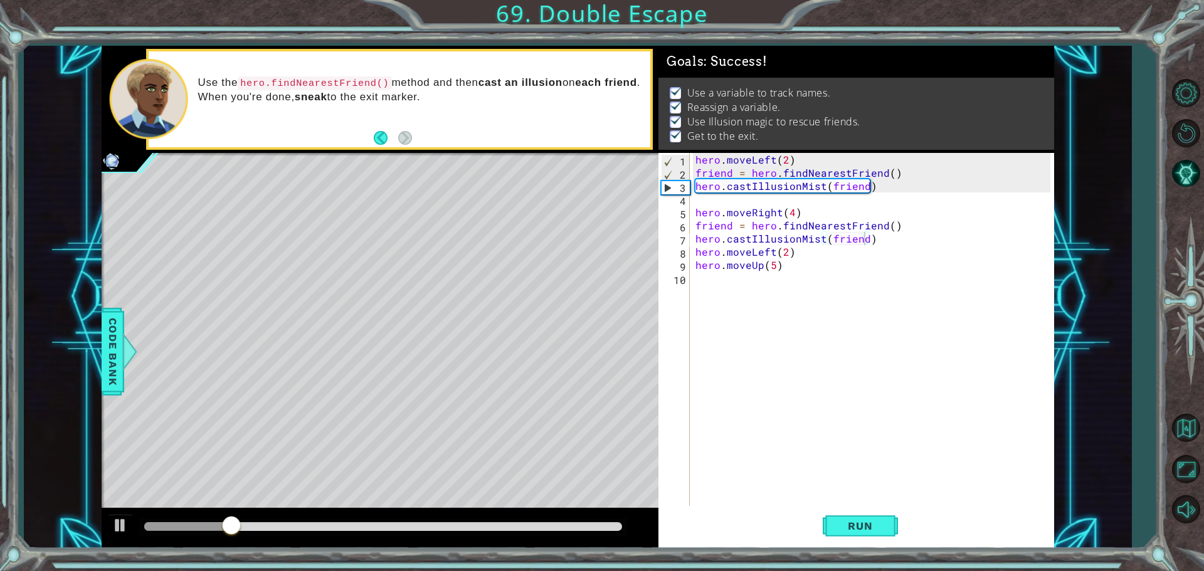
drag, startPoint x: 584, startPoint y: 520, endPoint x: 602, endPoint y: 521, distance: 18.8
click at [601, 520] on div at bounding box center [383, 527] width 488 height 18
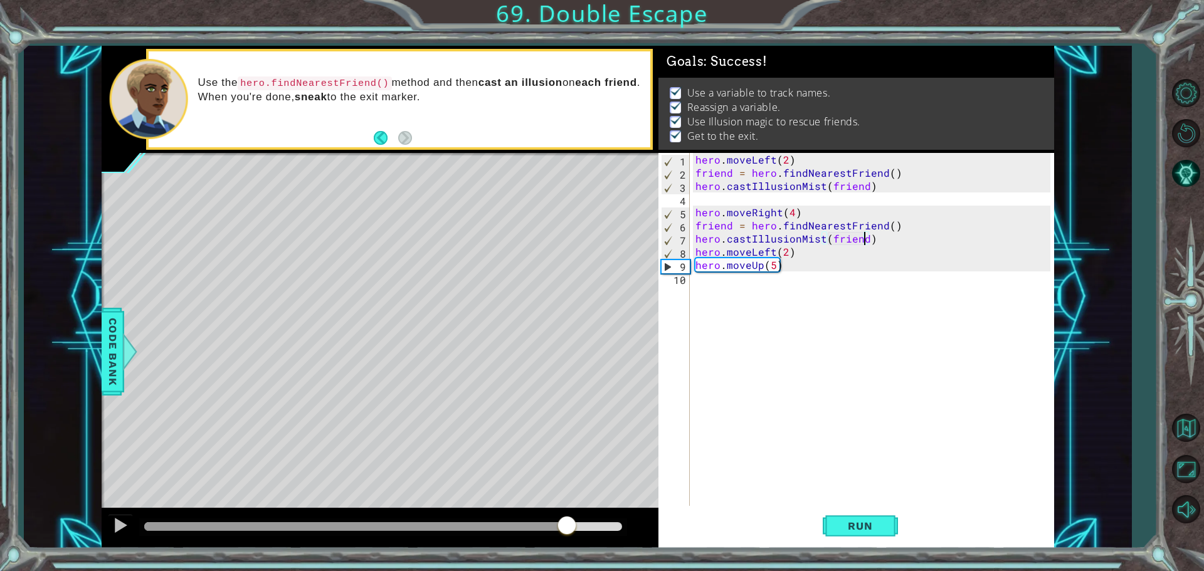
drag, startPoint x: 565, startPoint y: 523, endPoint x: 643, endPoint y: 523, distance: 77.1
click at [643, 523] on div at bounding box center [380, 528] width 557 height 40
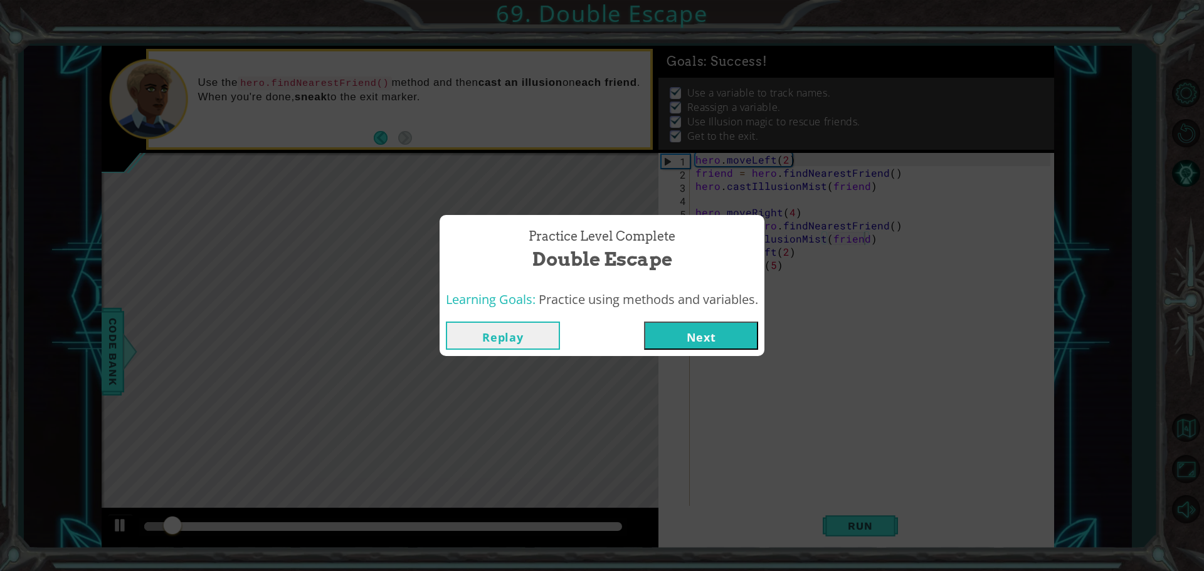
click at [692, 342] on button "Next" at bounding box center [701, 336] width 114 height 28
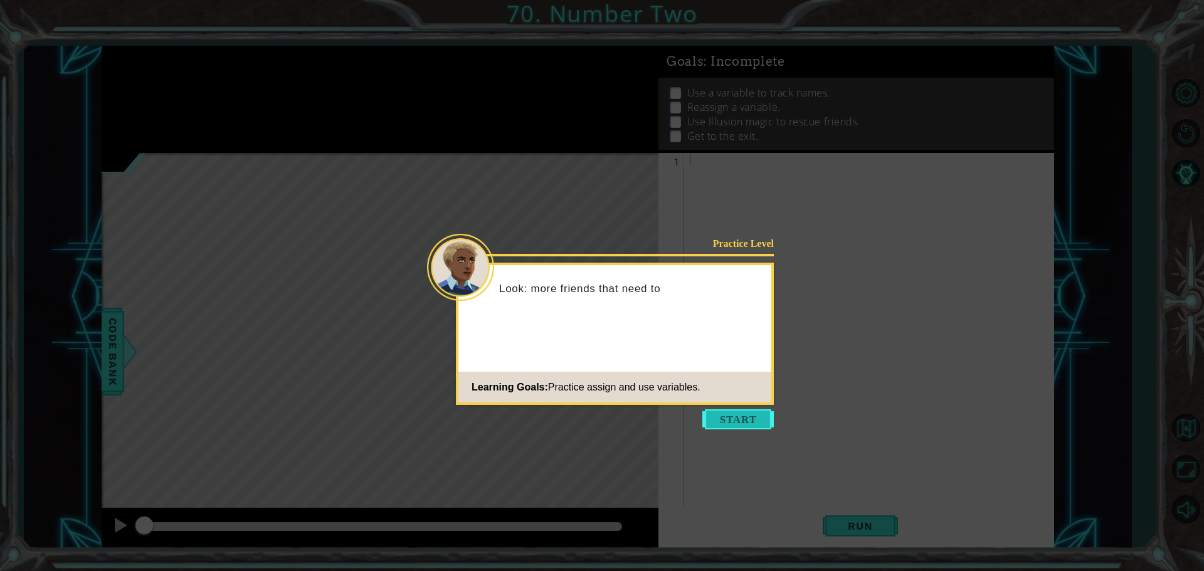
click at [731, 413] on button "Start" at bounding box center [737, 419] width 71 height 20
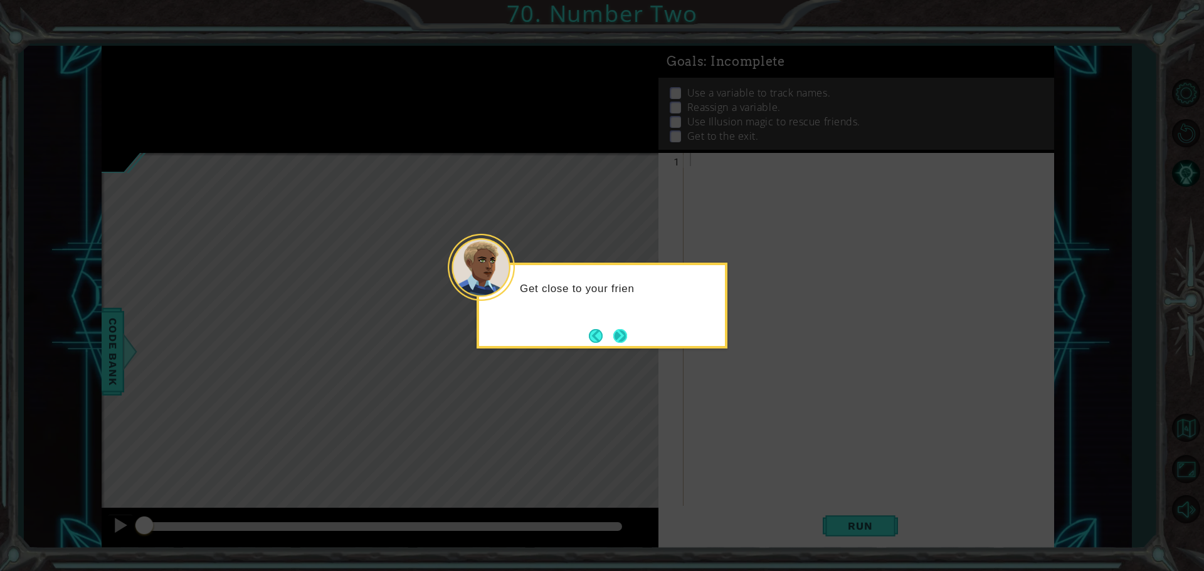
click at [615, 343] on button "Next" at bounding box center [620, 336] width 14 height 14
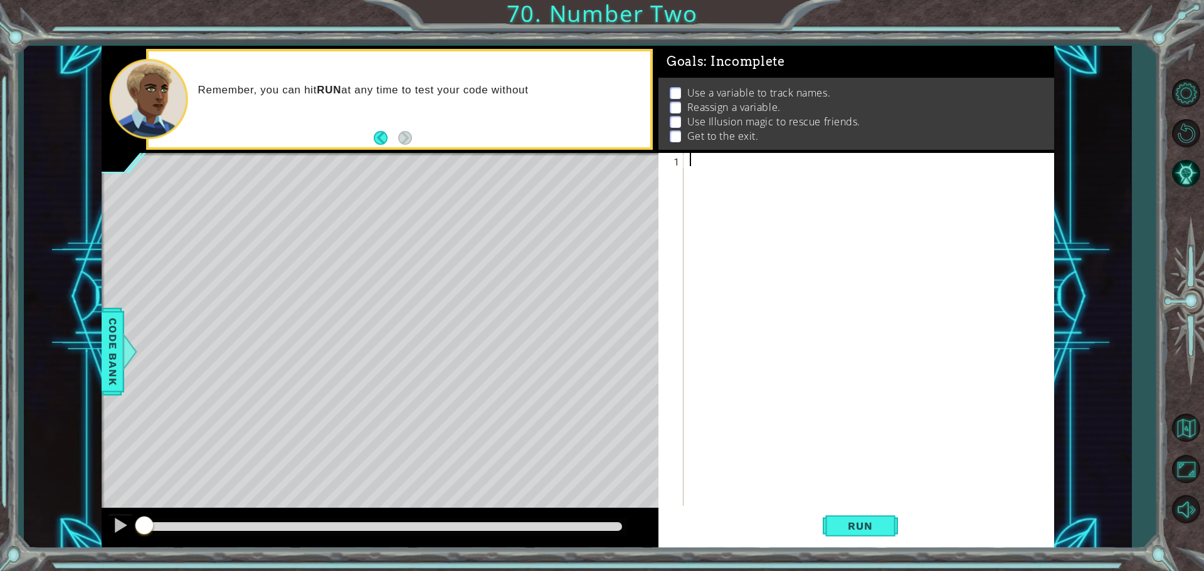
paste textarea "hero.castIllusionMist(friend)"
type textarea "hero.castIllusionMist(friend)"
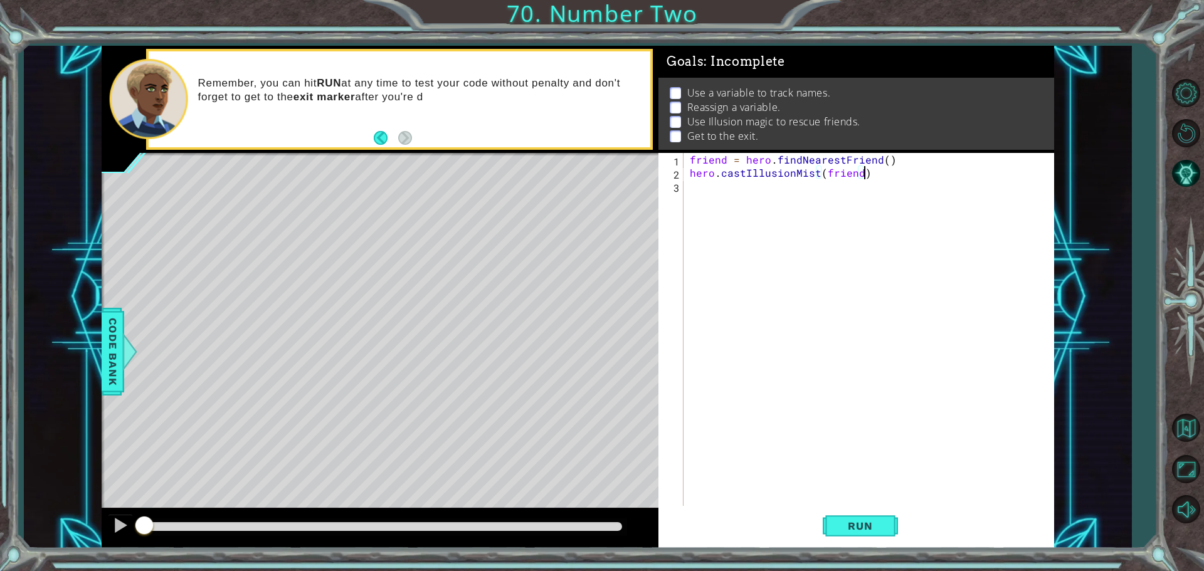
click at [740, 194] on div "friend = hero . findNearestFriend ( ) hero . castIllusionMist ( friend )" at bounding box center [871, 344] width 369 height 382
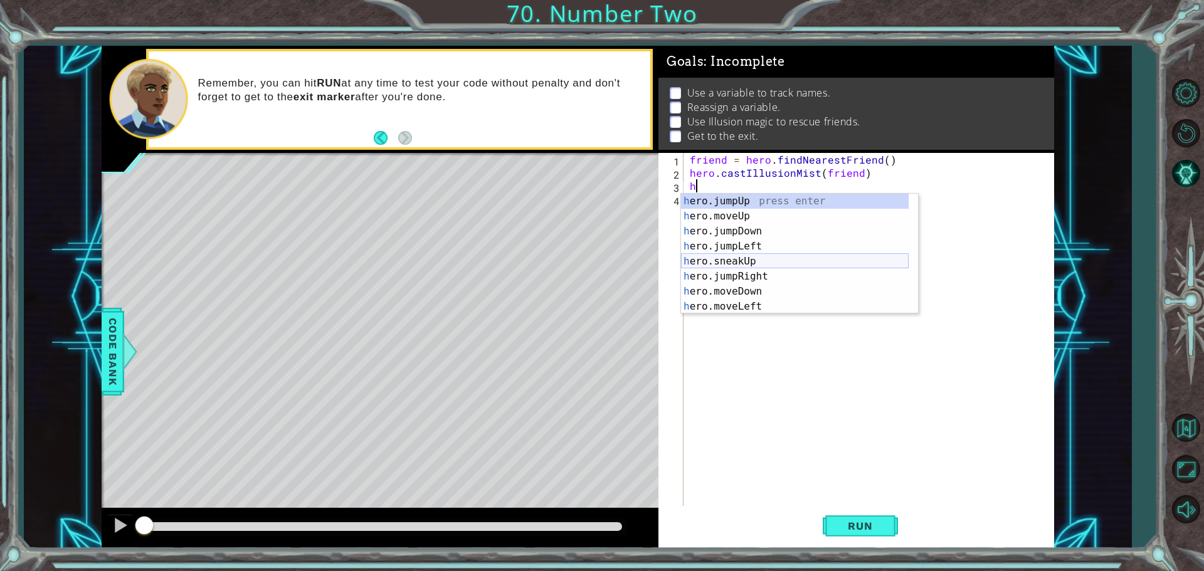
scroll to position [38, 0]
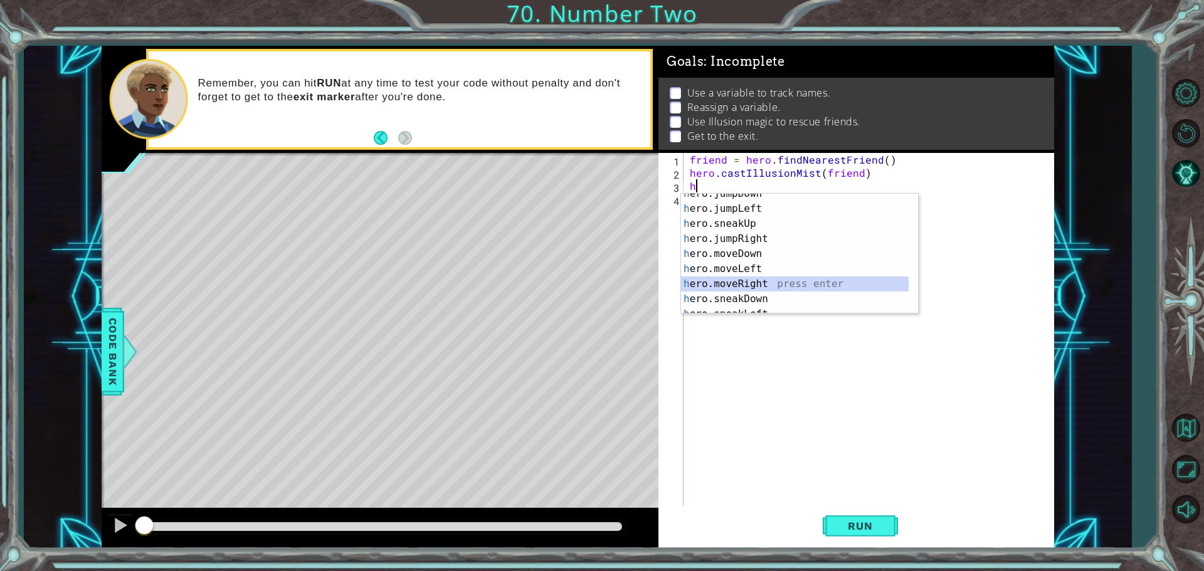
click at [752, 284] on div "h ero.jumpDown press enter h ero.jumpLeft press enter h ero.sneakUp press enter…" at bounding box center [795, 261] width 228 height 150
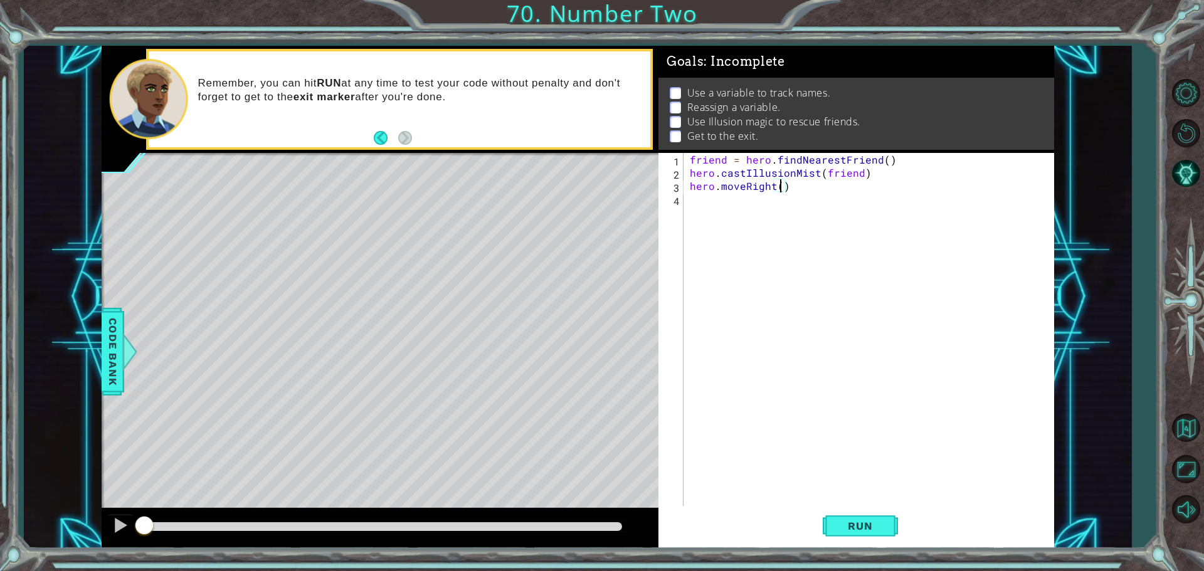
type textarea "hero.moveRight(5)"
click at [854, 536] on button "Run" at bounding box center [859, 525] width 75 height 39
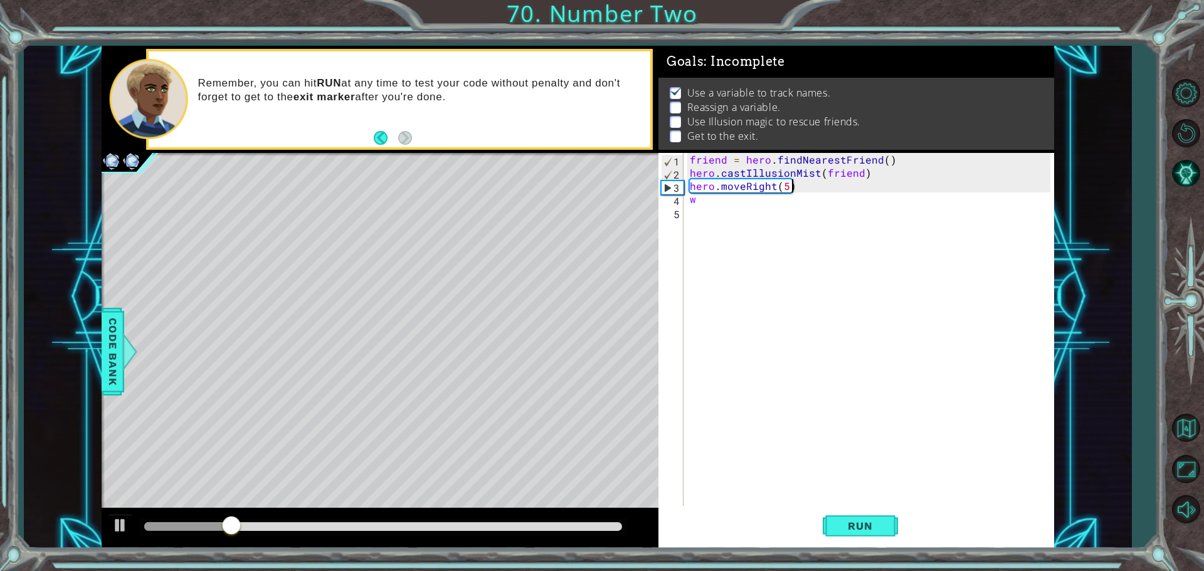
click at [798, 185] on div "friend = hero . findNearestFriend ( ) hero . castIllusionMist ( friend ) hero .…" at bounding box center [871, 344] width 369 height 382
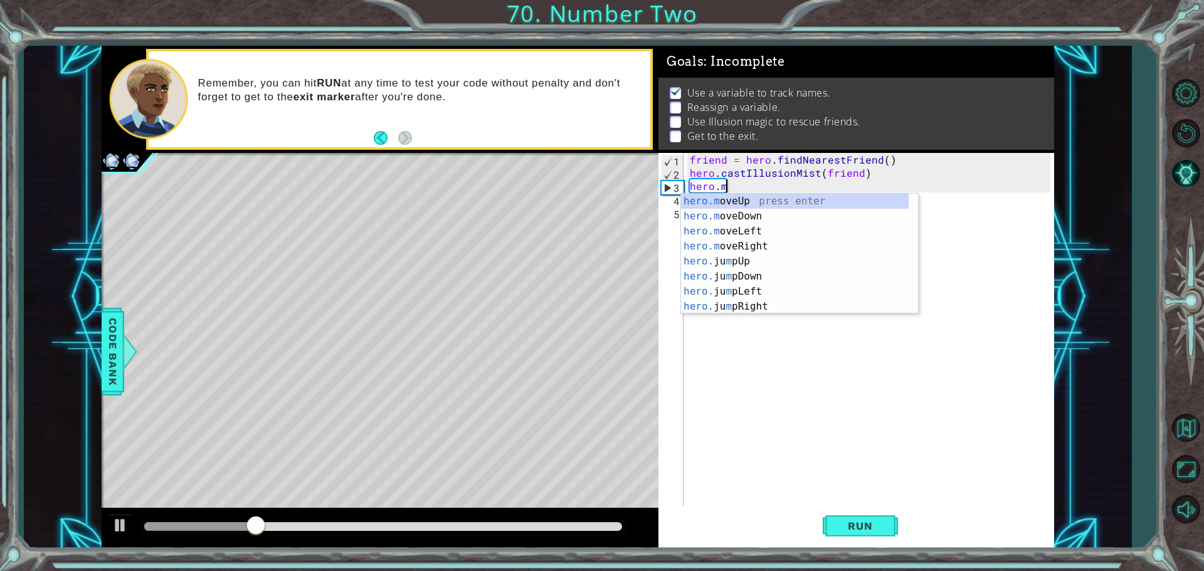
scroll to position [0, 0]
type textarea "h"
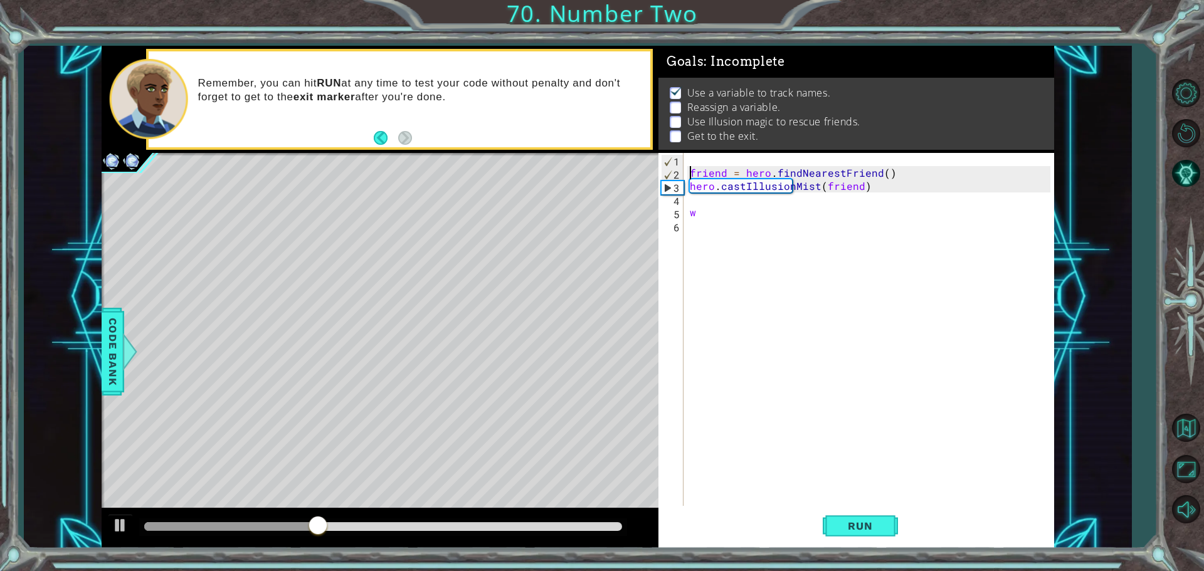
type textarea "hero.castIllusionMist(friend)"
type textarea "w"
type textarea "friend = hero.findNearestFriend()"
type textarea "h"
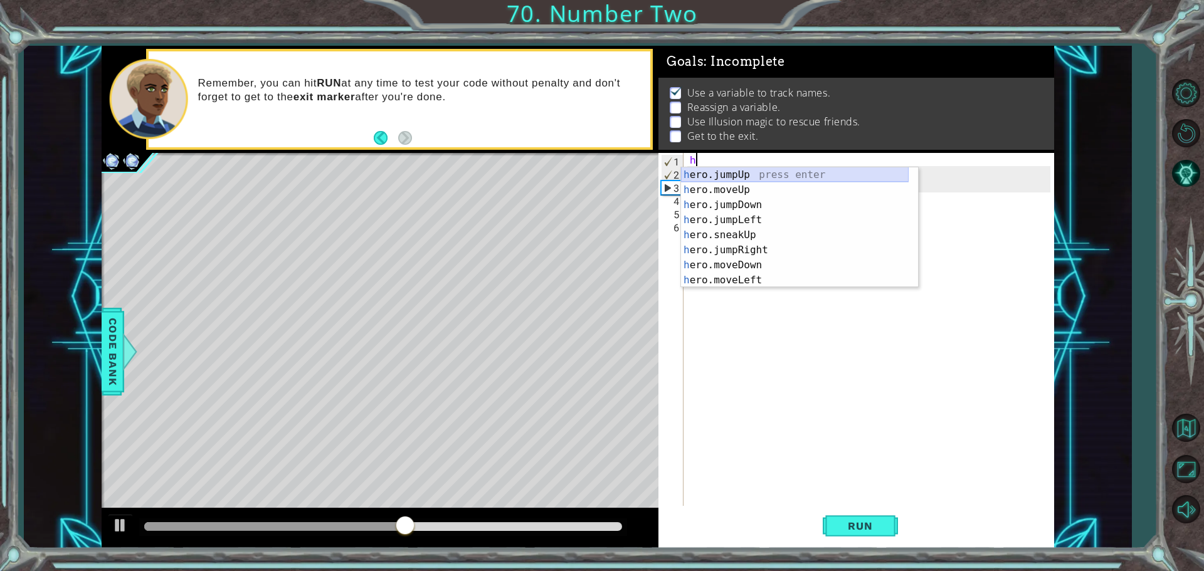
scroll to position [120, 0]
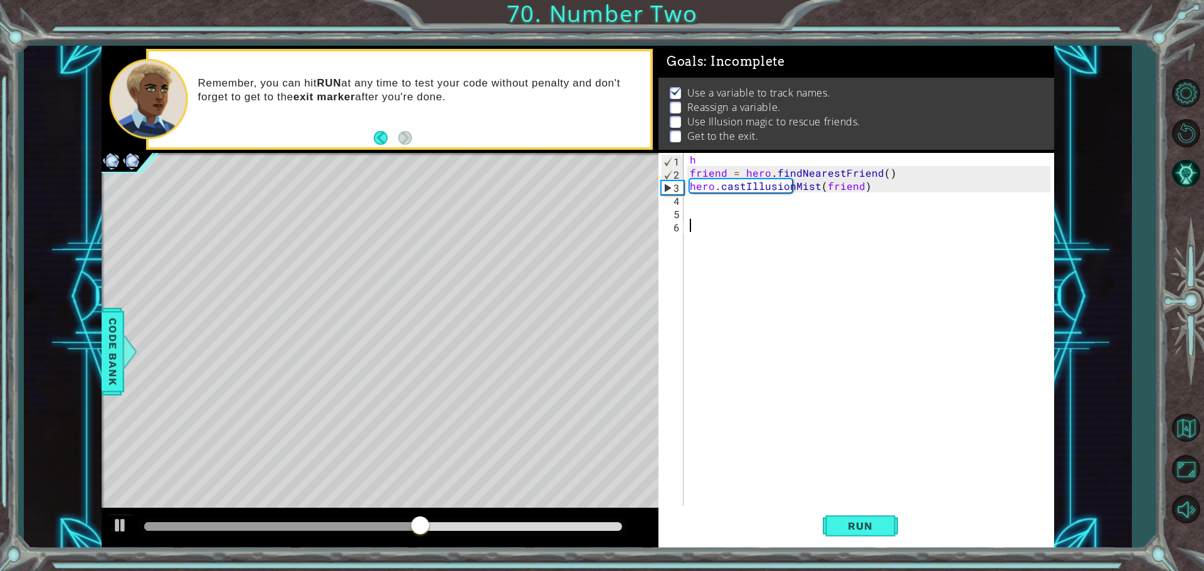
click at [705, 411] on div "h friend = hero . findNearestFriend ( ) hero . castIllusionMist ( friend )" at bounding box center [871, 344] width 369 height 382
click at [714, 159] on div "h friend = hero . findNearestFriend ( ) hero . castIllusionMist ( friend )" at bounding box center [871, 344] width 369 height 382
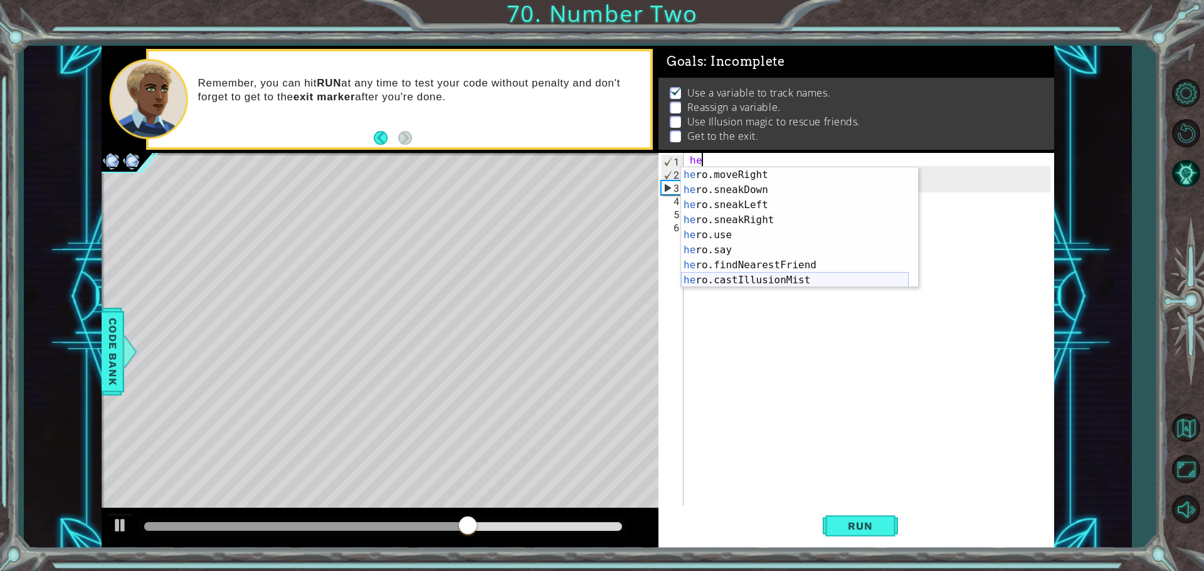
scroll to position [83, 0]
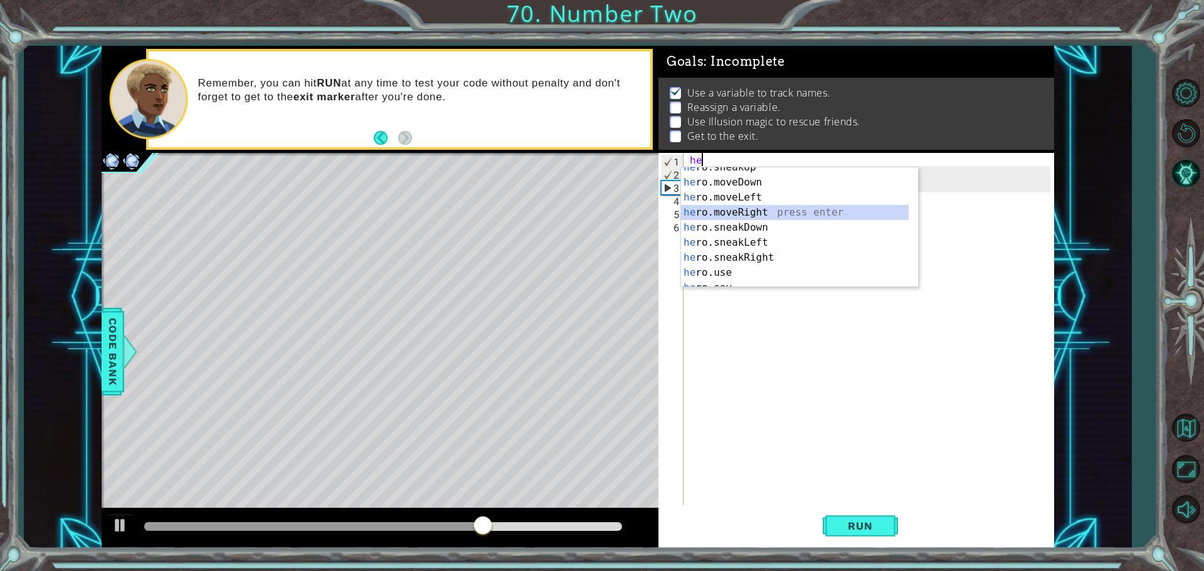
click at [747, 213] on div "he ro.sneakUp press enter he ro.moveDown press enter he ro.moveLeft press enter…" at bounding box center [795, 235] width 228 height 150
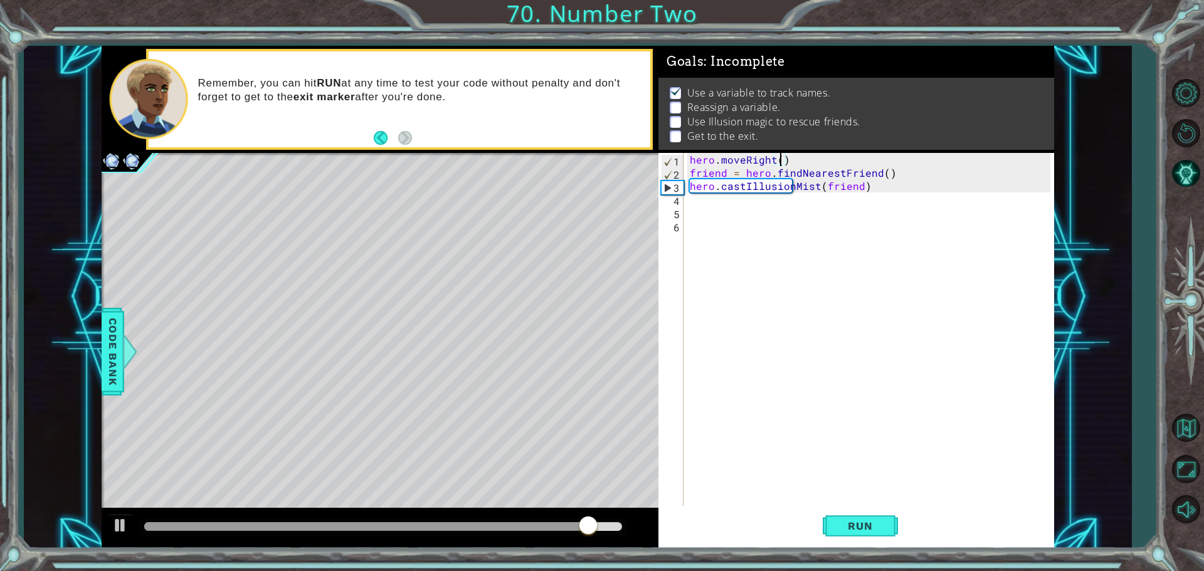
scroll to position [0, 6]
click at [853, 534] on button "Run" at bounding box center [859, 525] width 75 height 39
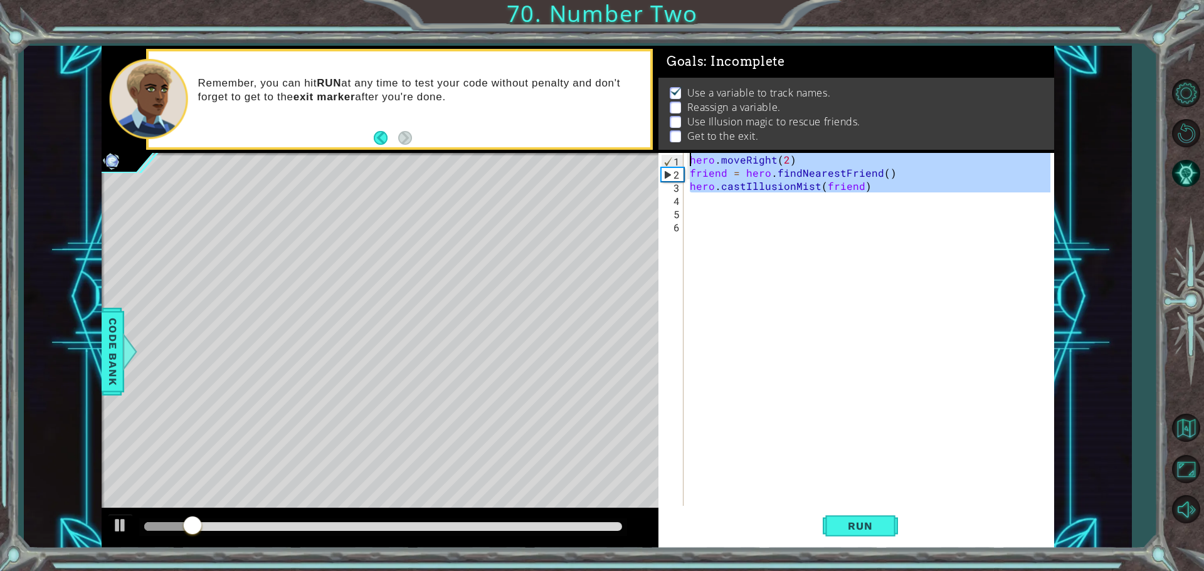
drag, startPoint x: 880, startPoint y: 199, endPoint x: 685, endPoint y: 159, distance: 199.0
click at [685, 159] on div "hero.moveRight(2) 1 2 3 4 5 6 hero . moveRight ( 2 ) friend = hero . findNeares…" at bounding box center [854, 330] width 392 height 355
type textarea "hero.moveRight(2) friend = hero.findNearestFriend()"
click at [696, 209] on div "hero . moveRight ( 2 ) friend = hero . findNearestFriend ( ) hero . castIllusio…" at bounding box center [871, 344] width 369 height 382
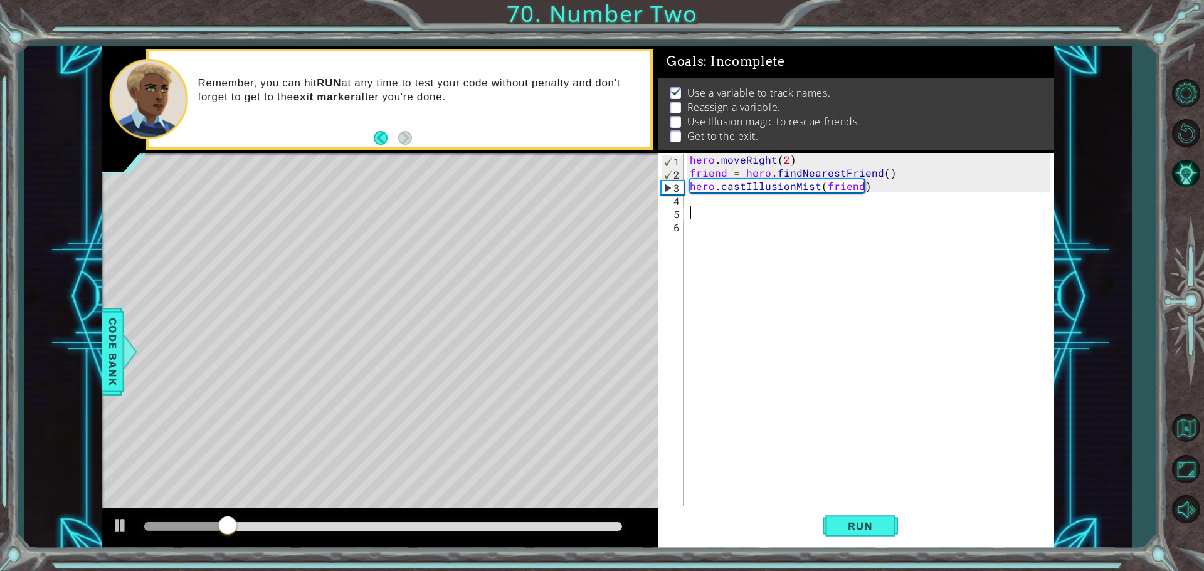
scroll to position [0, 0]
click at [696, 204] on div "hero . moveRight ( 2 ) friend = hero . findNearestFriend ( ) hero . castIllusio…" at bounding box center [871, 344] width 369 height 382
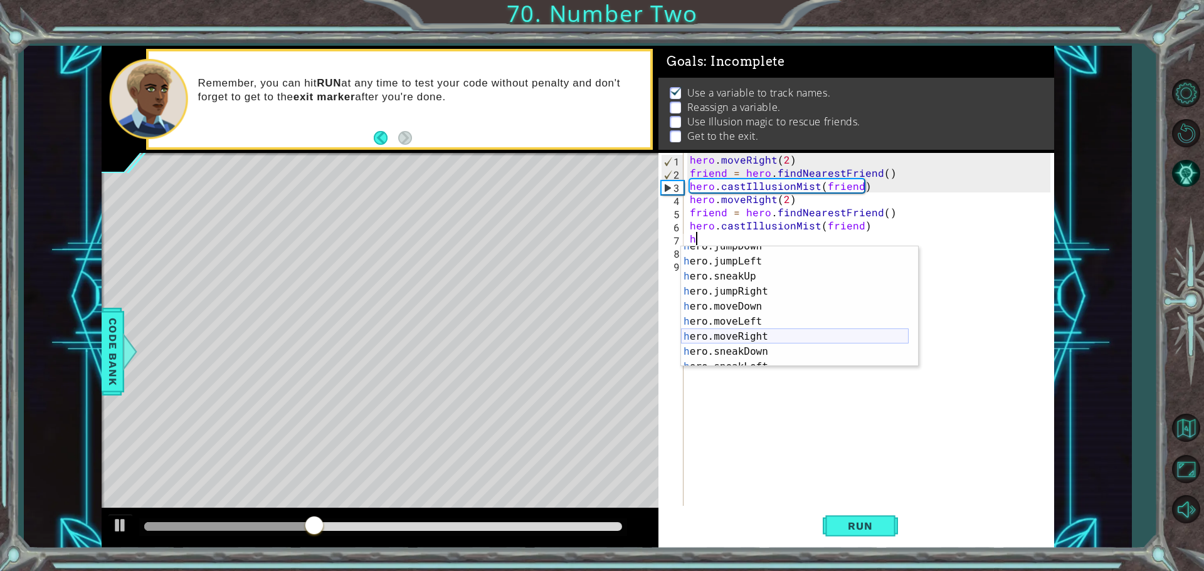
scroll to position [38, 0]
click at [762, 336] on div "h ero.jumpDown press enter h ero.jumpLeft press enter h ero.sneakUp press enter…" at bounding box center [795, 314] width 228 height 150
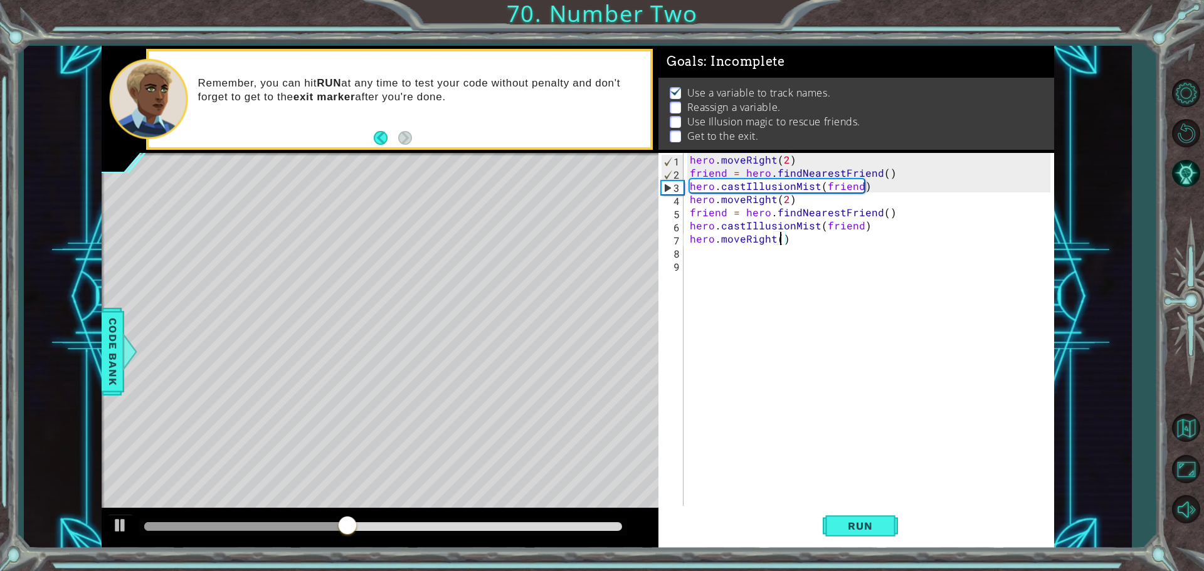
scroll to position [0, 6]
type textarea "hero.moveRight(4)"
click at [846, 527] on span "Run" at bounding box center [860, 526] width 50 height 13
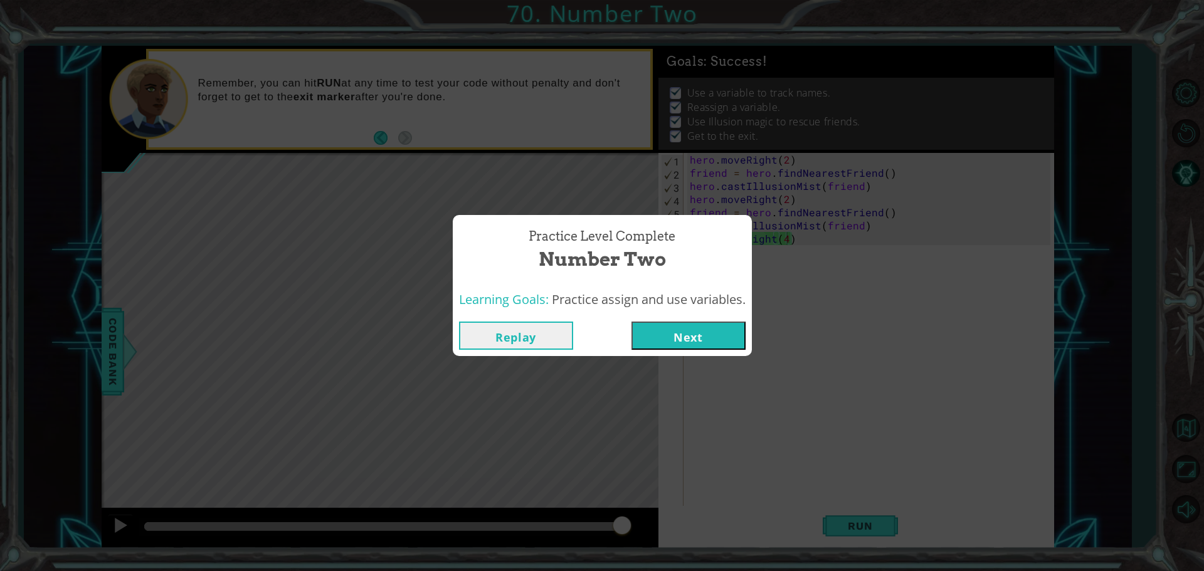
click at [683, 340] on button "Next" at bounding box center [688, 336] width 114 height 28
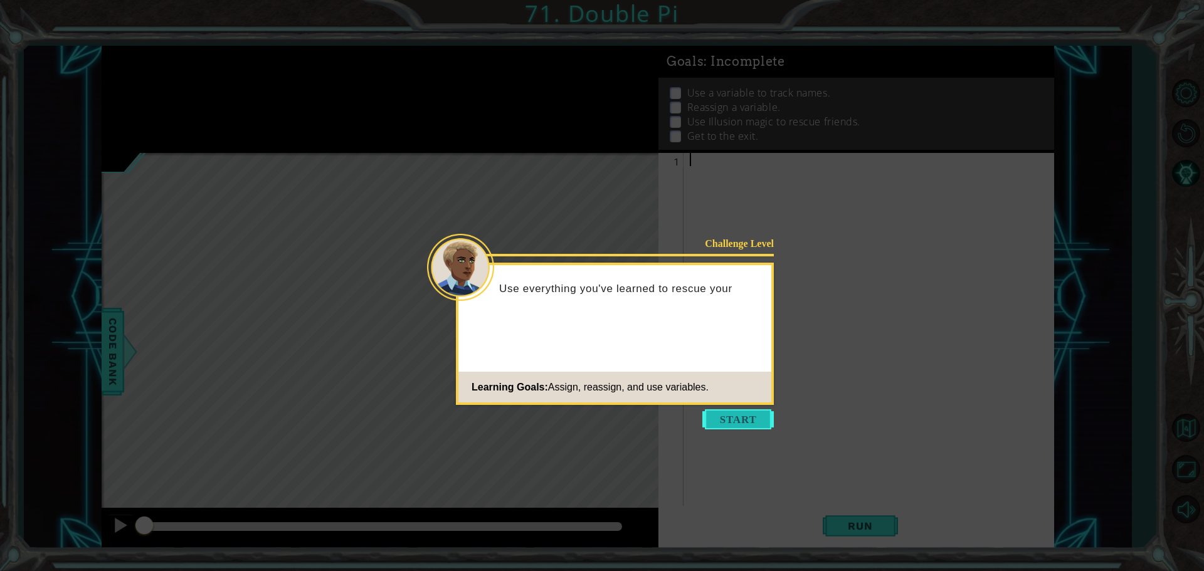
click at [735, 412] on button "Start" at bounding box center [737, 419] width 71 height 20
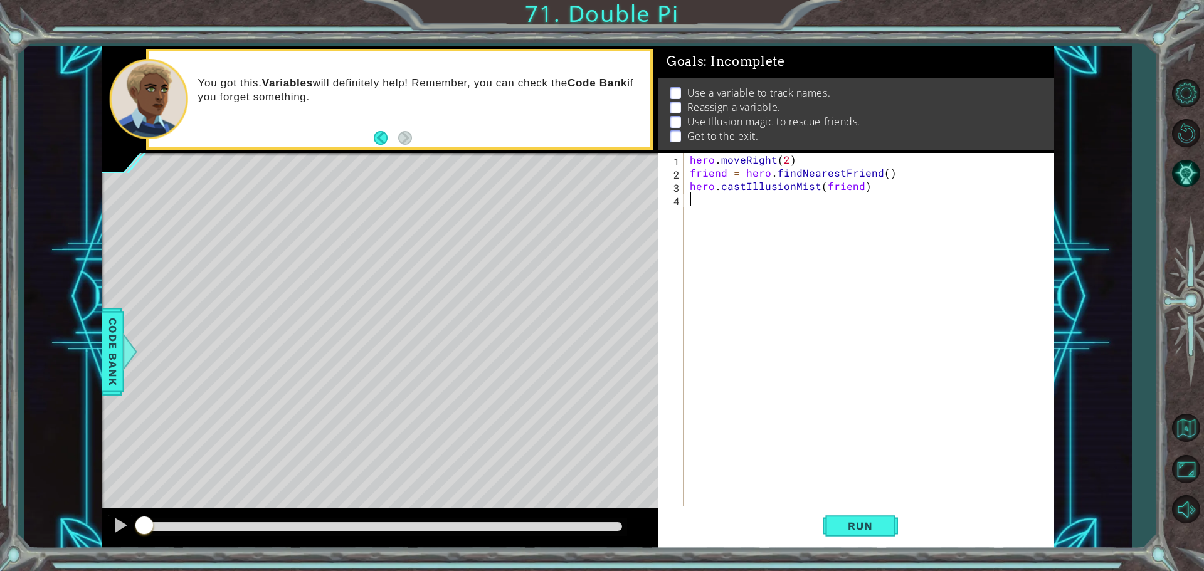
click at [689, 164] on div "hero . moveRight ( 2 ) friend = hero . findNearestFriend ( ) hero . castIllusio…" at bounding box center [871, 344] width 369 height 382
type textarea "hero.moveRight(2)"
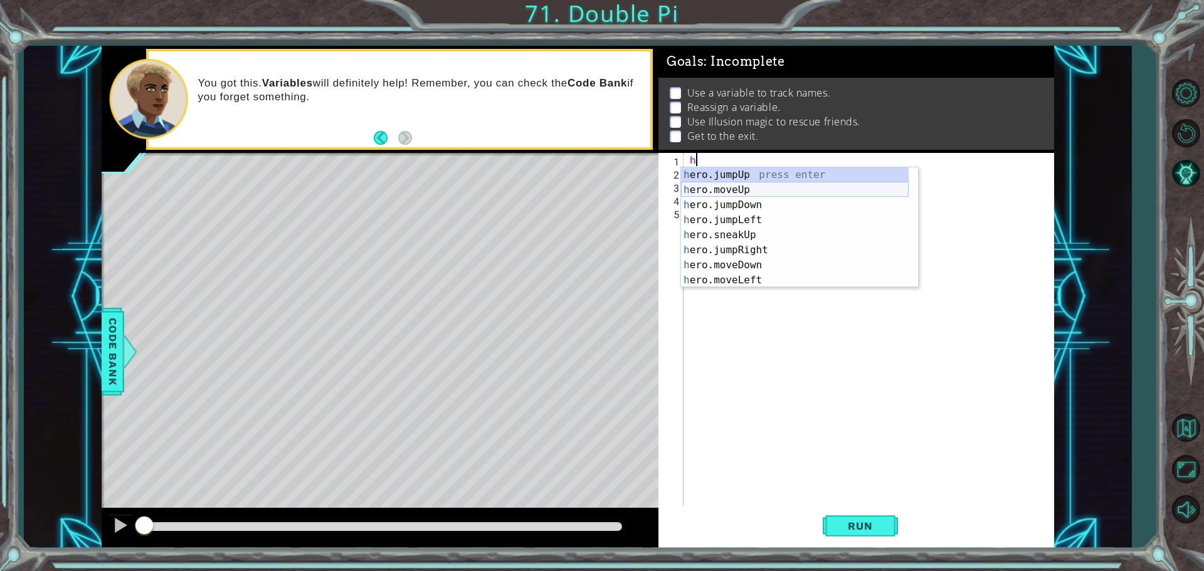
click at [743, 185] on div "h ero.jumpUp press enter h ero.moveUp press enter h ero.jumpDown press enter h …" at bounding box center [795, 242] width 228 height 150
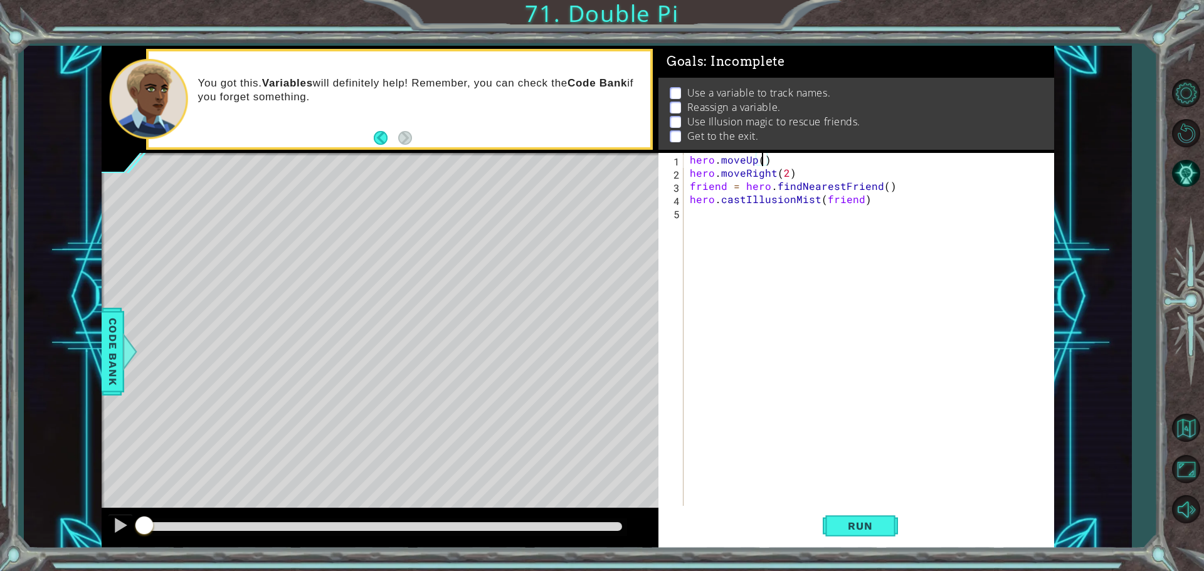
type textarea "hero.moveUp(2)"
click at [697, 212] on div "hero . moveUp ( 2 ) hero . moveRight ( 2 ) friend = hero . findNearestFriend ( …" at bounding box center [871, 344] width 369 height 382
click at [791, 170] on div "hero . moveUp ( 2 ) hero . moveRight ( 2 ) friend = hero . findNearestFriend ( …" at bounding box center [871, 344] width 369 height 382
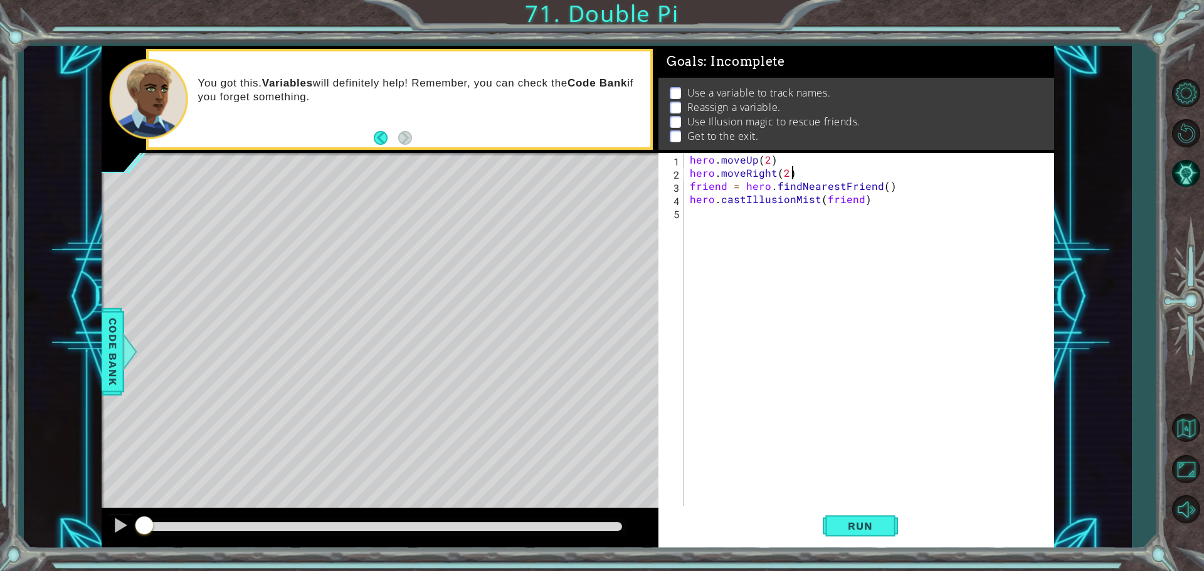
type textarea "hero.moveRight(2)"
type textarea "h"
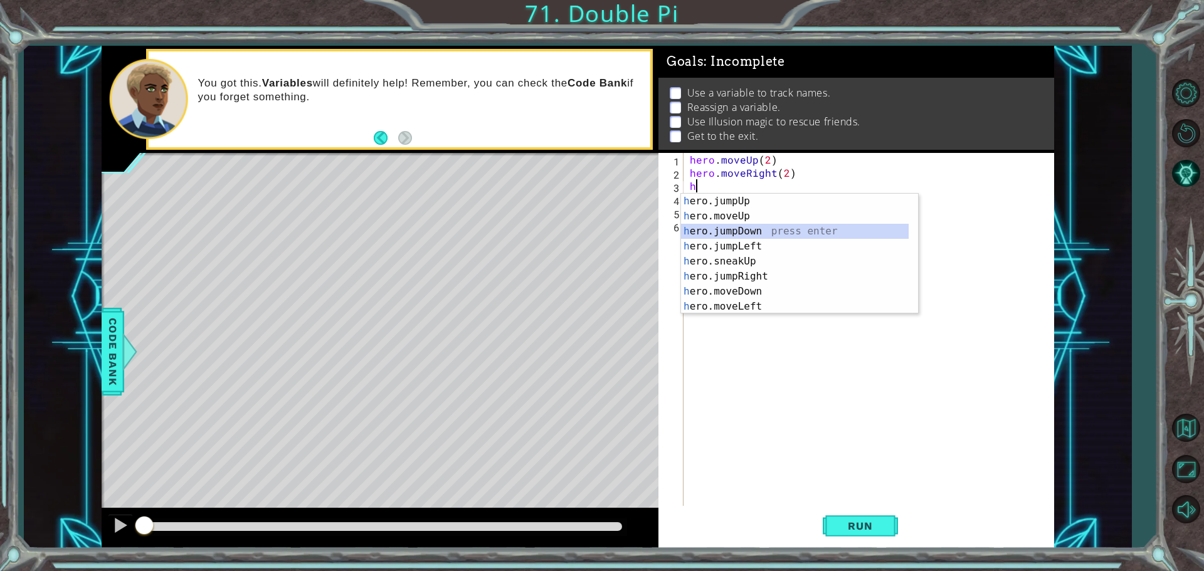
click at [752, 231] on div "h ero.jumpUp press enter h ero.moveUp press enter h ero.jumpDown press enter h …" at bounding box center [795, 269] width 228 height 150
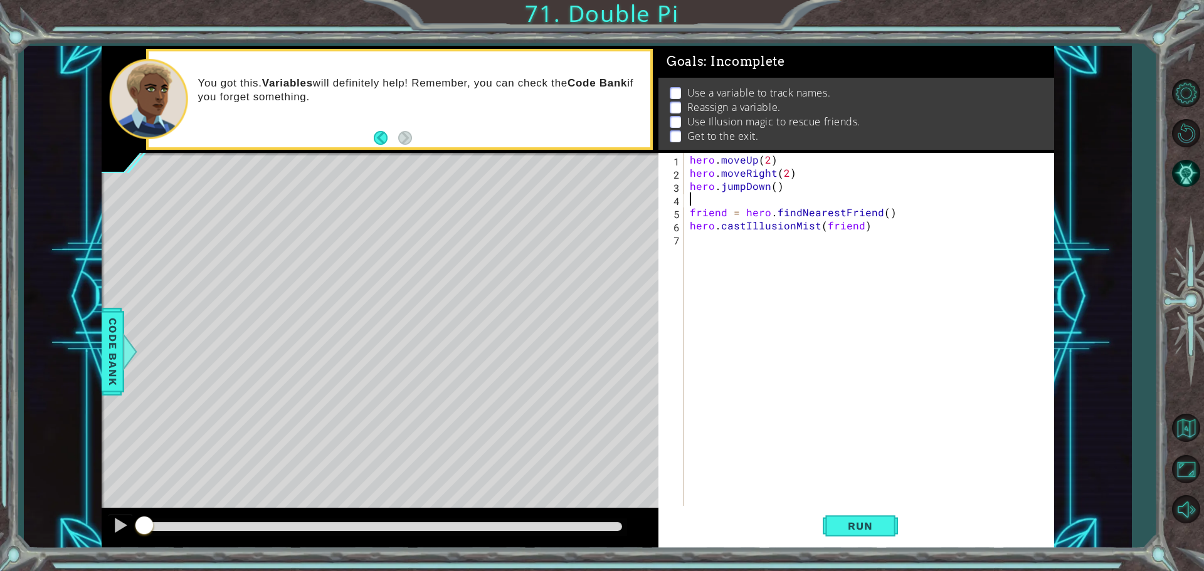
click at [775, 189] on div "hero . moveUp ( 2 ) hero . moveRight ( 2 ) hero . jumpDown ( ) friend = hero . …" at bounding box center [871, 344] width 369 height 382
type textarea "hero.jumpDown(2)"
click at [700, 228] on div "hero . moveUp ( 2 ) hero . moveRight ( 2 ) hero . jumpDown ( 2 ) friend = hero …" at bounding box center [871, 344] width 369 height 382
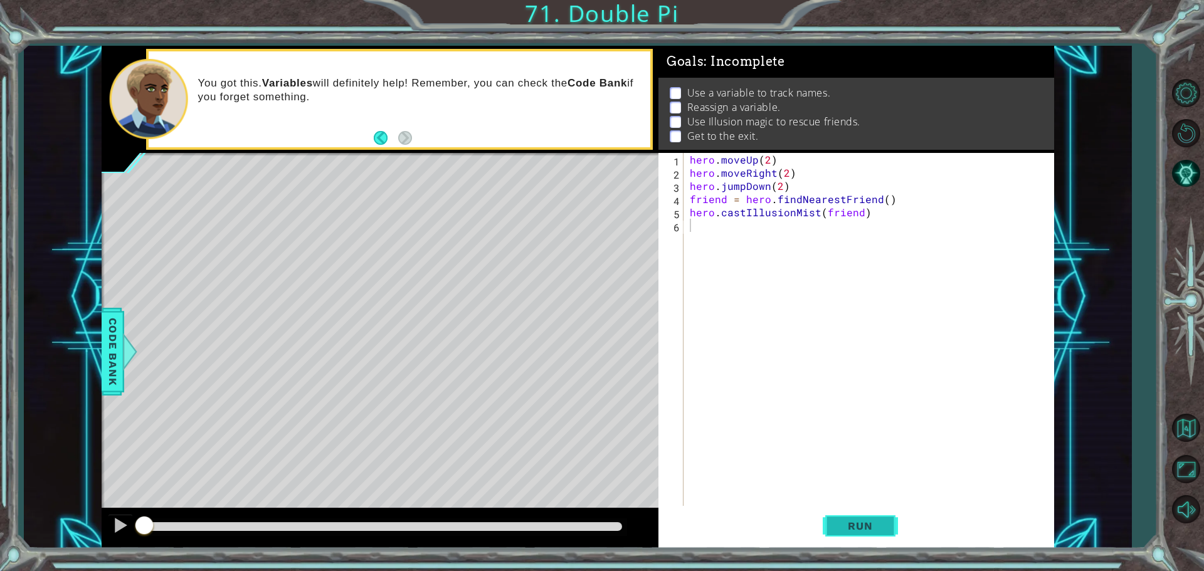
click at [828, 525] on button "Run" at bounding box center [859, 525] width 75 height 39
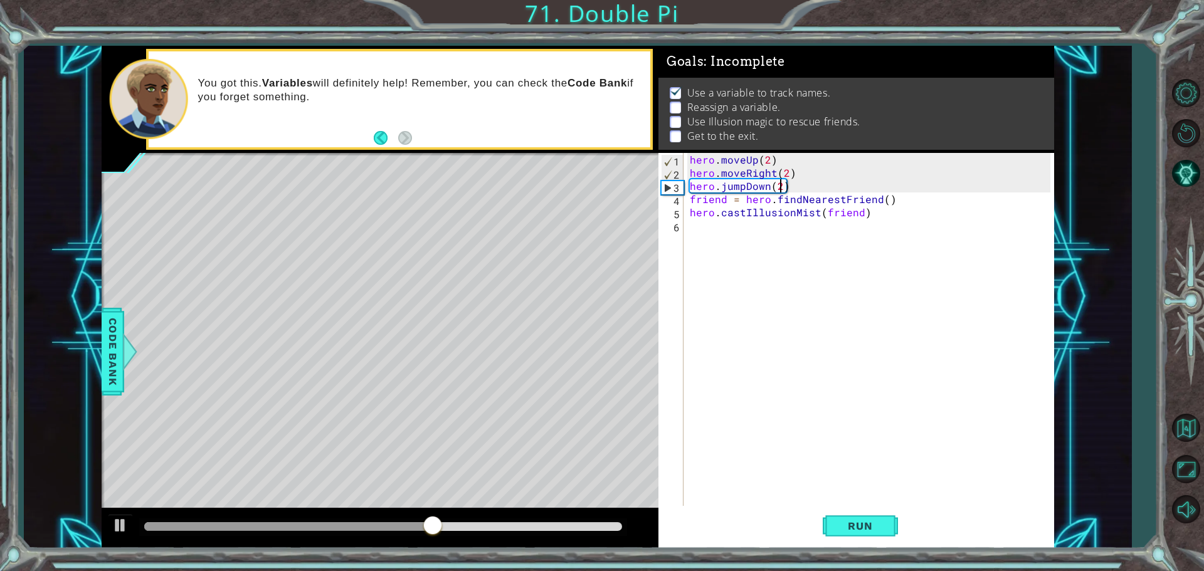
click at [780, 188] on div "hero . moveUp ( 2 ) hero . moveRight ( 2 ) hero . jumpDown ( 2 ) friend = hero …" at bounding box center [871, 344] width 369 height 382
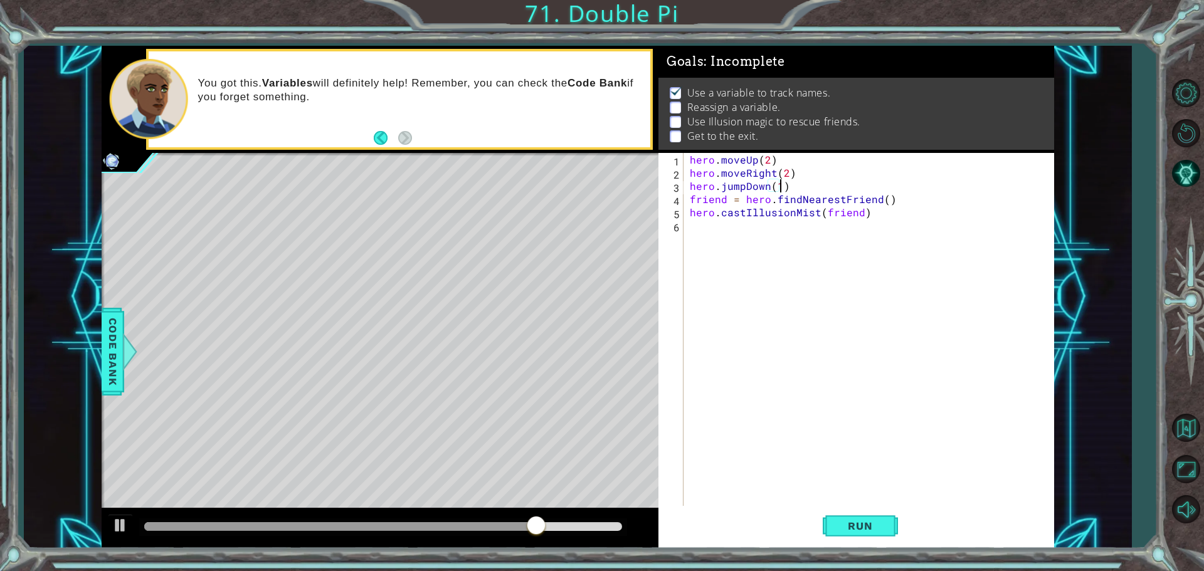
scroll to position [0, 5]
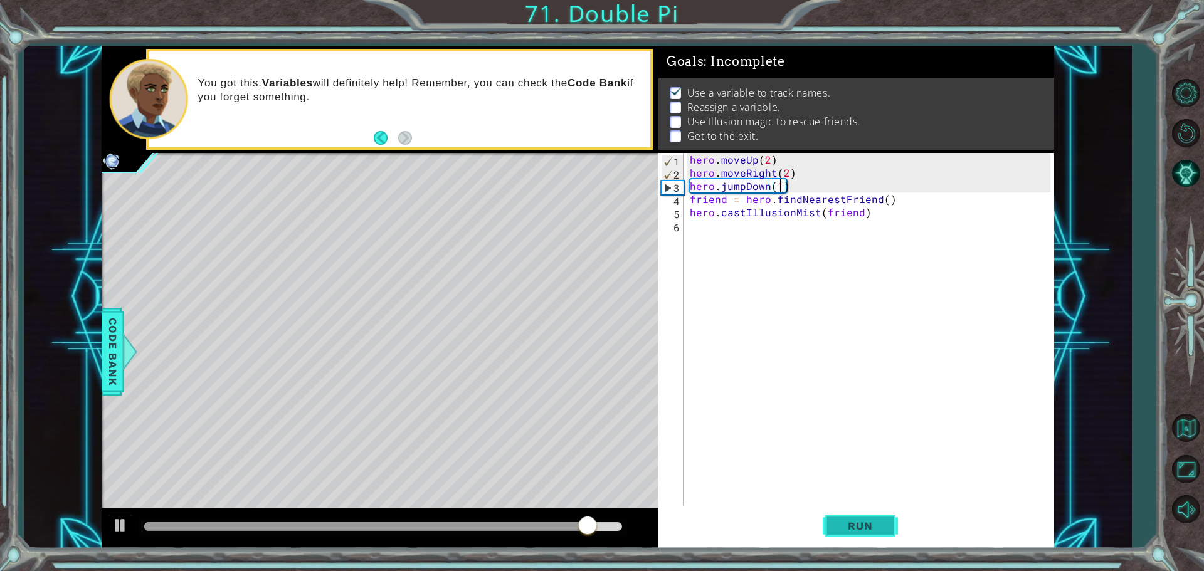
type textarea "hero.jumpDown(1)"
click at [831, 530] on button "Run" at bounding box center [859, 525] width 75 height 39
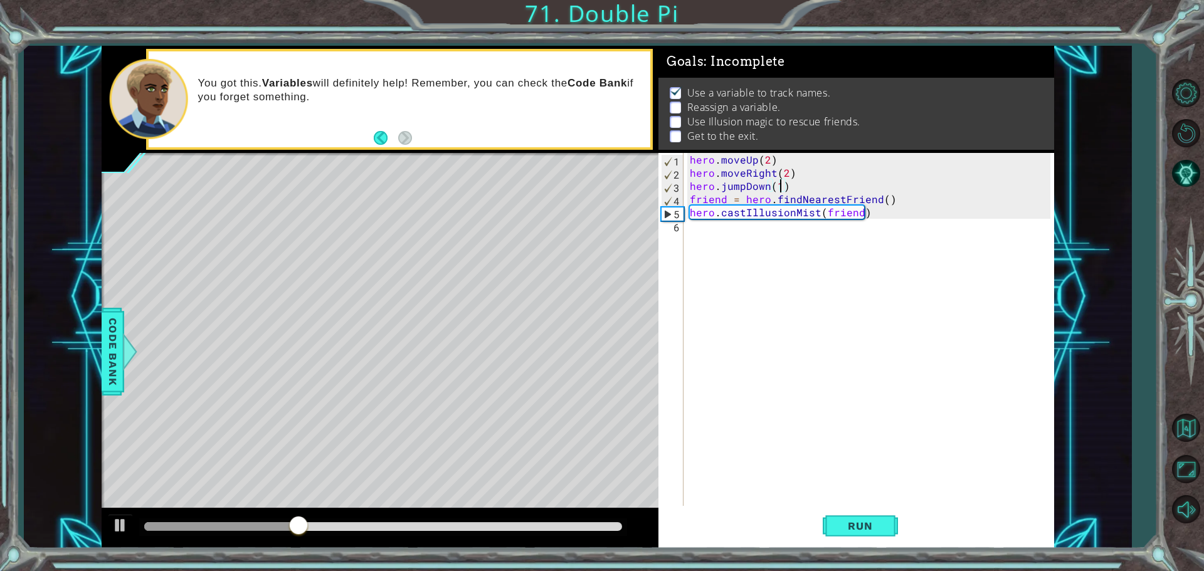
click at [785, 230] on div "hero . moveUp ( 2 ) hero . moveRight ( 2 ) hero . jumpDown ( 1 ) friend = hero …" at bounding box center [871, 344] width 369 height 382
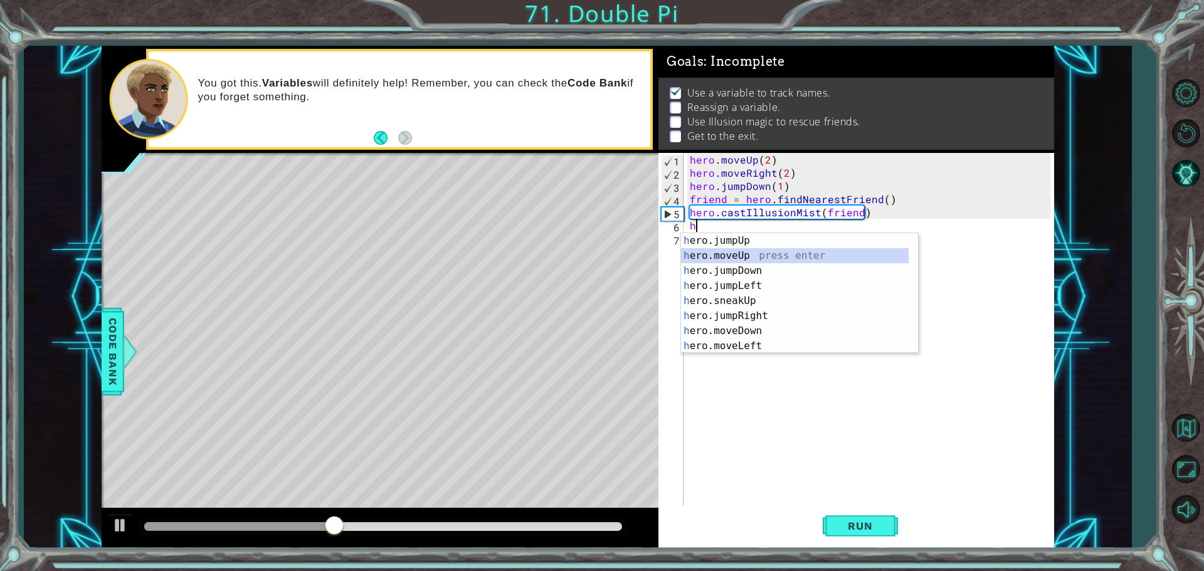
click at [753, 258] on div "h ero.jumpUp press enter h ero.moveUp press enter h ero.jumpDown press enter h …" at bounding box center [795, 308] width 228 height 150
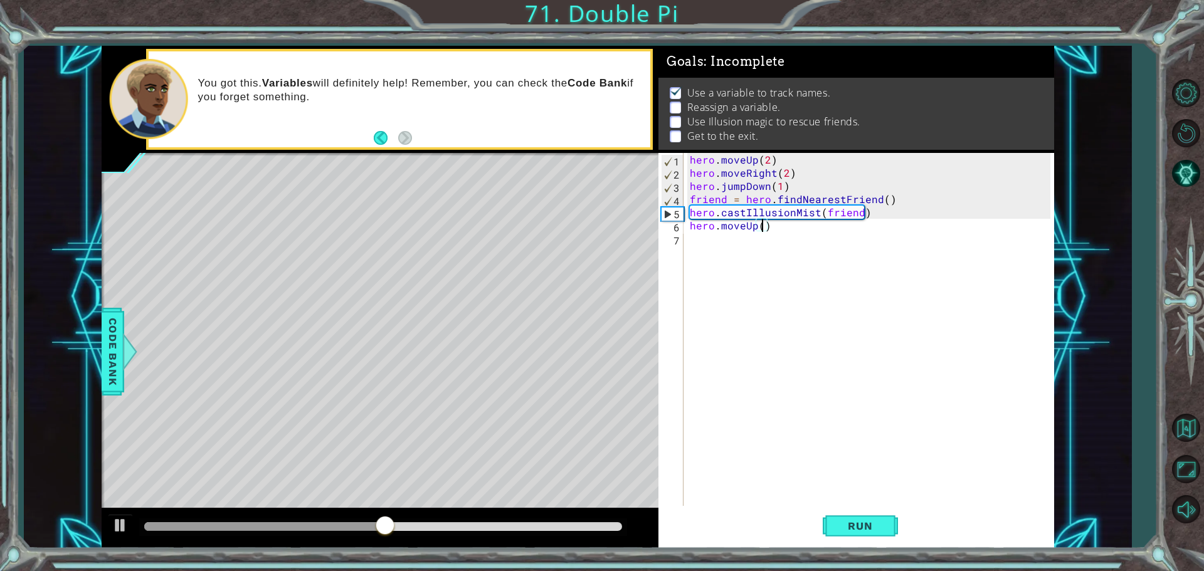
type textarea "hero.moveUp(3)"
click at [722, 238] on div "hero . moveUp ( 2 ) hero . moveRight ( 2 ) hero . jumpDown ( 1 ) friend = hero …" at bounding box center [871, 344] width 369 height 382
type textarea "h"
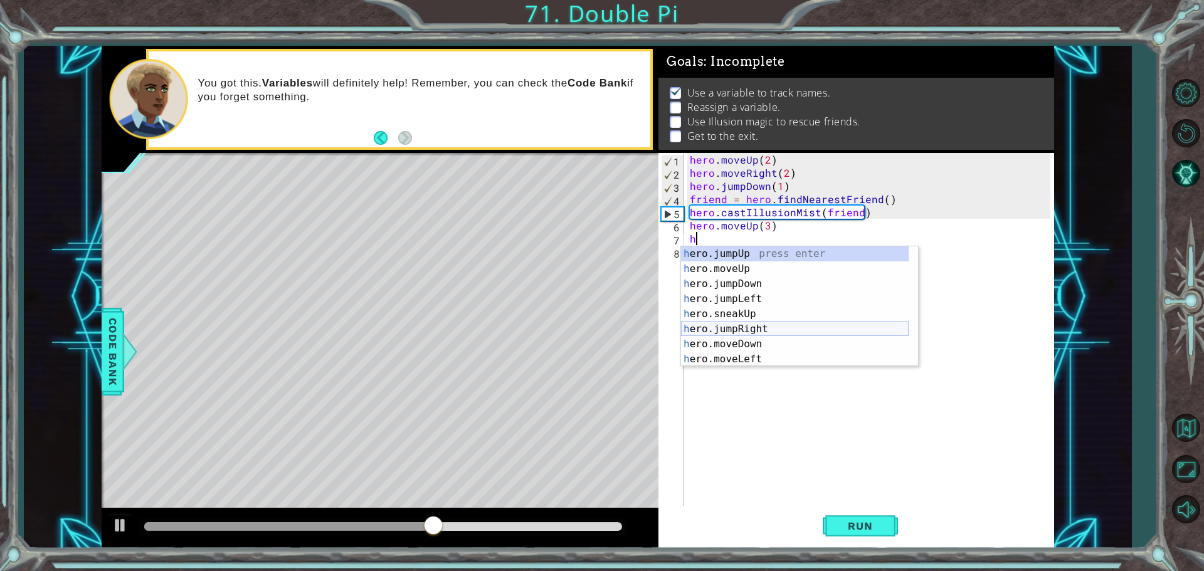
click at [759, 332] on div "h ero.jumpUp press enter h ero.moveUp press enter h ero.jumpDown press enter h …" at bounding box center [795, 321] width 228 height 150
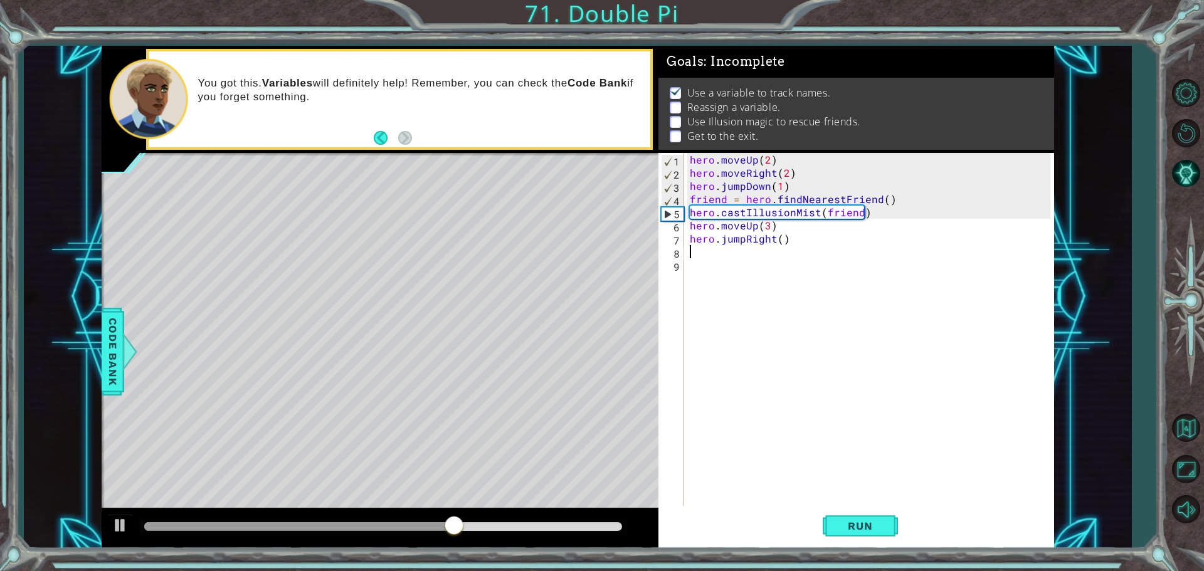
click at [744, 240] on div "hero . moveUp ( 2 ) hero . moveRight ( 2 ) hero . jumpDown ( 1 ) friend = hero …" at bounding box center [871, 344] width 369 height 382
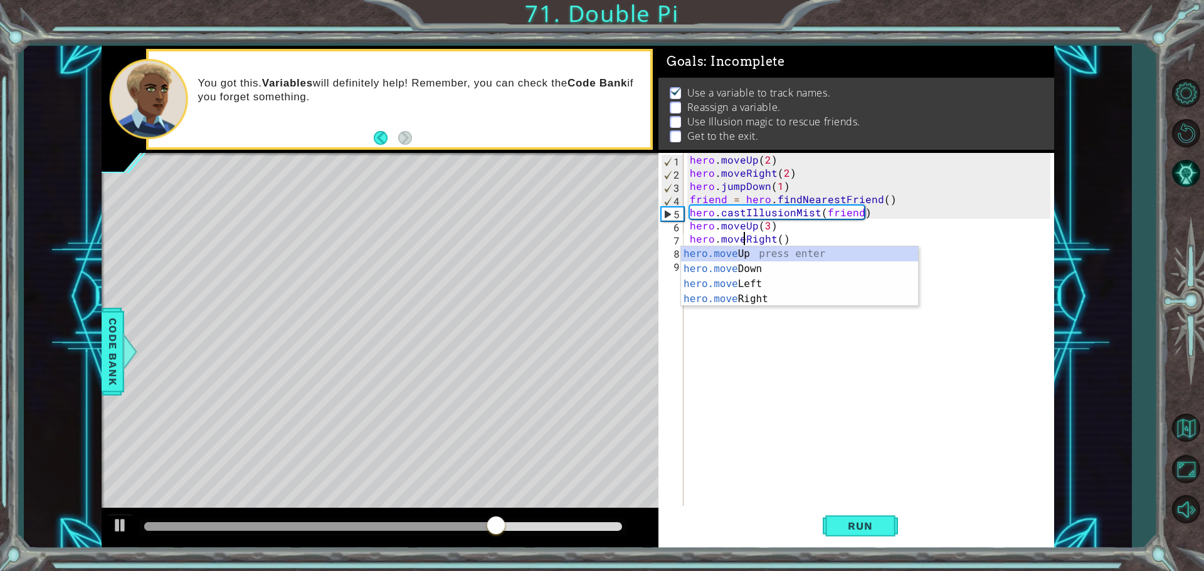
scroll to position [0, 3]
click at [782, 241] on div "hero . moveUp ( 2 ) hero . moveRight ( 2 ) hero . jumpDown ( 1 ) friend = hero …" at bounding box center [871, 344] width 369 height 382
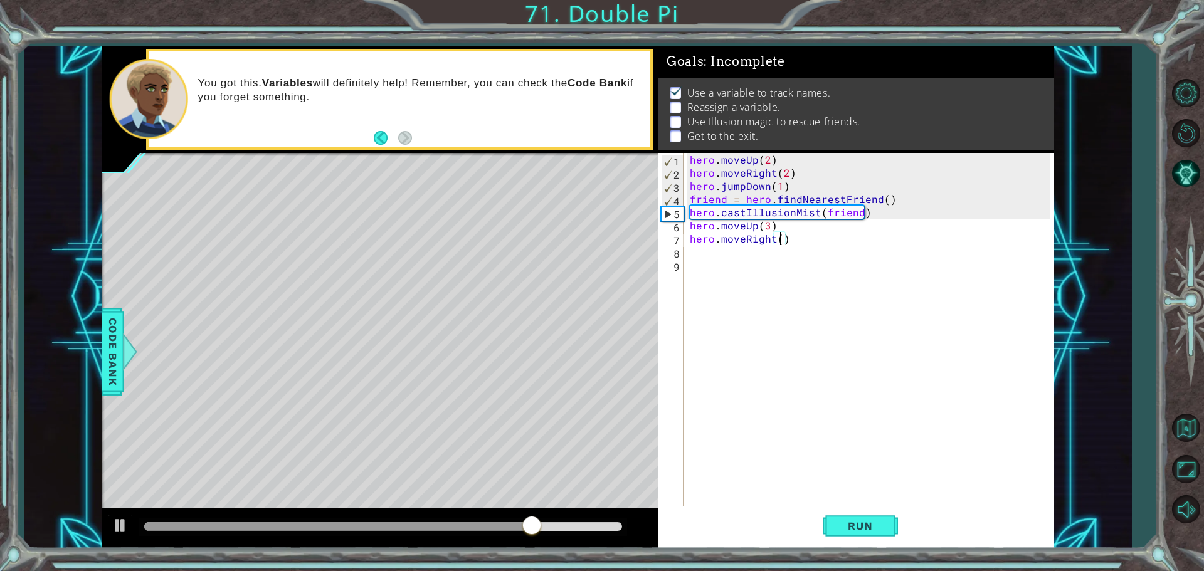
type textarea "hero.moveRight(3)"
click at [710, 254] on div "hero . moveUp ( 2 ) hero . moveRight ( 2 ) hero . jumpDown ( 1 ) friend = hero …" at bounding box center [871, 344] width 369 height 382
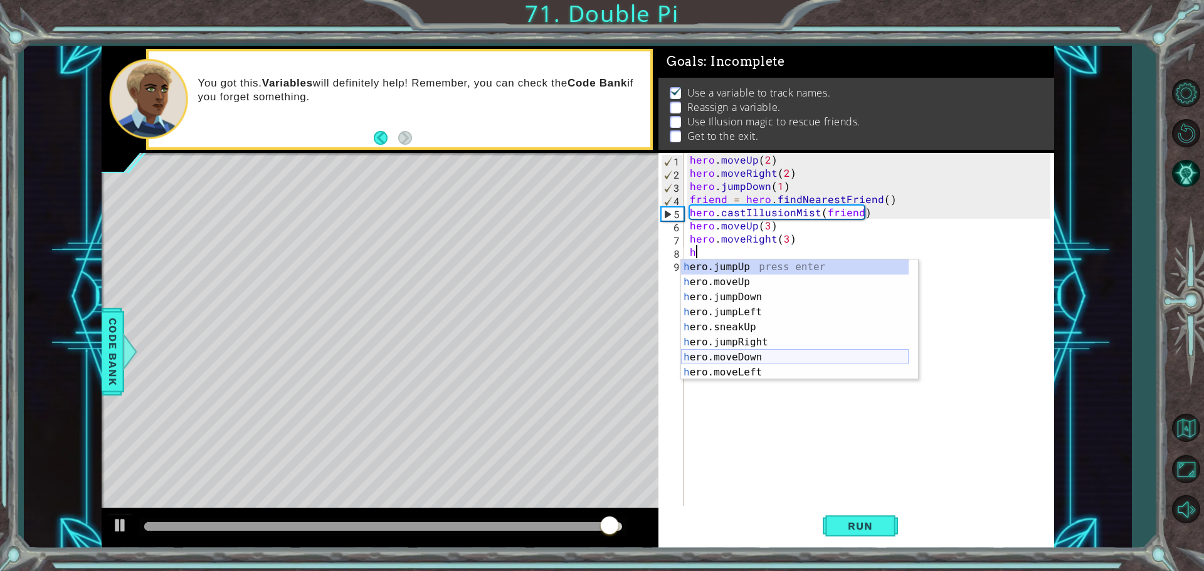
click at [753, 357] on div "h ero.jumpUp press enter h ero.moveUp press enter h ero.jumpDown press enter h …" at bounding box center [795, 335] width 228 height 150
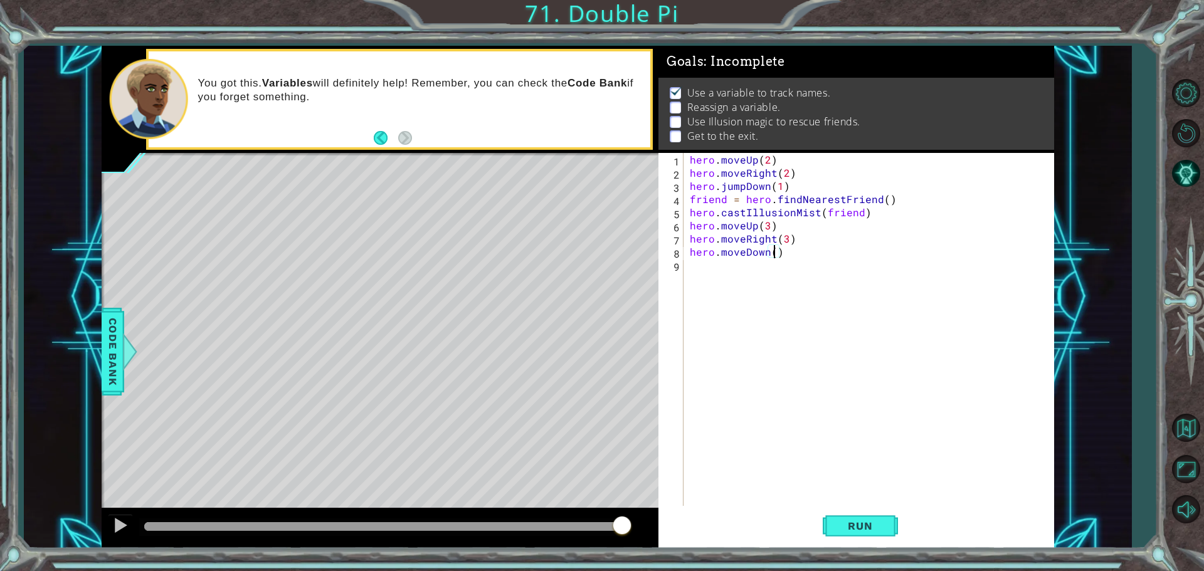
type textarea "hero.moveDown(3)"
click at [690, 270] on div "hero . moveUp ( 2 ) hero . moveRight ( 2 ) hero . jumpDown ( 1 ) friend = hero …" at bounding box center [871, 344] width 369 height 382
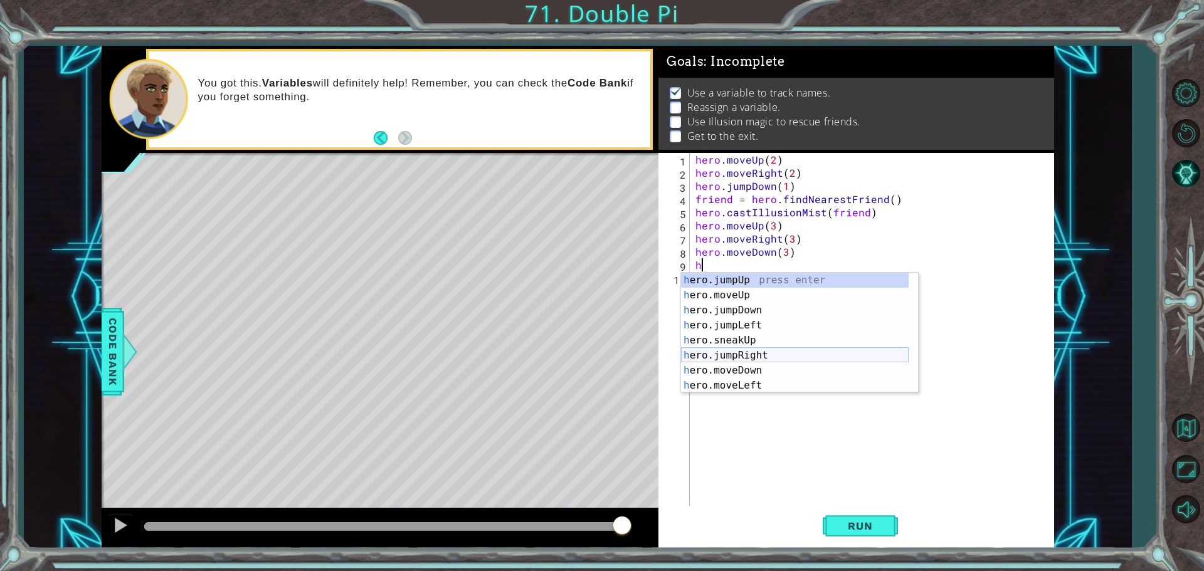
scroll to position [38, 0]
click at [757, 359] on div "h ero.jumpDown press enter h ero.jumpLeft press enter h ero.sneakUp press enter…" at bounding box center [795, 340] width 228 height 150
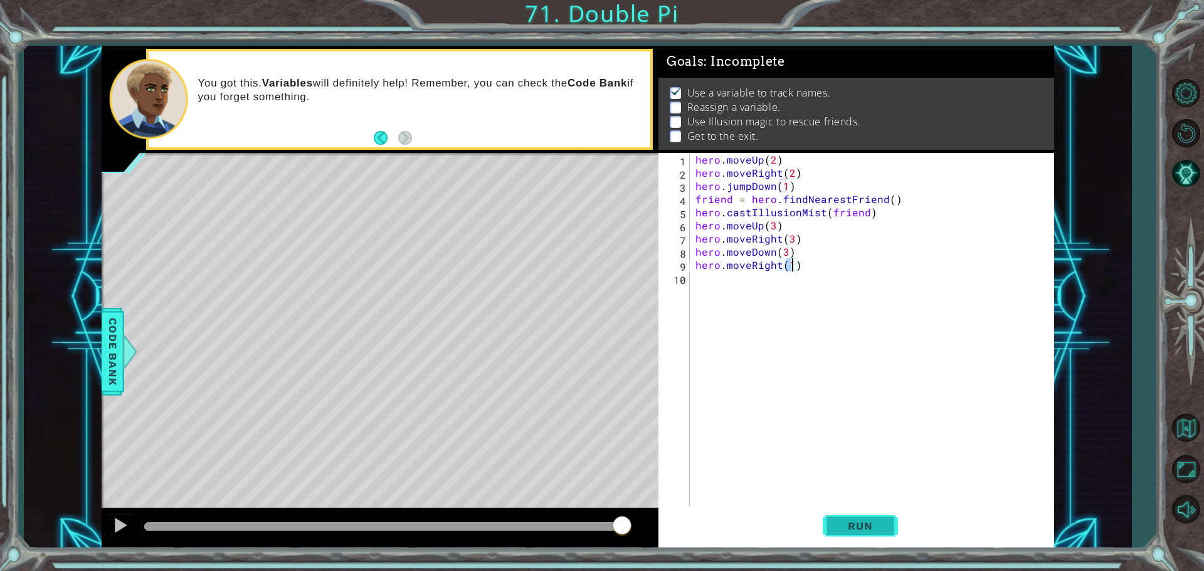
click at [848, 515] on button "Run" at bounding box center [859, 525] width 75 height 39
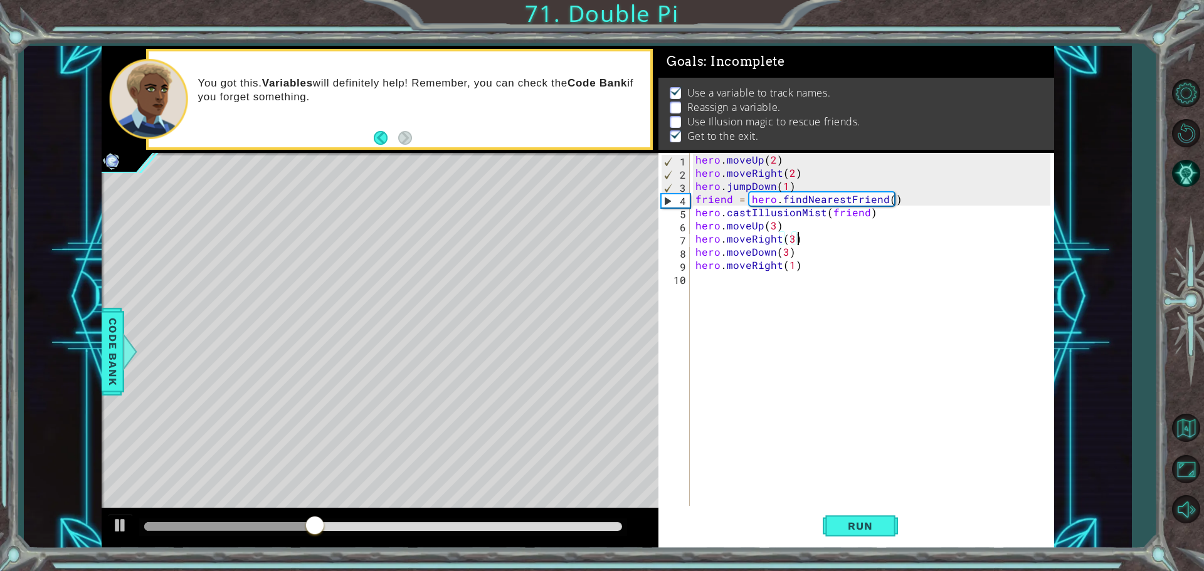
click at [808, 234] on div "hero . moveUp ( 2 ) hero . moveRight ( 2 ) hero . jumpDown ( 1 ) friend = hero …" at bounding box center [875, 344] width 364 height 382
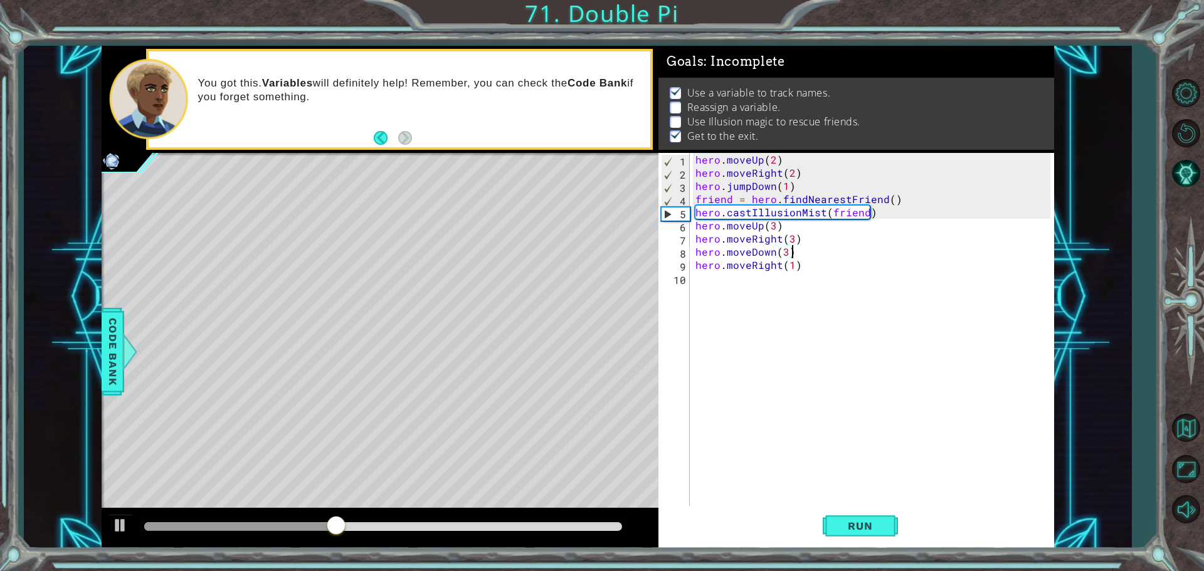
click at [795, 253] on div "hero . moveUp ( 2 ) hero . moveRight ( 2 ) hero . jumpDown ( 1 ) friend = hero …" at bounding box center [875, 344] width 364 height 382
type textarea "hero.moveDown(3)"
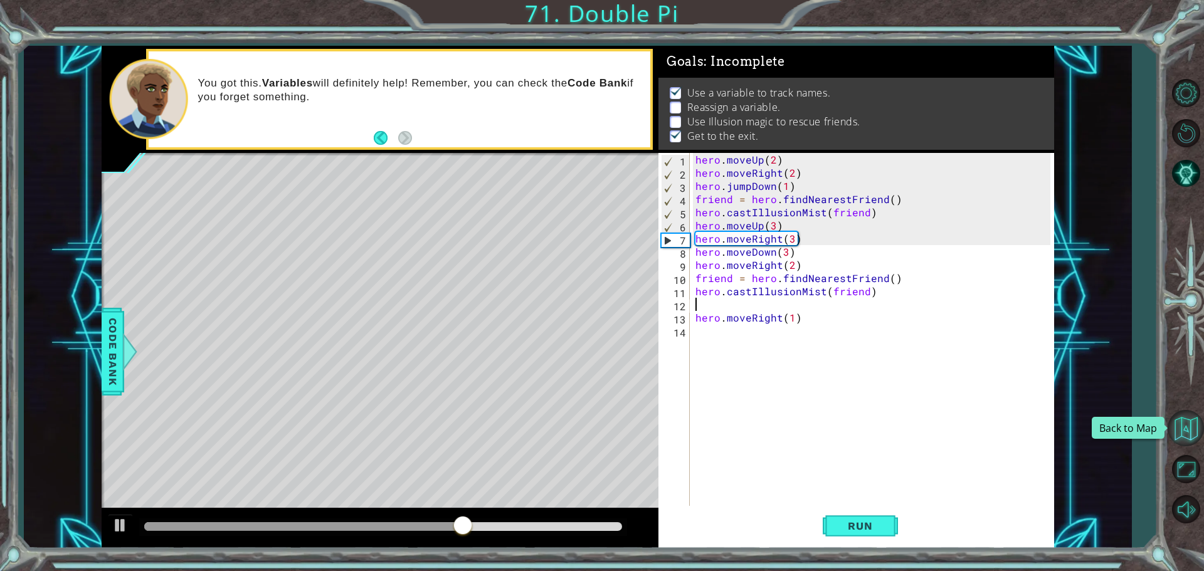
click at [1179, 421] on button "Back to Map" at bounding box center [1185, 428] width 36 height 36
